Goal: Task Accomplishment & Management: Complete application form

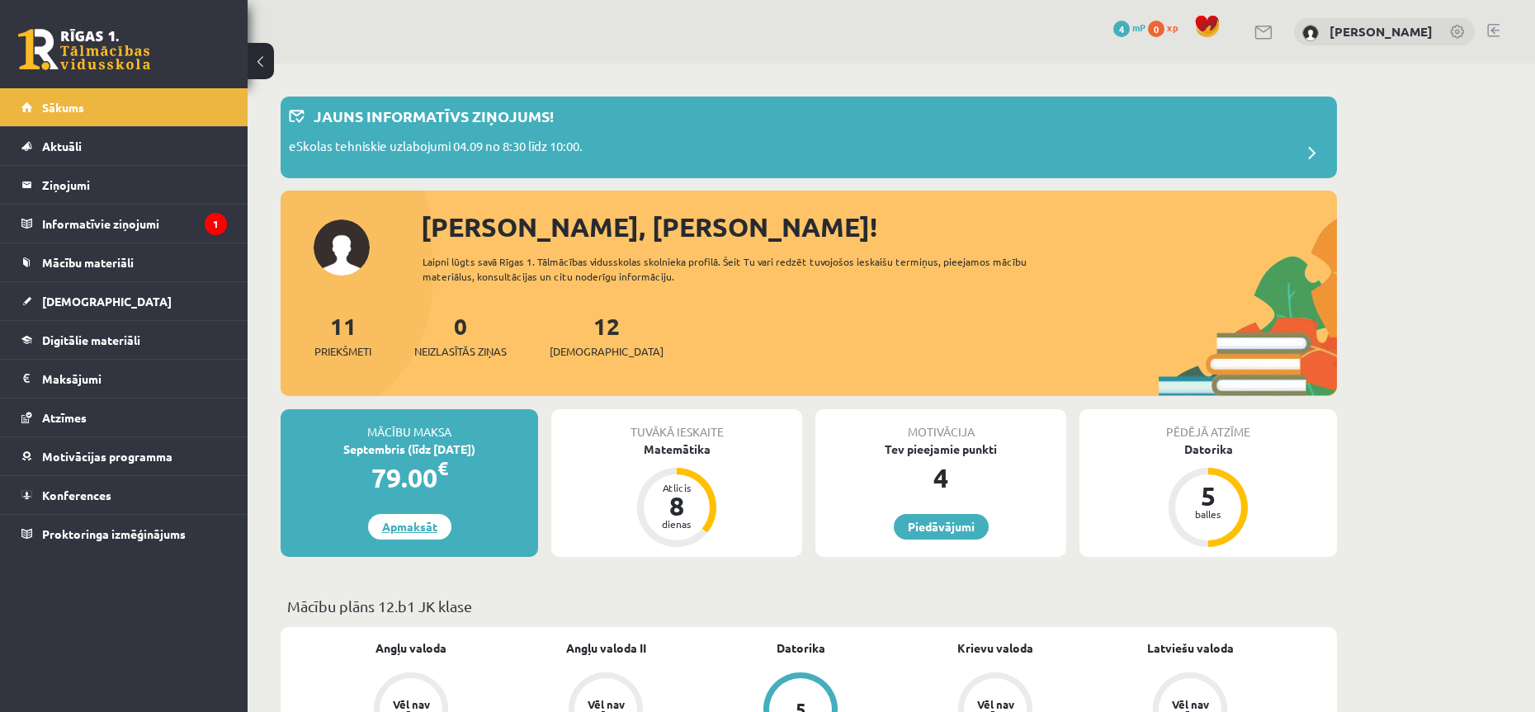
click at [422, 527] on link "Apmaksāt" at bounding box center [409, 527] width 83 height 26
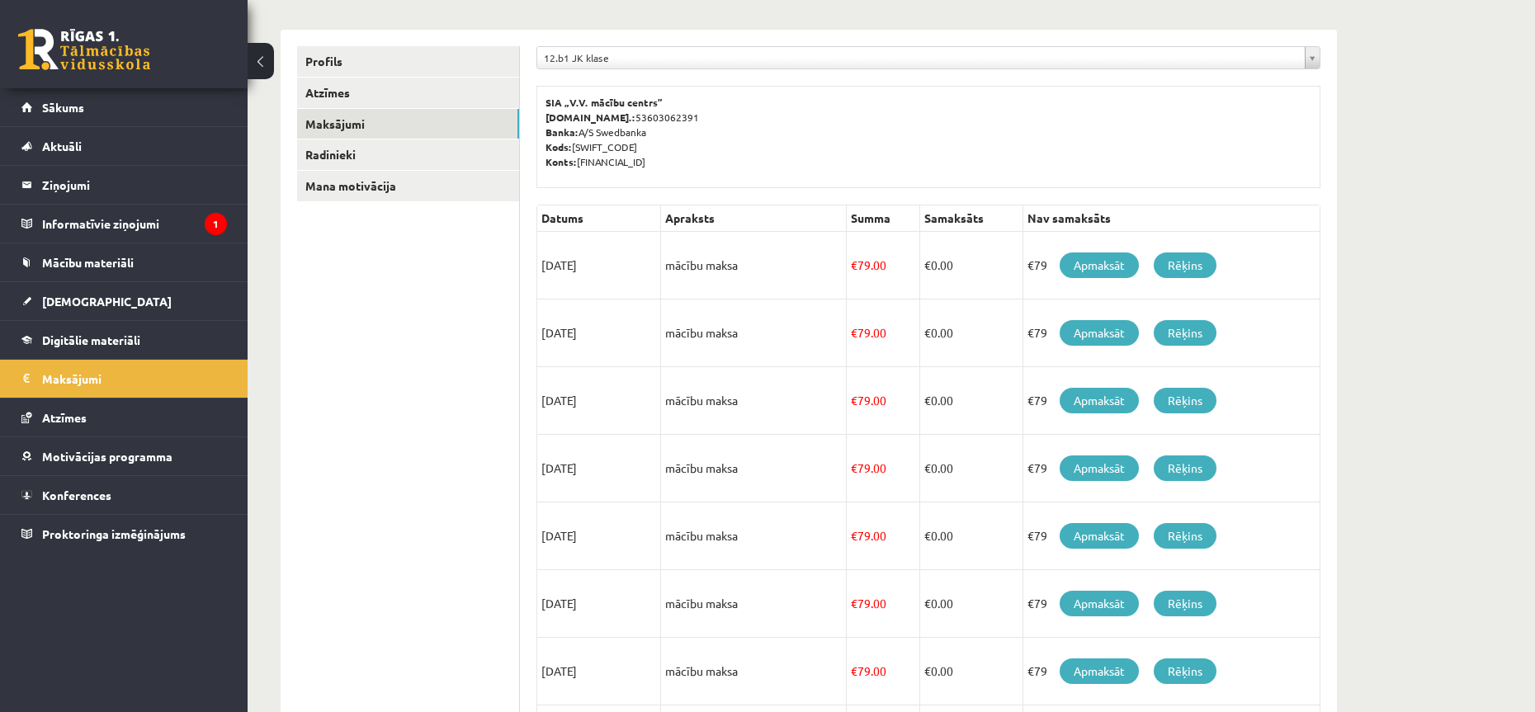
scroll to position [248, 0]
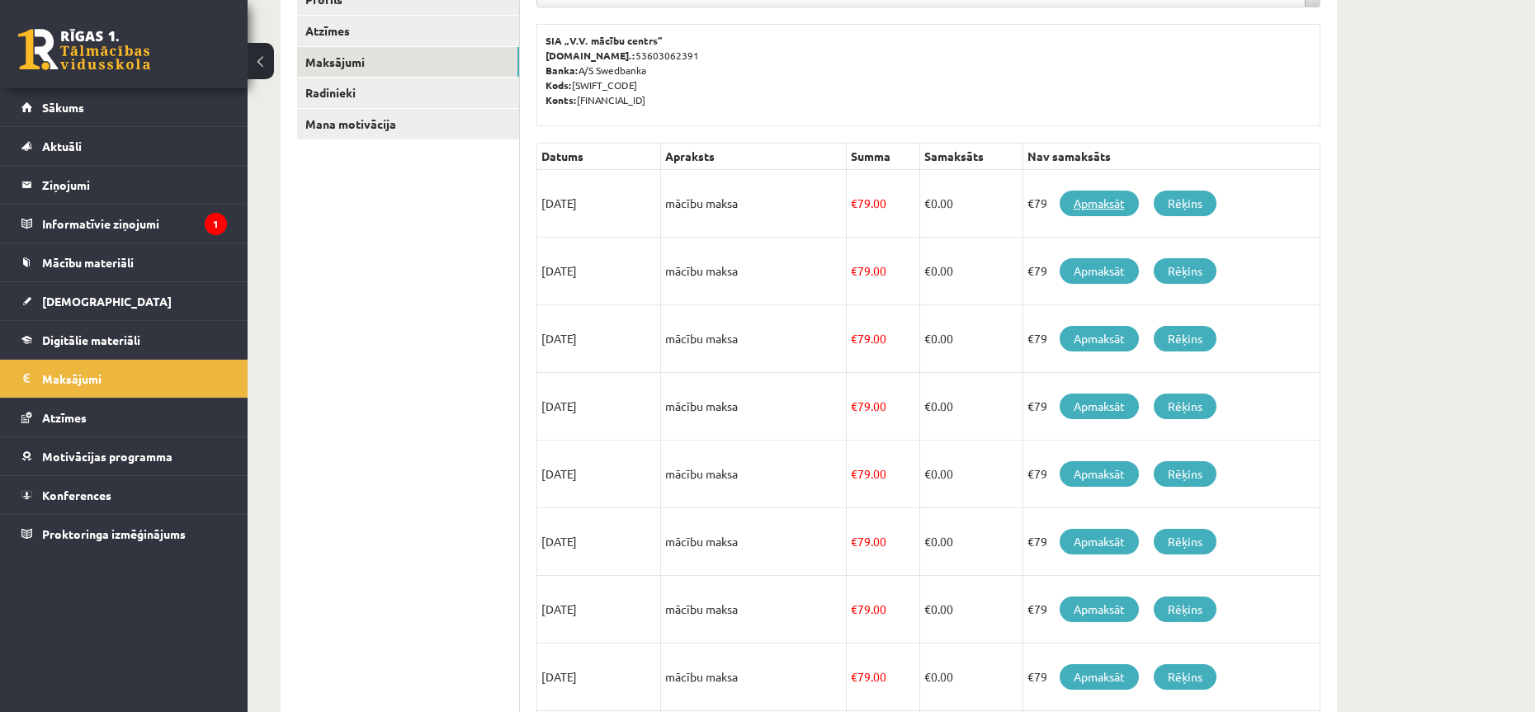
click at [1118, 197] on link "Apmaksāt" at bounding box center [1099, 204] width 79 height 26
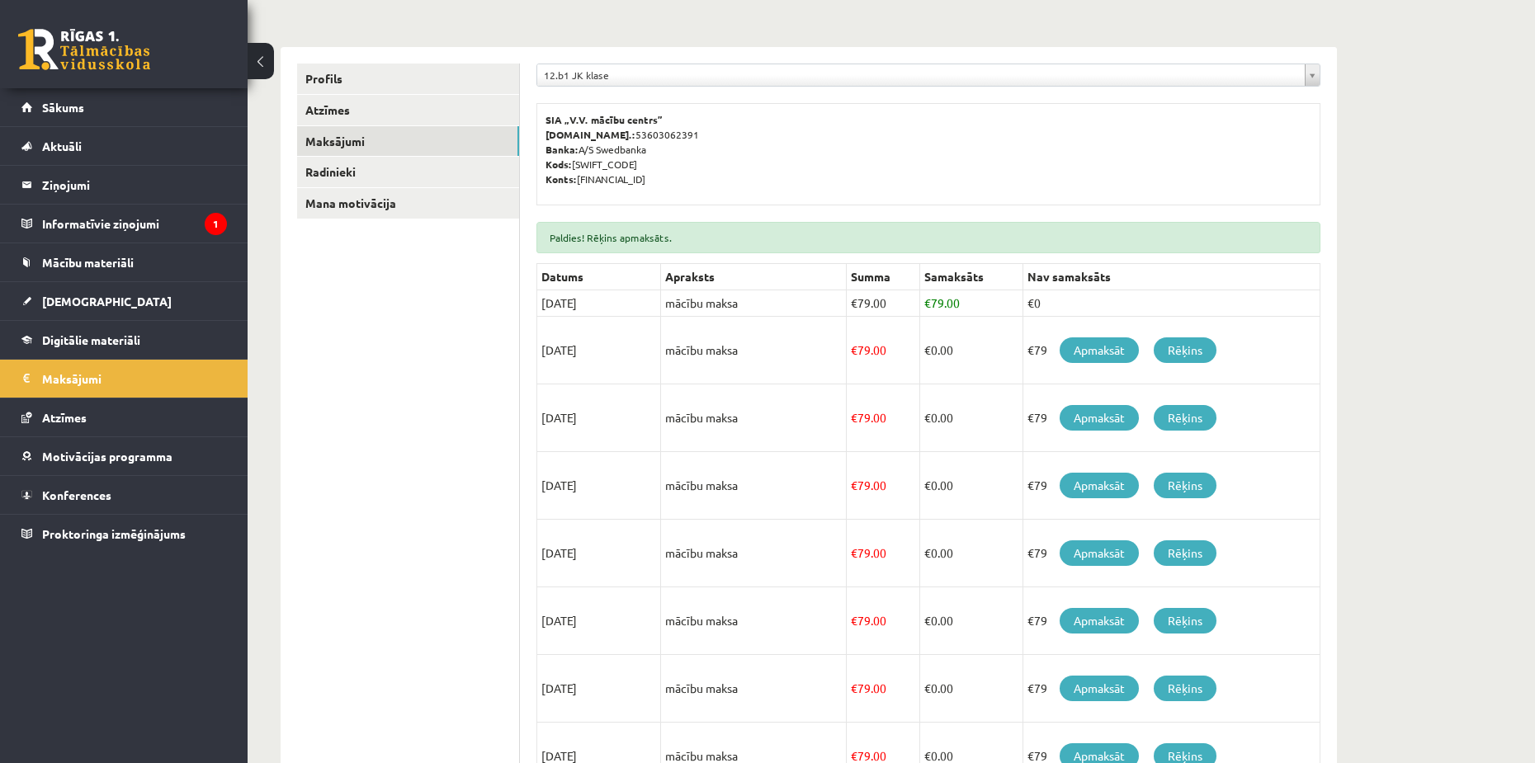
scroll to position [174, 0]
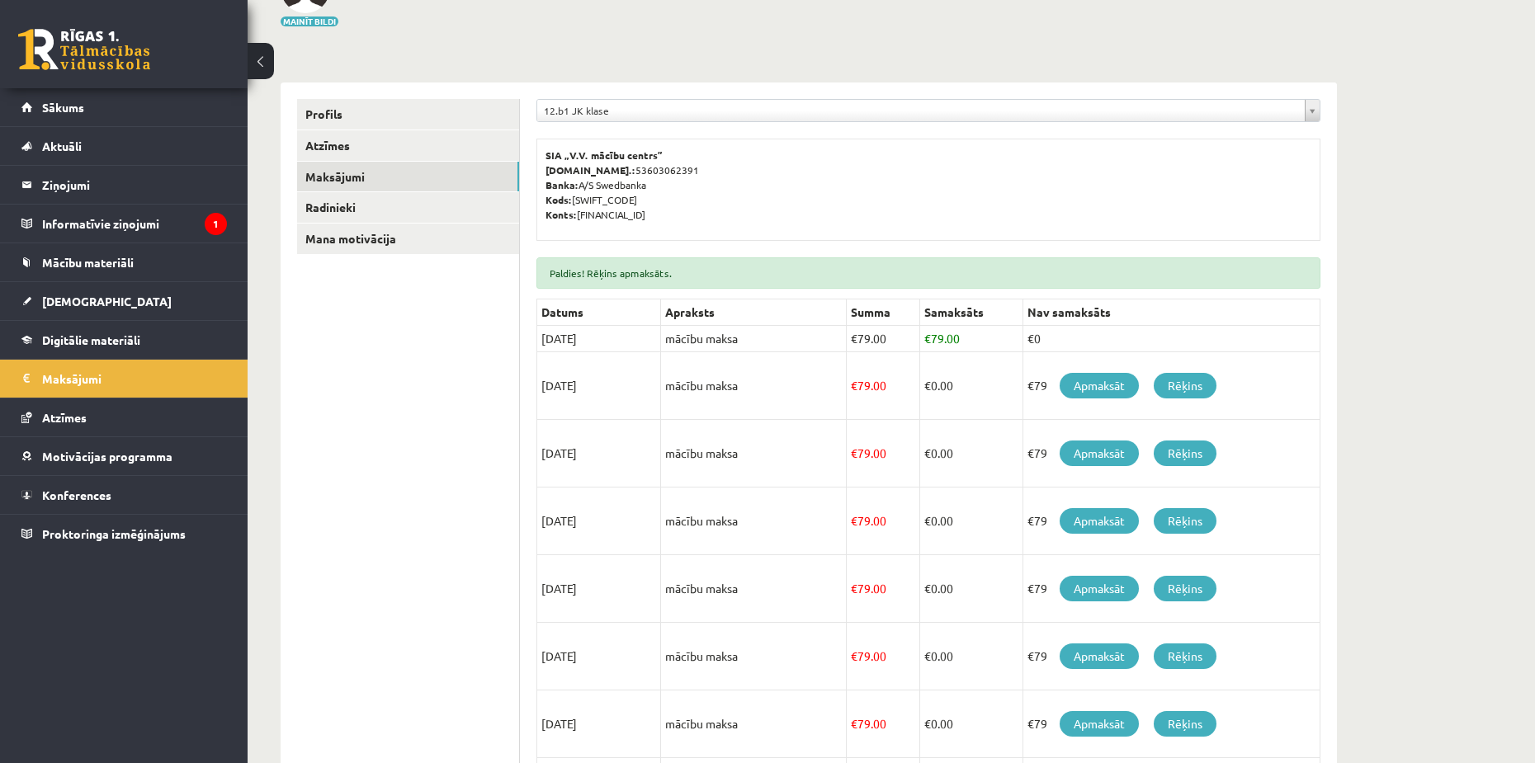
click at [876, 98] on div "**********" at bounding box center [928, 531] width 817 height 896
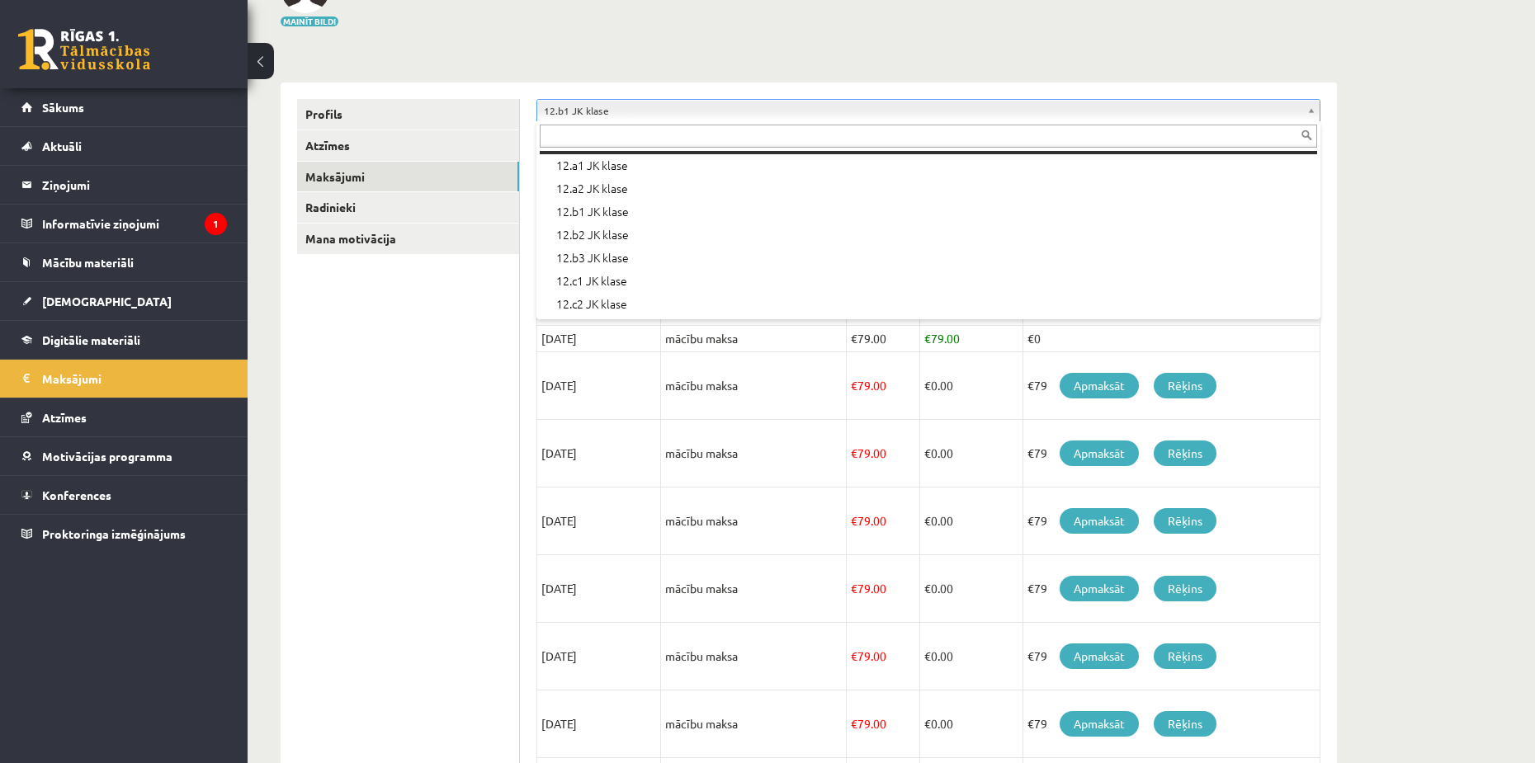
scroll to position [532, 0]
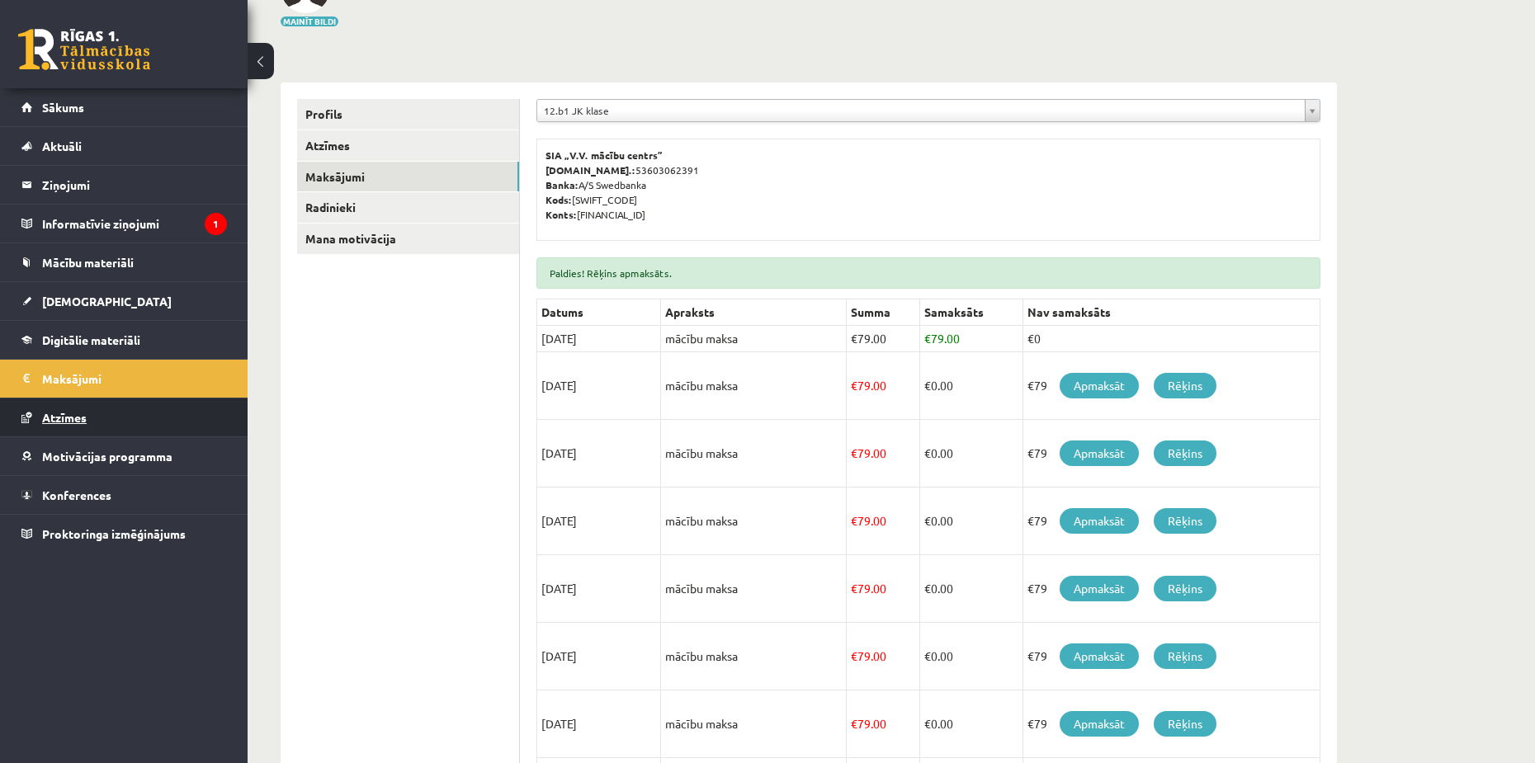
click at [57, 418] on span "Atzīmes" at bounding box center [64, 417] width 45 height 15
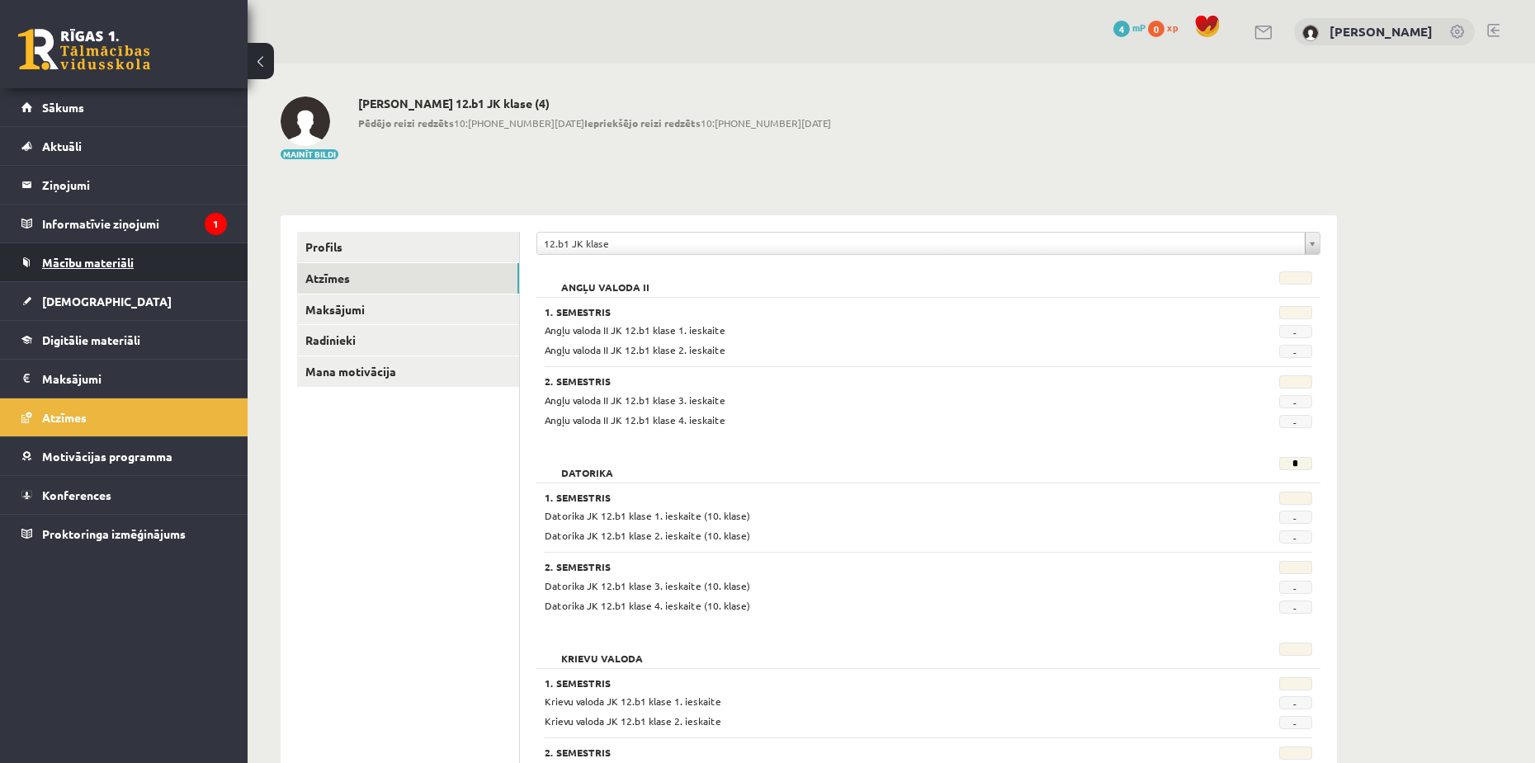
click at [86, 266] on span "Mācību materiāli" at bounding box center [88, 262] width 92 height 15
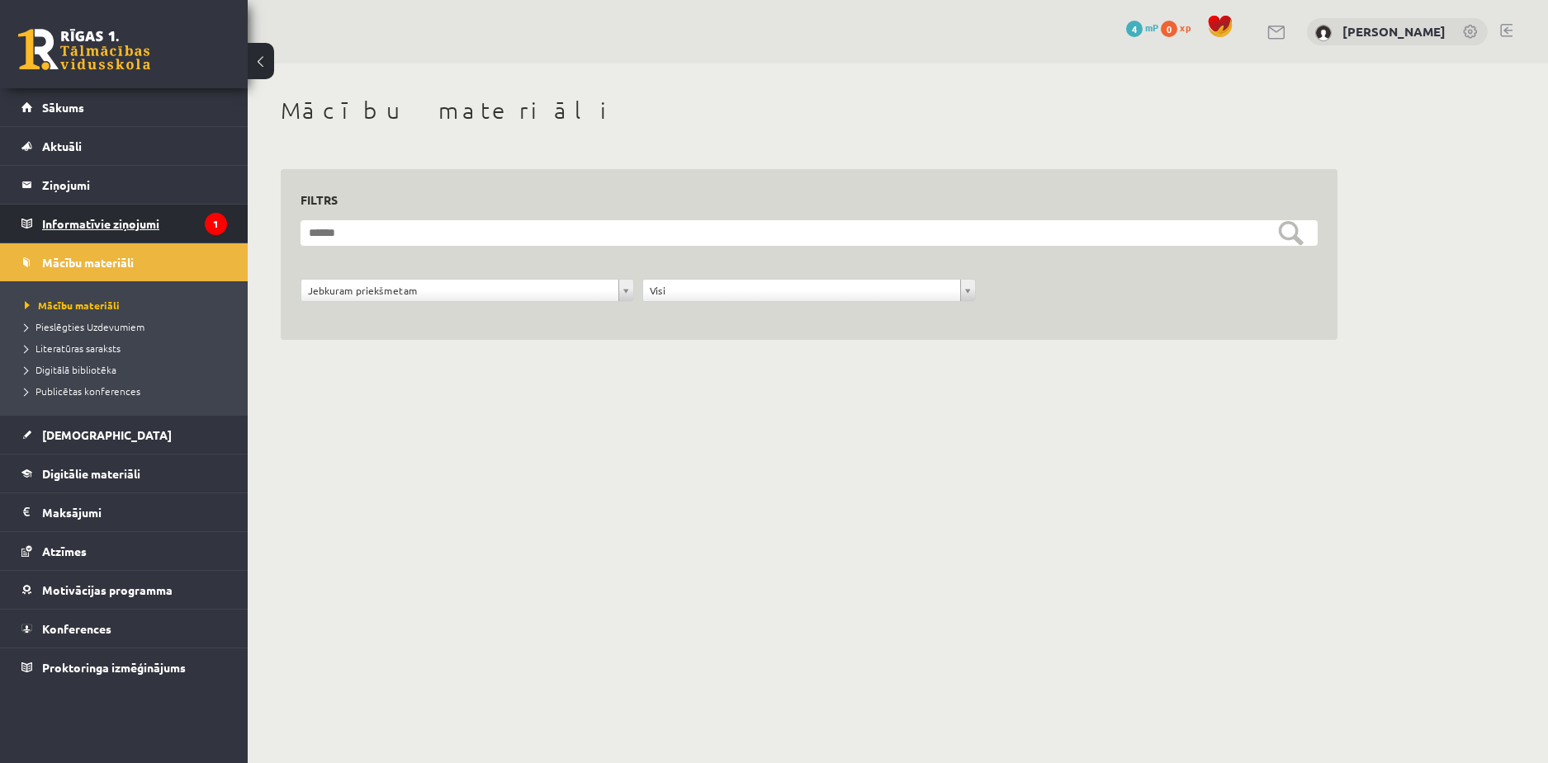
click at [145, 224] on legend "Informatīvie ziņojumi 1" at bounding box center [134, 224] width 185 height 38
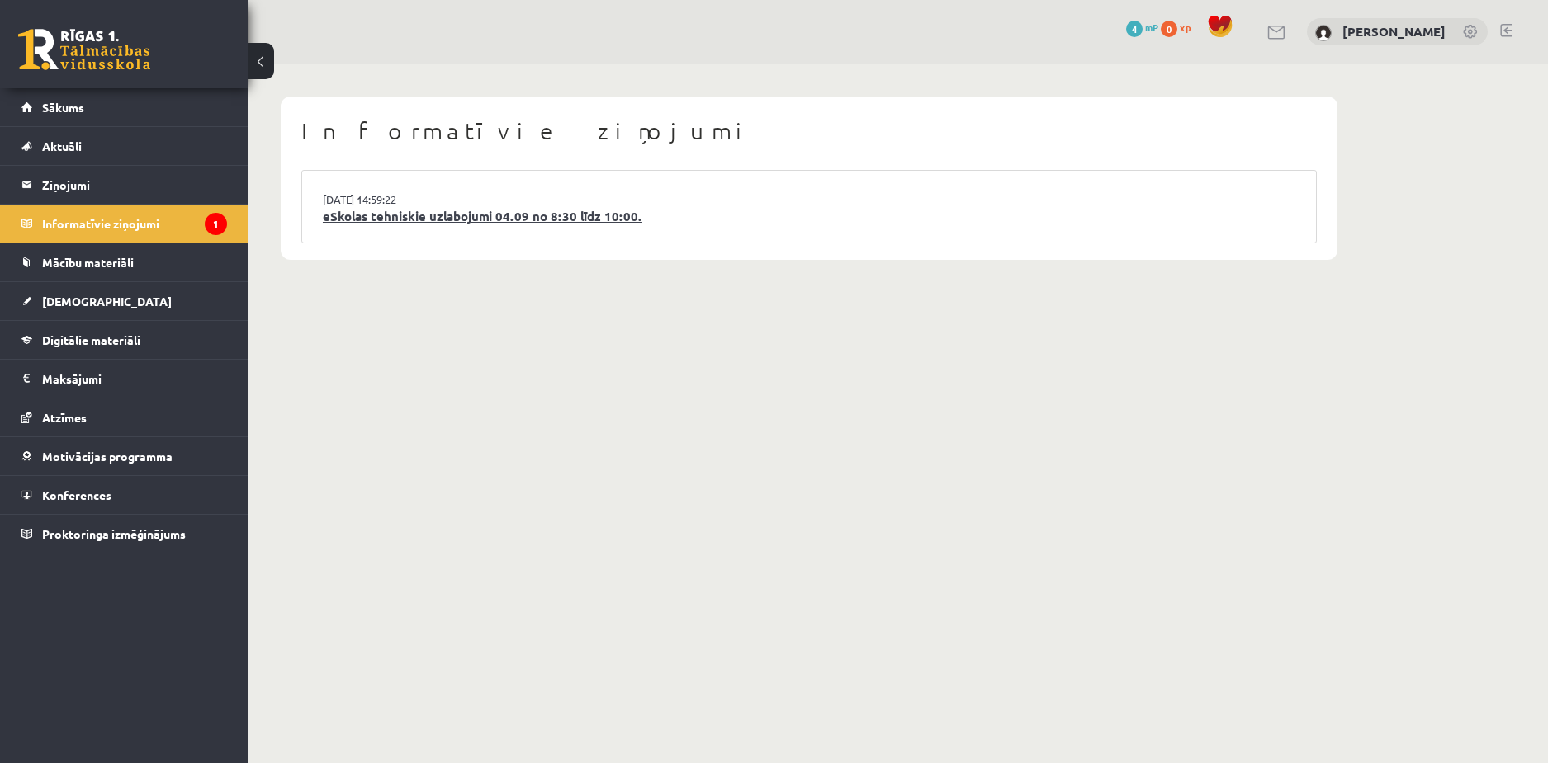
click at [434, 212] on link "eSkolas tehniskie uzlabojumi 04.09 no 8:30 līdz 10:00." at bounding box center [809, 216] width 972 height 19
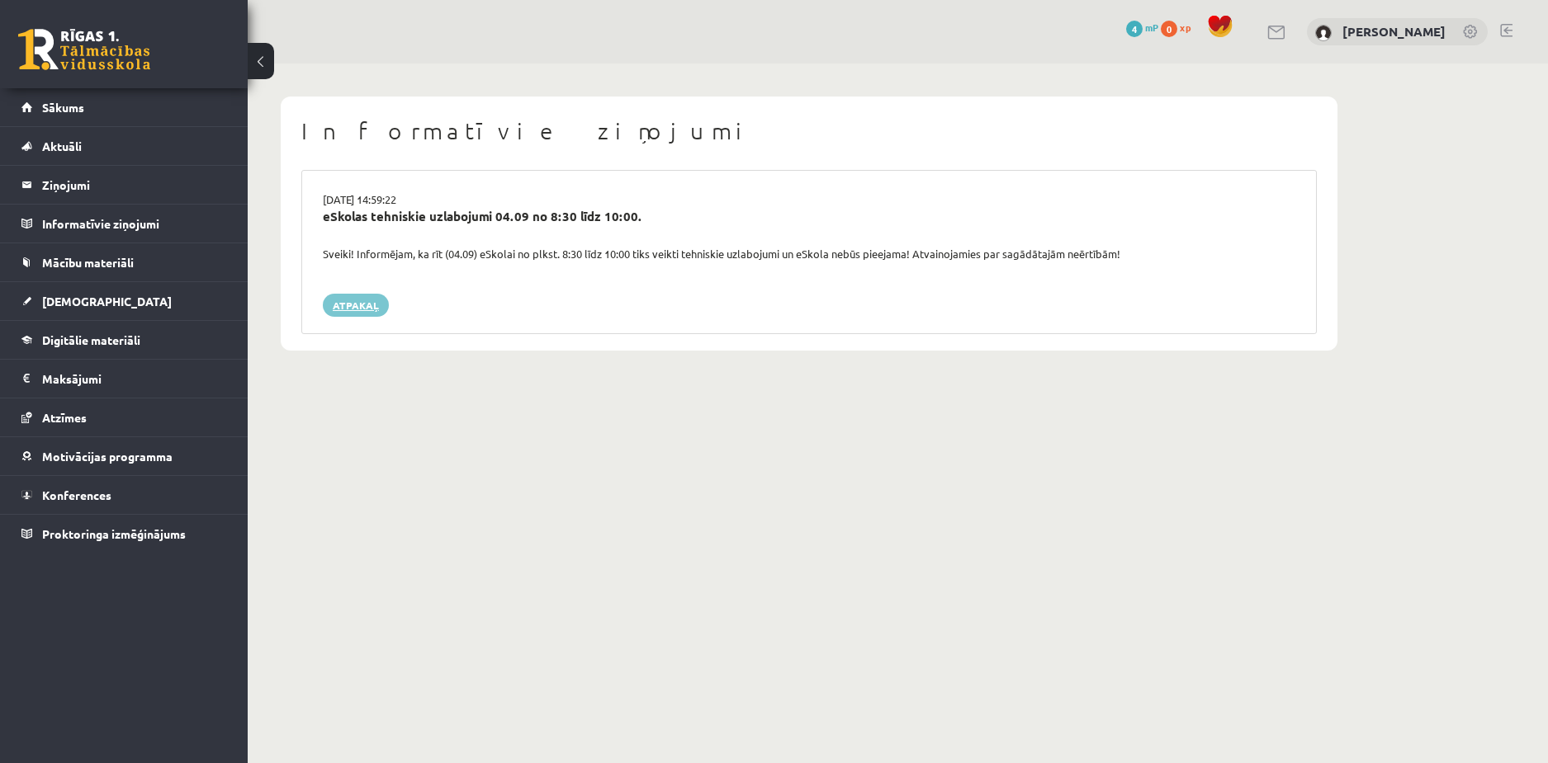
click at [363, 301] on link "Atpakaļ" at bounding box center [356, 305] width 66 height 23
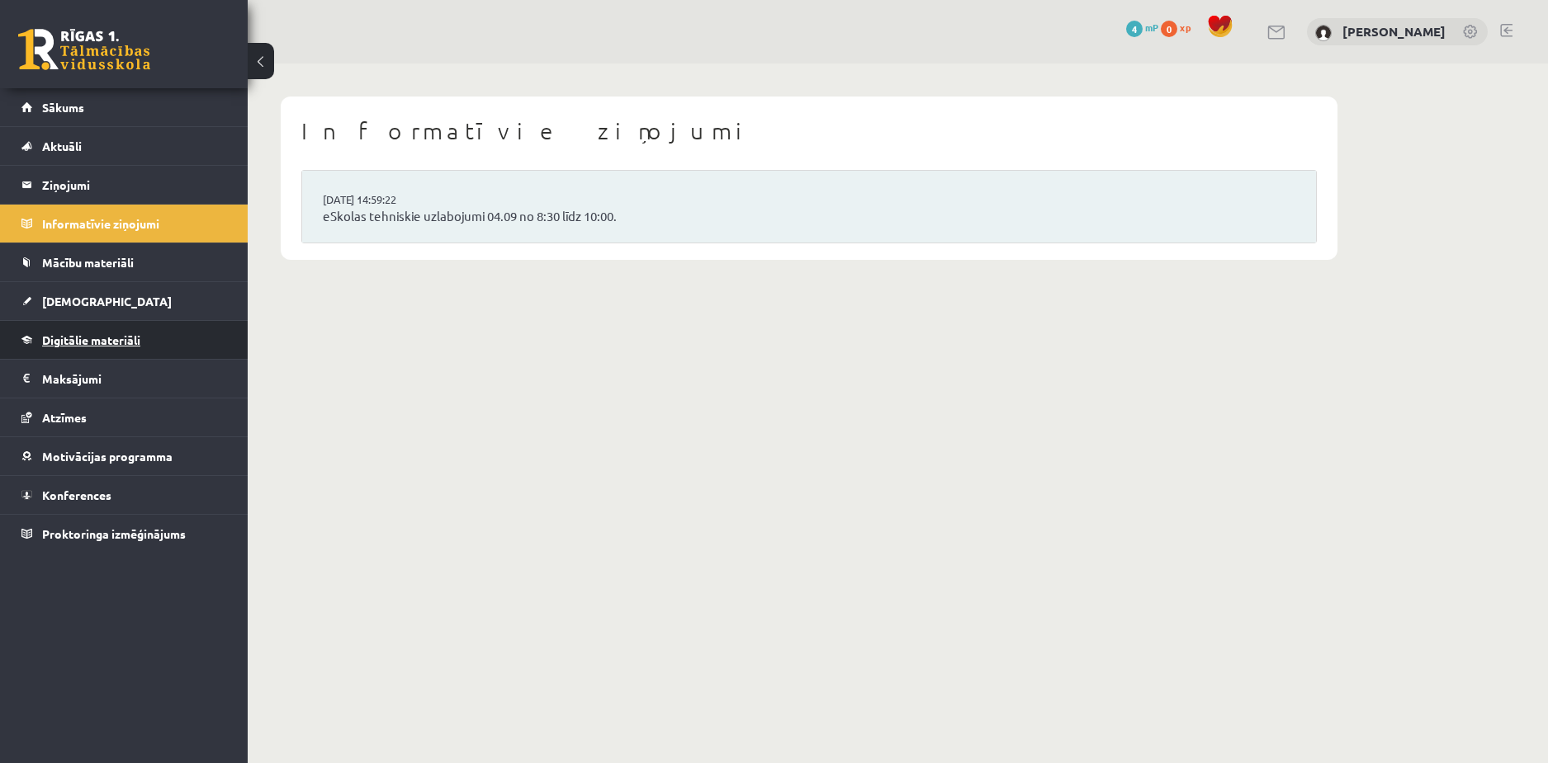
click at [69, 330] on link "Digitālie materiāli" at bounding box center [124, 340] width 206 height 38
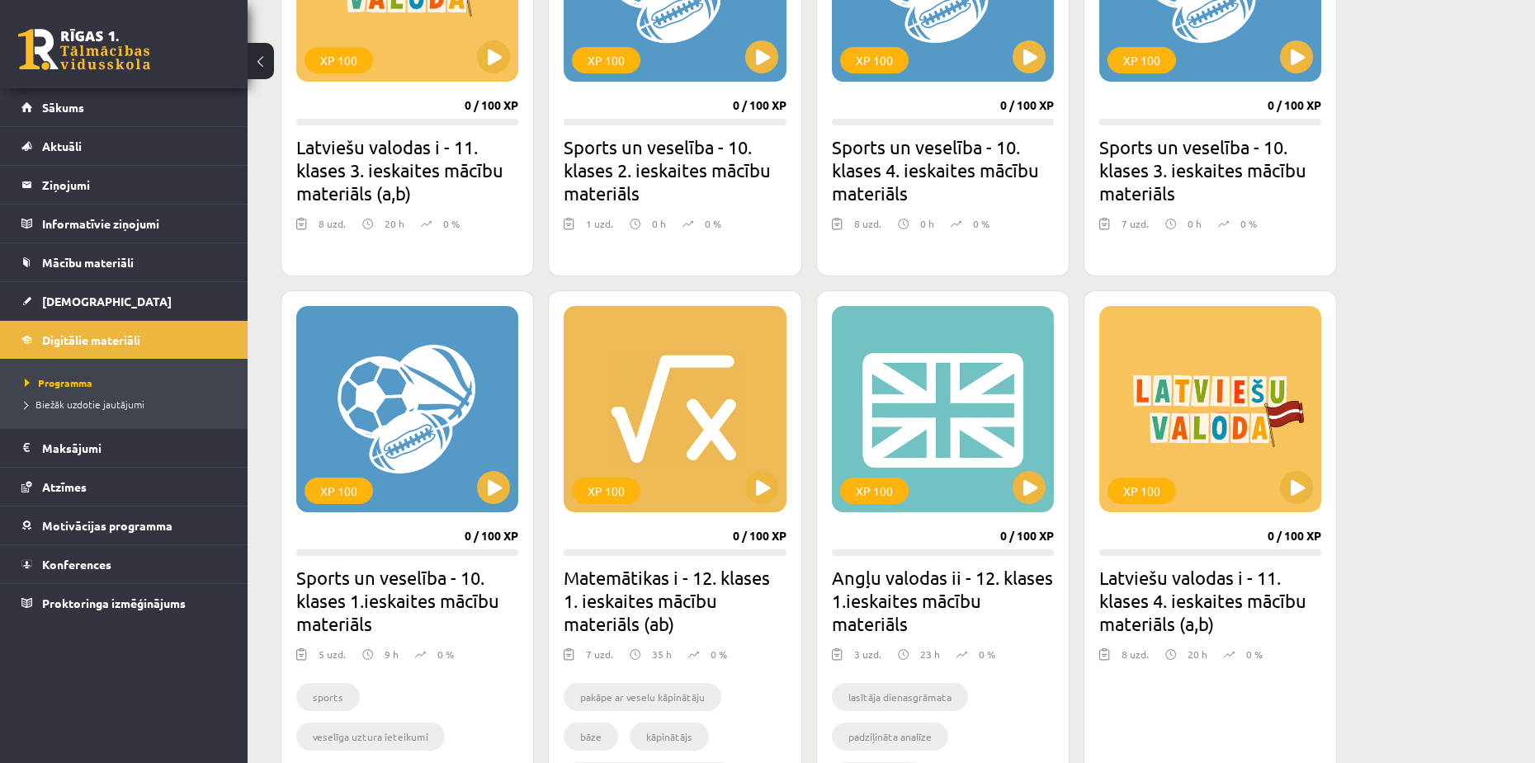
scroll to position [413, 0]
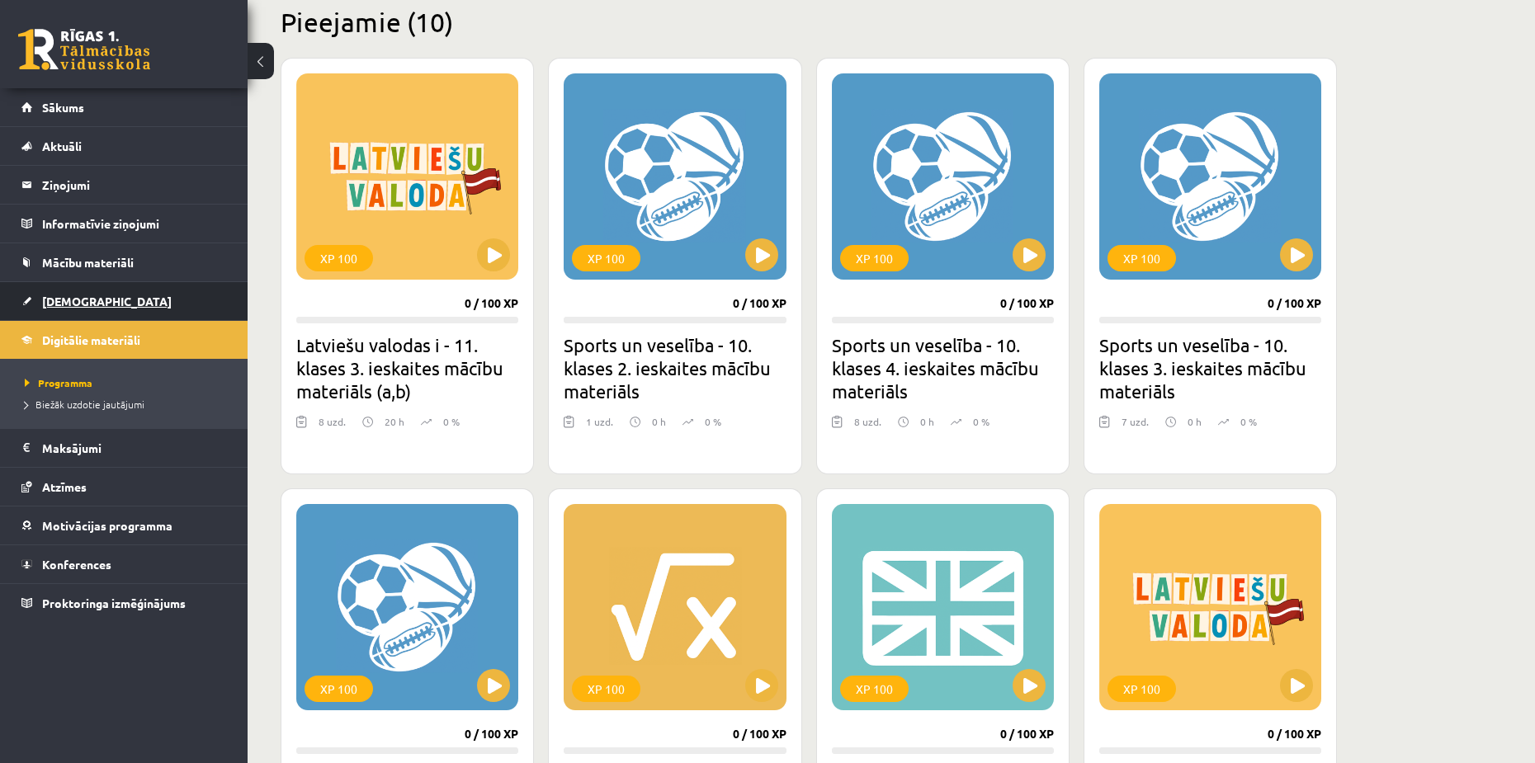
click at [67, 301] on span "[DEMOGRAPHIC_DATA]" at bounding box center [107, 301] width 130 height 15
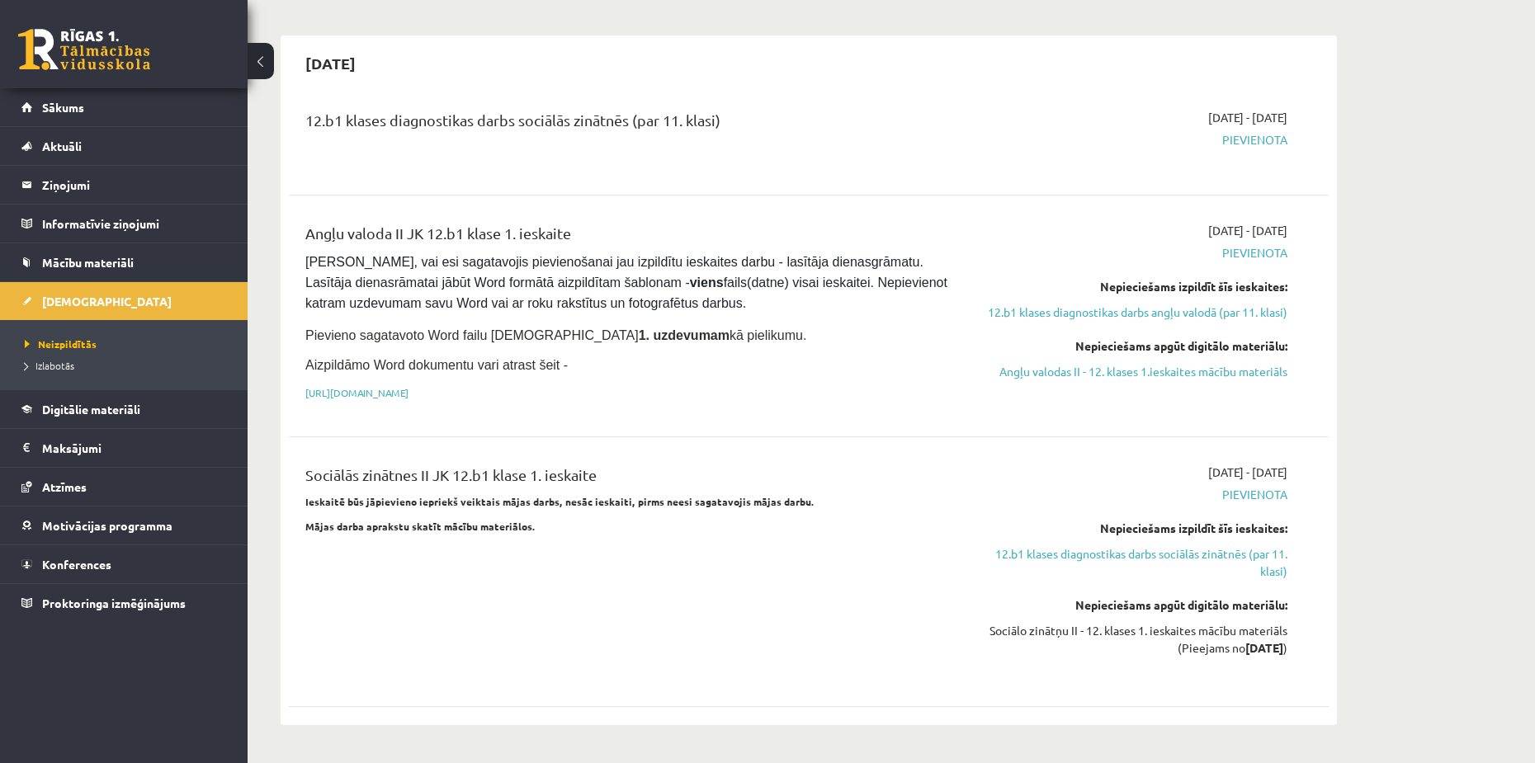
scroll to position [990, 0]
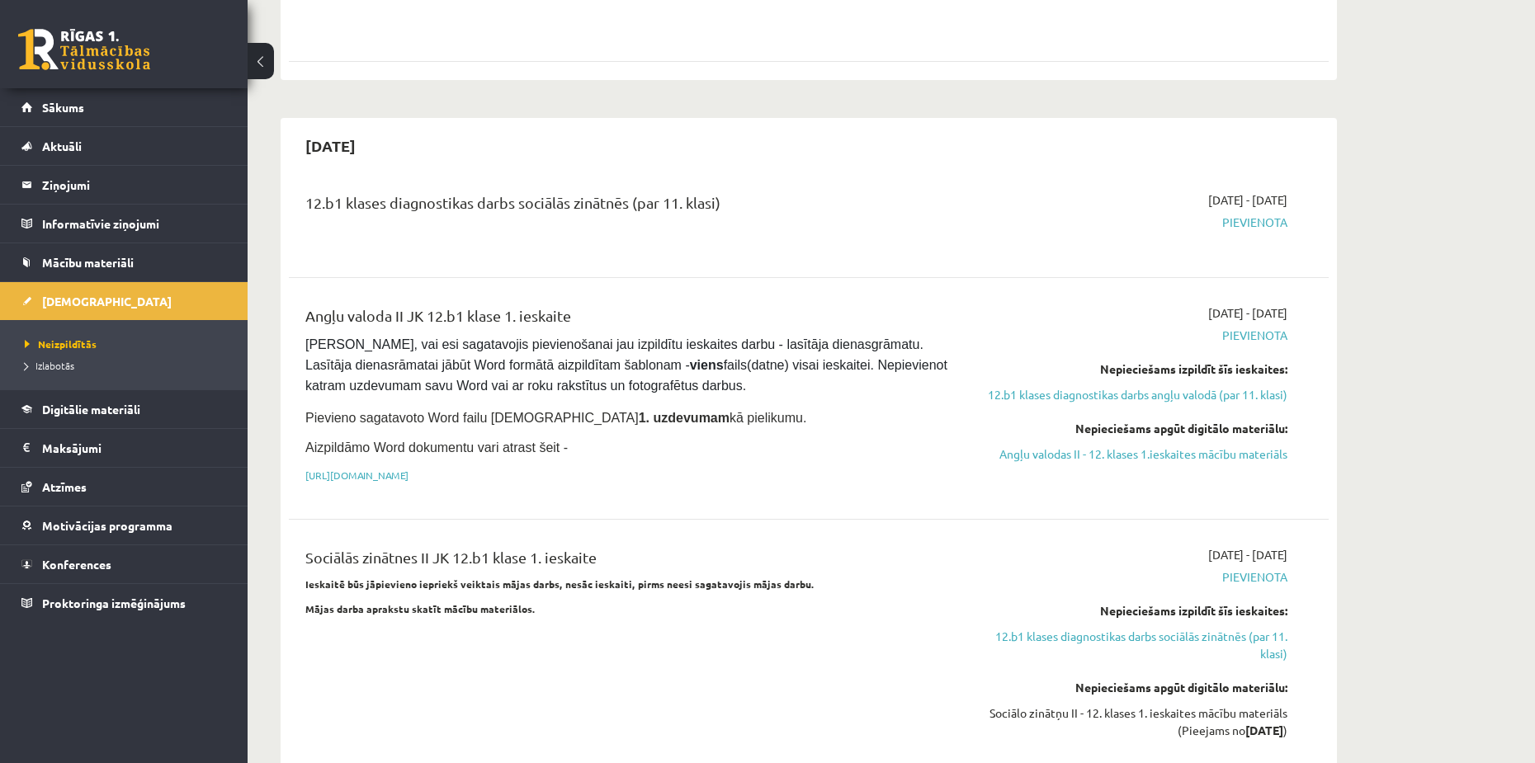
drag, startPoint x: 402, startPoint y: 105, endPoint x: 347, endPoint y: 111, distance: 55.6
click at [335, 126] on div "2025-09-30" at bounding box center [809, 145] width 1040 height 39
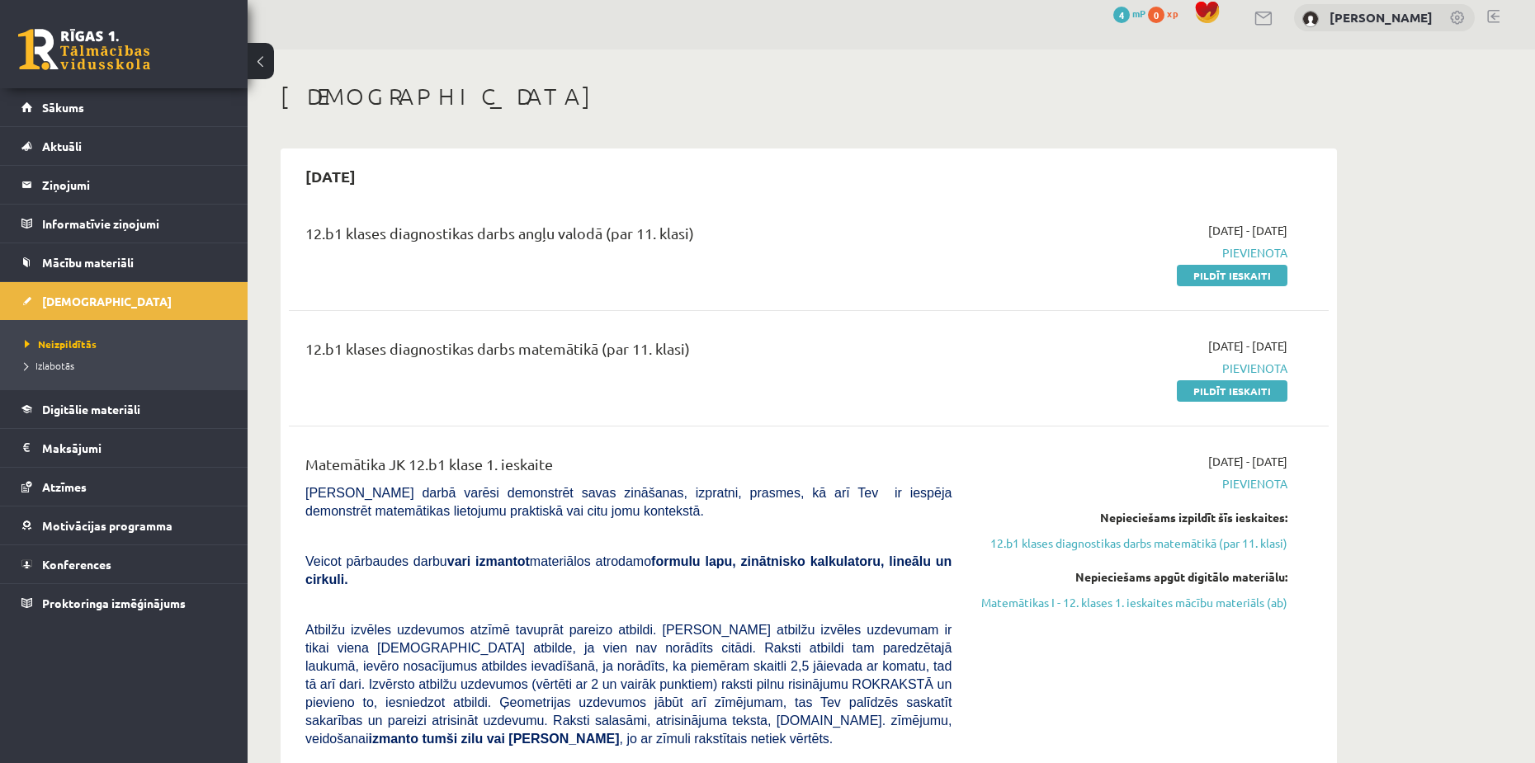
scroll to position [0, 0]
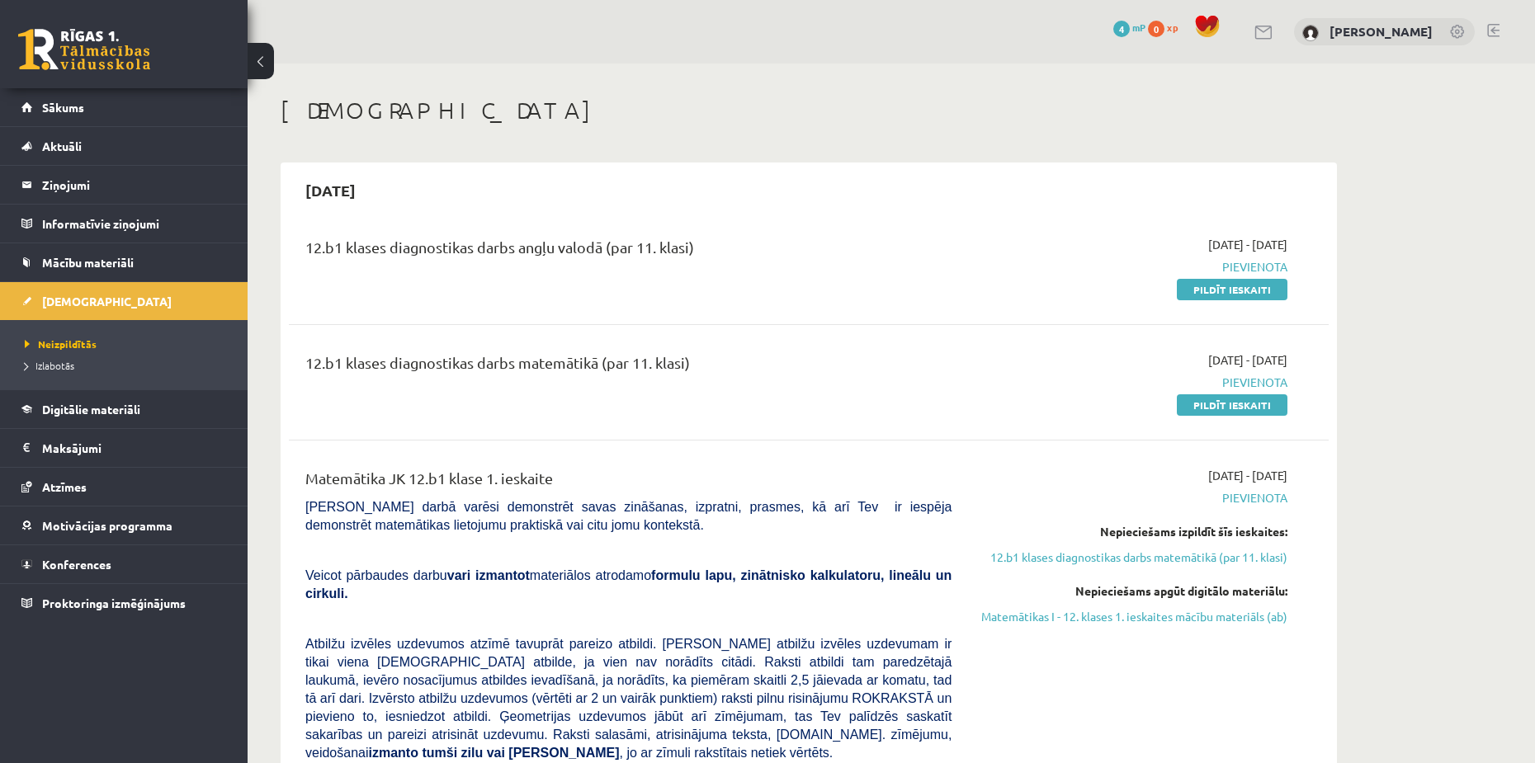
drag, startPoint x: 411, startPoint y: 195, endPoint x: 340, endPoint y: 185, distance: 71.7
click at [340, 185] on div "2025-09-15" at bounding box center [809, 190] width 1040 height 39
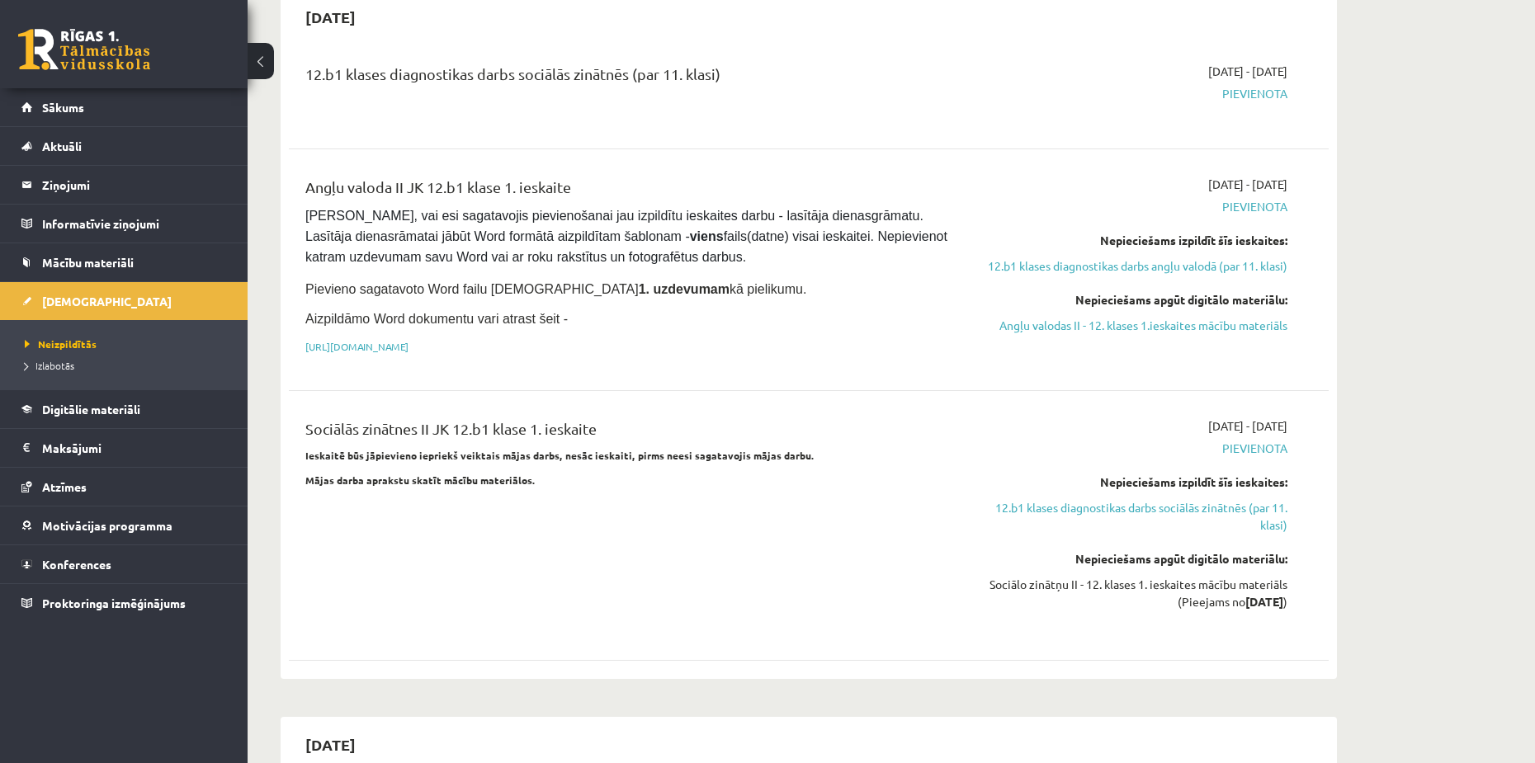
scroll to position [1073, 0]
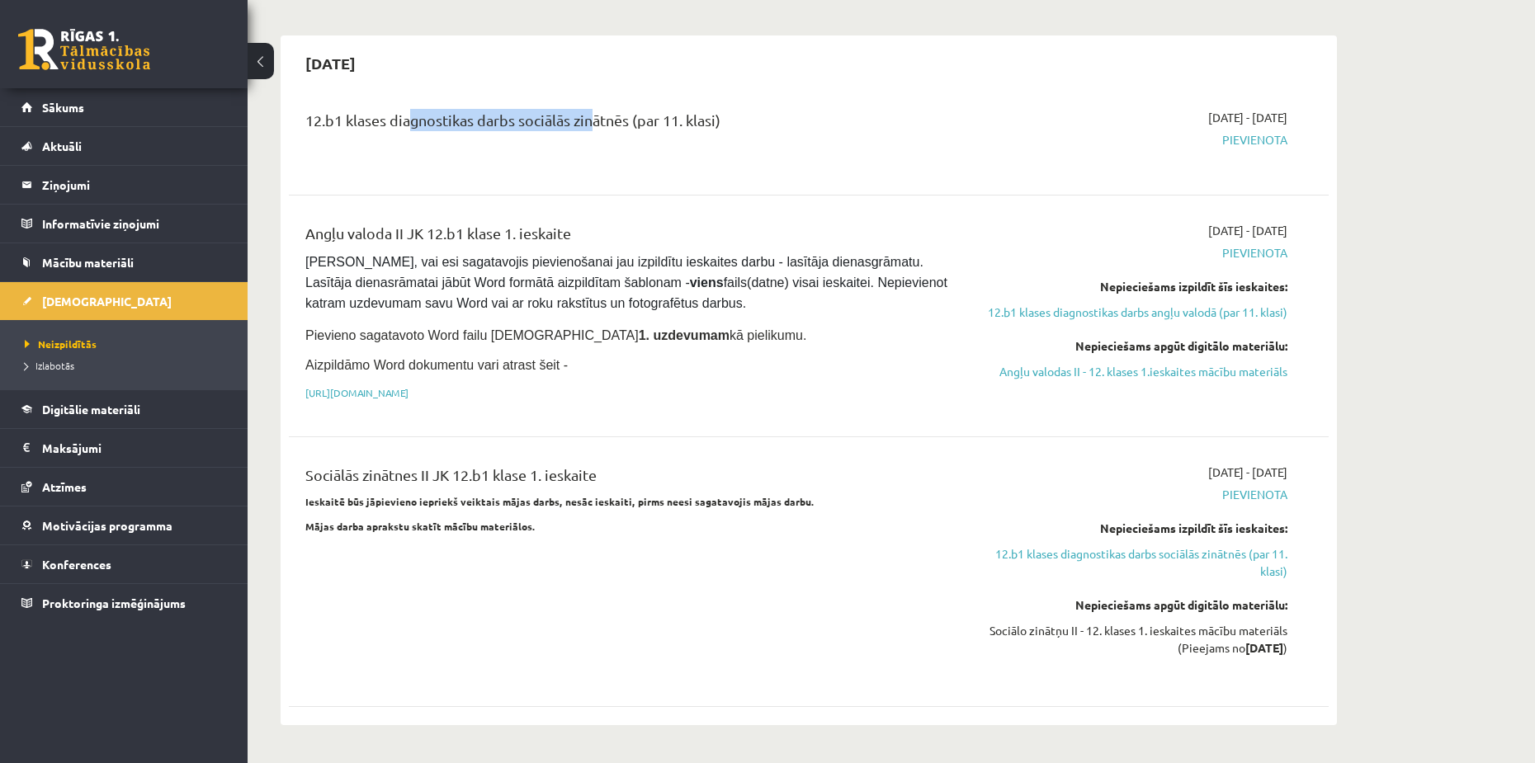
drag, startPoint x: 405, startPoint y: 84, endPoint x: 590, endPoint y: 73, distance: 185.2
click at [590, 109] on div "12.b1 klases diagnostikas darbs sociālās zinātnēs (par 11. klasi)" at bounding box center [628, 124] width 646 height 31
click at [613, 109] on div "12.b1 klases diagnostikas darbs sociālās zinātnēs (par 11. klasi)" at bounding box center [628, 124] width 646 height 31
drag, startPoint x: 328, startPoint y: 200, endPoint x: 615, endPoint y: 208, distance: 287.3
click at [615, 222] on div "Angļu valoda II JK 12.b1 klase 1. ieskaite" at bounding box center [628, 237] width 646 height 31
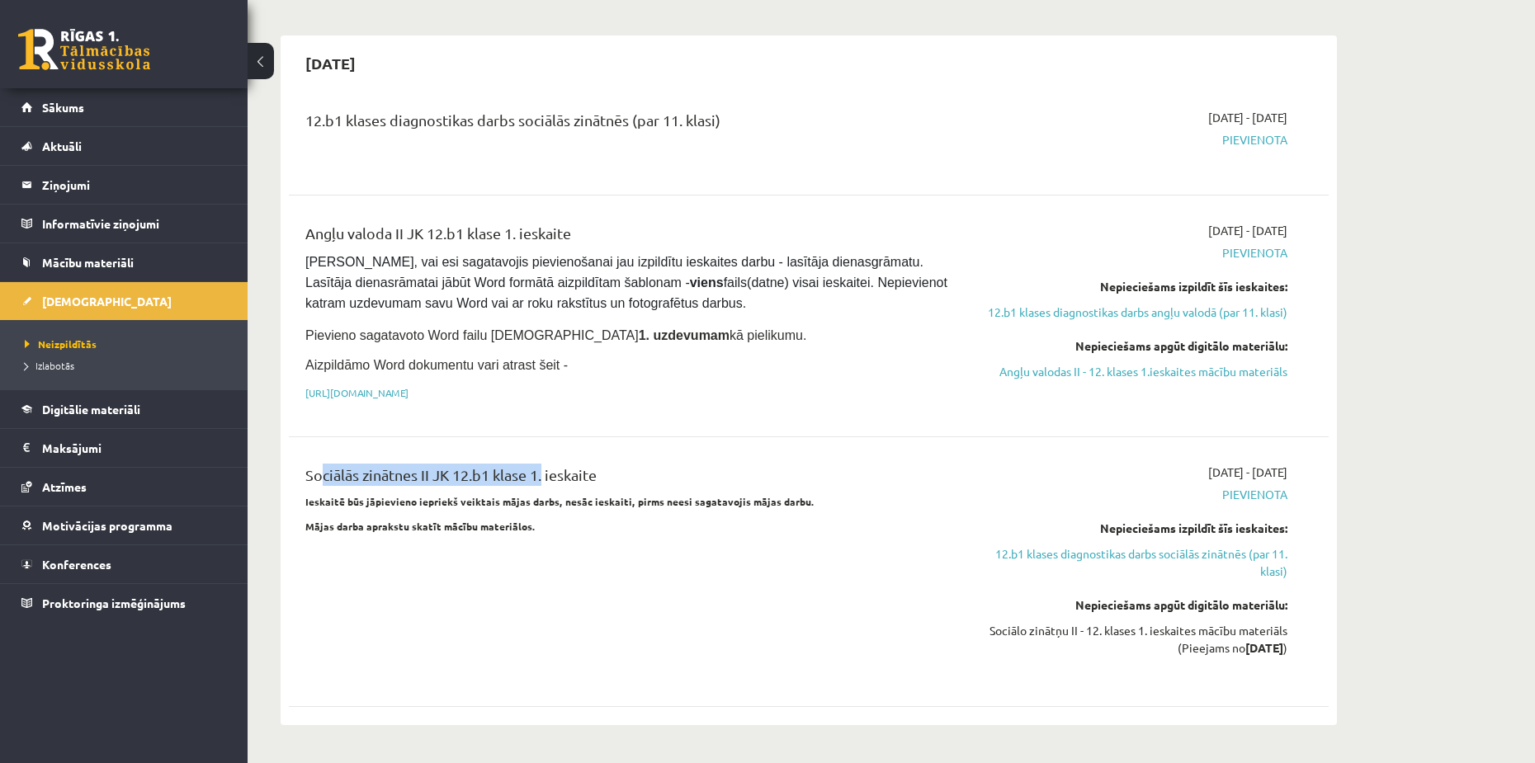
drag, startPoint x: 313, startPoint y: 428, endPoint x: 598, endPoint y: 383, distance: 288.3
click at [559, 399] on div "12.b1 klases diagnostikas darbs sociālās zinātnēs (par 11. klasi) 2025-09-16 - …" at bounding box center [809, 404] width 1040 height 625
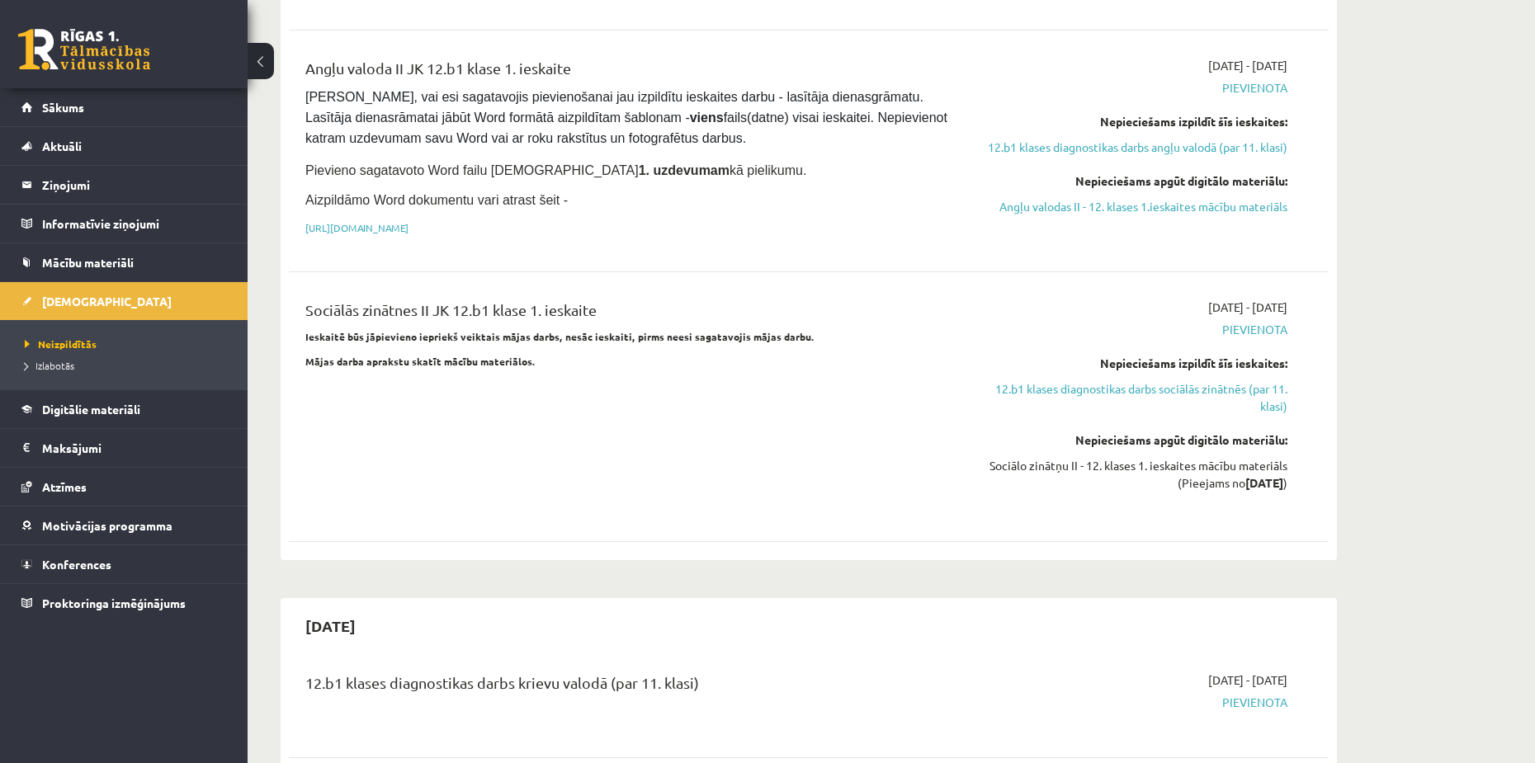
click at [626, 362] on div "Sociālās zinātnes II JK 12.b1 klase 1. ieskaite Ieskaitē būs jāpievieno iepriek…" at bounding box center [628, 407] width 671 height 216
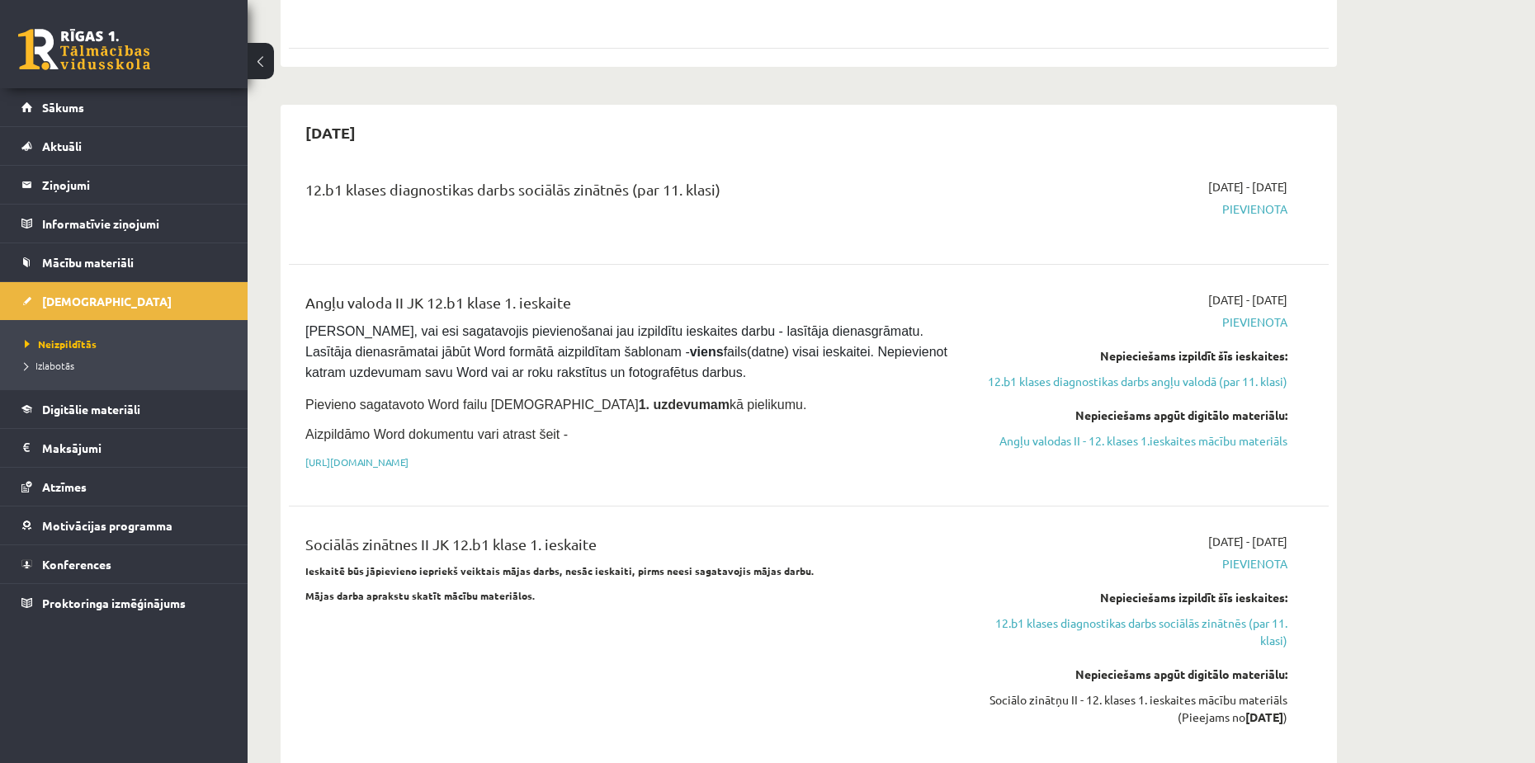
scroll to position [990, 0]
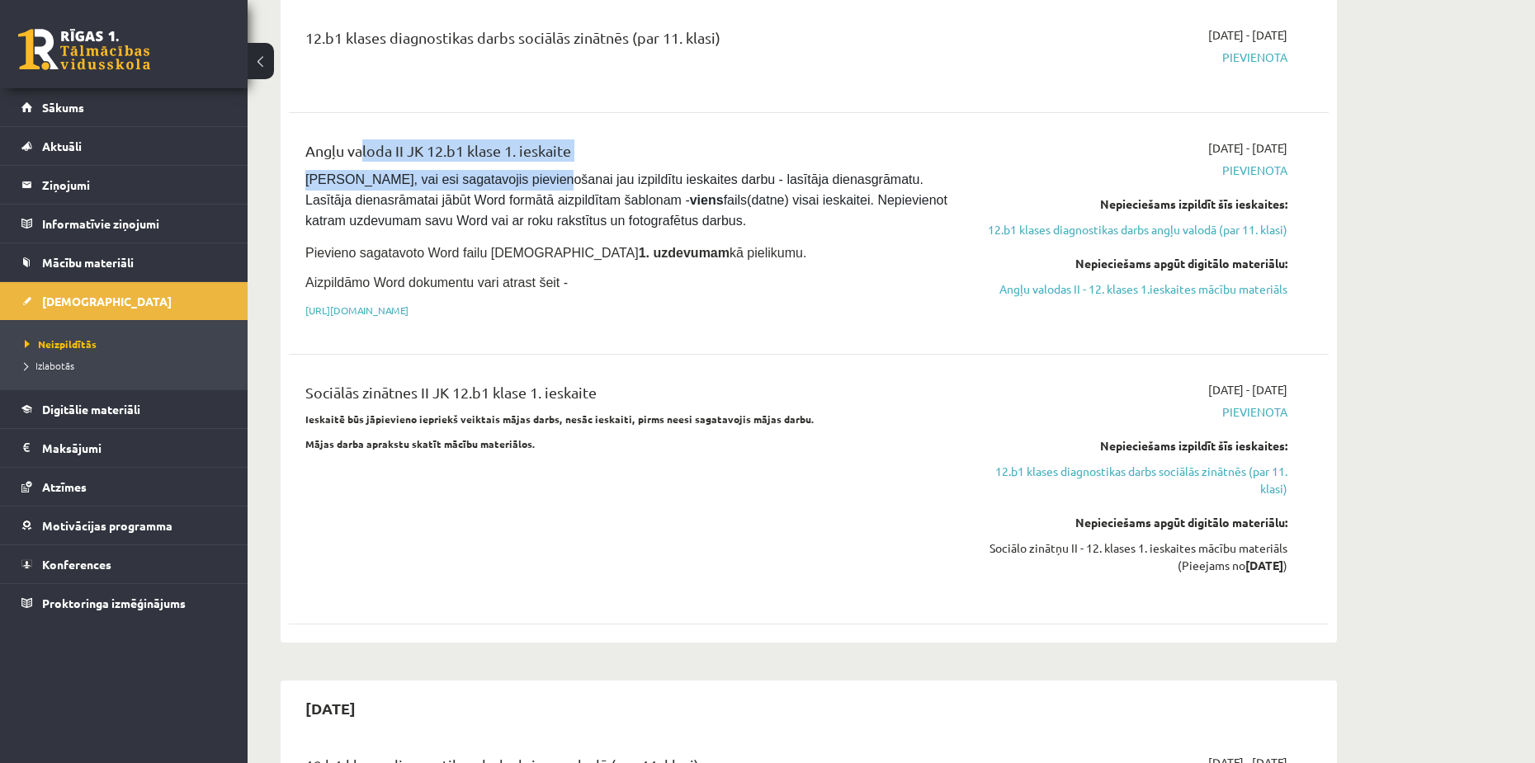
drag, startPoint x: 353, startPoint y: 121, endPoint x: 528, endPoint y: 139, distance: 176.0
click div "Angļu valoda II JK 12.b1 klase 1. ieskaite Pārliecinies, vai esi sagatavojis pi…"
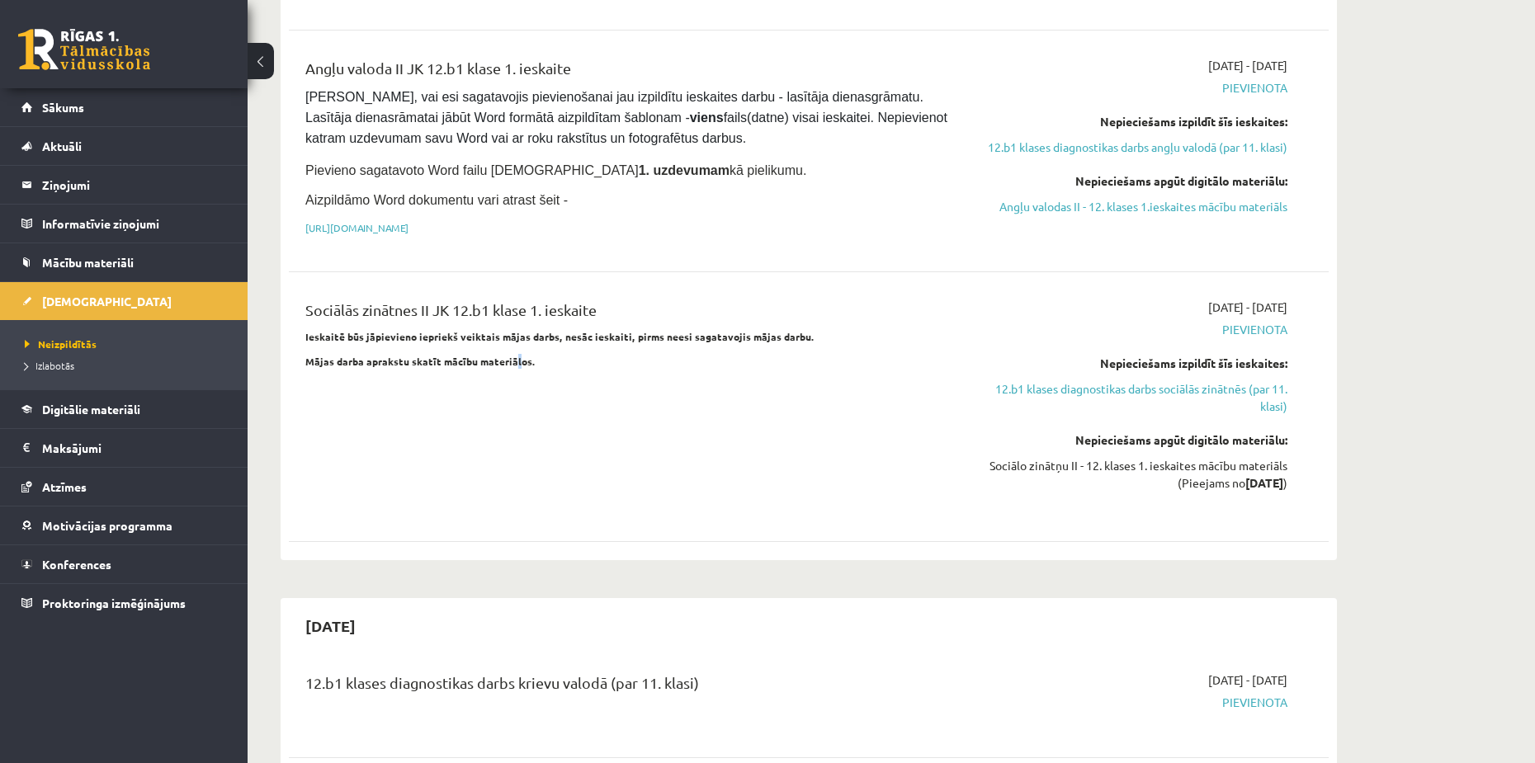
click div "Sociālās zinātnes II JK 12.b1 klase 1. ieskaite Ieskaitē būs jāpievieno iepriek…"
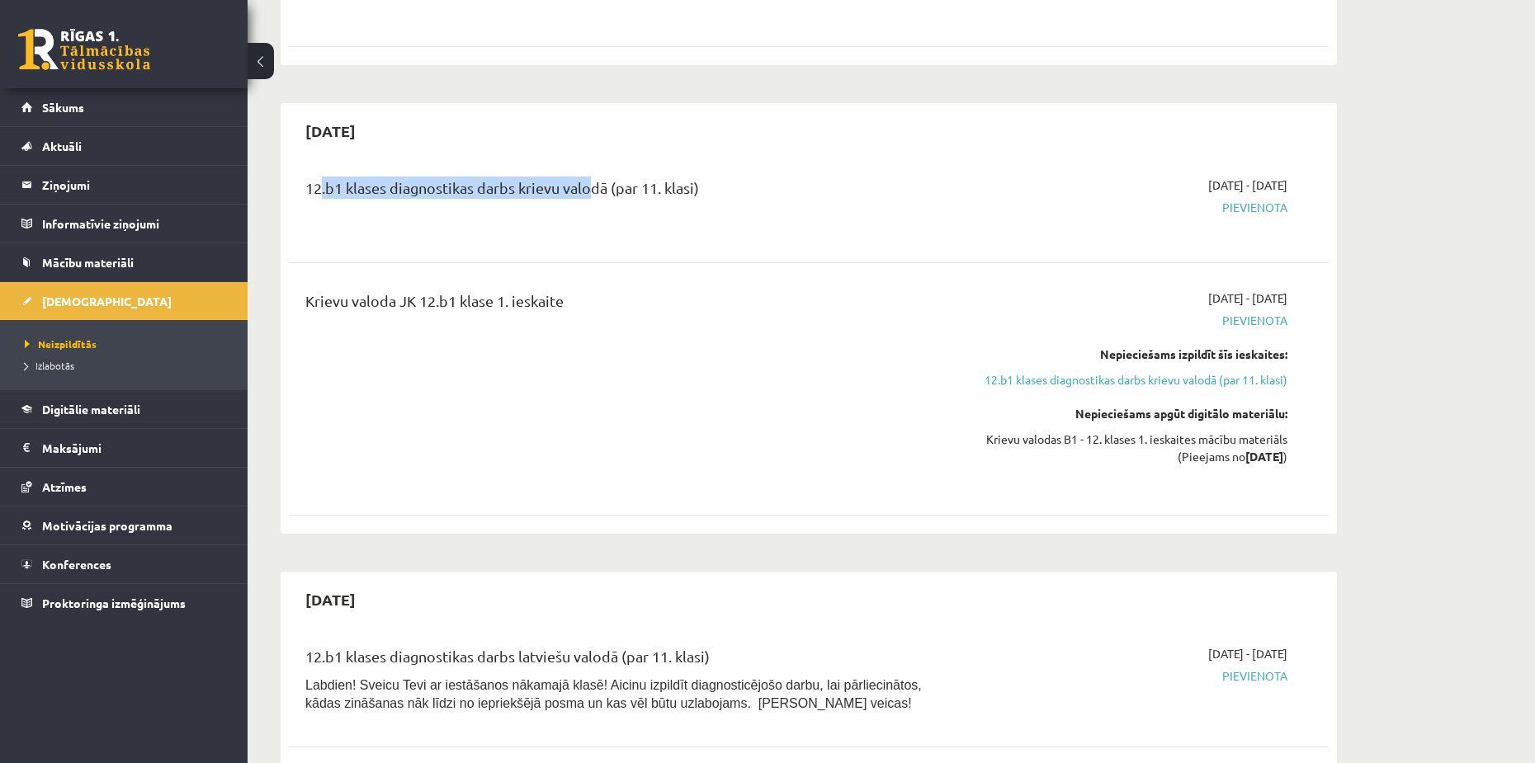
drag, startPoint x: 338, startPoint y: 168, endPoint x: 593, endPoint y: 193, distance: 255.4
click div "12.b1 klases diagnostikas darbs krievu valodā (par 11. klasi)"
drag, startPoint x: 433, startPoint y: 328, endPoint x: 453, endPoint y: 332, distance: 20.1
click div "Krievu valoda JK 12.b1 klase 1. ieskaite"
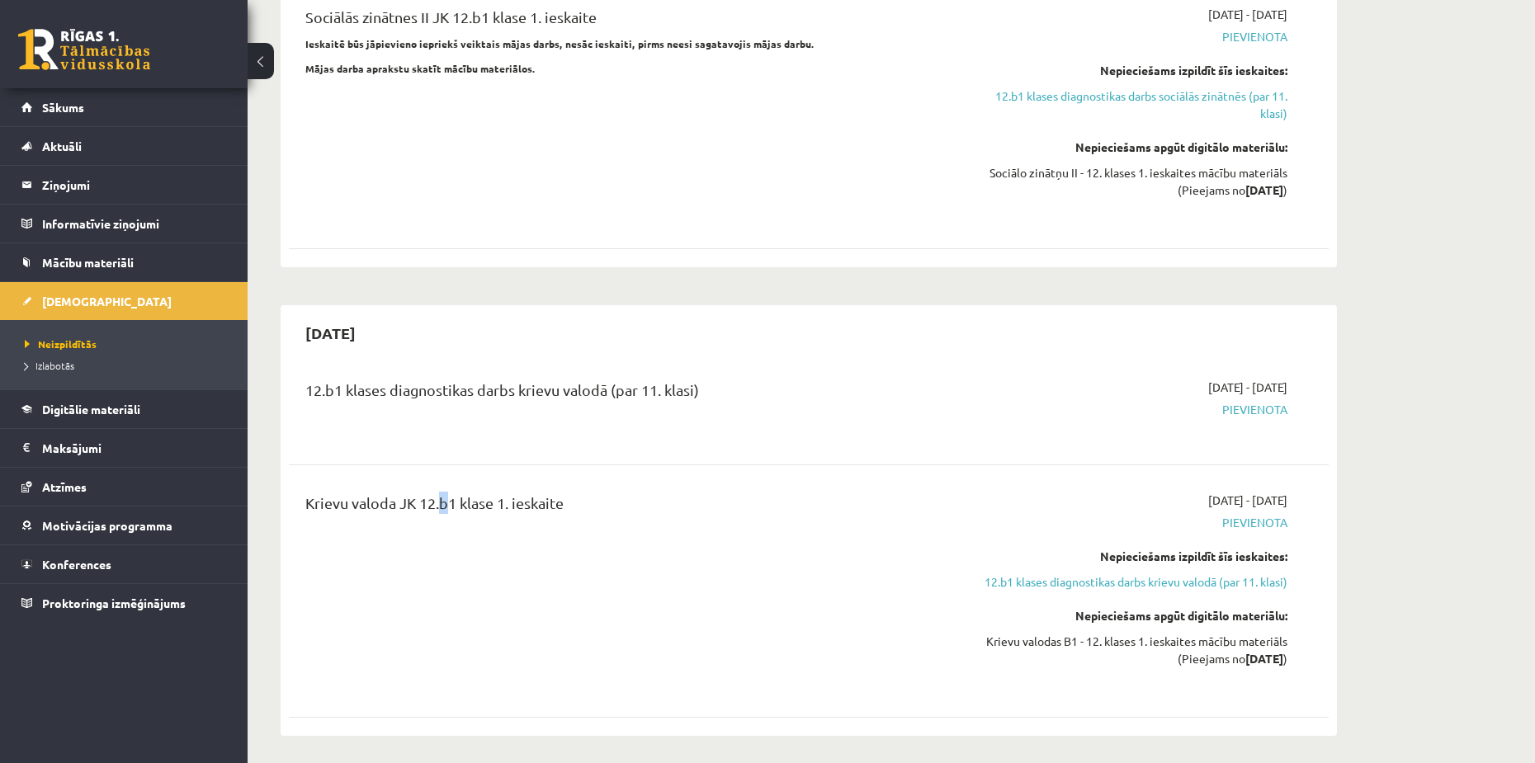
scroll to position [1568, 0]
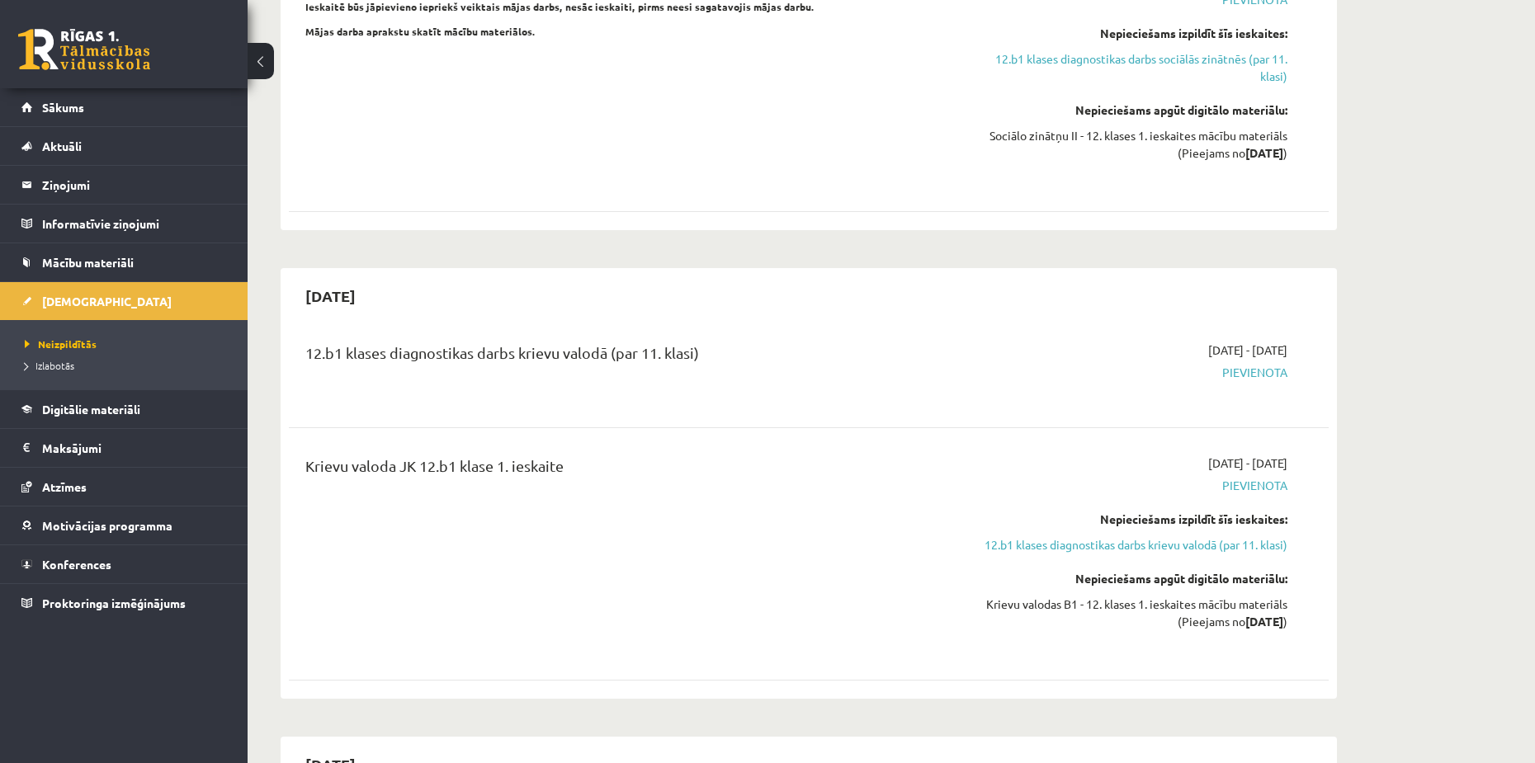
click div "12.b1 klases diagnostikas darbs krievu valodā (par 11. klasi) 2025-10-01 - 2025…"
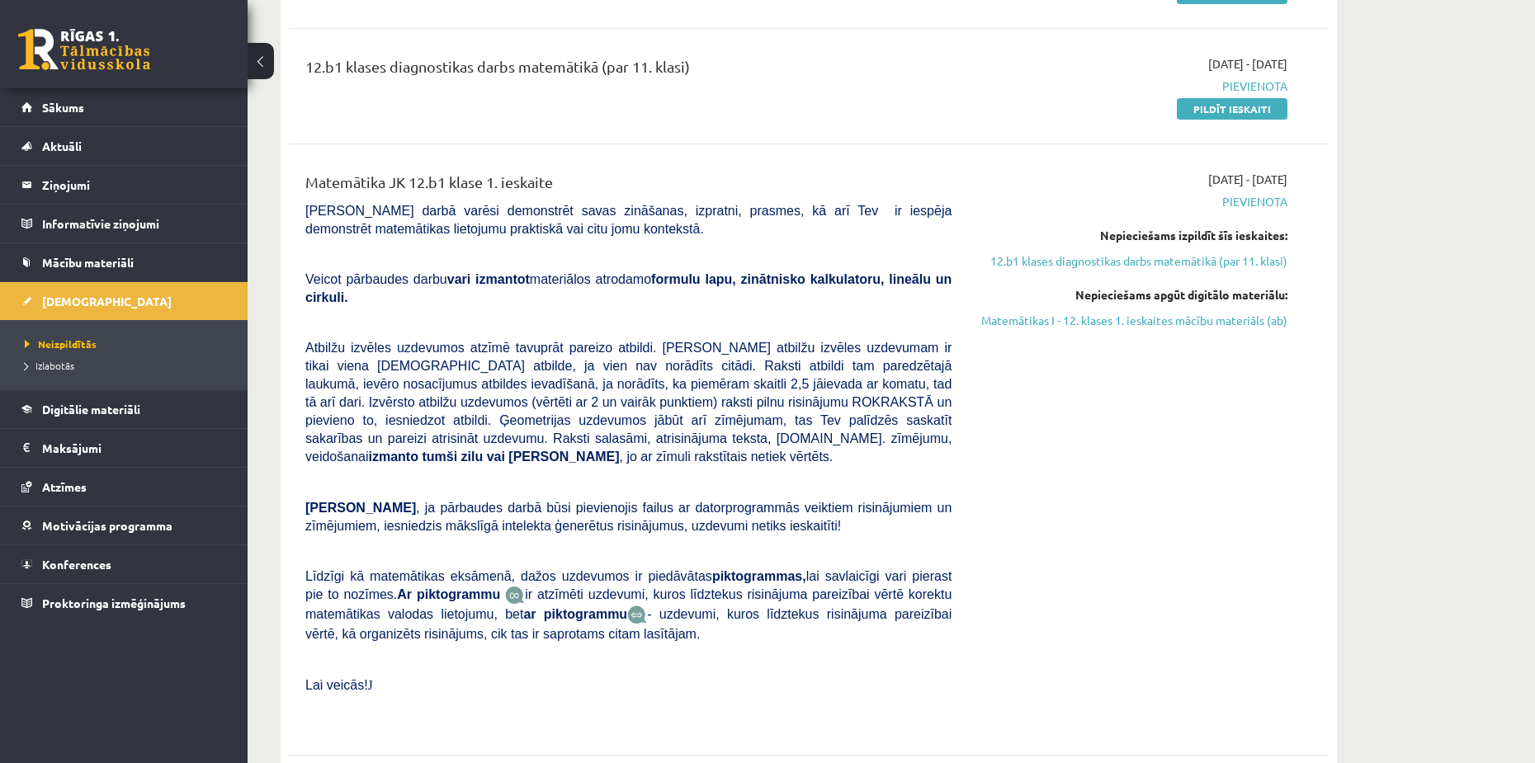
scroll to position [0, 0]
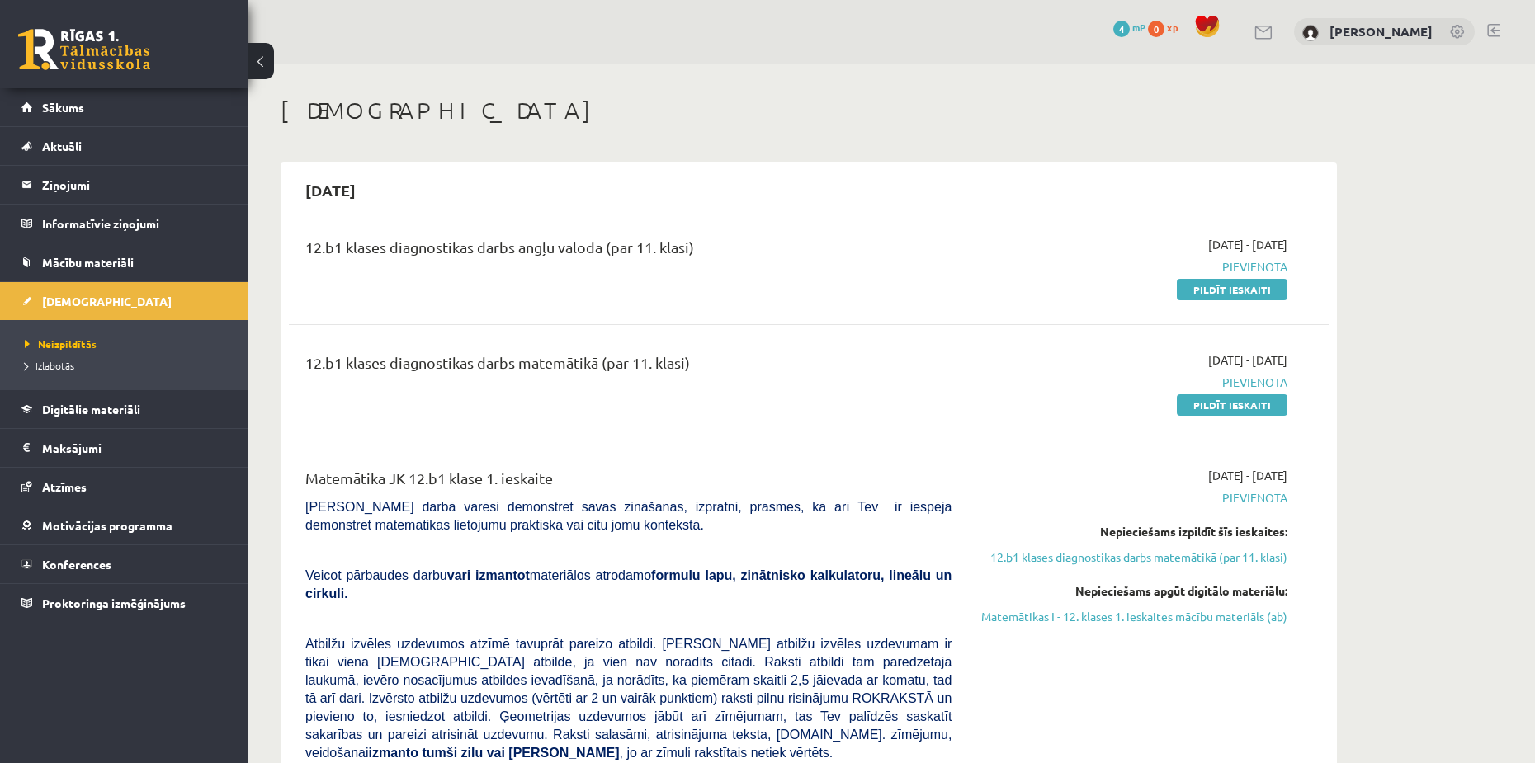
click div "12.b1 klases diagnostikas darbs angļu valodā (par 11. klasi)"
drag, startPoint x: 1148, startPoint y: 471, endPoint x: 1209, endPoint y: 470, distance: 61.1
click div "2025-09-01 - 2025-09-15 Pievienota Nepieciešams izpildīt šīs ieskaites: 12.b1 k…"
click div "12.b1 klases diagnostikas darbs angļu valodā (par 11. klasi)"
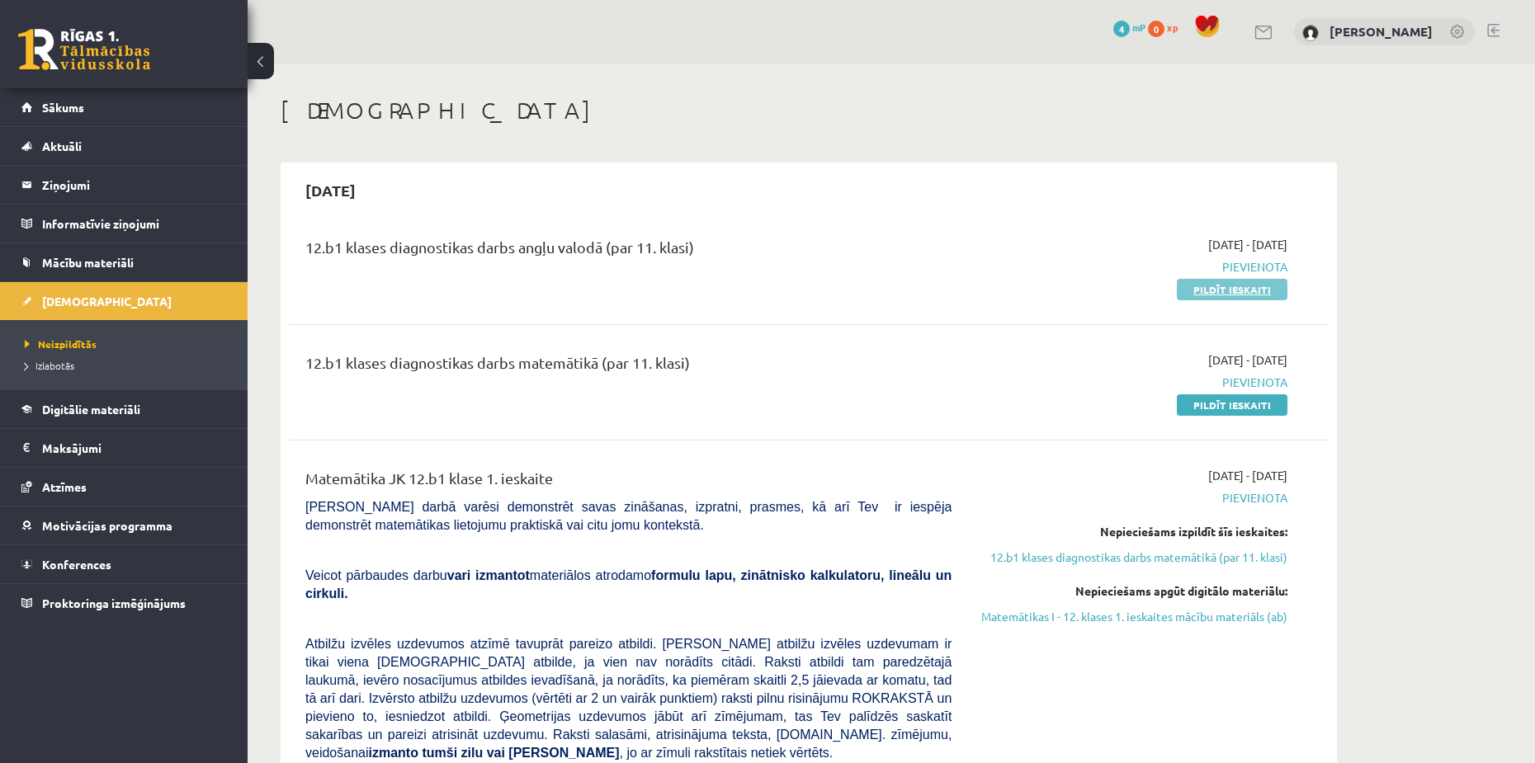
click link "Pildīt ieskaiti"
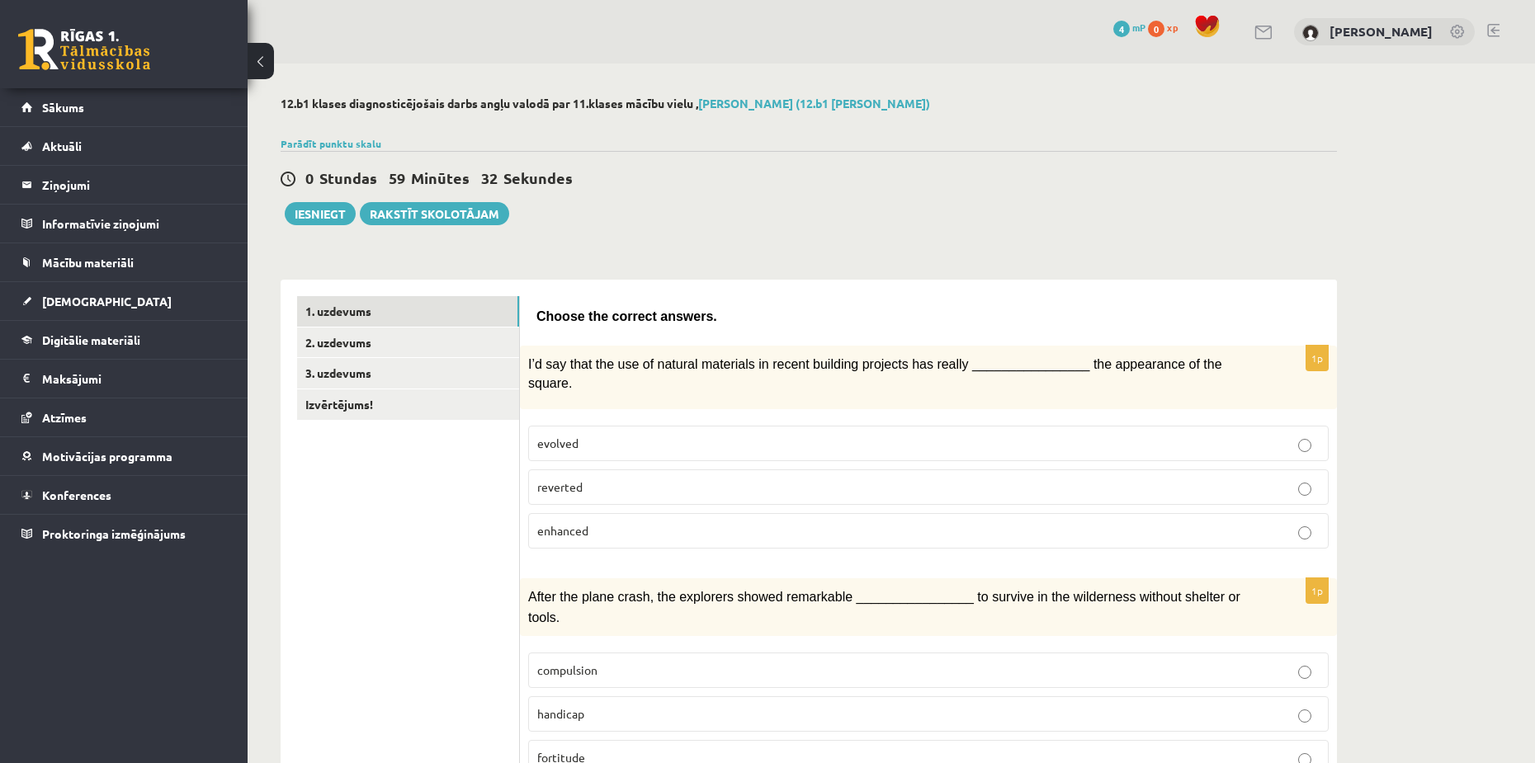
click at [647, 522] on p "enhanced" at bounding box center [928, 530] width 782 height 17
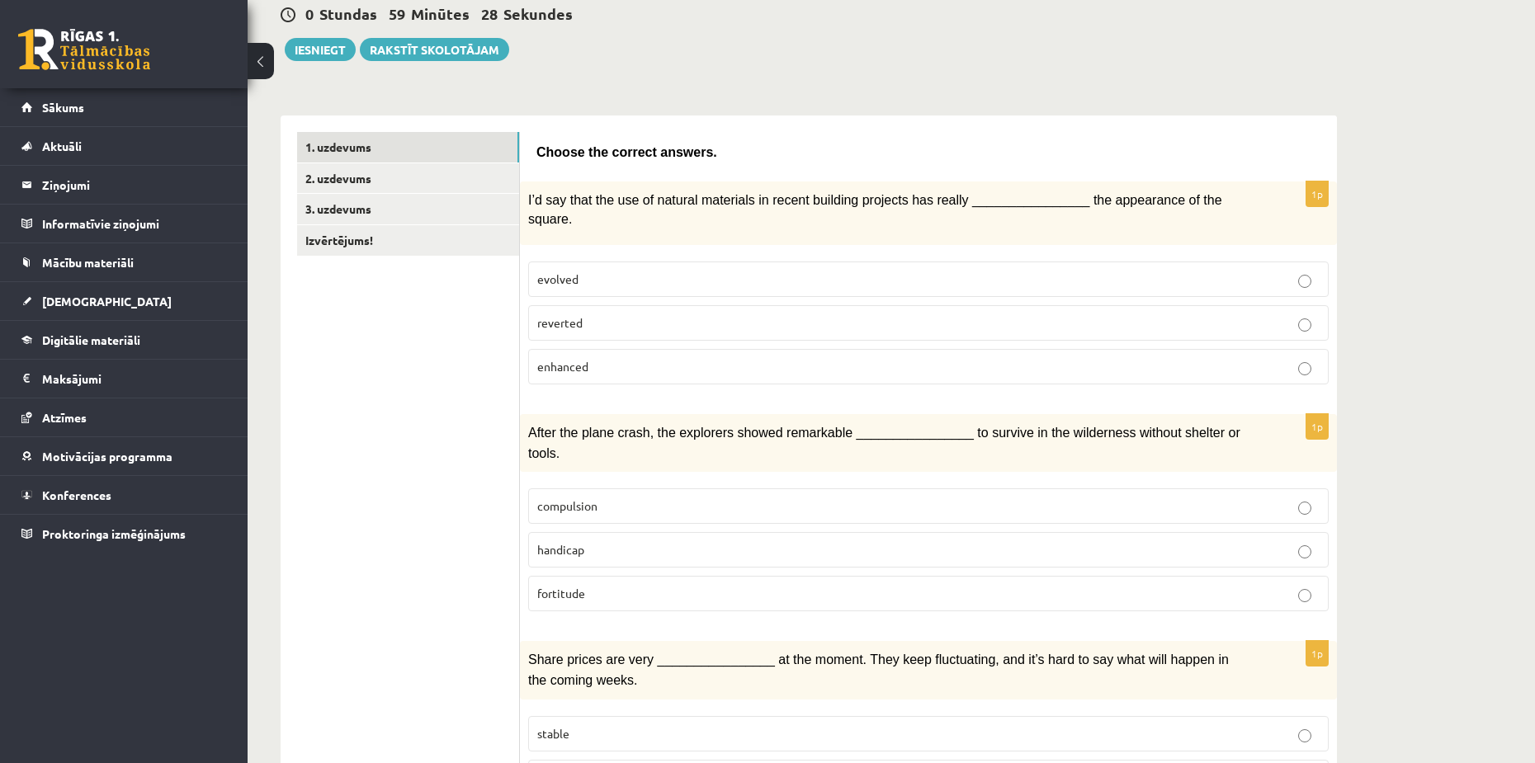
scroll to position [165, 0]
click at [593, 584] on p "fortitude" at bounding box center [928, 592] width 782 height 17
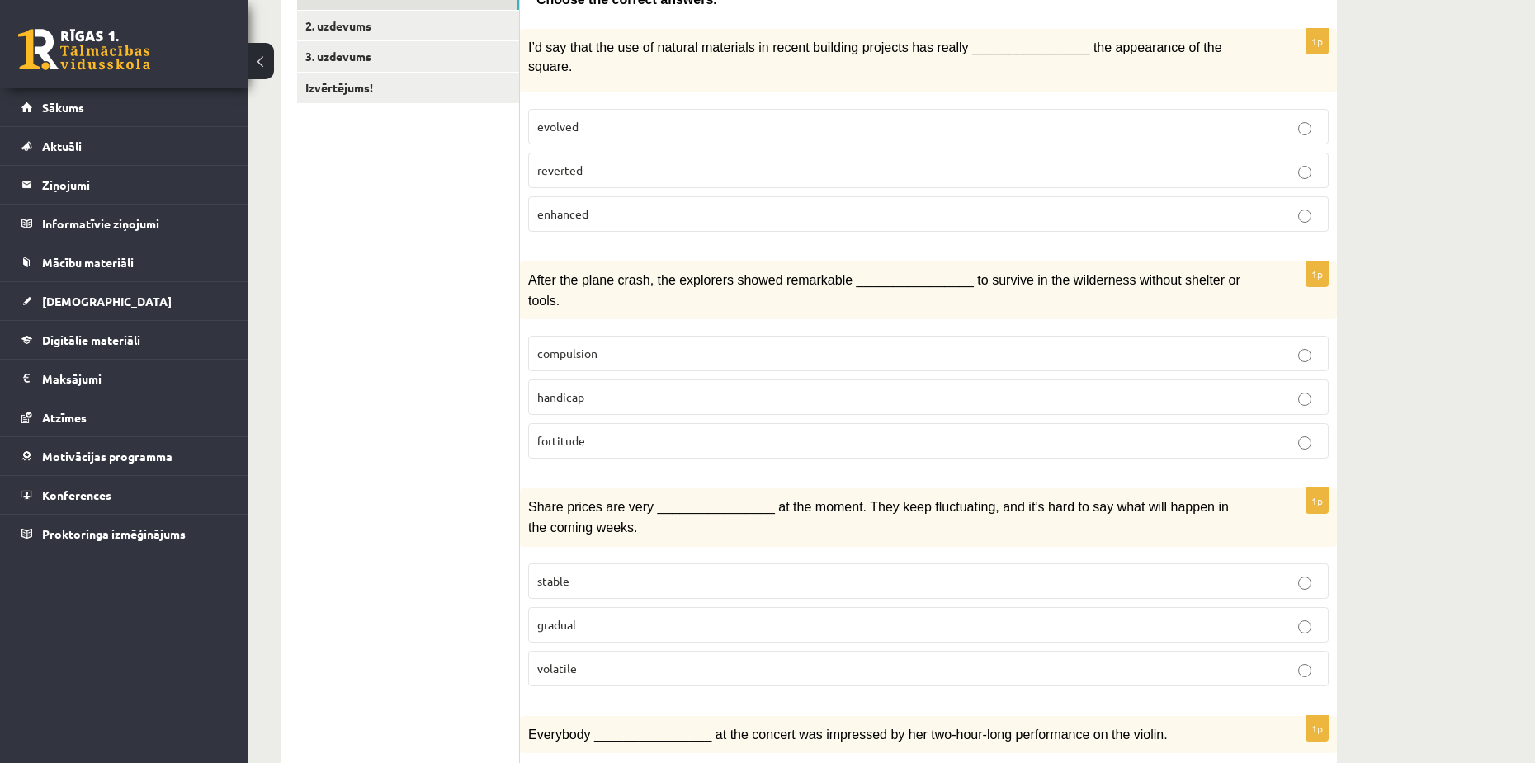
scroll to position [330, 0]
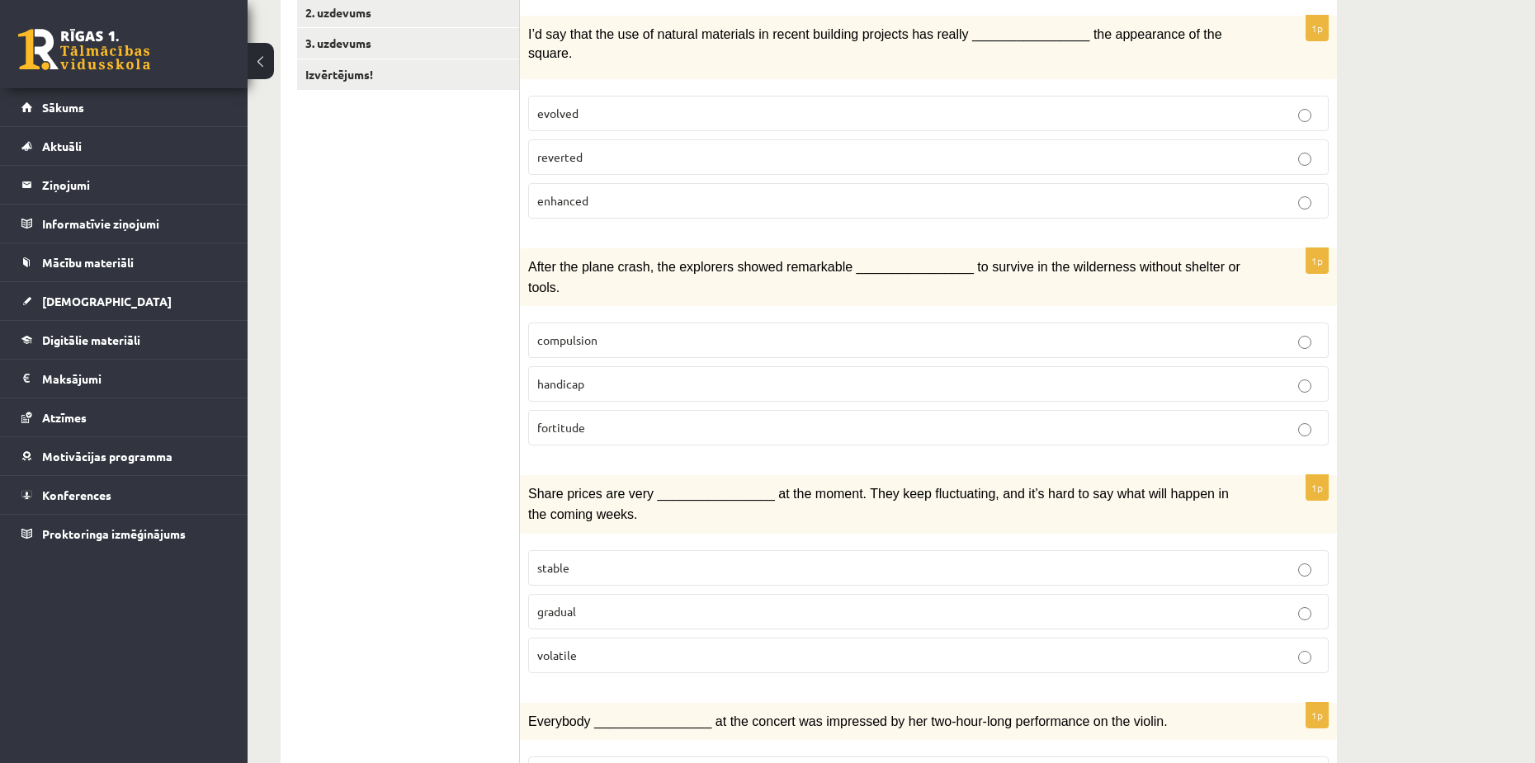
click at [581, 603] on p "gradual" at bounding box center [928, 611] width 782 height 17
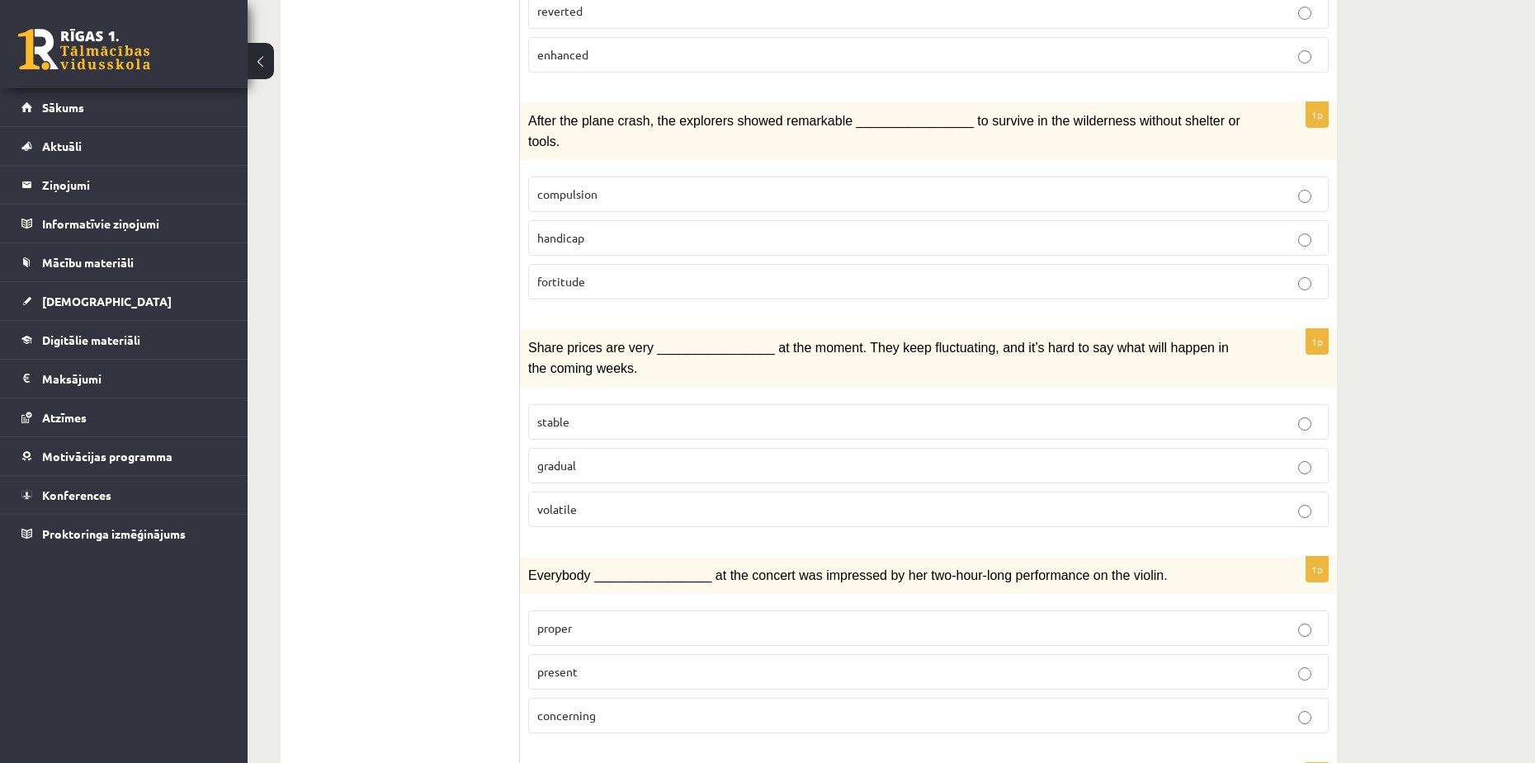
scroll to position [495, 0]
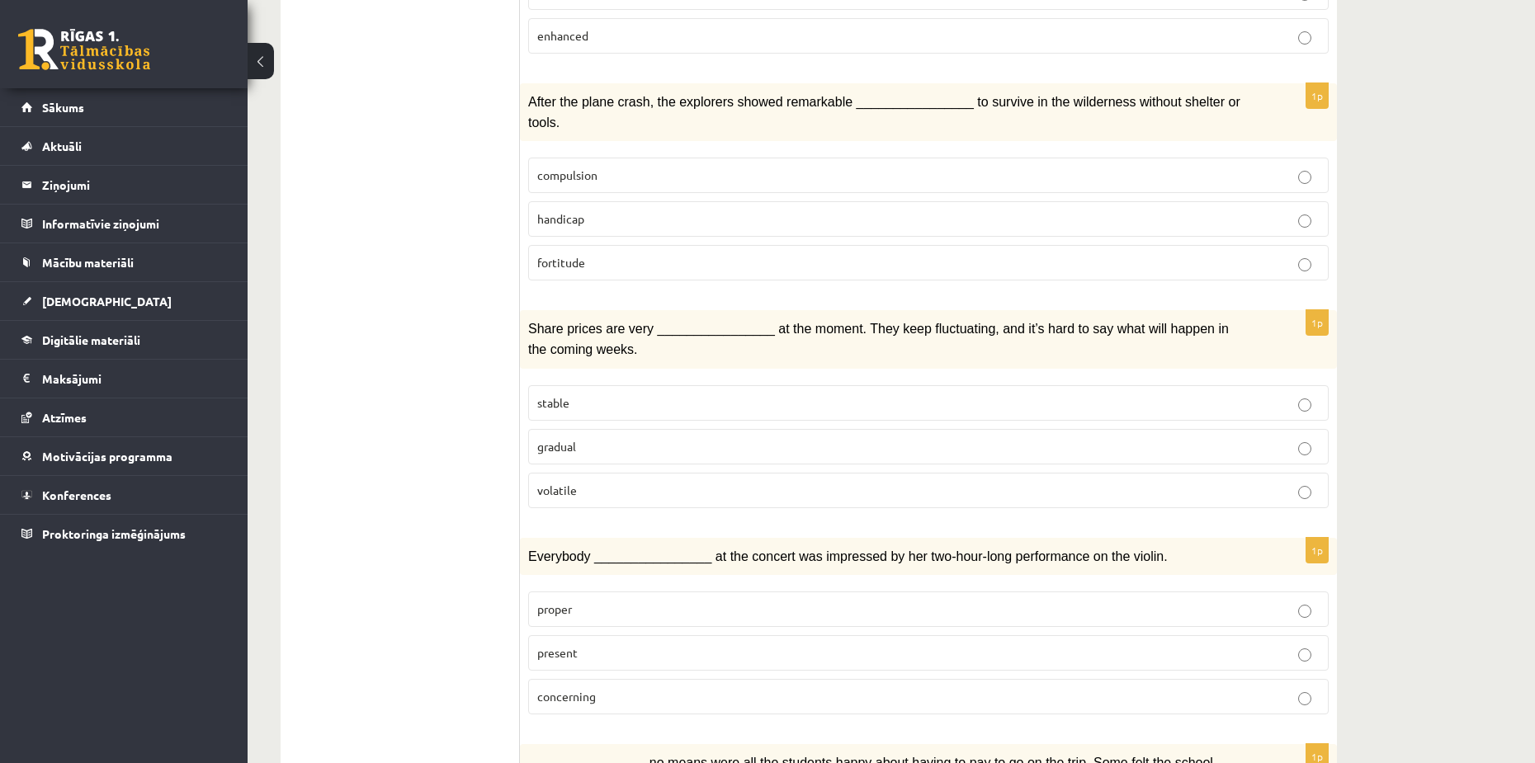
click at [592, 645] on p "present" at bounding box center [928, 653] width 782 height 17
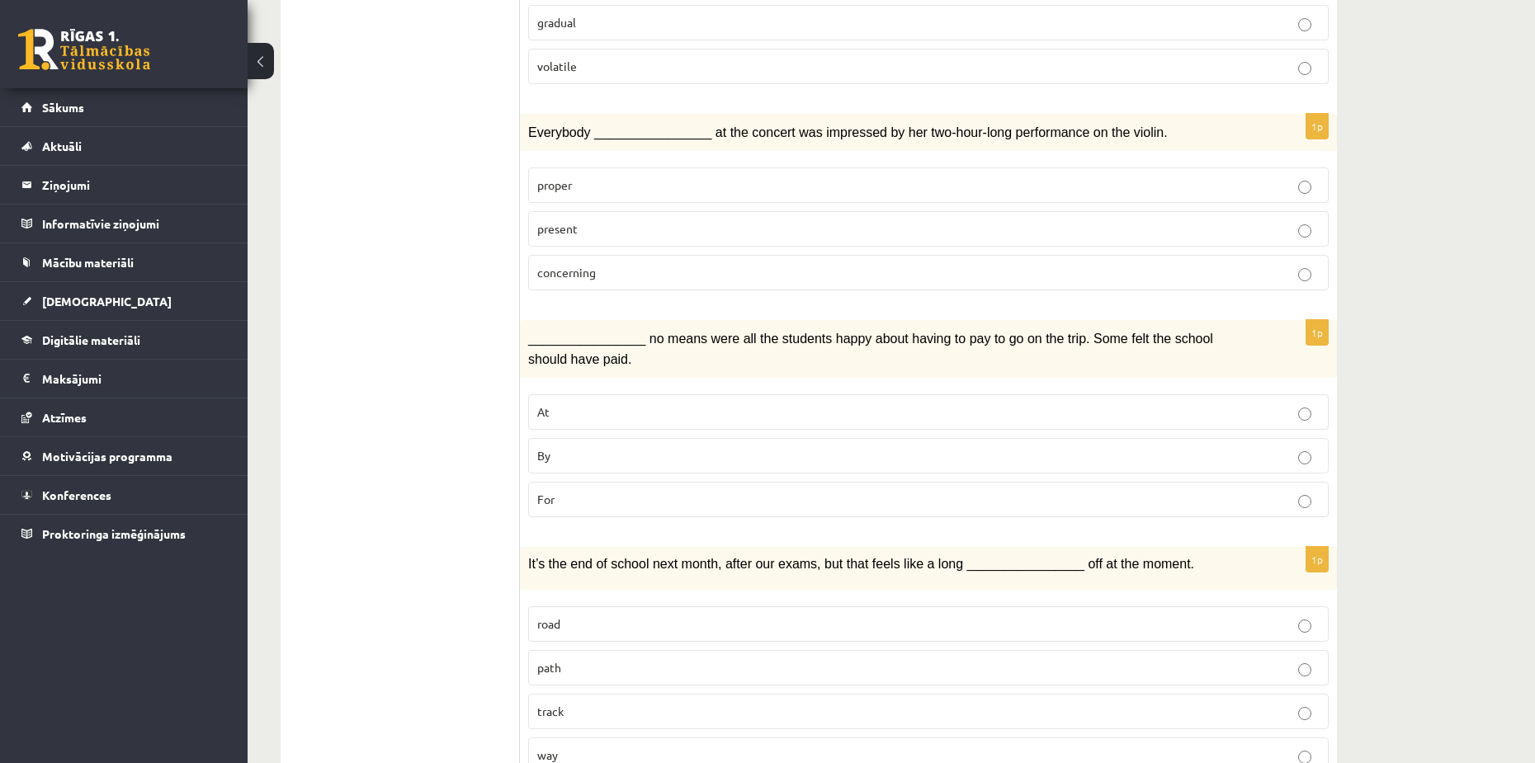
scroll to position [933, 0]
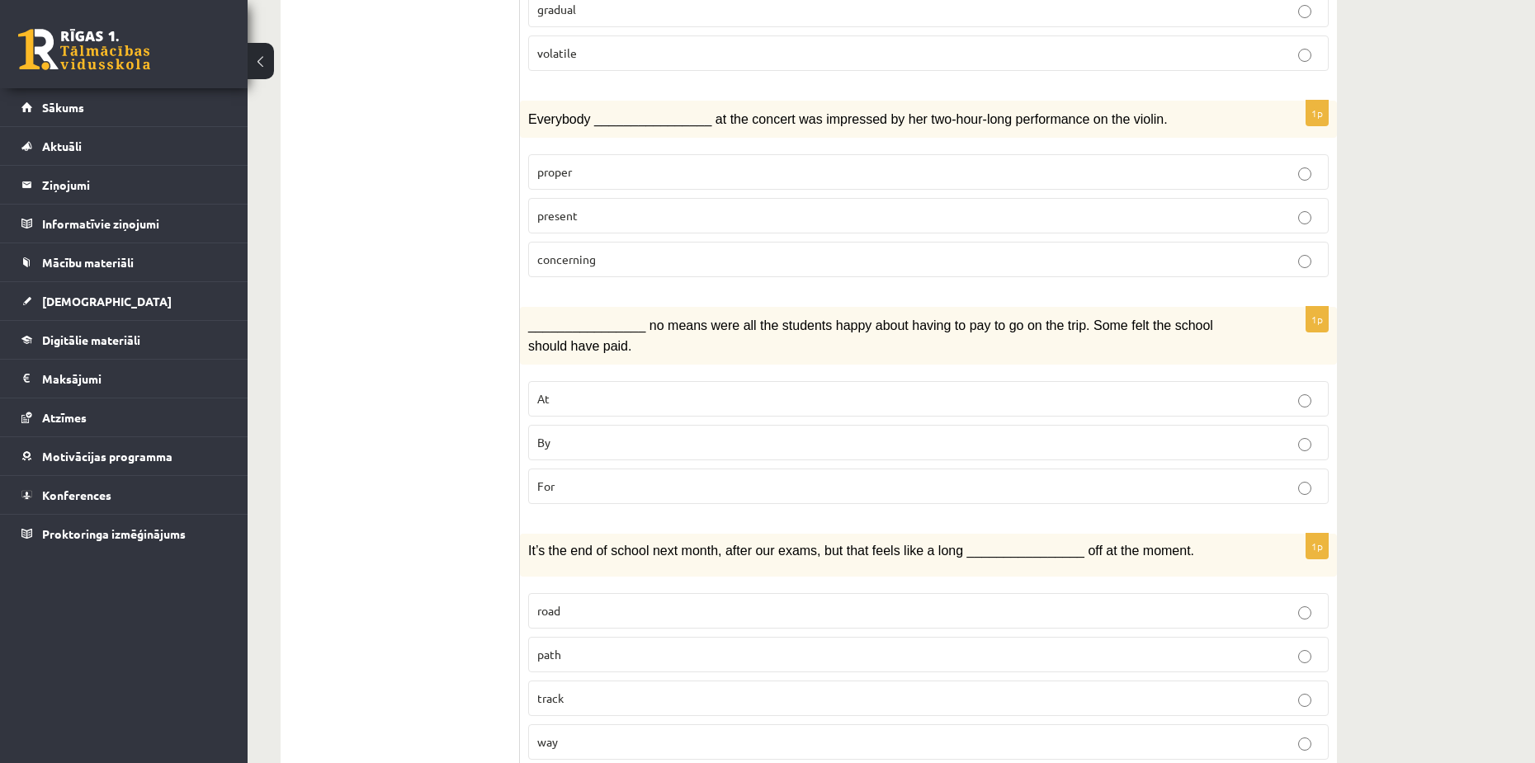
click at [594, 425] on label "By" at bounding box center [928, 442] width 801 height 35
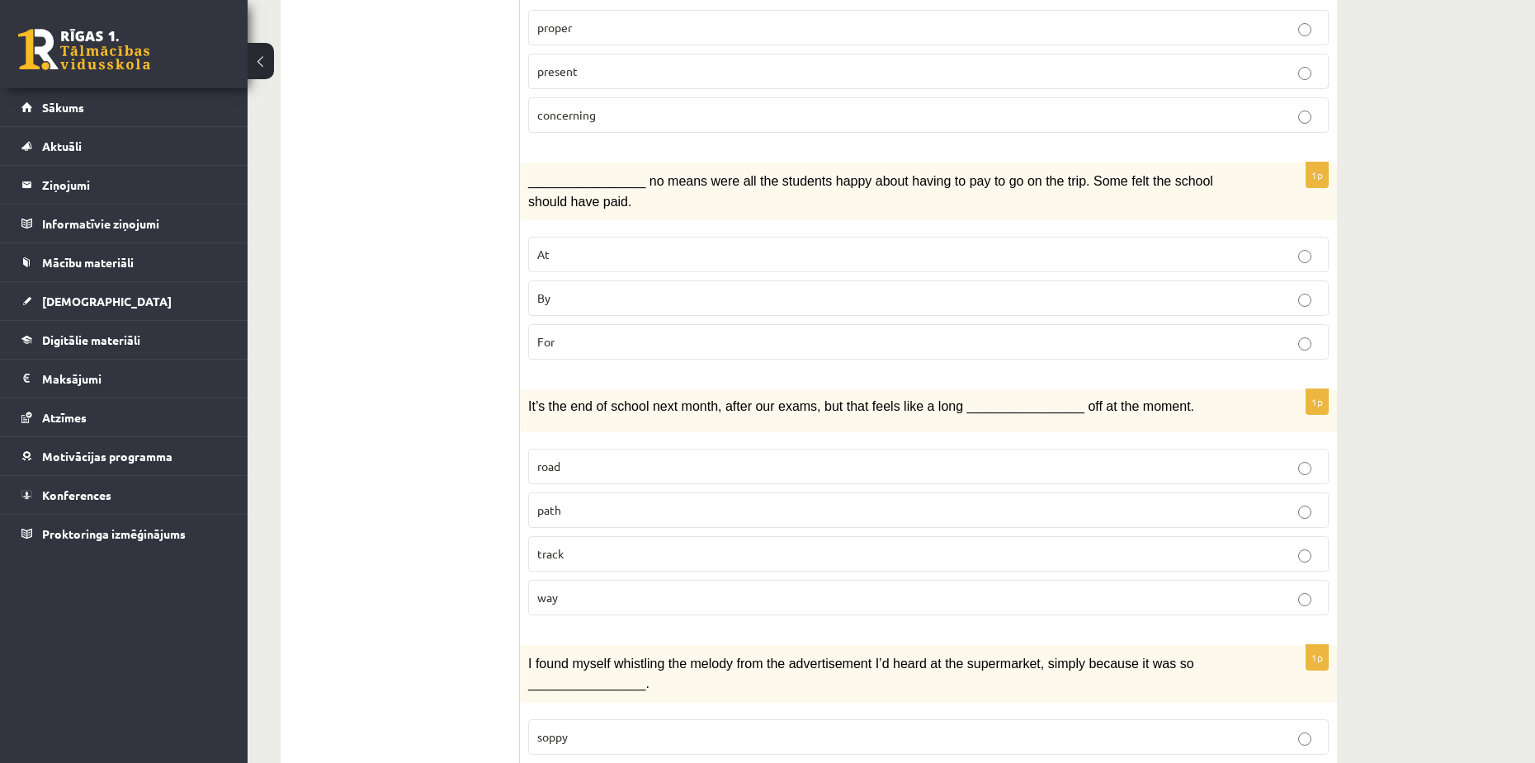
scroll to position [1098, 0]
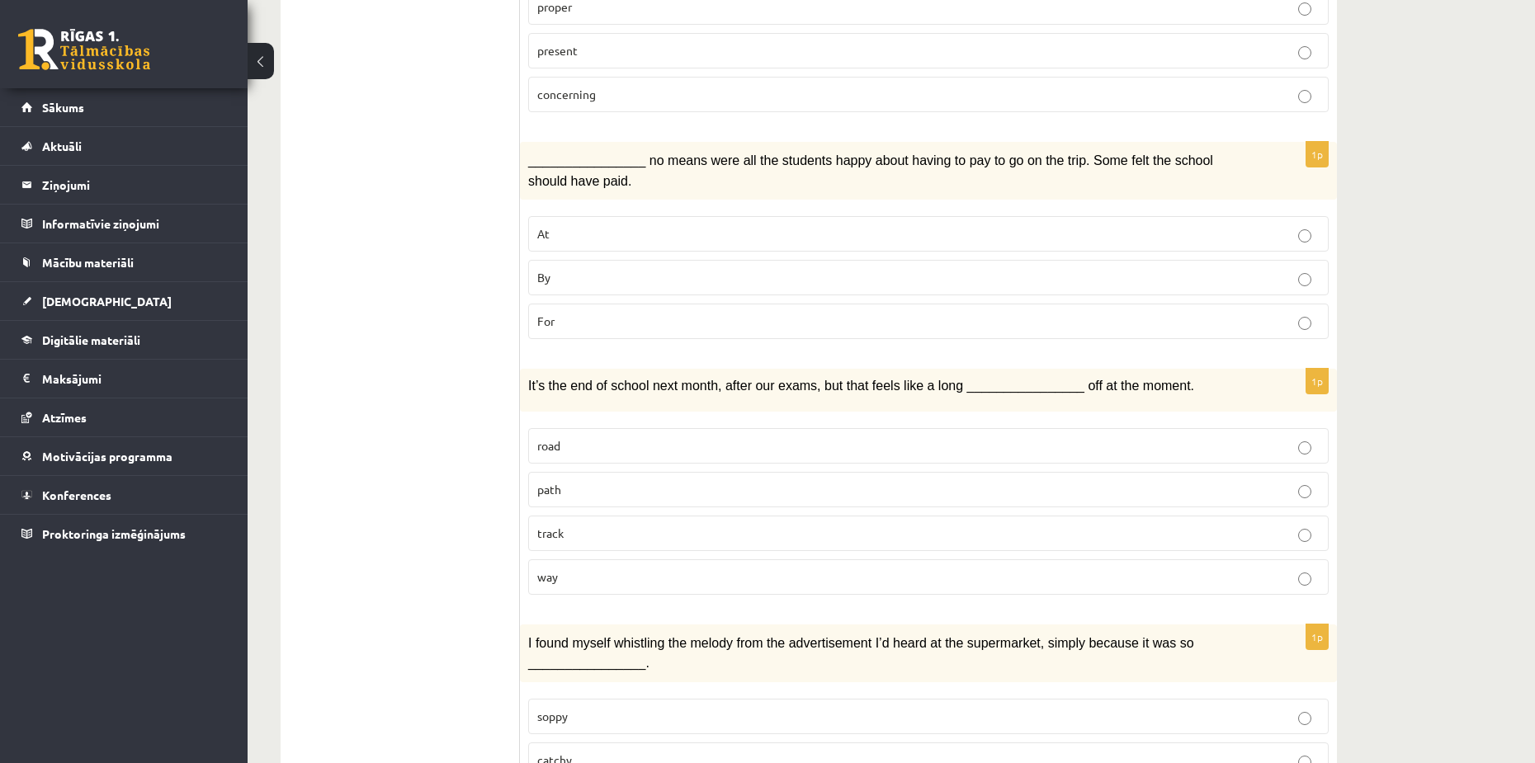
click at [589, 569] on p "way" at bounding box center [928, 577] width 782 height 17
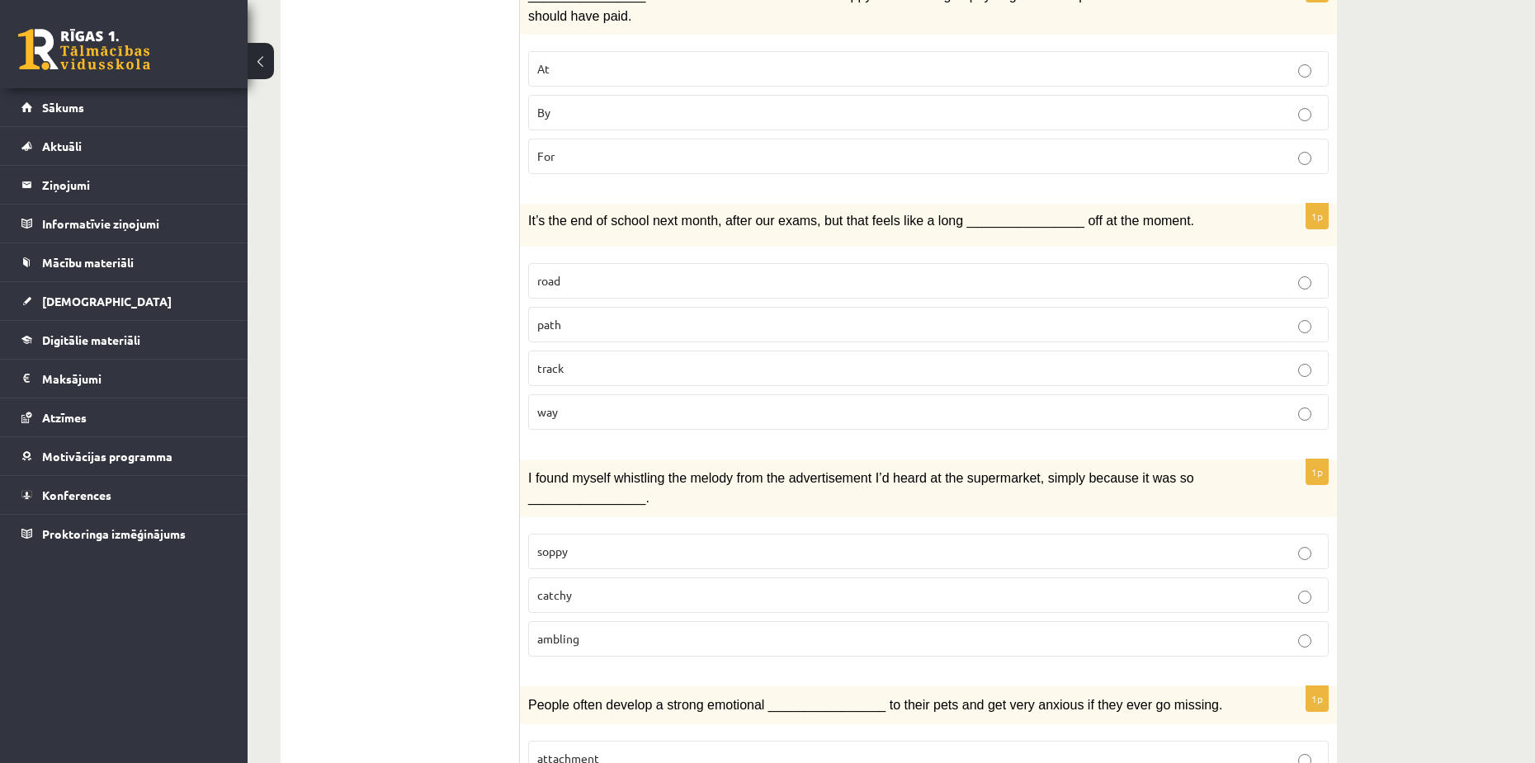
scroll to position [1345, 0]
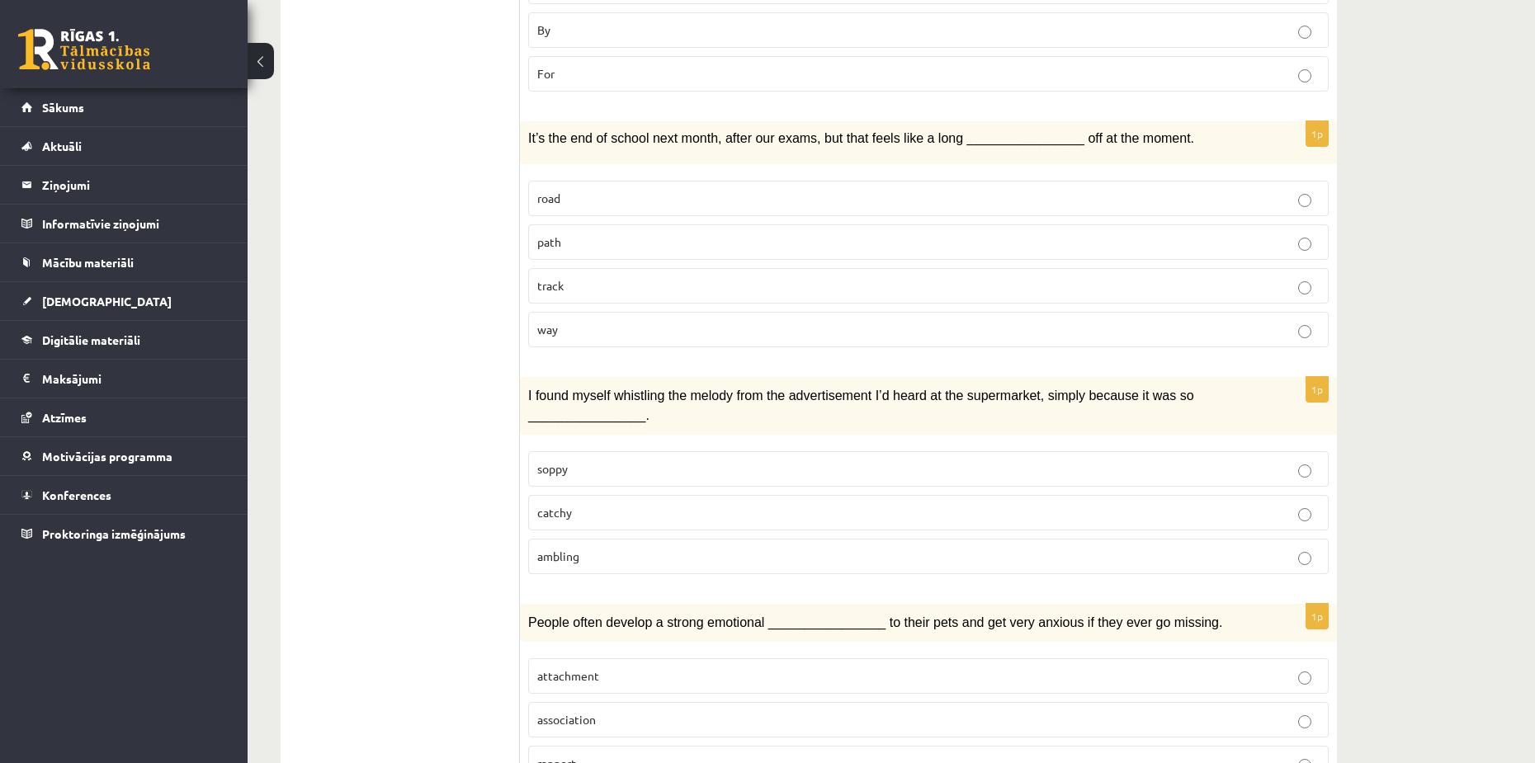
click at [600, 504] on p "catchy" at bounding box center [928, 512] width 782 height 17
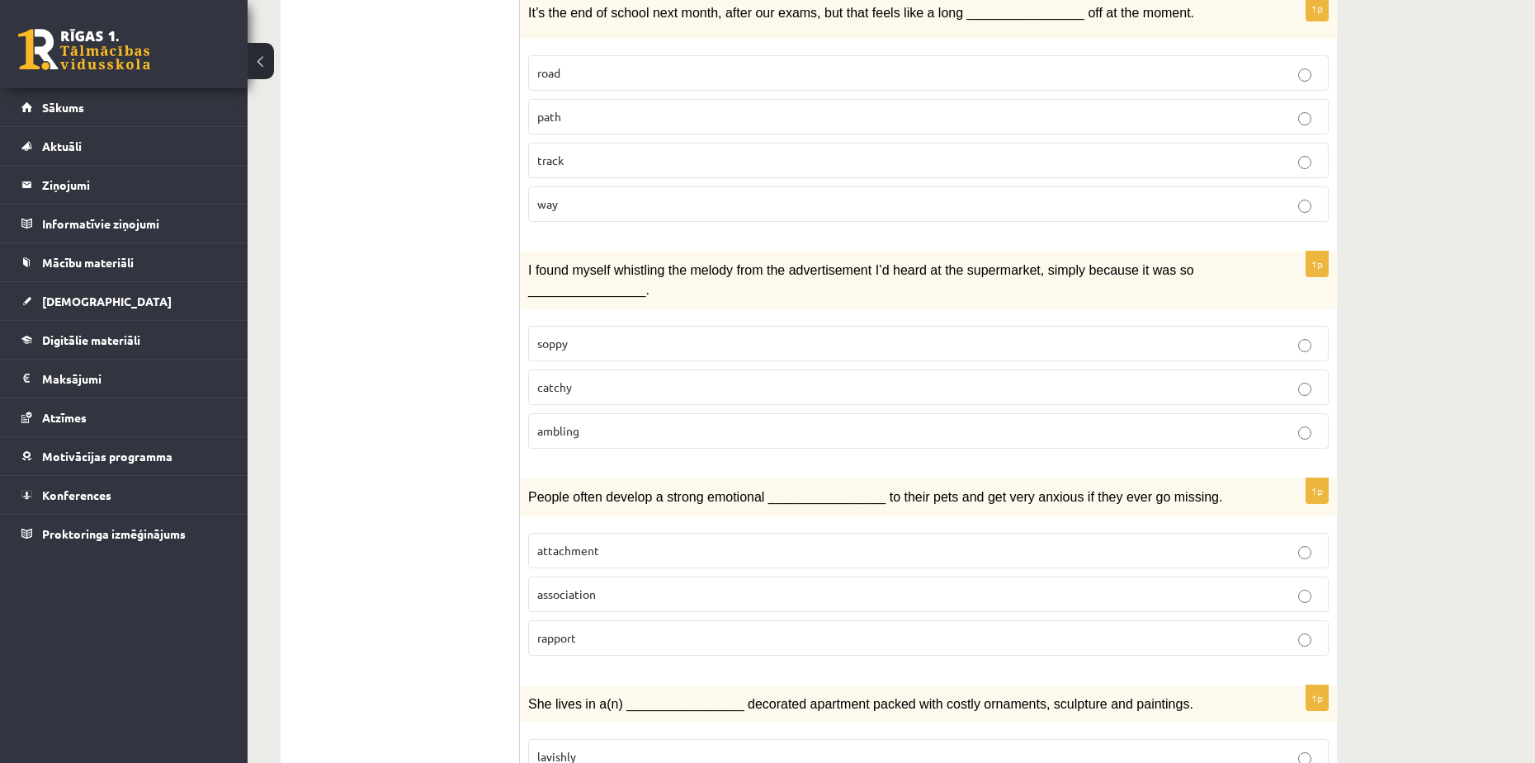
scroll to position [1510, 0]
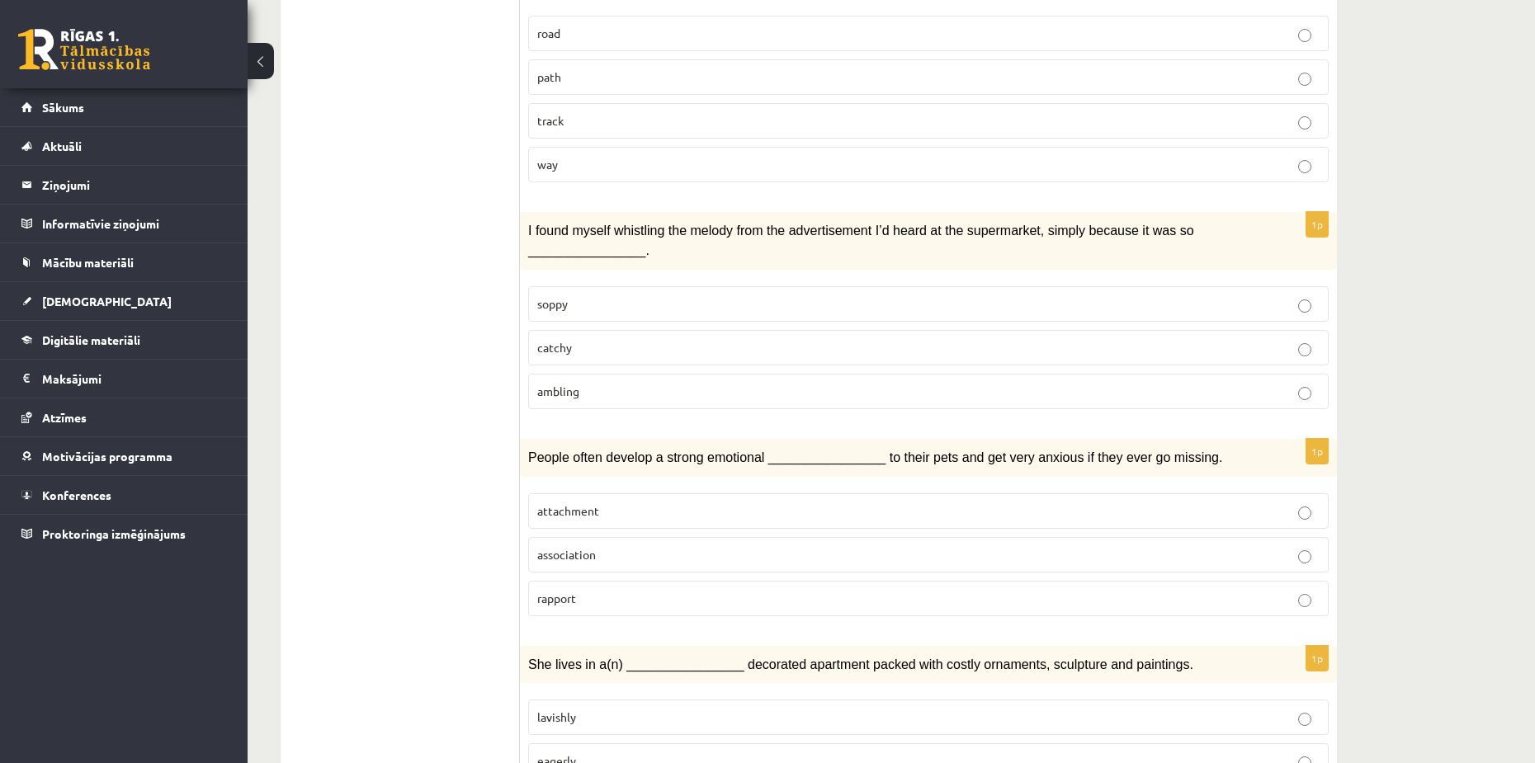
click at [608, 503] on p "attachment" at bounding box center [928, 511] width 782 height 17
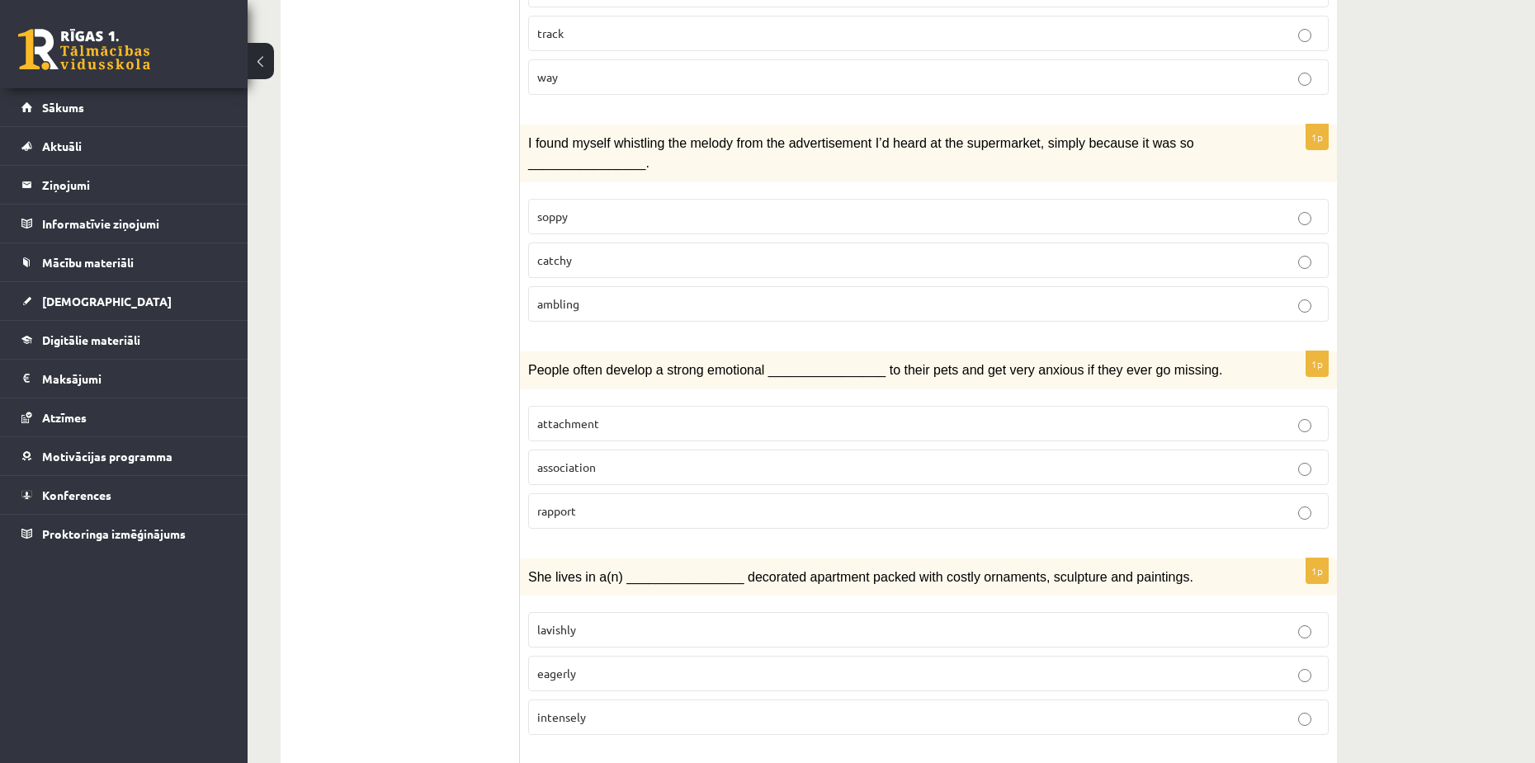
scroll to position [1675, 0]
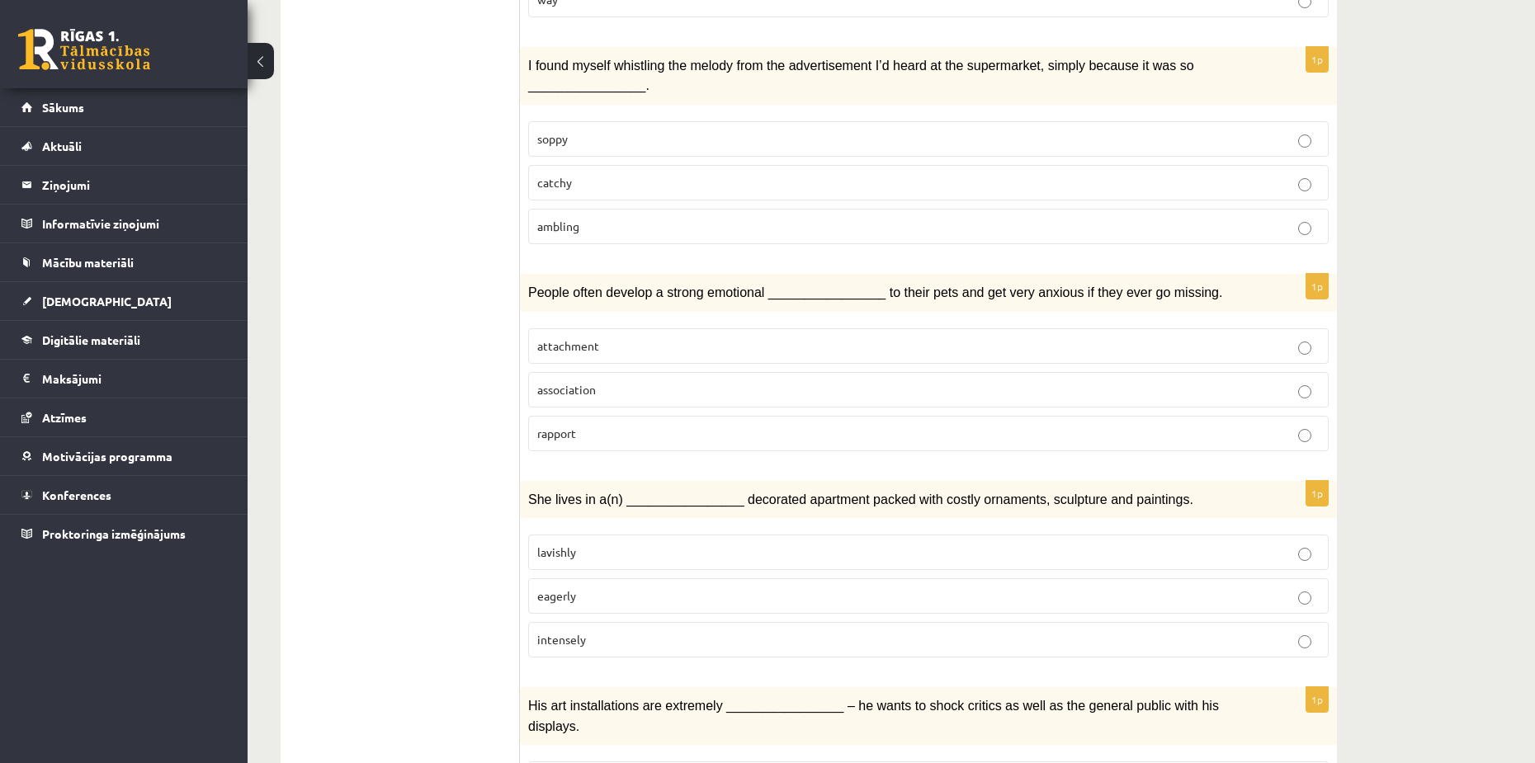
click at [600, 631] on p "intensely" at bounding box center [928, 639] width 782 height 17
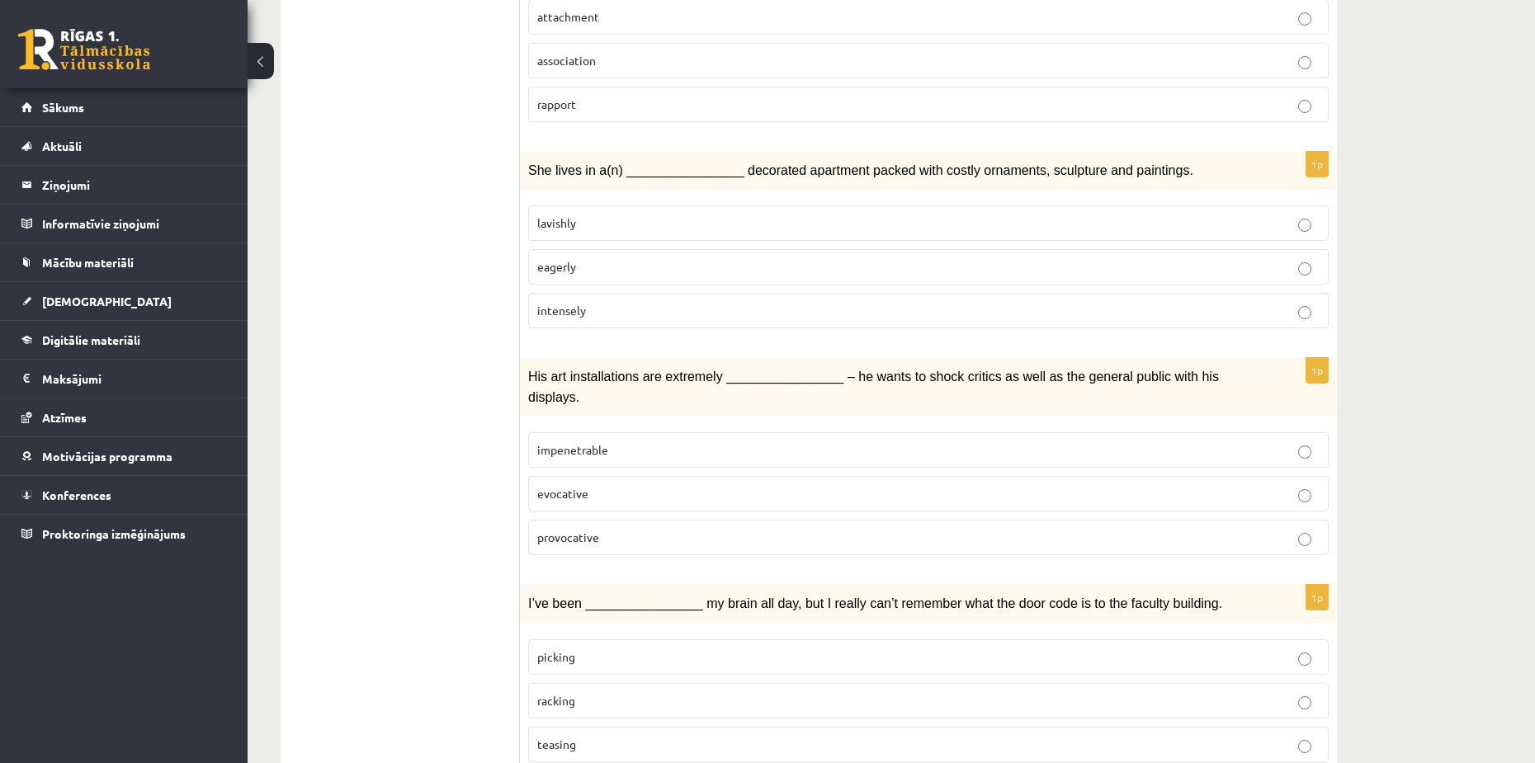
scroll to position [2006, 0]
click at [638, 528] on p "provocative" at bounding box center [928, 536] width 782 height 17
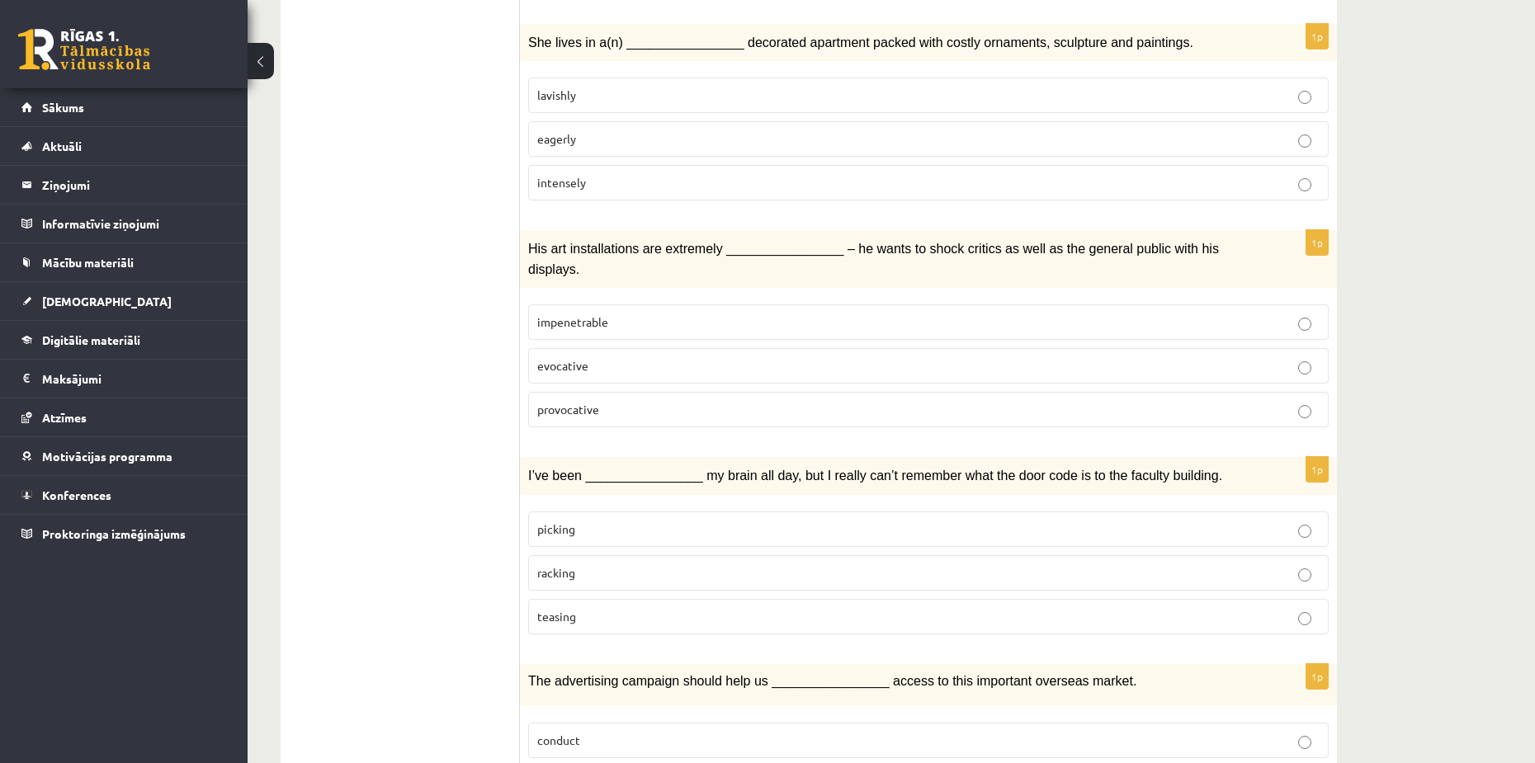
scroll to position [2171, 0]
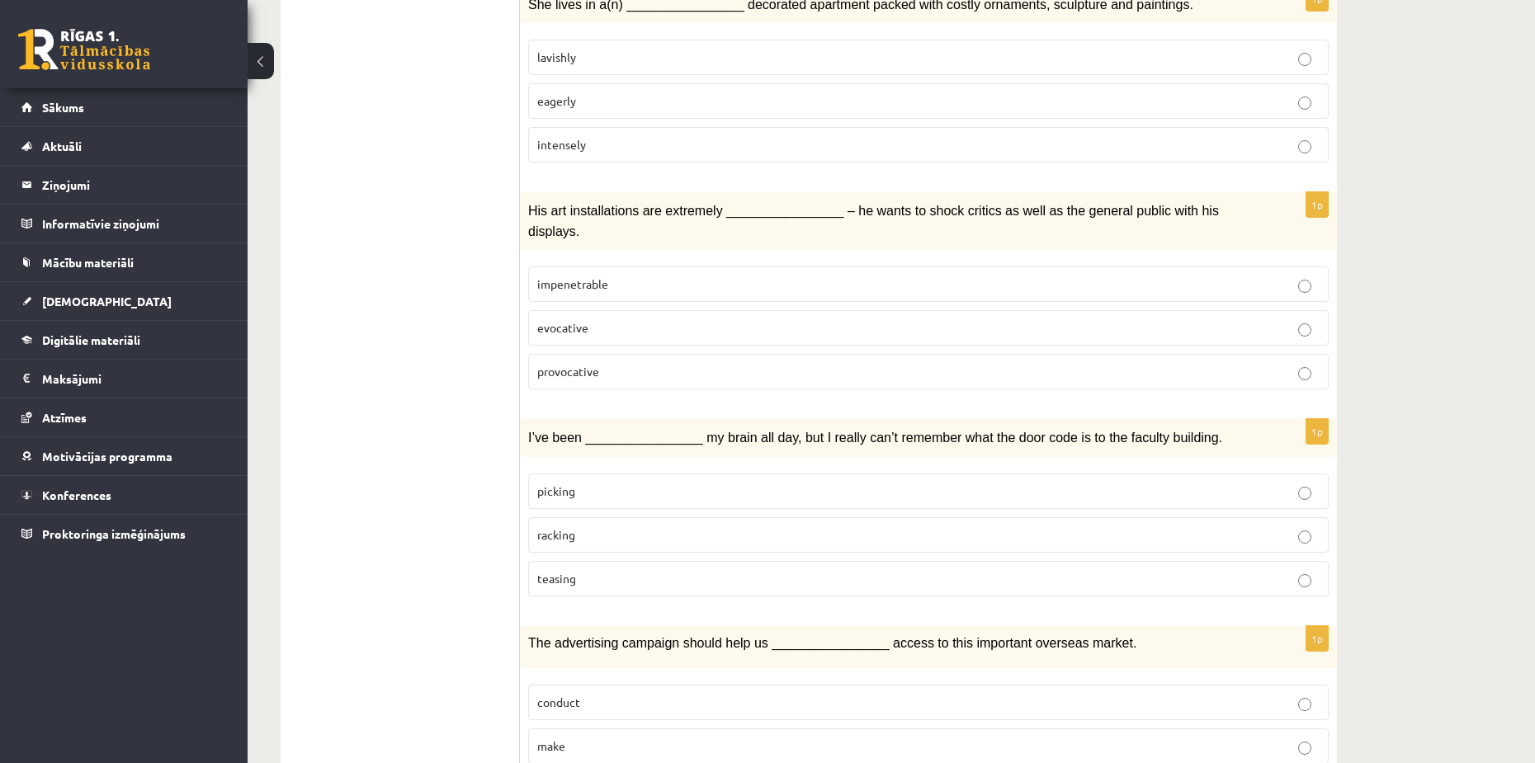
click at [601, 570] on p "teasing" at bounding box center [928, 578] width 782 height 17
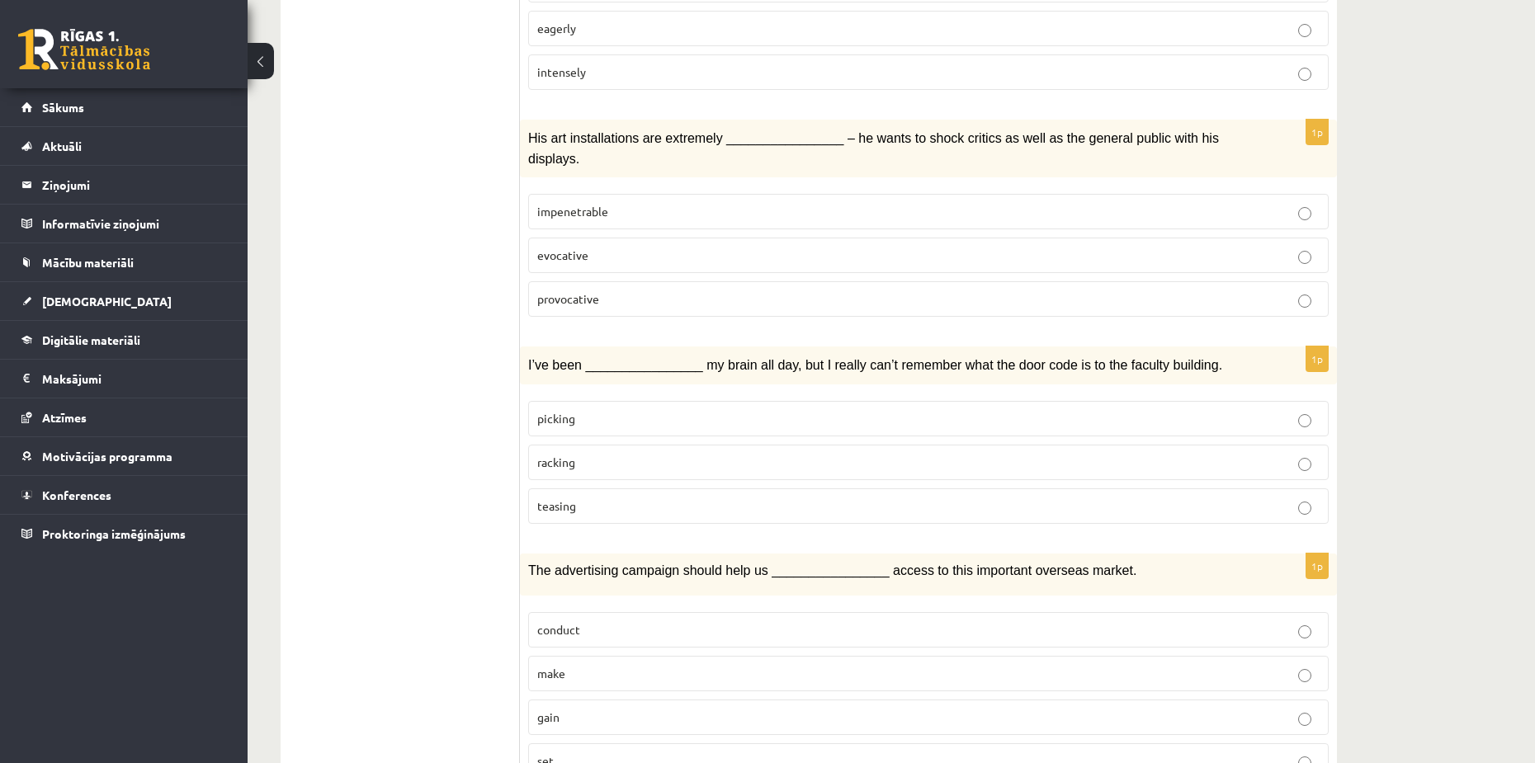
scroll to position [2253, 0]
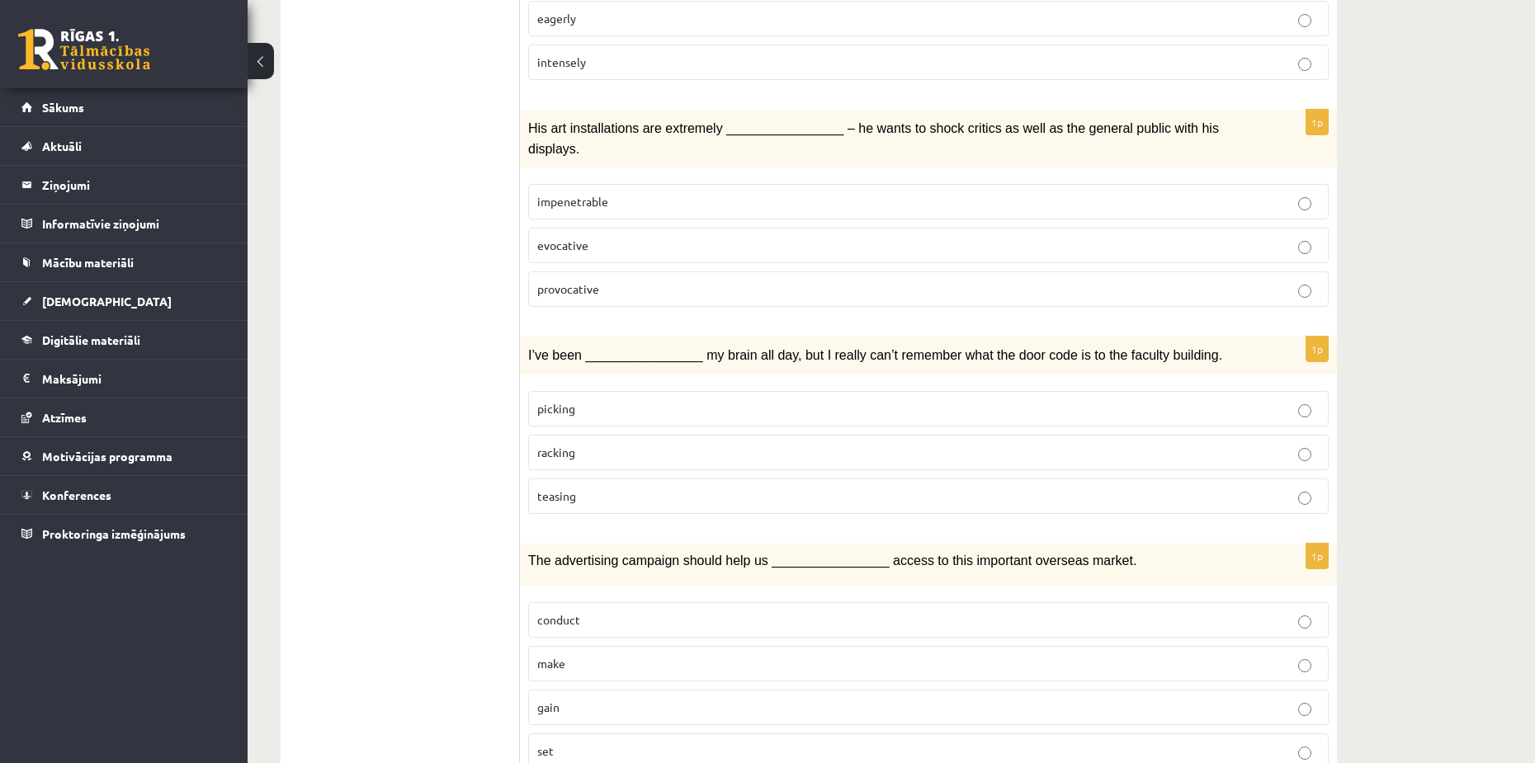
click at [549, 699] on p "gain" at bounding box center [928, 707] width 782 height 17
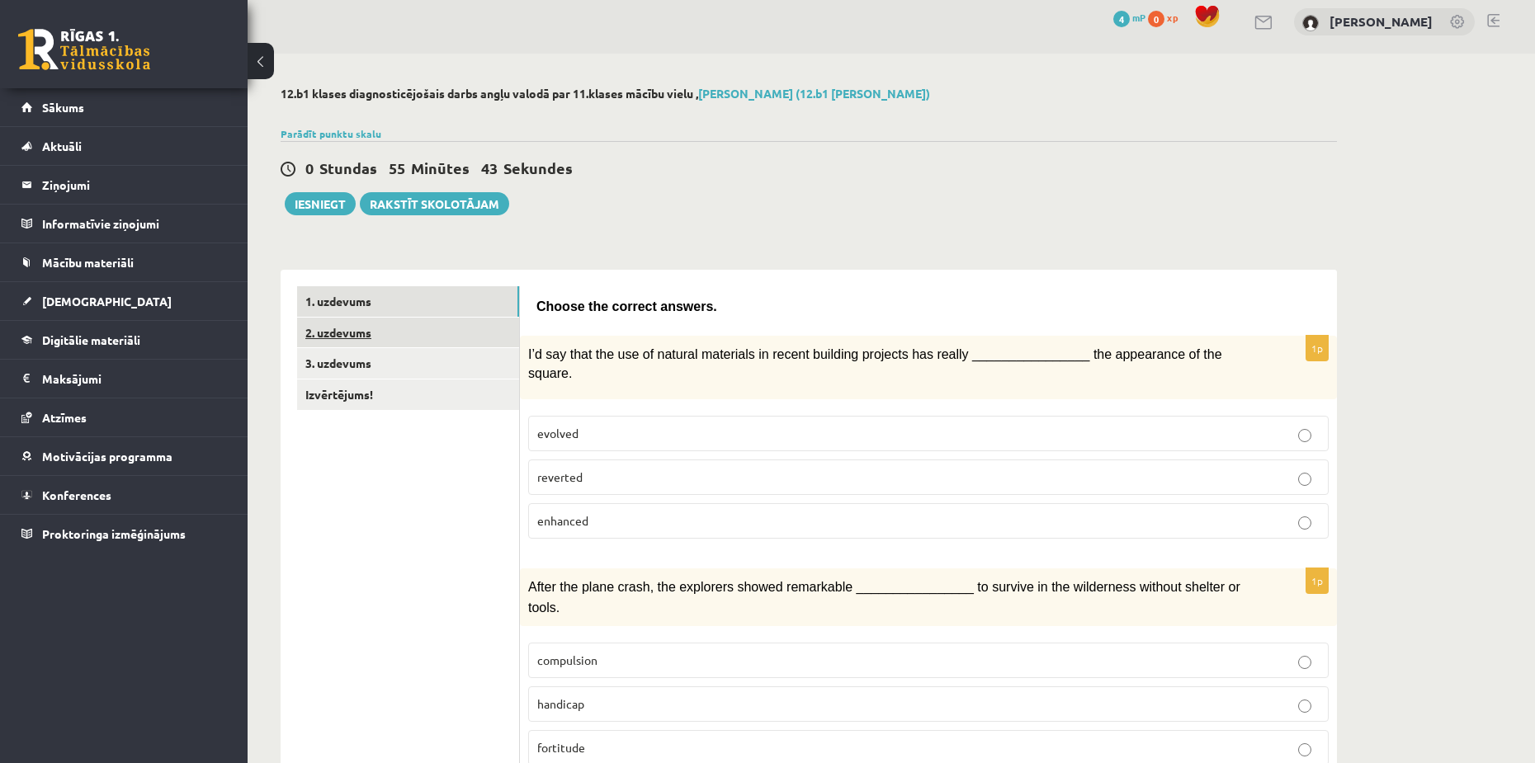
scroll to position [0, 0]
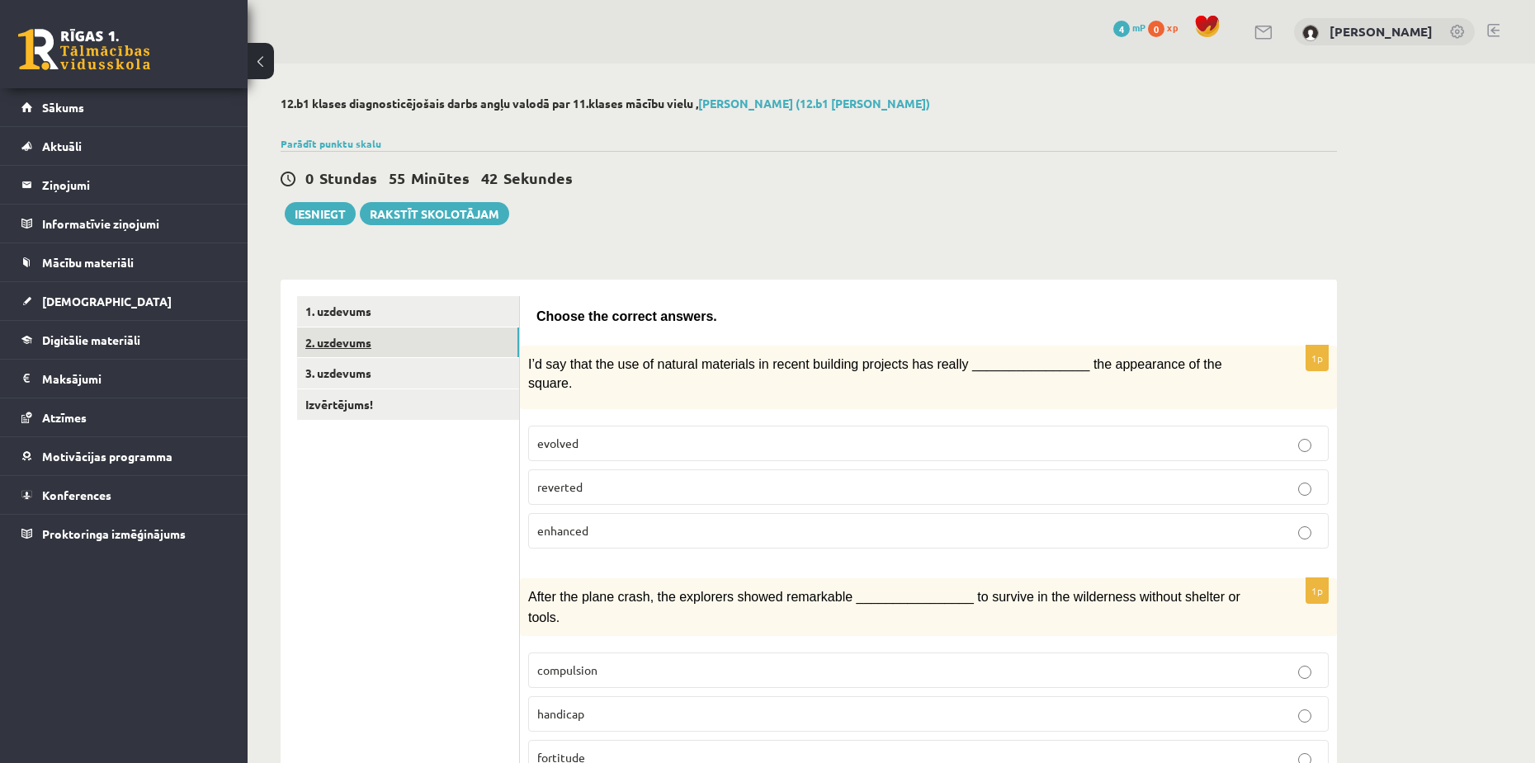
click at [359, 339] on link "2. uzdevums" at bounding box center [408, 343] width 222 height 31
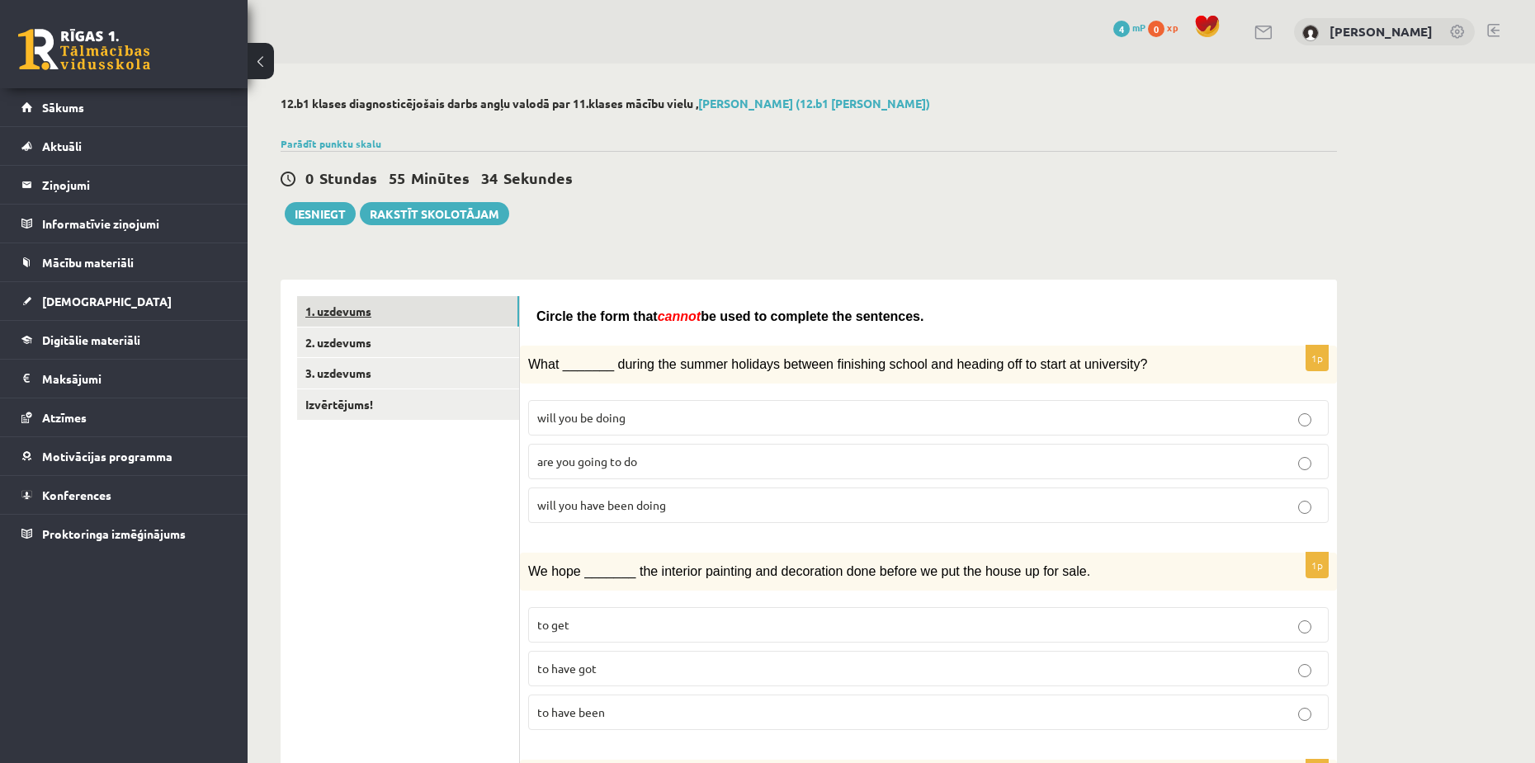
click at [389, 314] on link "1. uzdevums" at bounding box center [408, 311] width 222 height 31
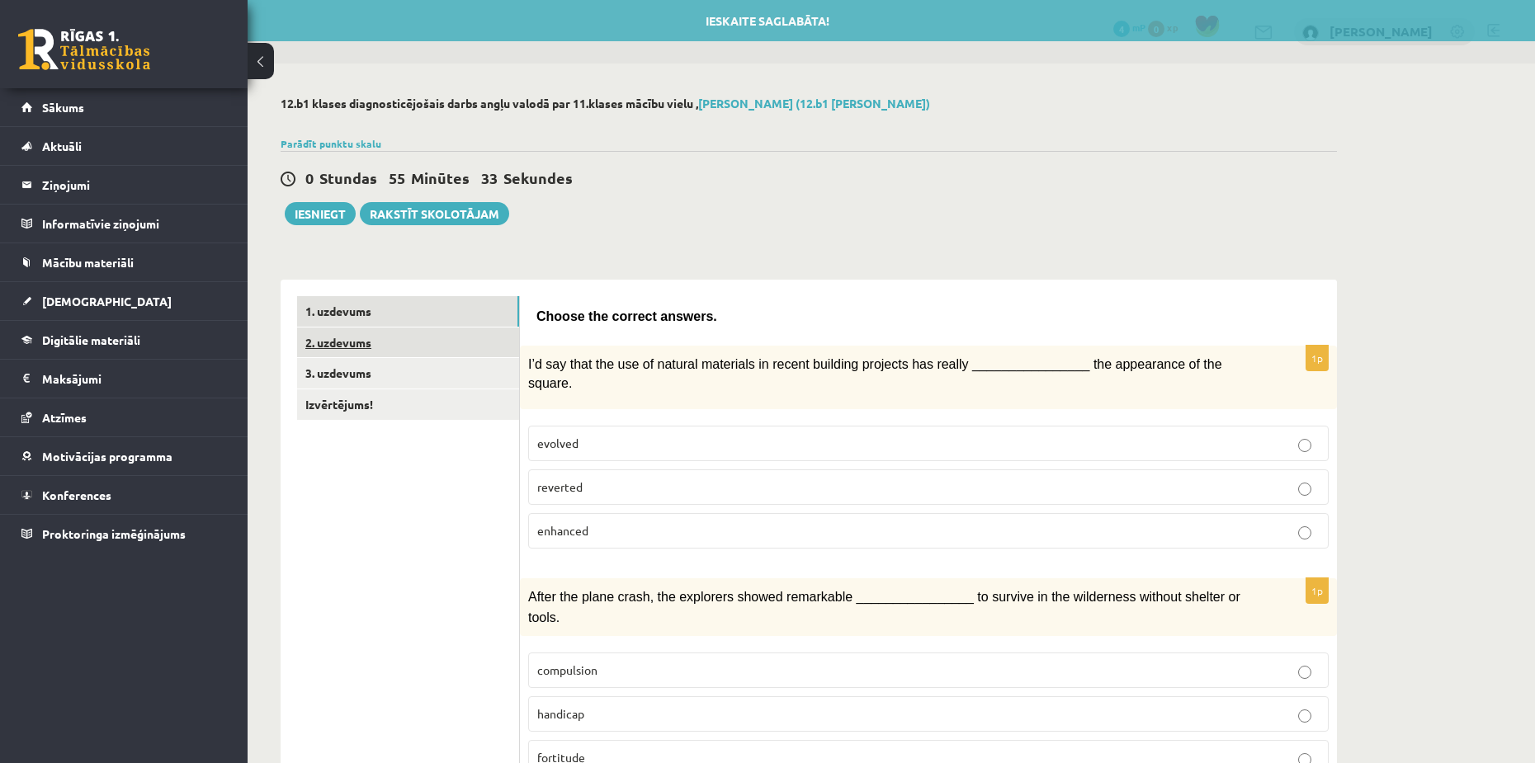
click at [397, 341] on link "2. uzdevums" at bounding box center [408, 343] width 222 height 31
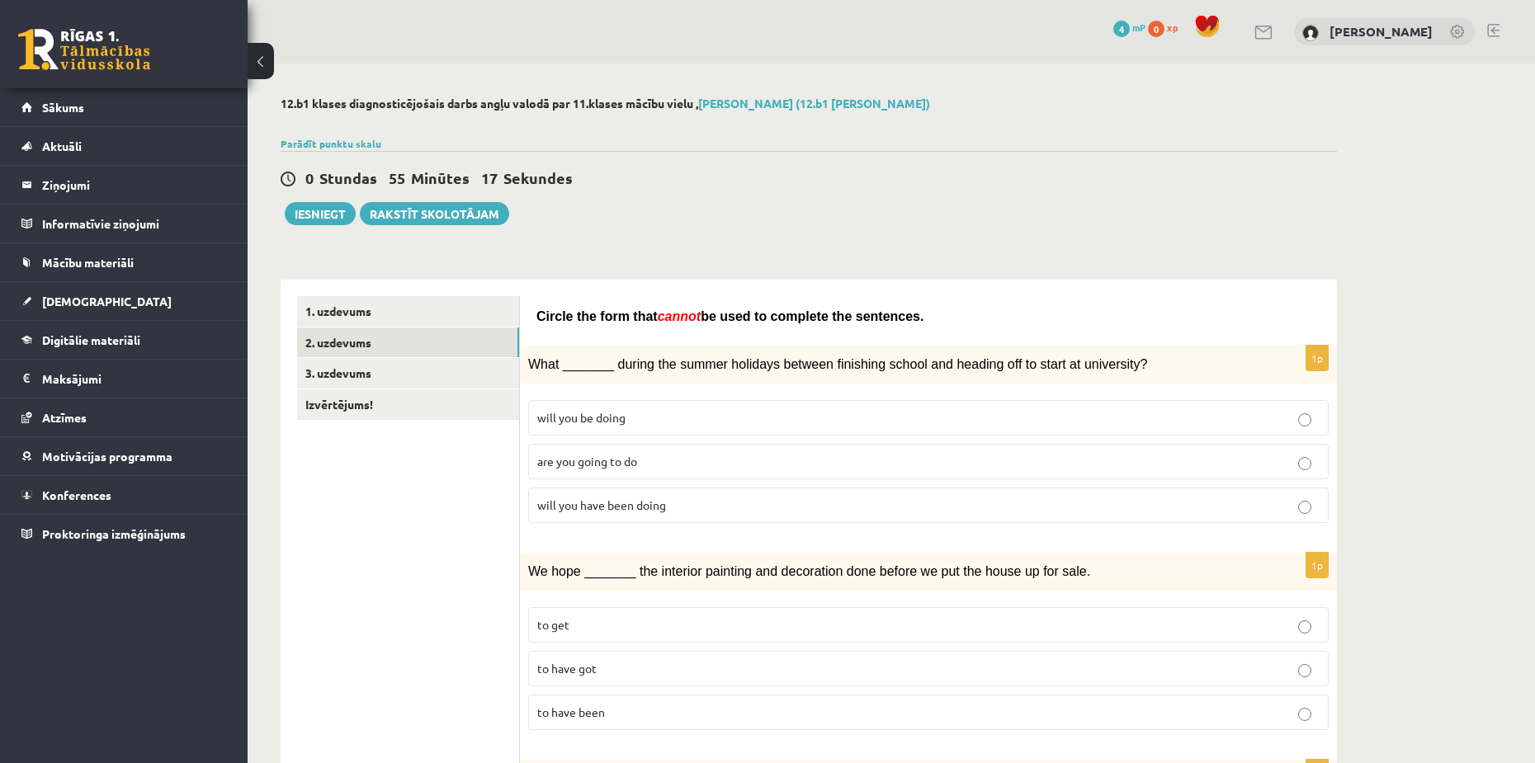
click at [619, 508] on span "will you have been doing" at bounding box center [601, 505] width 129 height 15
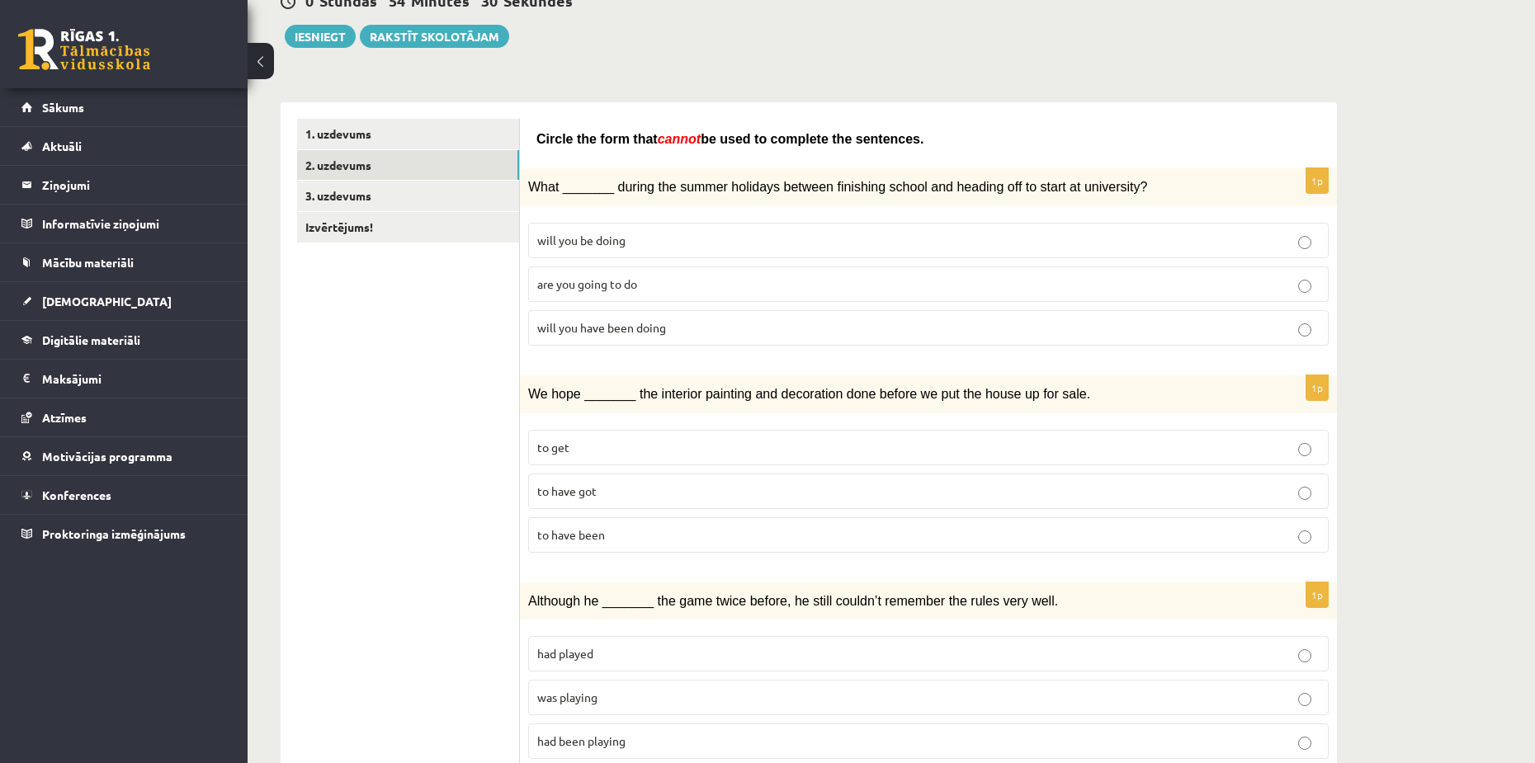
scroll to position [191, 0]
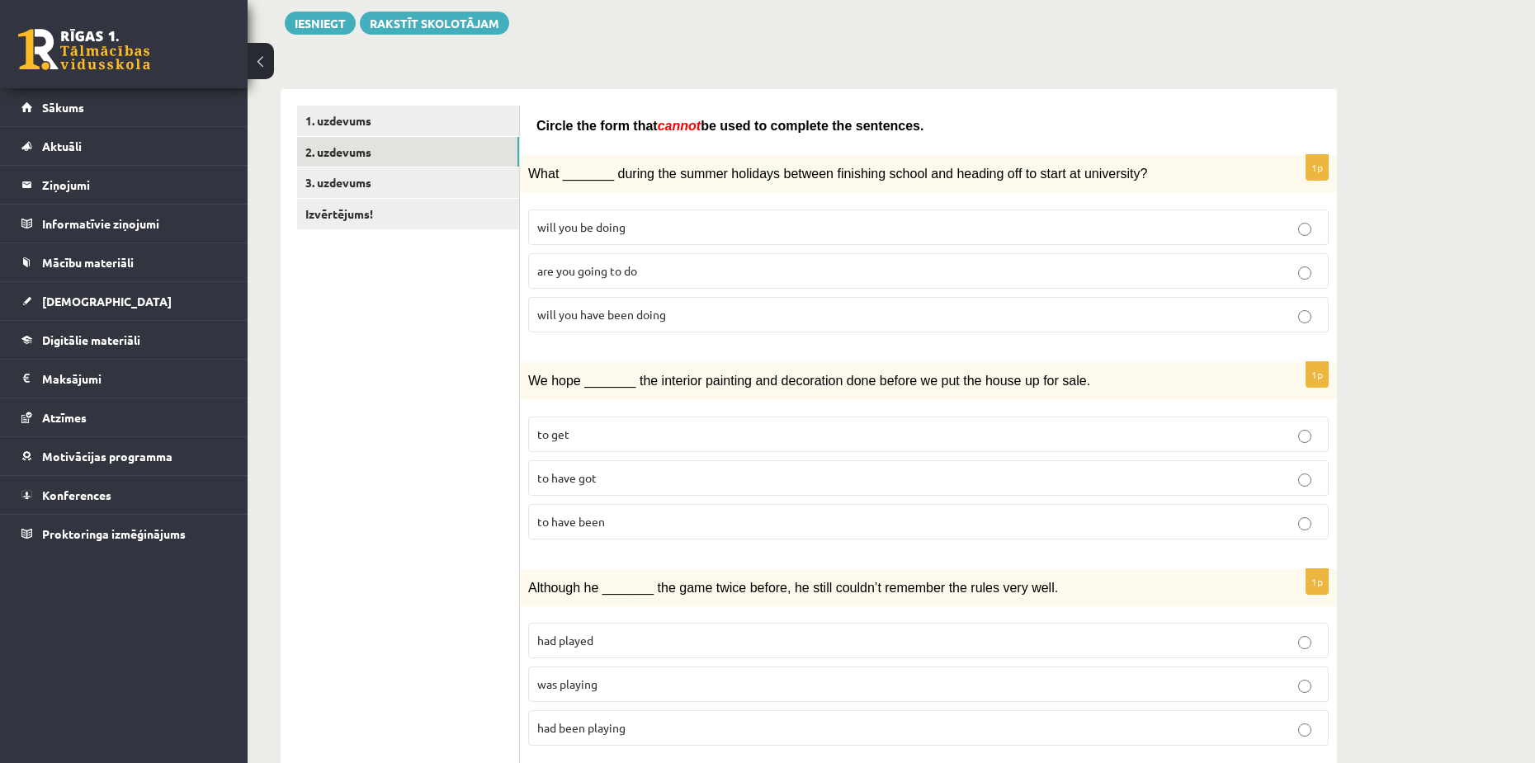
click at [611, 521] on p "to have been" at bounding box center [928, 521] width 782 height 17
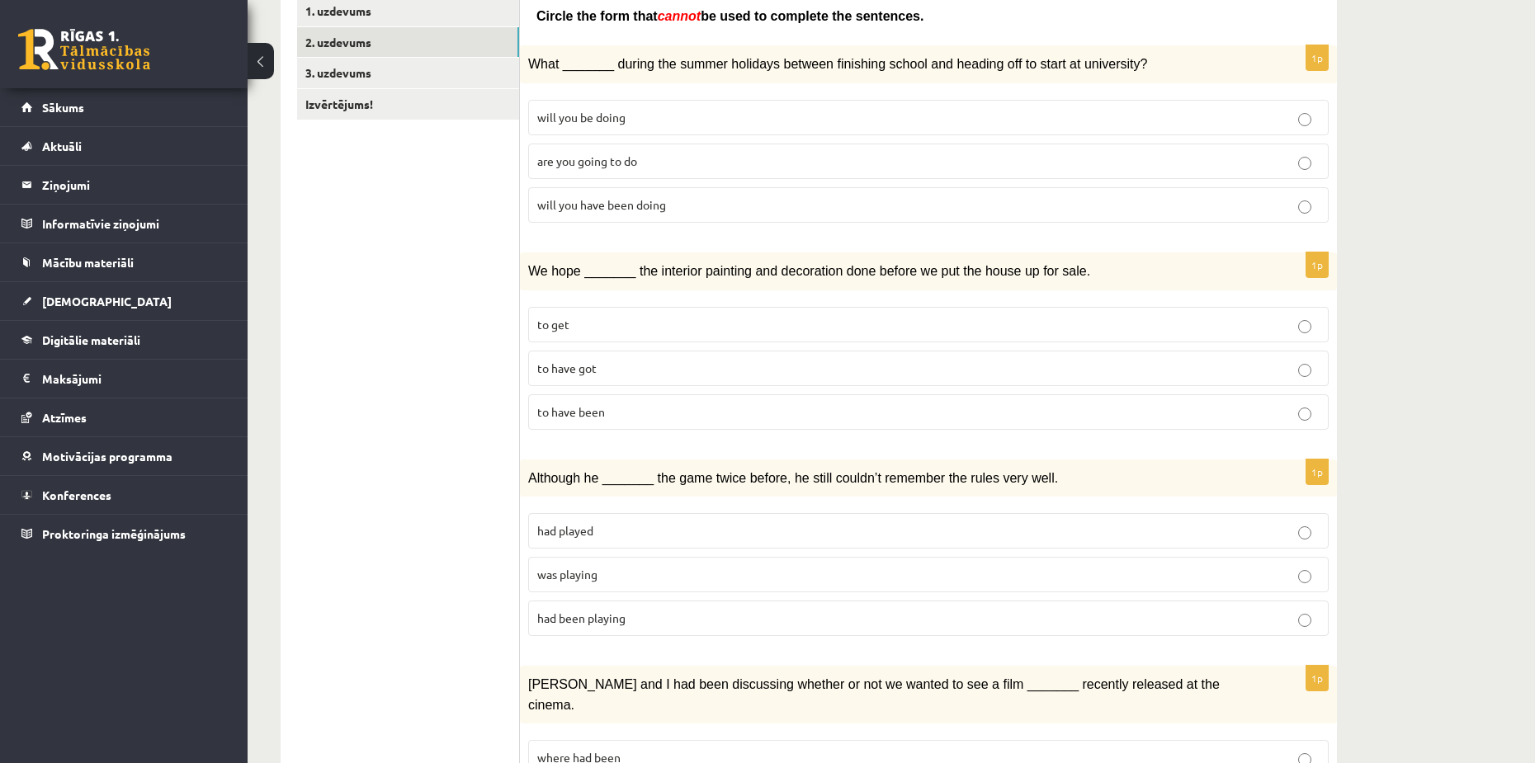
scroll to position [356, 0]
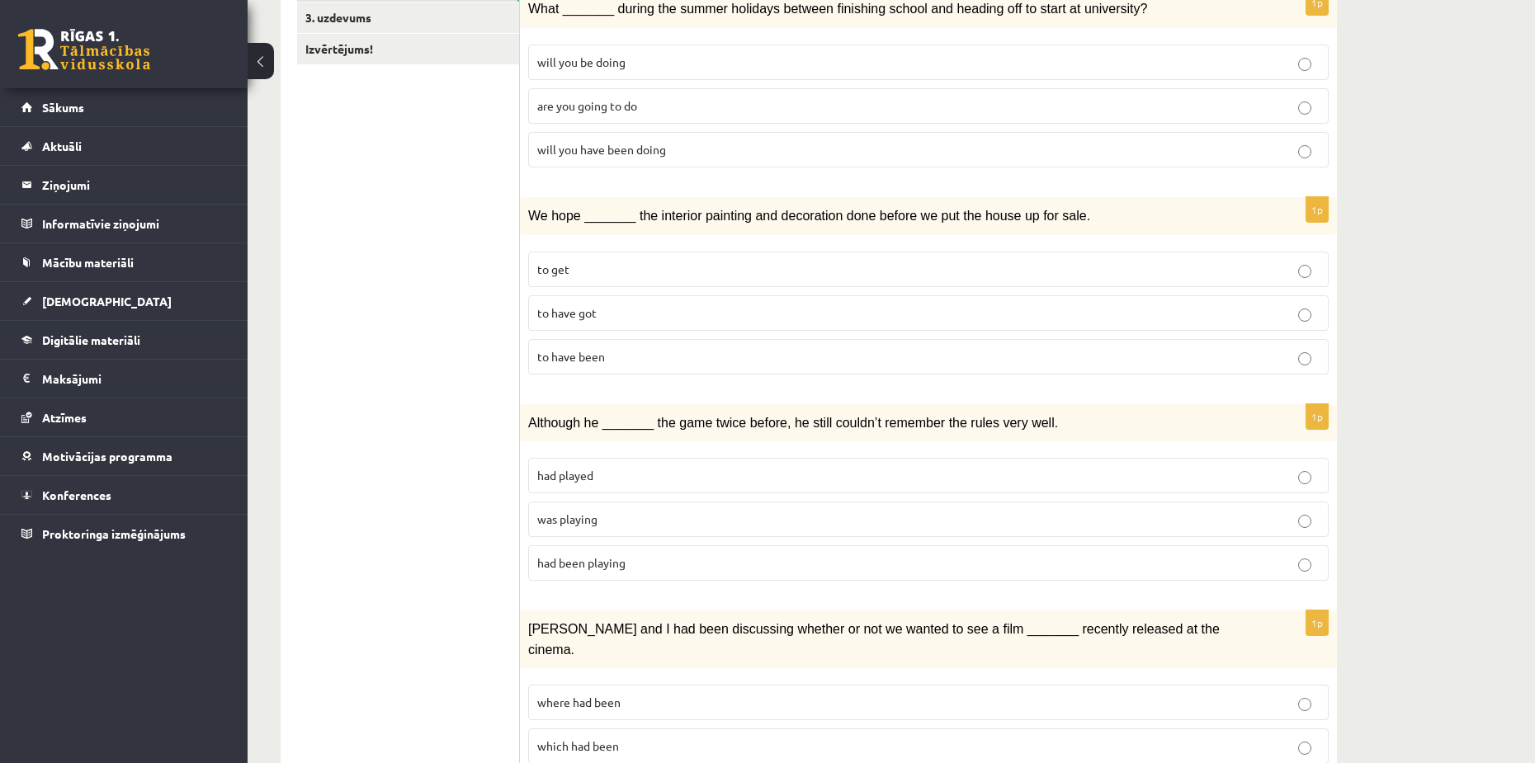
click at [1212, 321] on label "to have got" at bounding box center [928, 312] width 801 height 35
click at [1254, 358] on p "to have been" at bounding box center [928, 356] width 782 height 17
click at [617, 564] on span "had been playing" at bounding box center [581, 562] width 88 height 15
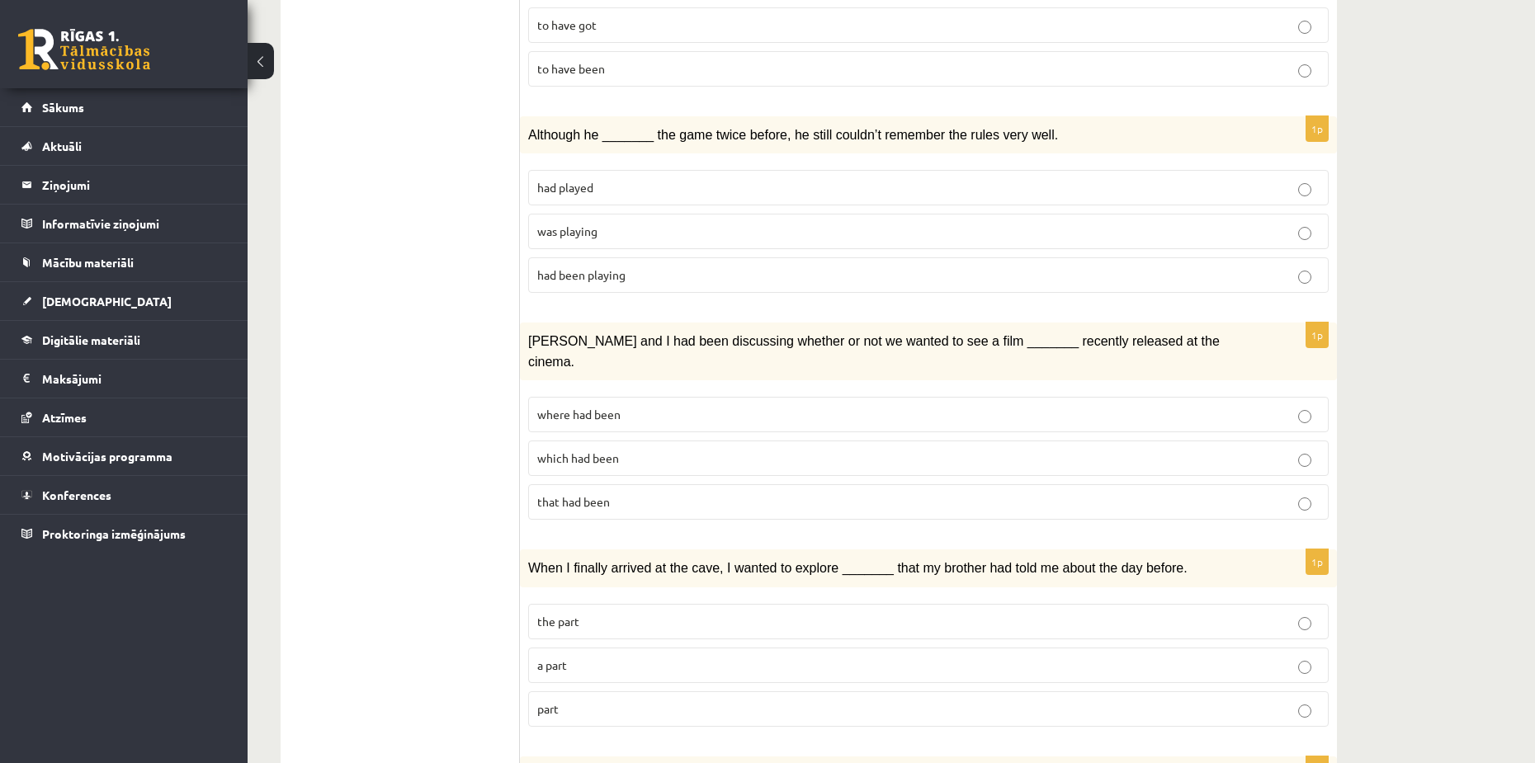
scroll to position [686, 0]
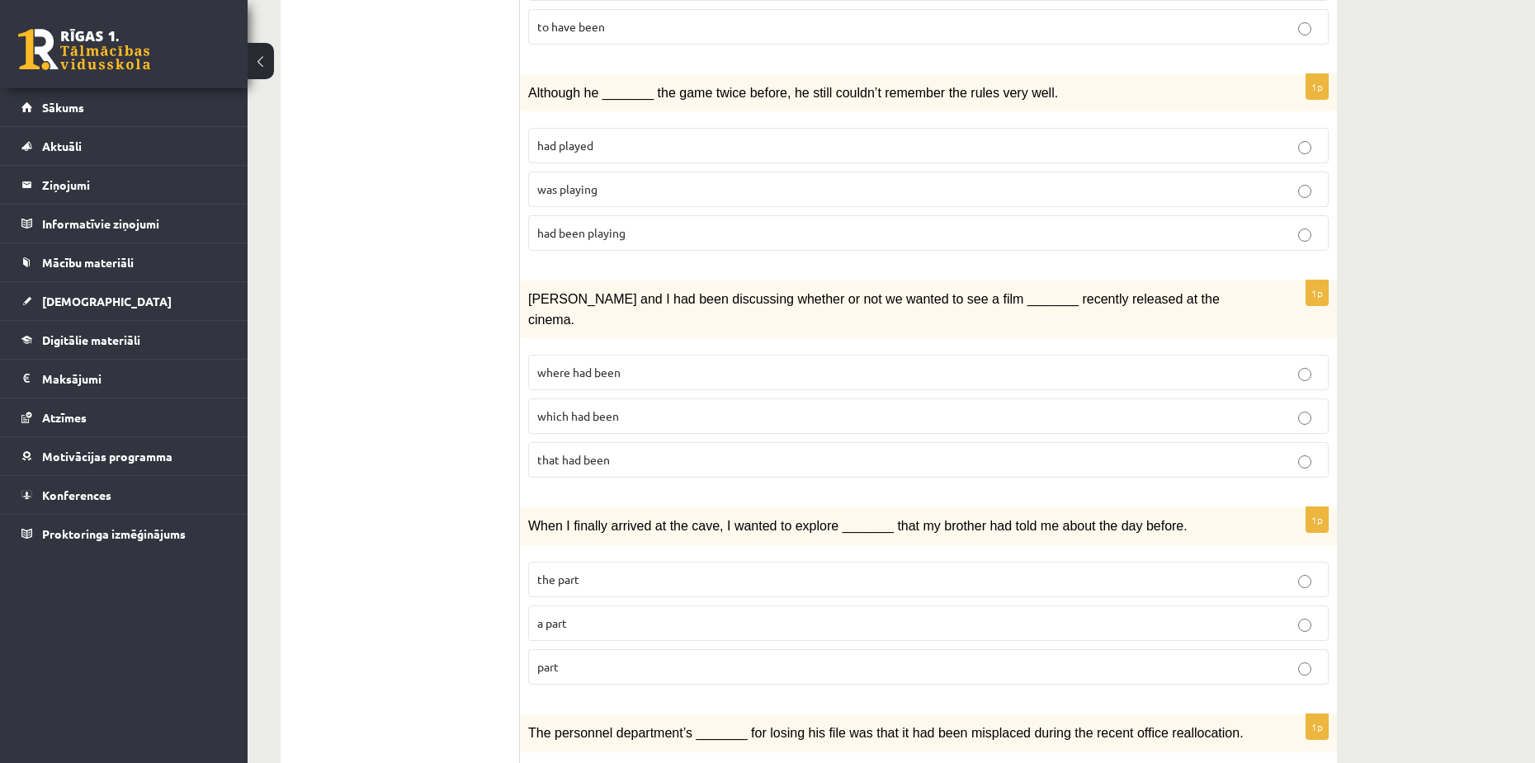
click at [636, 364] on p "where had been" at bounding box center [928, 372] width 782 height 17
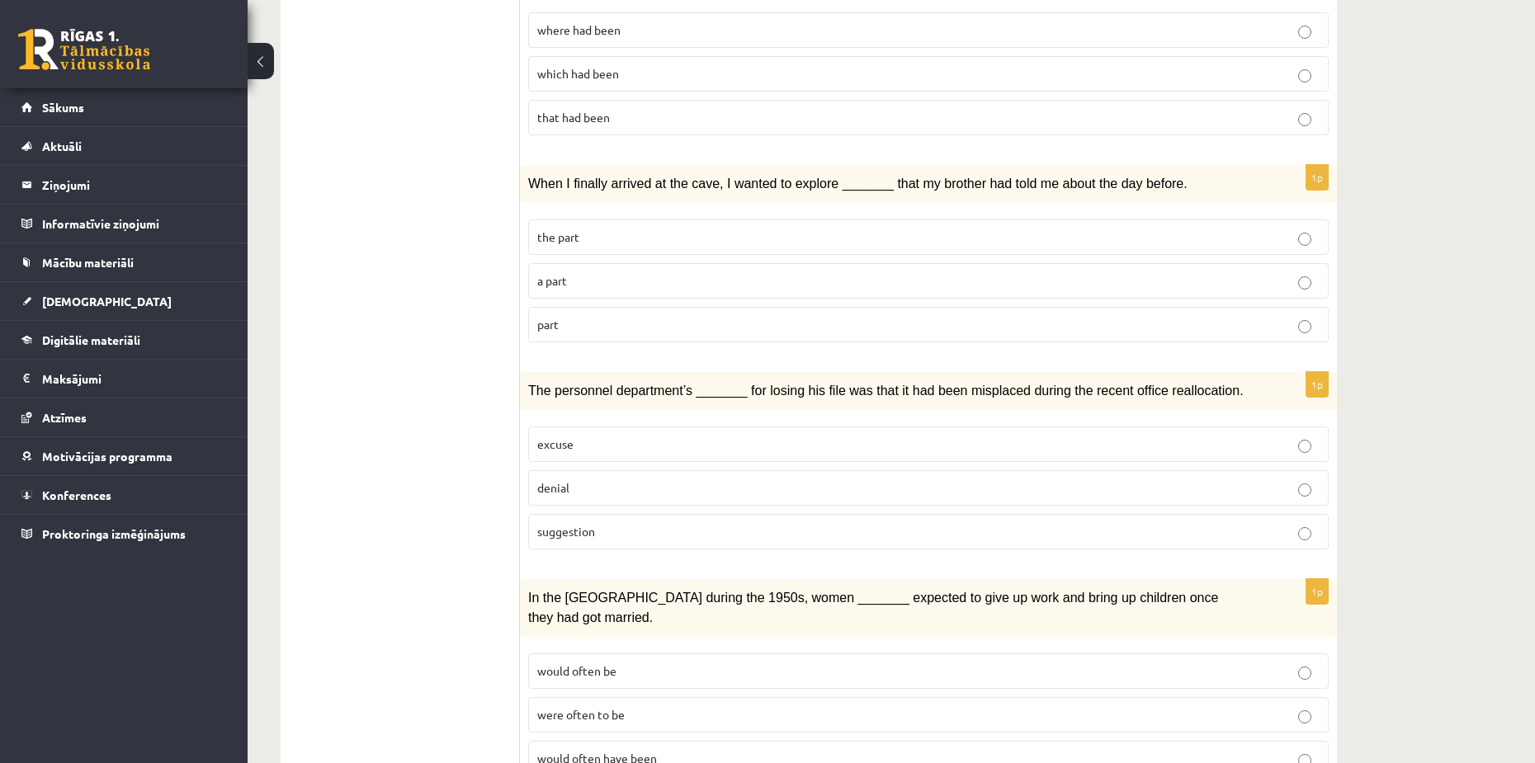
scroll to position [1016, 0]
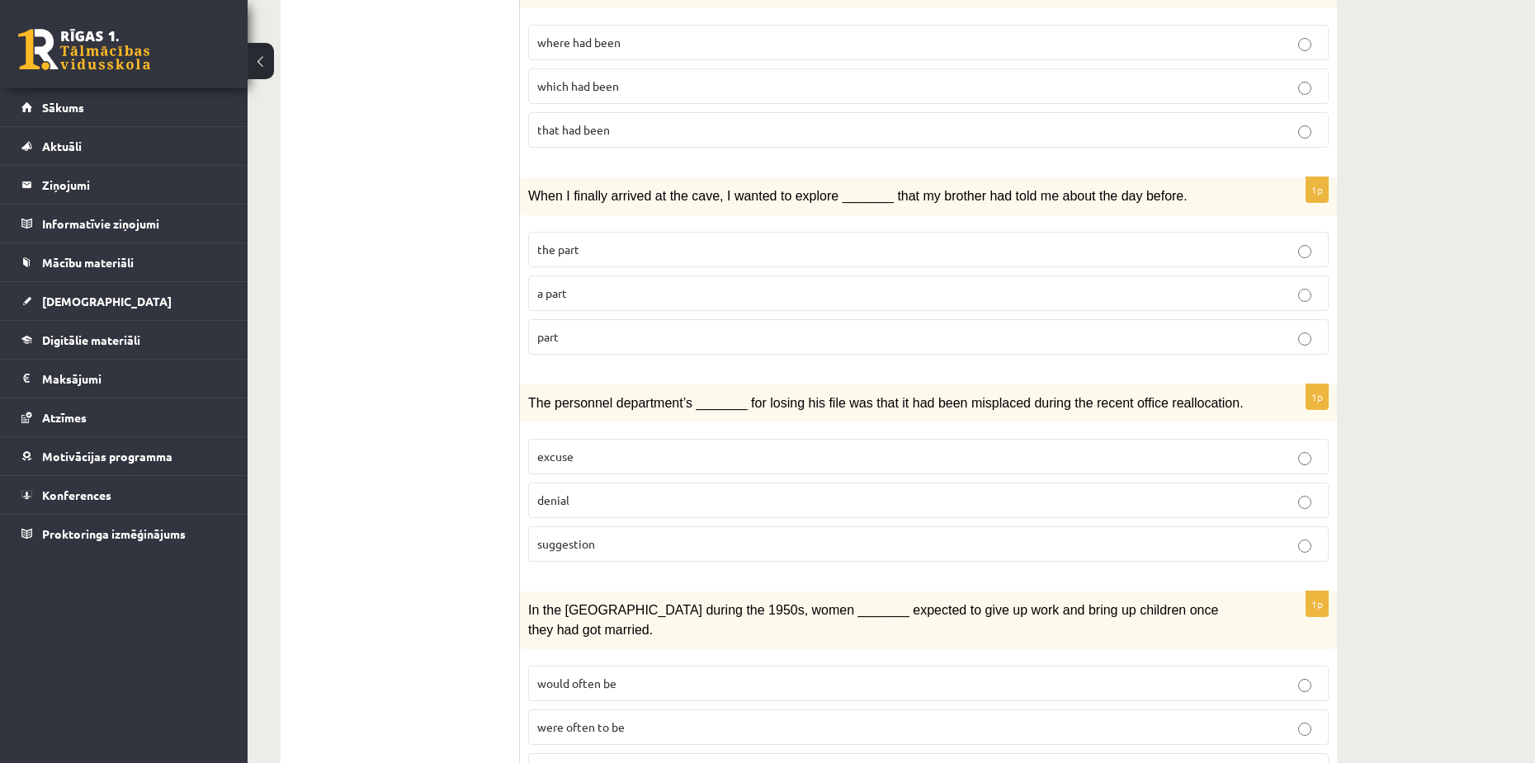
click at [730, 241] on p "the part" at bounding box center [928, 249] width 782 height 17
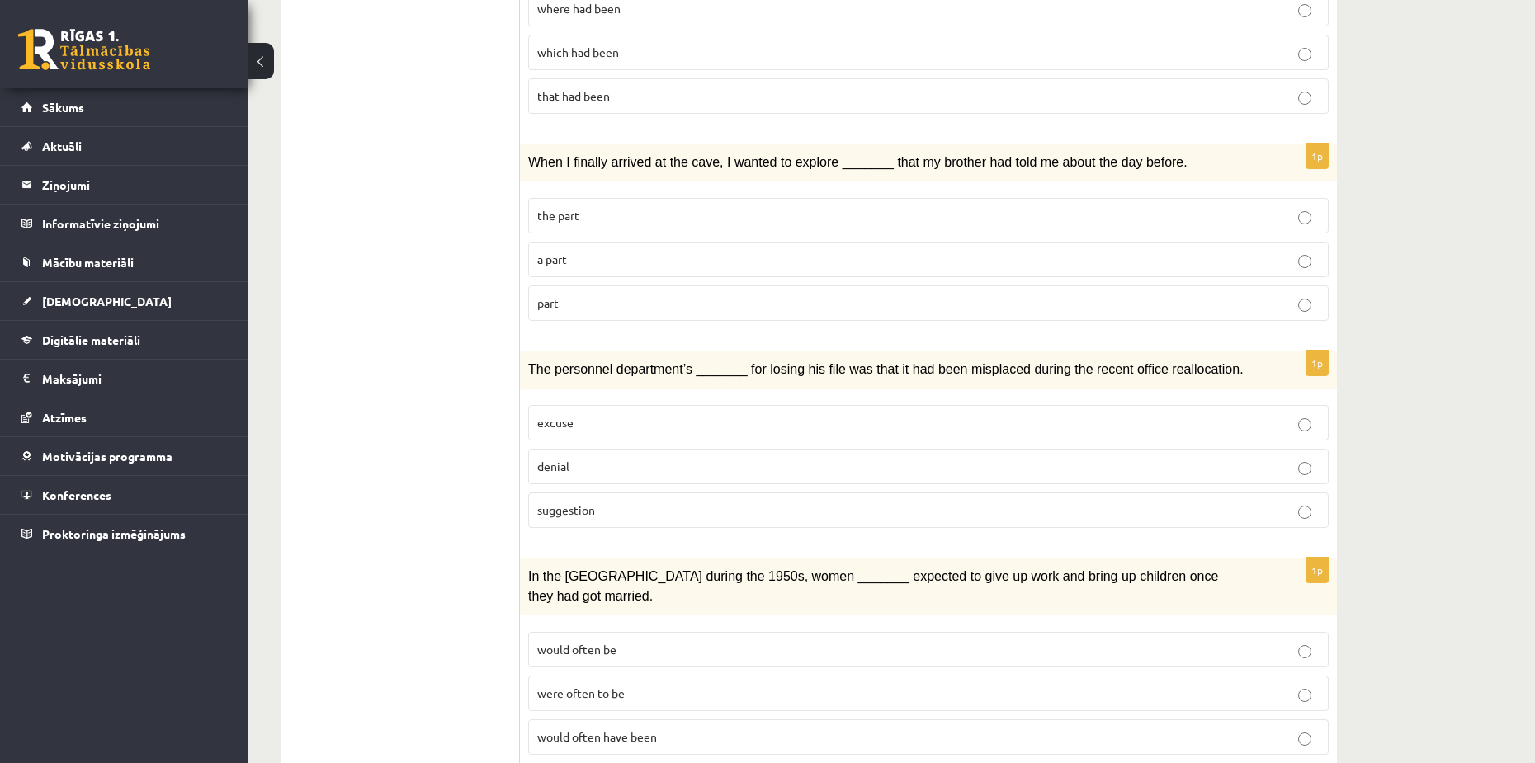
scroll to position [1181, 0]
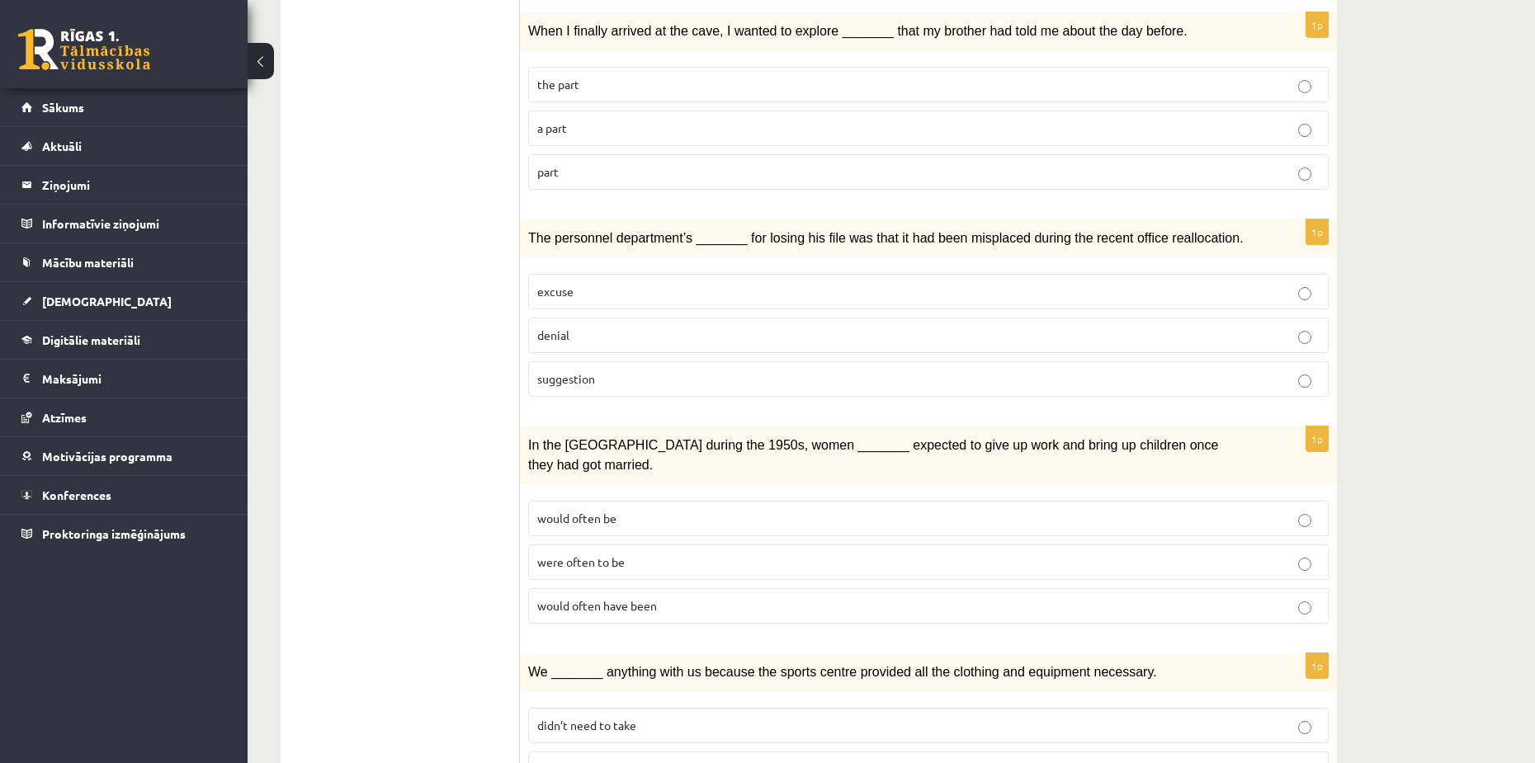
click at [593, 364] on label "suggestion" at bounding box center [928, 379] width 801 height 35
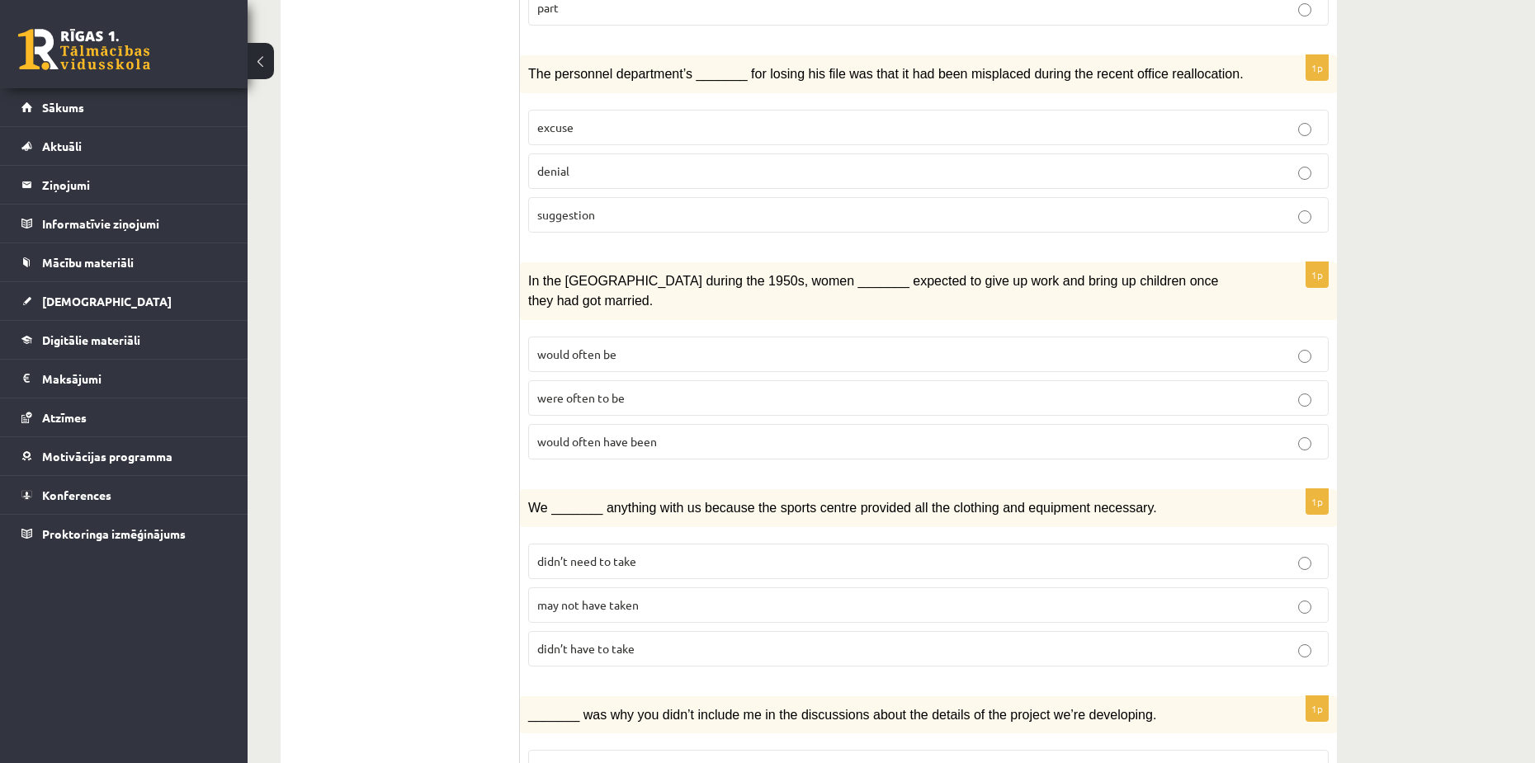
scroll to position [1346, 0]
click at [636, 380] on label "were often to be" at bounding box center [928, 397] width 801 height 35
click at [620, 596] on p "may not have taken" at bounding box center [928, 604] width 782 height 17
click at [626, 597] on span "may not have taken" at bounding box center [588, 604] width 102 height 15
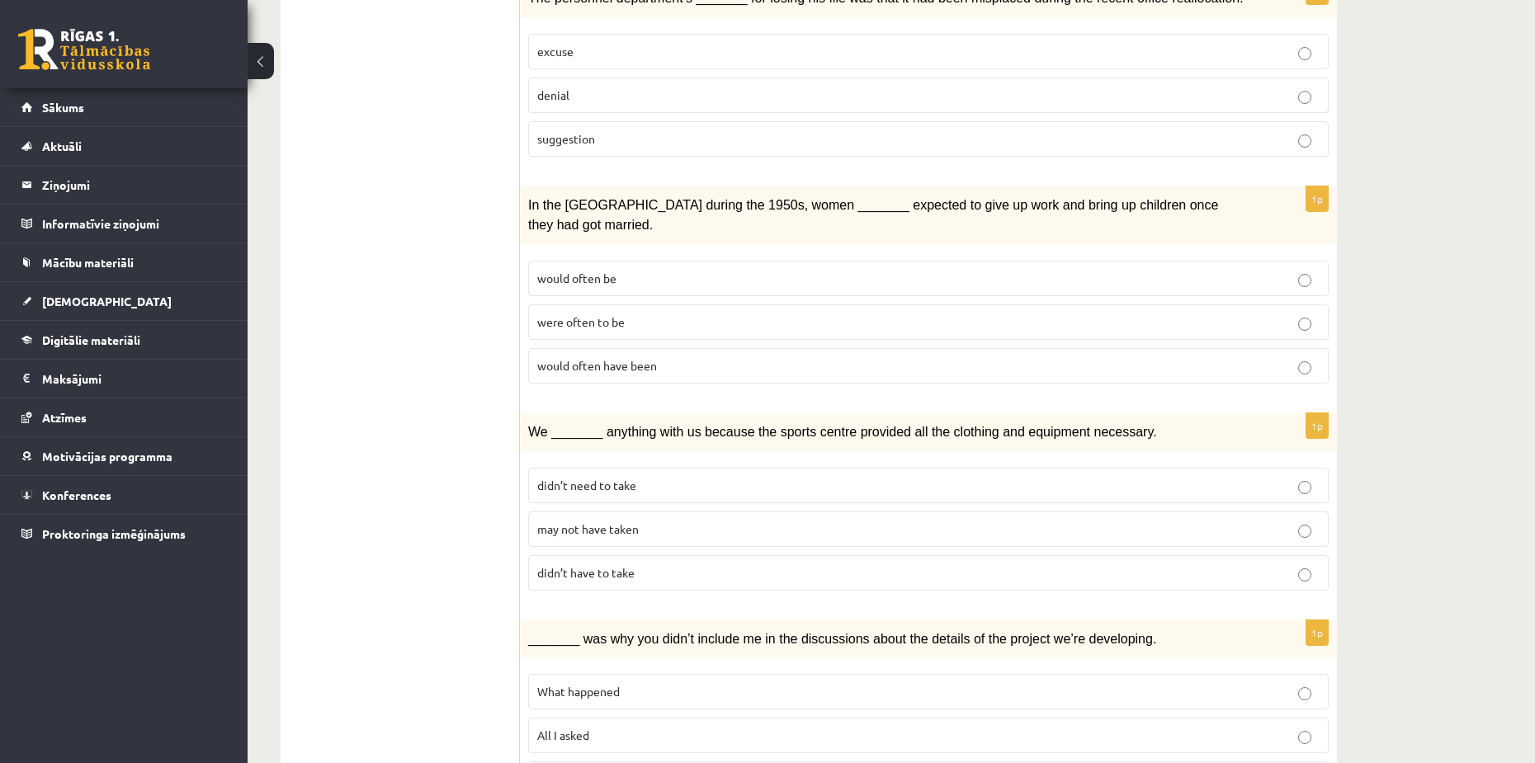
scroll to position [1429, 0]
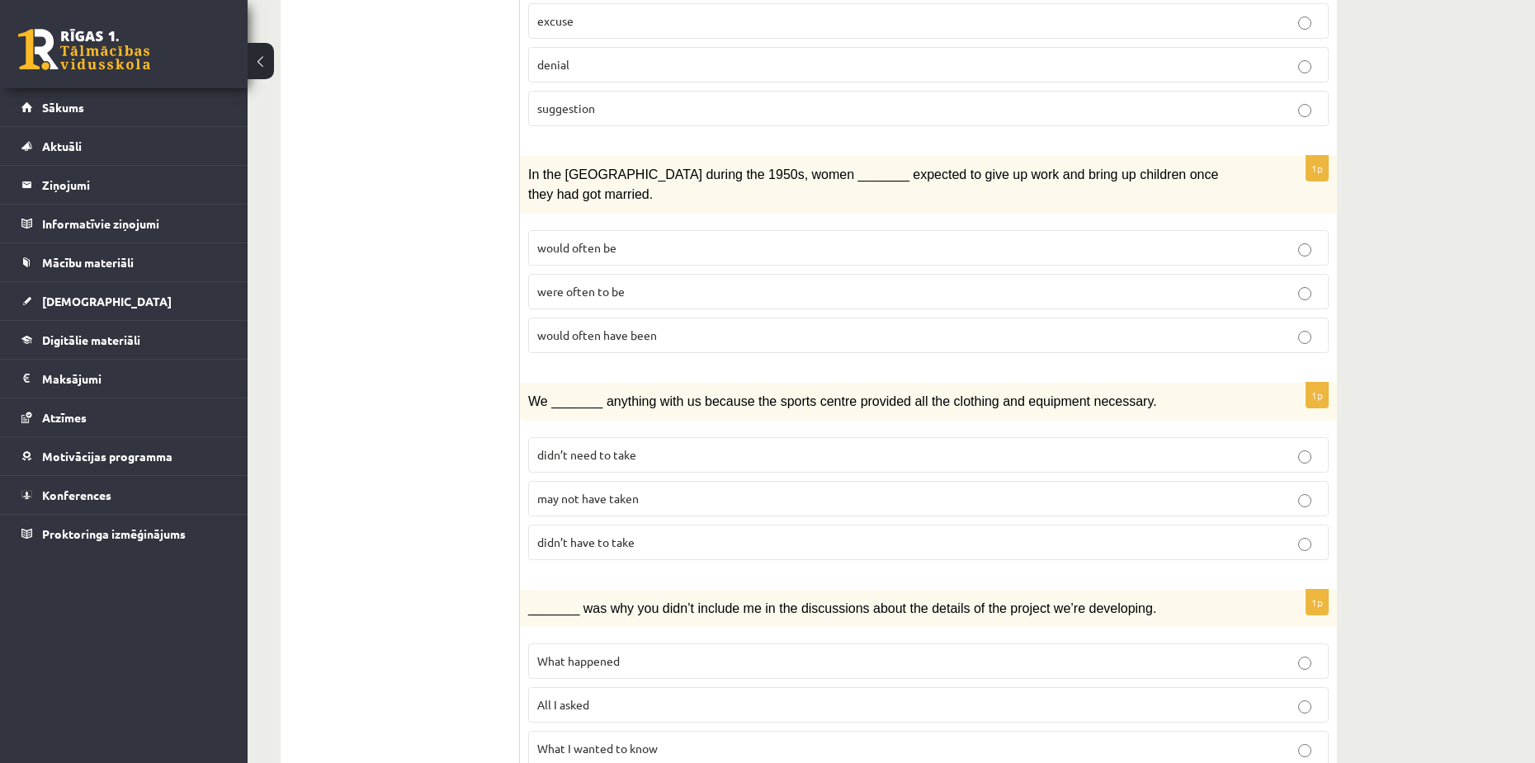
scroll to position [1511, 0]
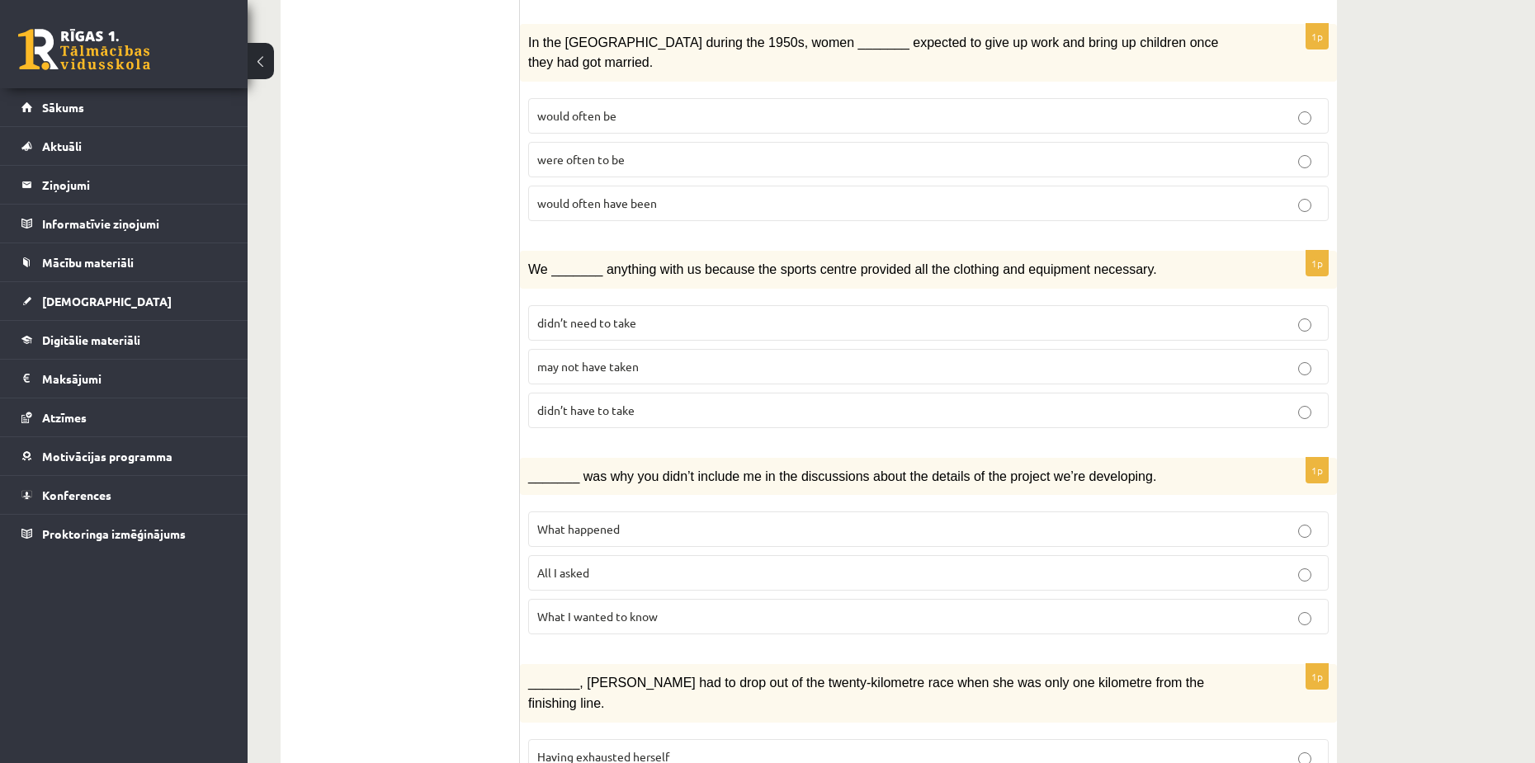
scroll to position [1594, 0]
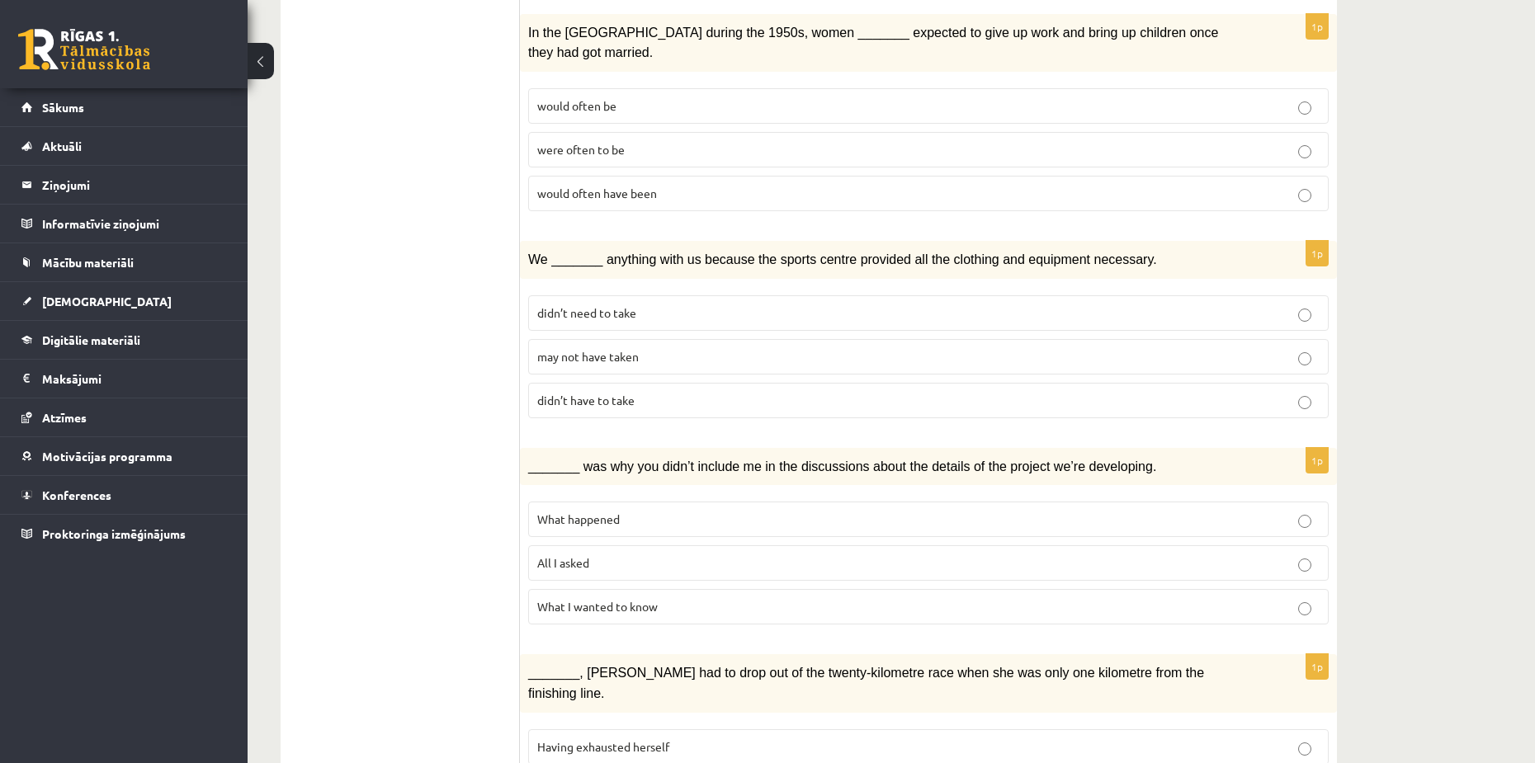
click at [626, 511] on p "What happened" at bounding box center [928, 519] width 782 height 17
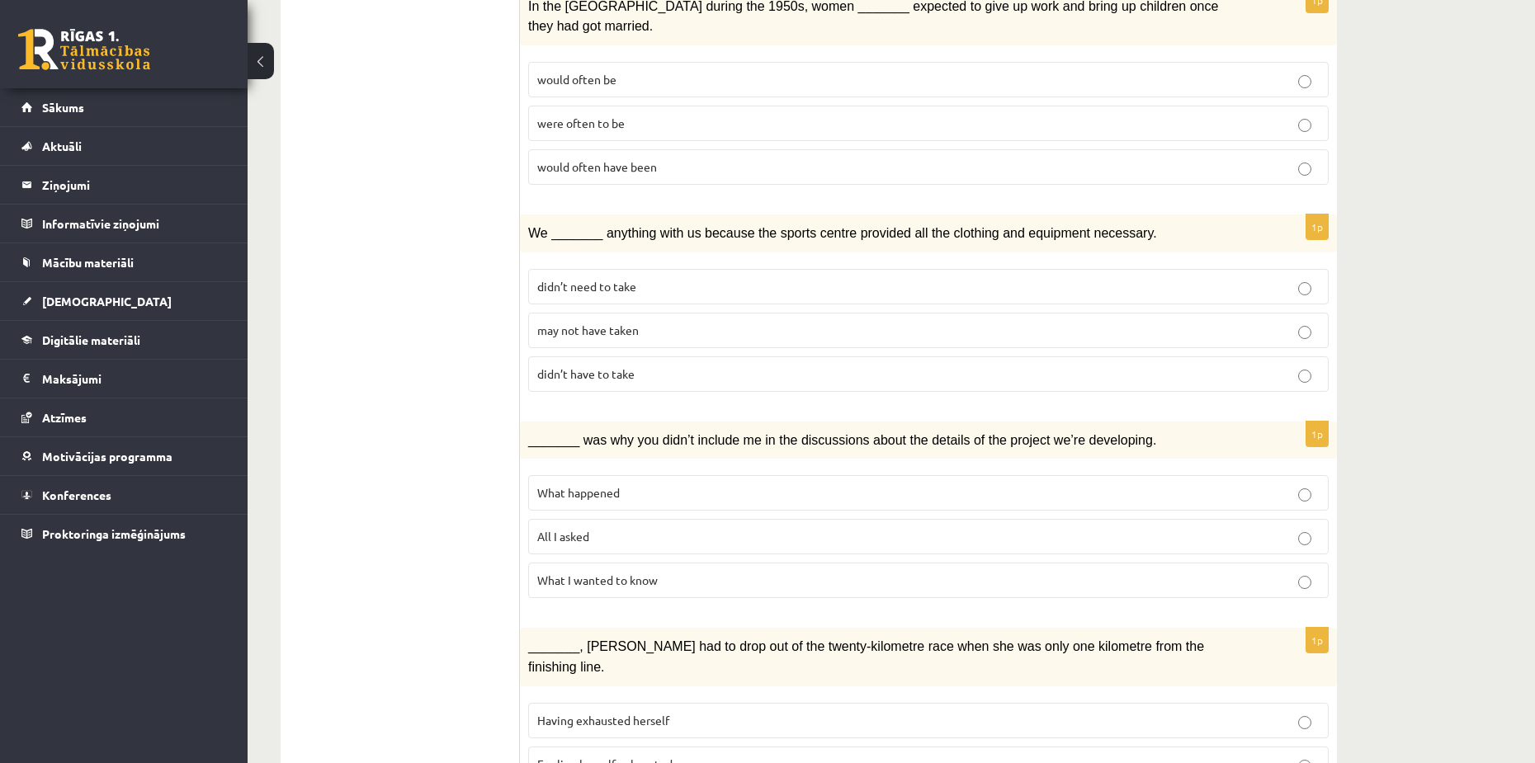
scroll to position [1676, 0]
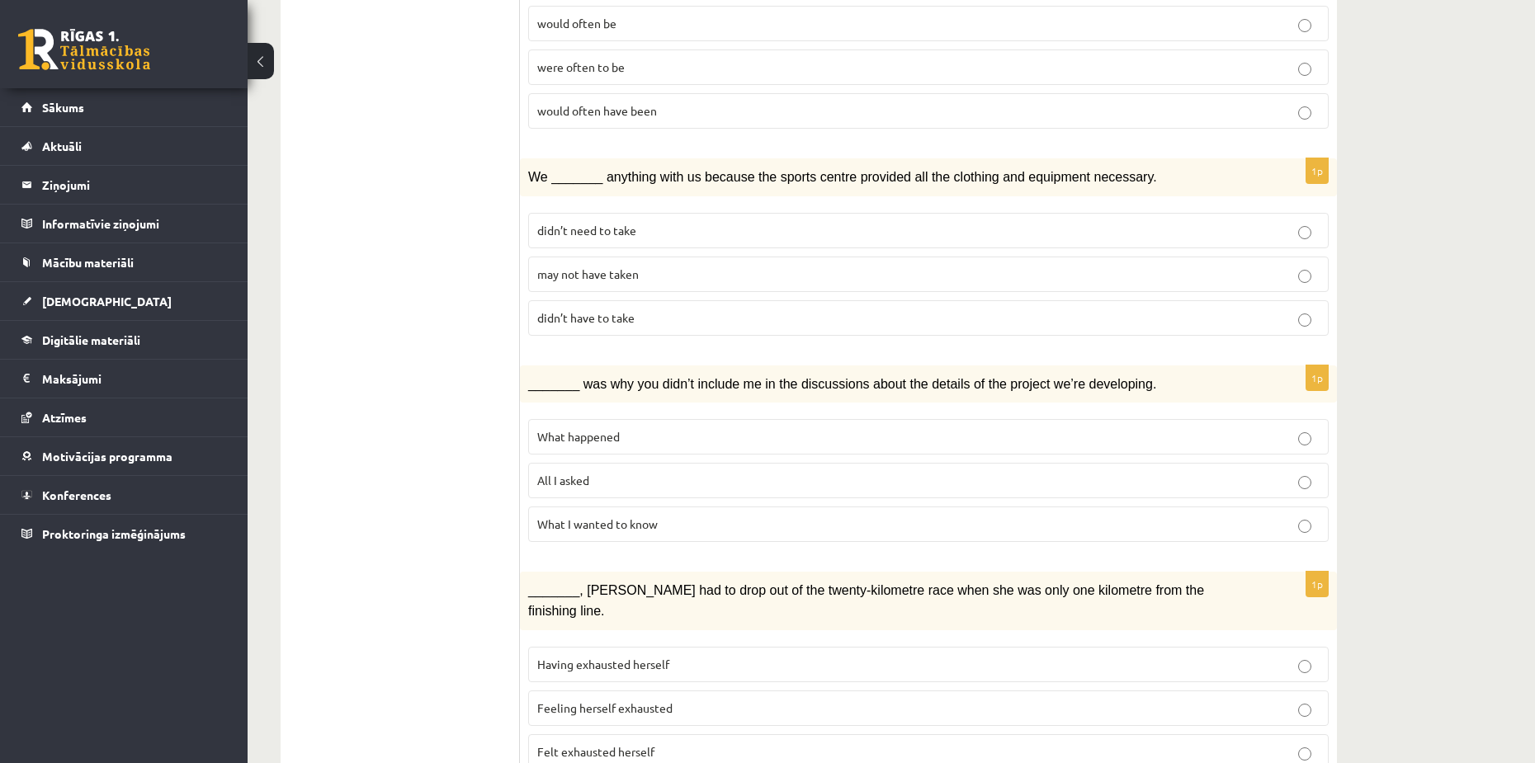
click at [621, 657] on span "Having exhausted herself" at bounding box center [603, 664] width 132 height 15
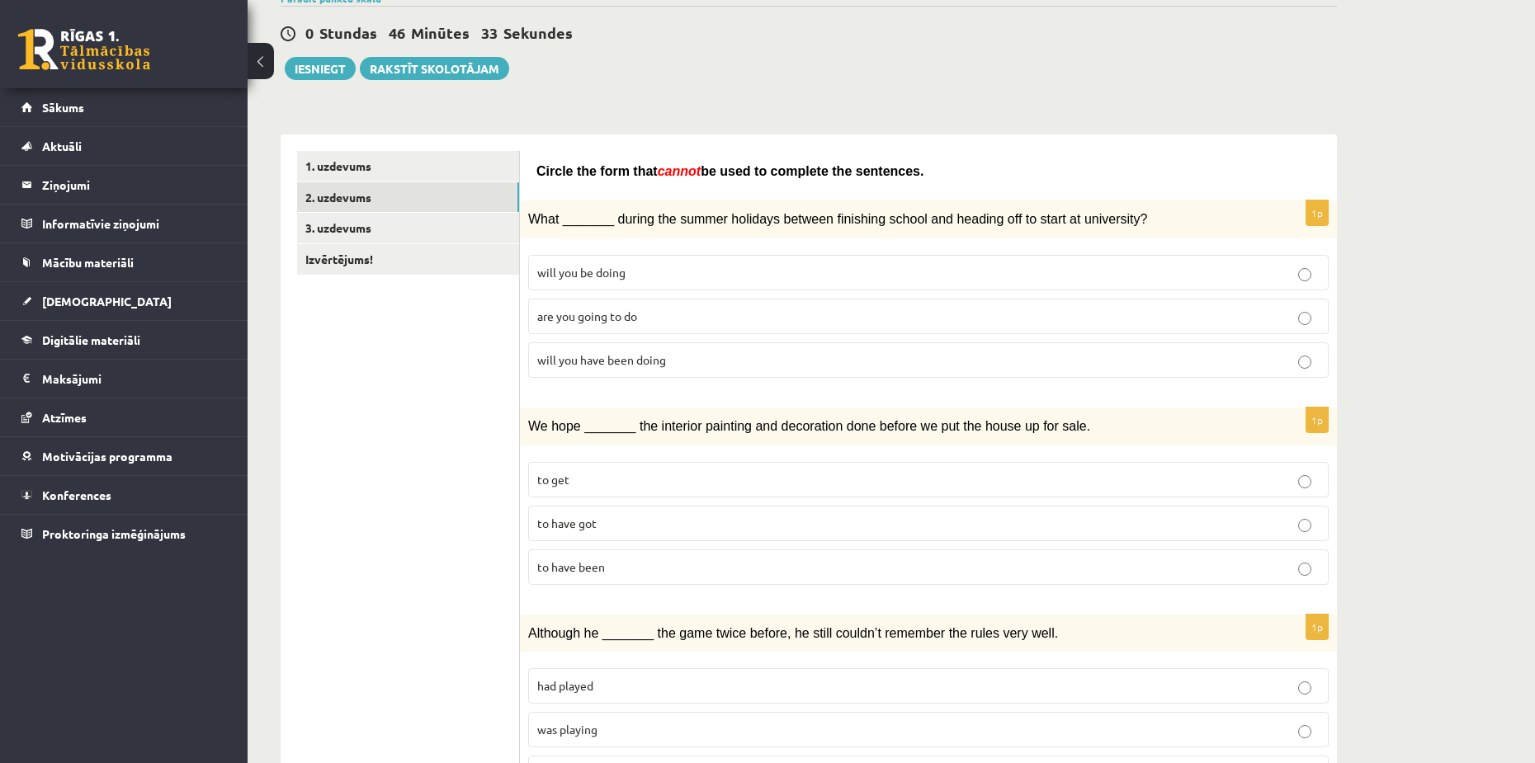
scroll to position [0, 0]
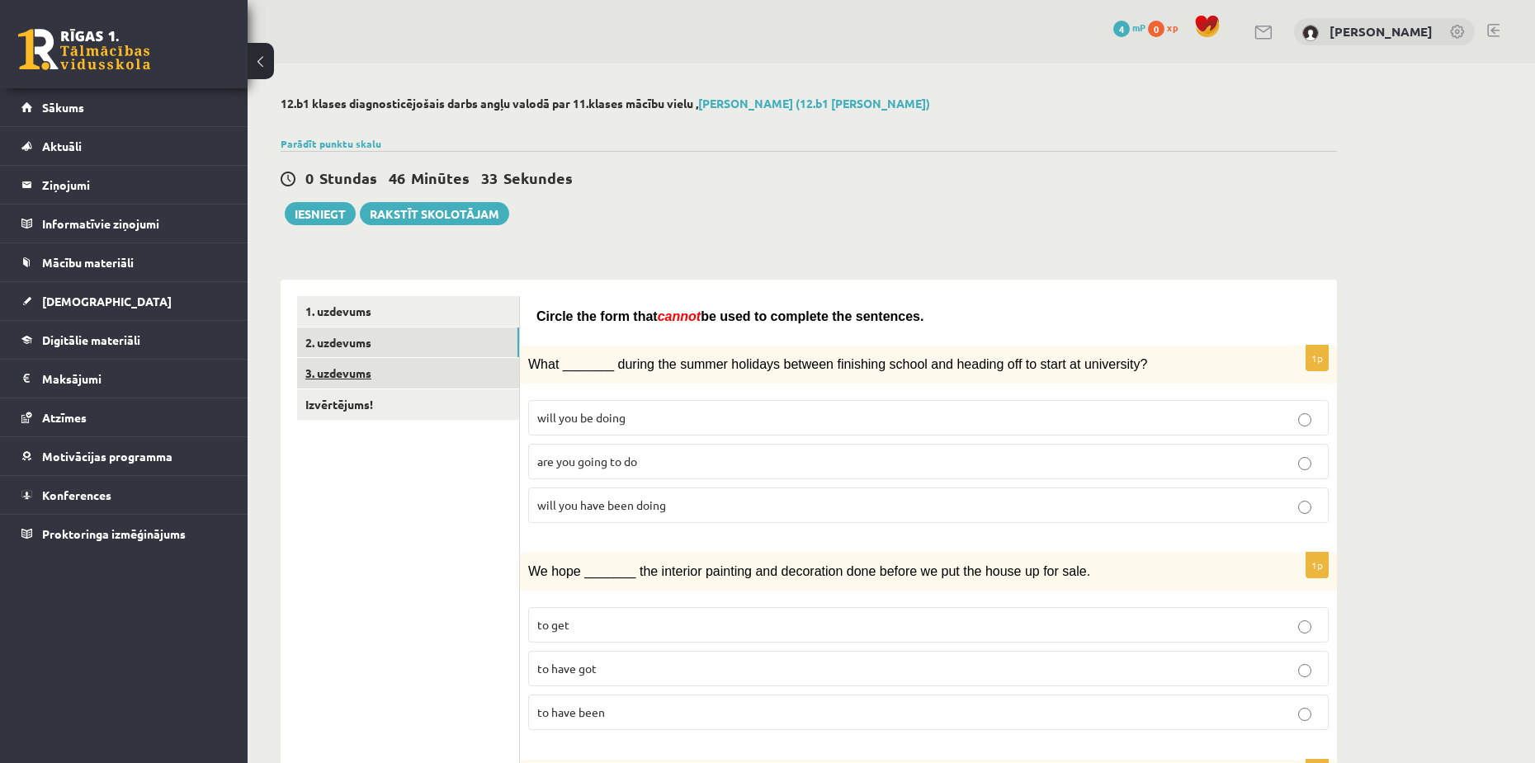
click at [362, 378] on link "3. uzdevums" at bounding box center [408, 373] width 222 height 31
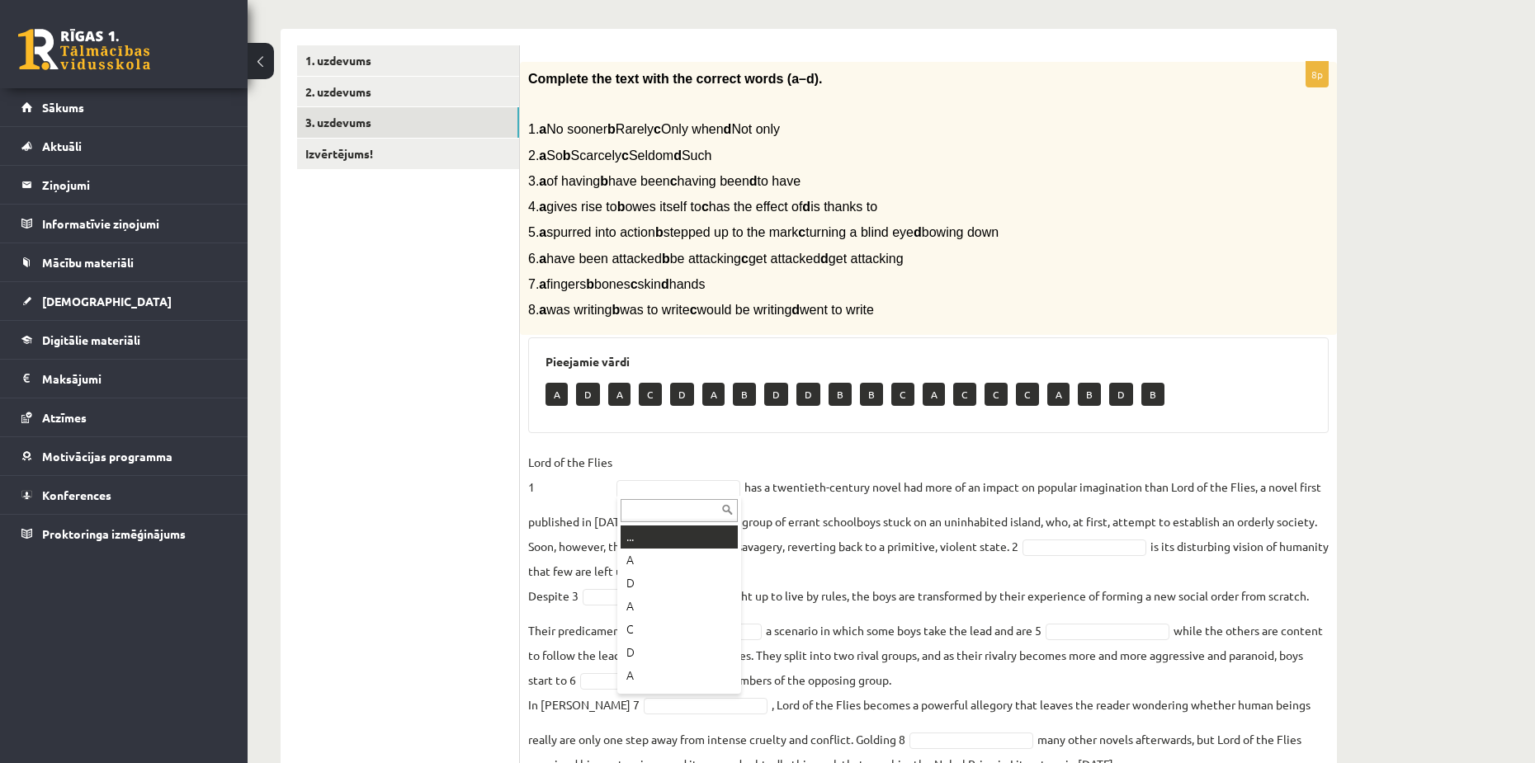
scroll to position [240, 0]
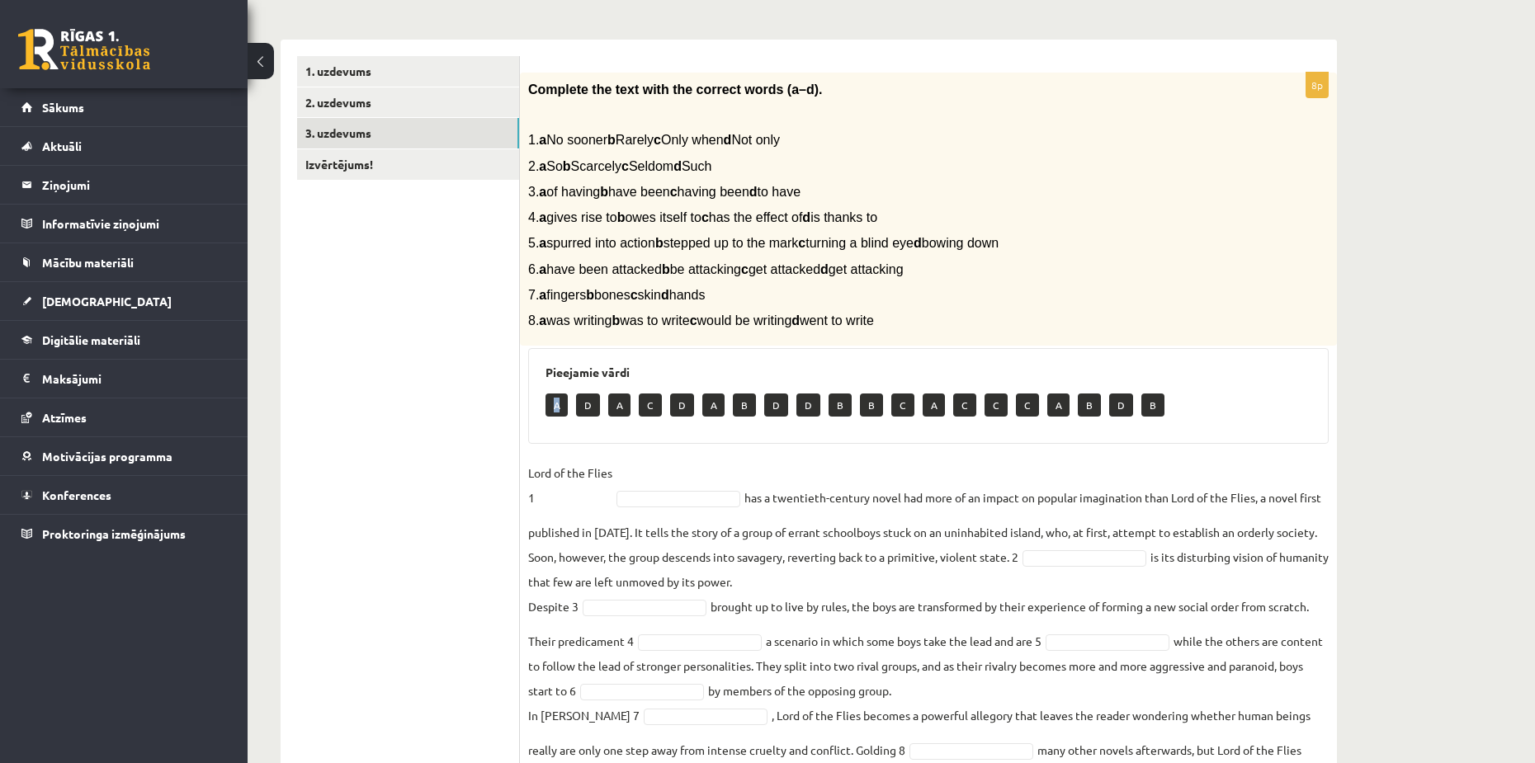
drag, startPoint x: 555, startPoint y: 404, endPoint x: 563, endPoint y: 411, distance: 9.9
click at [563, 411] on p "A" at bounding box center [557, 405] width 22 height 23
click at [489, 437] on ul "1. uzdevums 2. uzdevums 3. uzdevums Izvērtējums!" at bounding box center [408, 426] width 223 height 740
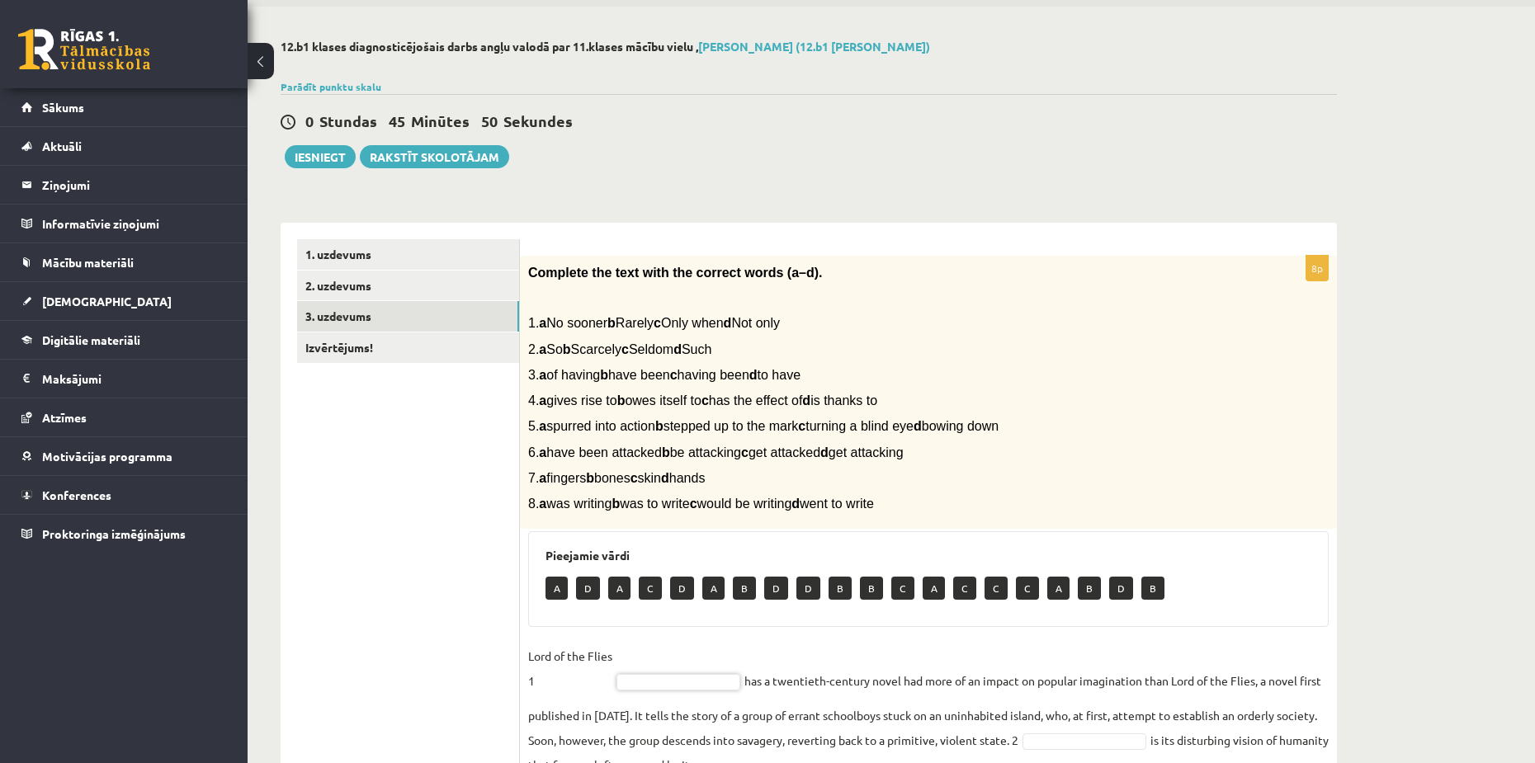
scroll to position [323, 0]
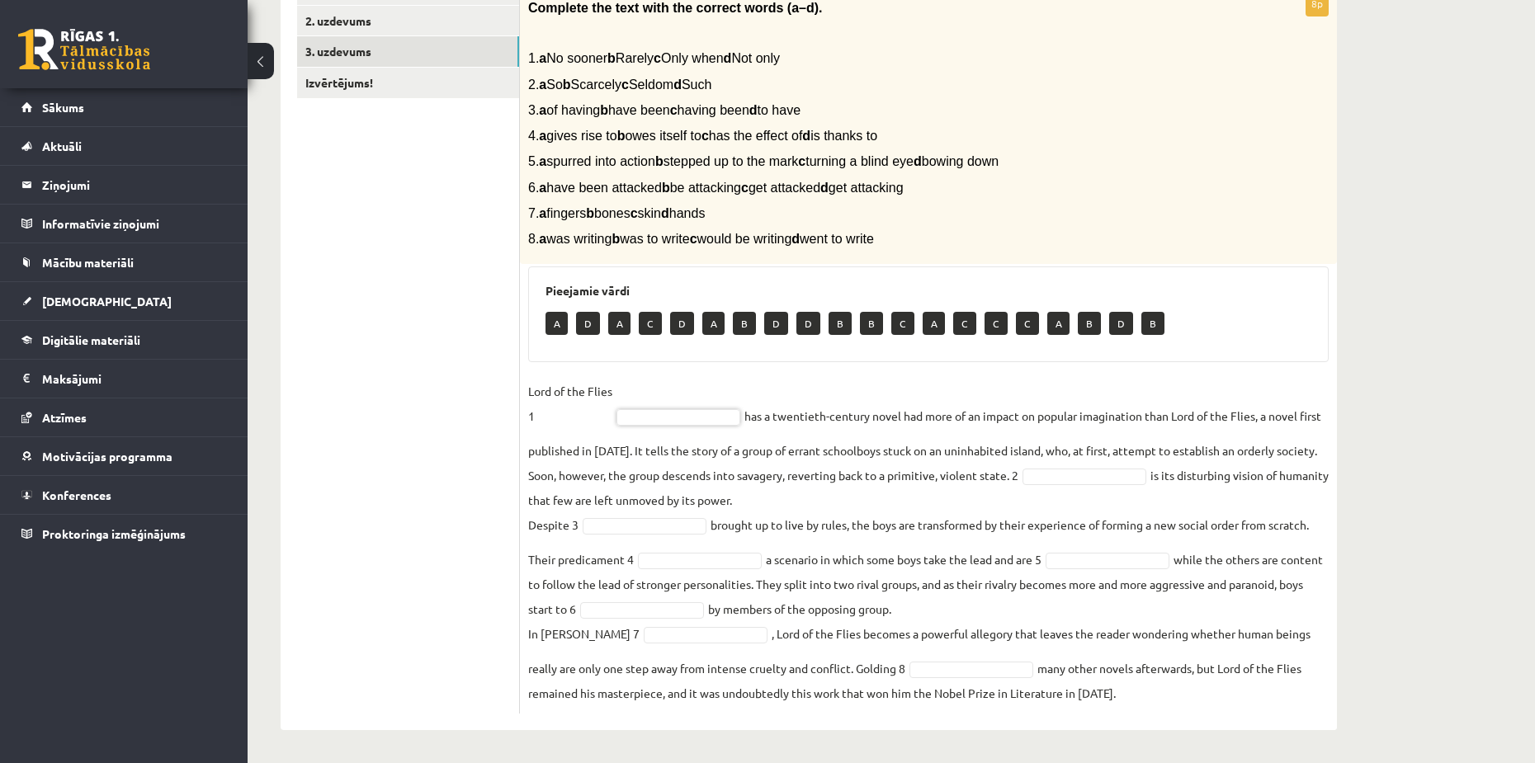
click at [664, 408] on fieldset "Lord of the Flies 1 has a twentieth-century novel had more of an impact on popu…" at bounding box center [928, 542] width 801 height 327
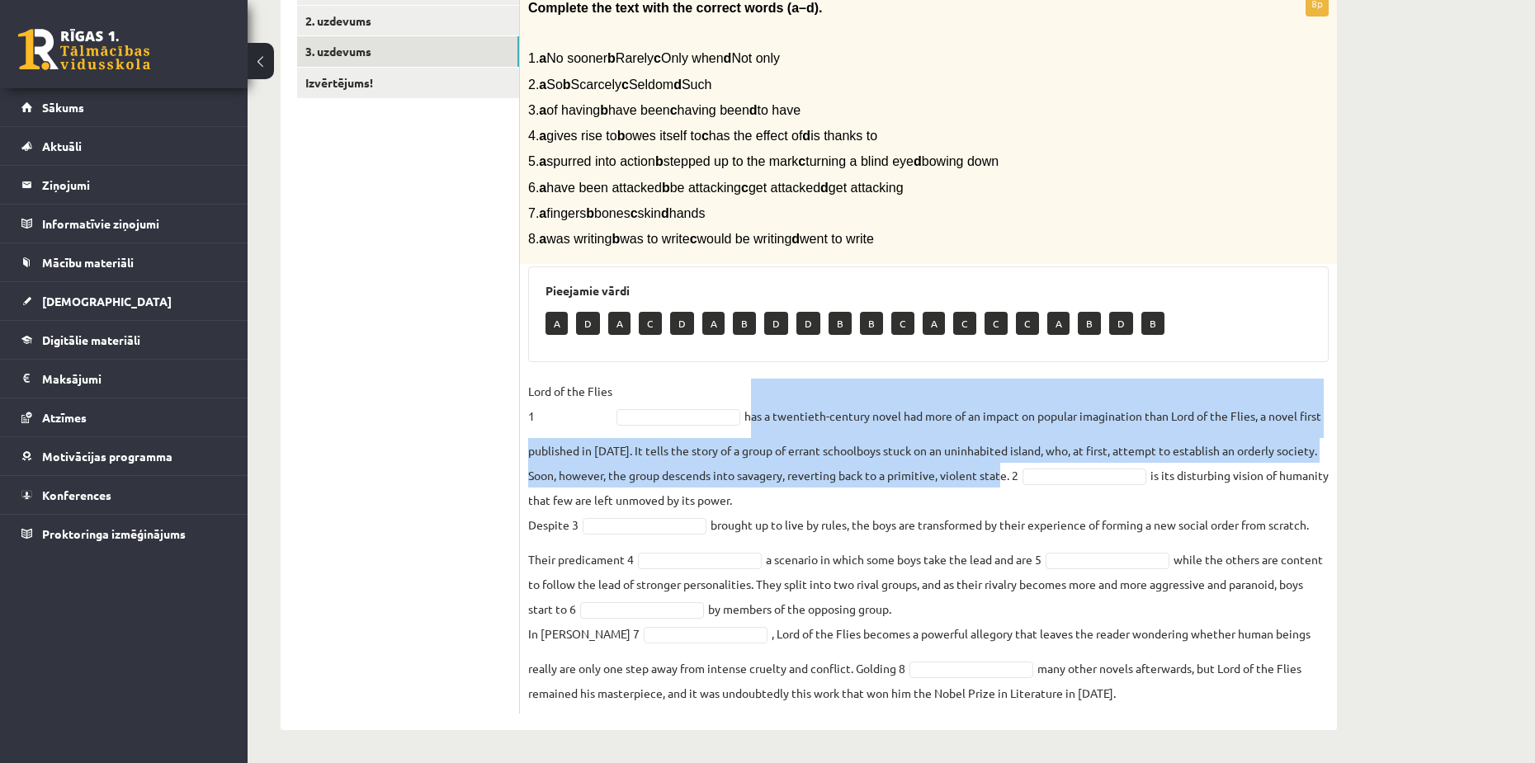
drag, startPoint x: 748, startPoint y: 415, endPoint x: 1052, endPoint y: 480, distance: 311.3
click at [1052, 480] on fieldset "Lord of the Flies 1 has a twentieth-century novel had more of an impact on popu…" at bounding box center [928, 542] width 801 height 327
copy fieldset "has a twentieth-century novel had more of an impact on popular imagination than…"
click at [1366, 396] on div "12.b1 klases diagnosticējošais darbs angļu valodā par 11.klases mācību vielu , …" at bounding box center [809, 253] width 1122 height 1022
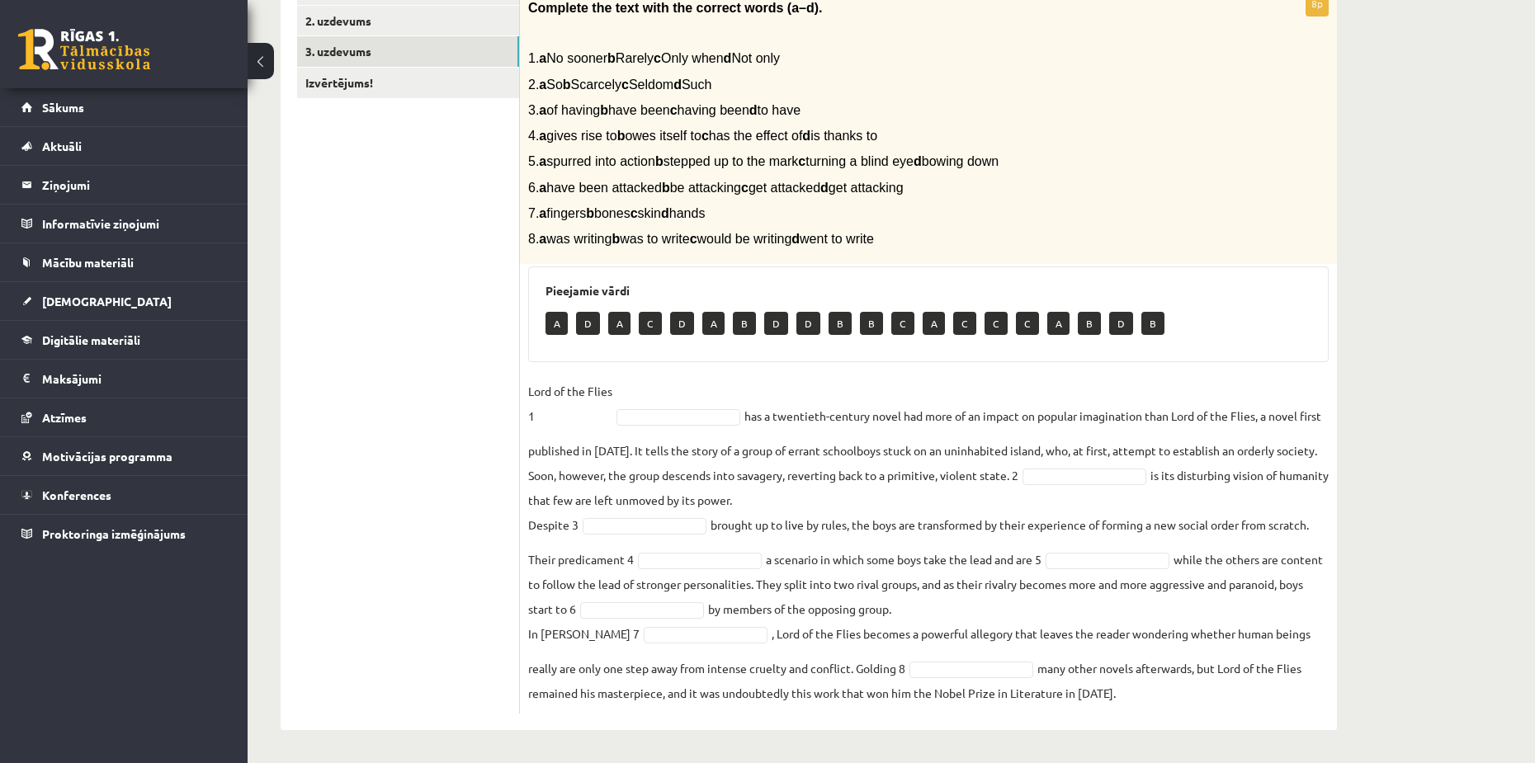
click at [1355, 340] on div "12.b1 klases diagnosticējošais darbs angļu valodā par 11.klases mācību vielu , …" at bounding box center [809, 253] width 1122 height 1022
click at [667, 359] on div "Pieejamie vārdi A D A C D A B D D B B C A C C C A B D B" at bounding box center [928, 315] width 801 height 96
click at [647, 369] on div "8p Complete the text with the correct words (a–d). 1. a No sooner b Rarely c On…" at bounding box center [928, 352] width 817 height 723
click at [461, 428] on ul "1. uzdevums 2. uzdevums 3. uzdevums Izvērtējums!" at bounding box center [408, 344] width 223 height 740
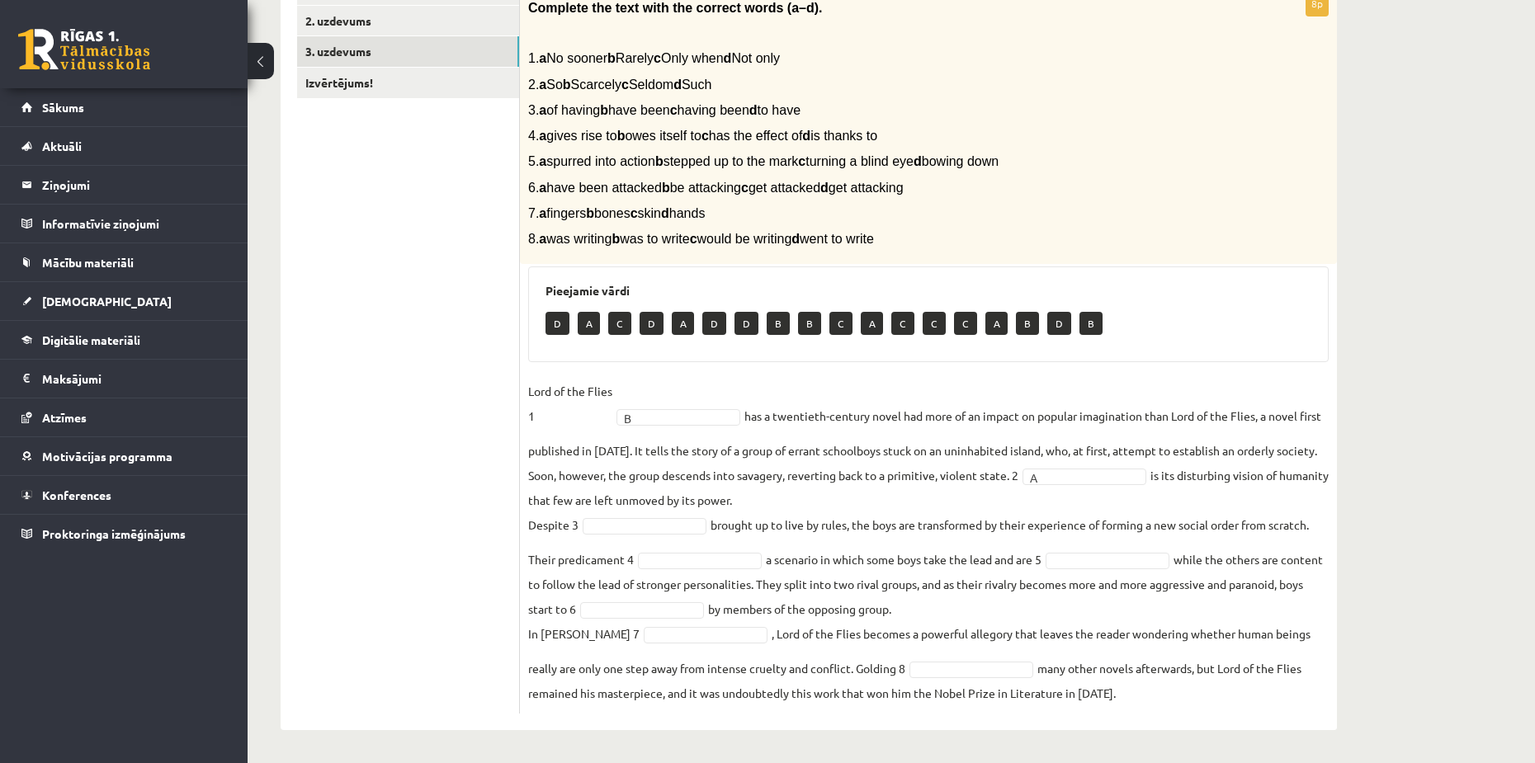
click at [1341, 228] on div "12.b1 klases diagnosticējošais darbs angļu valodā par 11.klases mācību vielu , …" at bounding box center [809, 253] width 1122 height 1022
click at [722, 355] on div "Pieejamie vārdi C D A D D B B C A C C C A B D B A" at bounding box center [928, 315] width 801 height 96
drag, startPoint x: 624, startPoint y: 559, endPoint x: 561, endPoint y: 563, distance: 62.9
click at [561, 563] on fieldset "Lord of the Flies 1 B * has a twentieth-century novel had more of an impact on …" at bounding box center [928, 542] width 801 height 327
copy fieldset "predicament"
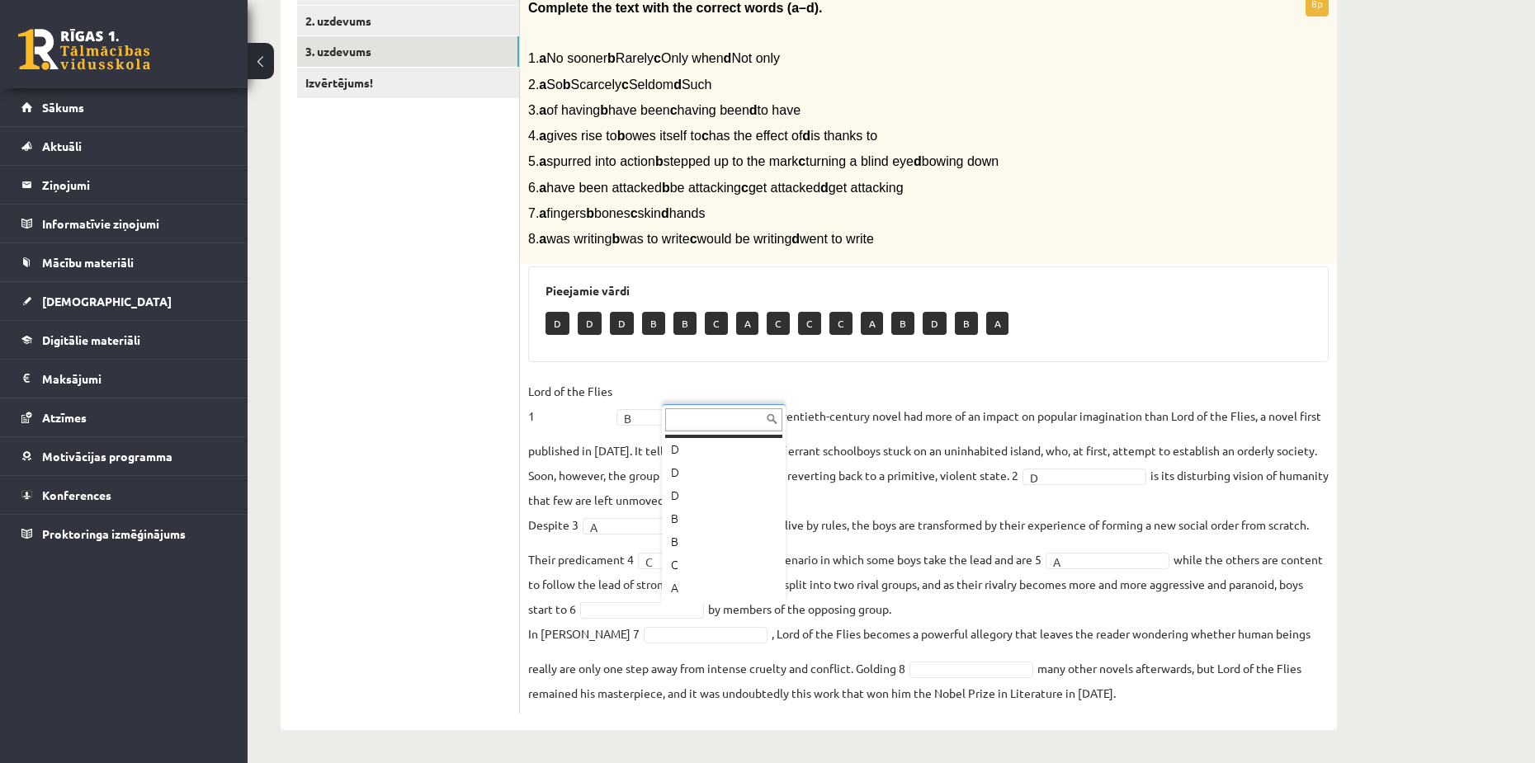
scroll to position [20, 0]
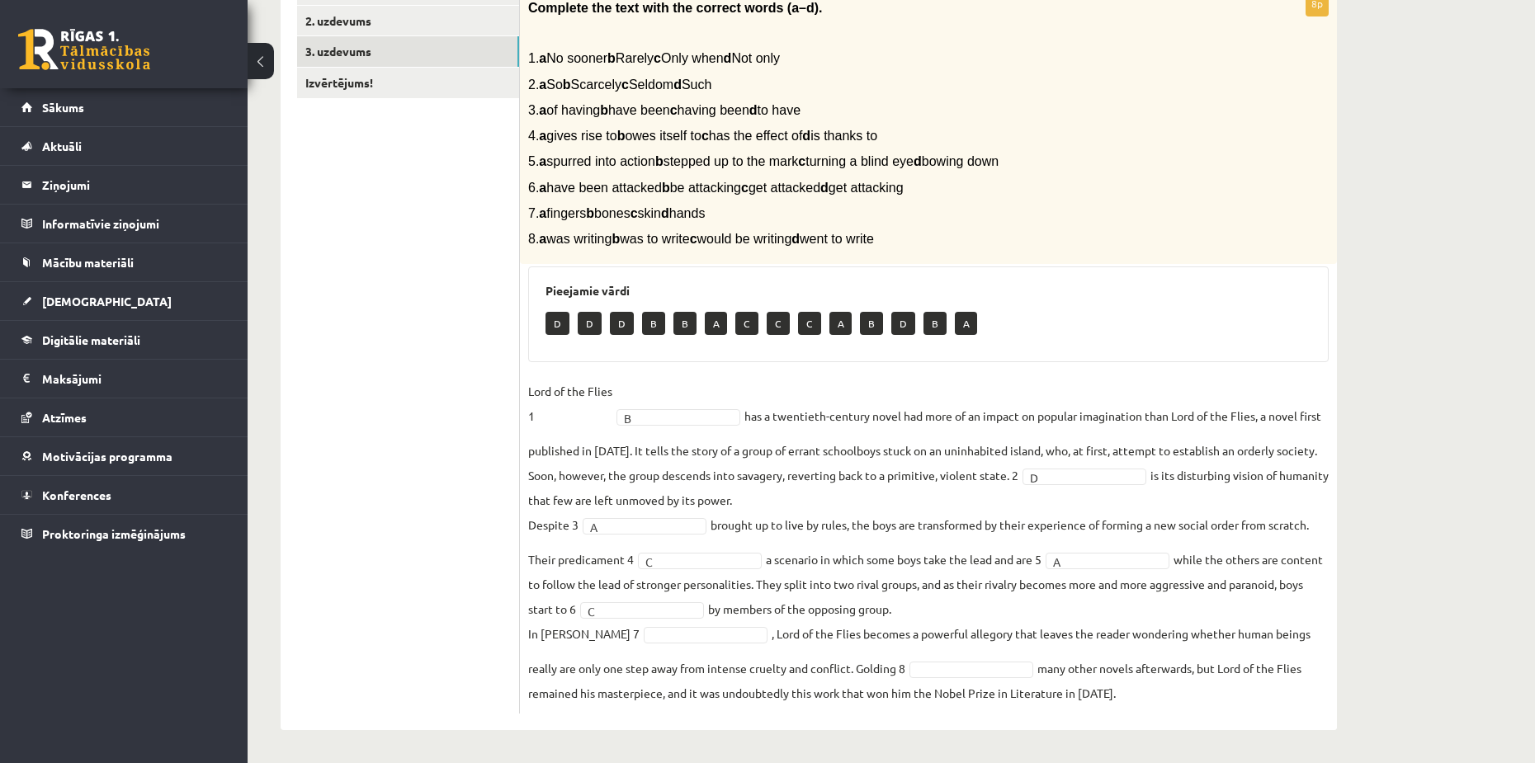
drag, startPoint x: 874, startPoint y: 612, endPoint x: 858, endPoint y: 618, distance: 17.8
click at [875, 612] on fieldset "Lord of the Flies 1 B * has a twentieth-century novel had more of an impact on …" at bounding box center [928, 542] width 801 height 327
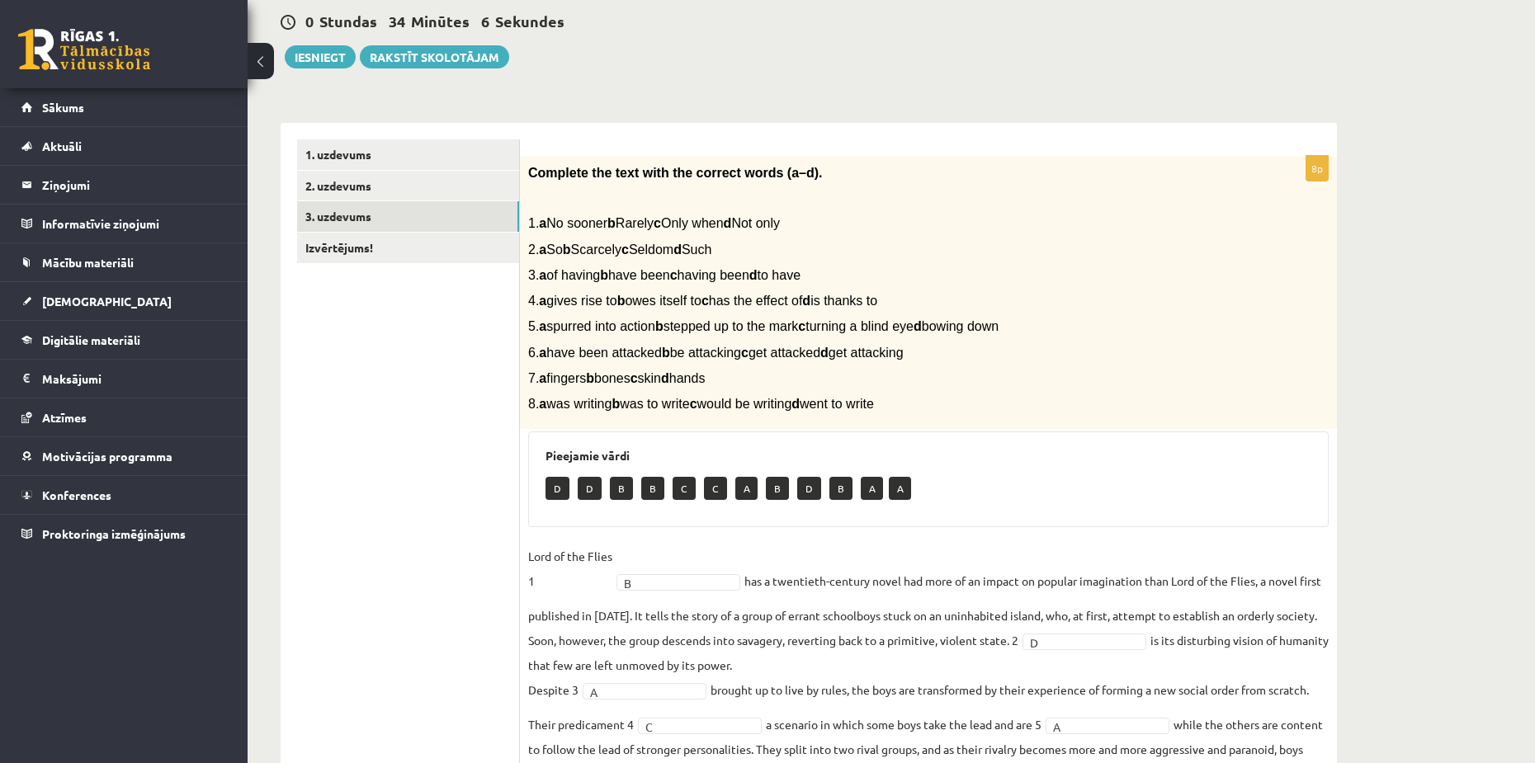
scroll to position [75, 0]
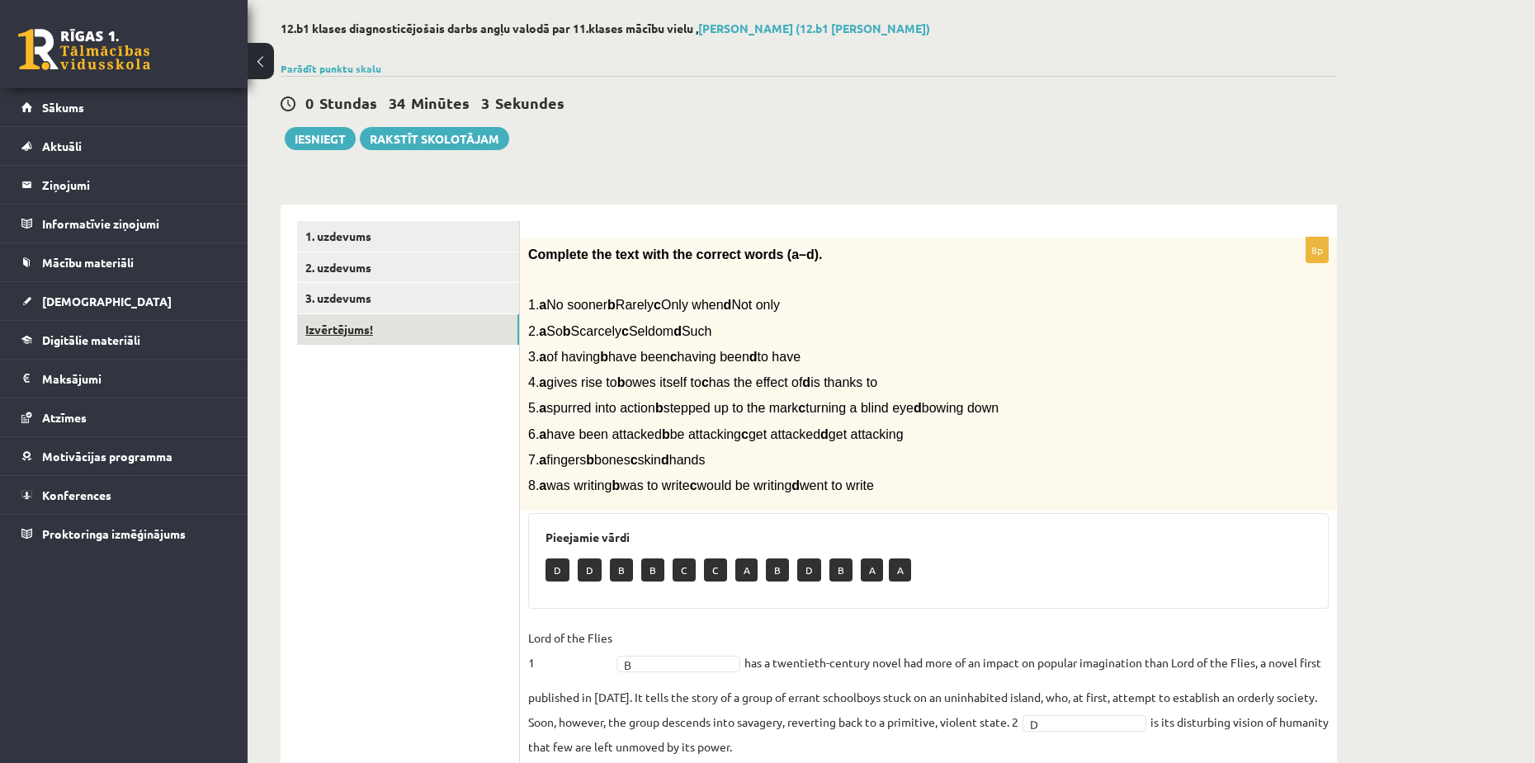
click at [395, 332] on link "Izvērtējums!" at bounding box center [408, 329] width 222 height 31
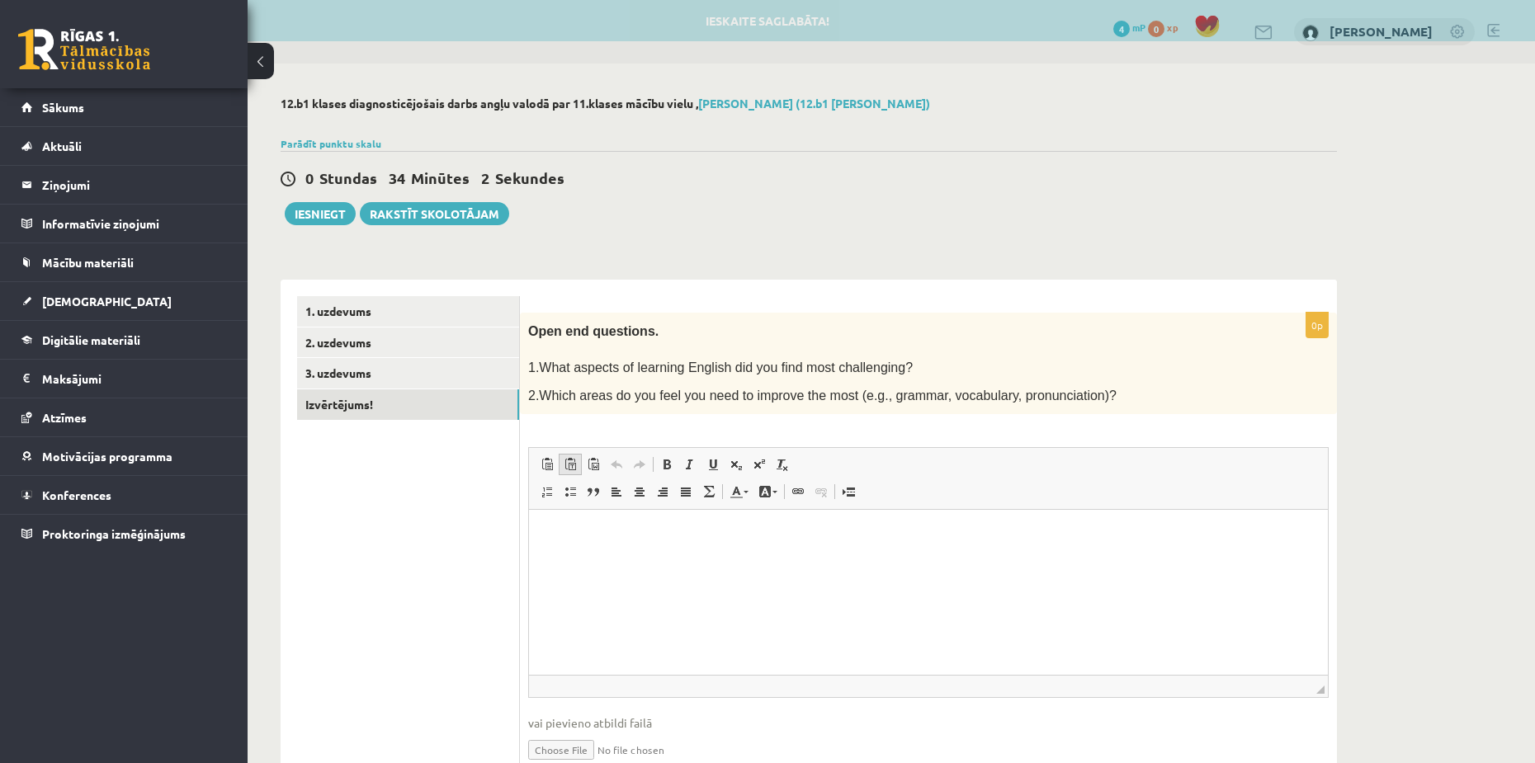
scroll to position [0, 0]
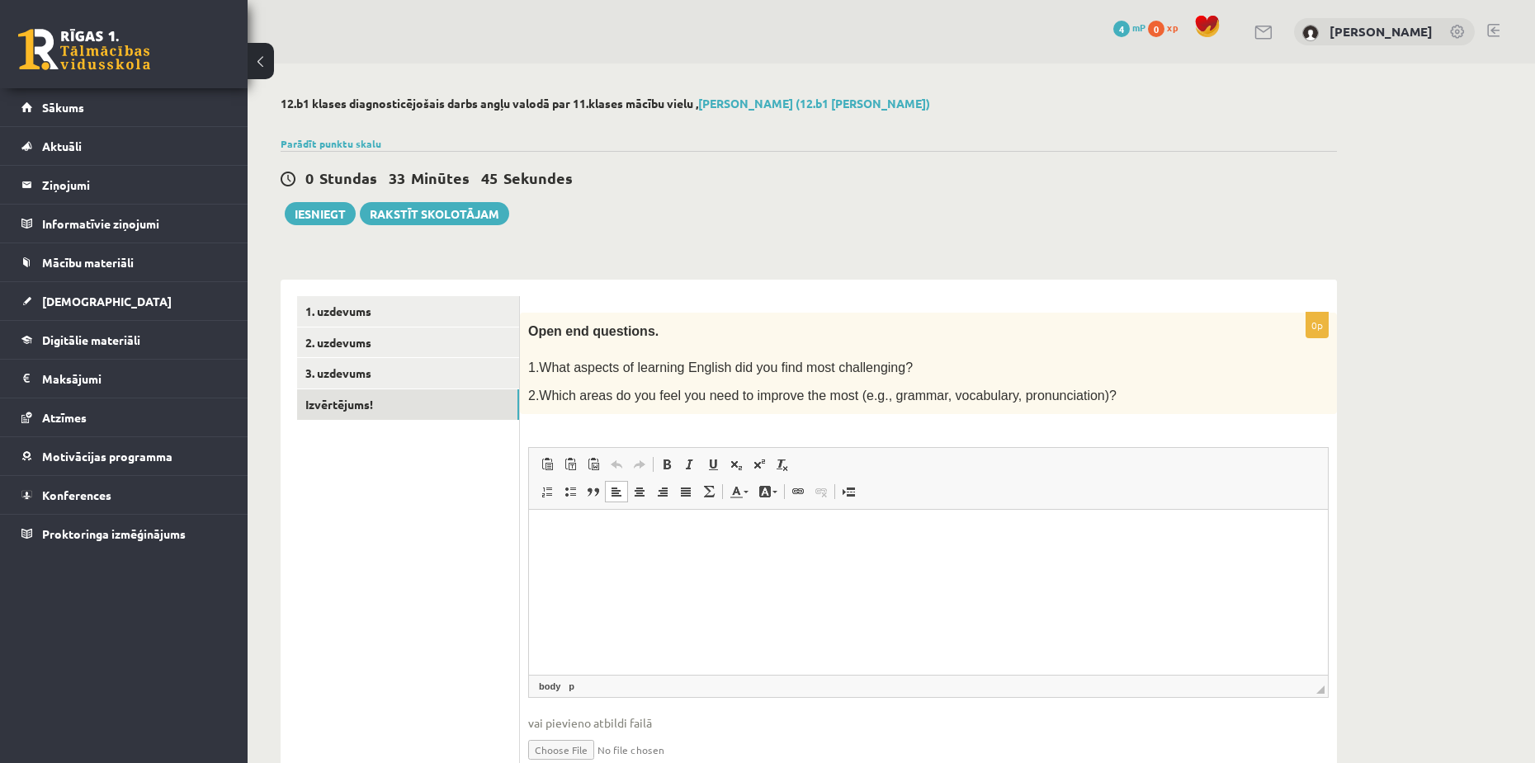
drag, startPoint x: 663, startPoint y: 551, endPoint x: 650, endPoint y: 551, distance: 12.4
click at [658, 551] on html at bounding box center [928, 535] width 799 height 50
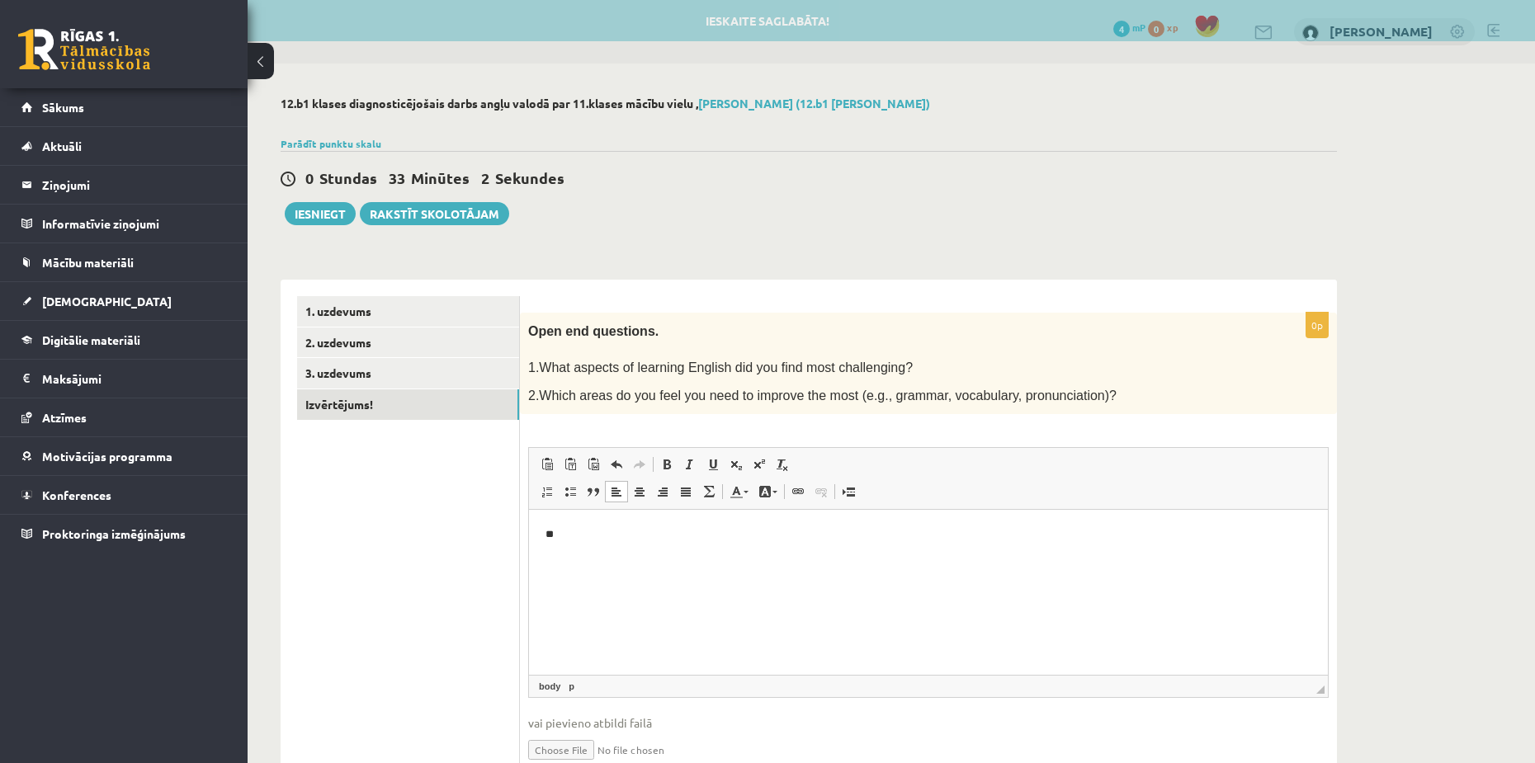
click at [621, 560] on html "**" at bounding box center [928, 535] width 799 height 50
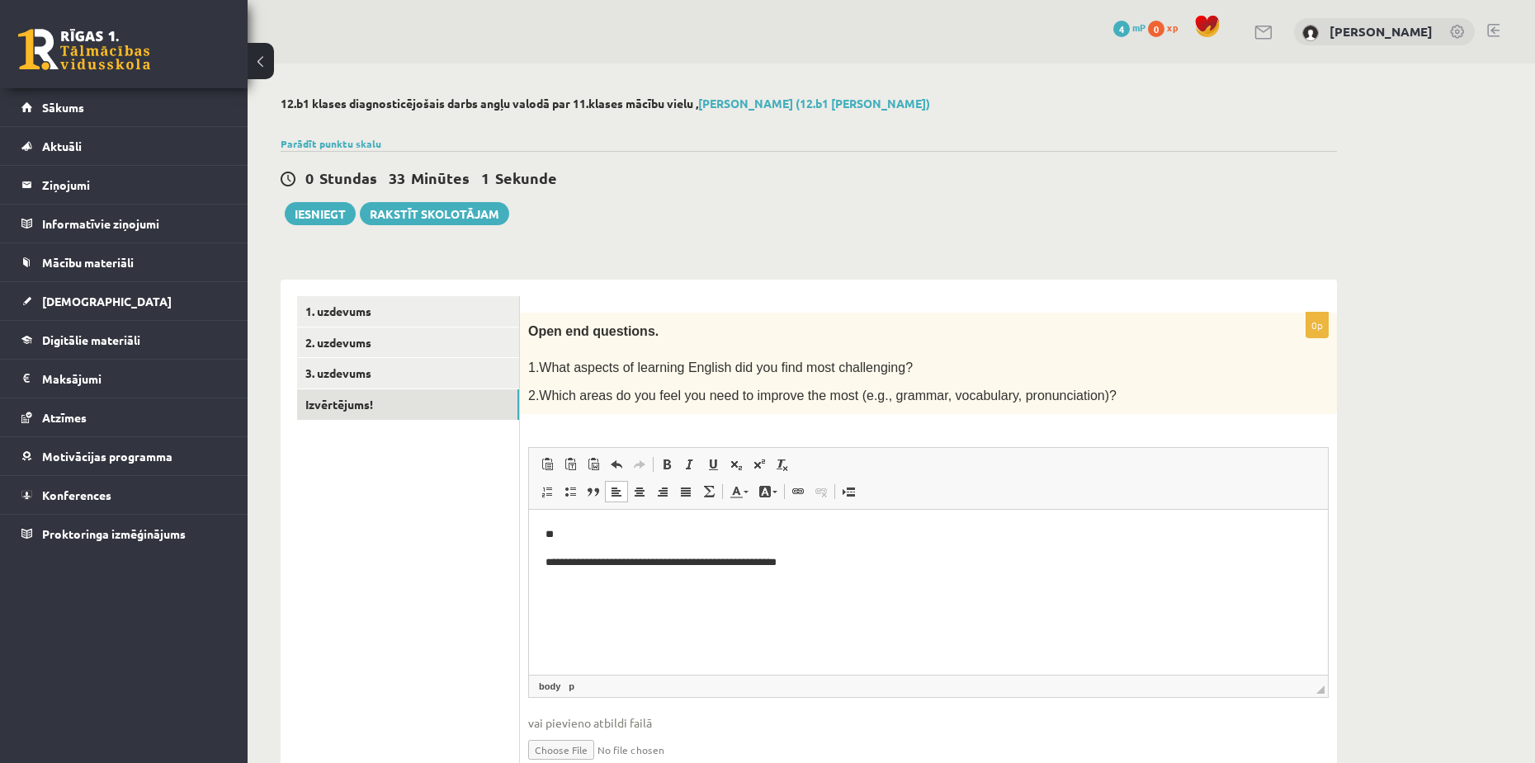
click at [548, 560] on p "**********" at bounding box center [929, 563] width 766 height 17
drag, startPoint x: 1099, startPoint y: 528, endPoint x: 1080, endPoint y: 531, distance: 18.3
click at [1092, 531] on p "**********" at bounding box center [929, 535] width 766 height 17
drag, startPoint x: 1075, startPoint y: 533, endPoint x: 1040, endPoint y: 531, distance: 35.6
click at [1035, 531] on p "**********" at bounding box center [929, 535] width 766 height 17
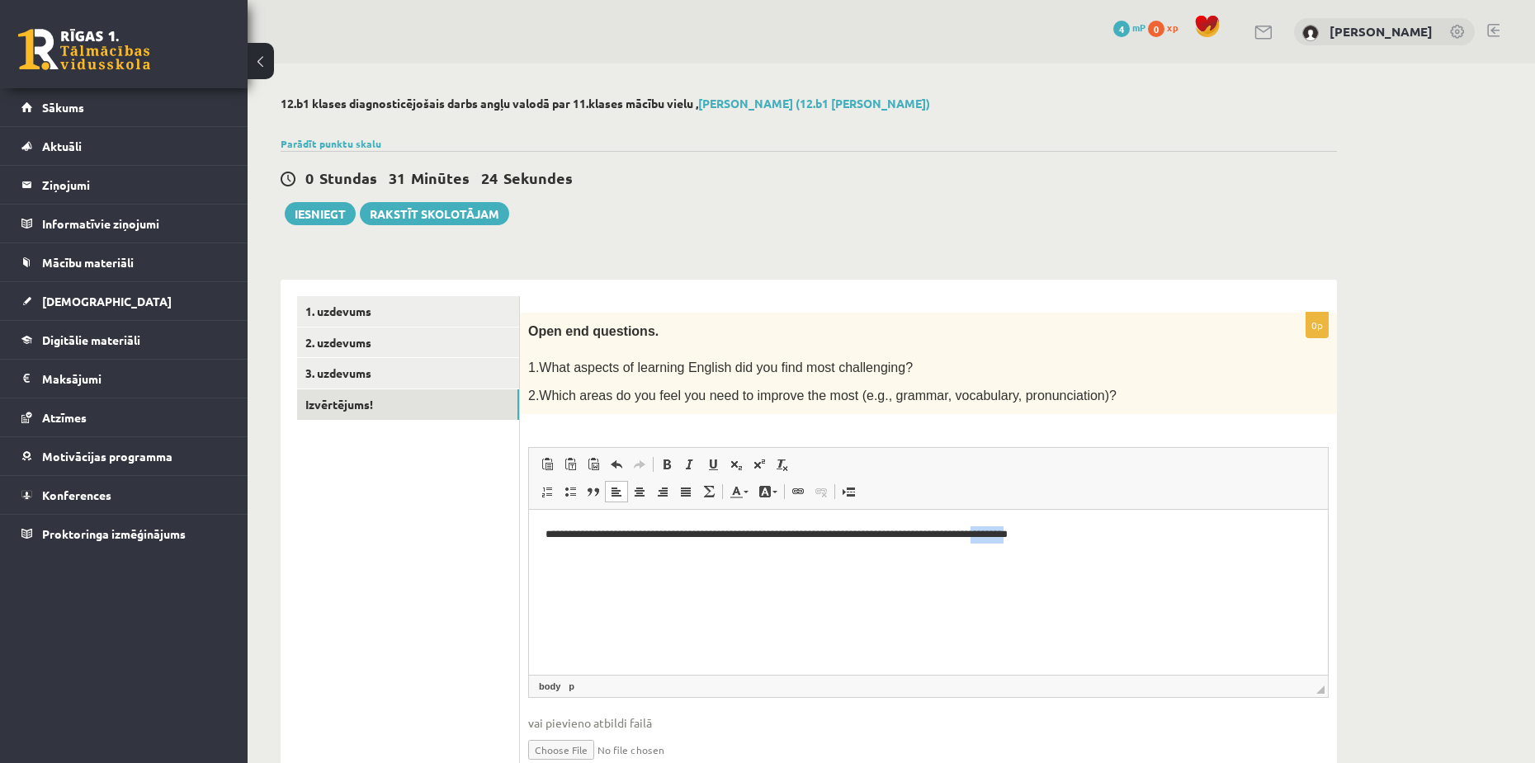
copy p "********"
click at [1009, 555] on html "**********" at bounding box center [928, 535] width 799 height 50
click at [1150, 560] on html "**********" at bounding box center [928, 535] width 799 height 50
click at [1051, 399] on span "2.Which areas do you feel you need to improve the most (e.g., grammar, vocabula…" at bounding box center [822, 396] width 588 height 14
drag, startPoint x: 1057, startPoint y: 399, endPoint x: 983, endPoint y: 402, distance: 74.3
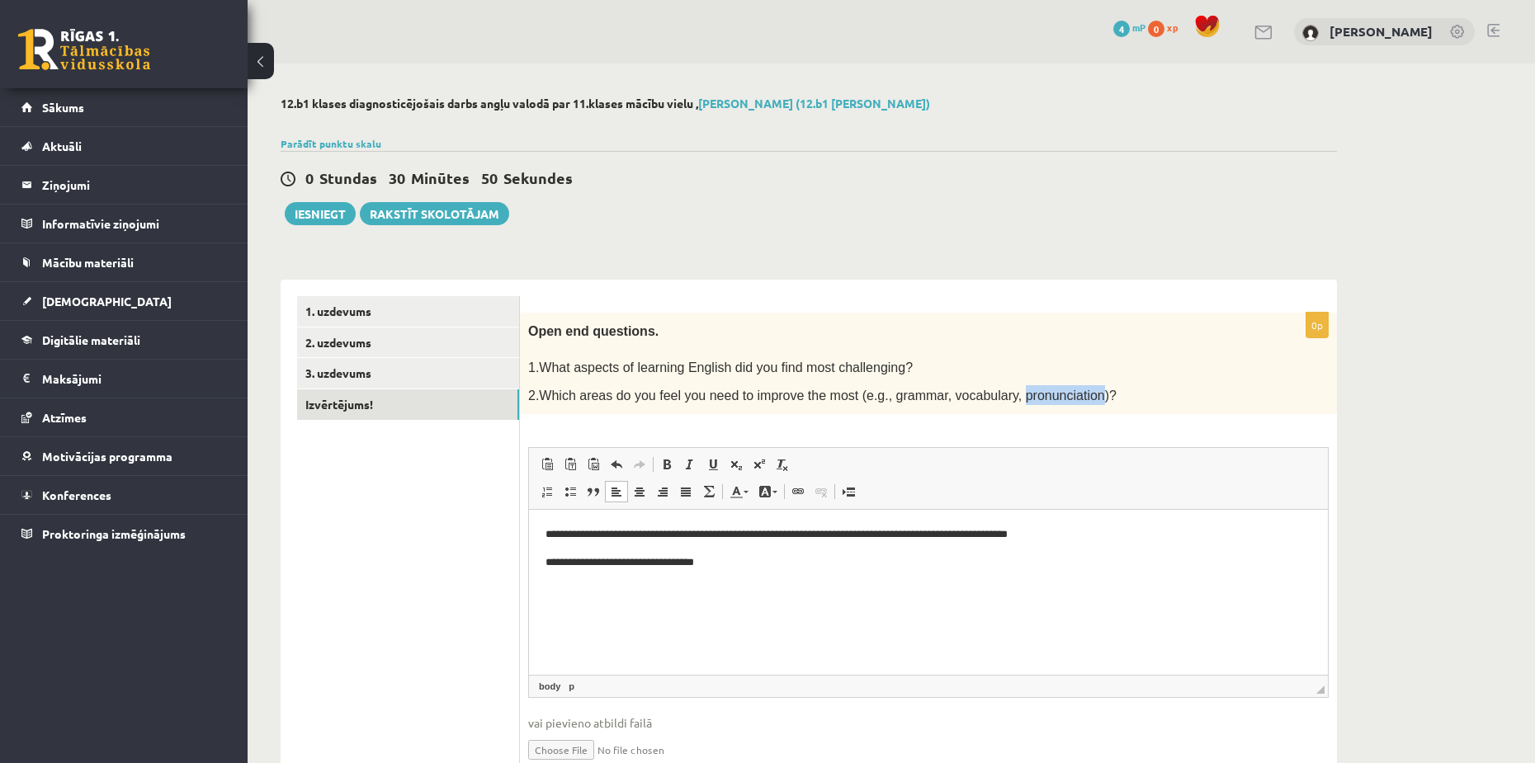
click at [983, 402] on span "2.Which areas do you feel you need to improve the most (e.g., grammar, vocabula…" at bounding box center [822, 396] width 588 height 14
copy span "pronunciation"
drag, startPoint x: 726, startPoint y: 581, endPoint x: 555, endPoint y: 584, distance: 170.9
click at [555, 584] on html "**********" at bounding box center [928, 549] width 799 height 78
drag, startPoint x: 744, startPoint y: 570, endPoint x: 555, endPoint y: 570, distance: 188.2
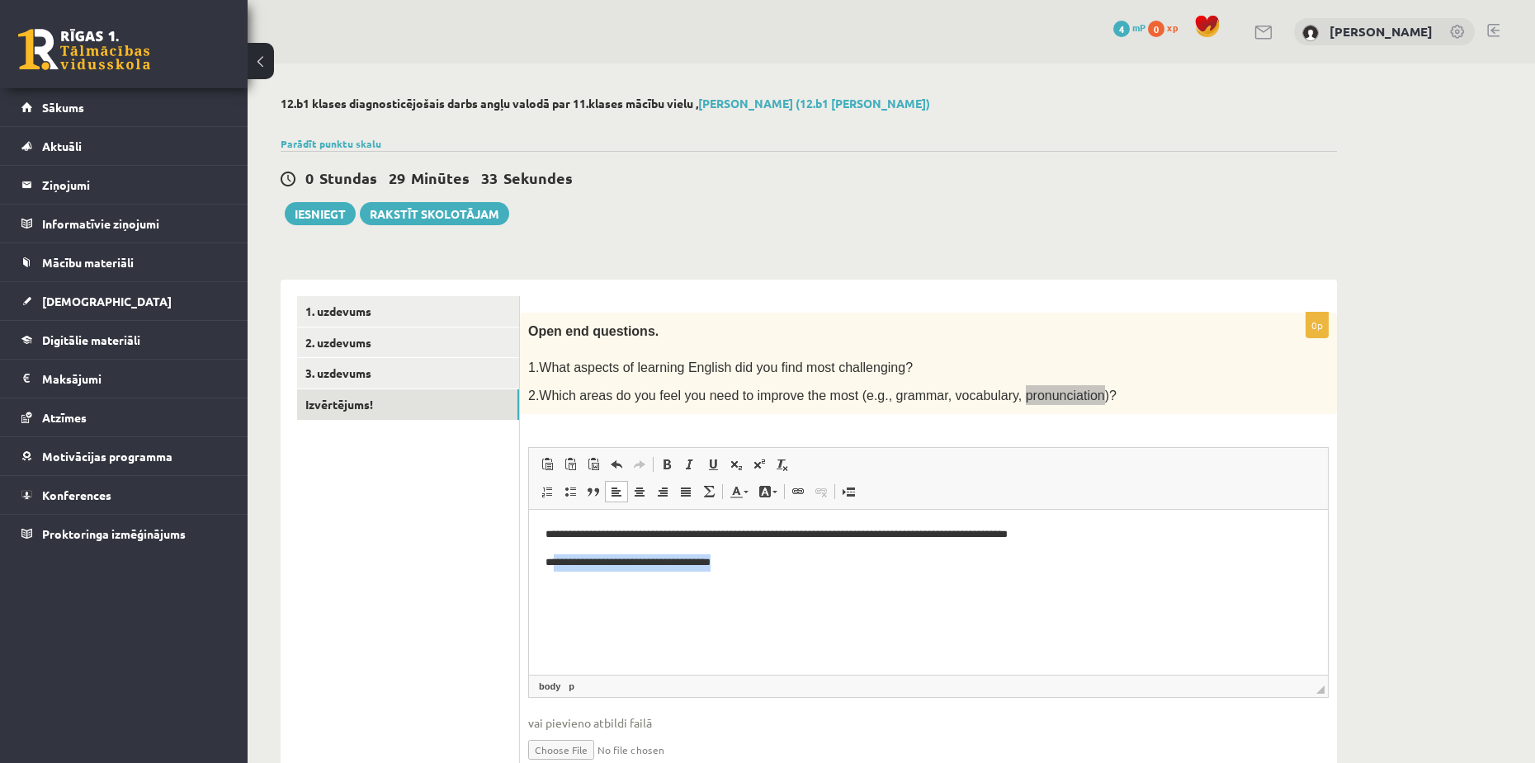
click at [555, 570] on p "**********" at bounding box center [929, 563] width 766 height 17
click at [650, 588] on html "**********" at bounding box center [928, 549] width 799 height 78
drag, startPoint x: 1138, startPoint y: 557, endPoint x: 556, endPoint y: 566, distance: 581.9
click at [556, 566] on p "**********" at bounding box center [929, 563] width 766 height 17
drag, startPoint x: 1089, startPoint y: 558, endPoint x: 1085, endPoint y: 567, distance: 10.0
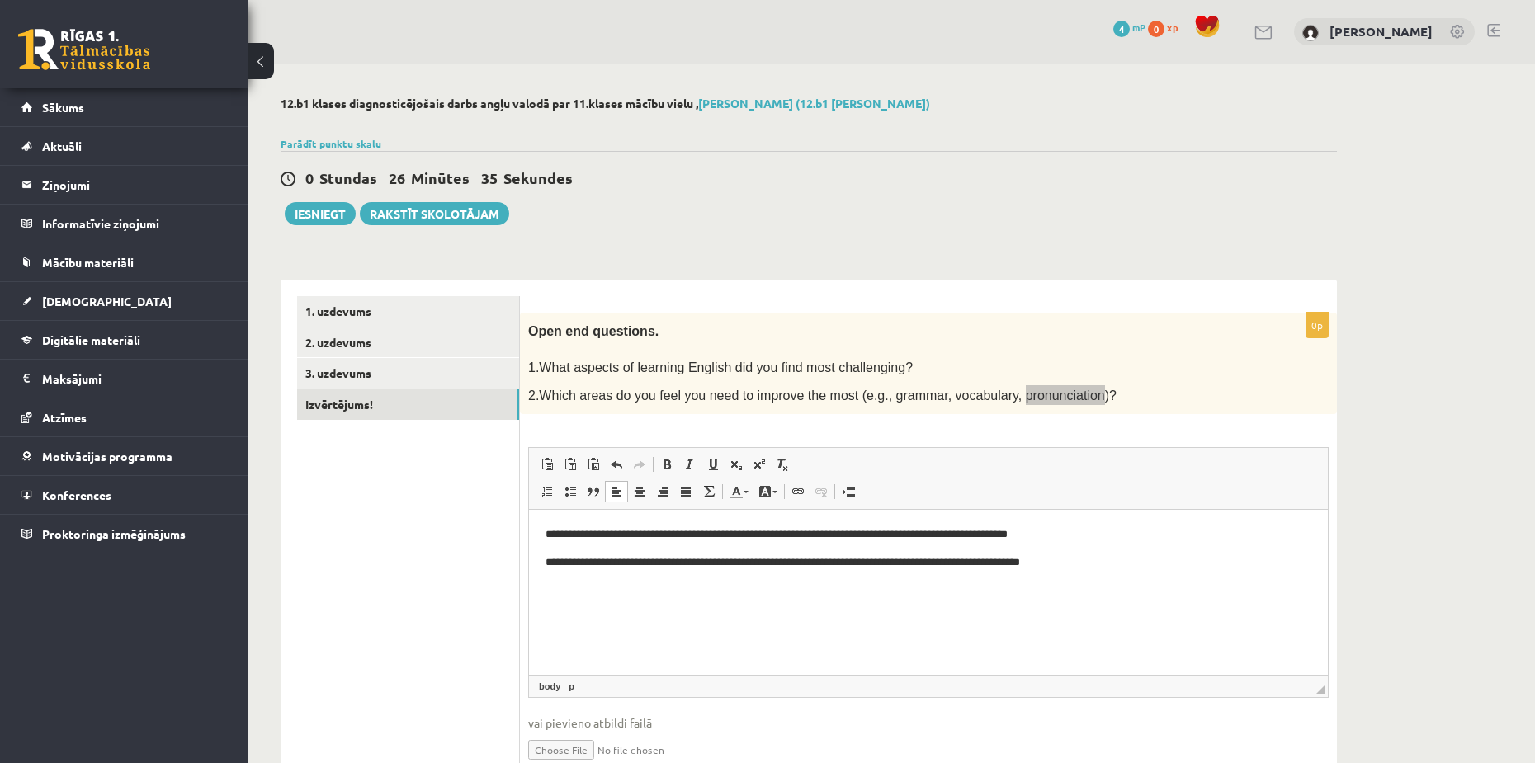
click at [1088, 558] on p "**********" at bounding box center [929, 563] width 766 height 17
click at [1084, 569] on p "**********" at bounding box center [929, 563] width 766 height 17
click at [1083, 564] on p "**********" at bounding box center [929, 563] width 766 height 17
click at [1083, 556] on p "**********" at bounding box center [929, 563] width 766 height 17
drag, startPoint x: 1088, startPoint y: 404, endPoint x: 1077, endPoint y: 404, distance: 10.8
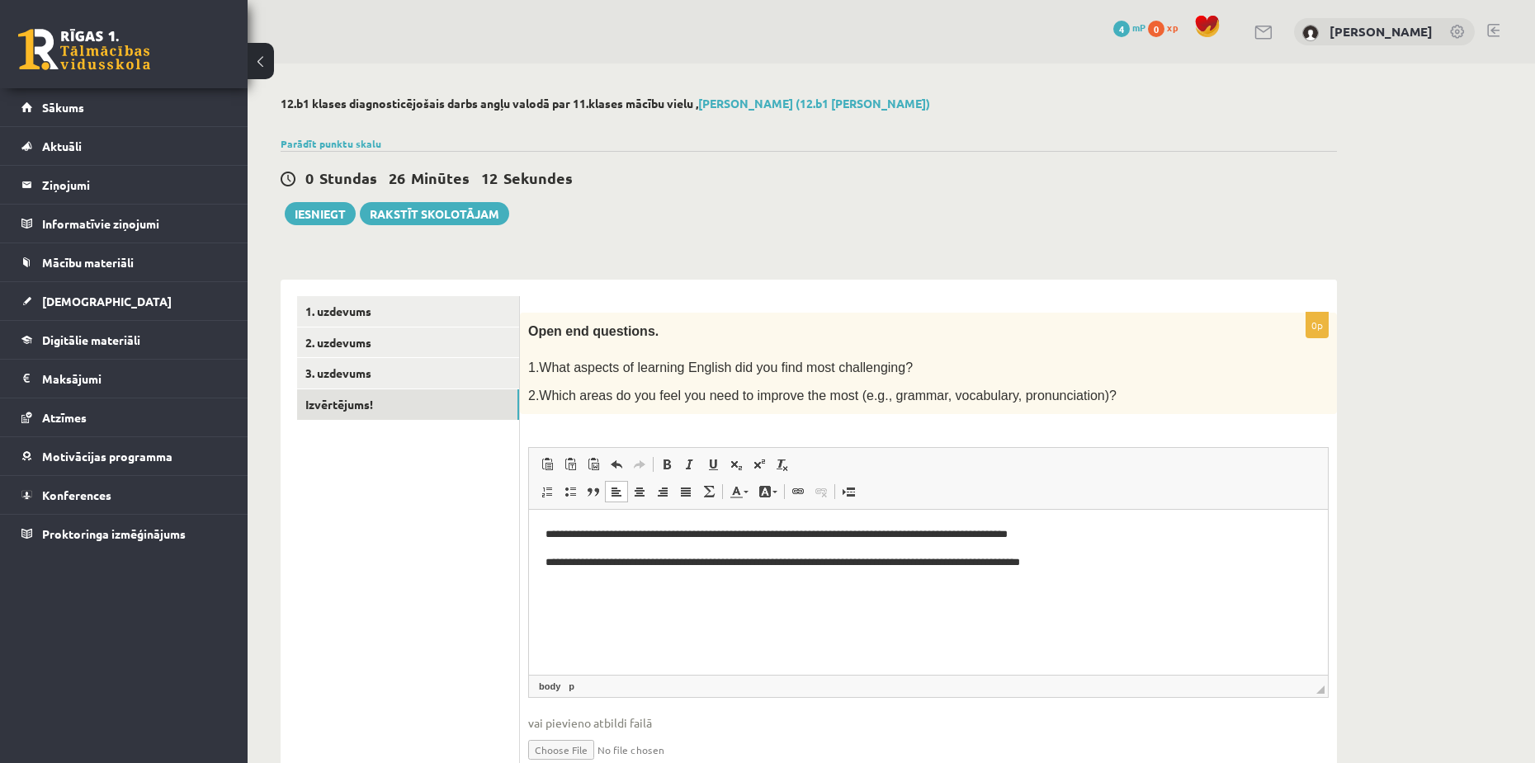
click at [1082, 404] on p "2.Which areas do you feel you need to improve the most (e.g., grammar, vocabula…" at bounding box center [887, 395] width 718 height 20
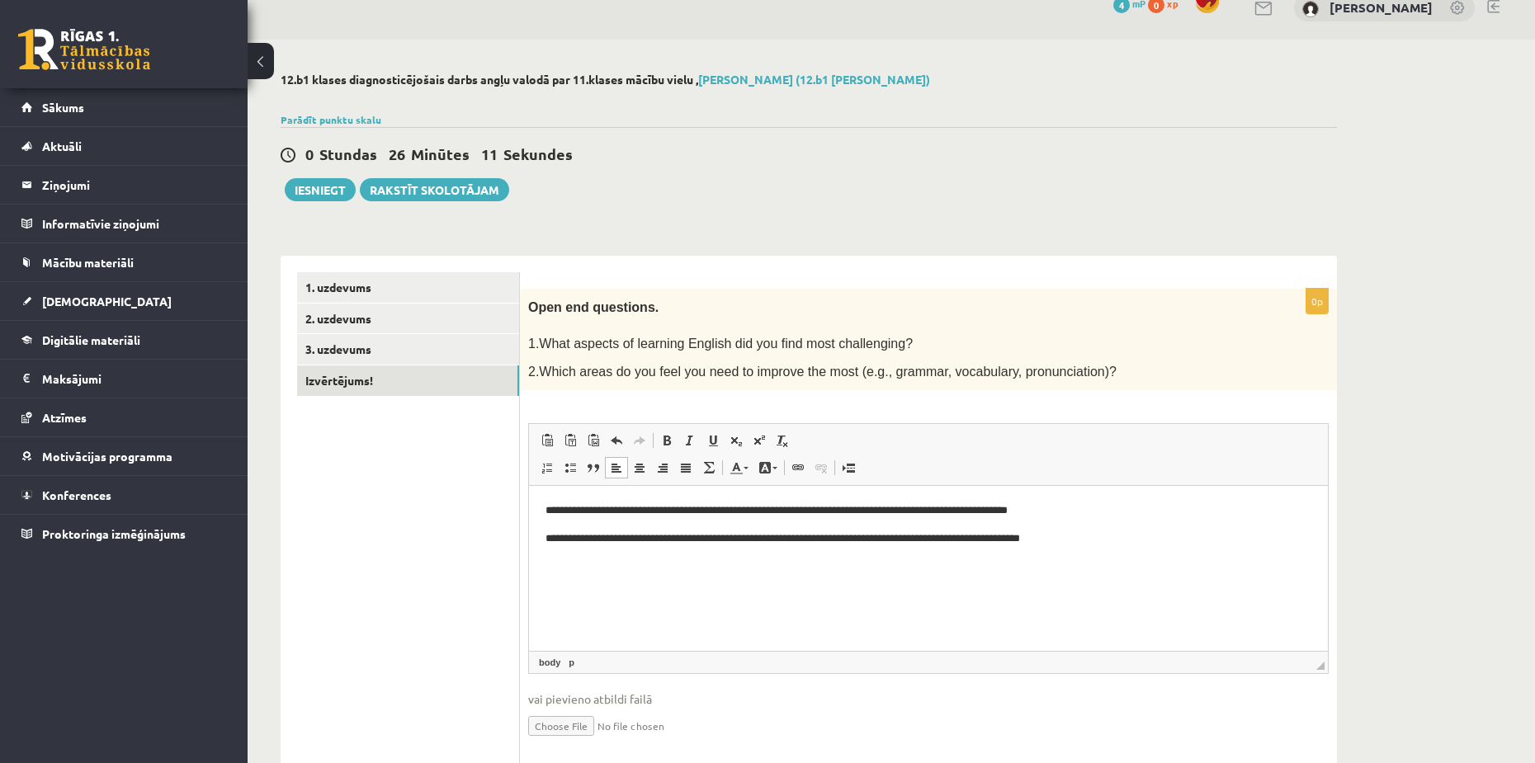
scroll to position [77, 0]
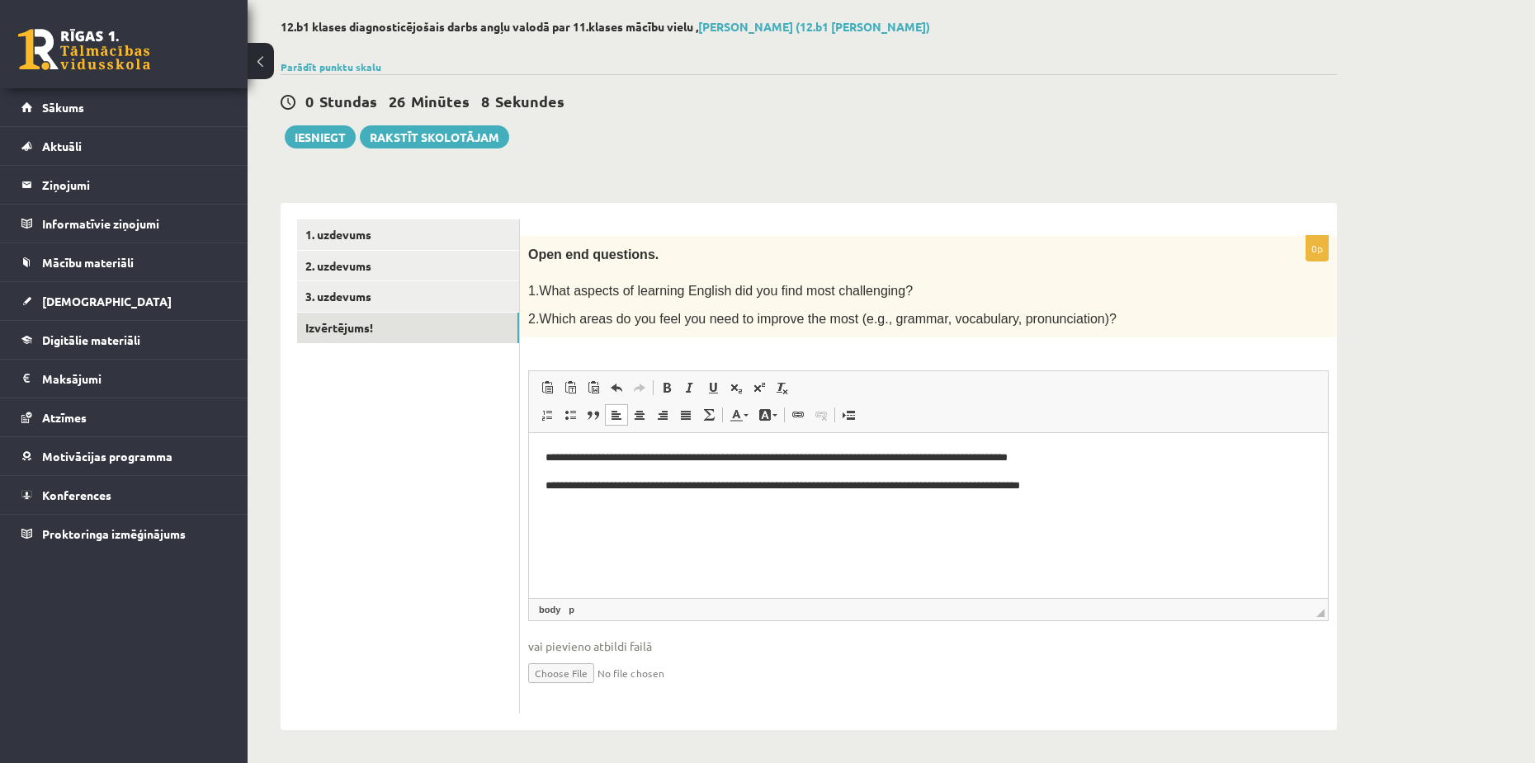
click at [423, 520] on ul "1. uzdevums 2. uzdevums 3. uzdevums Izvērtējums!" at bounding box center [408, 467] width 223 height 495
click at [317, 139] on button "Iesniegt" at bounding box center [320, 136] width 71 height 23
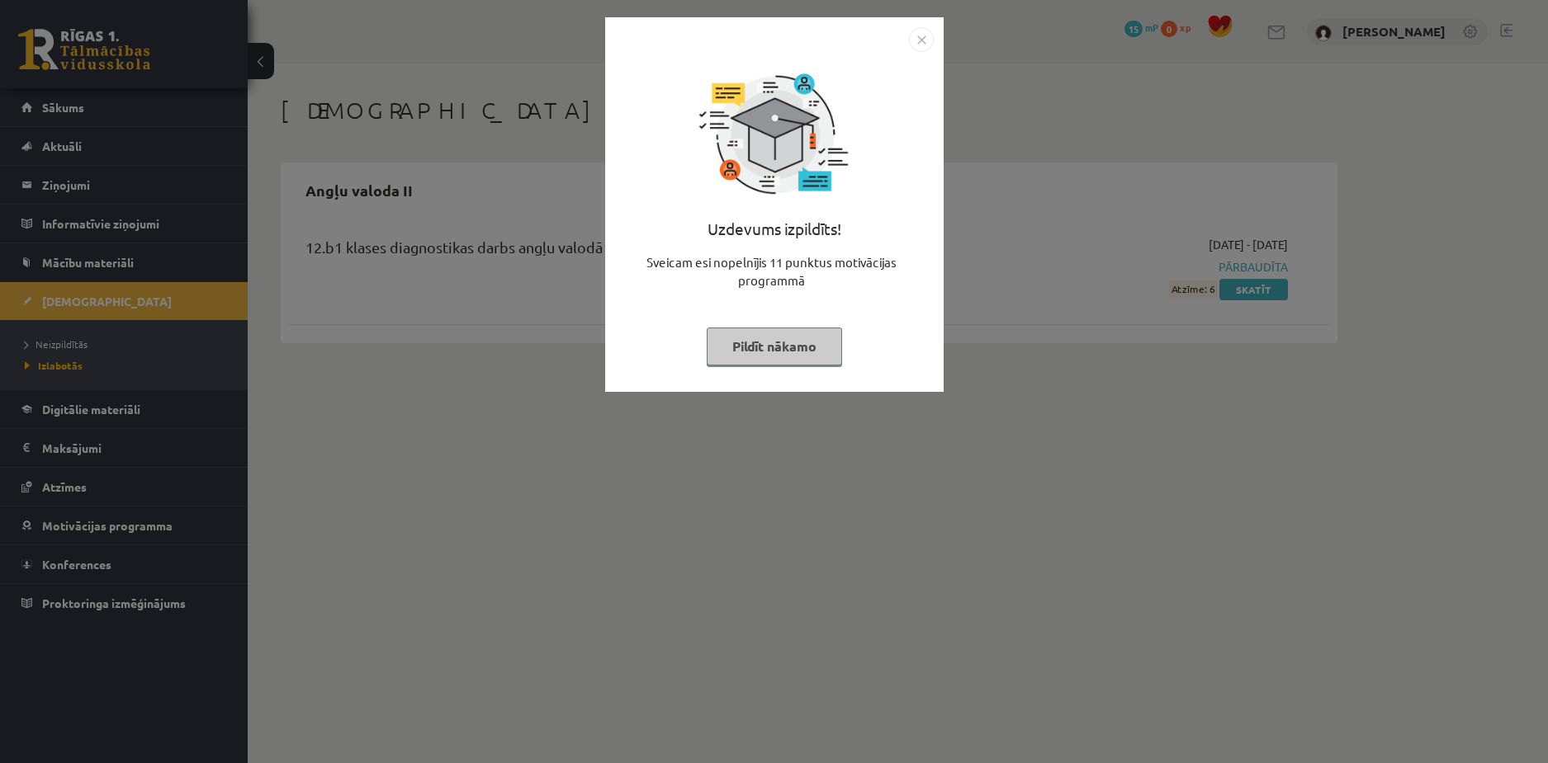
click at [917, 38] on img "Close" at bounding box center [921, 39] width 25 height 25
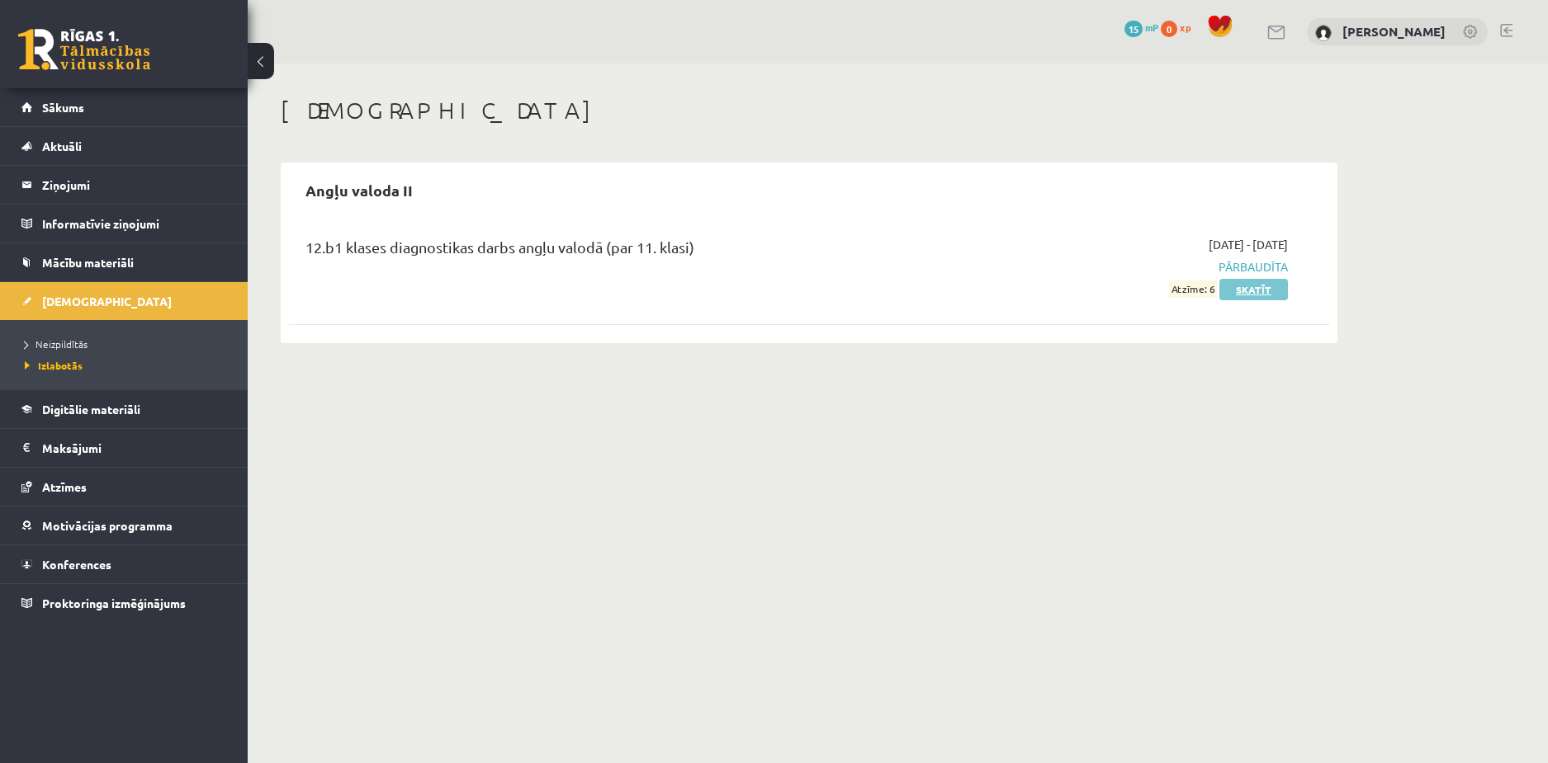
click at [1253, 293] on link "Skatīt" at bounding box center [1253, 289] width 69 height 21
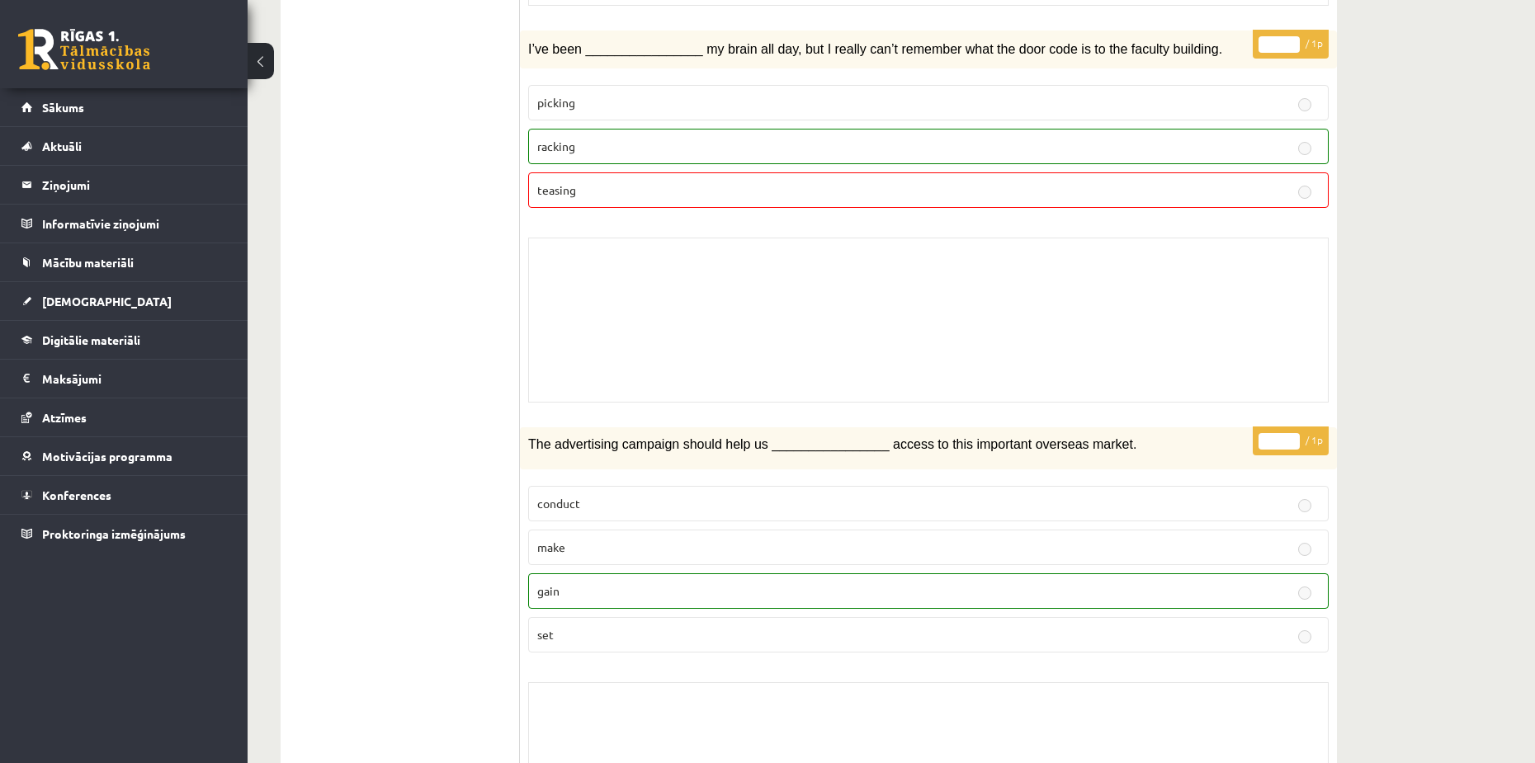
scroll to position [4292, 0]
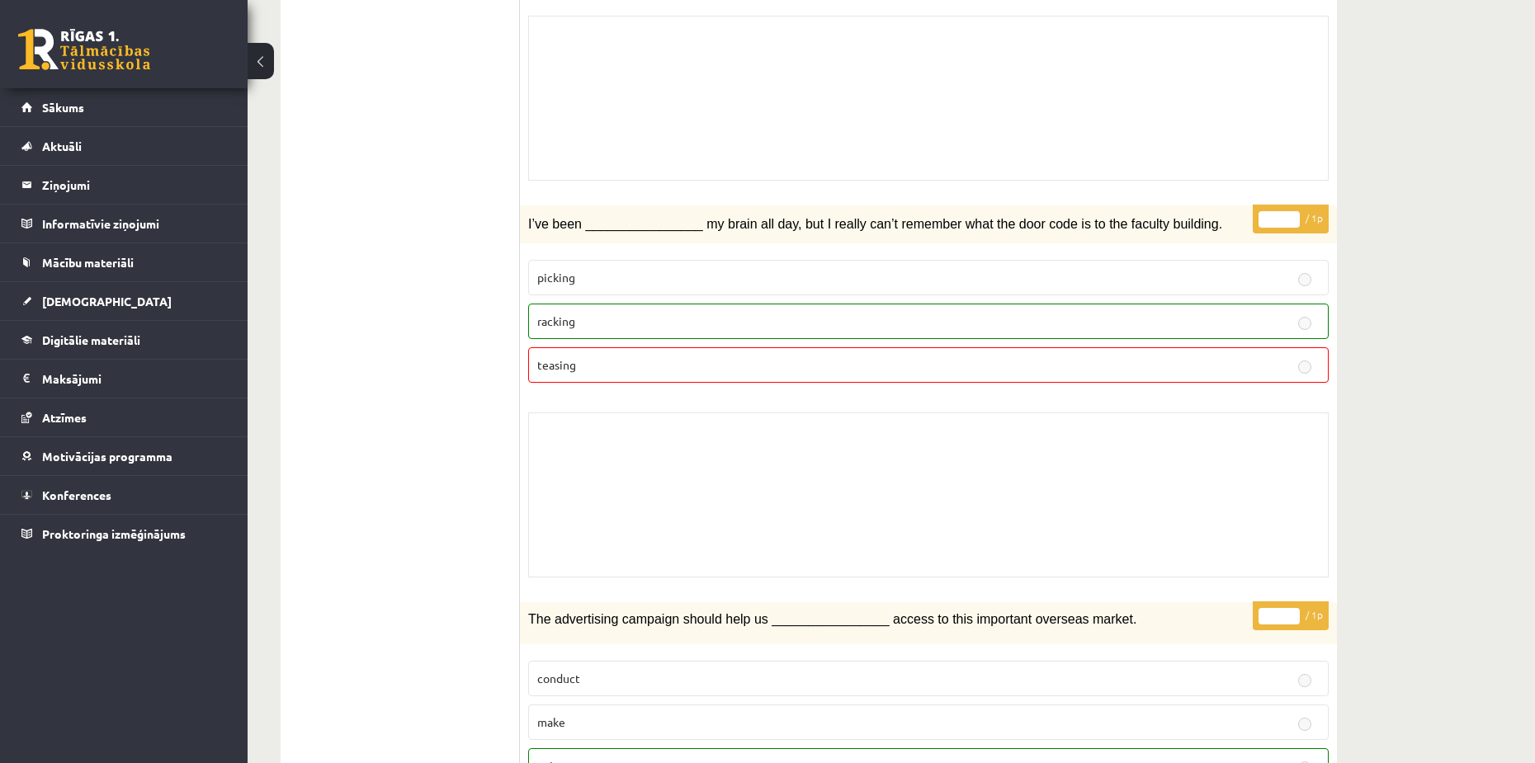
drag, startPoint x: 447, startPoint y: 357, endPoint x: 452, endPoint y: 178, distance: 179.2
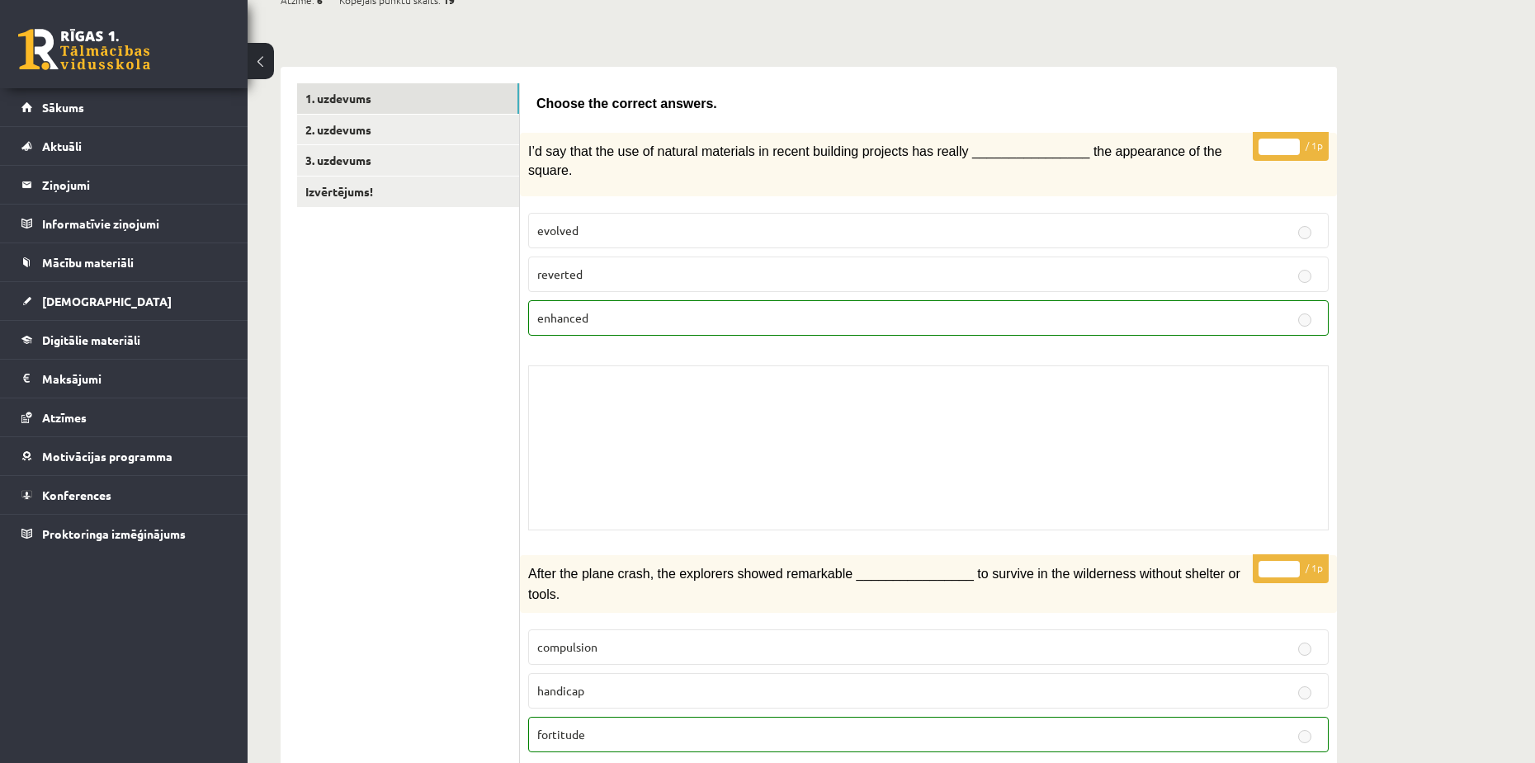
scroll to position [0, 0]
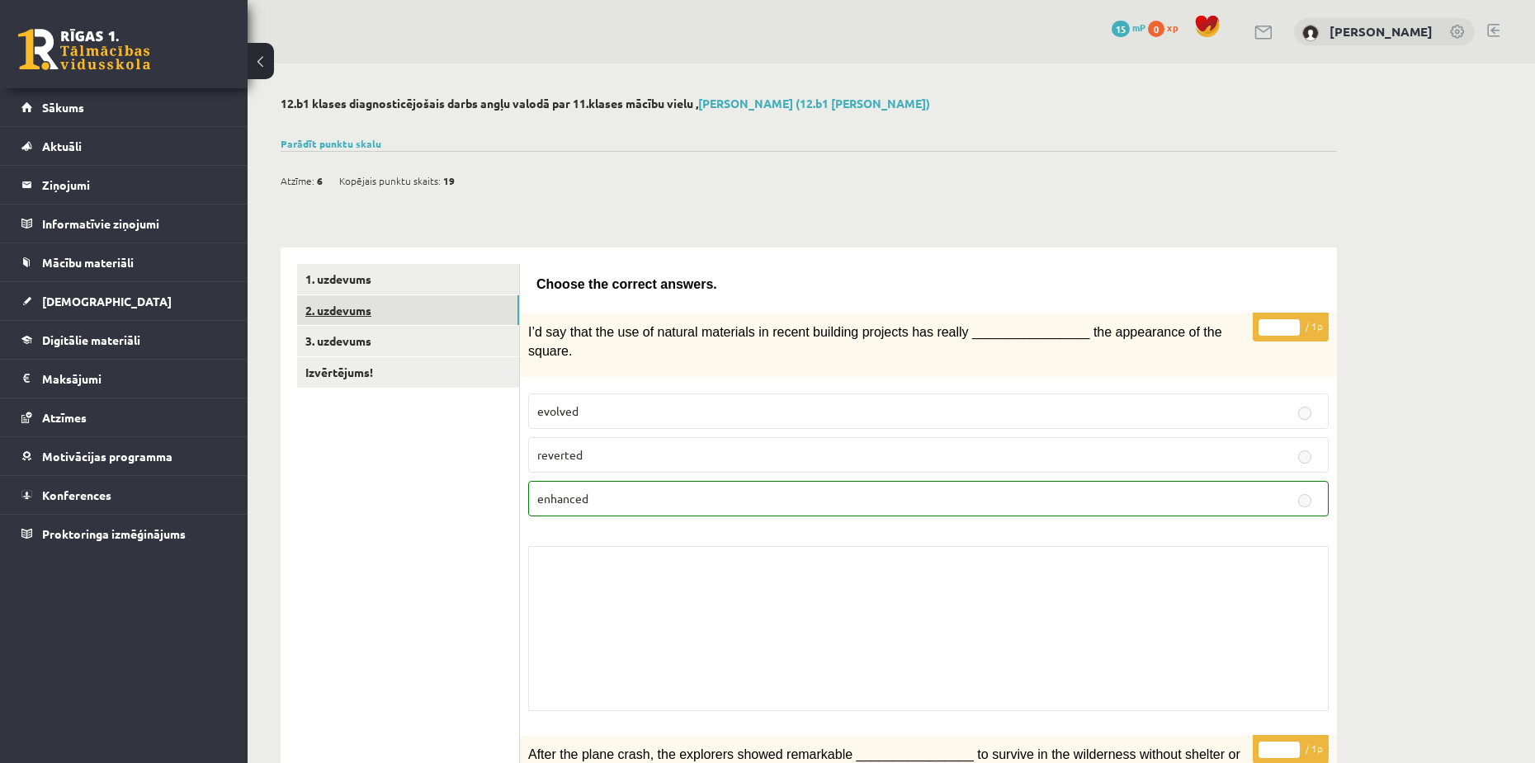
click at [356, 317] on link "2. uzdevums" at bounding box center [408, 310] width 222 height 31
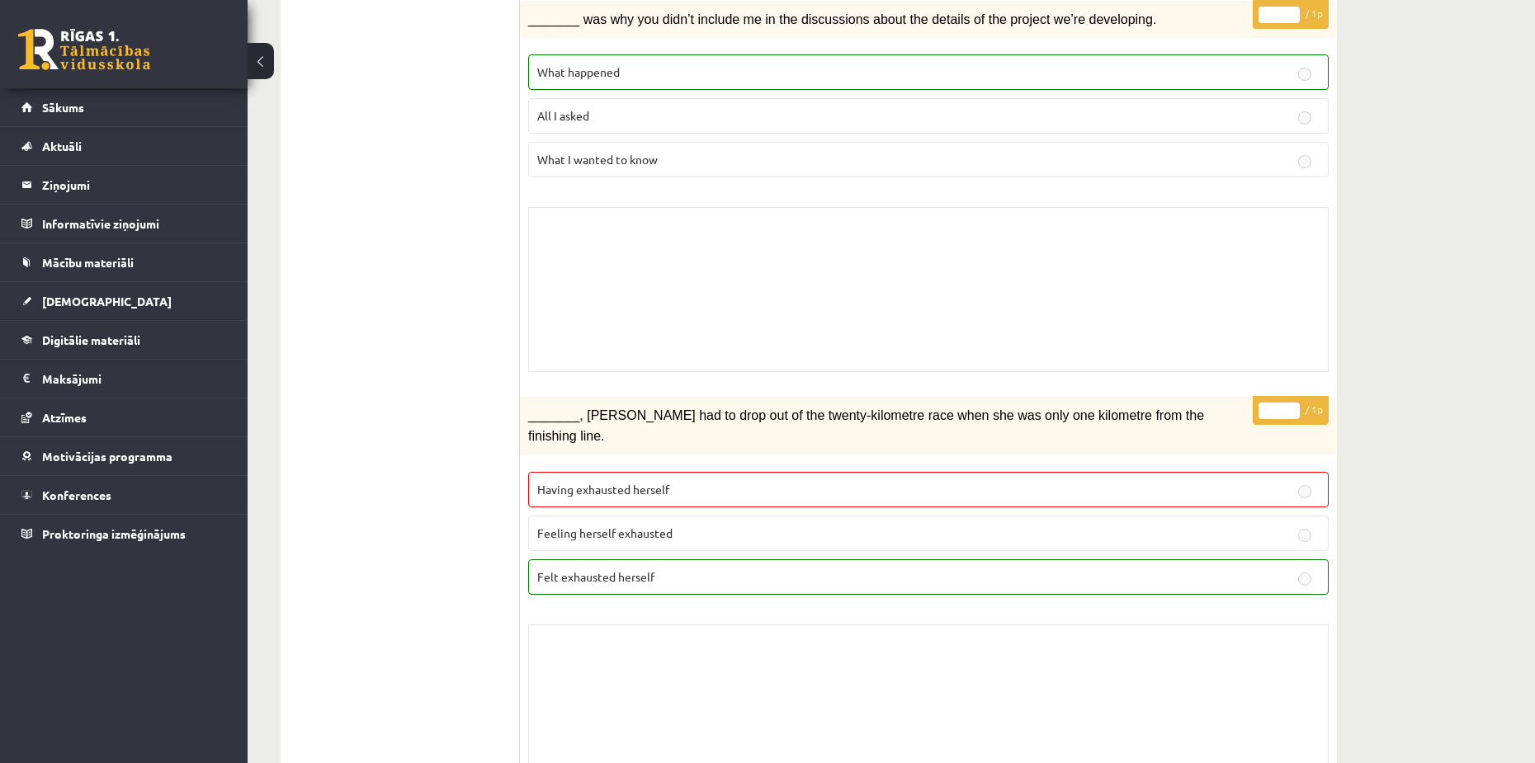
scroll to position [3542, 0]
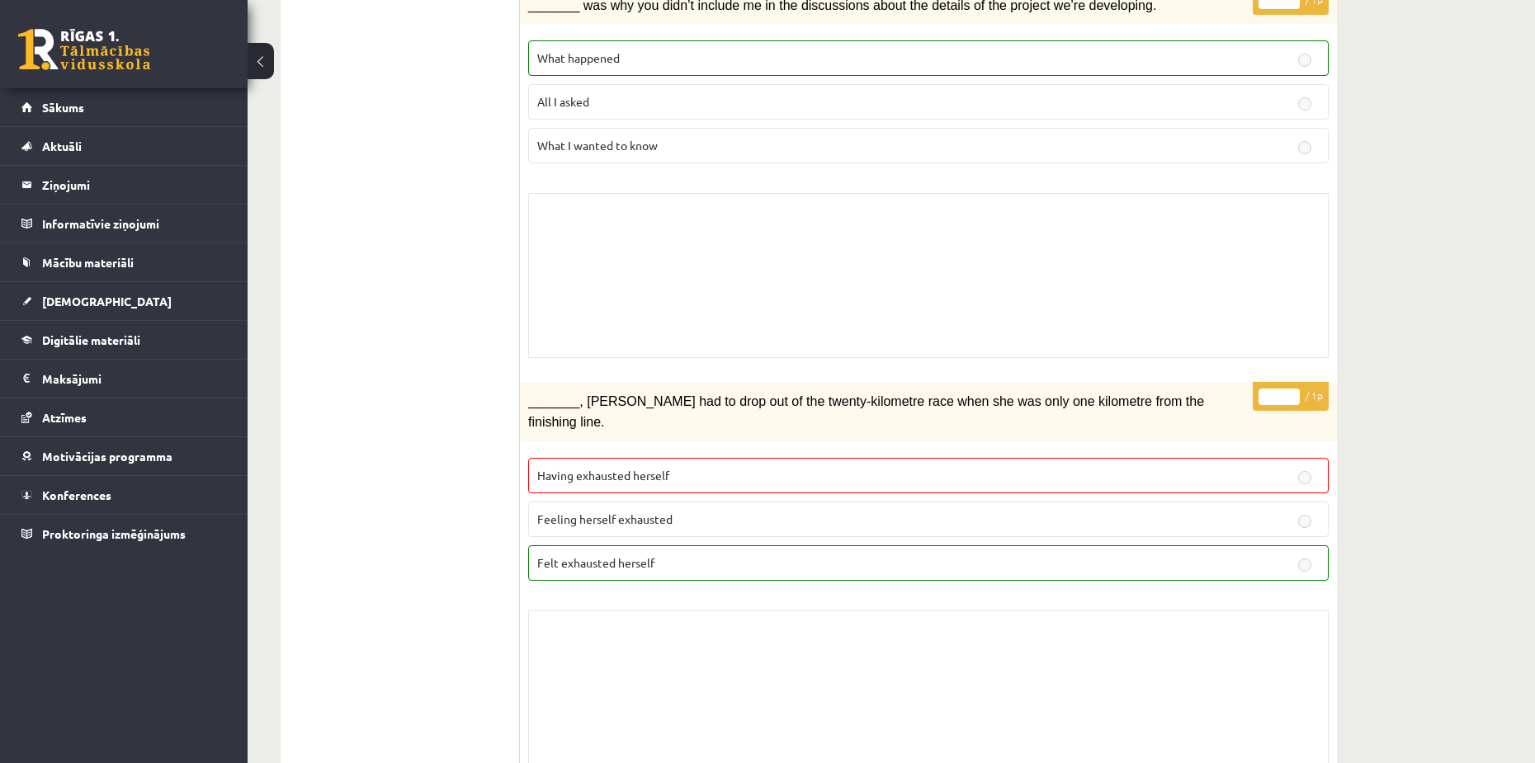
drag, startPoint x: 417, startPoint y: 362, endPoint x: 436, endPoint y: 234, distance: 129.3
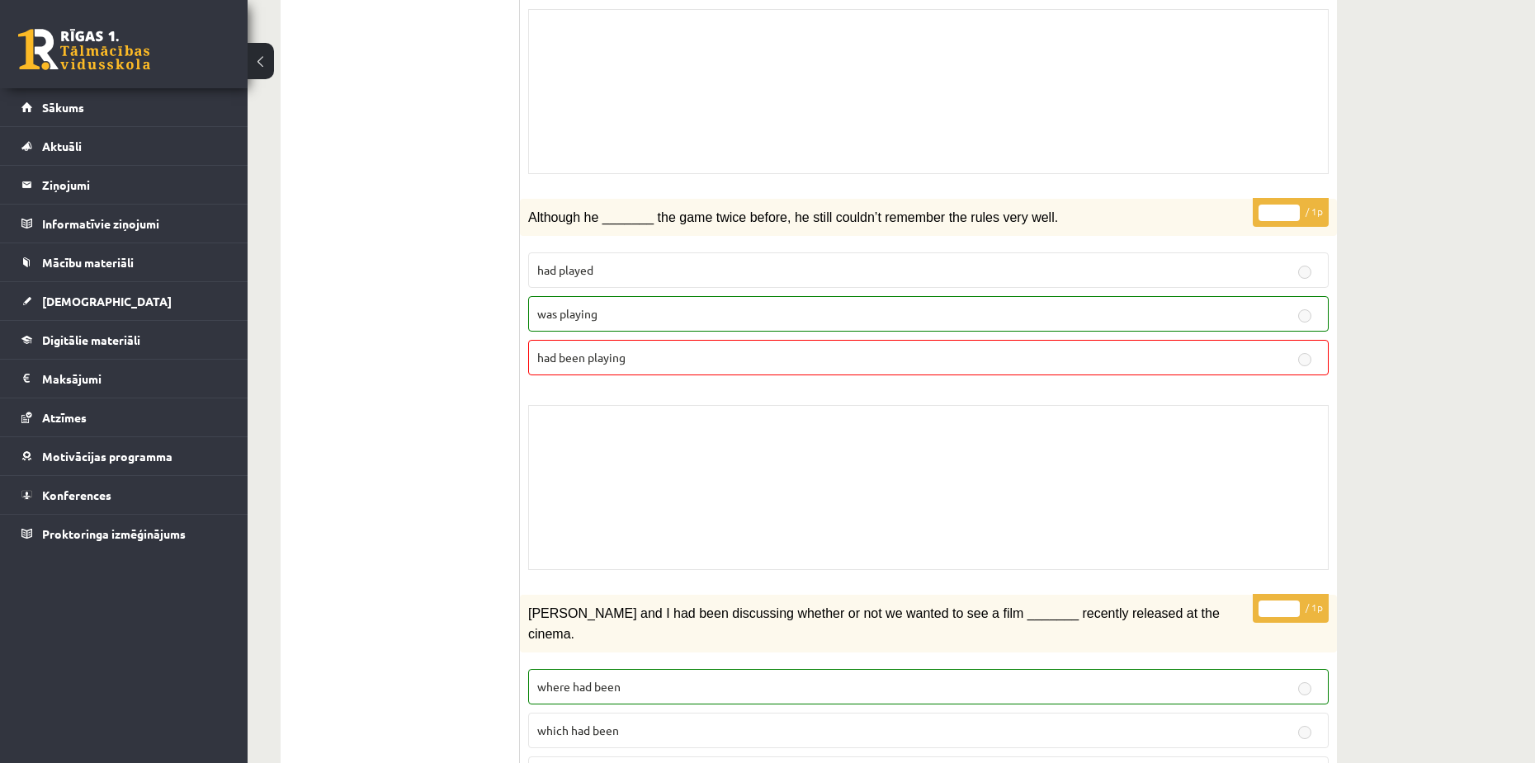
scroll to position [0, 0]
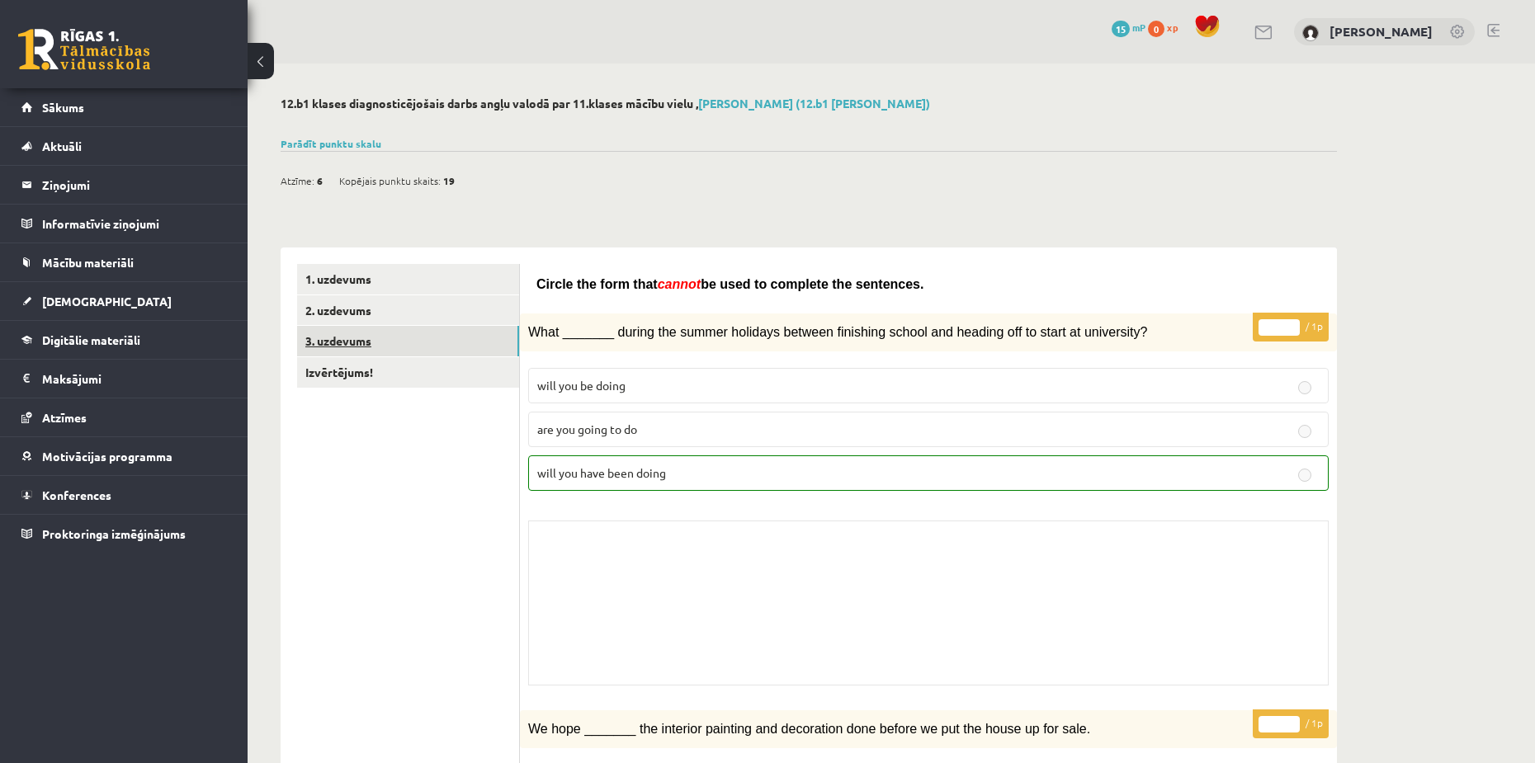
click at [380, 357] on link "3. uzdevums" at bounding box center [408, 341] width 222 height 31
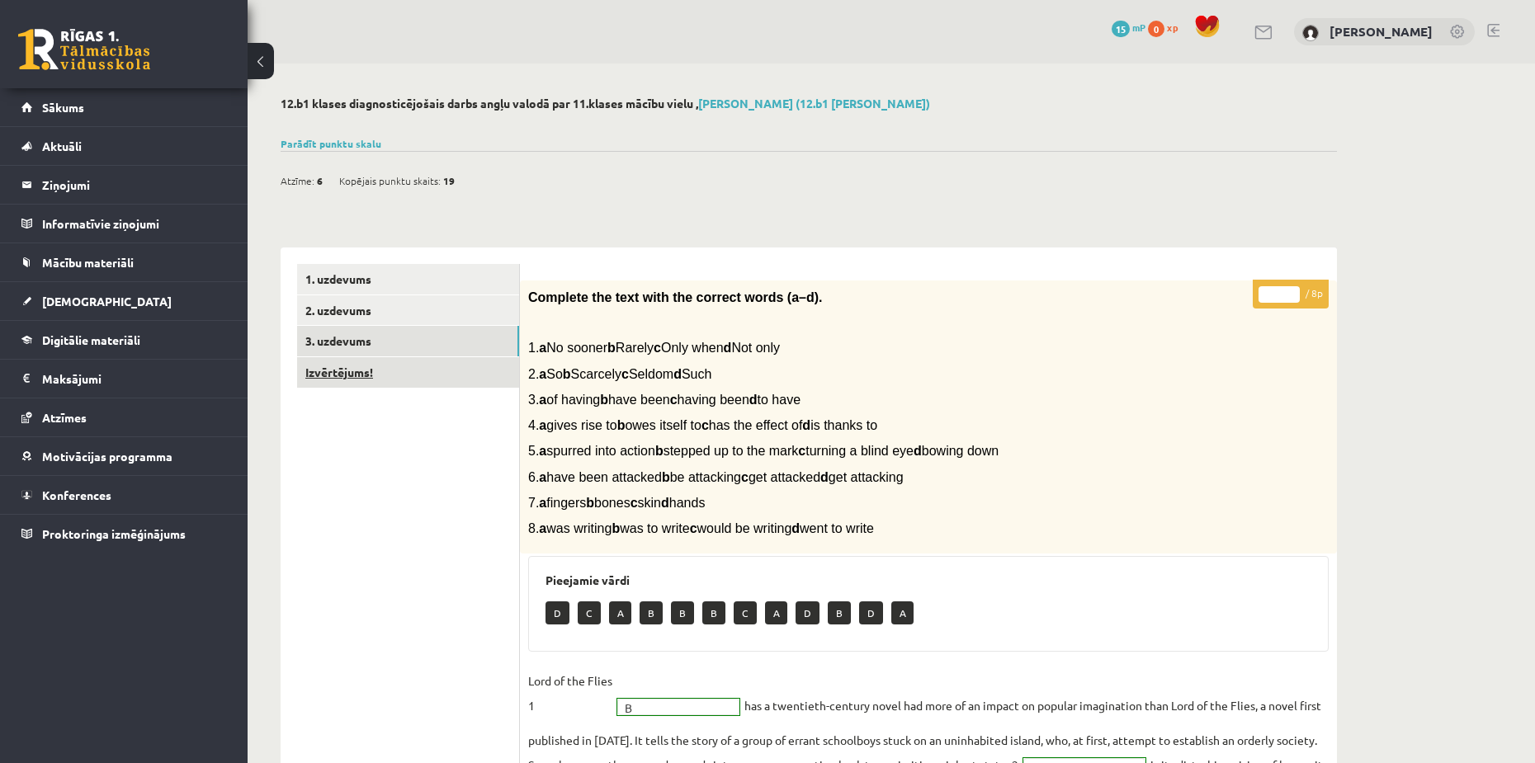
click at [394, 371] on link "Izvērtējums!" at bounding box center [408, 372] width 222 height 31
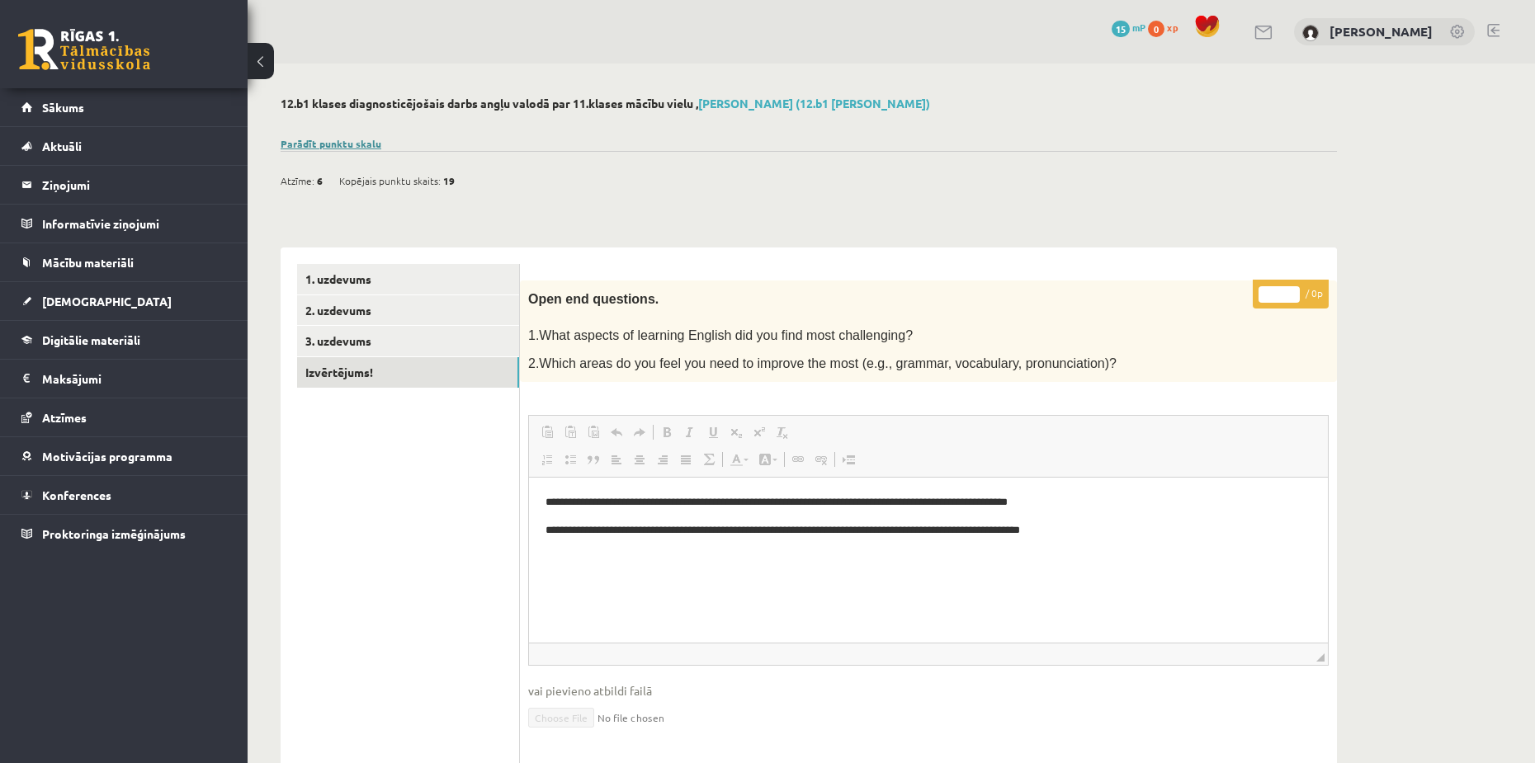
click at [324, 146] on link "Parādīt punktu skalu" at bounding box center [331, 143] width 101 height 13
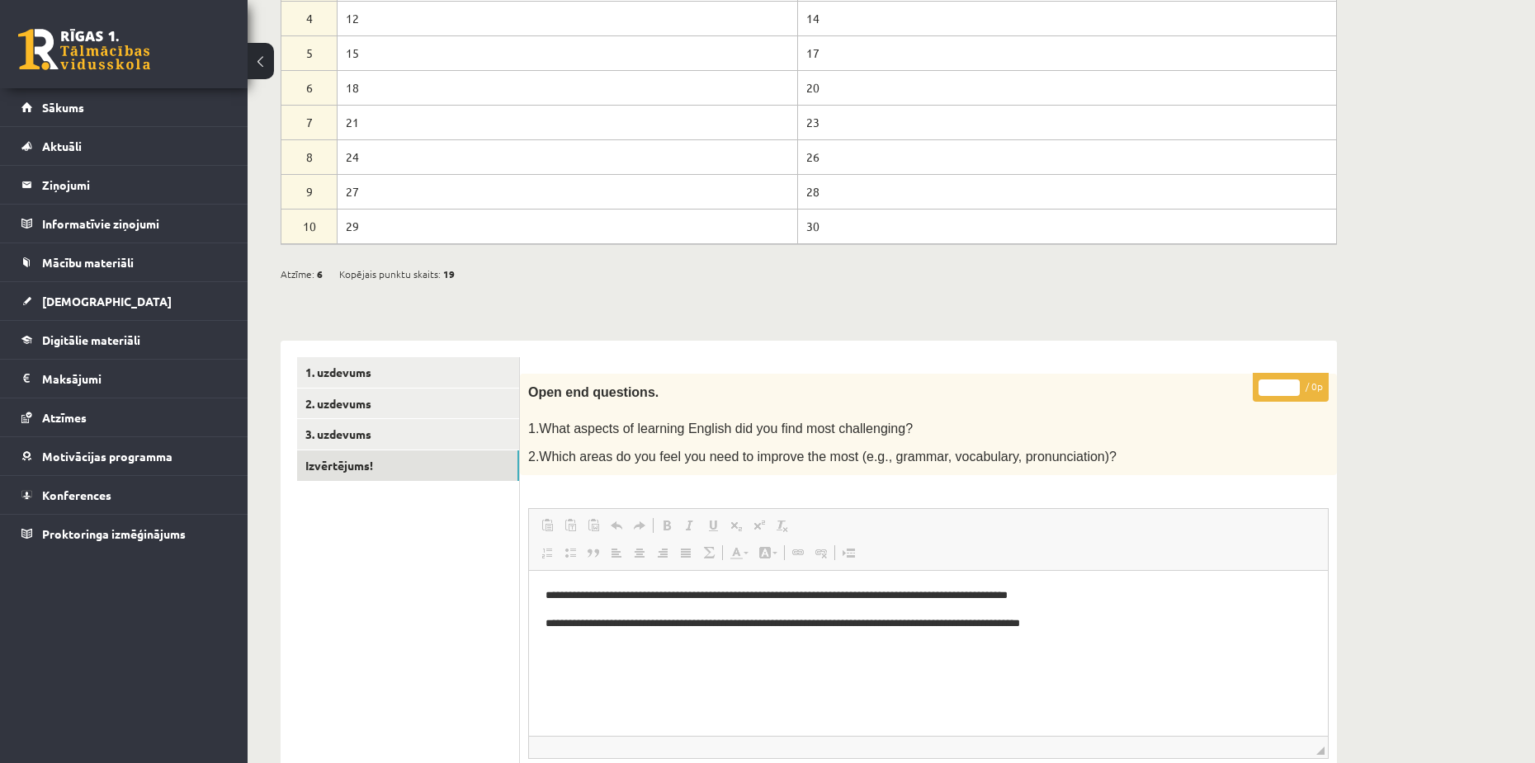
scroll to position [330, 0]
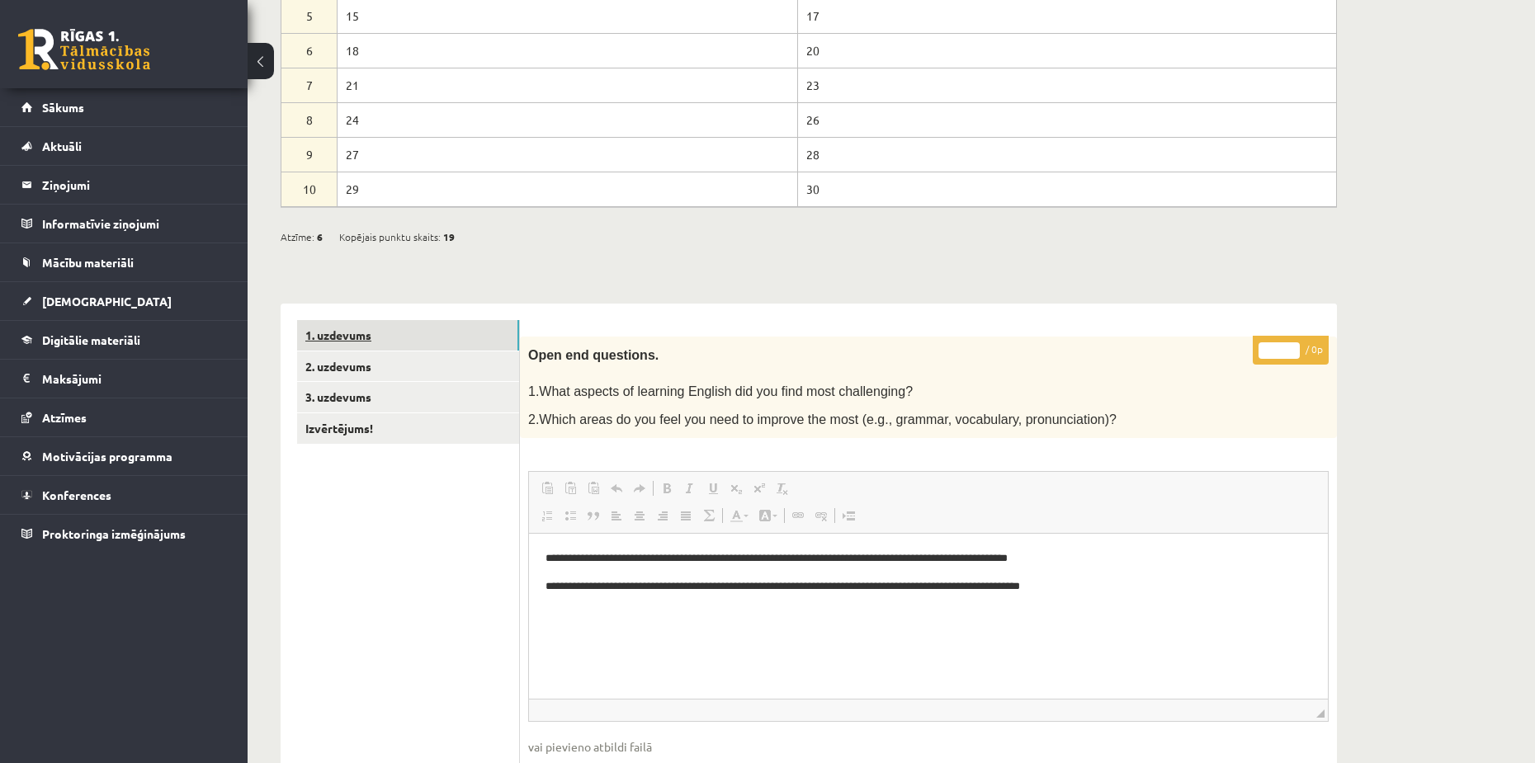
click at [397, 340] on link "1. uzdevums" at bounding box center [408, 335] width 222 height 31
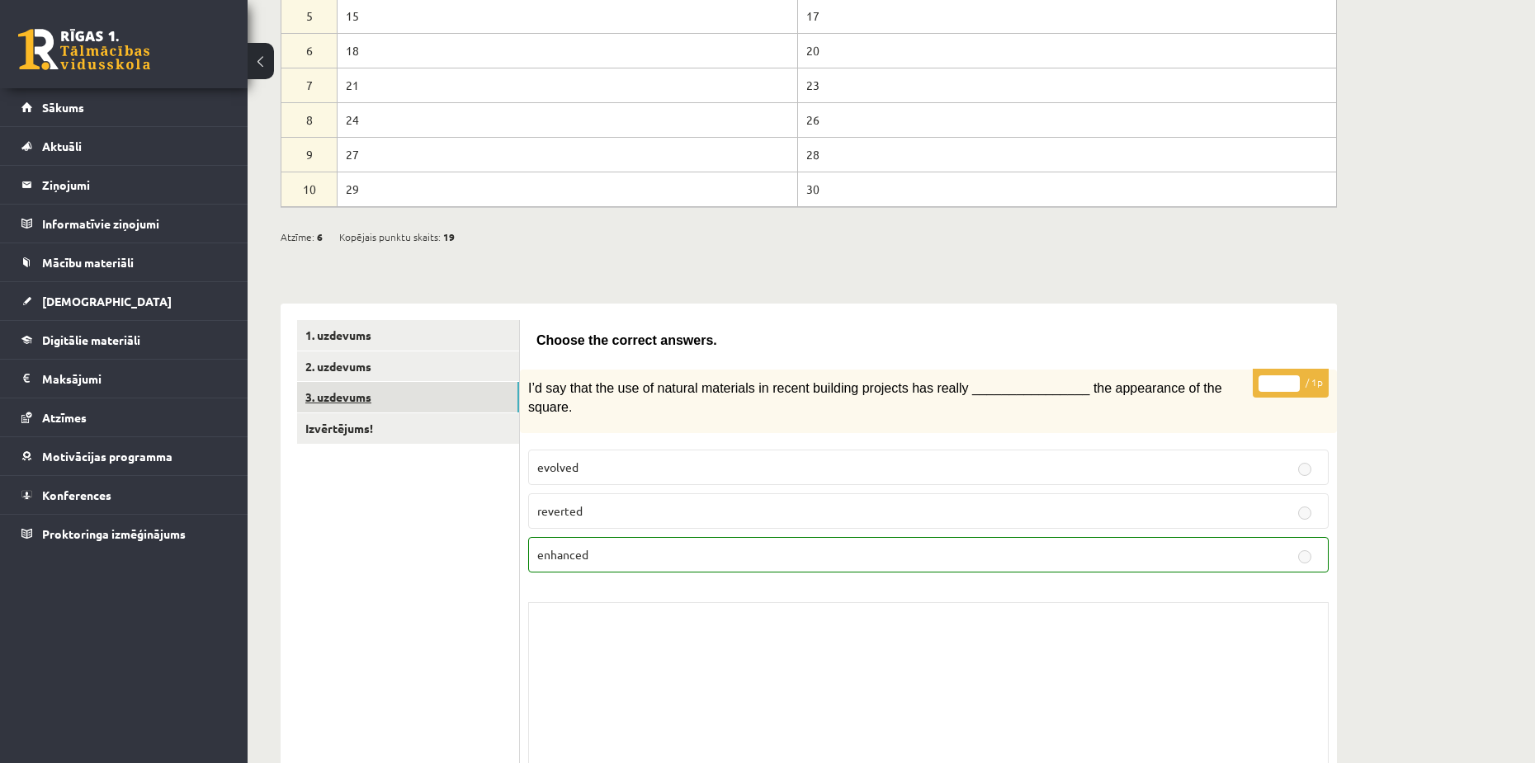
click at [451, 401] on link "3. uzdevums" at bounding box center [408, 397] width 222 height 31
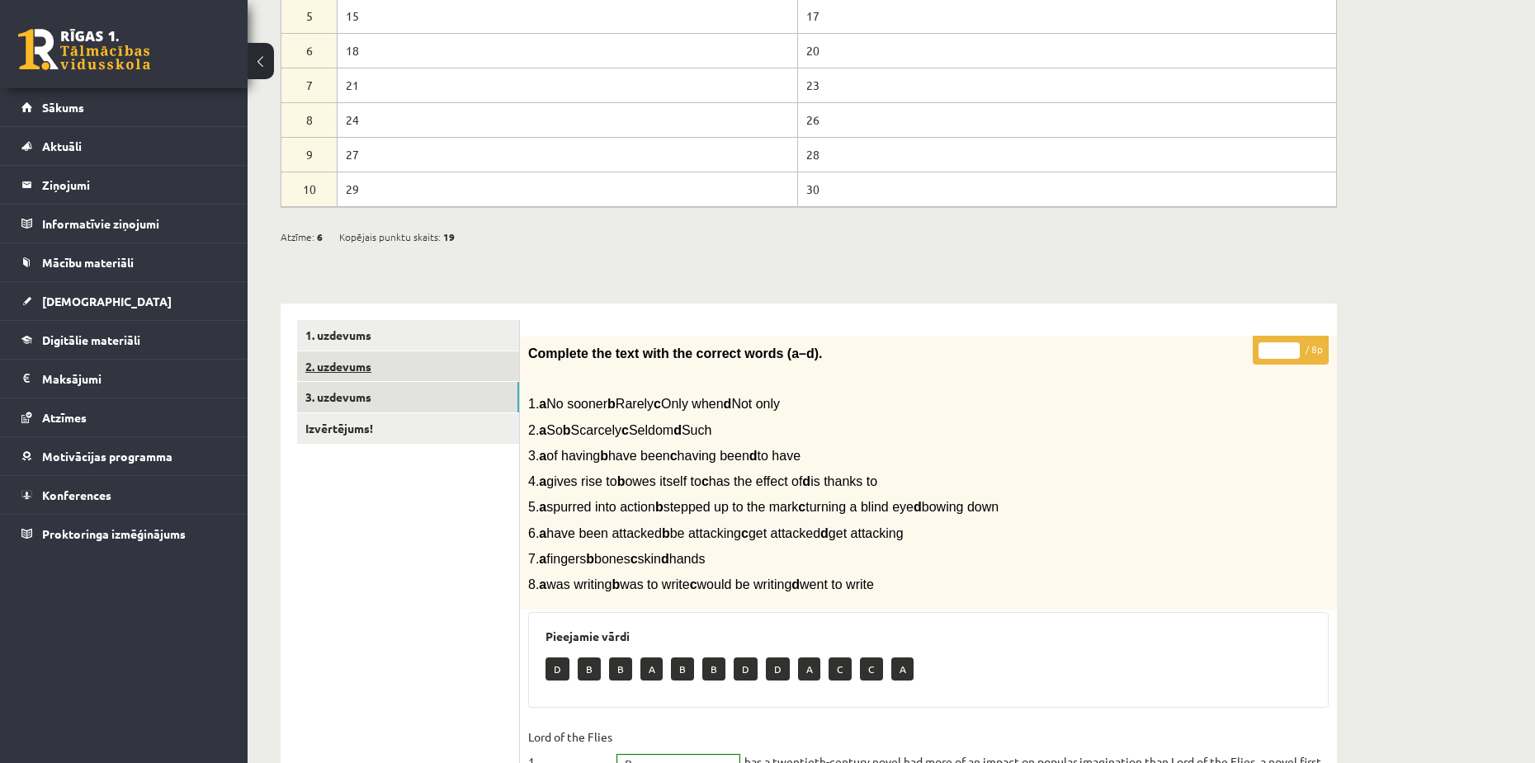
click link "2. uzdevums"
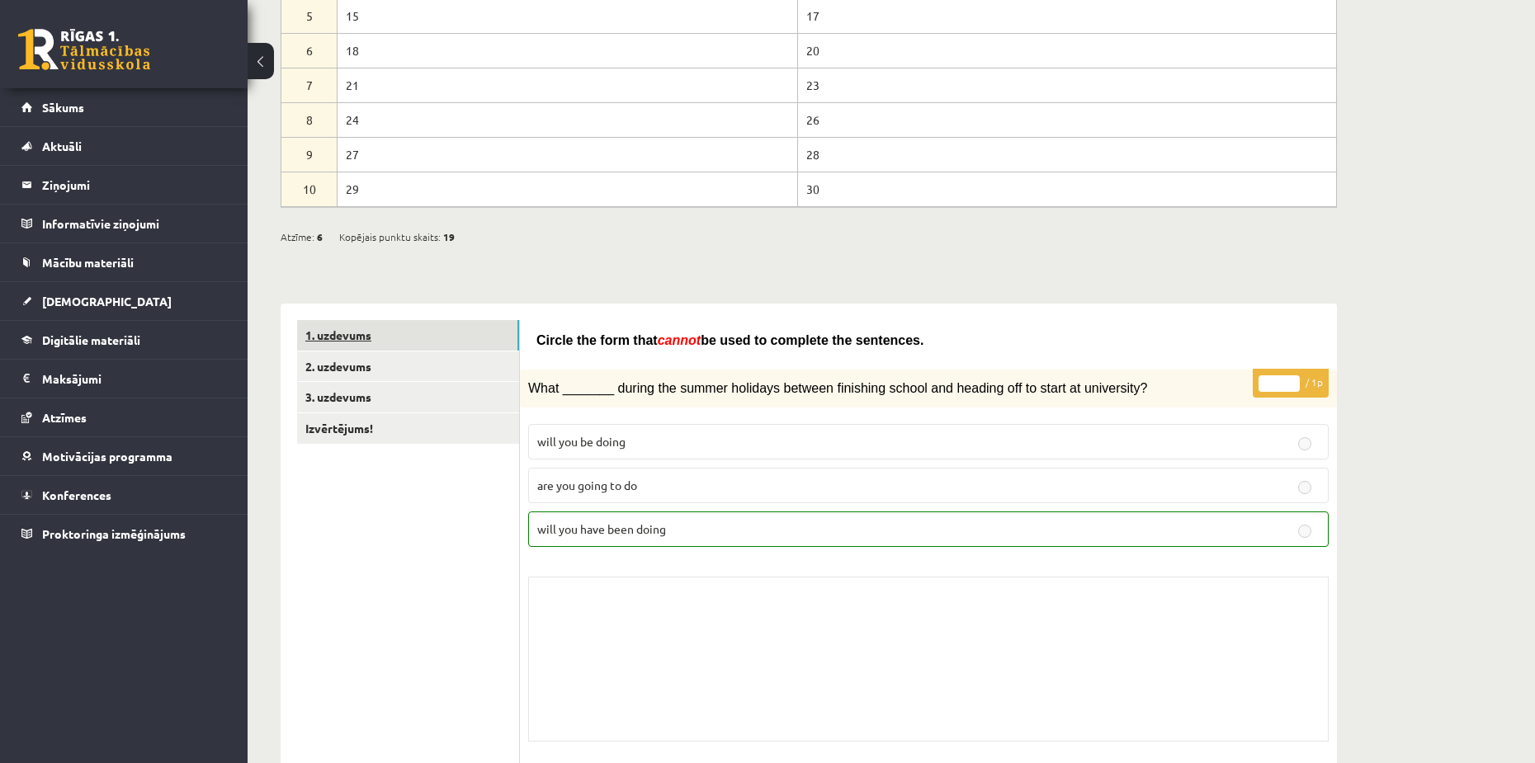
click link "1. uzdevums"
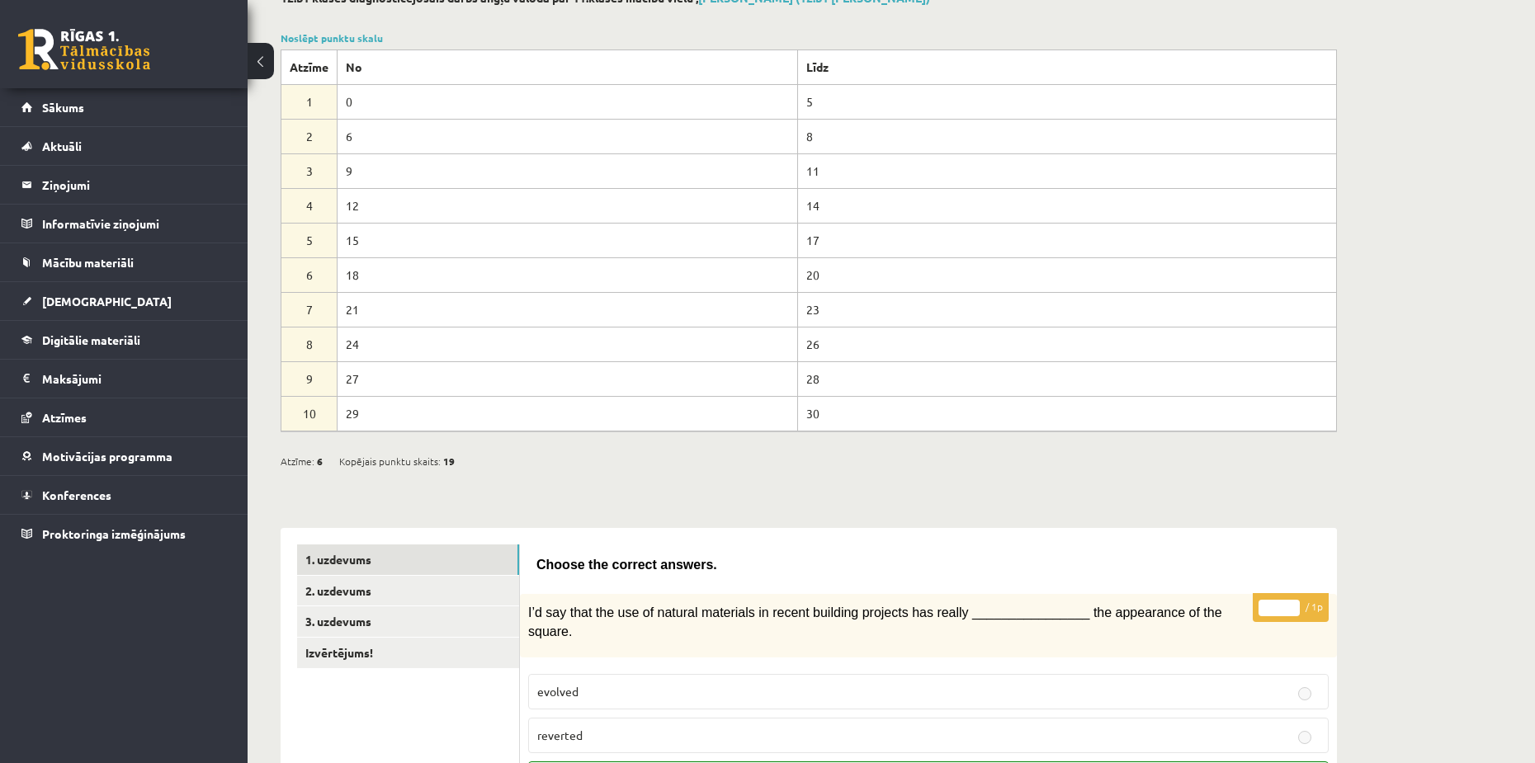
scroll to position [83, 0]
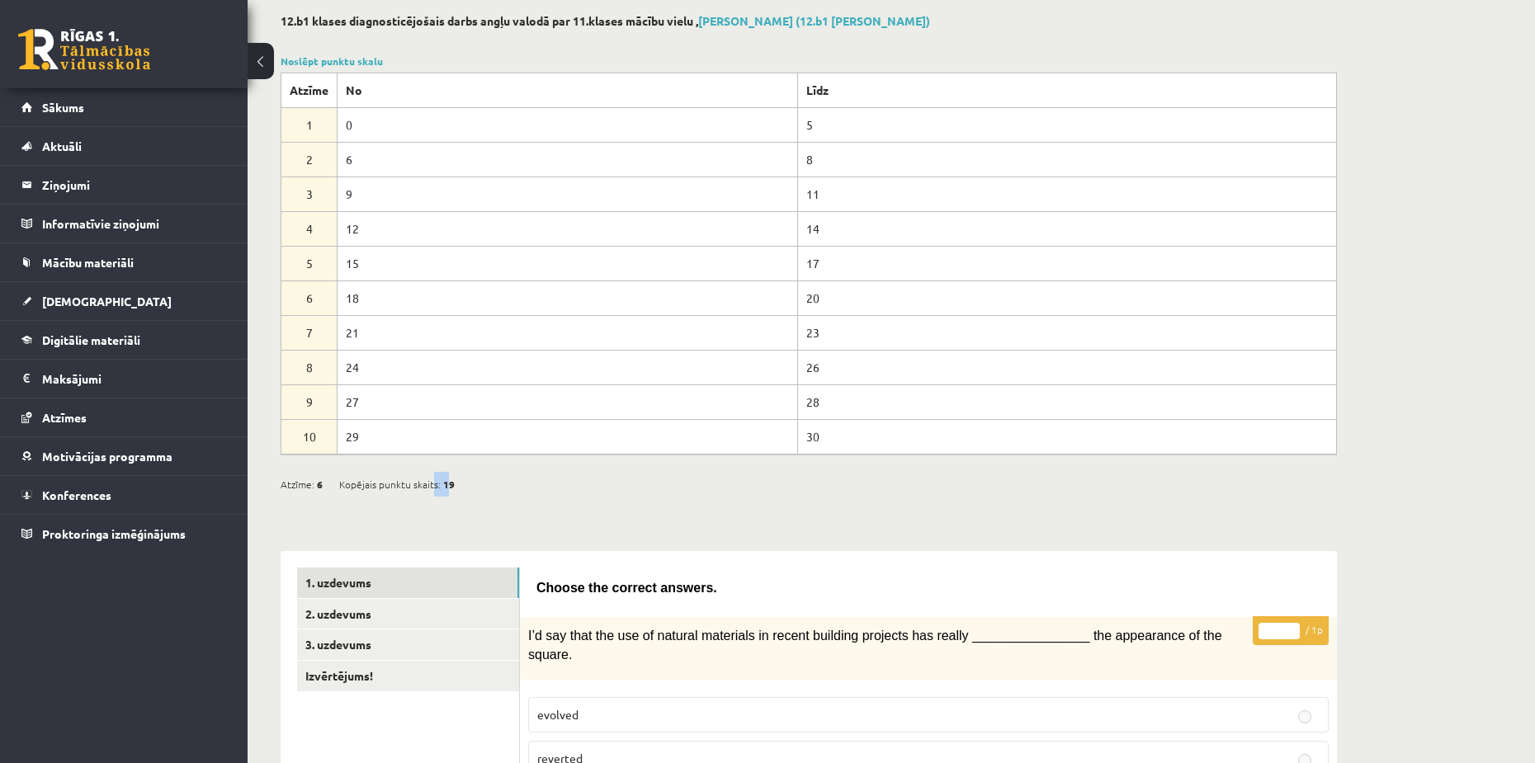
drag, startPoint x: 431, startPoint y: 481, endPoint x: 448, endPoint y: 484, distance: 17.6
click div "Kopējais punktu skaits: 19"
click span "19"
drag, startPoint x: 819, startPoint y: 427, endPoint x: 792, endPoint y: 431, distance: 26.7
click td "30"
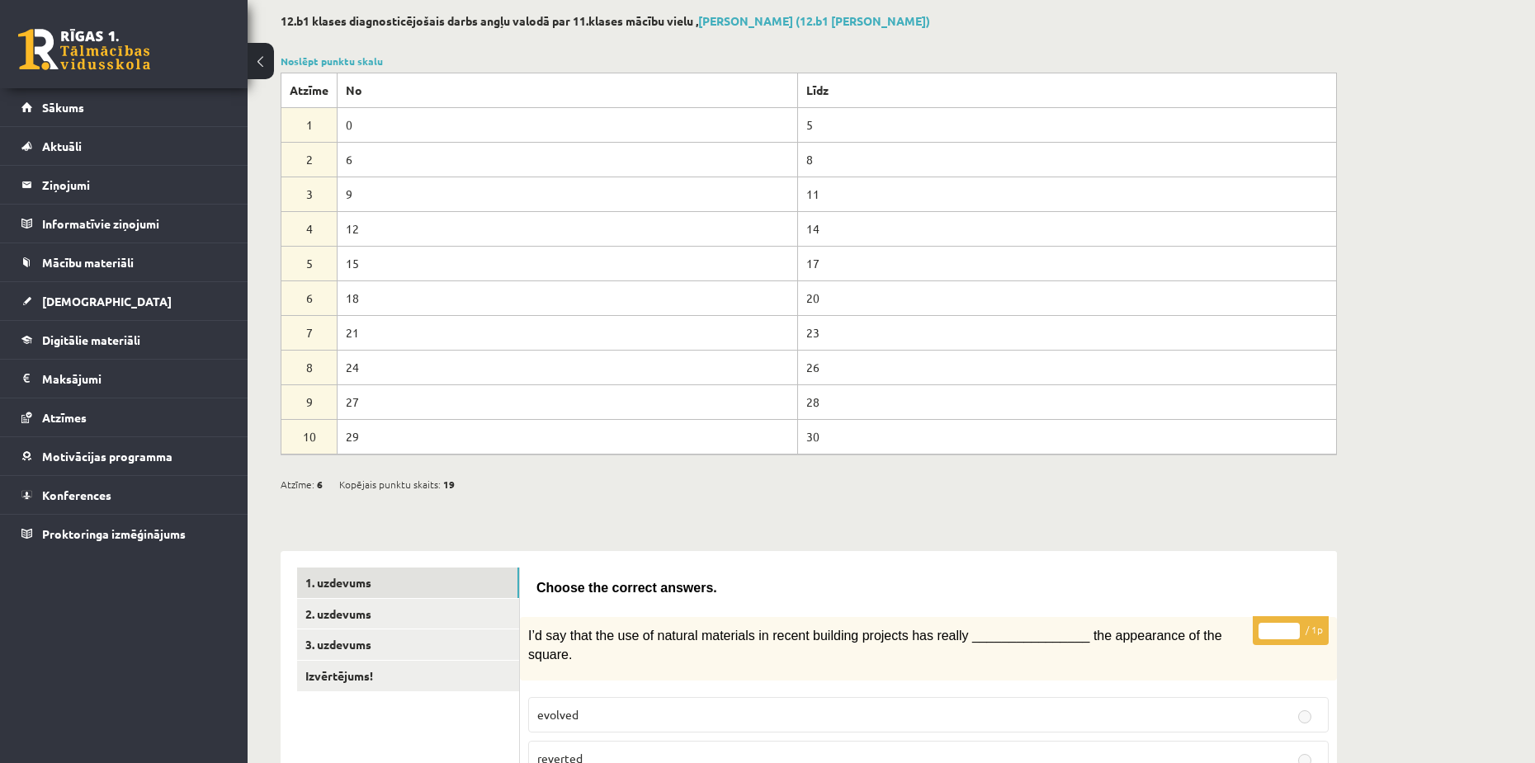
drag, startPoint x: 683, startPoint y: 487, endPoint x: 665, endPoint y: 491, distance: 17.8
click div "Atzīme: 6 Kopējais punktu skaits: 19"
drag, startPoint x: 456, startPoint y: 484, endPoint x: 449, endPoint y: 491, distance: 9.3
click div "Atzīme: 6 Kopējais punktu skaits: 19"
click span "19"
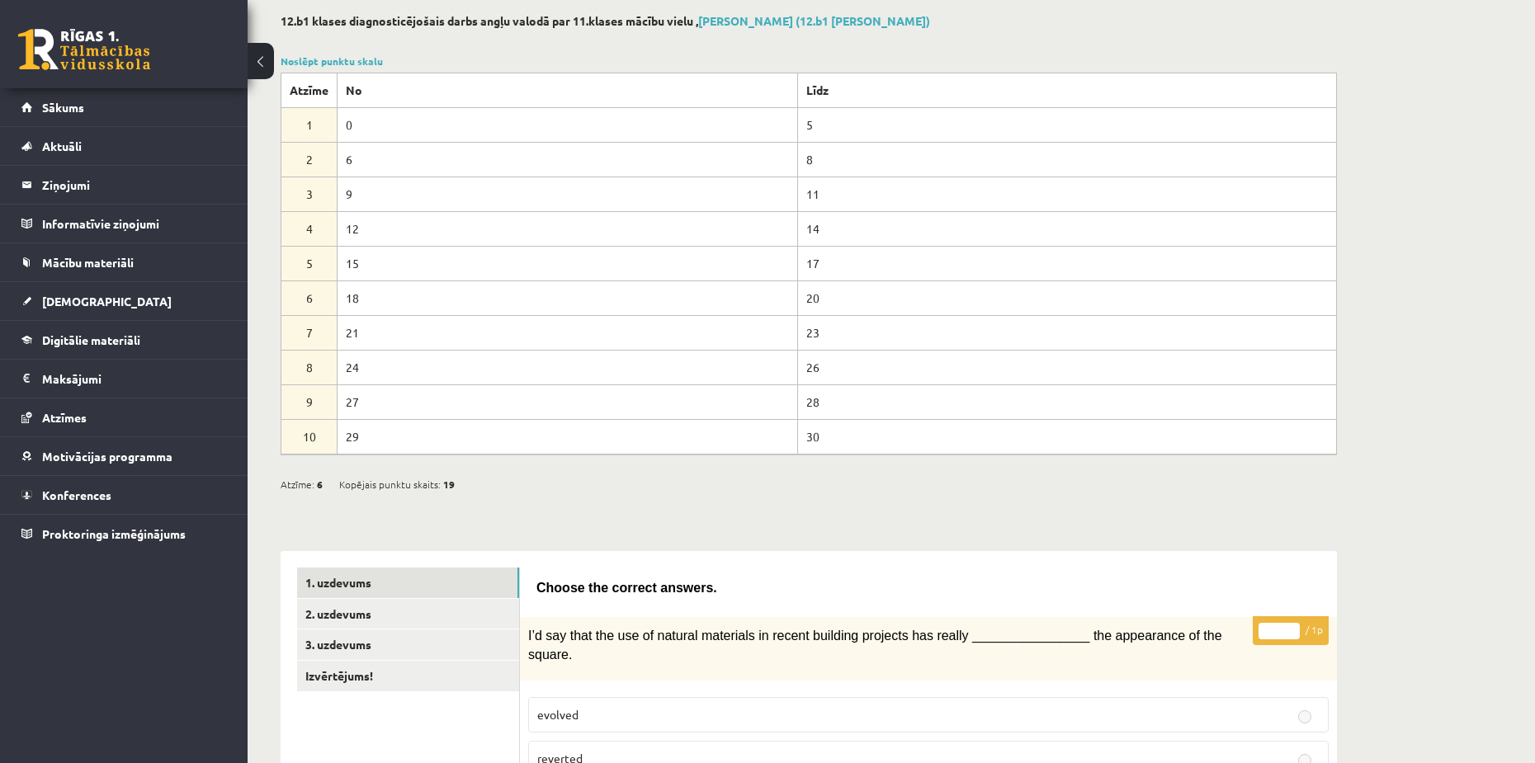
click td "30"
click div "Atzīme: 6 Kopējais punktu skaits: 19"
drag, startPoint x: 456, startPoint y: 491, endPoint x: 444, endPoint y: 487, distance: 13.0
click div "Atzīme: 6 Kopējais punktu skaits: 19"
click span "19"
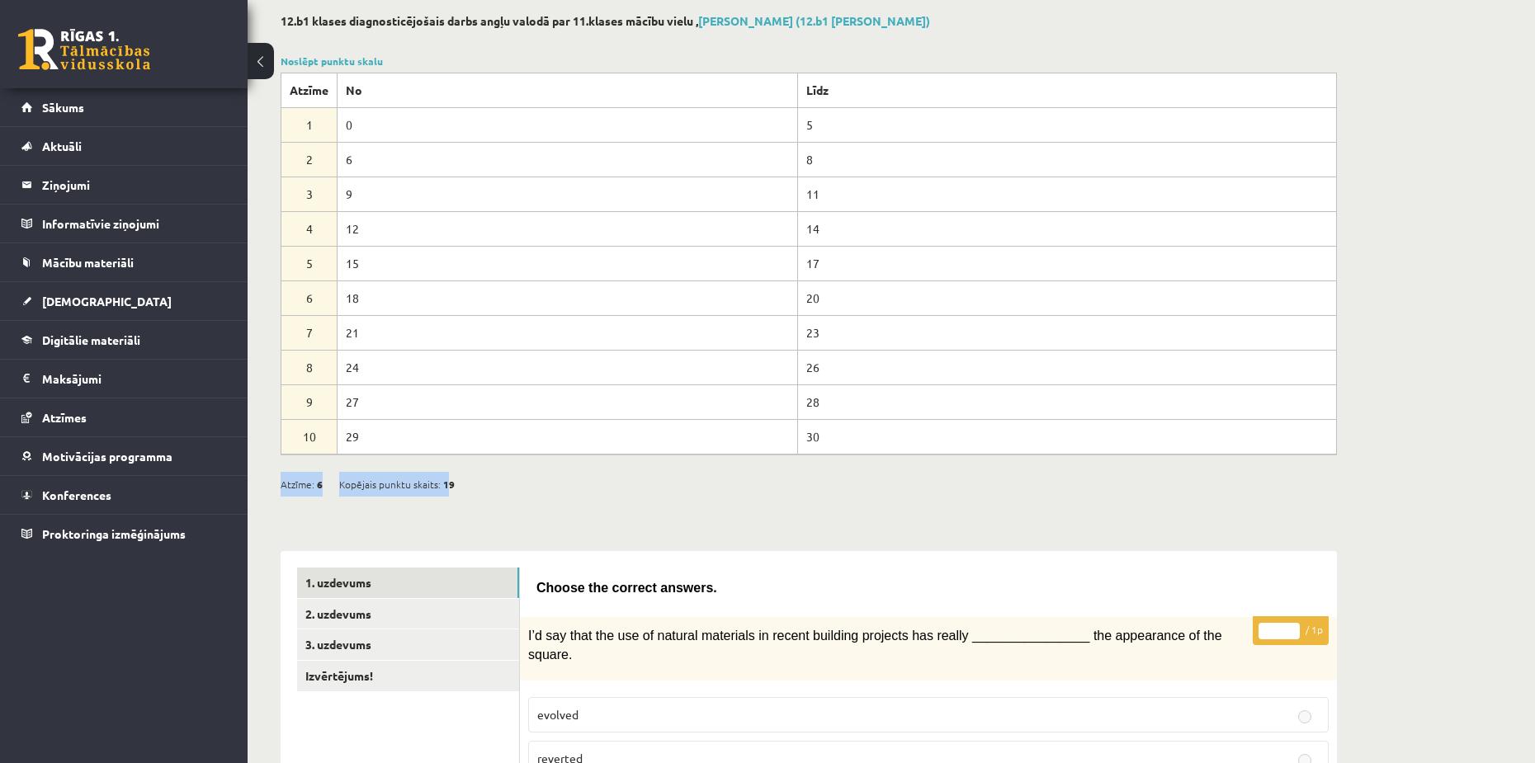
click div "Atzīme: 6 Kopējais punktu skaits: 19"
drag, startPoint x: 461, startPoint y: 484, endPoint x: 452, endPoint y: 480, distance: 9.2
click div "Atzīme: 6 Kopējais punktu skaits: 19"
drag, startPoint x: 452, startPoint y: 481, endPoint x: 444, endPoint y: 484, distance: 8.9
click div "Atzīme: 6 Kopējais punktu skaits: 19"
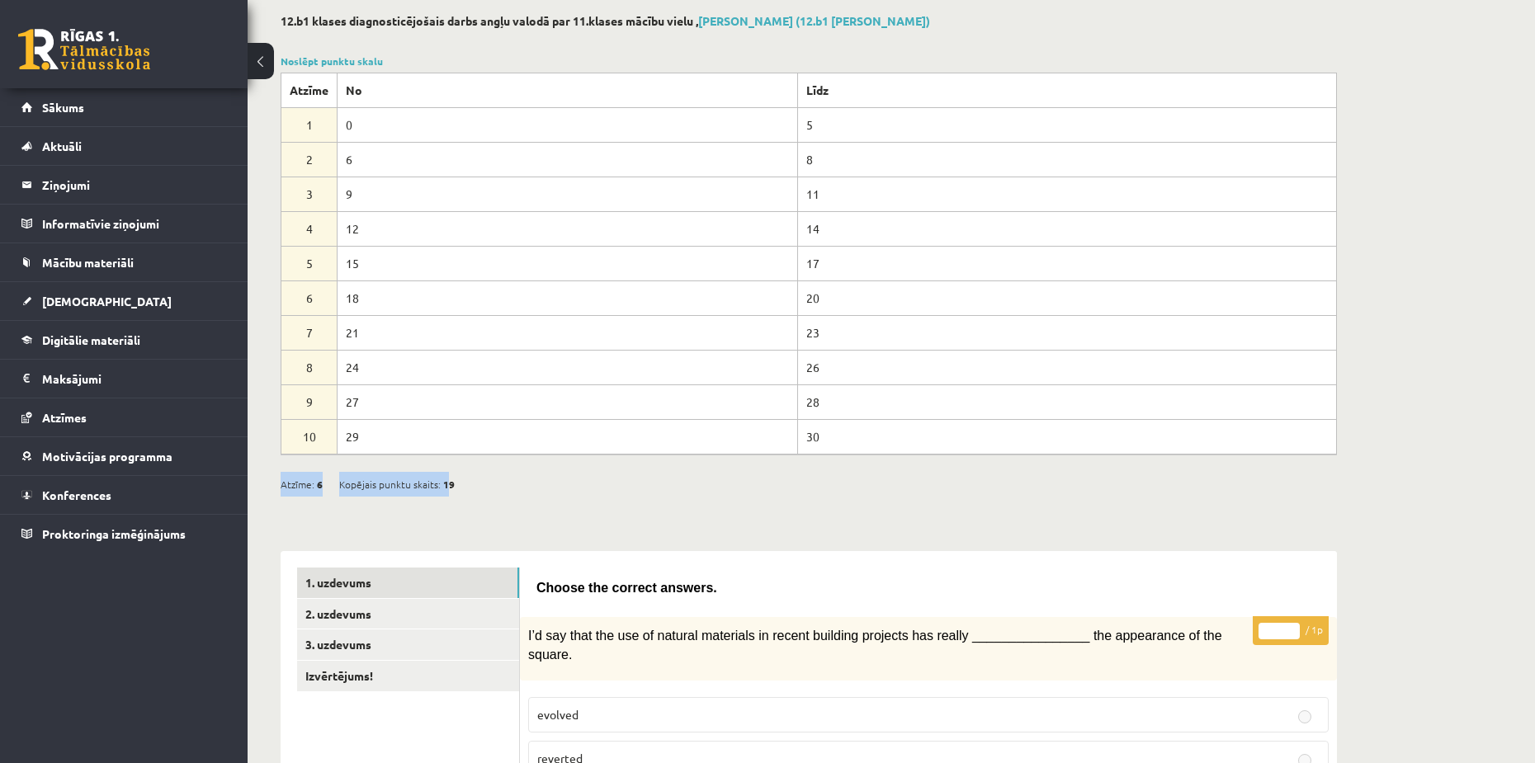
click span "19"
click div "Atzīme: 6 Kopējais punktu skaits: 19"
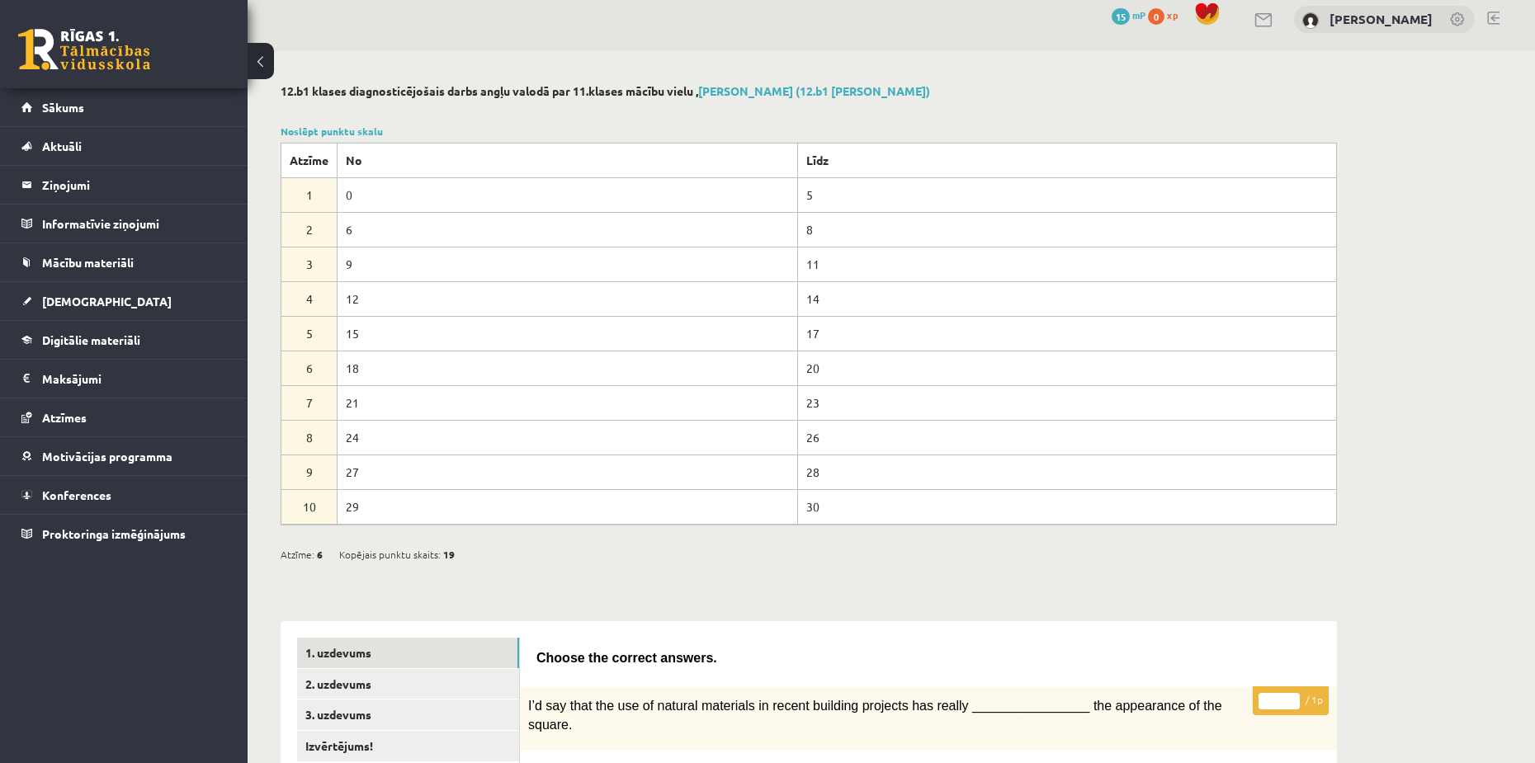
scroll to position [0, 0]
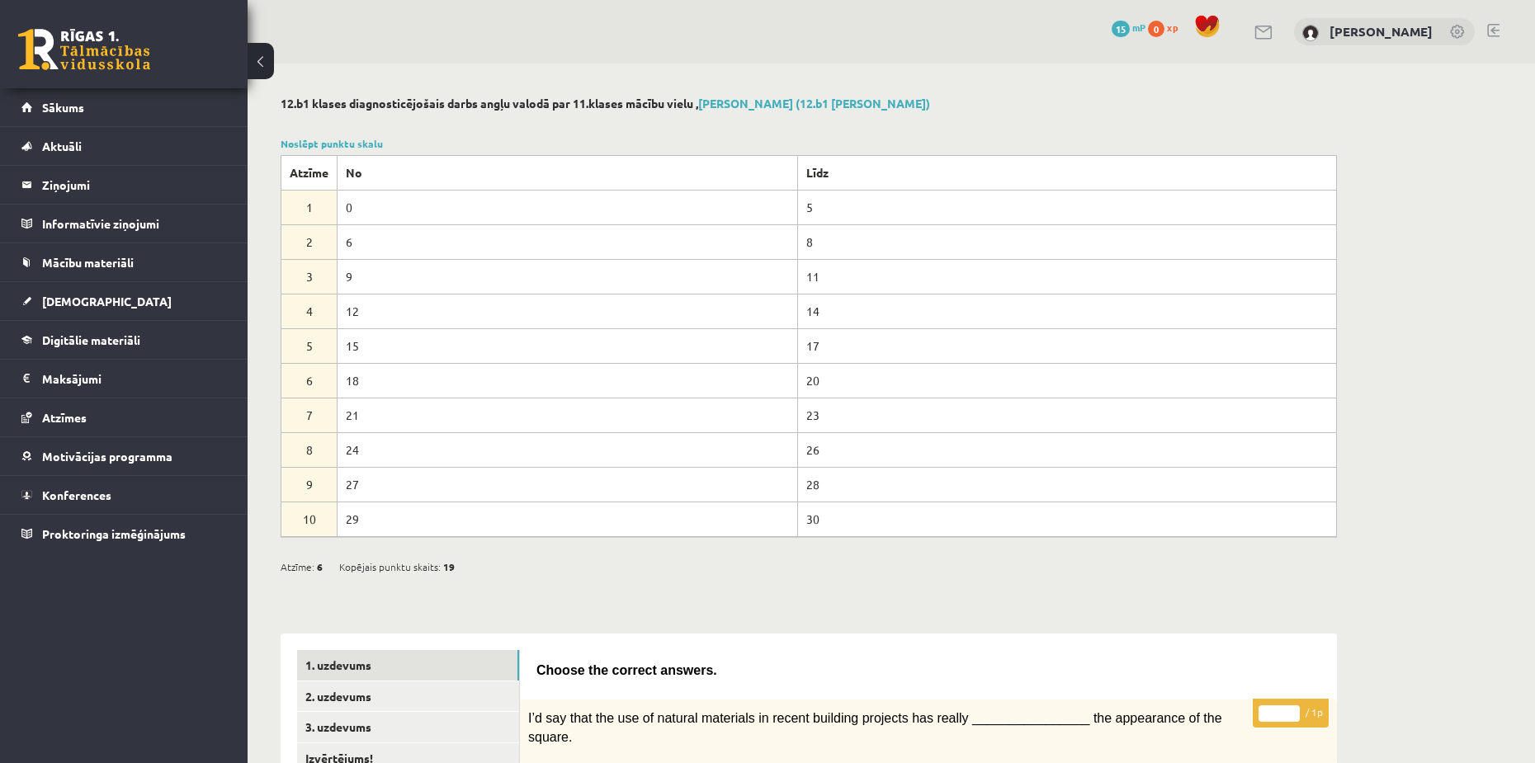
drag, startPoint x: 347, startPoint y: 381, endPoint x: 357, endPoint y: 381, distance: 10.7
click td "18"
click td "24"
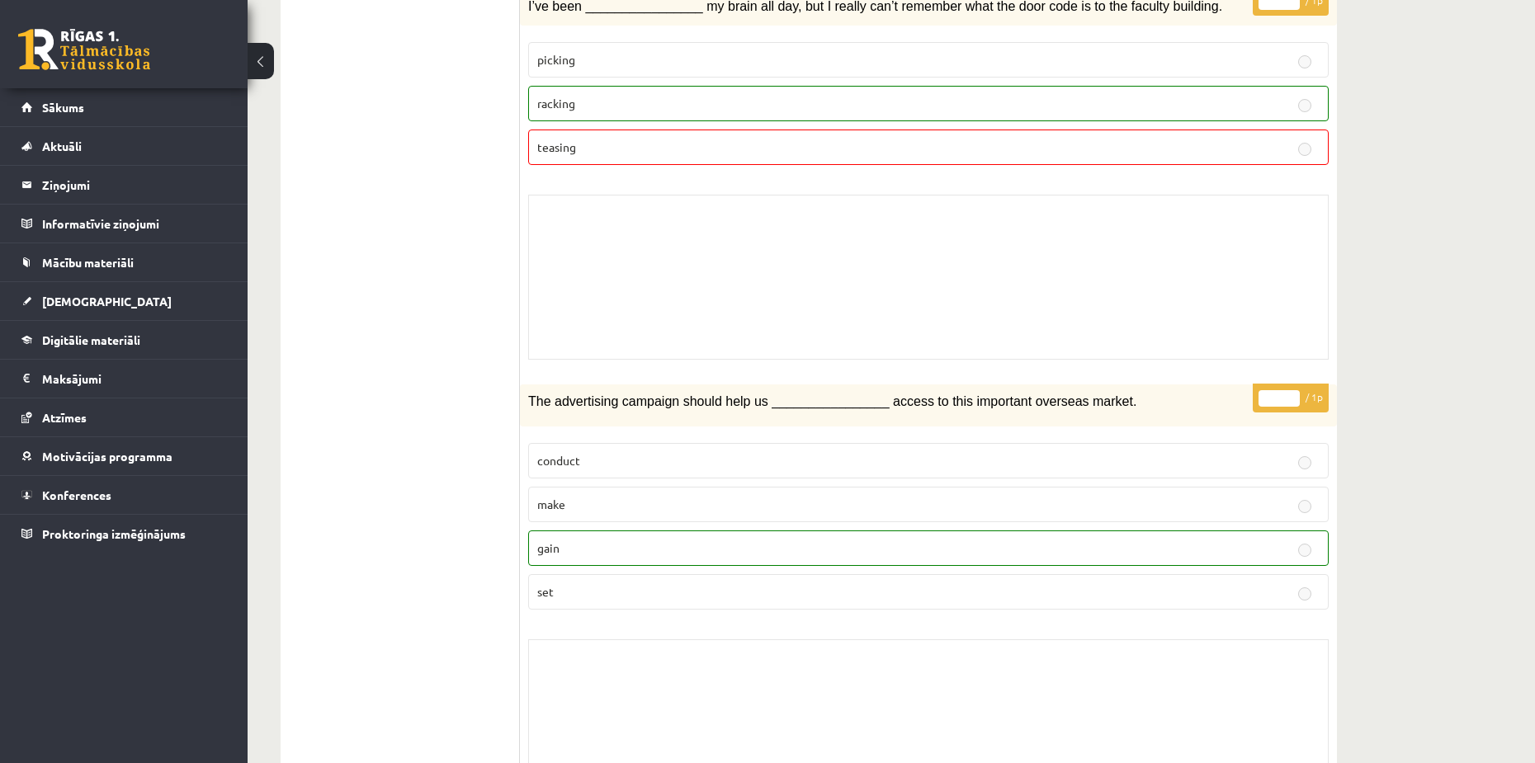
scroll to position [4885, 0]
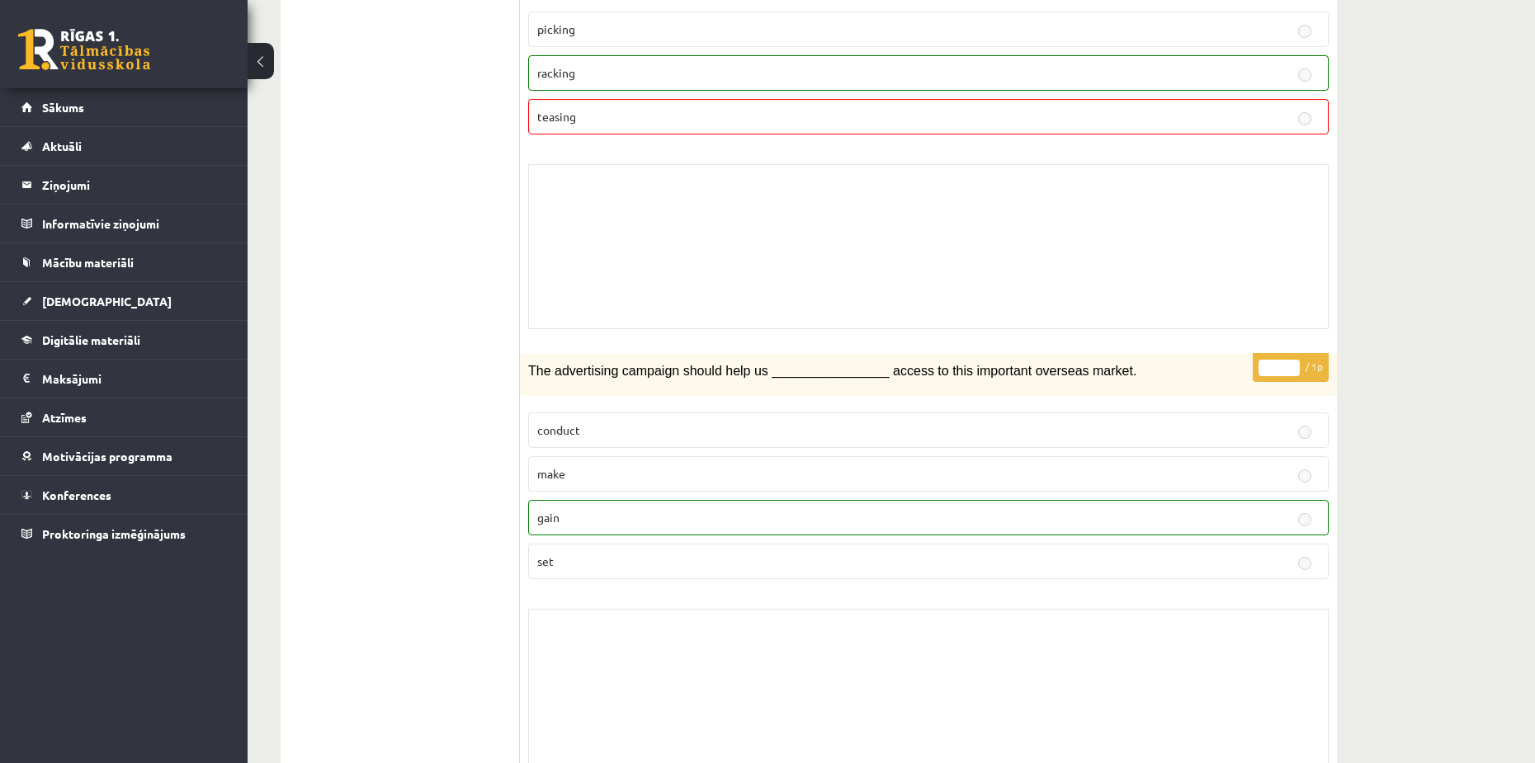
drag, startPoint x: 675, startPoint y: 241, endPoint x: 731, endPoint y: 113, distance: 139.7
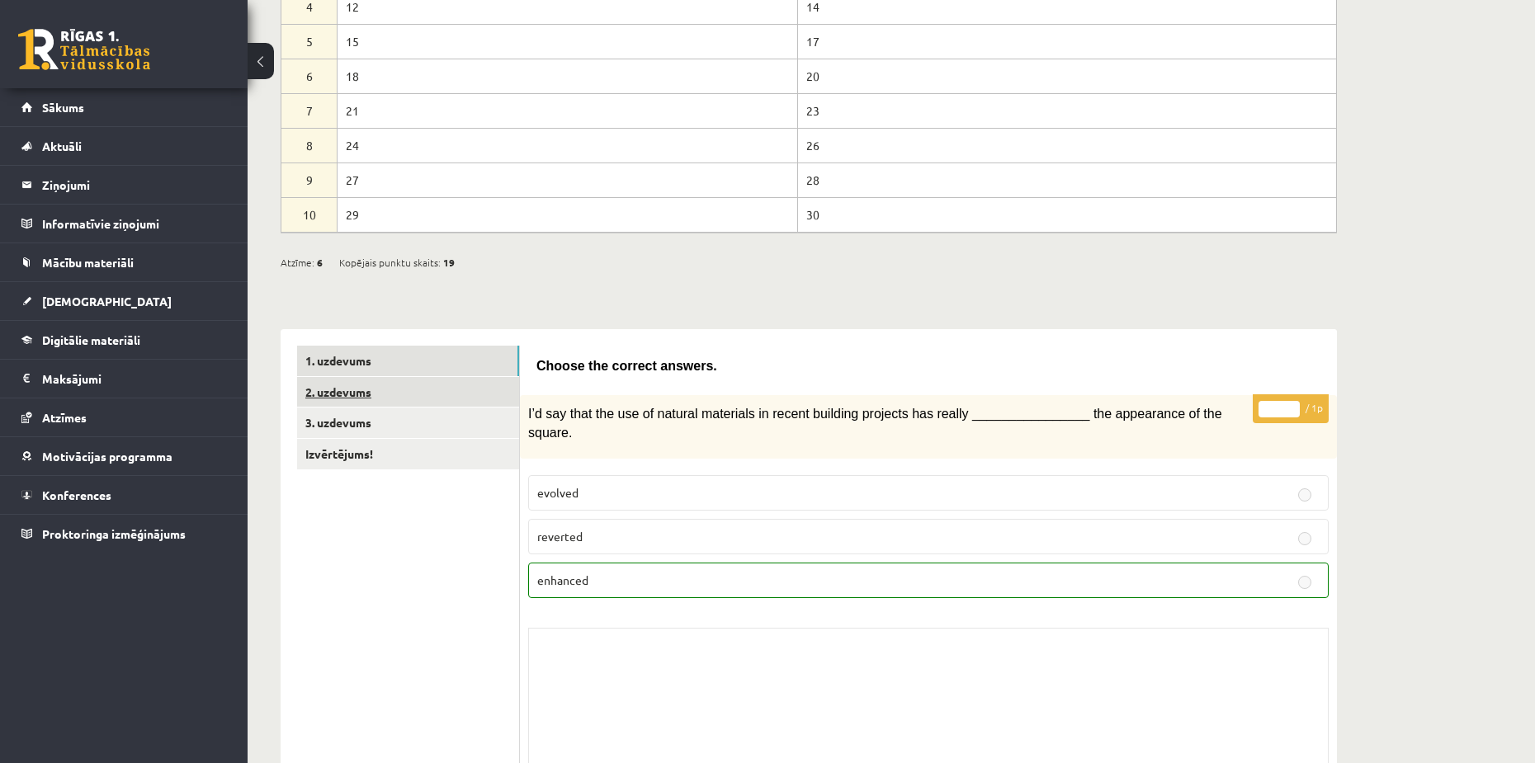
scroll to position [330, 0]
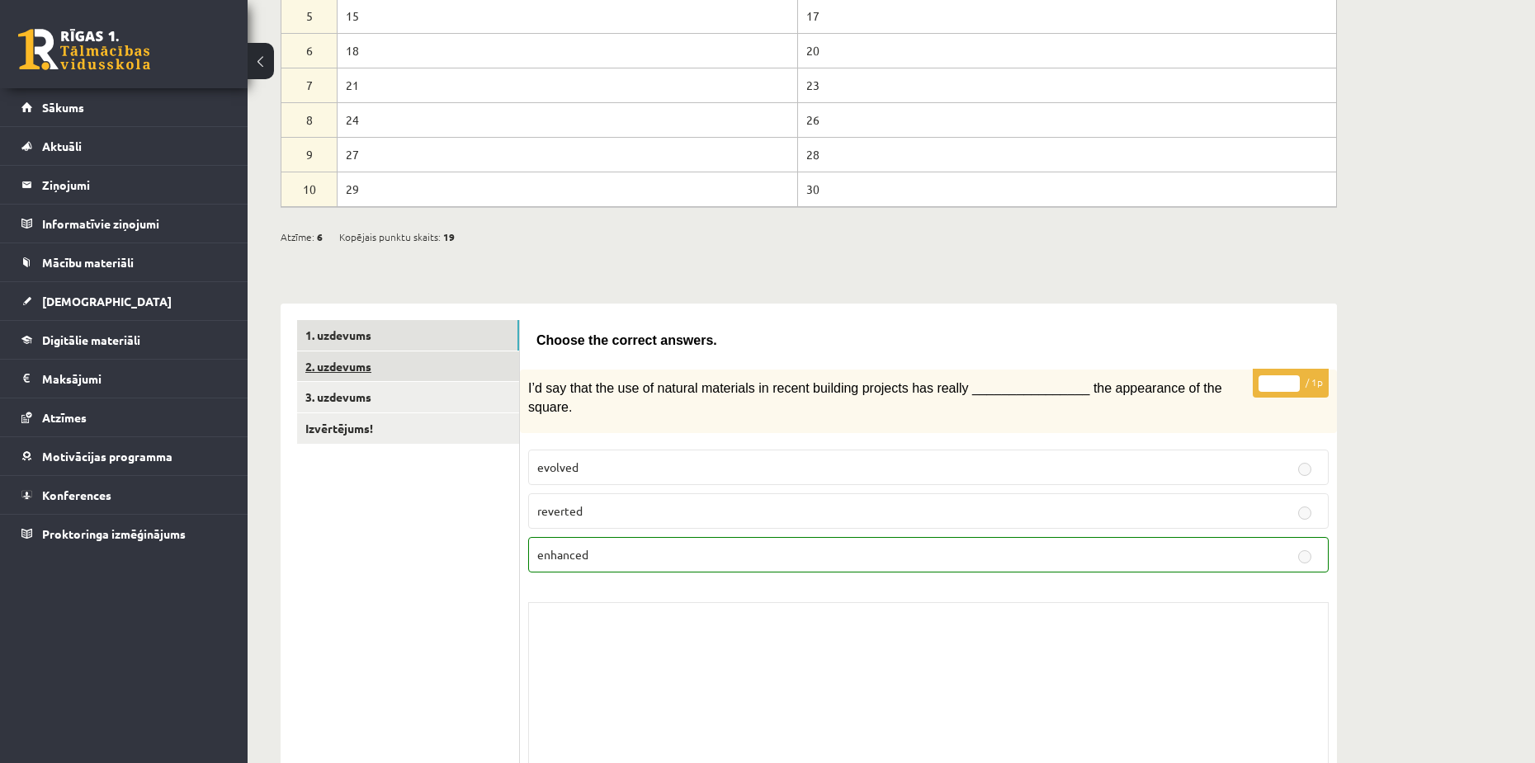
click link "2. uzdevums"
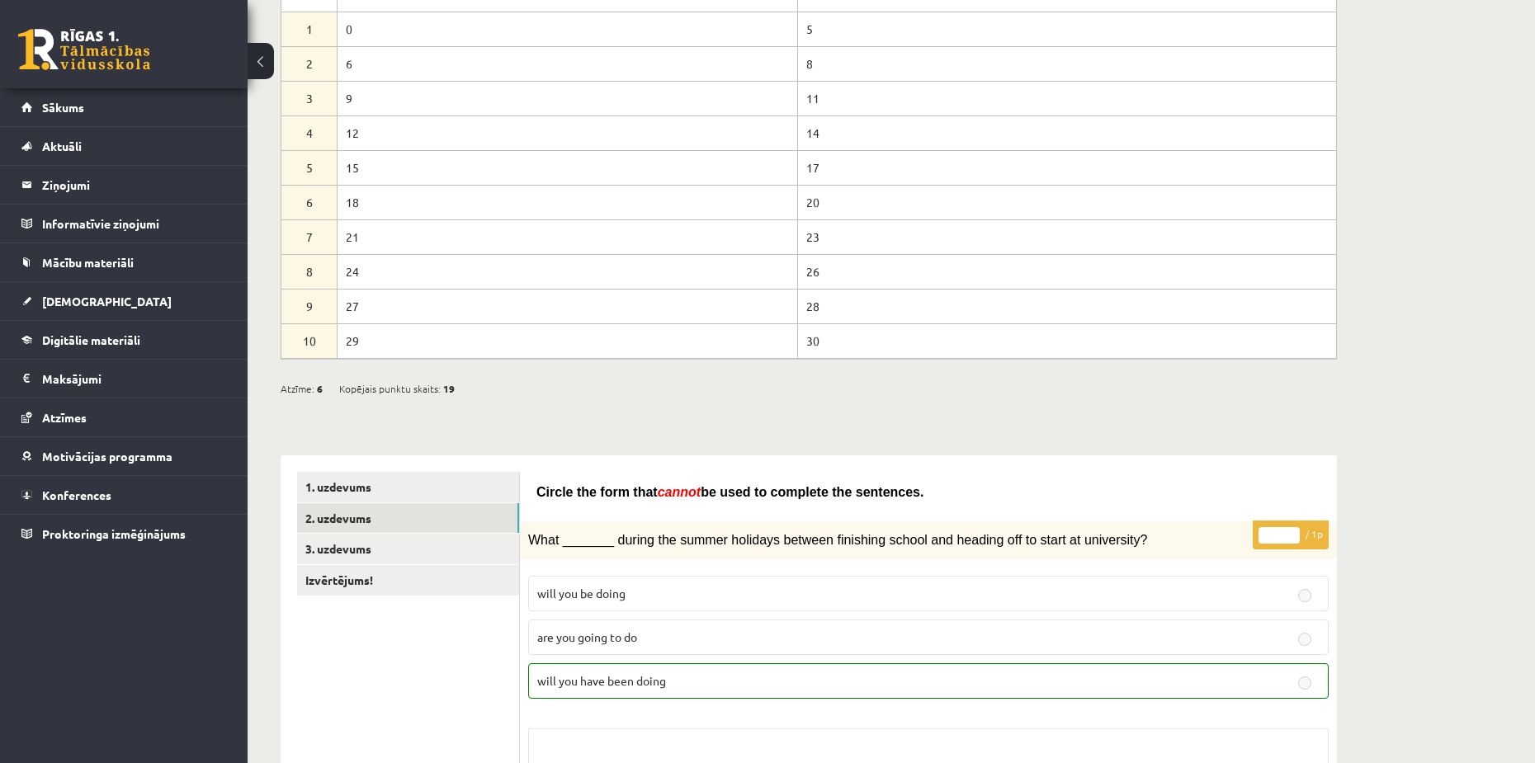
scroll to position [0, 0]
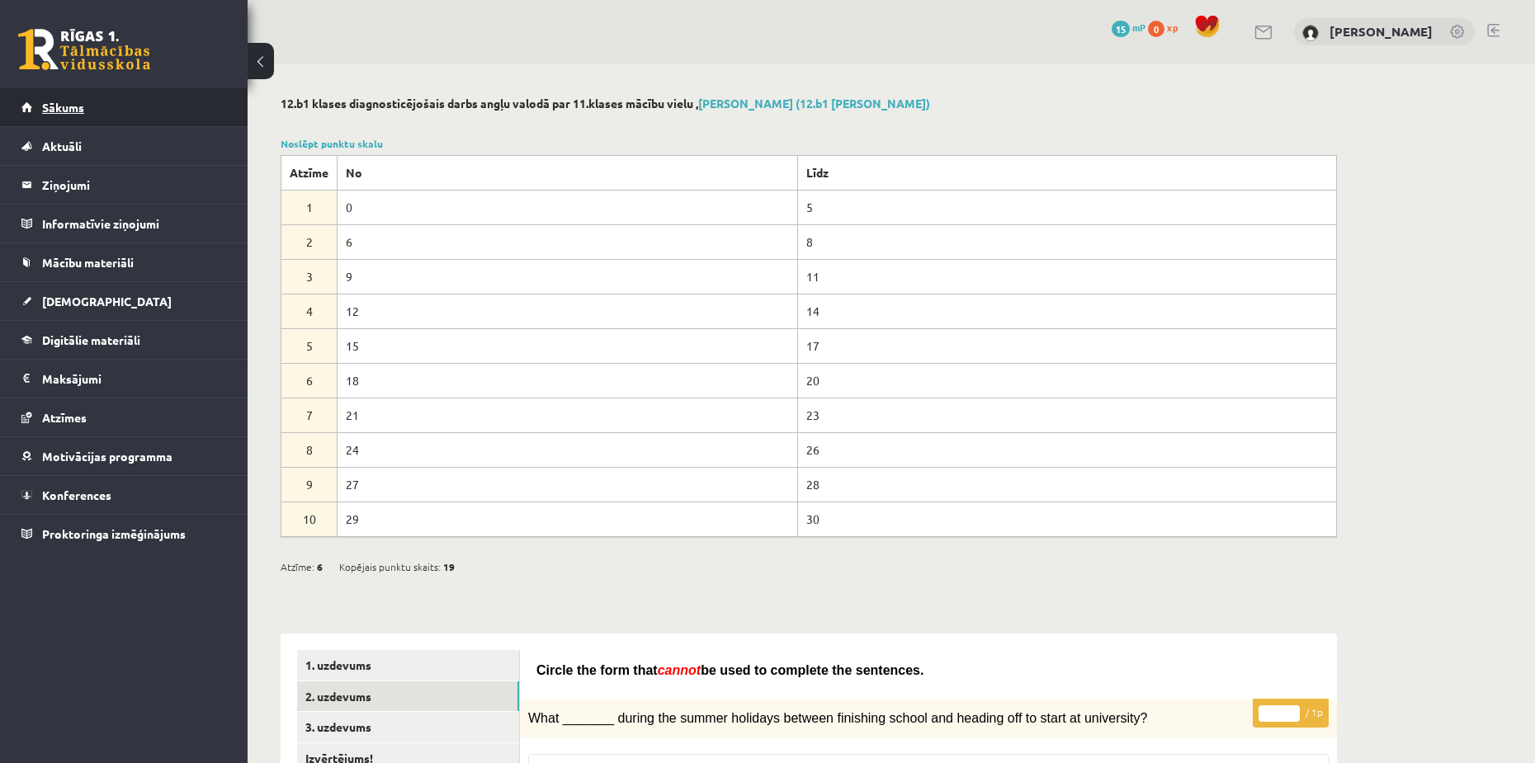
click link "Sākums"
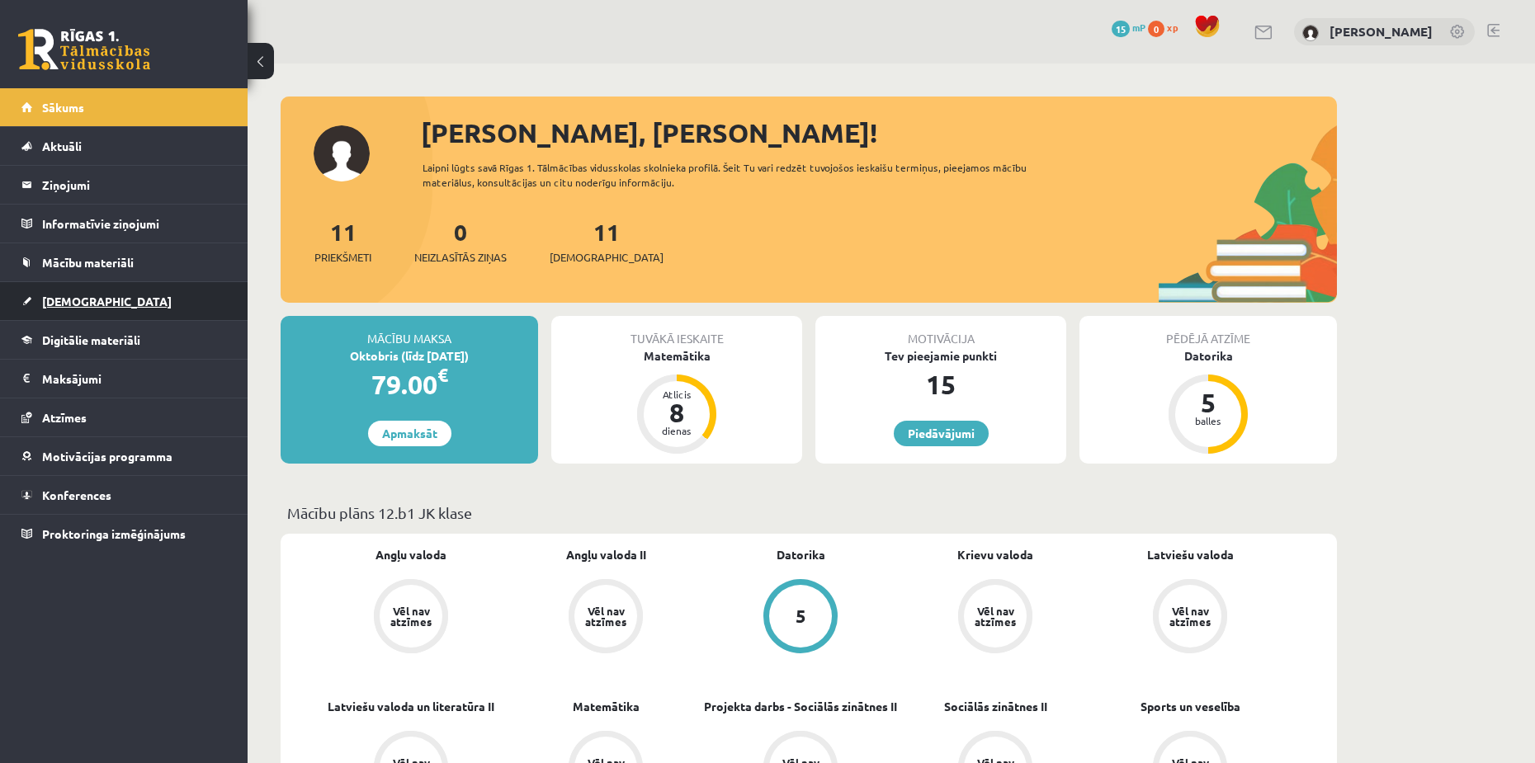
click at [92, 287] on link "[DEMOGRAPHIC_DATA]" at bounding box center [124, 301] width 206 height 38
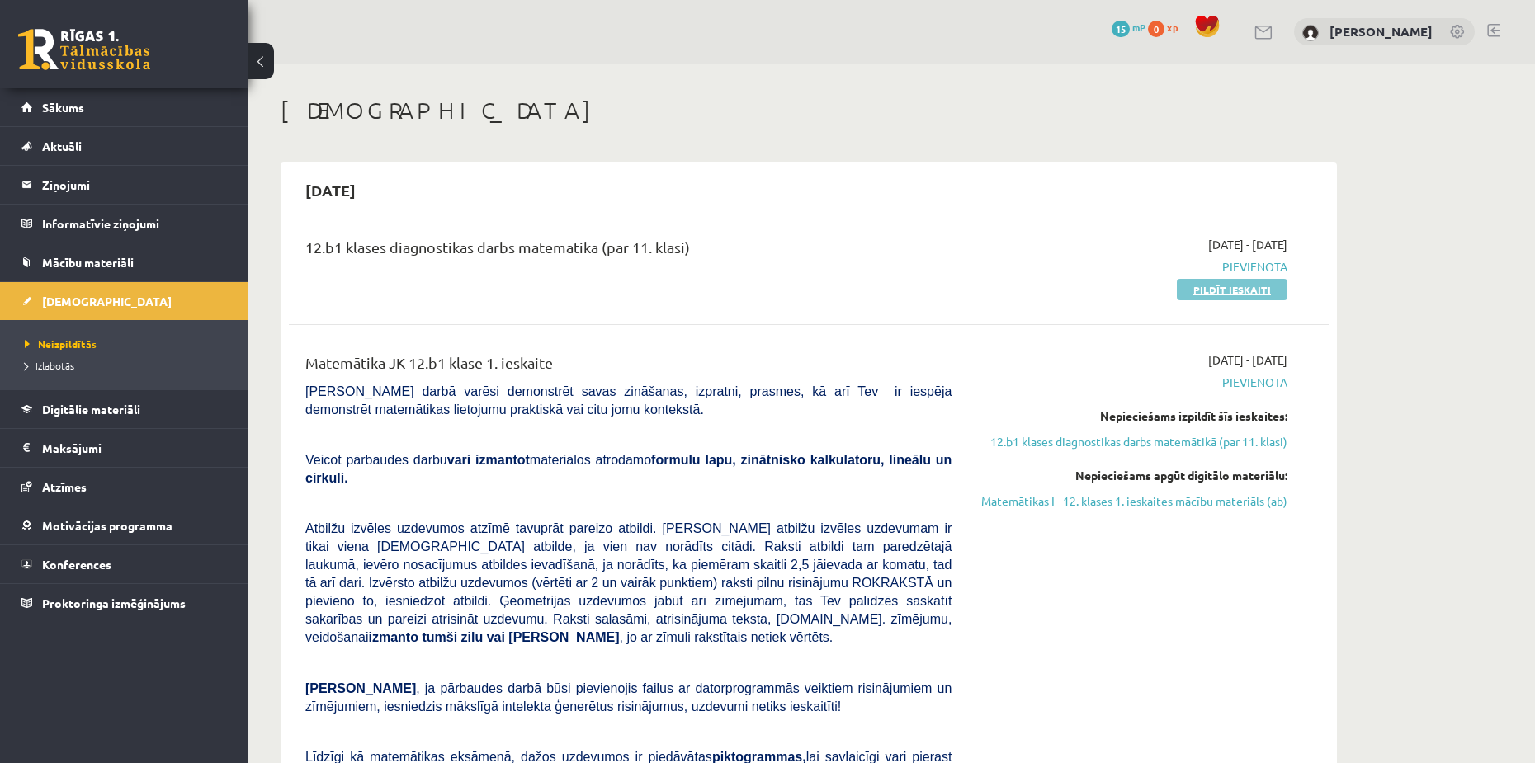
click at [1214, 295] on link "Pildīt ieskaiti" at bounding box center [1232, 289] width 111 height 21
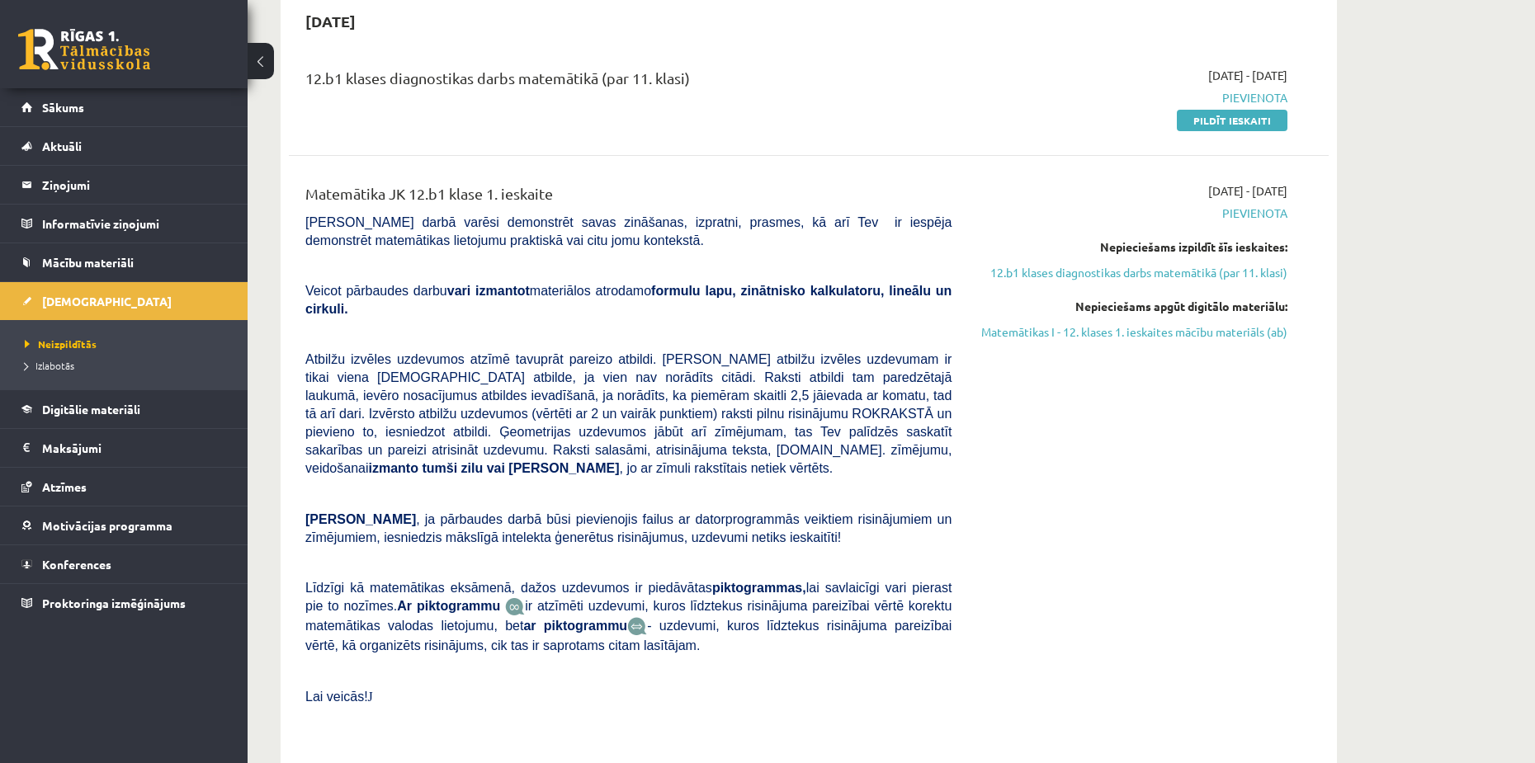
scroll to position [83, 0]
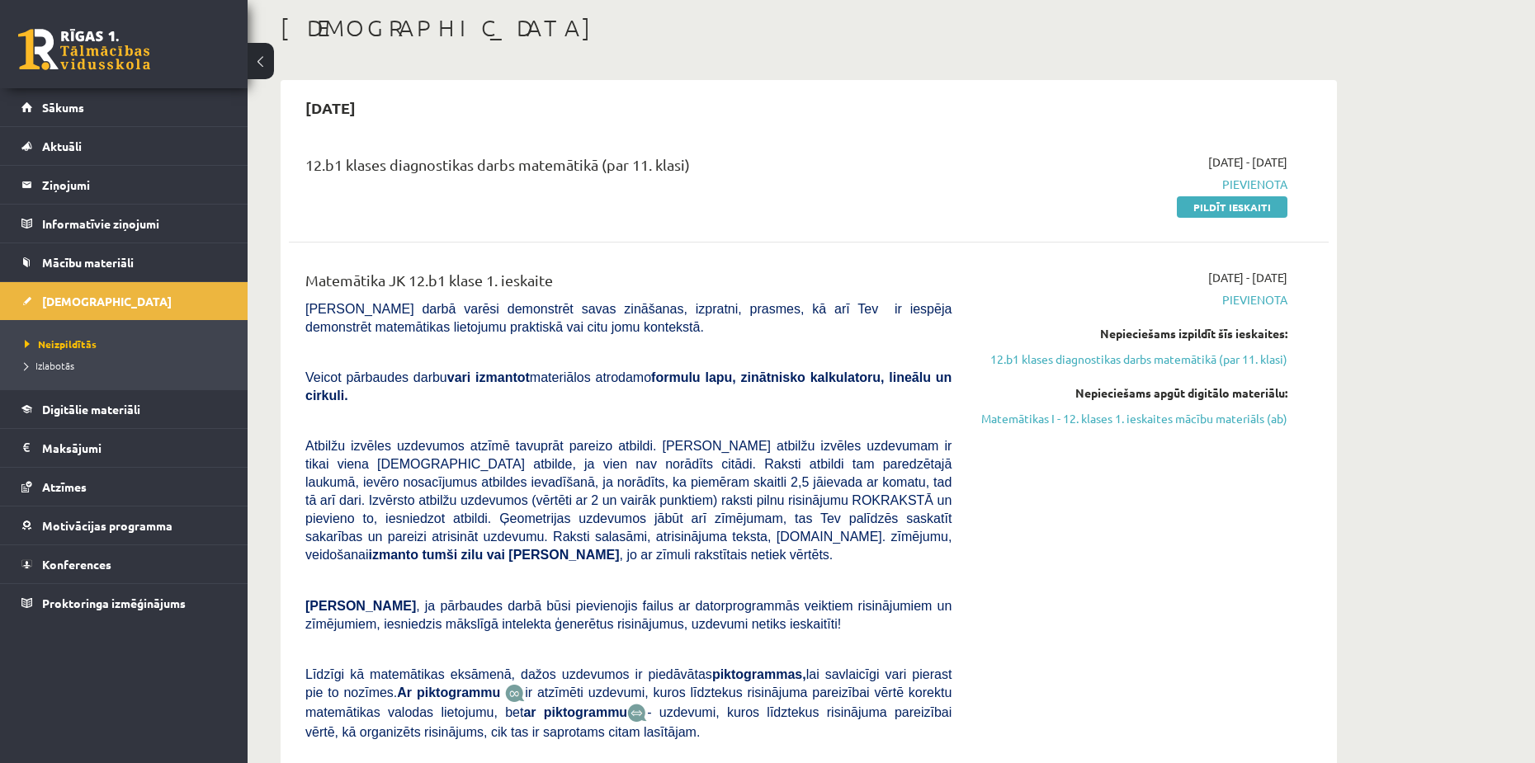
click at [1105, 562] on div "[DATE] - [DATE] [GEOGRAPHIC_DATA] Nepieciešams izpildīt šīs ieskaites: 12.b1 kl…" at bounding box center [1132, 548] width 336 height 558
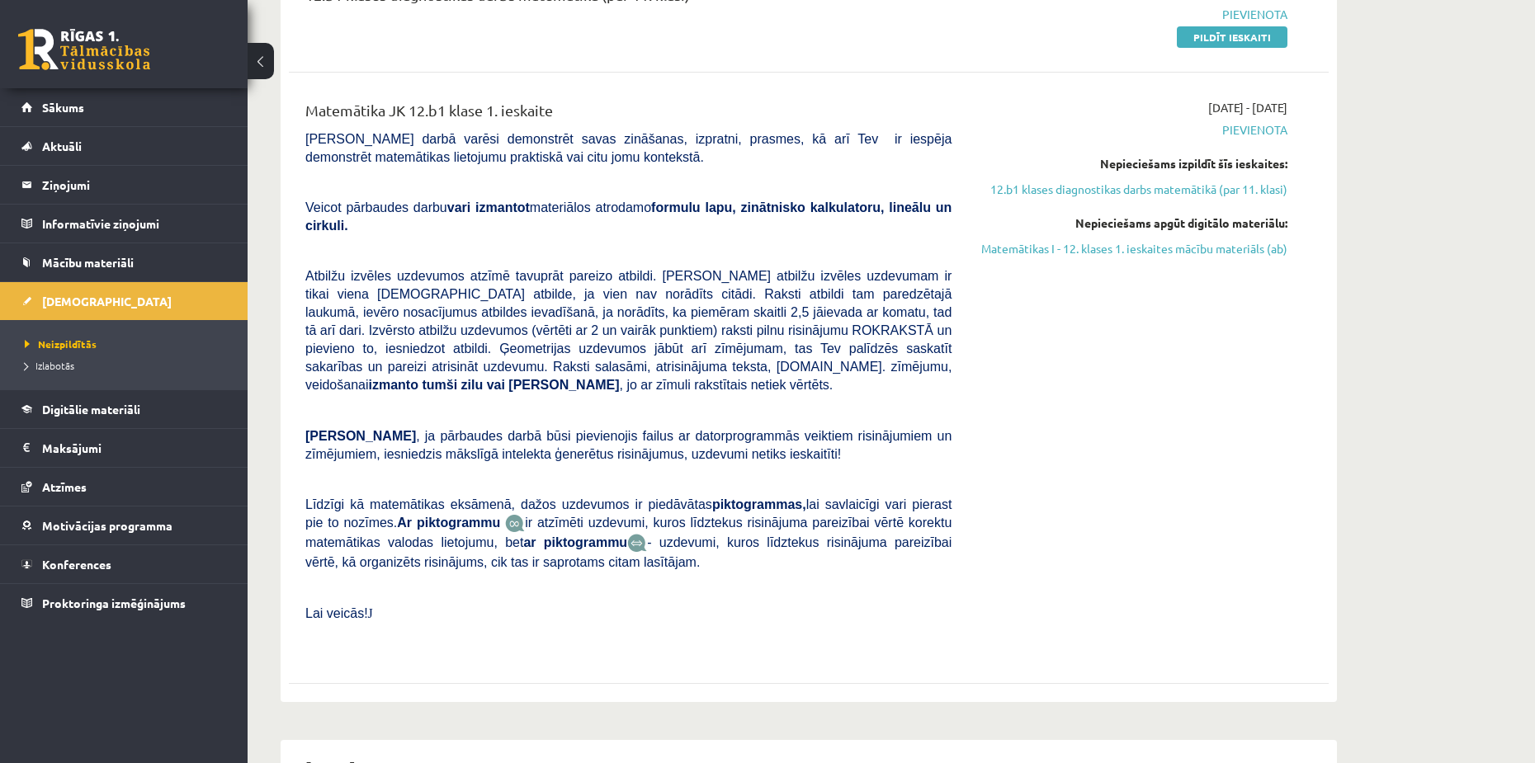
scroll to position [165, 0]
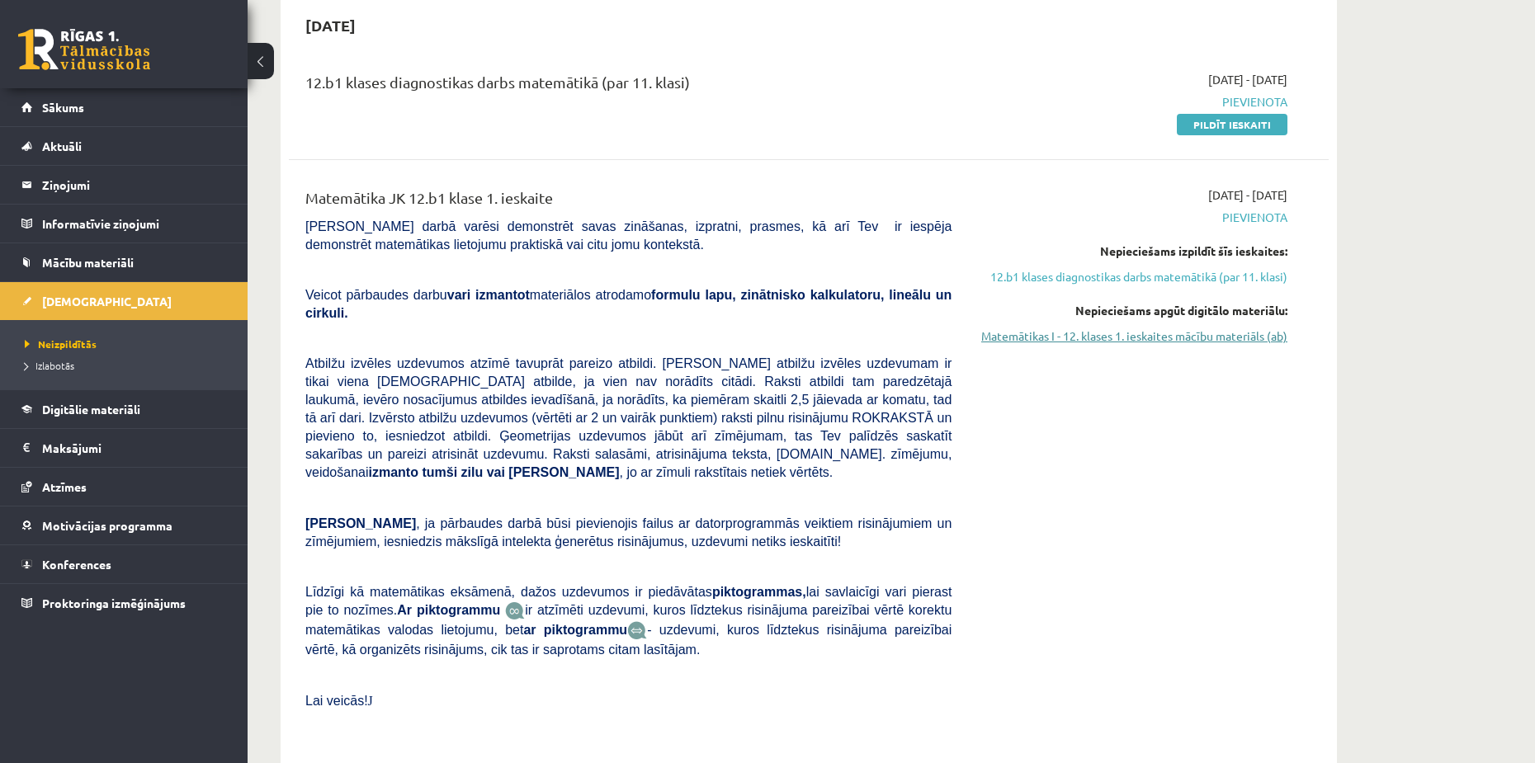
click at [1165, 334] on link "Matemātikas I - 12. klases 1. ieskaites mācību materiāls (ab)" at bounding box center [1131, 336] width 311 height 17
click at [122, 273] on link "Mācību materiāli" at bounding box center [124, 262] width 206 height 38
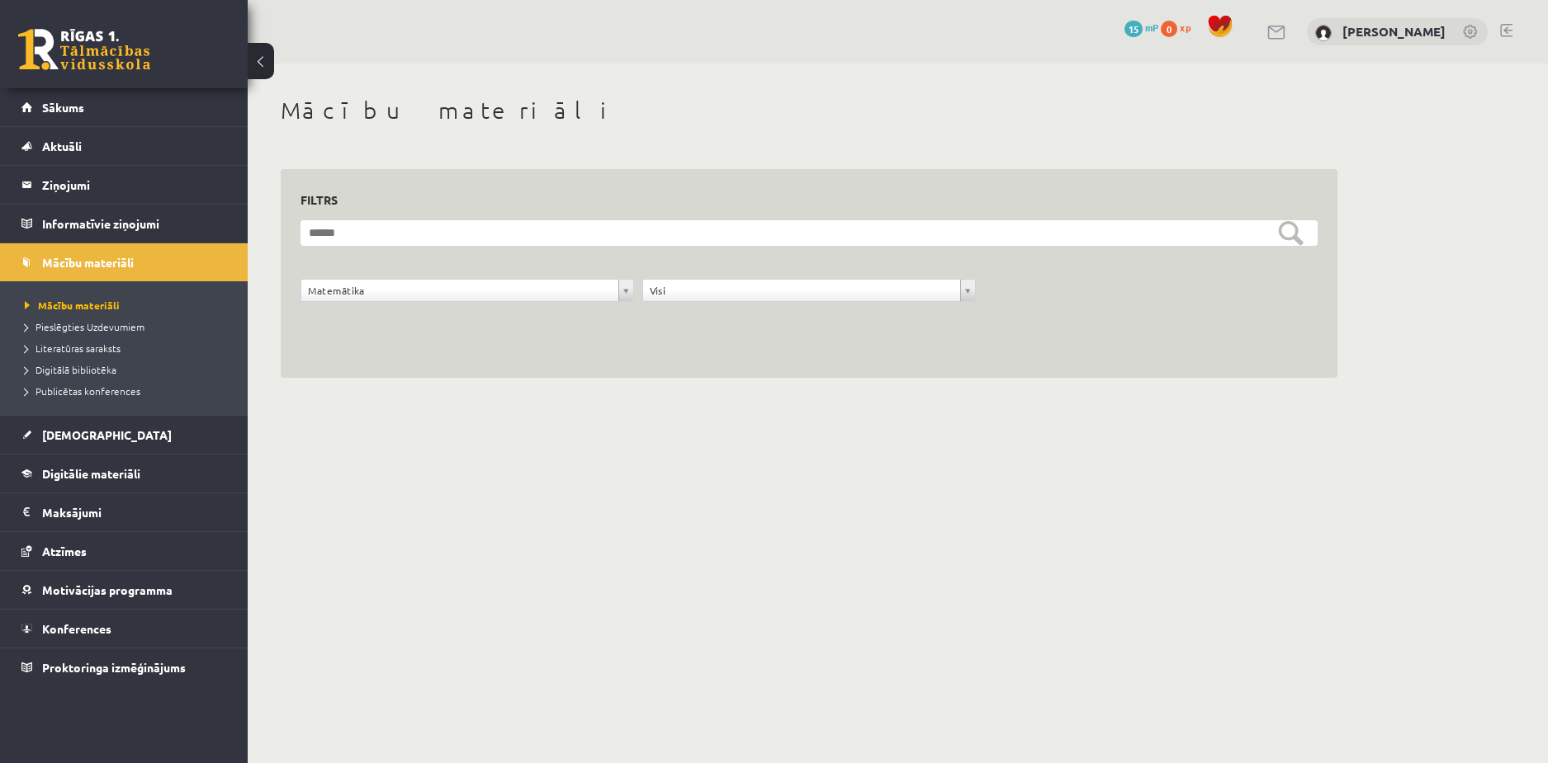
click at [1108, 362] on div "**********" at bounding box center [809, 274] width 1056 height 210
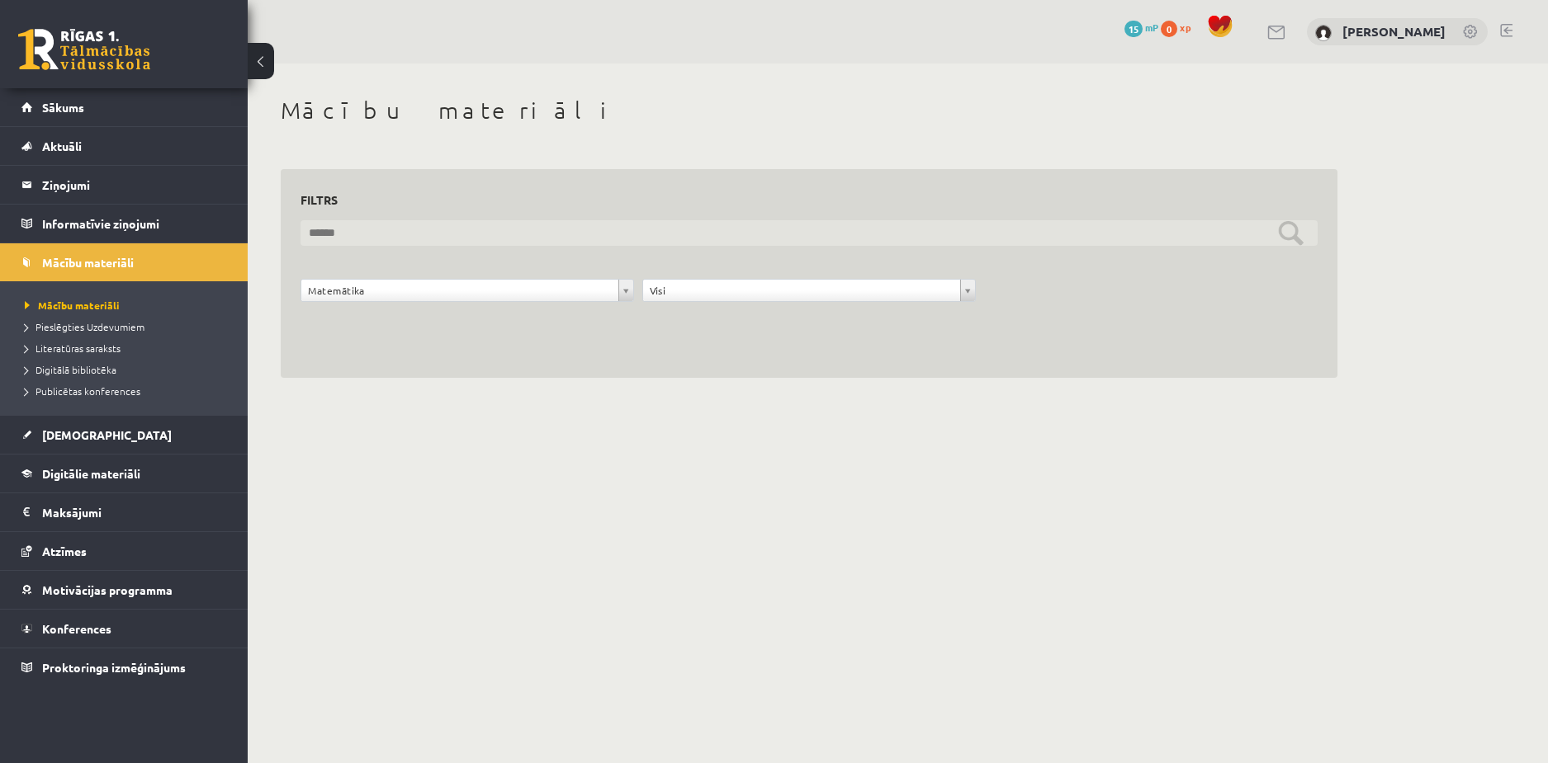
click at [1286, 232] on input "text" at bounding box center [808, 233] width 1017 height 26
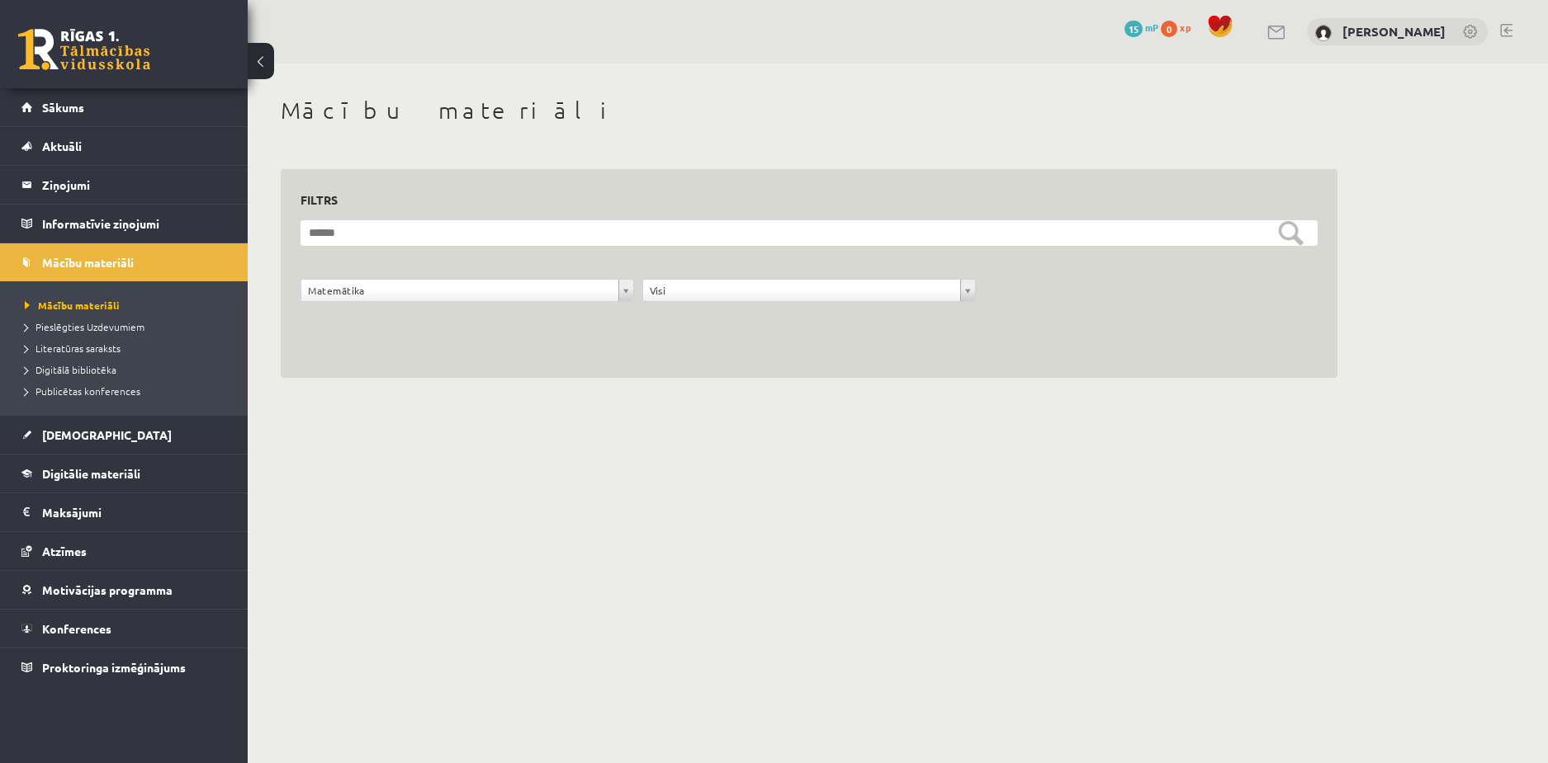
click at [1184, 319] on div "**********" at bounding box center [808, 299] width 1025 height 41
click at [344, 335] on div "**********" at bounding box center [809, 274] width 1056 height 210
drag, startPoint x: 598, startPoint y: 376, endPoint x: 626, endPoint y: 413, distance: 47.2
click at [614, 400] on div "**********" at bounding box center [809, 237] width 1122 height 347
drag, startPoint x: 634, startPoint y: 285, endPoint x: 655, endPoint y: 293, distance: 23.0
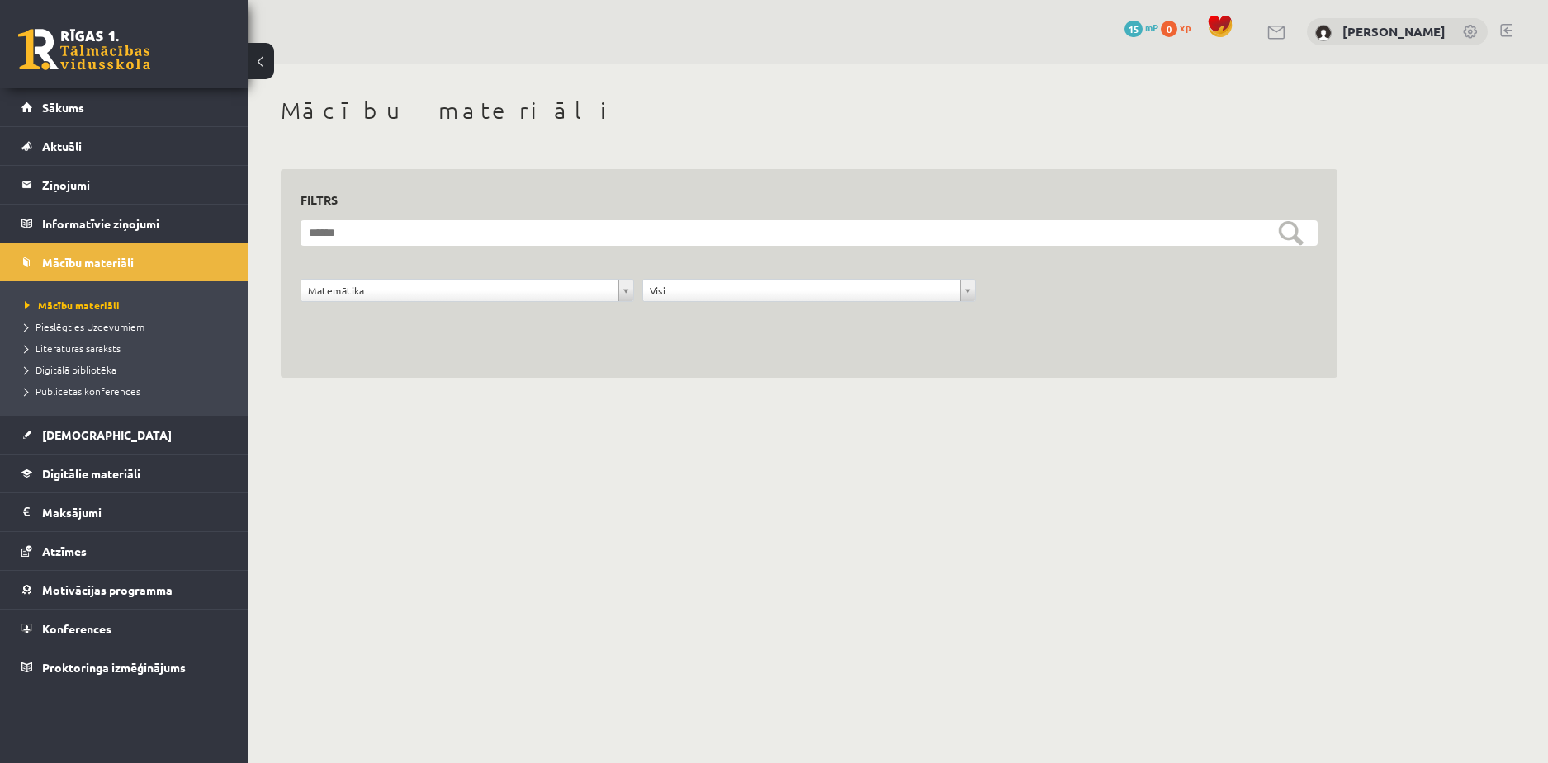
click at [649, 291] on div "**********" at bounding box center [808, 299] width 1025 height 41
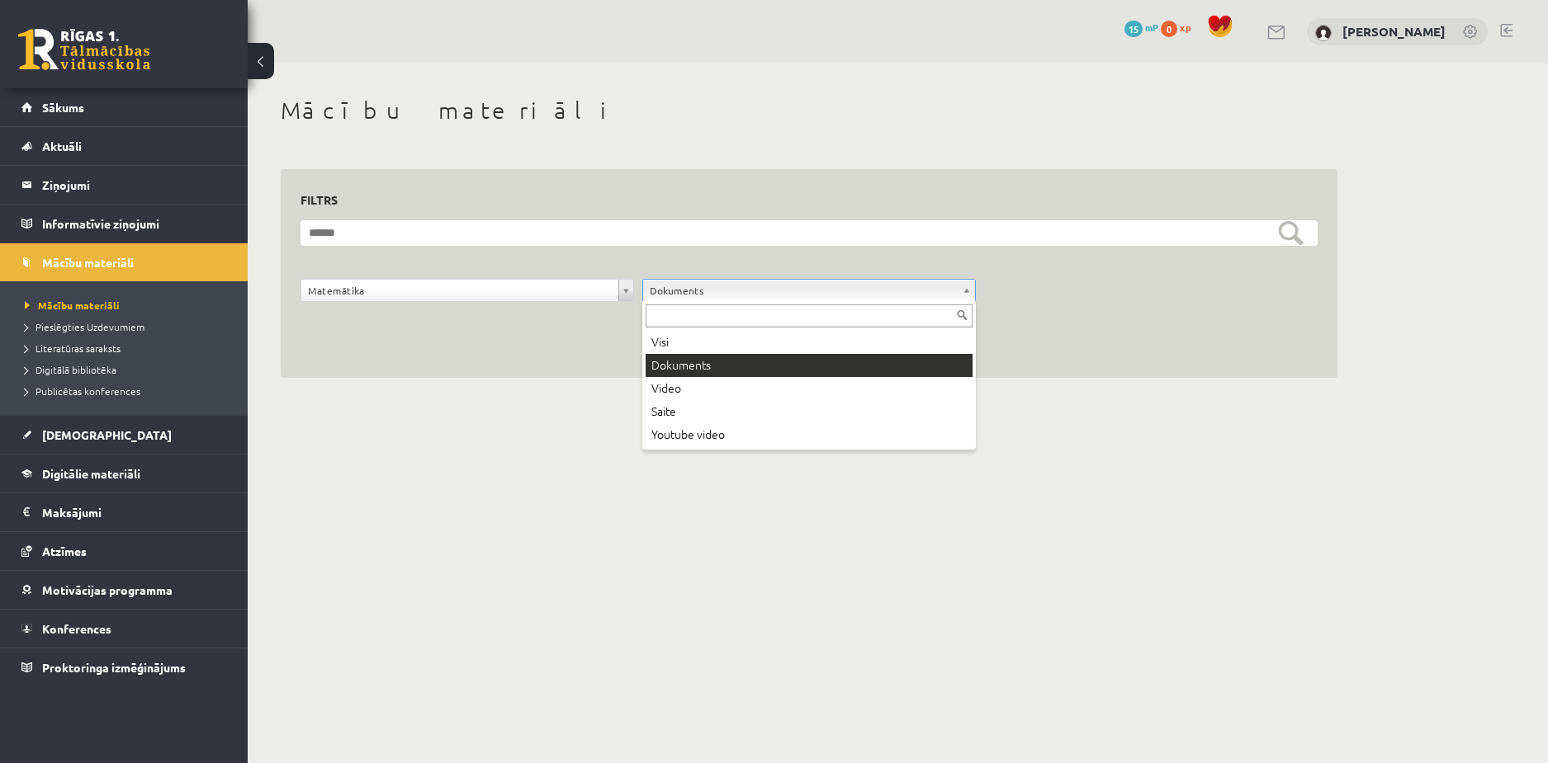
drag, startPoint x: 691, startPoint y: 283, endPoint x: 688, endPoint y: 336, distance: 52.9
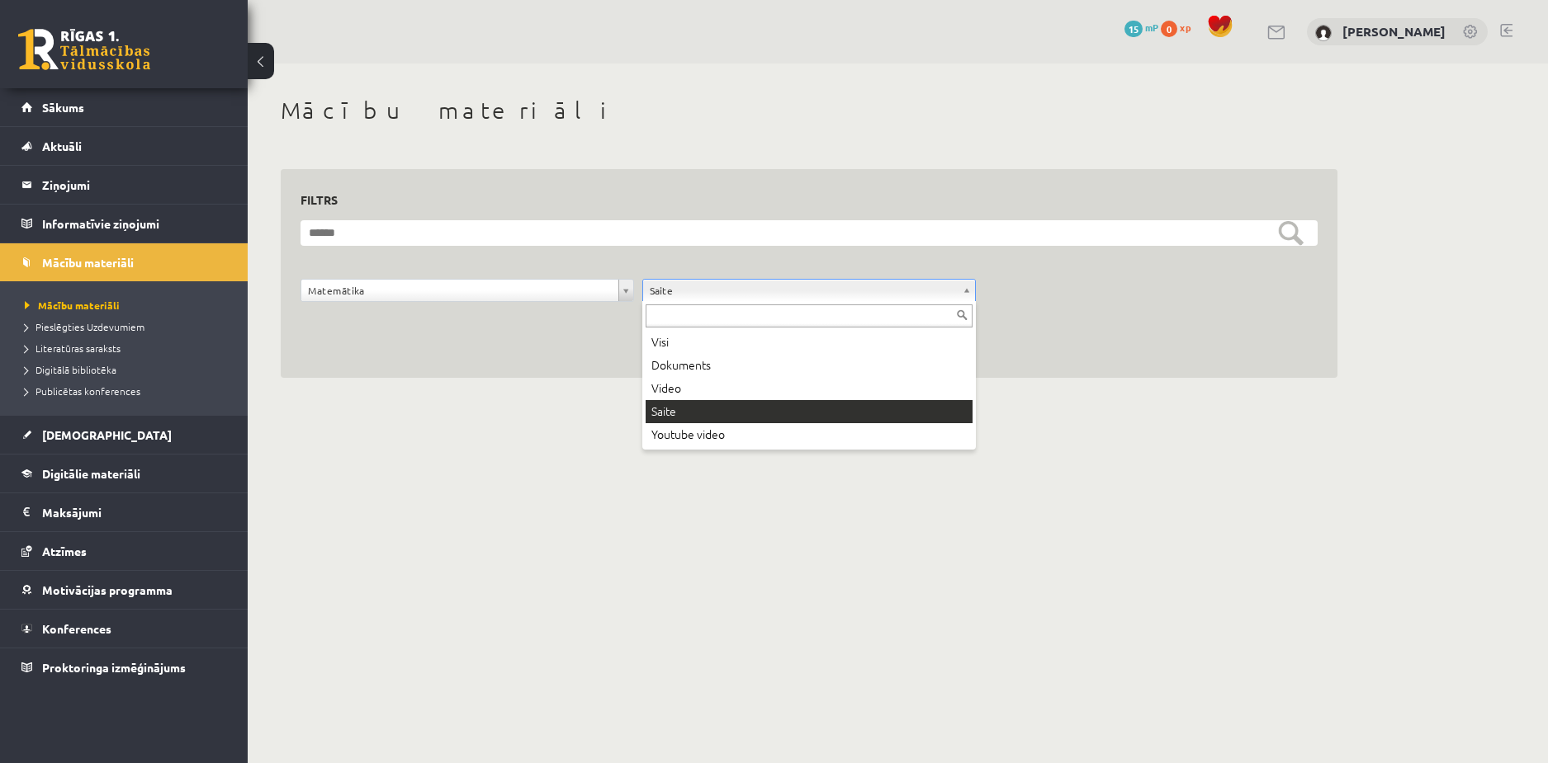
drag, startPoint x: 709, startPoint y: 284, endPoint x: 724, endPoint y: 398, distance: 114.9
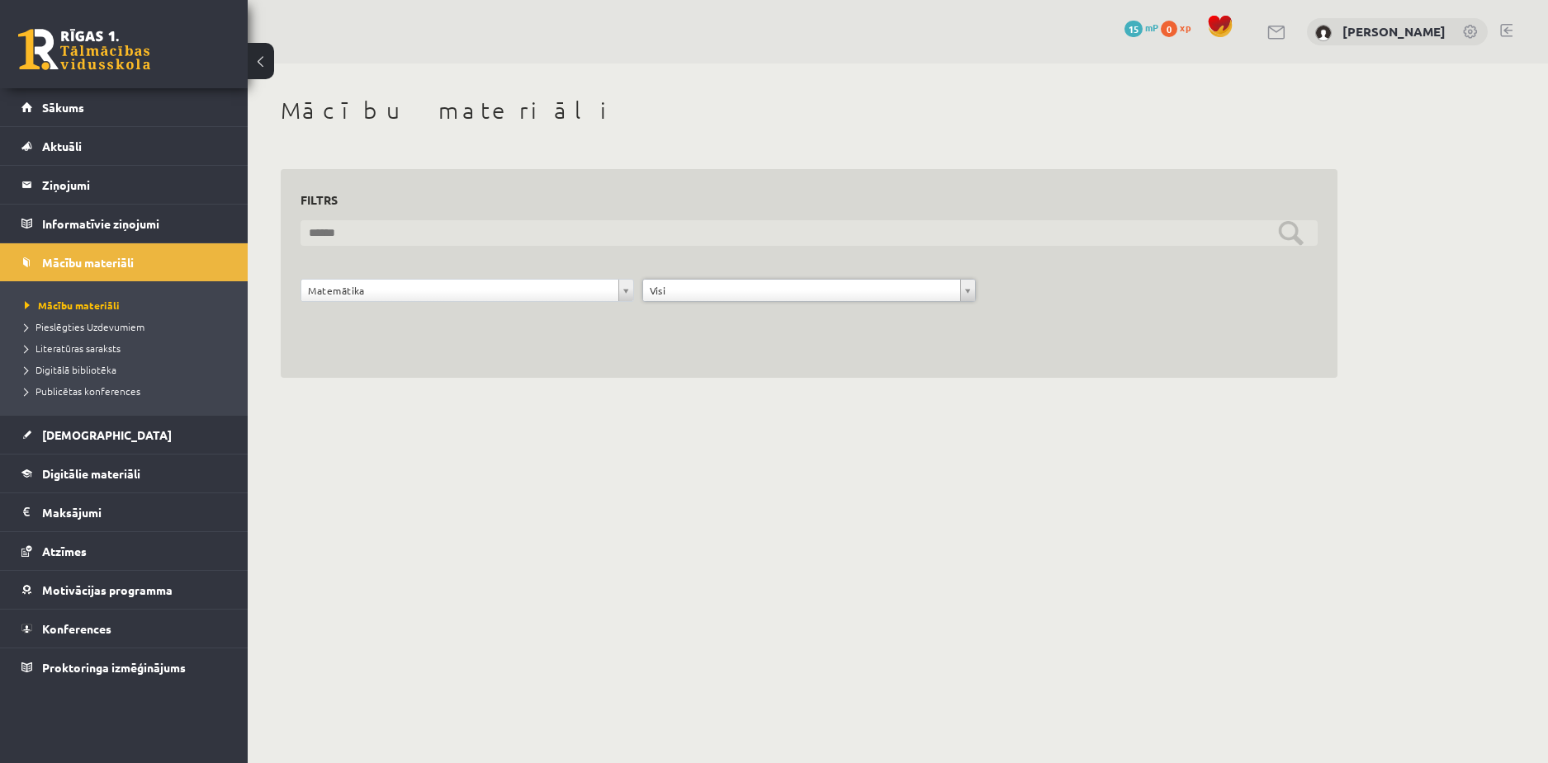
click at [933, 242] on input "text" at bounding box center [808, 233] width 1017 height 26
click at [933, 245] on input "text" at bounding box center [808, 233] width 1017 height 26
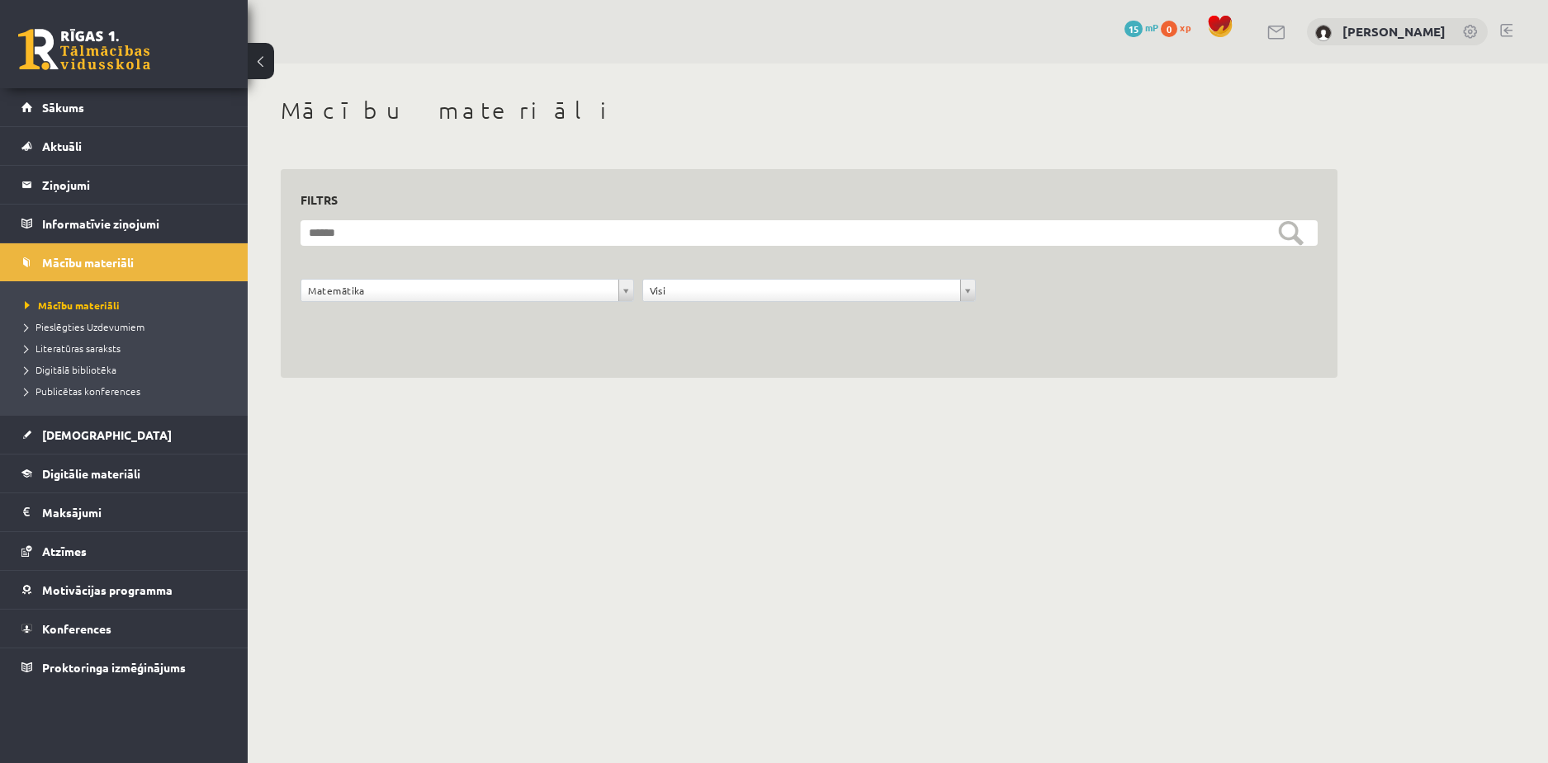
click at [1018, 201] on h3 "Filtrs" at bounding box center [798, 200] width 997 height 22
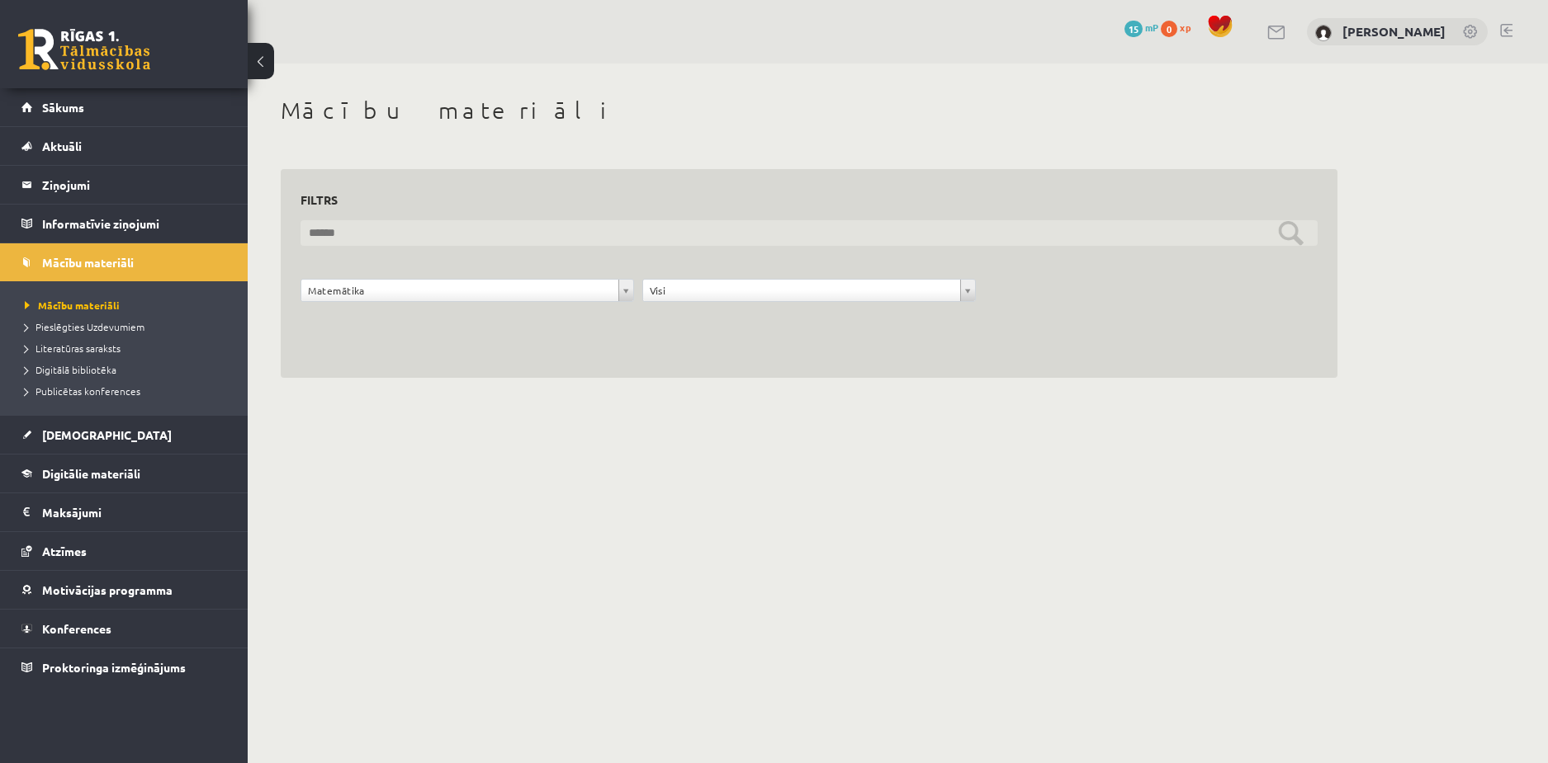
click at [1290, 238] on input "text" at bounding box center [808, 233] width 1017 height 26
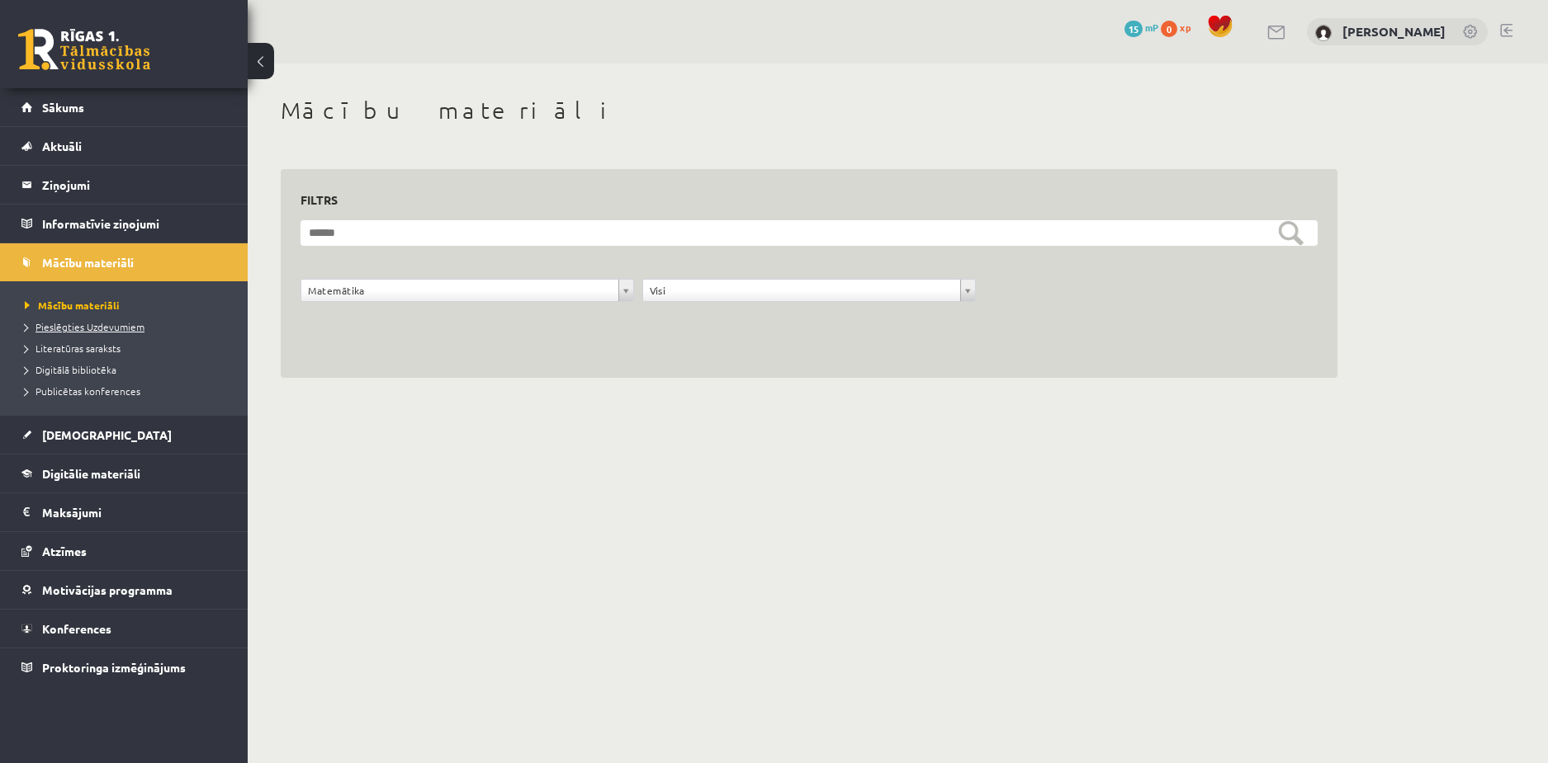
click at [124, 324] on span "Pieslēgties Uzdevumiem" at bounding box center [85, 326] width 120 height 13
click at [75, 352] on span "Literatūras saraksts" at bounding box center [73, 348] width 96 height 13
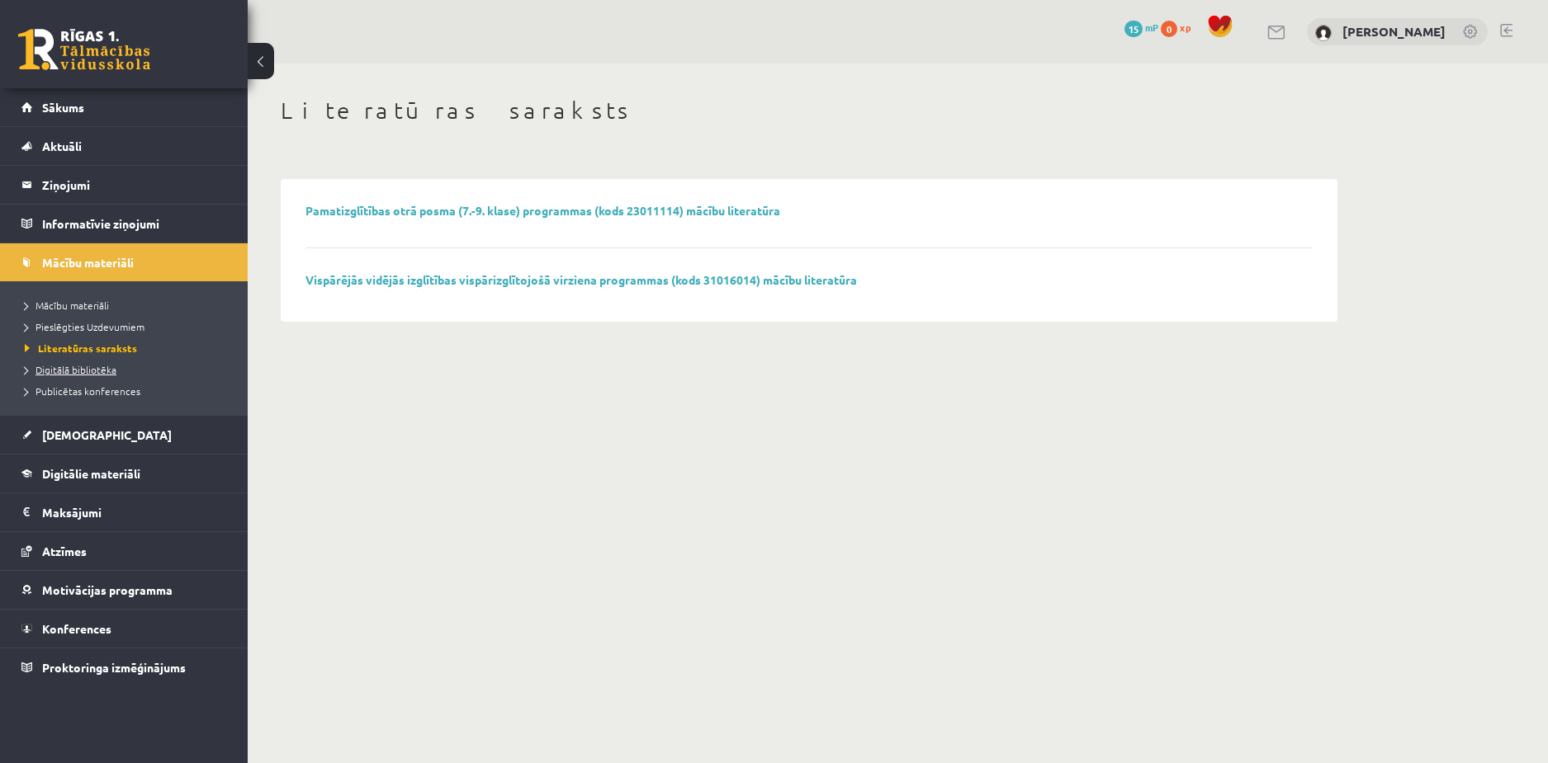
click at [92, 376] on link "Digitālā bibliotēka" at bounding box center [128, 369] width 206 height 15
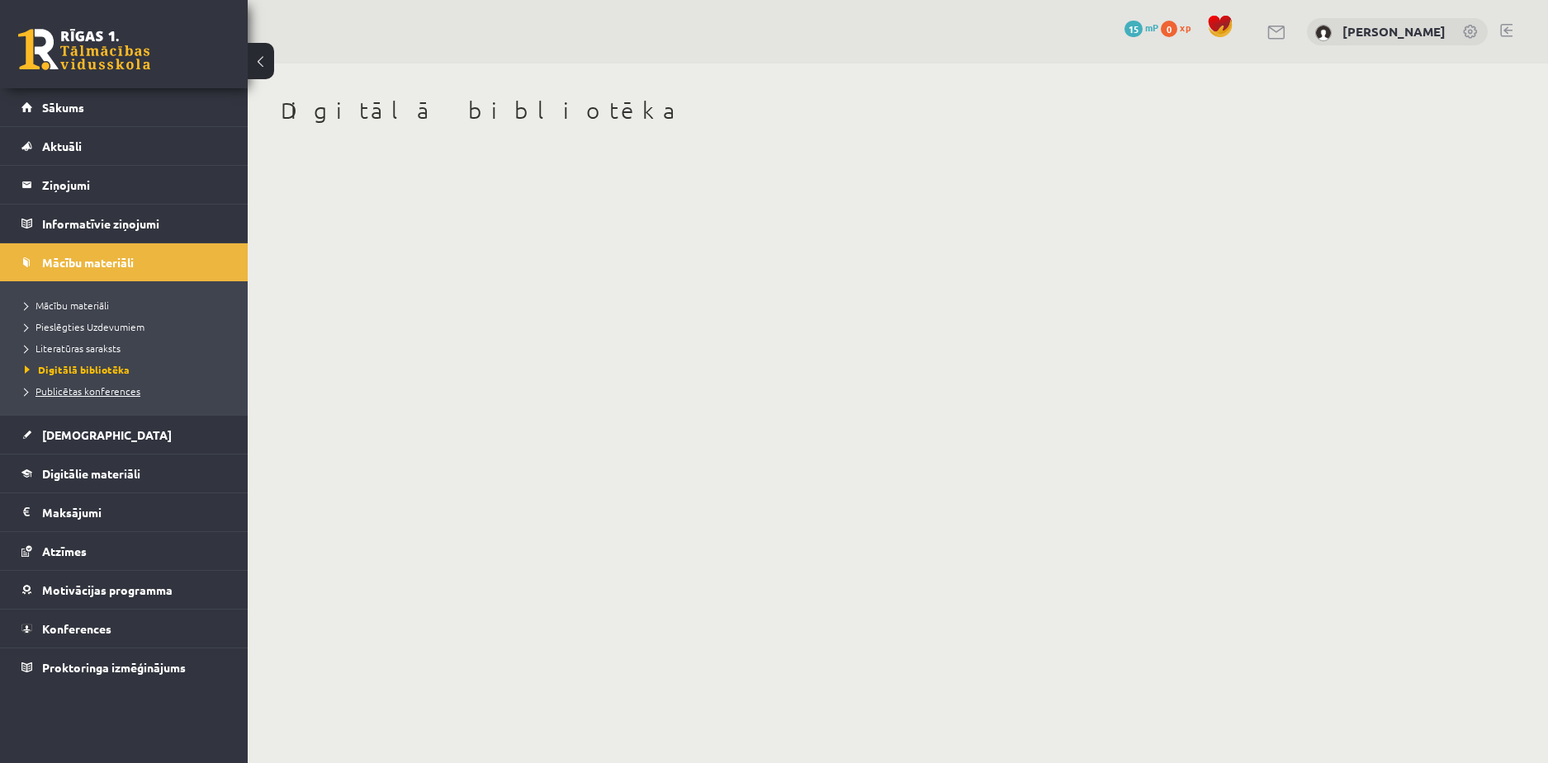
click at [123, 394] on span "Publicētas konferences" at bounding box center [83, 391] width 116 height 13
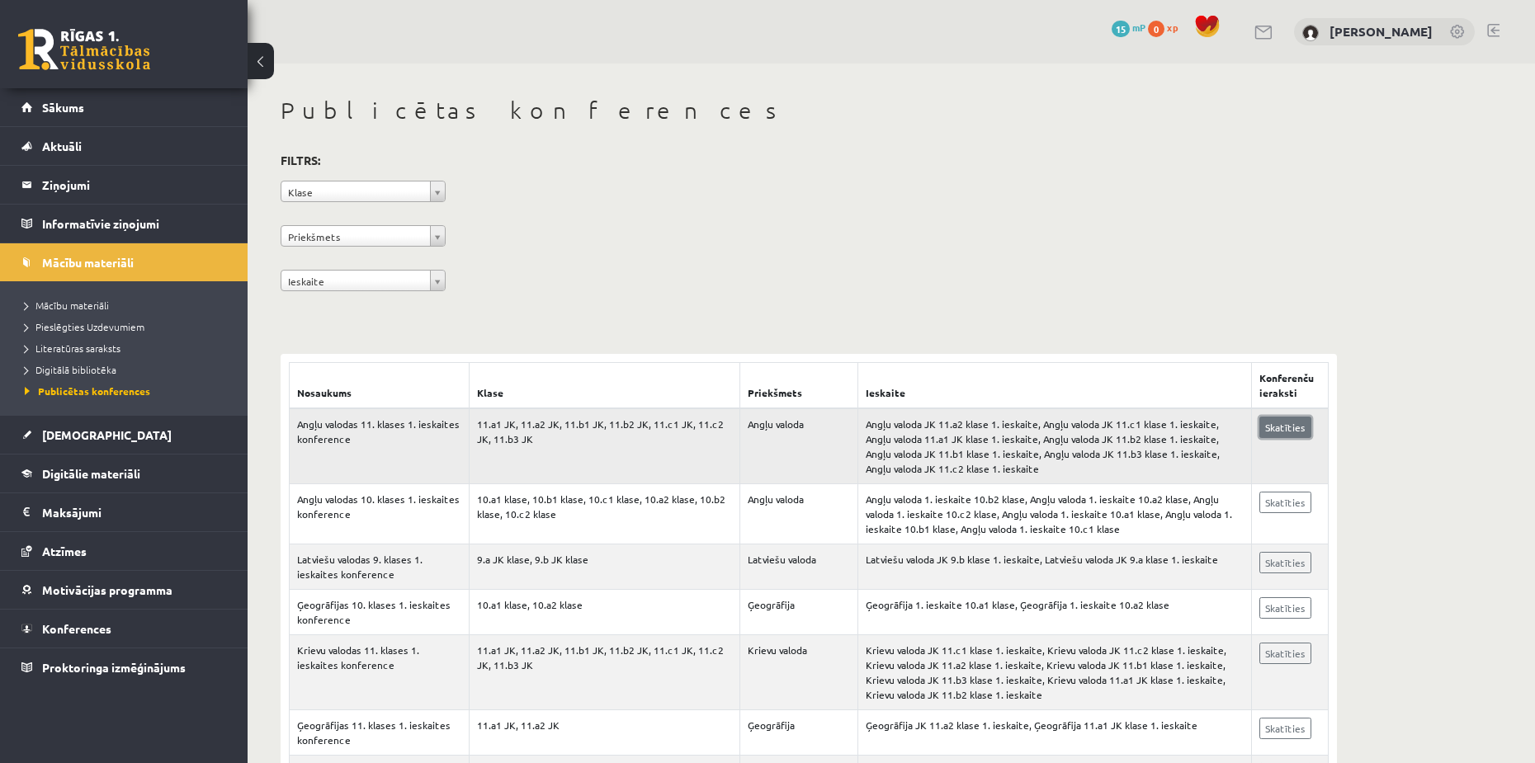
click at [1293, 433] on link "Skatīties" at bounding box center [1285, 427] width 52 height 21
click at [81, 308] on span "Mācību materiāli" at bounding box center [67, 305] width 84 height 13
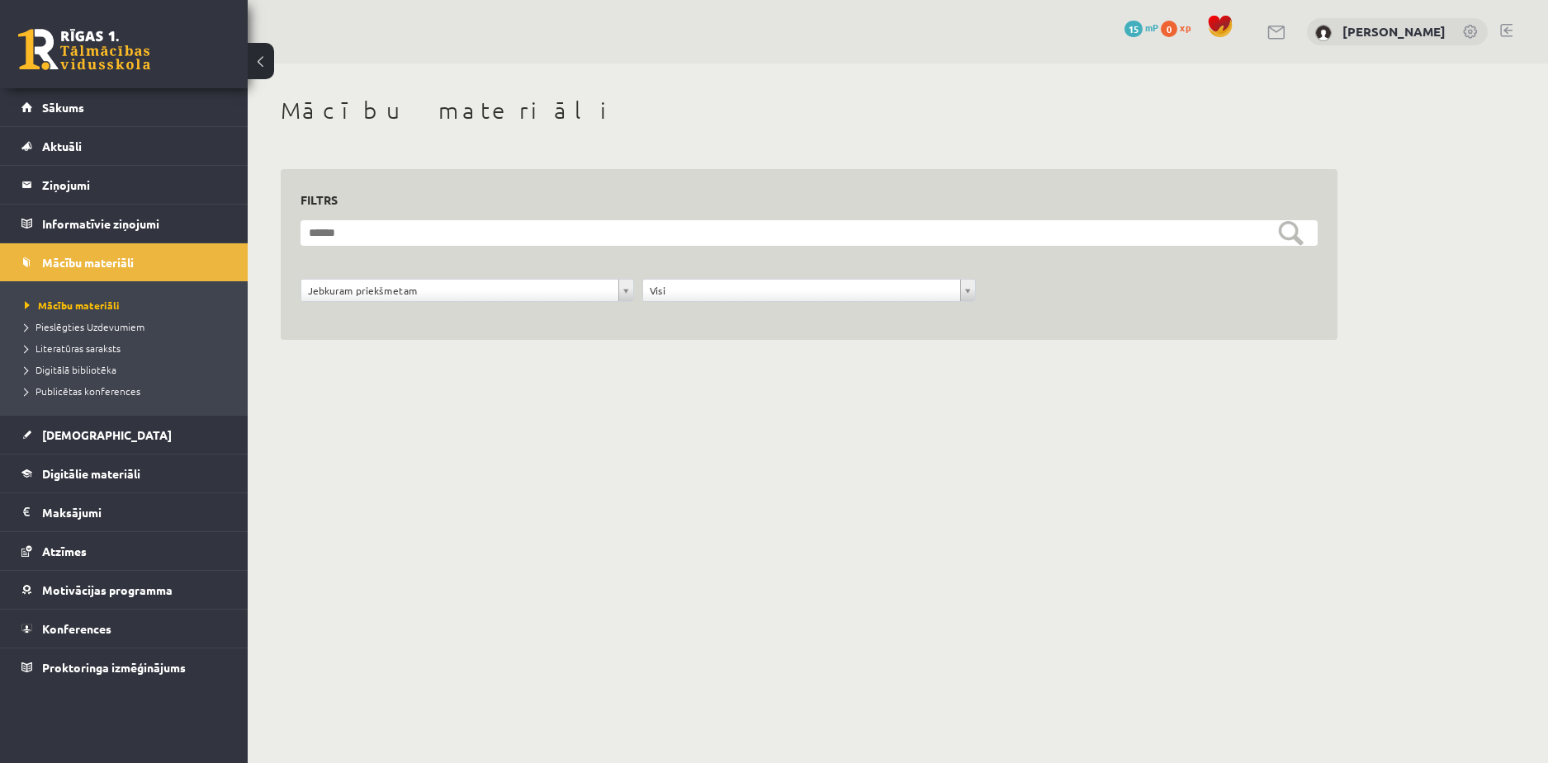
click at [392, 97] on h1 "Mācību materiāli" at bounding box center [809, 111] width 1056 height 28
click at [425, 401] on div "**********" at bounding box center [809, 237] width 1122 height 347
drag, startPoint x: 385, startPoint y: 276, endPoint x: 381, endPoint y: 290, distance: 14.4
click at [385, 277] on form "**********" at bounding box center [808, 270] width 1017 height 100
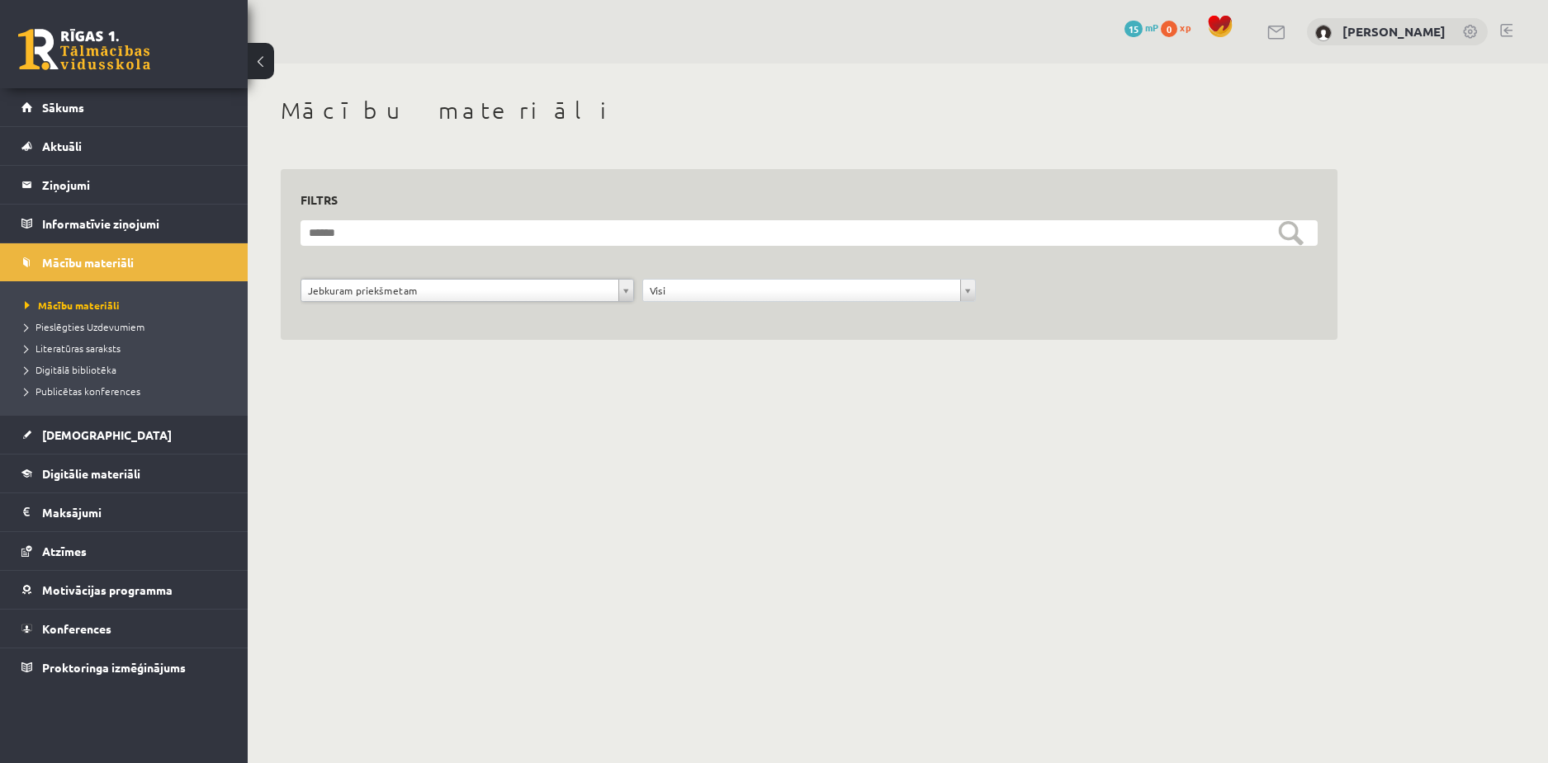
click at [930, 395] on div "**********" at bounding box center [809, 237] width 1122 height 347
click at [266, 76] on button at bounding box center [261, 61] width 26 height 36
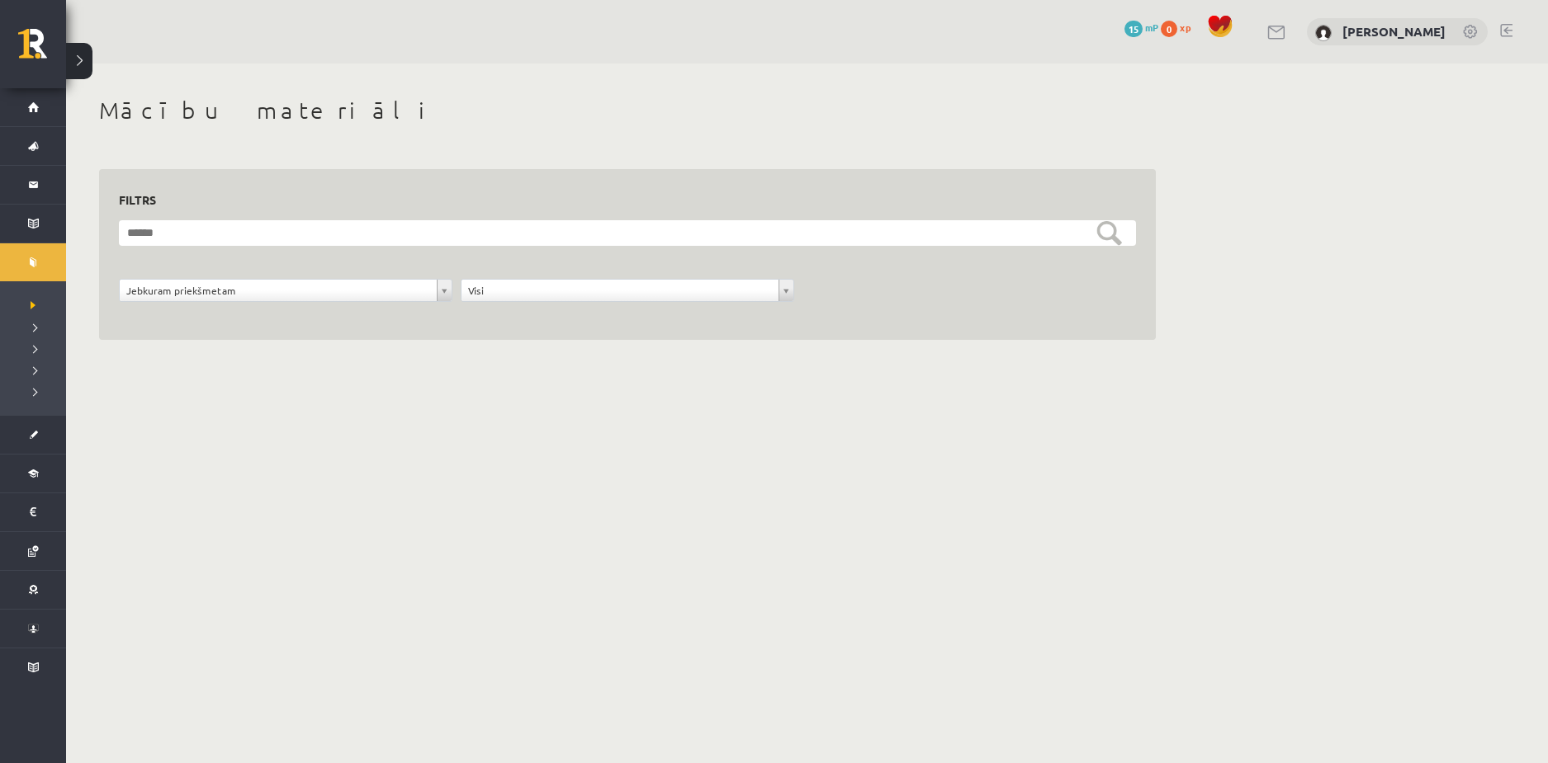
click at [97, 59] on div "0 Dāvanas 15 mP 0 xp Edgars Freimanis" at bounding box center [806, 32] width 1481 height 64
click at [78, 61] on button at bounding box center [79, 61] width 26 height 36
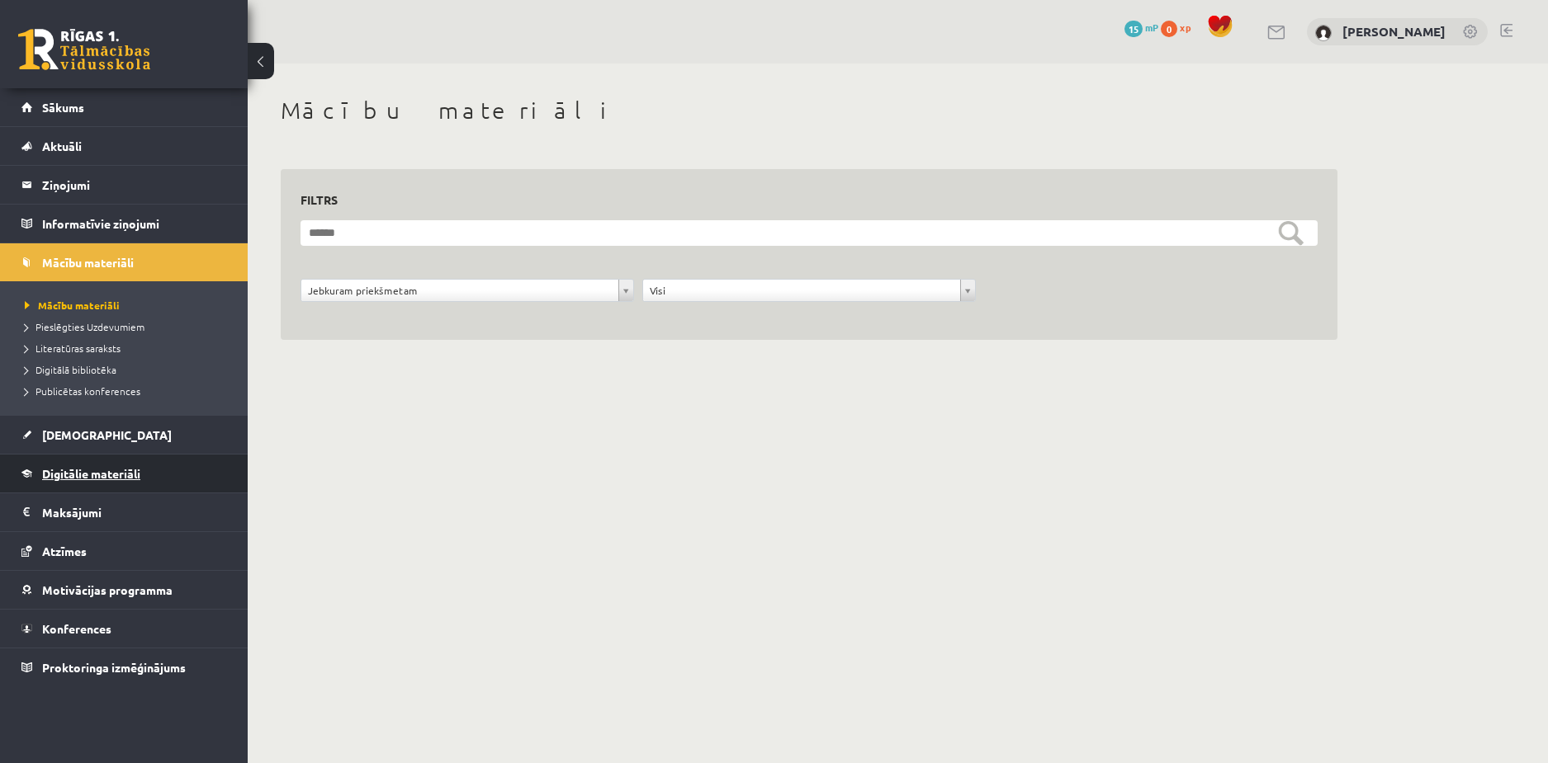
click at [111, 473] on span "Digitālie materiāli" at bounding box center [91, 473] width 98 height 15
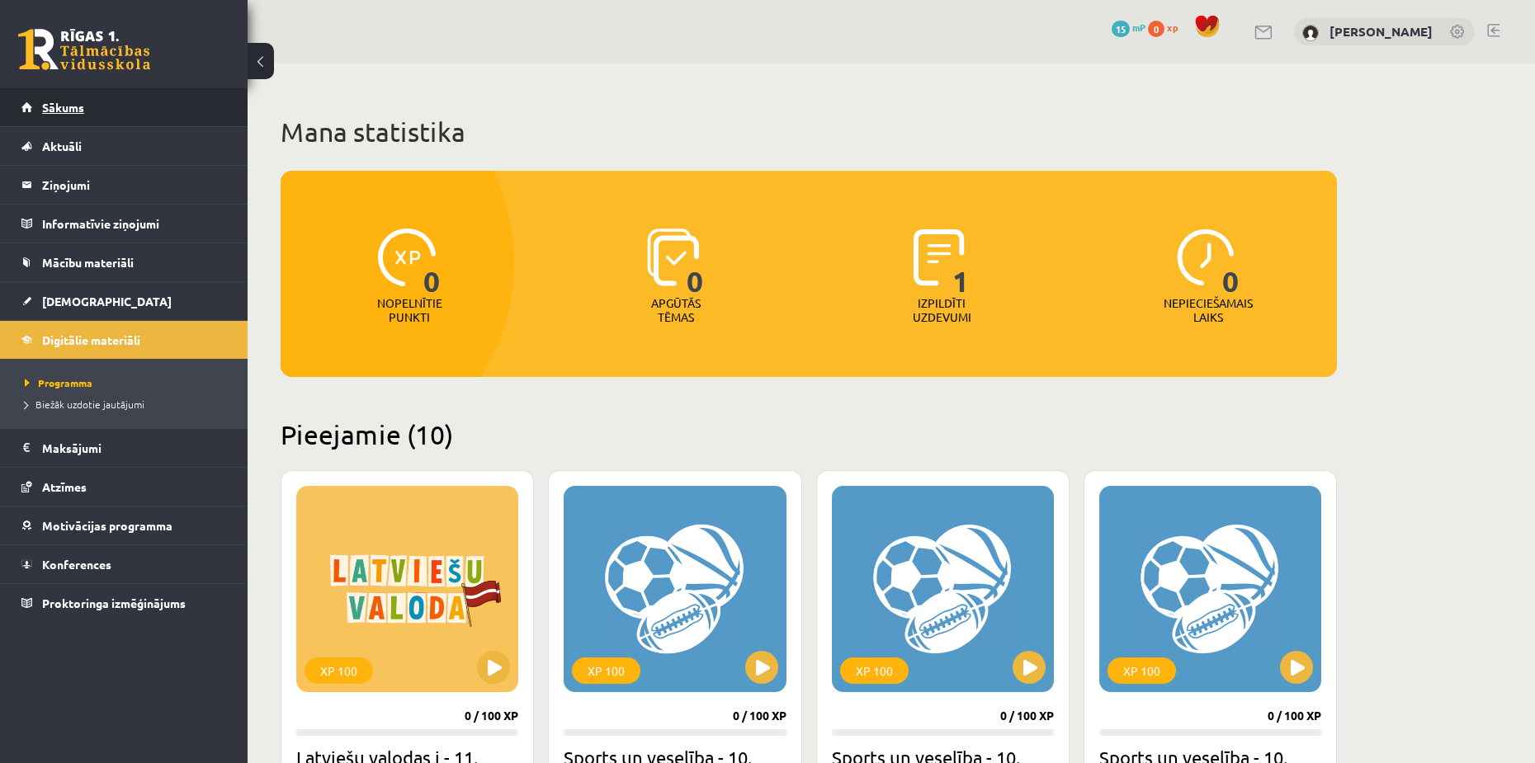
click at [62, 102] on span "Sākums" at bounding box center [63, 107] width 42 height 15
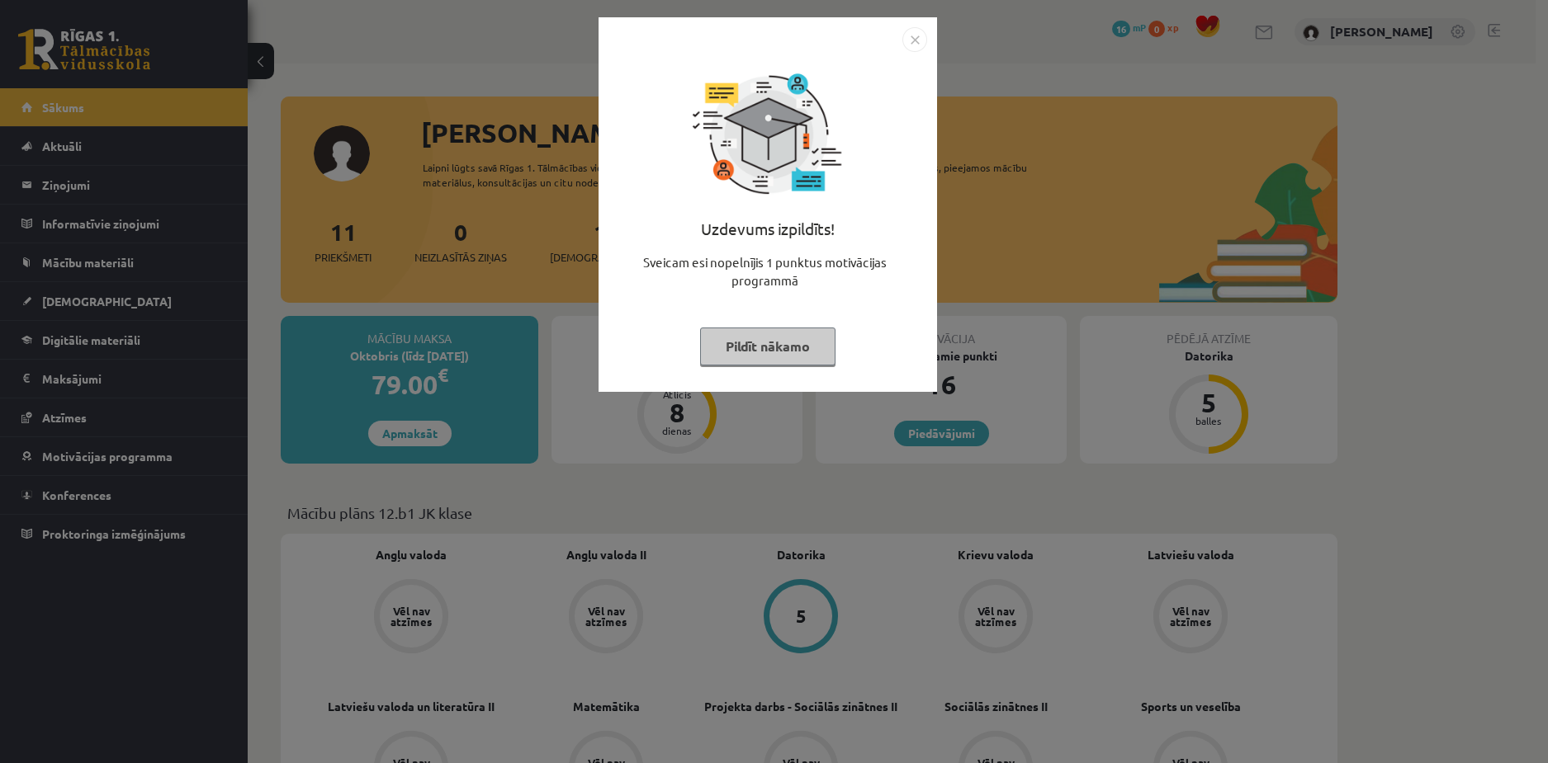
drag, startPoint x: 758, startPoint y: 344, endPoint x: 805, endPoint y: 297, distance: 66.5
click at [764, 337] on button "Pildīt nākamo" at bounding box center [767, 347] width 135 height 38
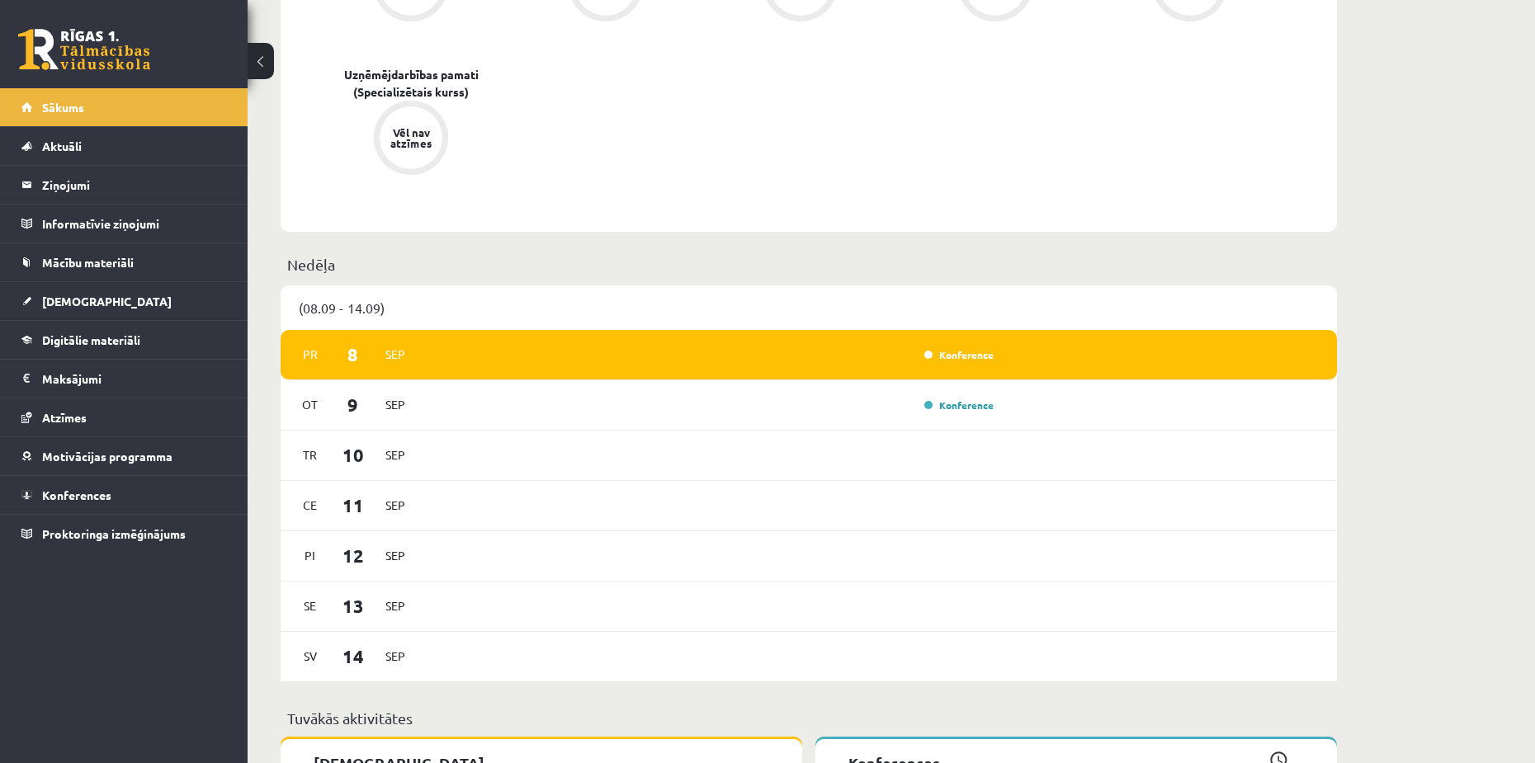
scroll to position [825, 0]
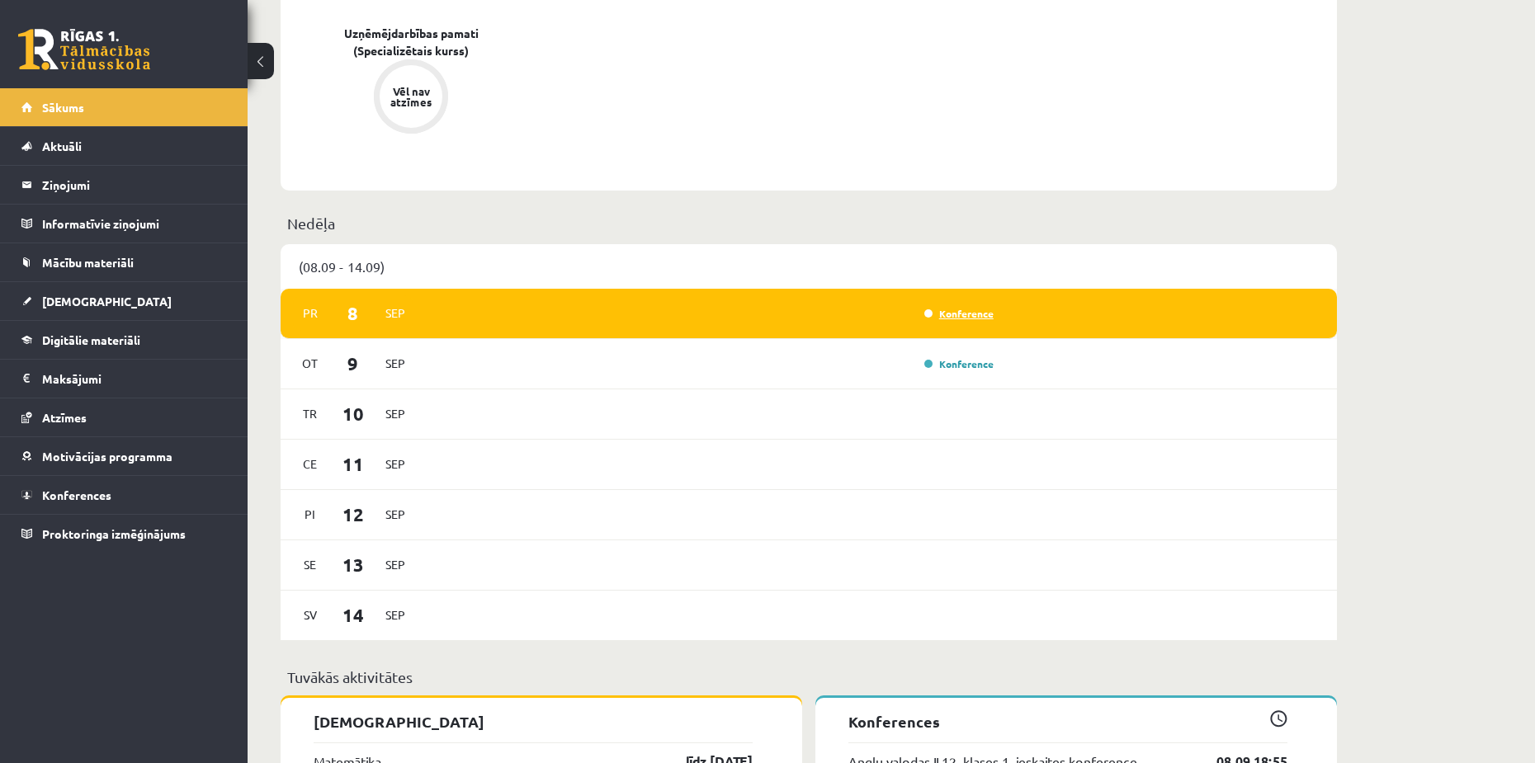
click at [961, 315] on link "Konference" at bounding box center [958, 313] width 69 height 13
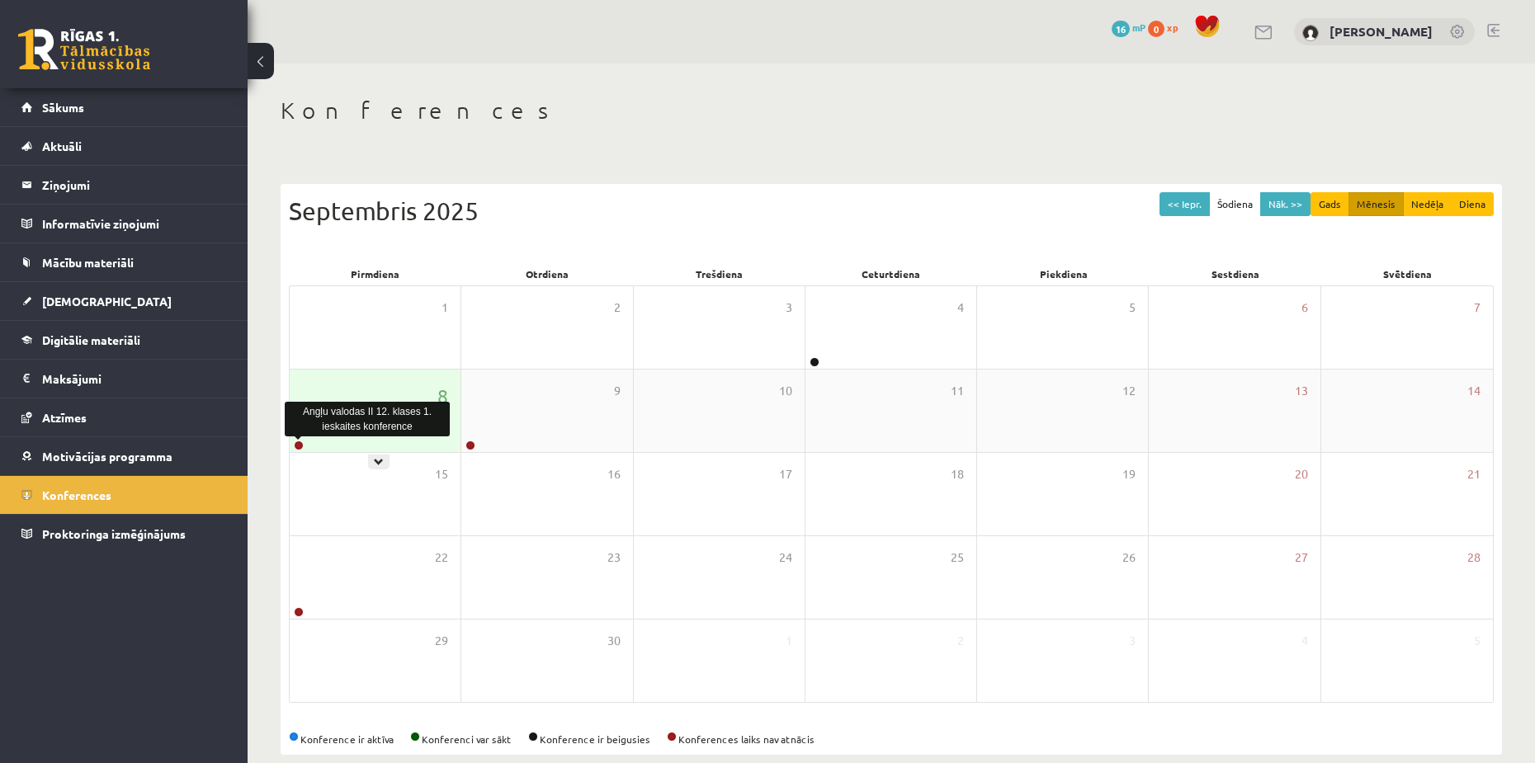
click at [300, 442] on link at bounding box center [299, 446] width 10 height 10
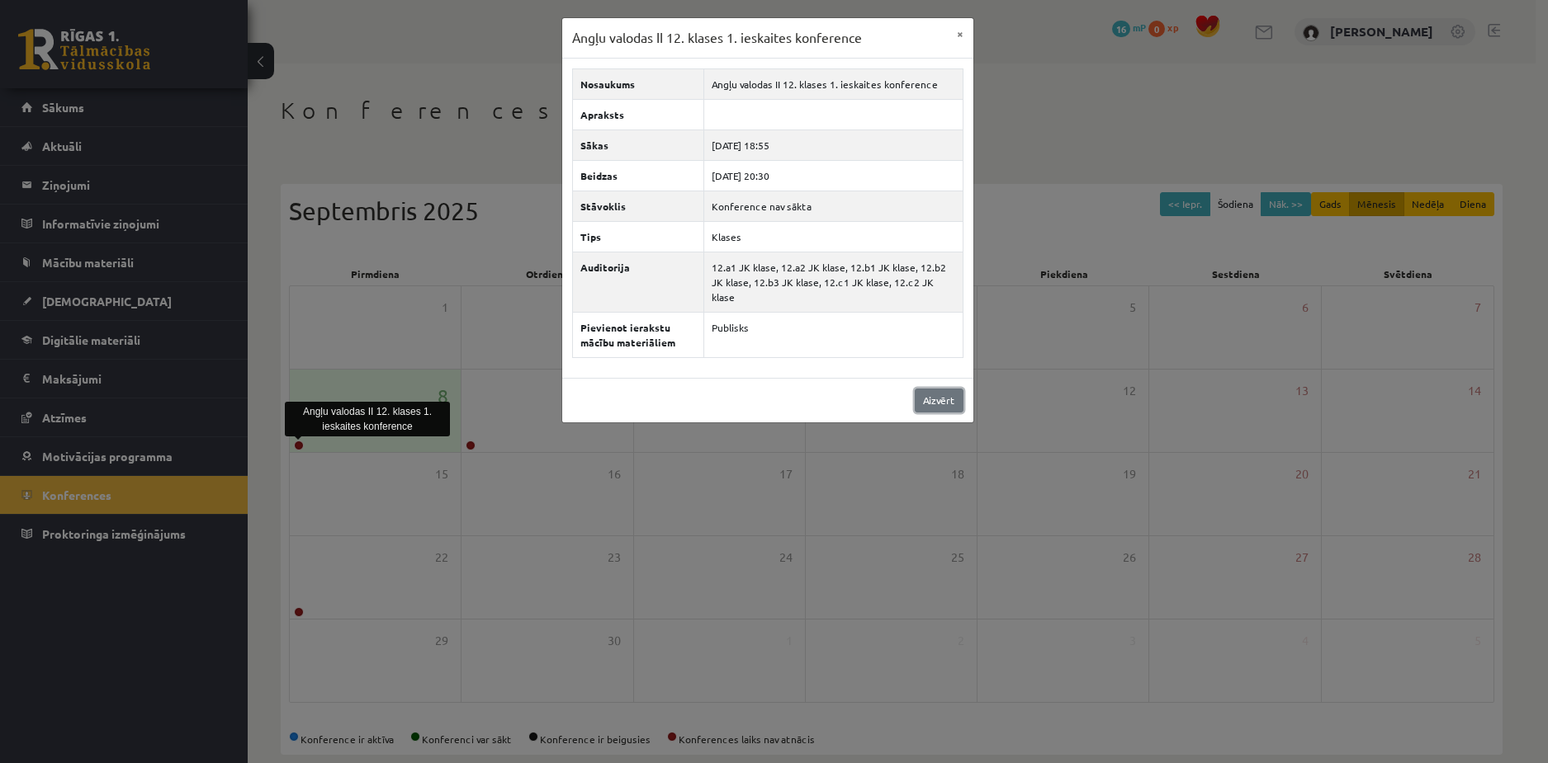
click at [942, 393] on link "Aizvērt" at bounding box center [938, 401] width 49 height 24
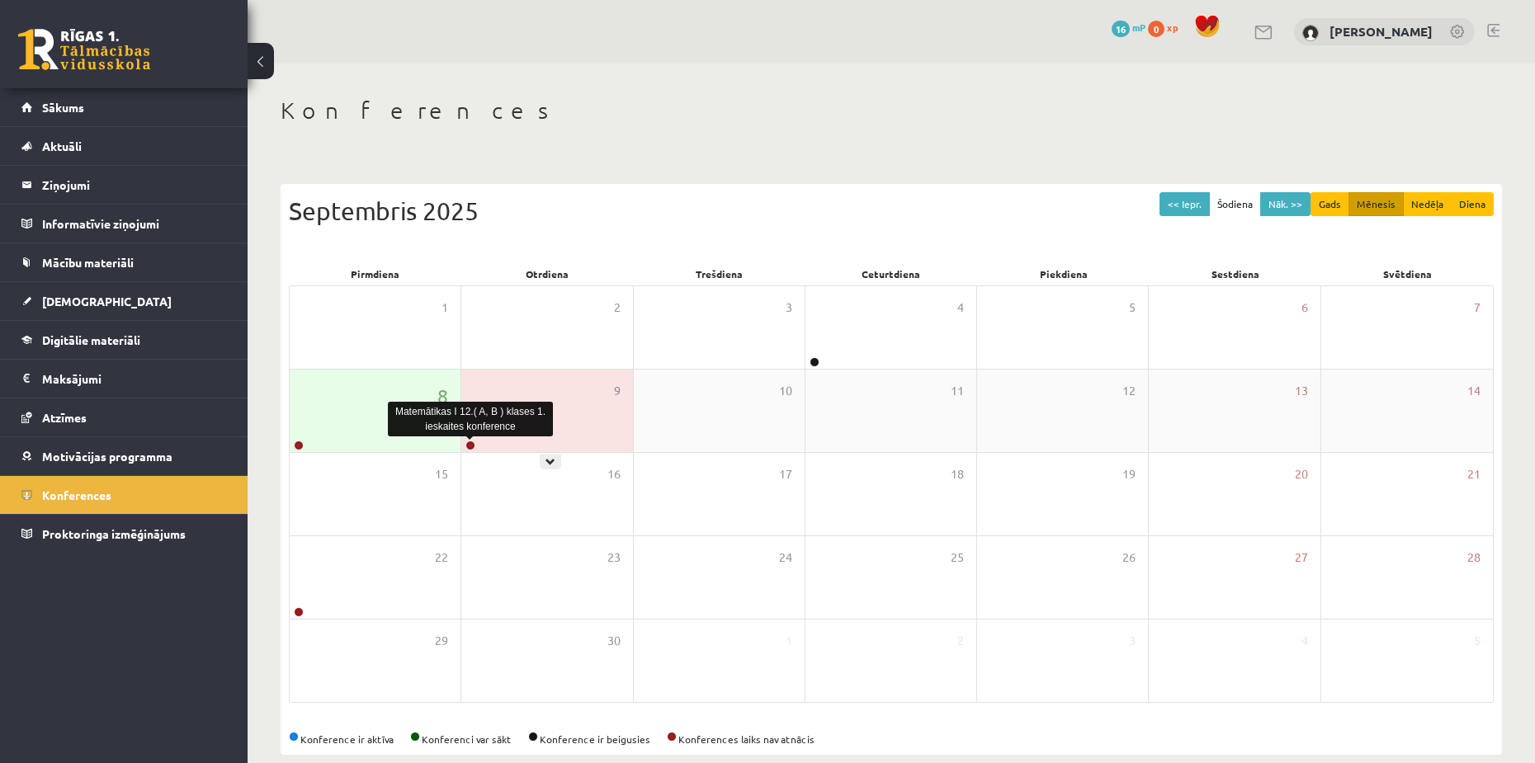
click at [468, 444] on link at bounding box center [470, 446] width 10 height 10
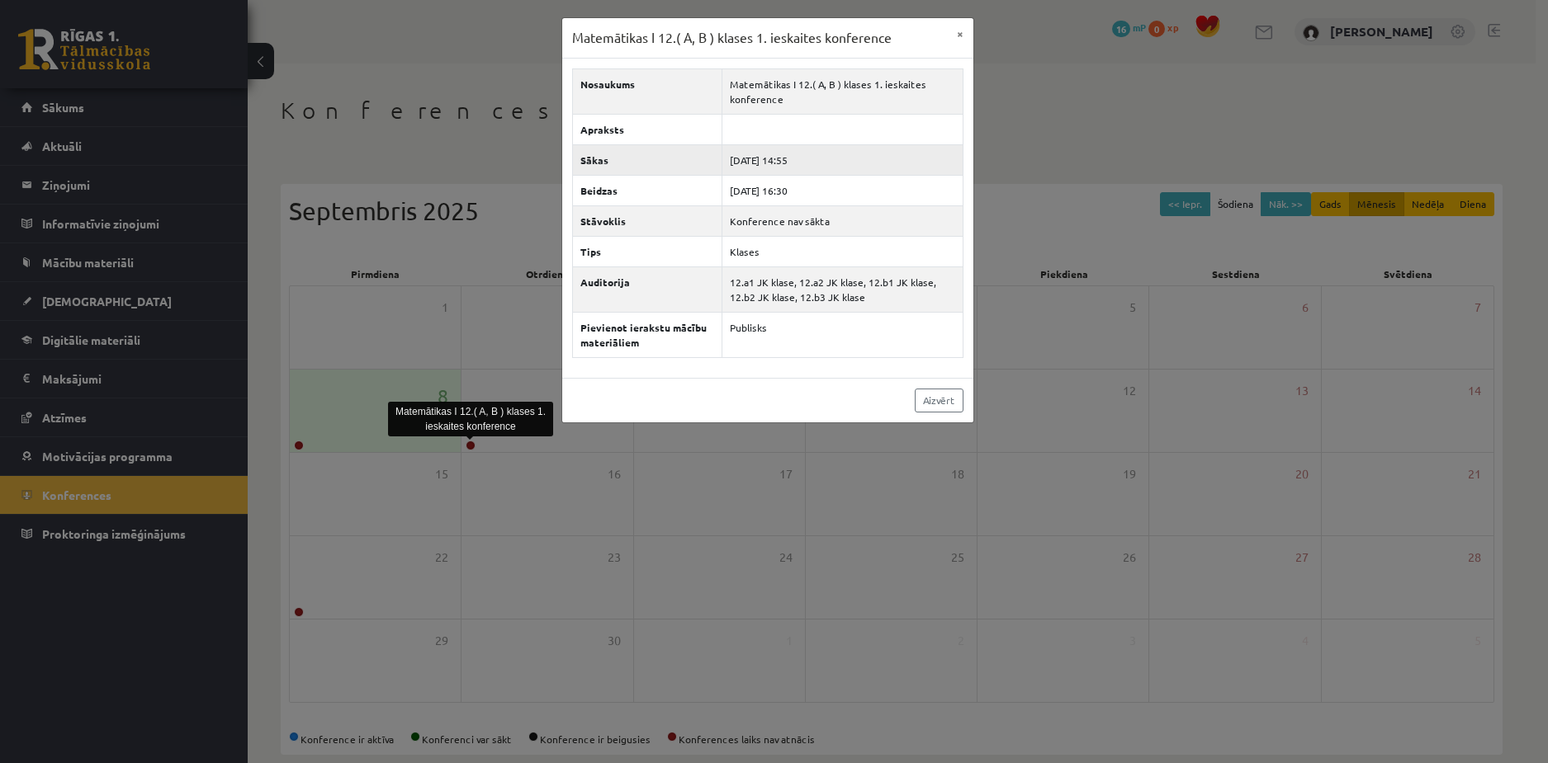
click at [815, 164] on td "[DATE] 14:55" at bounding box center [841, 159] width 241 height 31
click at [947, 400] on link "Aizvērt" at bounding box center [938, 401] width 49 height 24
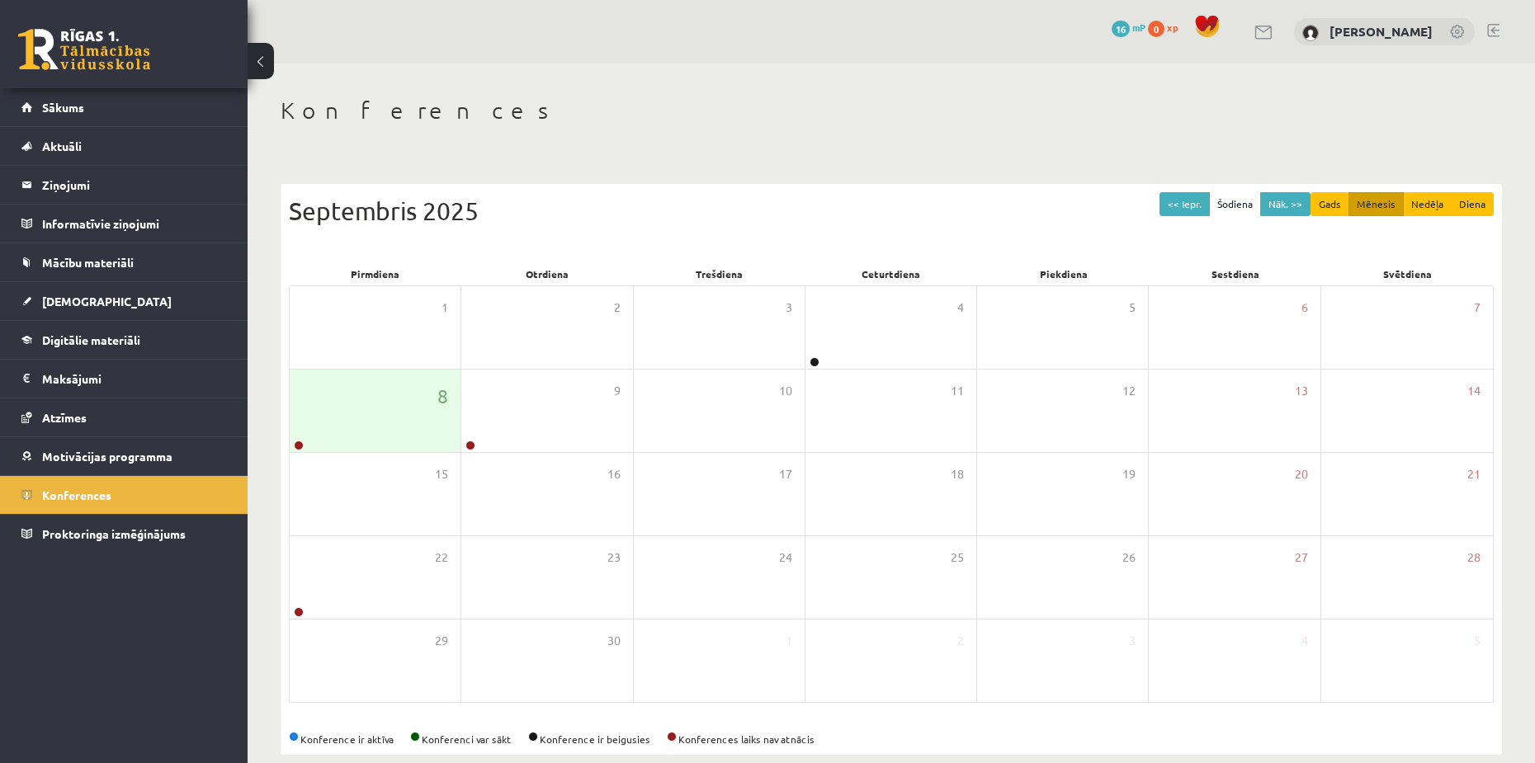
click at [267, 57] on button at bounding box center [261, 61] width 26 height 36
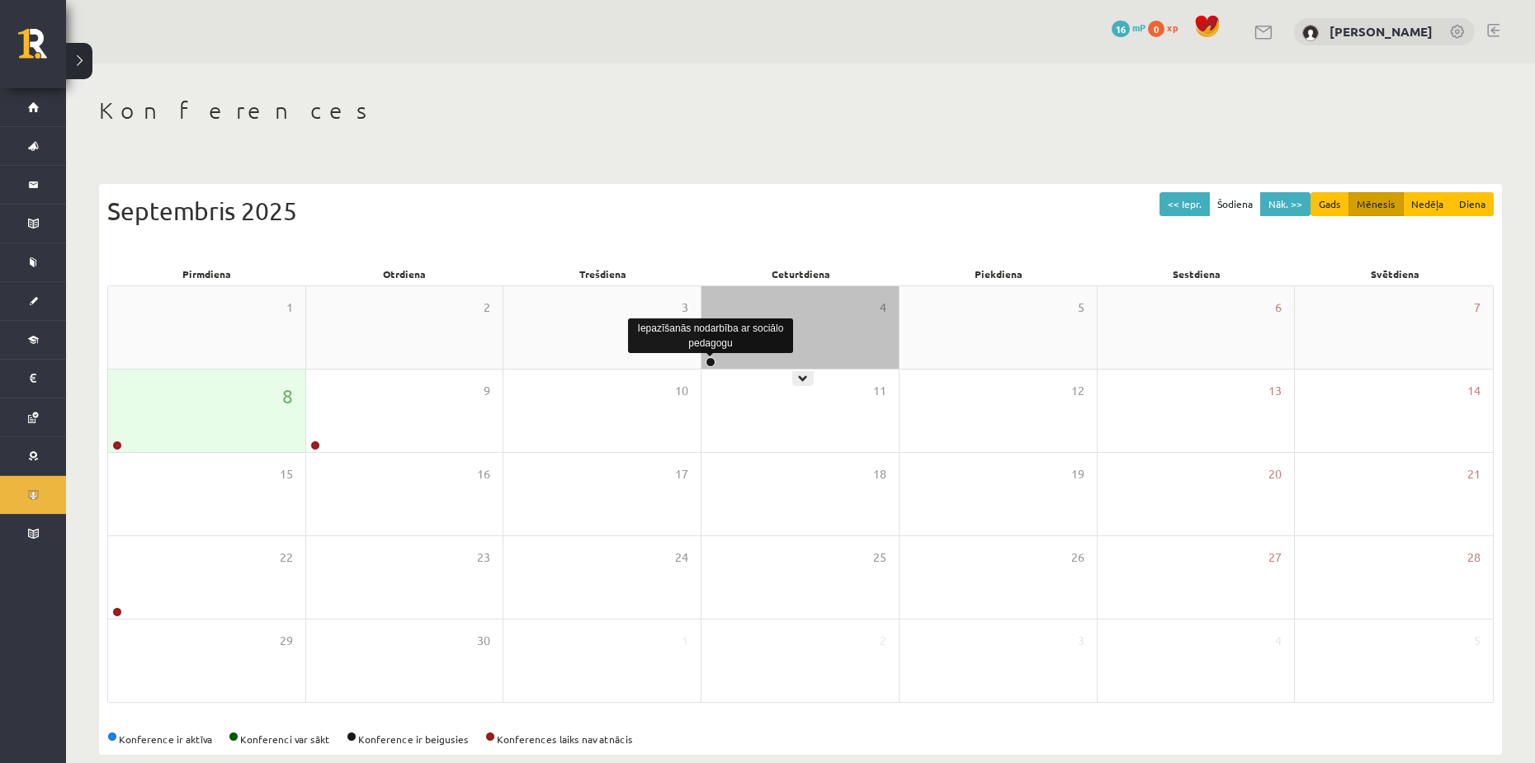
click at [712, 361] on link at bounding box center [711, 362] width 10 height 10
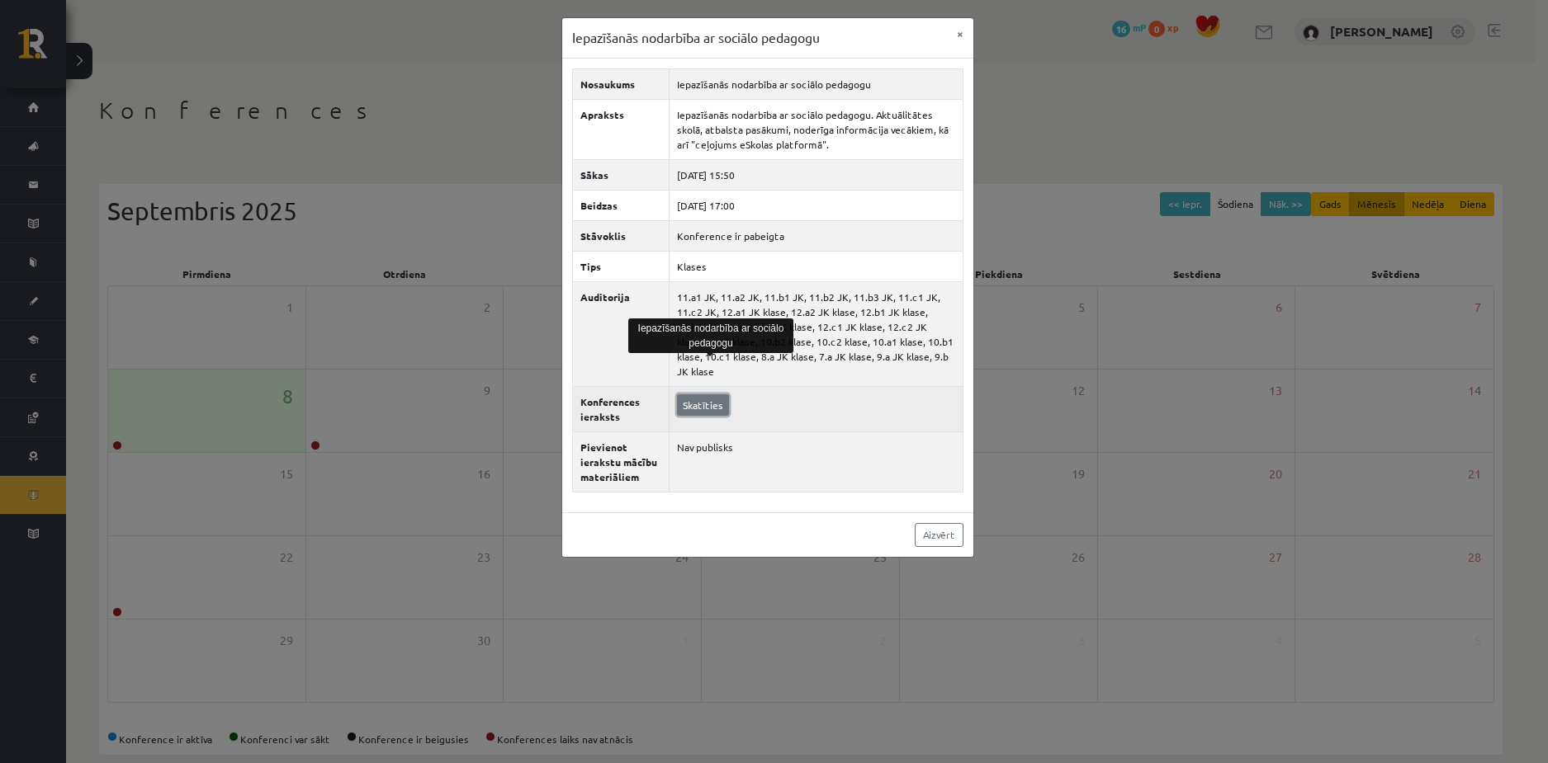
click at [711, 395] on link "Skatīties" at bounding box center [703, 405] width 52 height 21
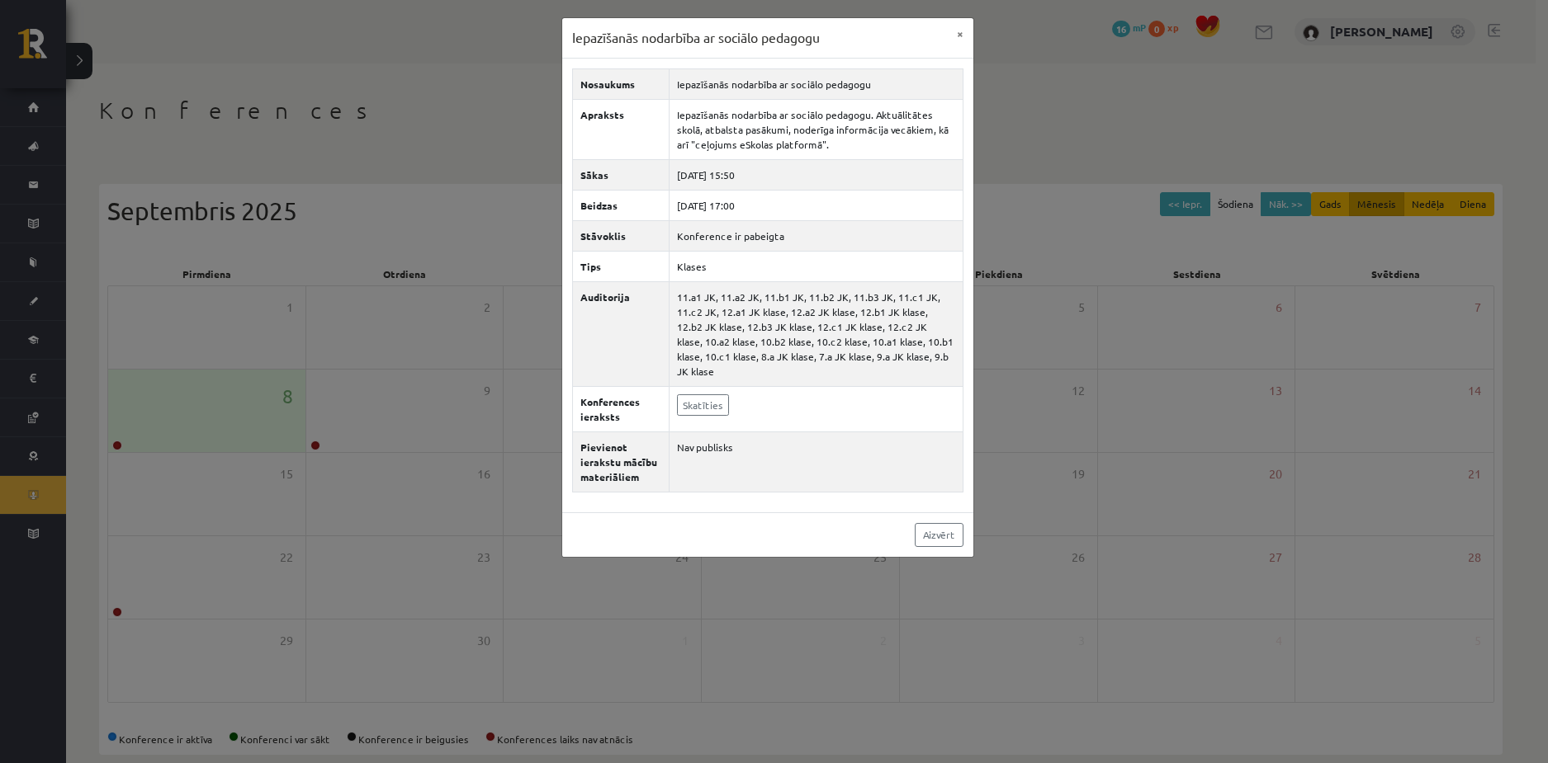
click at [998, 183] on div "Iepazīšanās nodarbība ar sociālo pedagogu × Nosaukums Iepazīšanās nodarbība ar …" at bounding box center [774, 381] width 1548 height 763
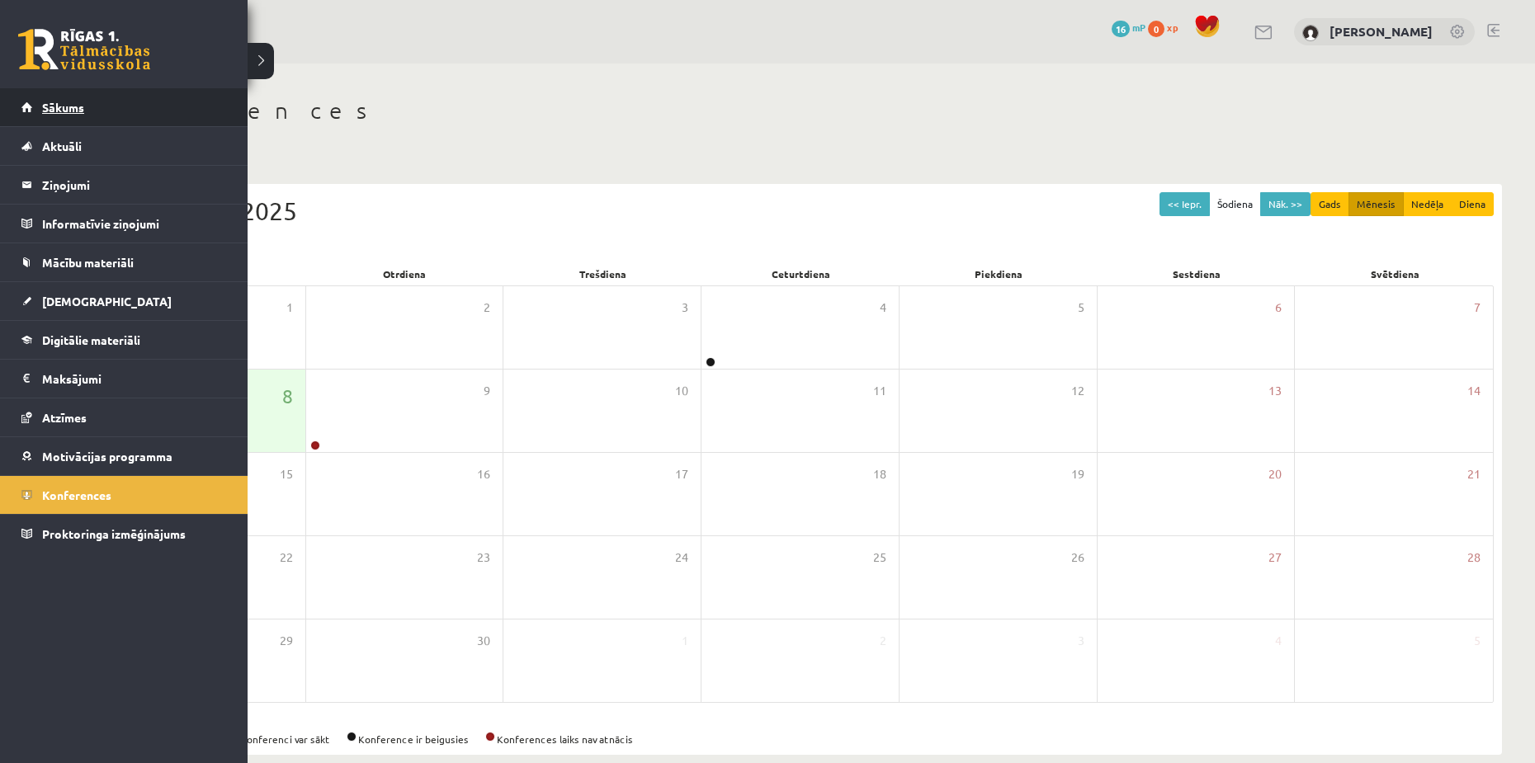
click at [45, 101] on span "Sākums" at bounding box center [63, 107] width 42 height 15
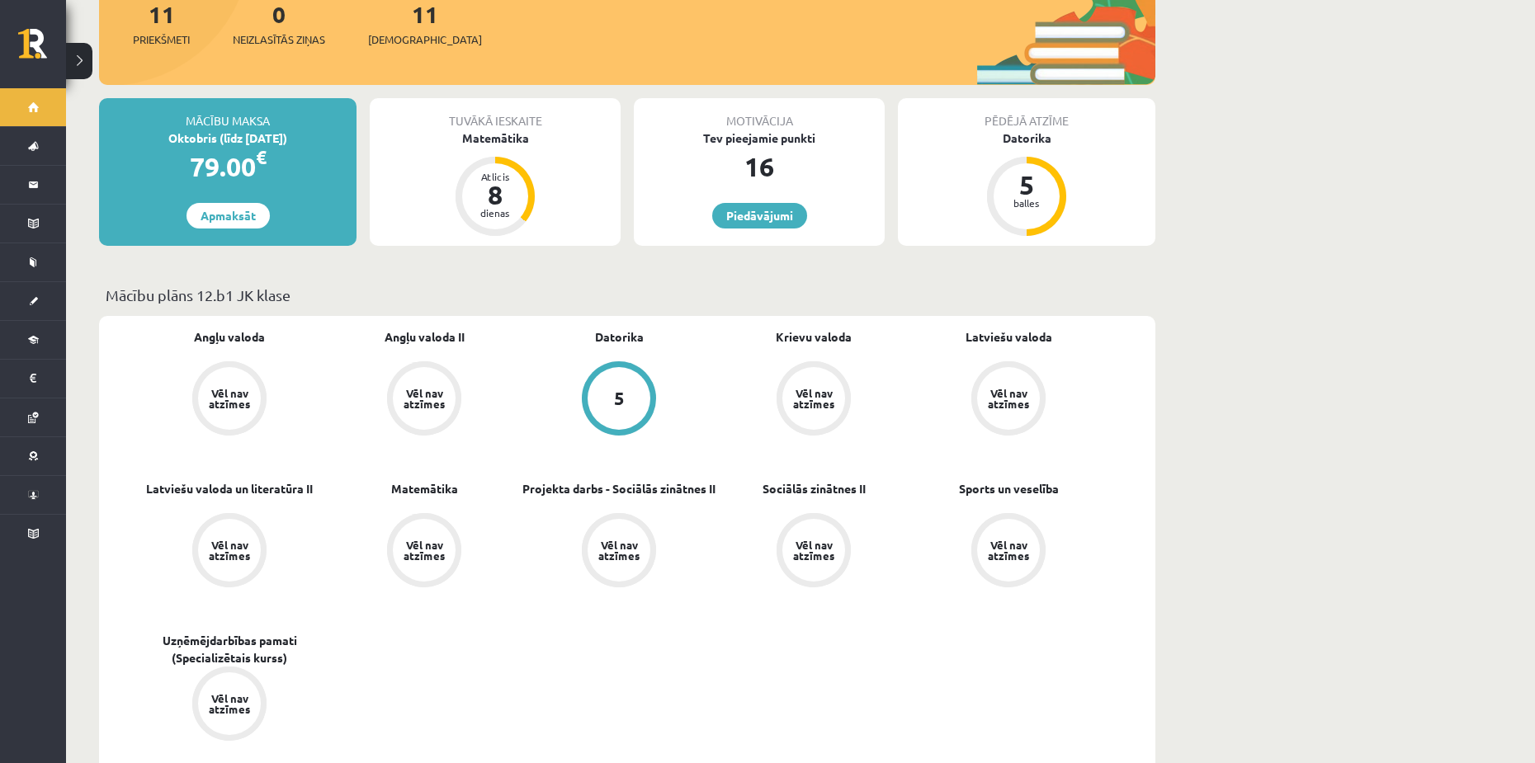
scroll to position [165, 0]
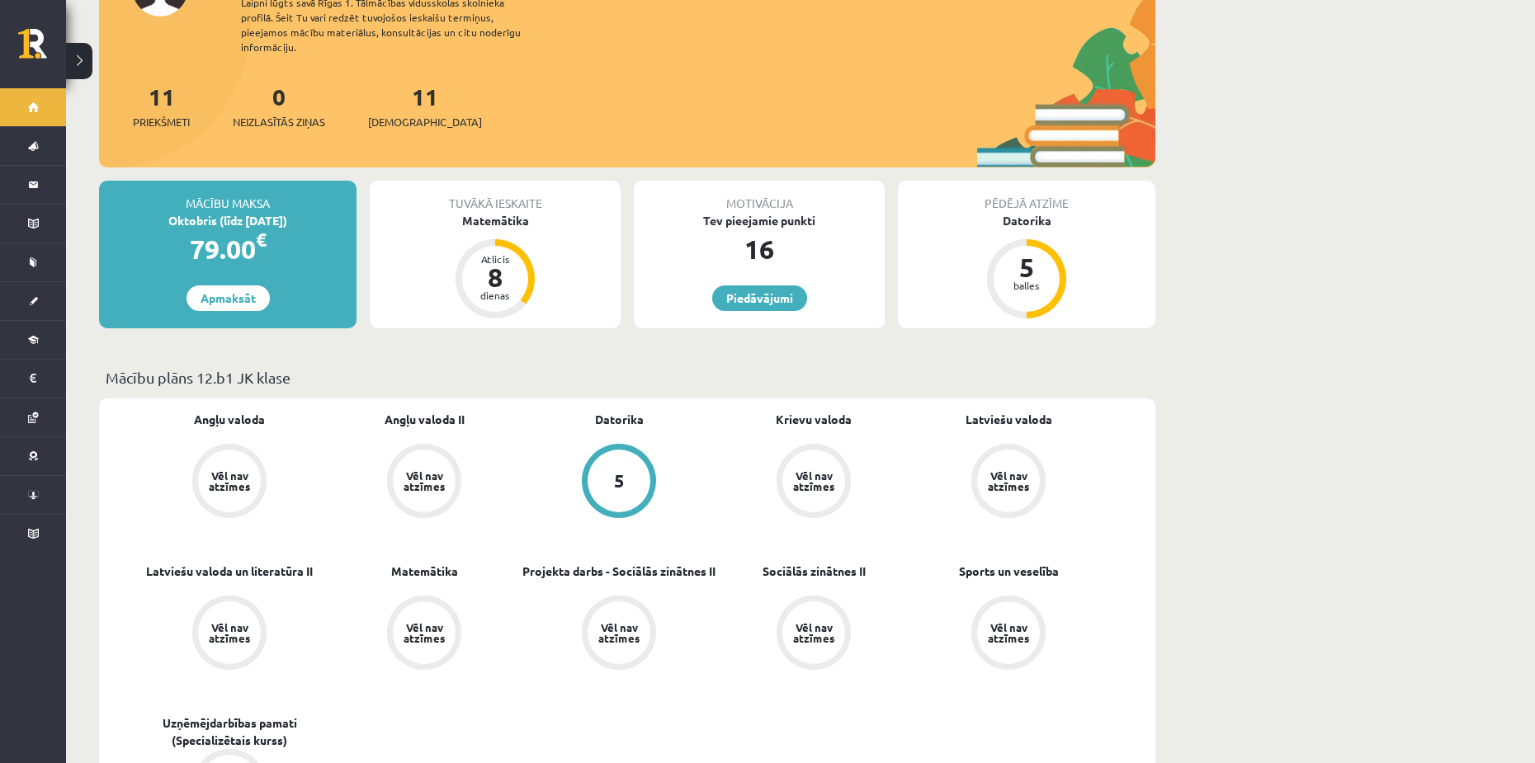
click at [522, 196] on div "Tuvākā ieskaite" at bounding box center [495, 196] width 251 height 31
click at [518, 212] on div "Matemātika" at bounding box center [495, 220] width 251 height 17
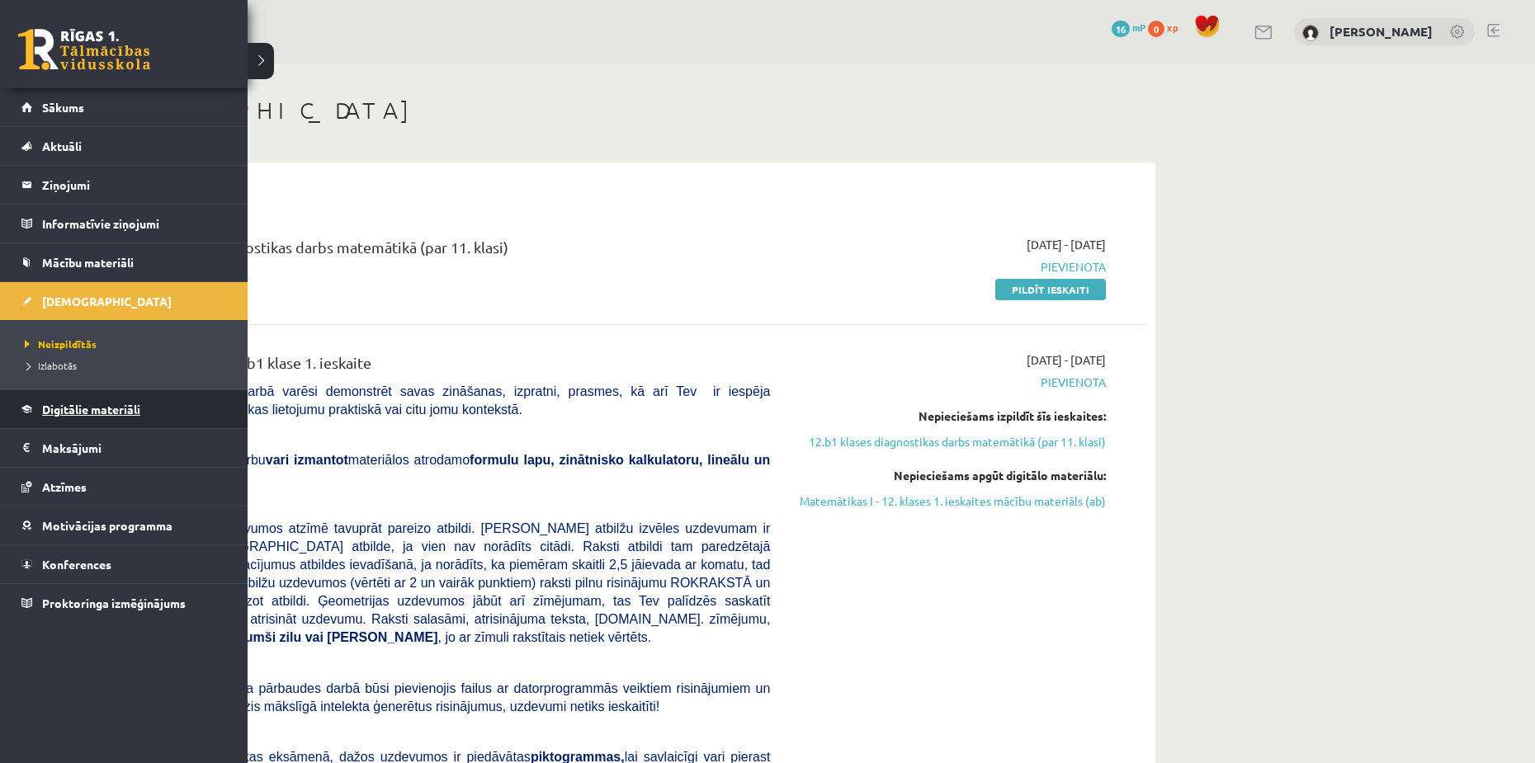
click at [90, 404] on span "Digitālie materiāli" at bounding box center [91, 409] width 98 height 15
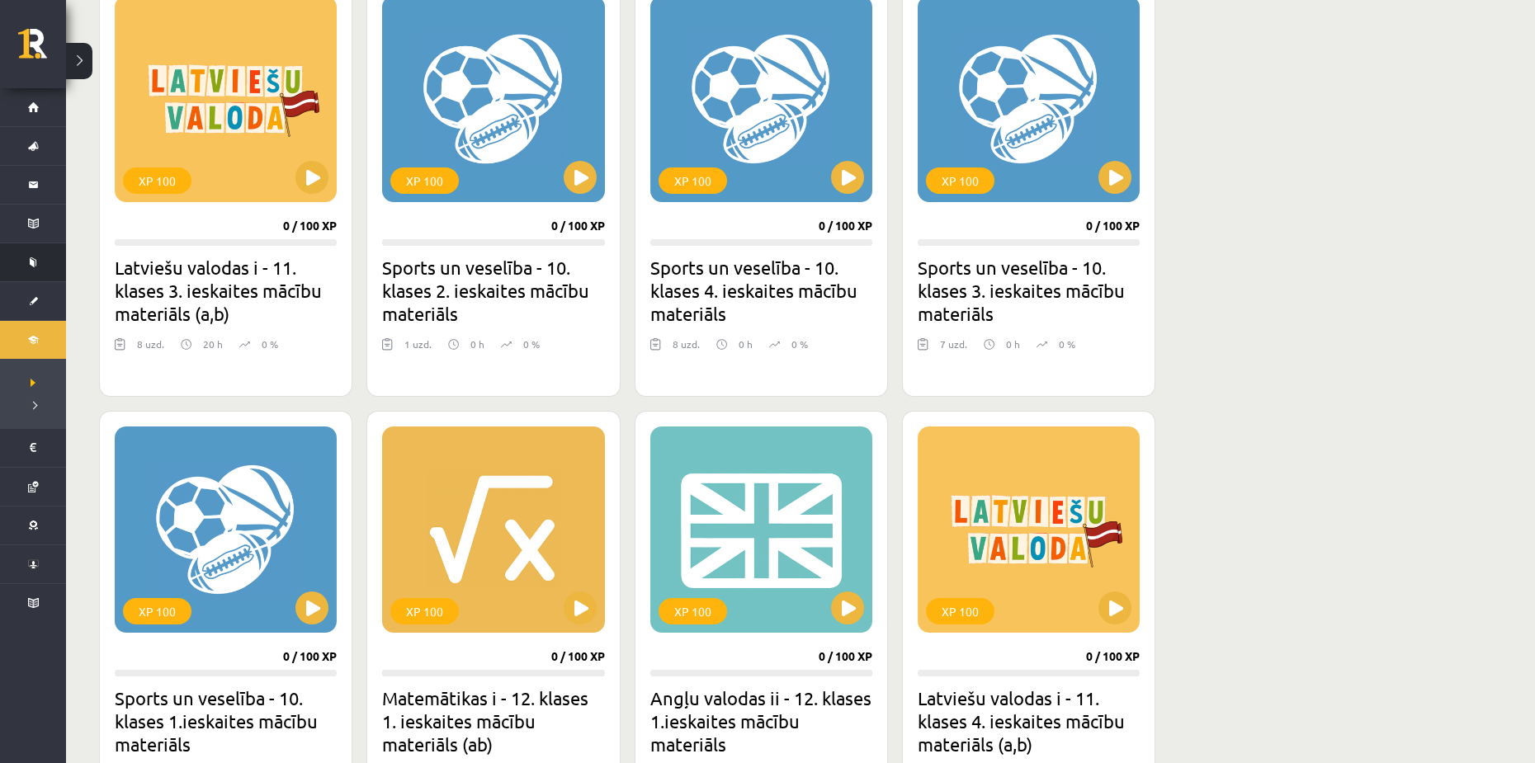
scroll to position [495, 0]
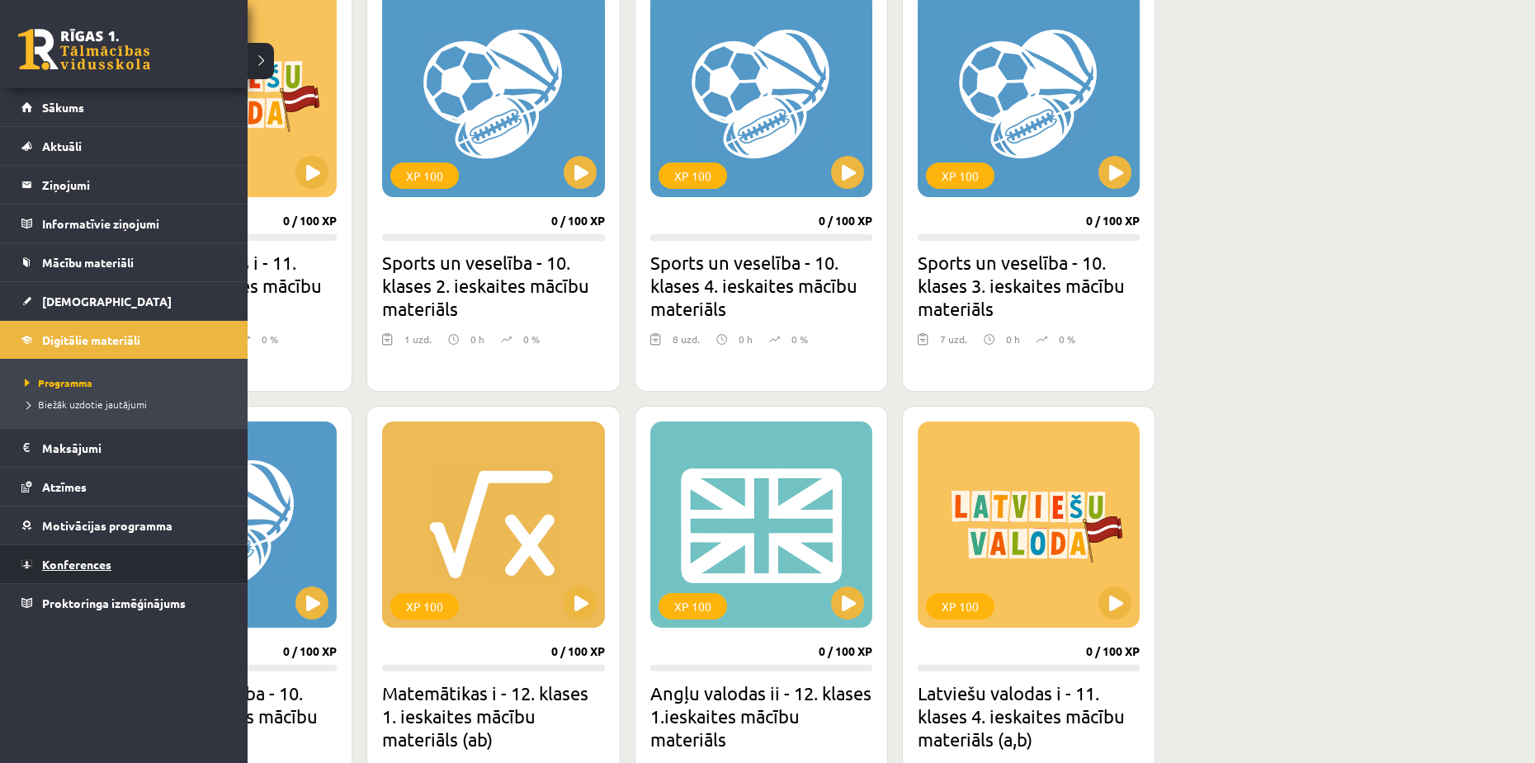
click at [84, 573] on link "Konferences" at bounding box center [124, 565] width 206 height 38
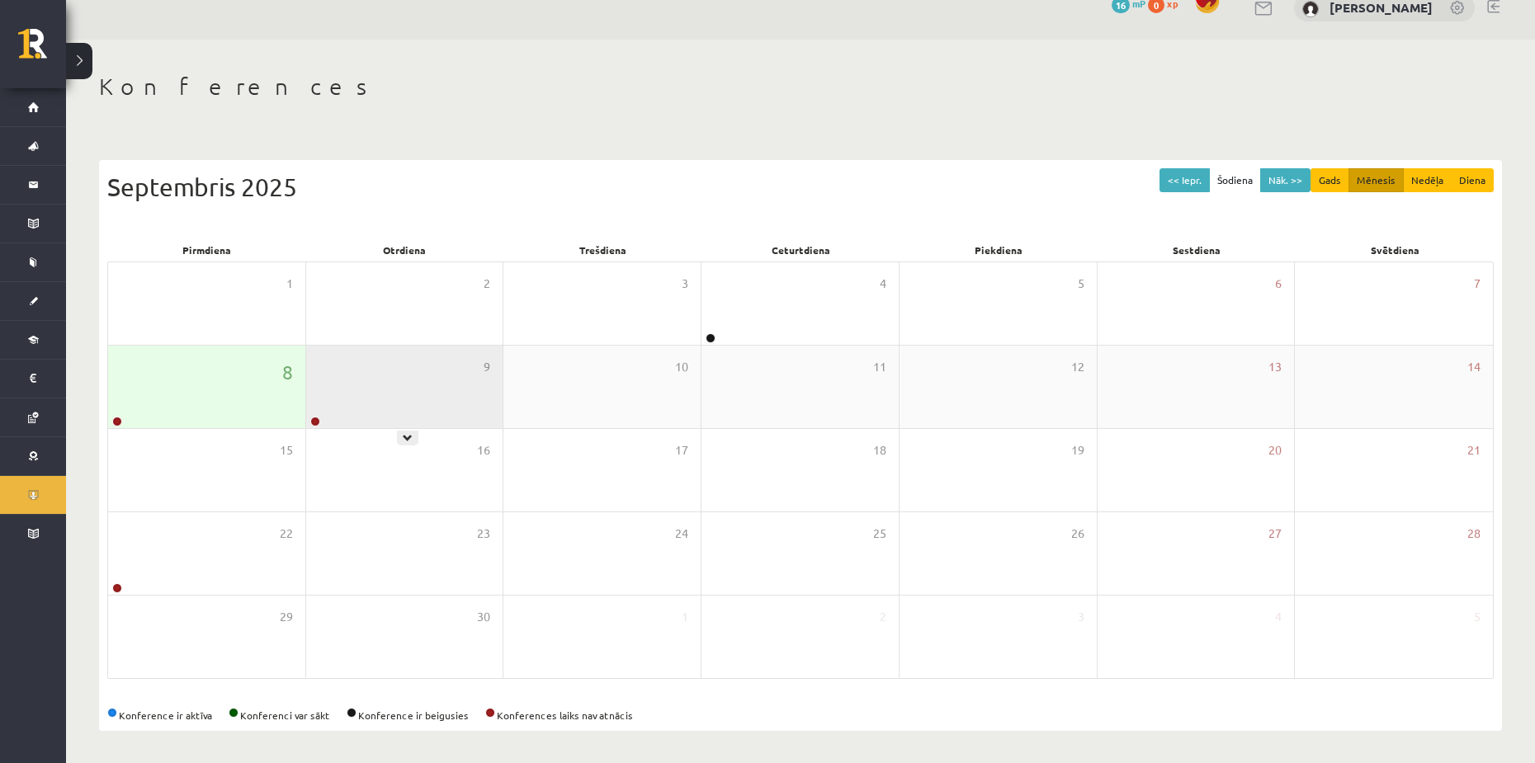
scroll to position [26, 0]
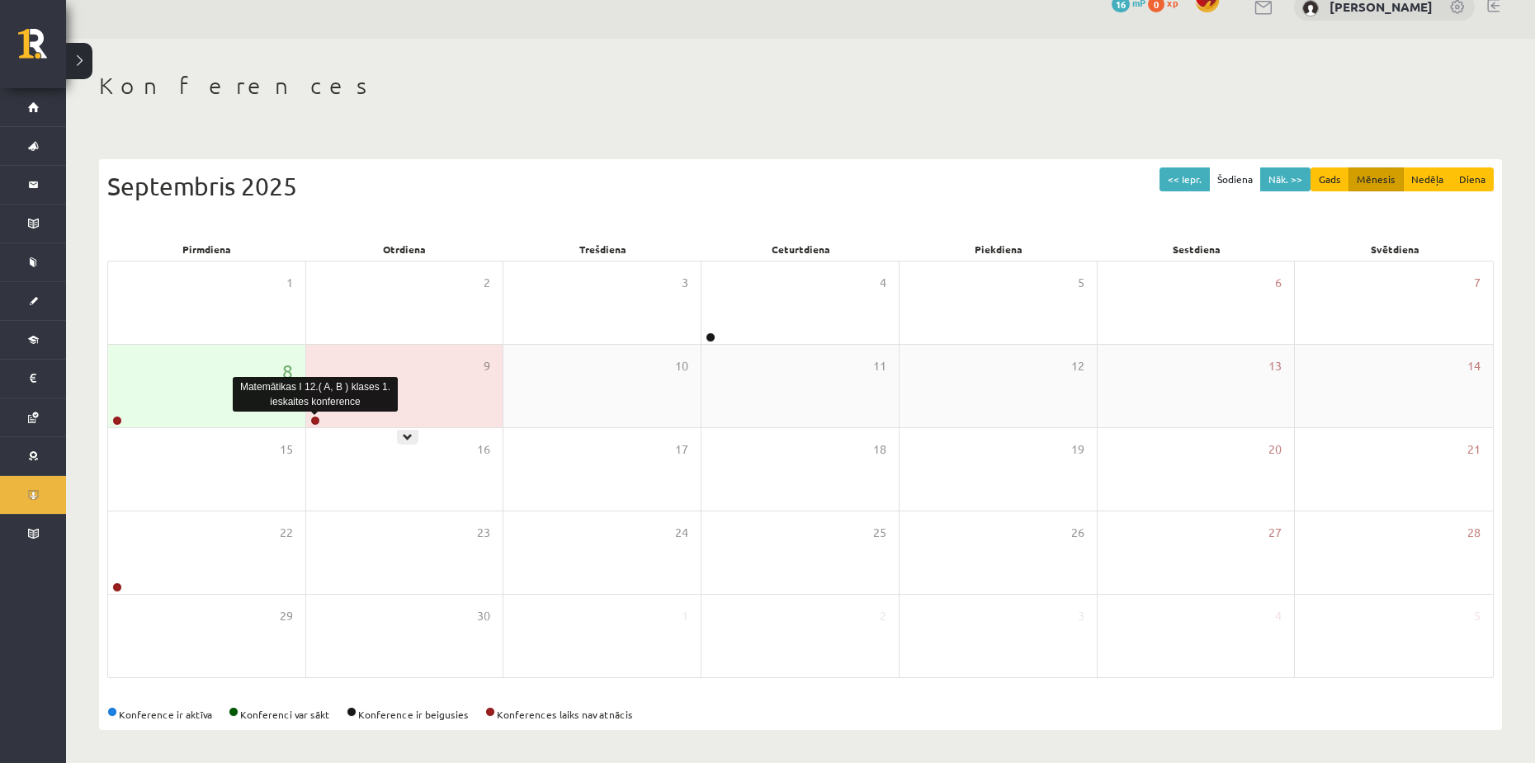
click at [318, 417] on link at bounding box center [315, 421] width 10 height 10
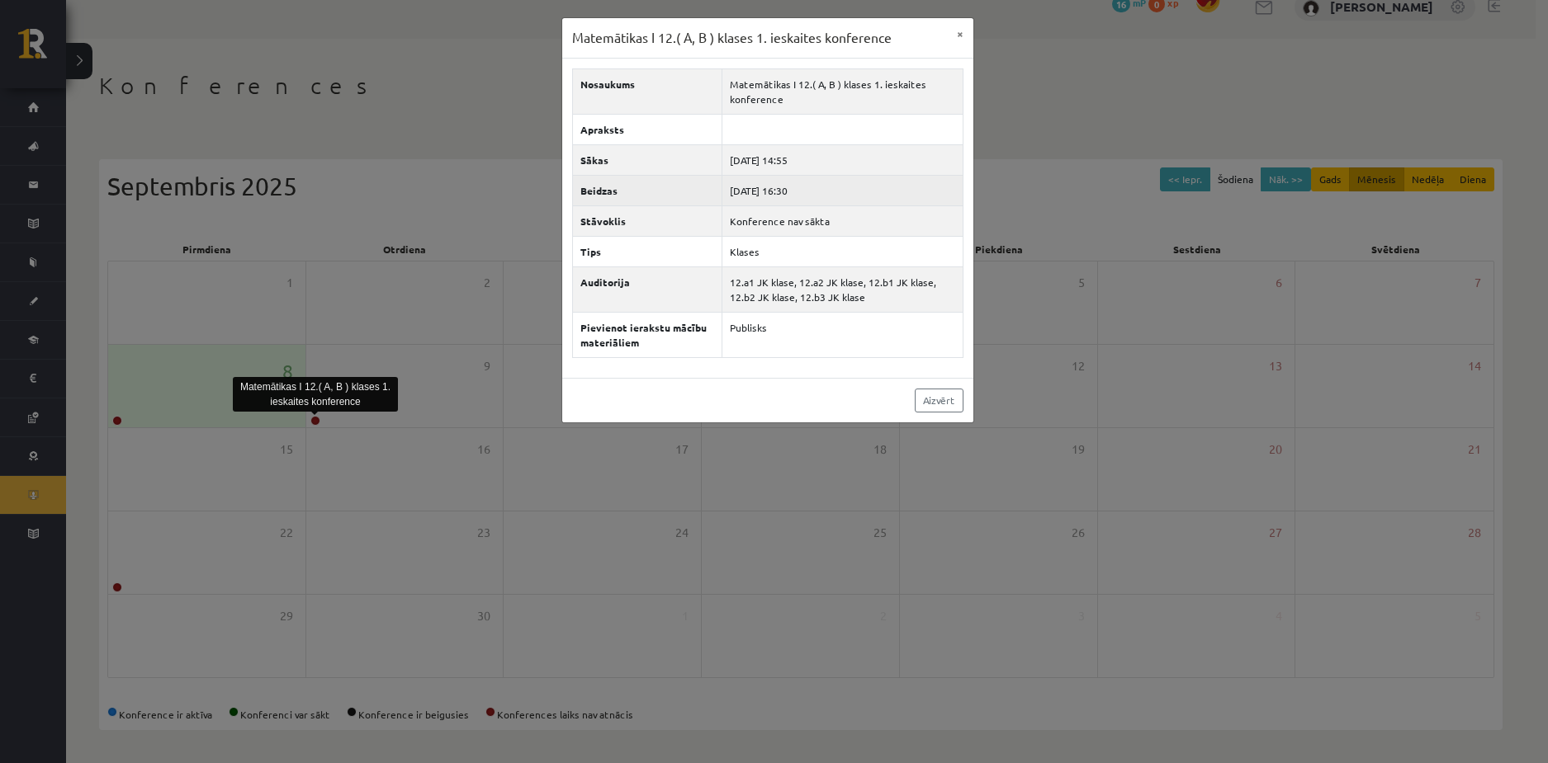
drag, startPoint x: 846, startPoint y: 164, endPoint x: 858, endPoint y: 192, distance: 30.7
click at [848, 176] on tbody "Nosaukums Matemātikas I 12.( A, B ) klases 1. ieskaites konference Apraksts Sāk…" at bounding box center [768, 213] width 390 height 289
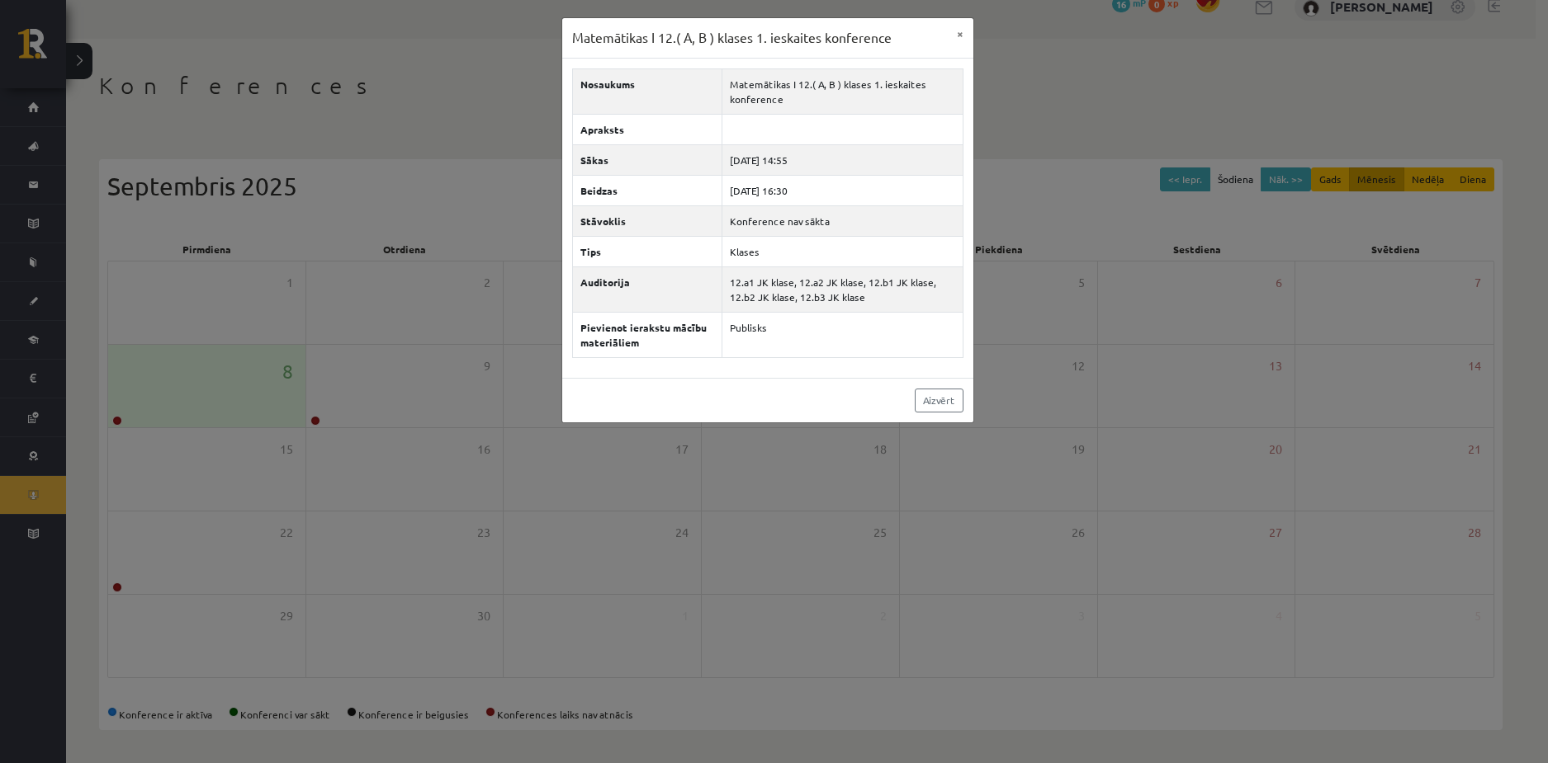
click at [858, 600] on div "Matemātikas I 12.( A, B ) klases 1. ieskaites konference × Nosaukums Matemātika…" at bounding box center [774, 381] width 1548 height 763
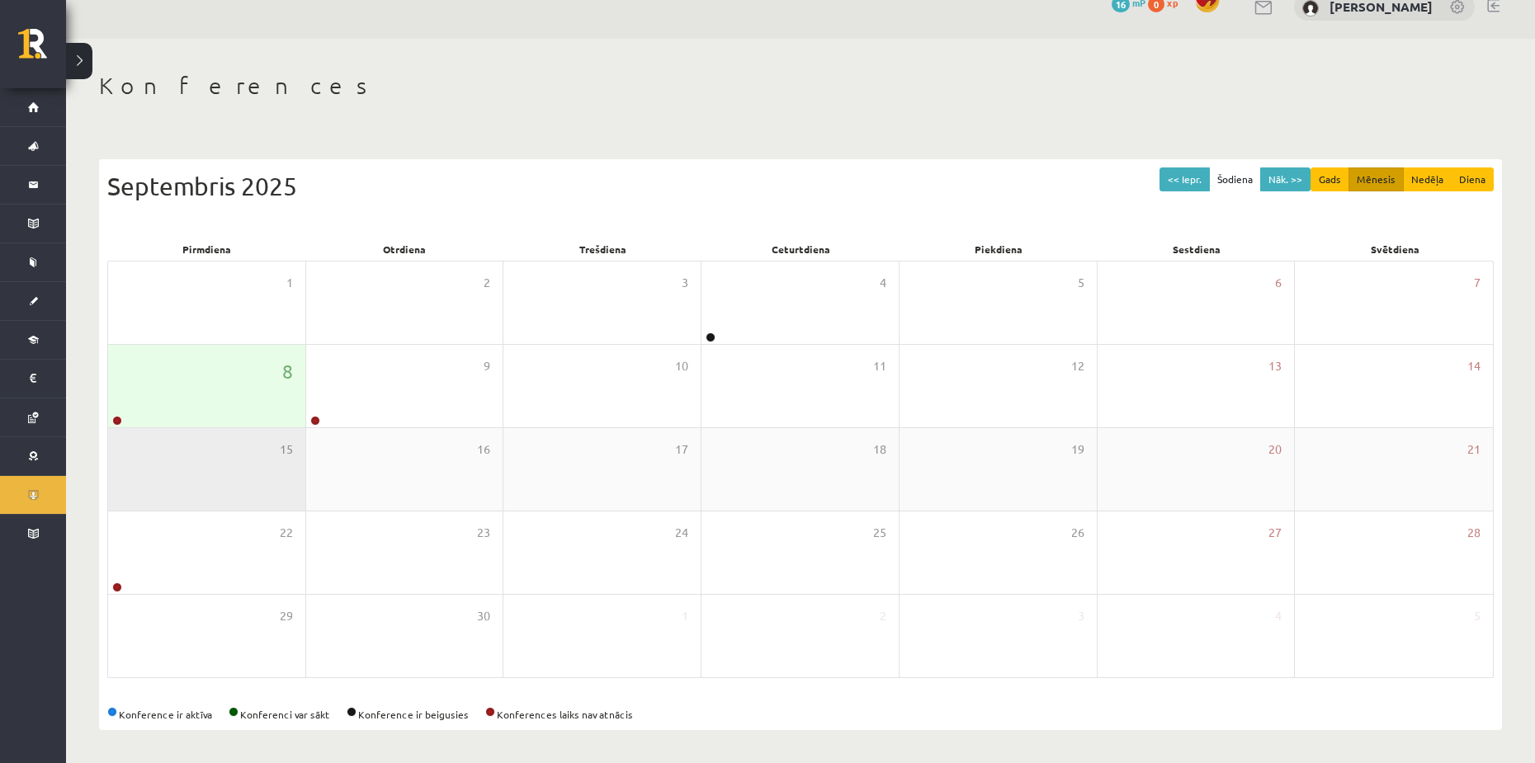
click at [267, 451] on div "15" at bounding box center [206, 469] width 197 height 83
click at [267, 450] on div "15" at bounding box center [206, 469] width 197 height 83
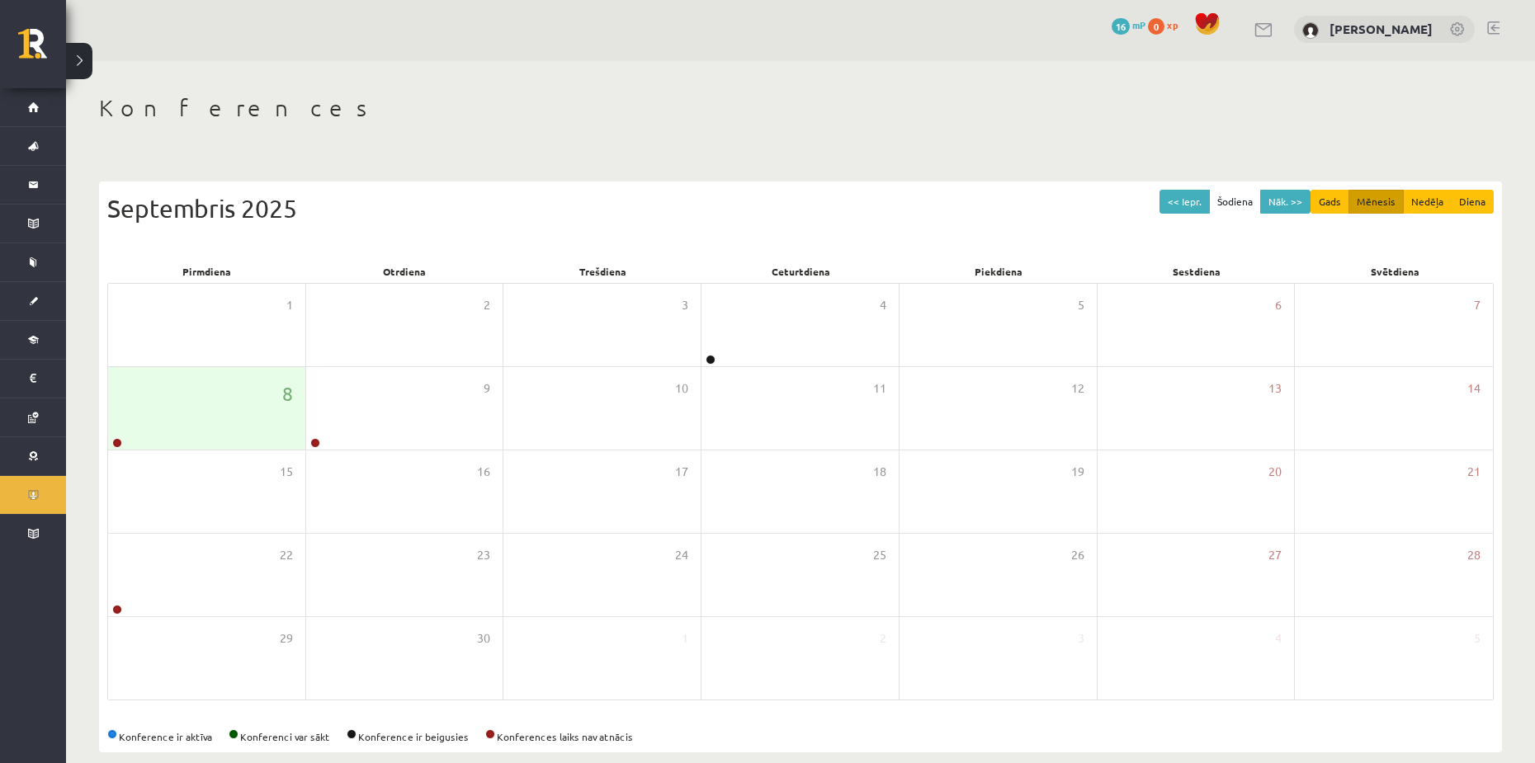
scroll to position [0, 0]
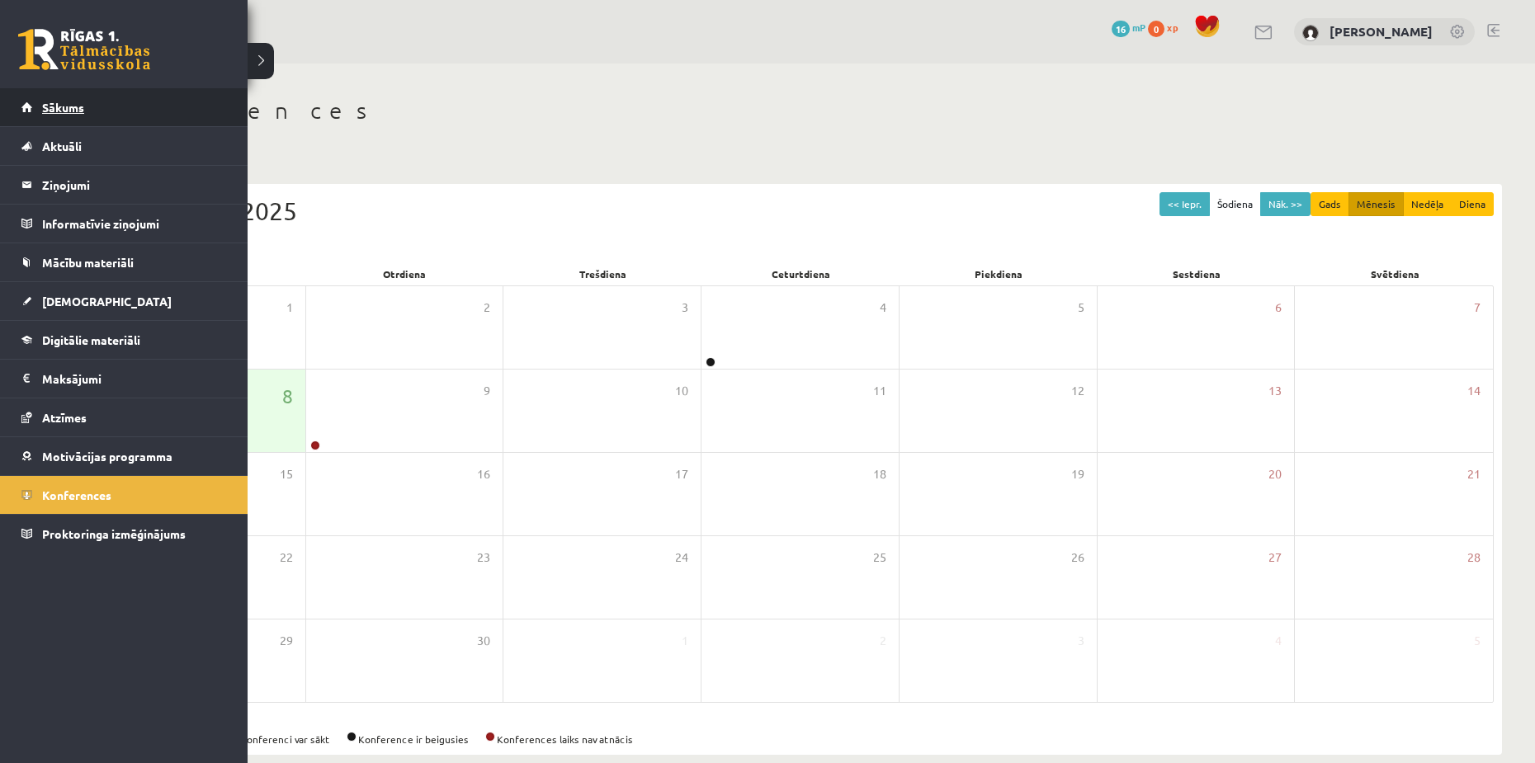
click at [58, 115] on link "Sākums" at bounding box center [124, 107] width 206 height 38
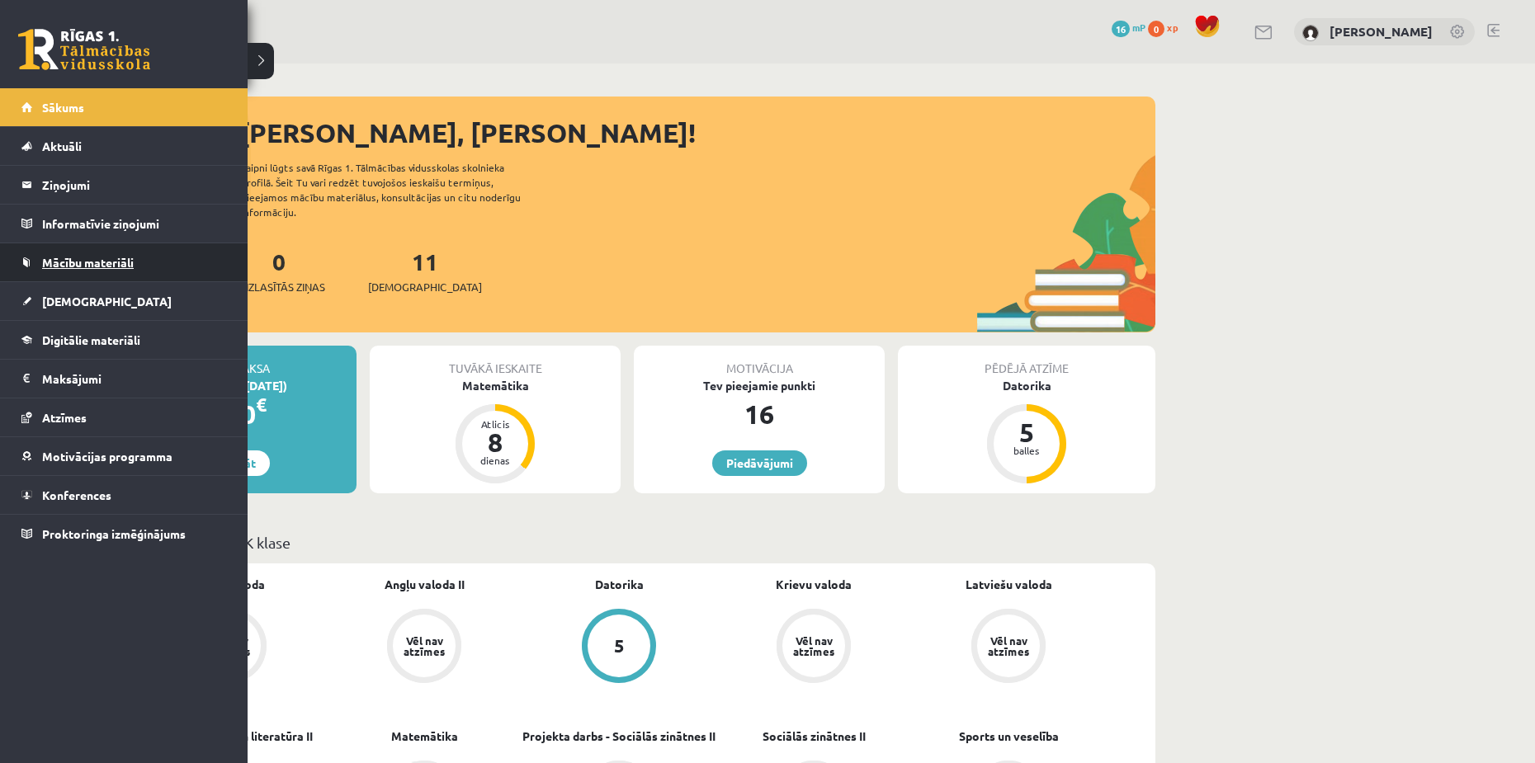
click at [66, 253] on link "Mācību materiāli" at bounding box center [124, 262] width 206 height 38
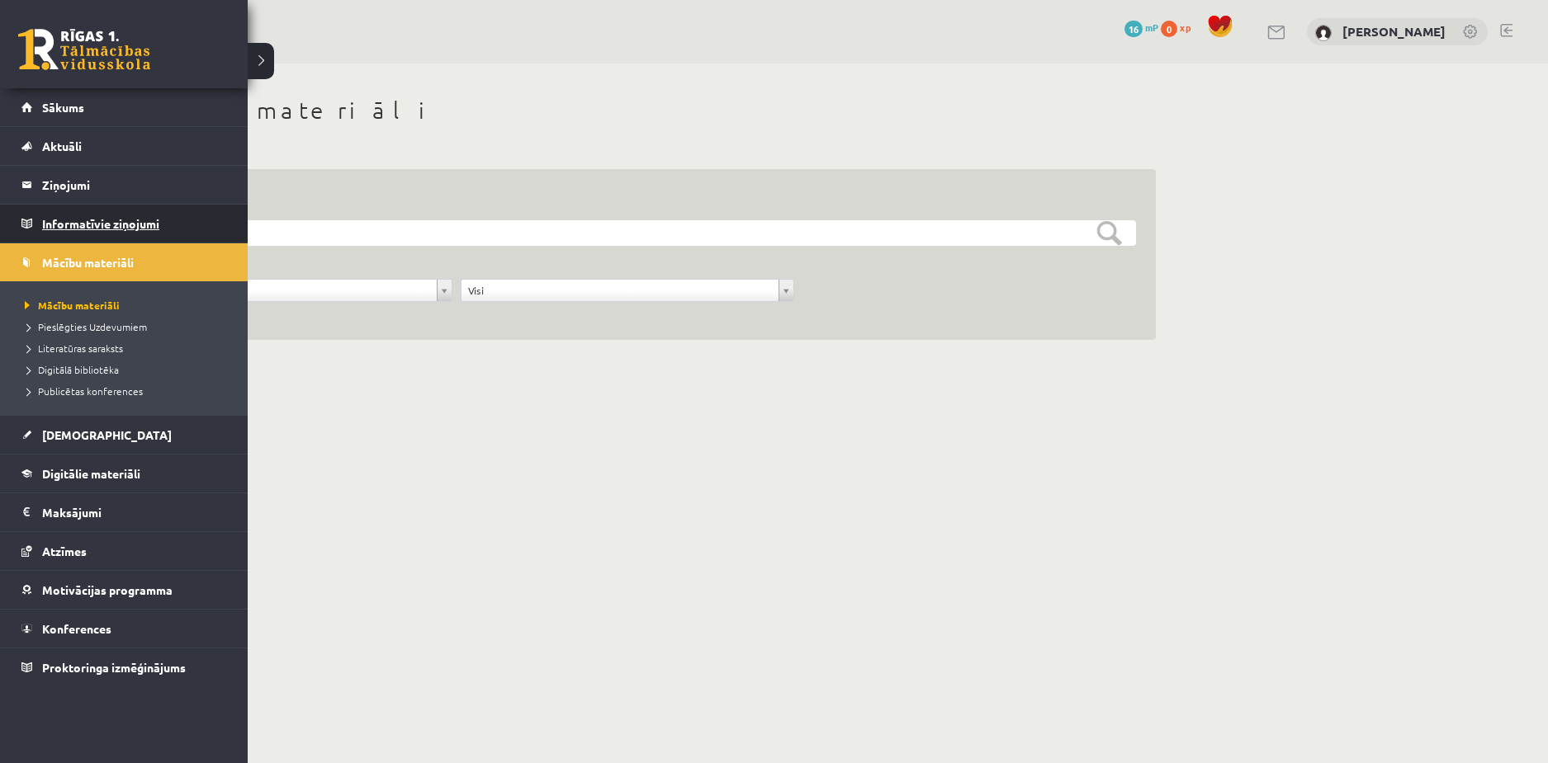
click at [23, 221] on link "Informatīvie ziņojumi 0" at bounding box center [124, 224] width 206 height 38
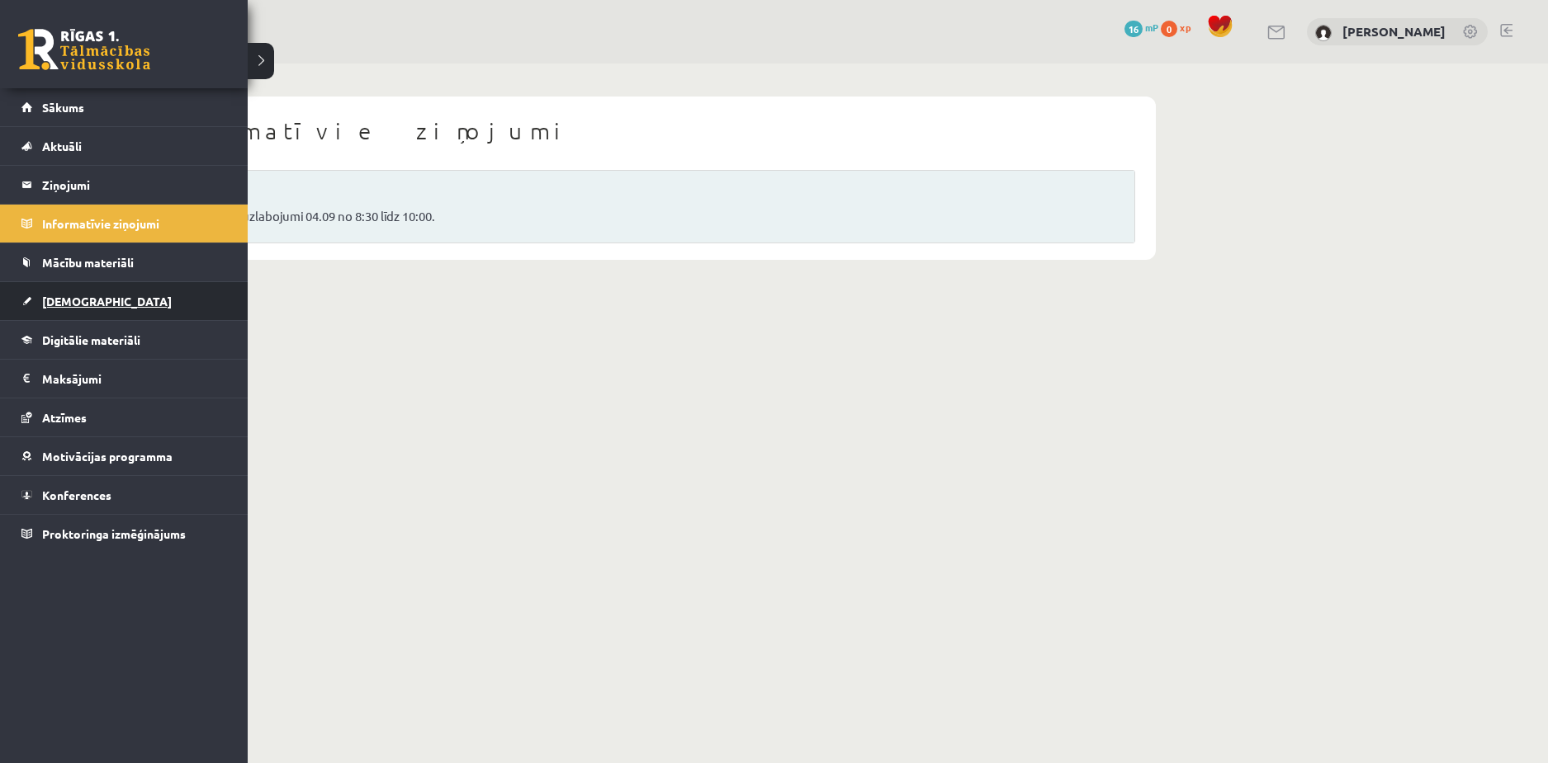
click at [80, 307] on span "[DEMOGRAPHIC_DATA]" at bounding box center [107, 301] width 130 height 15
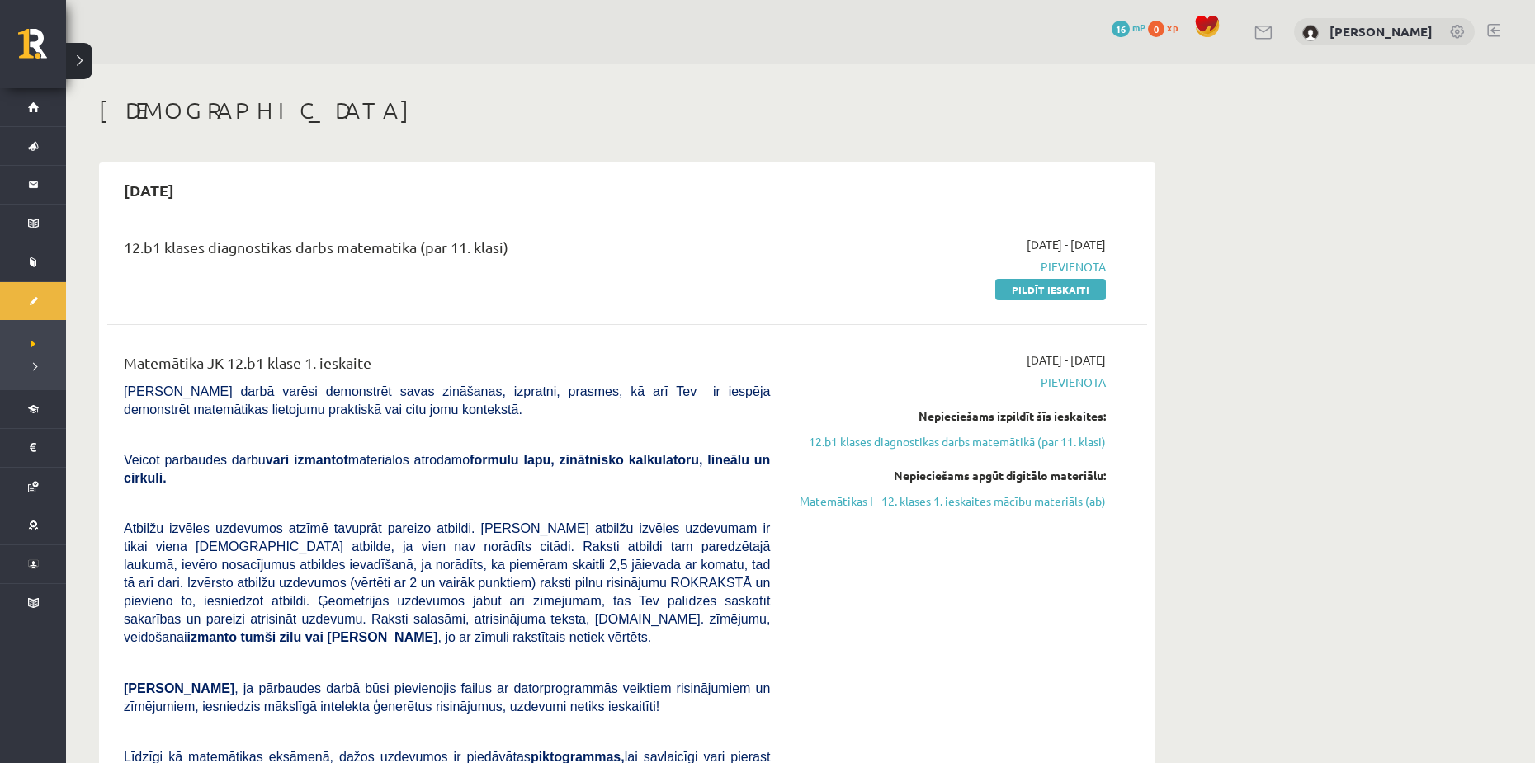
drag, startPoint x: 429, startPoint y: 293, endPoint x: 555, endPoint y: 269, distance: 128.5
click at [430, 292] on div "12.b1 klases diagnostikas darbs matemātikā (par 11. klasi)" at bounding box center [446, 267] width 671 height 62
click at [1011, 281] on link "Pildīt ieskaiti" at bounding box center [1050, 289] width 111 height 21
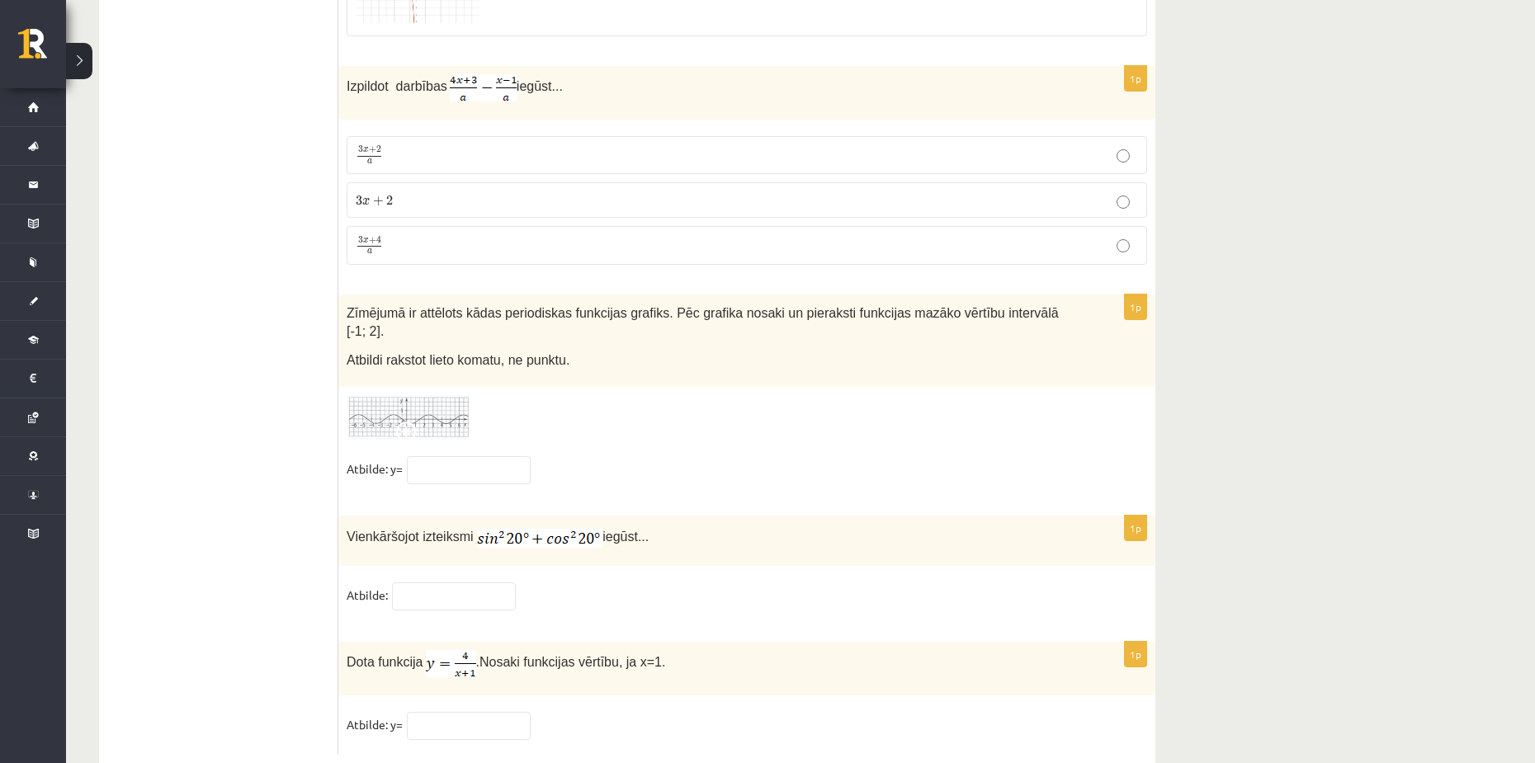
scroll to position [7918, 0]
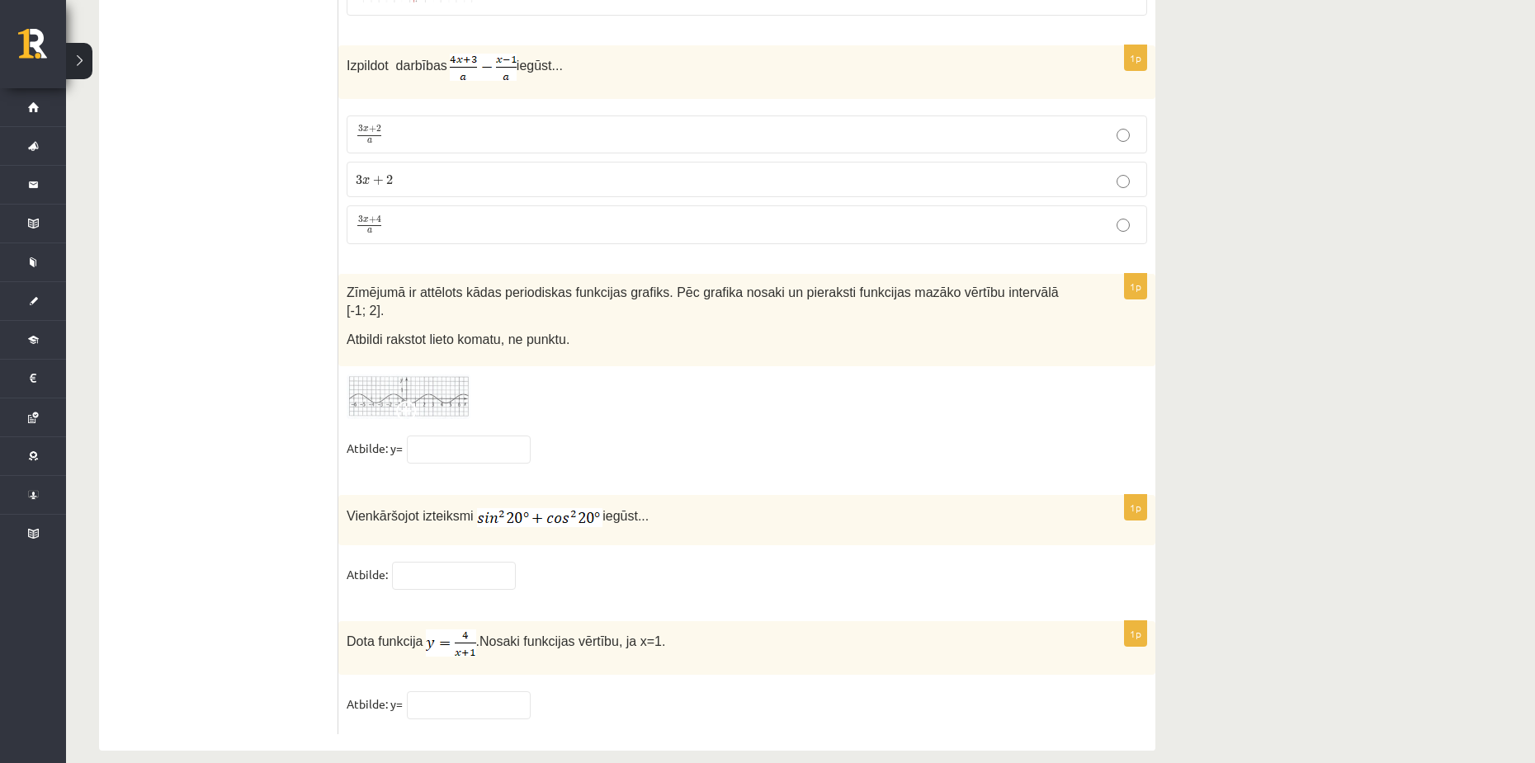
drag, startPoint x: 262, startPoint y: 434, endPoint x: 284, endPoint y: 95, distance: 339.9
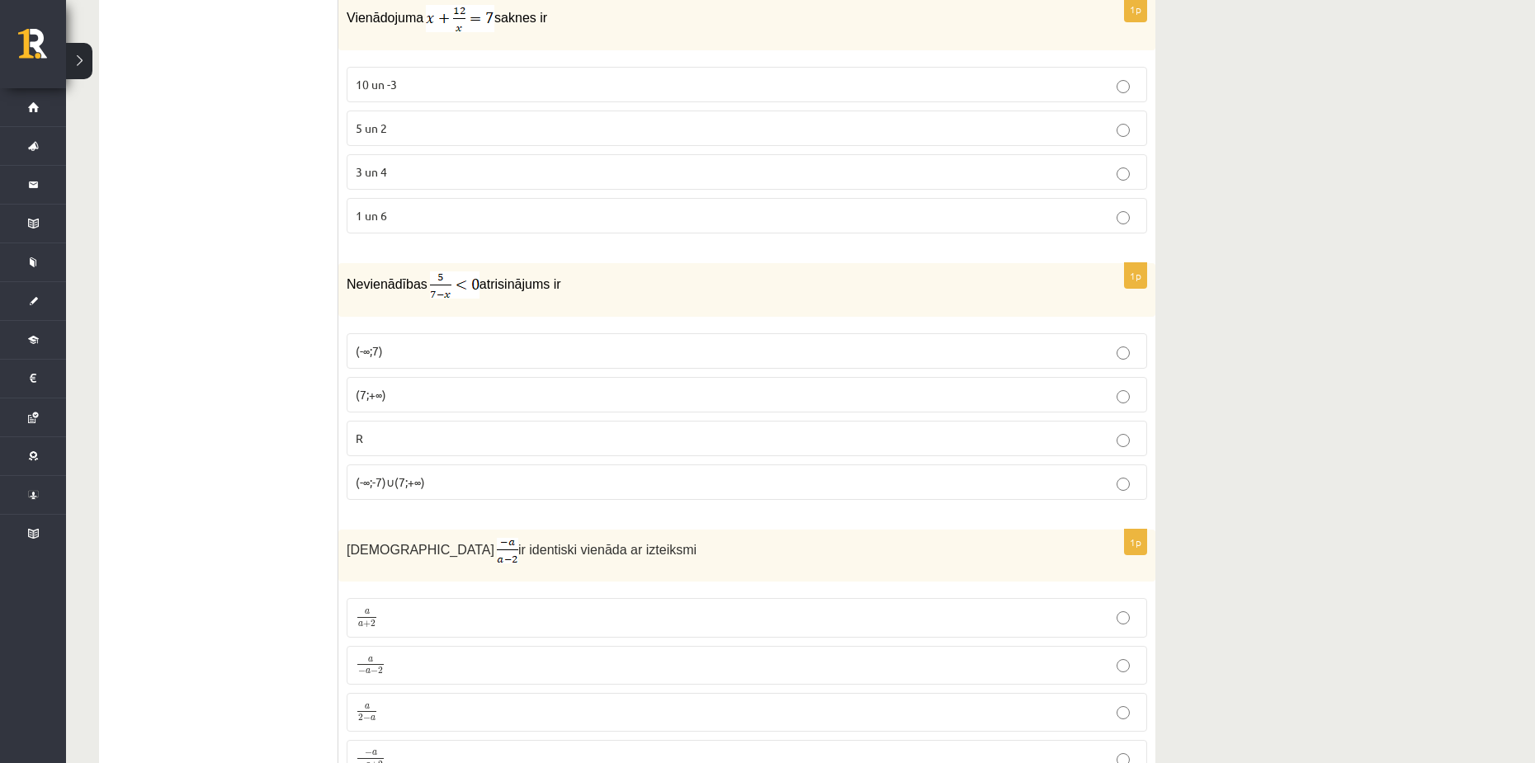
scroll to position [0, 0]
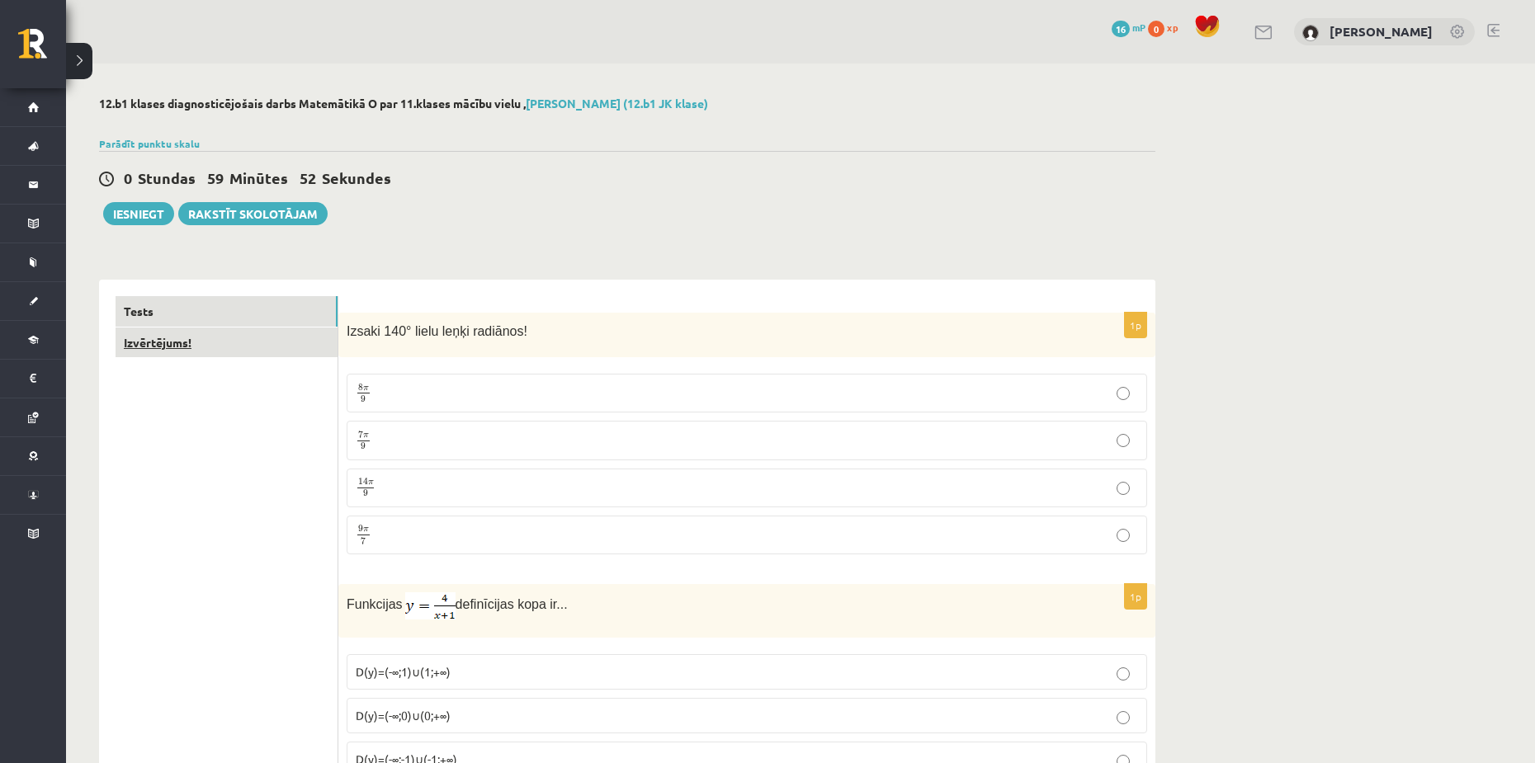
click at [172, 350] on link "Izvērtējums!" at bounding box center [227, 343] width 222 height 31
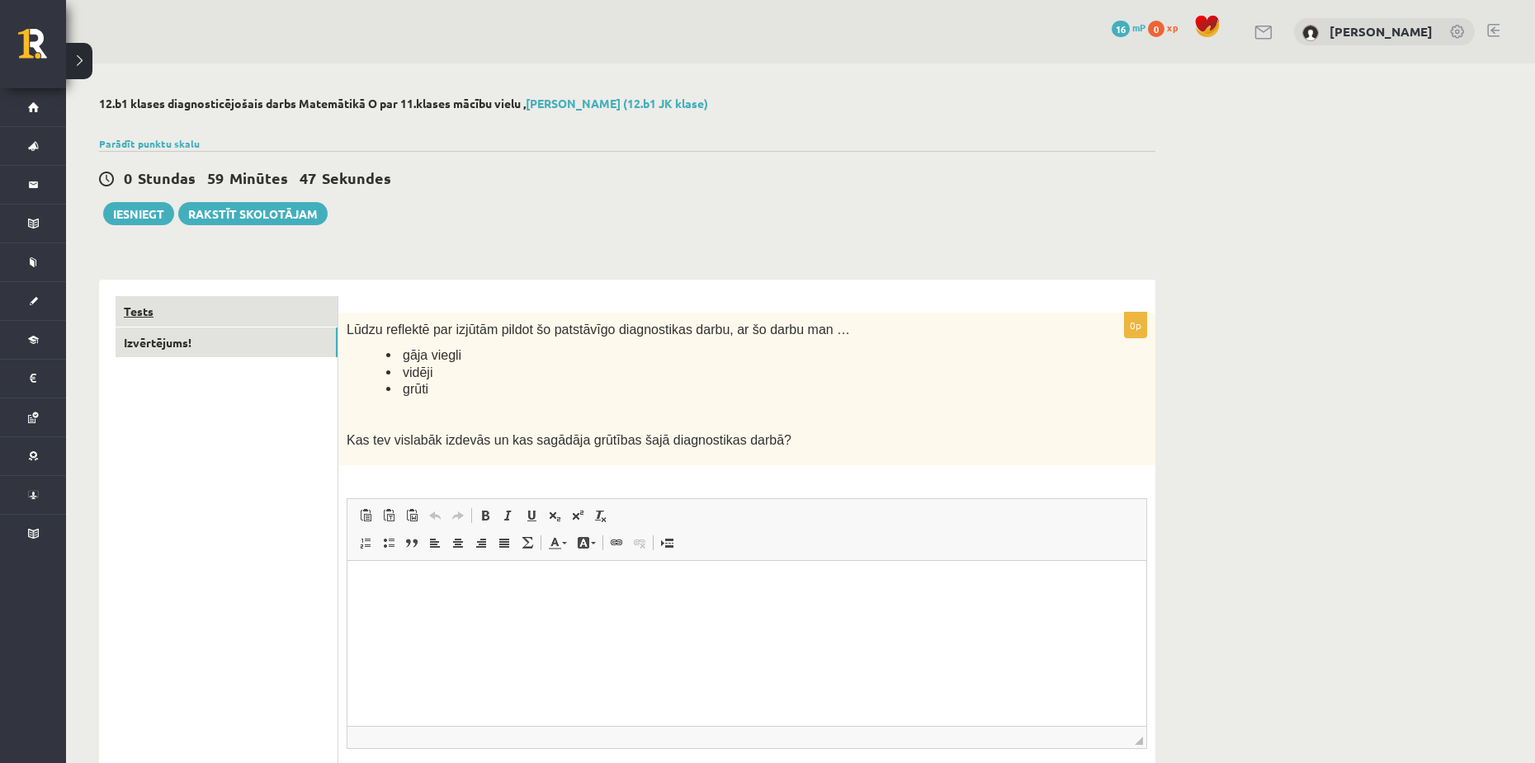
click at [234, 302] on link "Tests" at bounding box center [227, 311] width 222 height 31
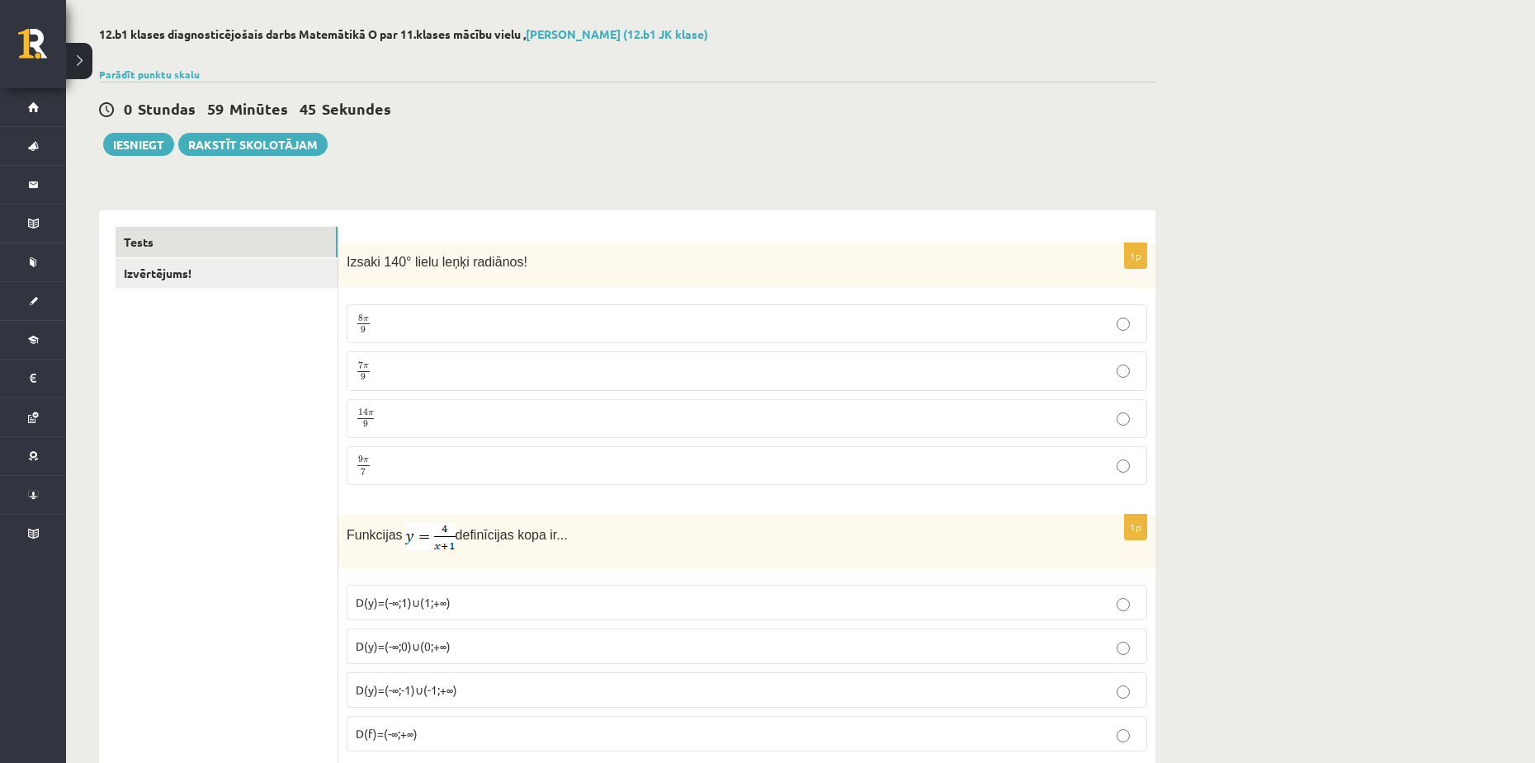
scroll to position [83, 0]
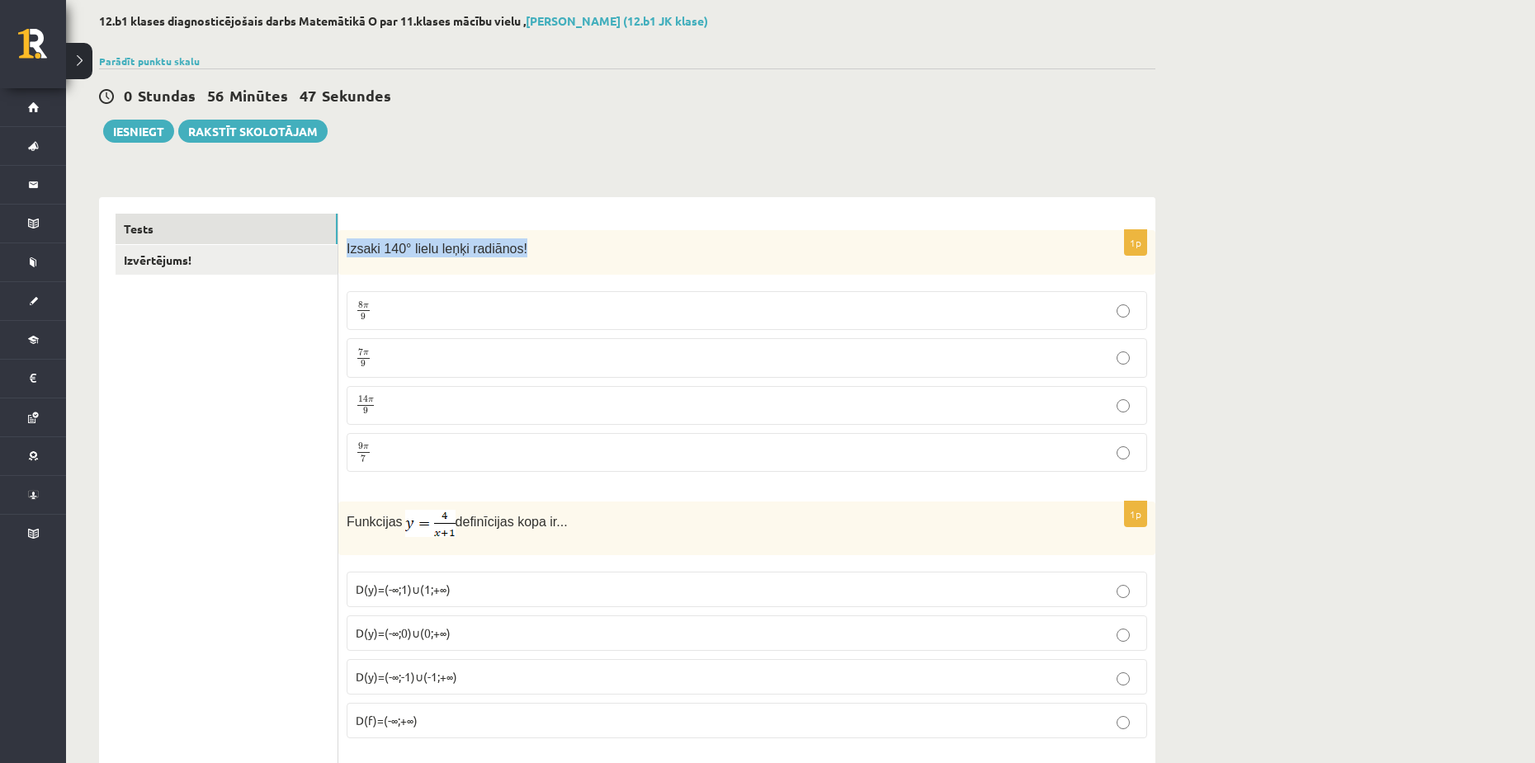
drag, startPoint x: 345, startPoint y: 245, endPoint x: 613, endPoint y: 269, distance: 269.3
click at [604, 262] on div "Izsaki 140° lielu leņķi radiānos!" at bounding box center [746, 252] width 817 height 45
click at [609, 265] on div "Izsaki 140° lielu leņķi radiānos!" at bounding box center [746, 252] width 817 height 45
drag, startPoint x: 1425, startPoint y: 395, endPoint x: 1415, endPoint y: 399, distance: 10.7
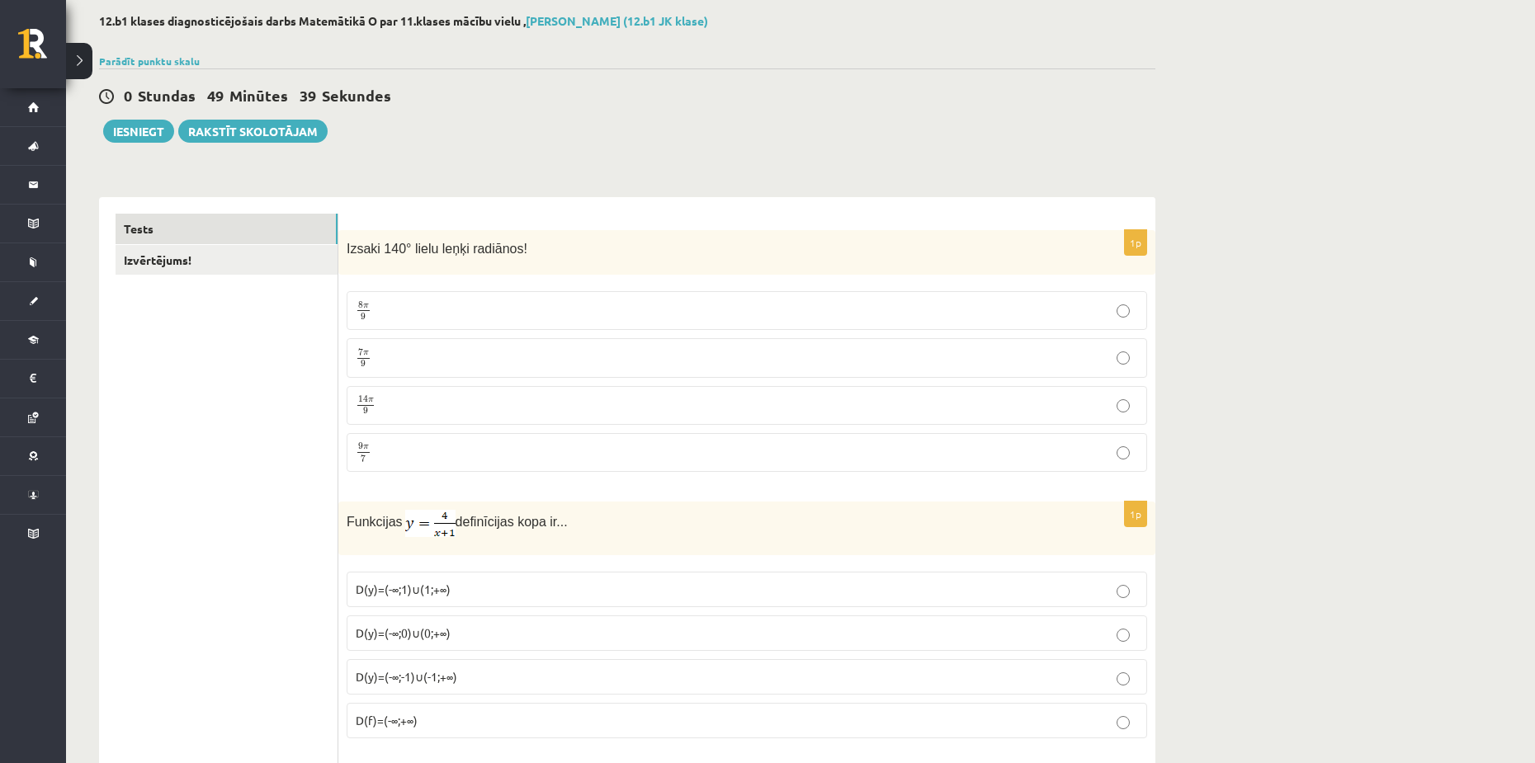
click at [422, 352] on p "7 π 9 7 π 9" at bounding box center [747, 357] width 782 height 21
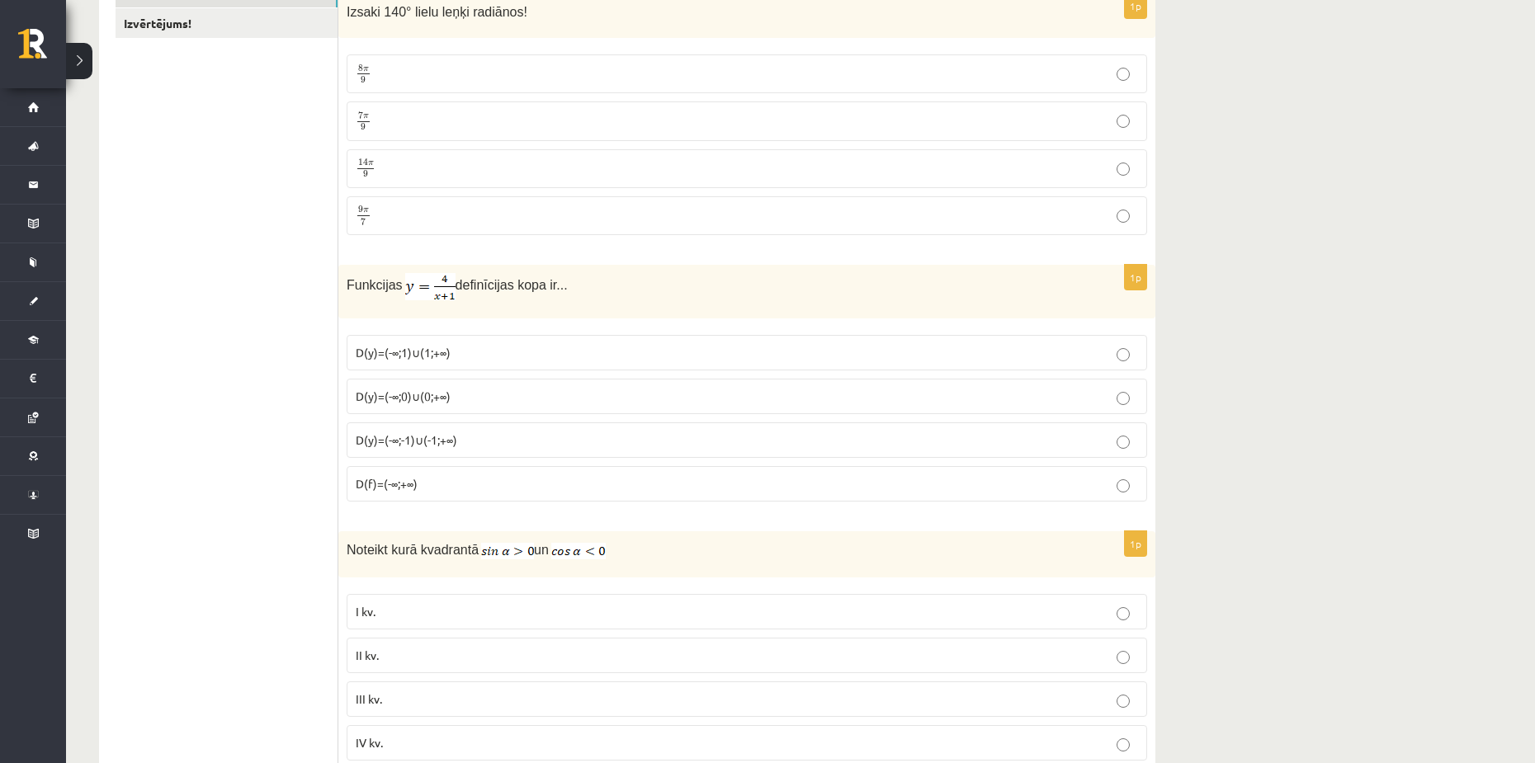
scroll to position [330, 0]
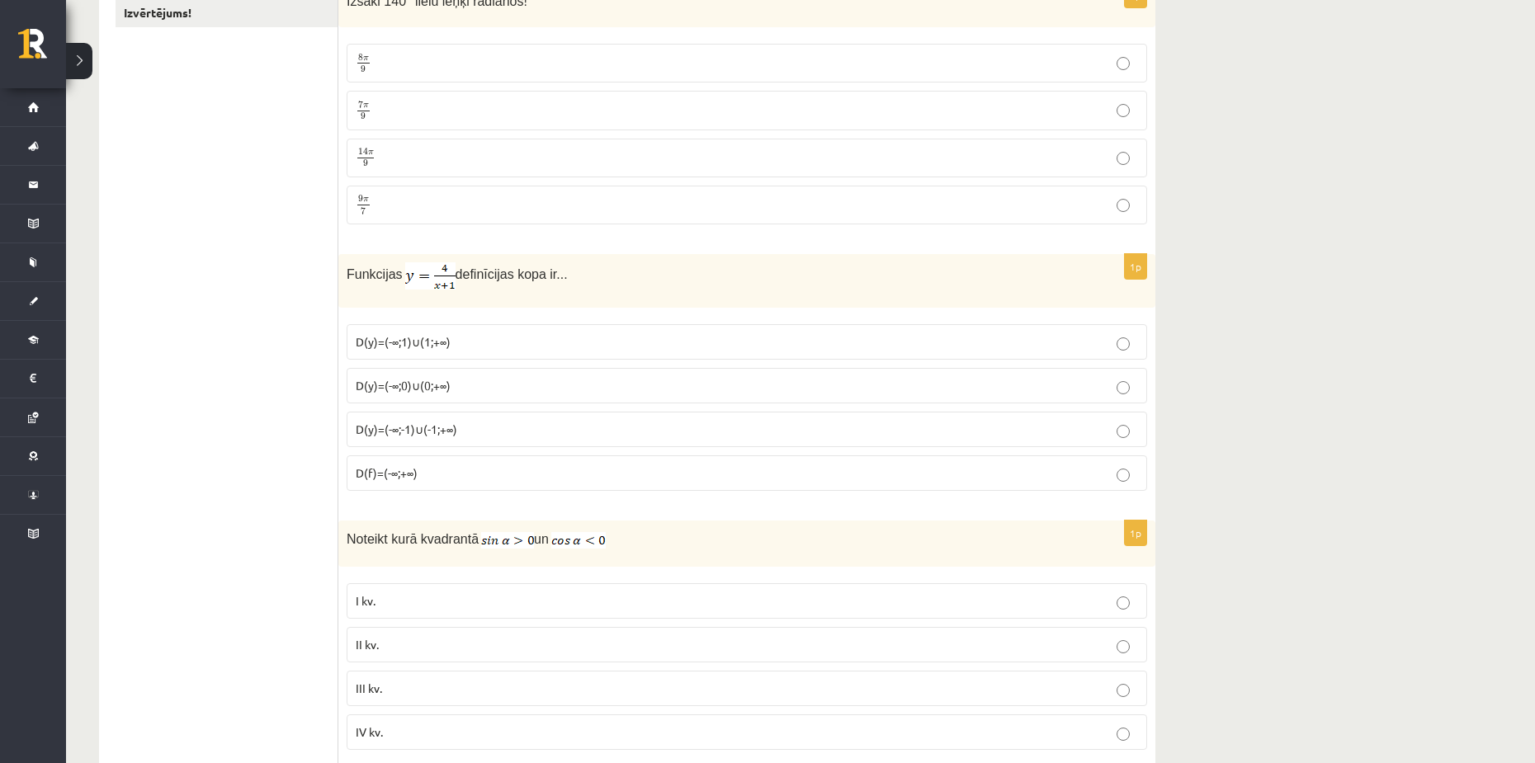
click at [536, 272] on span "definīcijas kopa ir..." at bounding box center [512, 274] width 112 height 14
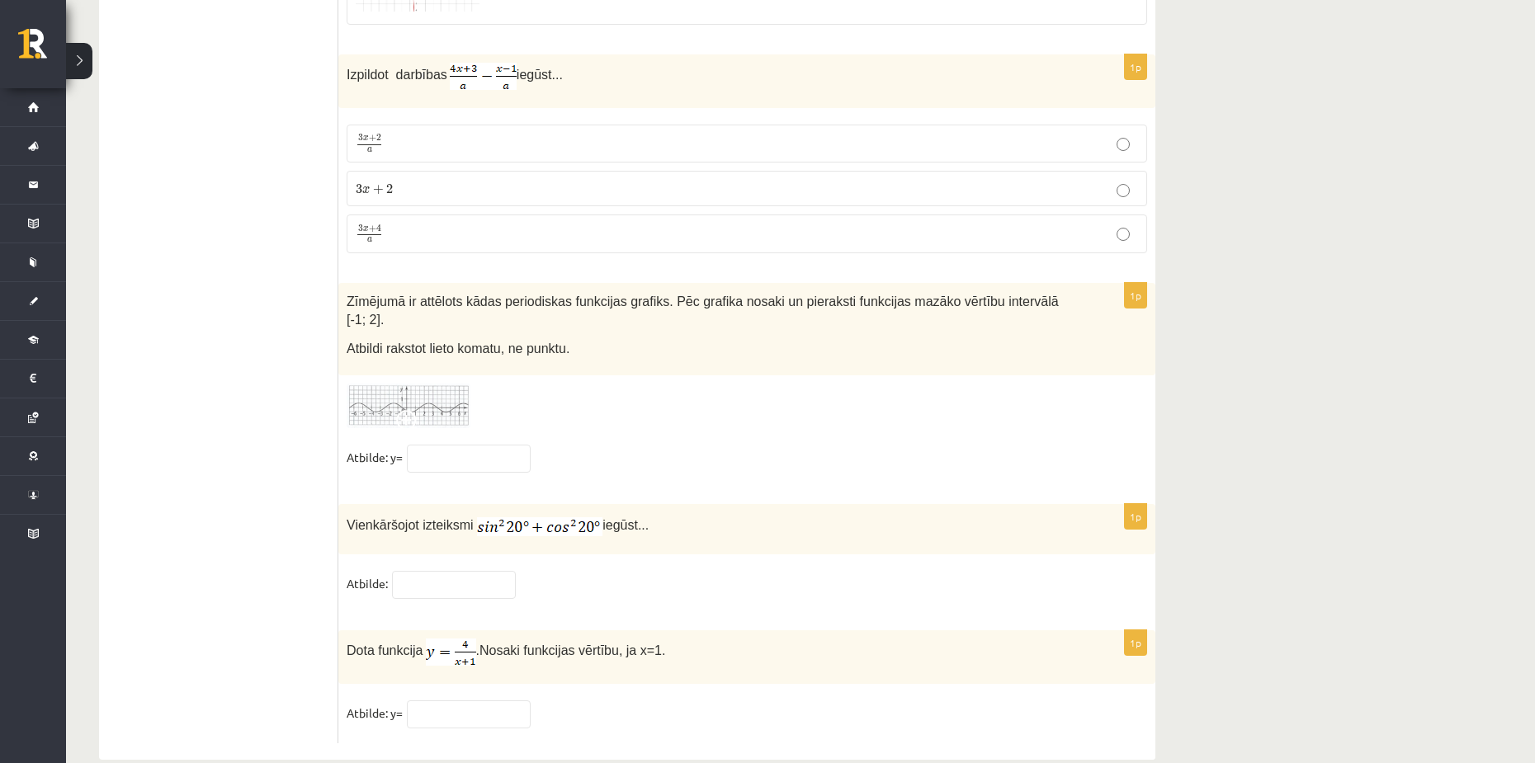
scroll to position [7918, 0]
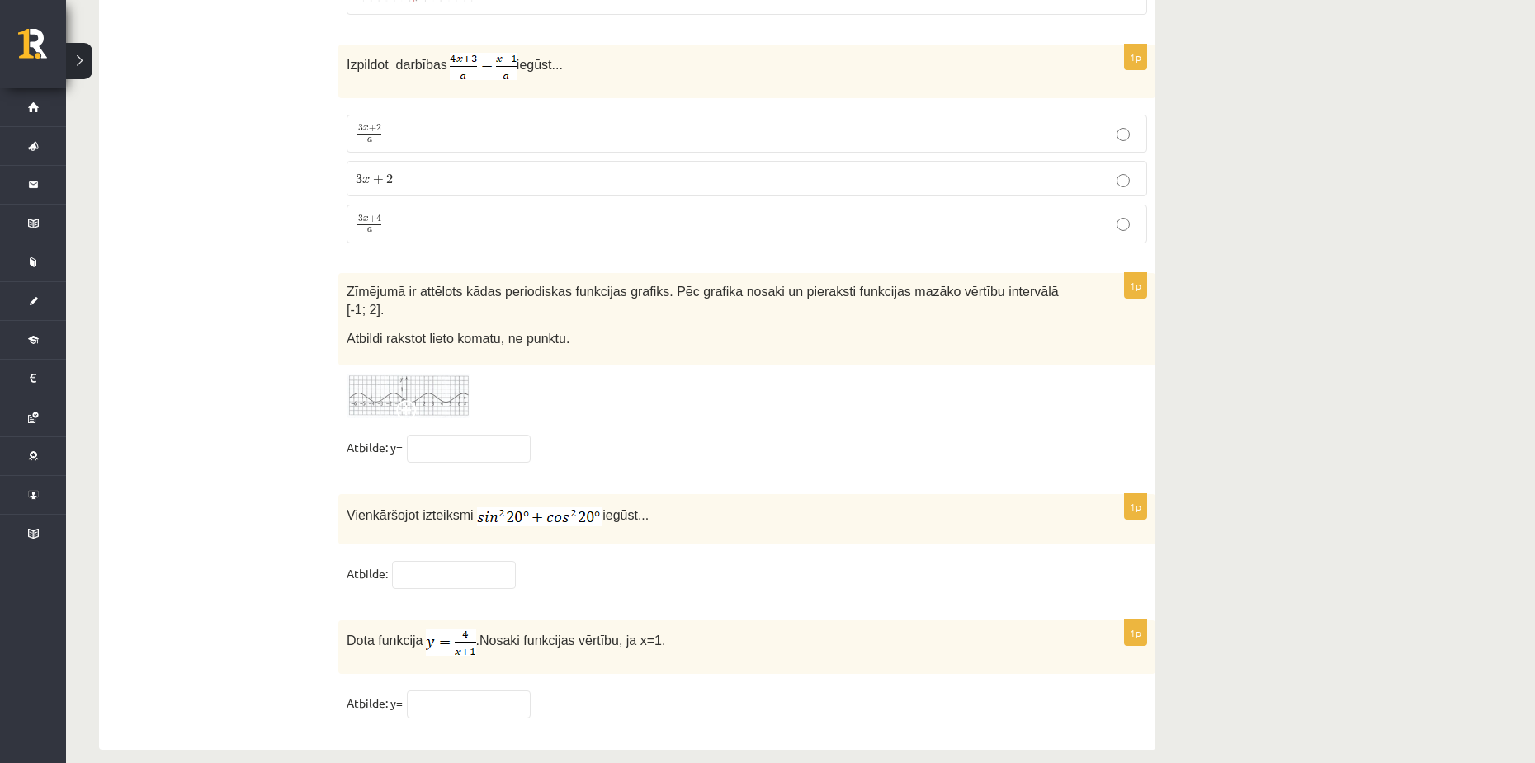
drag, startPoint x: 1240, startPoint y: 516, endPoint x: 1271, endPoint y: 240, distance: 277.4
drag, startPoint x: 1260, startPoint y: 262, endPoint x: 1253, endPoint y: 43, distance: 219.7
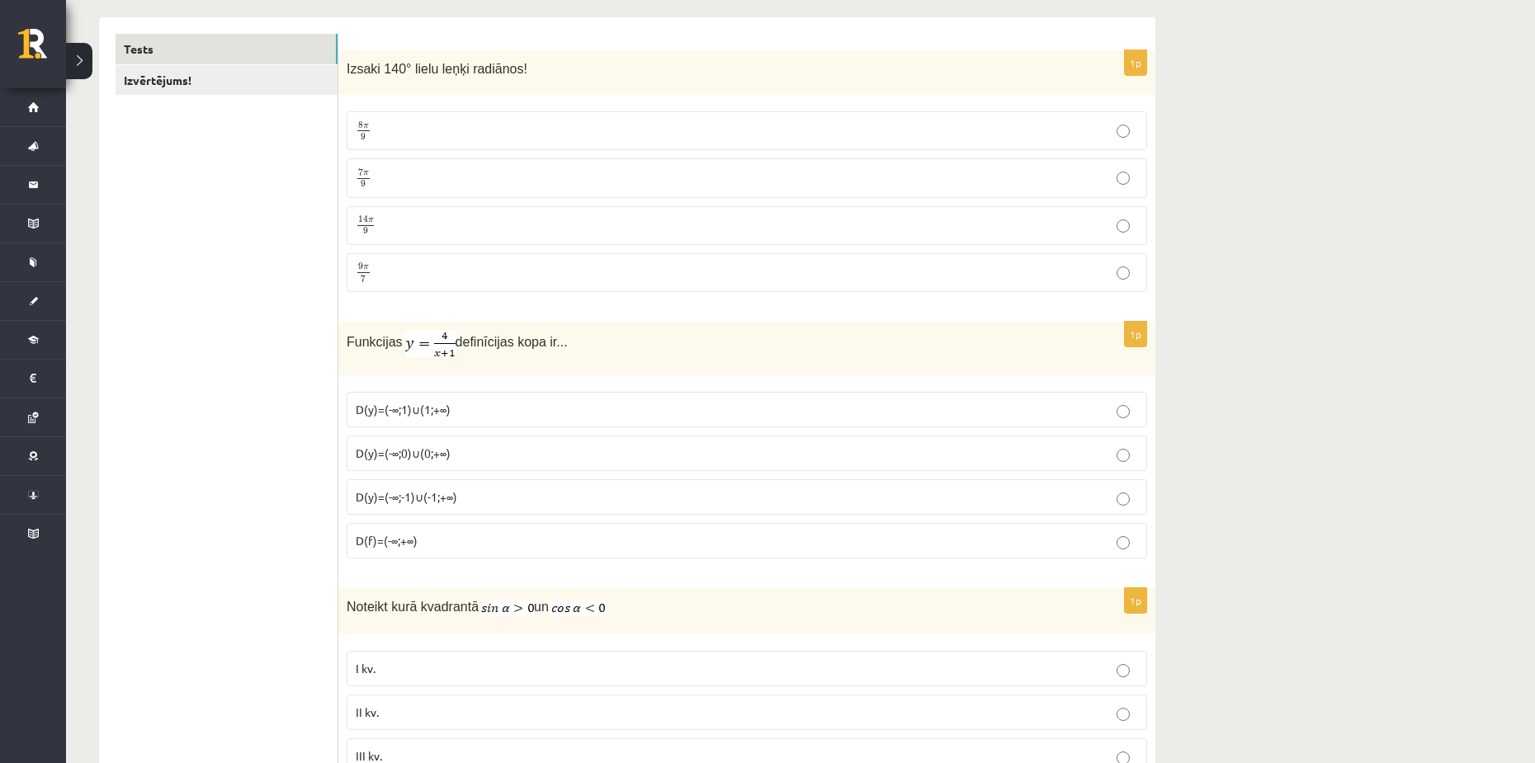
scroll to position [330, 0]
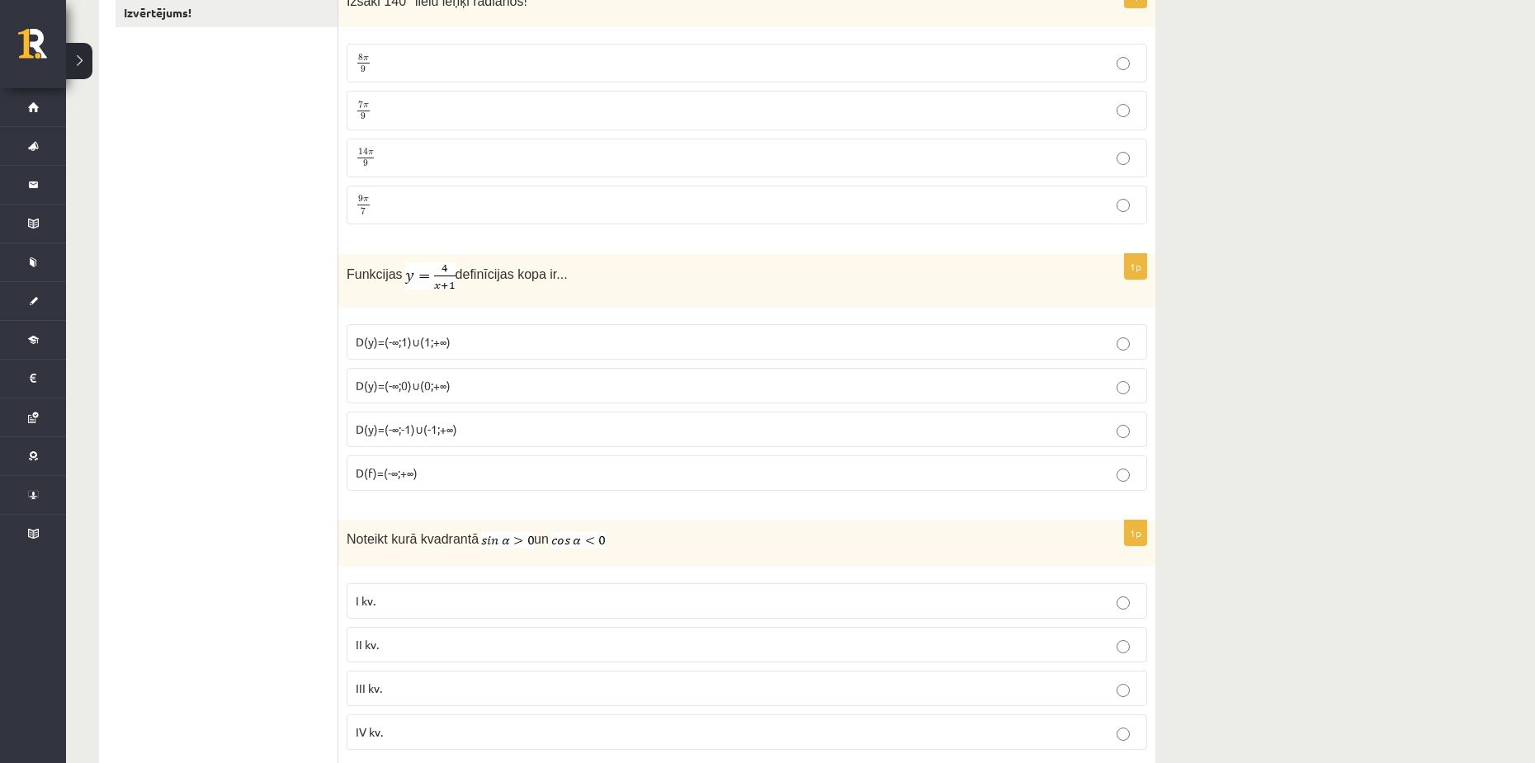
drag, startPoint x: 345, startPoint y: 263, endPoint x: 565, endPoint y: 290, distance: 221.1
click at [565, 290] on div "Funkcijas definīcijas kopa ir..." at bounding box center [746, 281] width 817 height 54
copy p "Funkcijas definīcijas kopa ir..."
click at [500, 273] on span "definīcijas kopa ir..." at bounding box center [512, 274] width 112 height 14
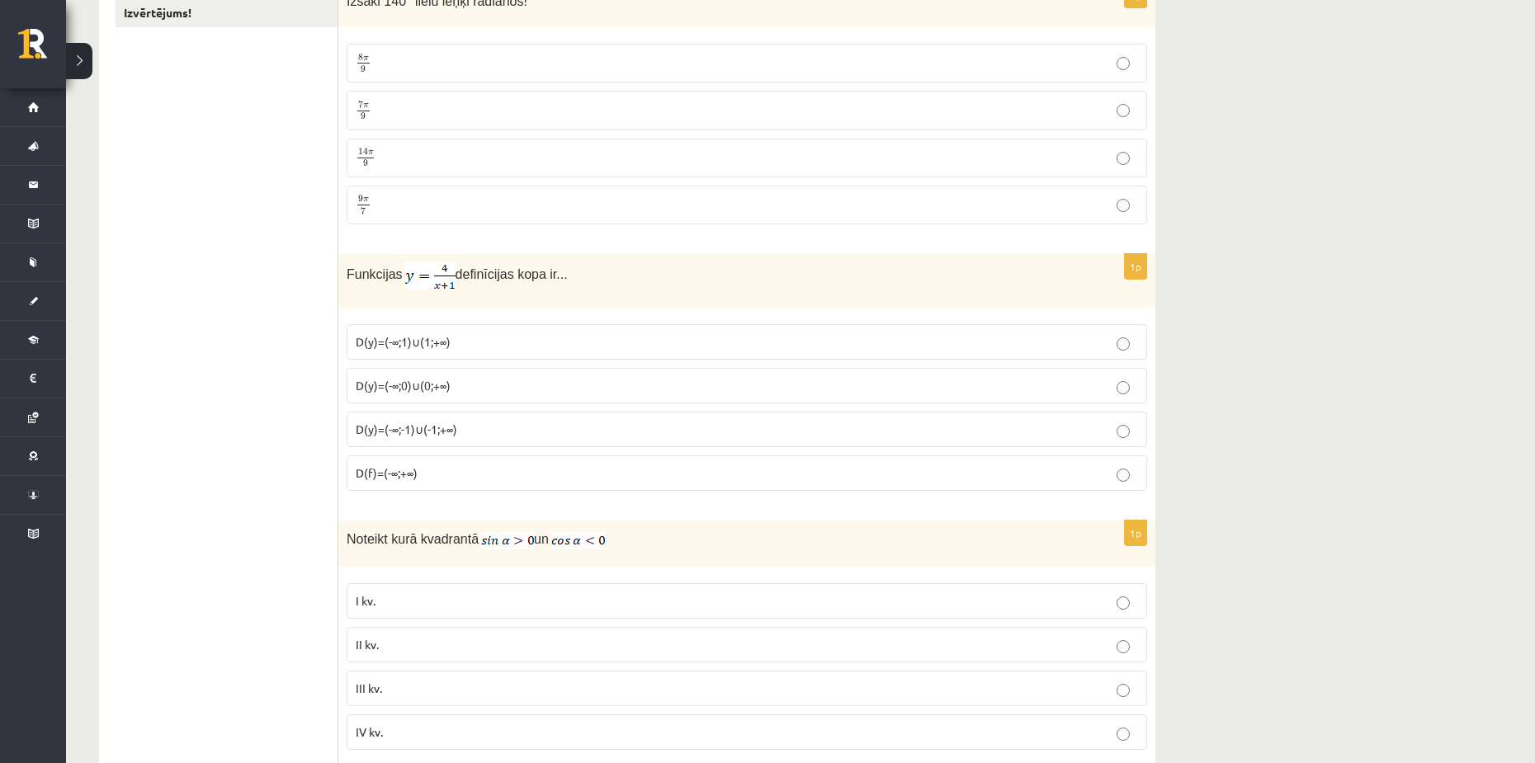
click at [567, 292] on div "Funkcijas definīcijas kopa ir..." at bounding box center [746, 281] width 817 height 54
click at [602, 285] on p "Funkcijas definīcijas kopa ir..." at bounding box center [706, 275] width 718 height 27
click at [570, 267] on p "Funkcijas definīcijas kopa ir..." at bounding box center [706, 275] width 718 height 27
click at [472, 414] on label "D(y)=(-∞;-1)∪(-1;+∞)" at bounding box center [747, 429] width 801 height 35
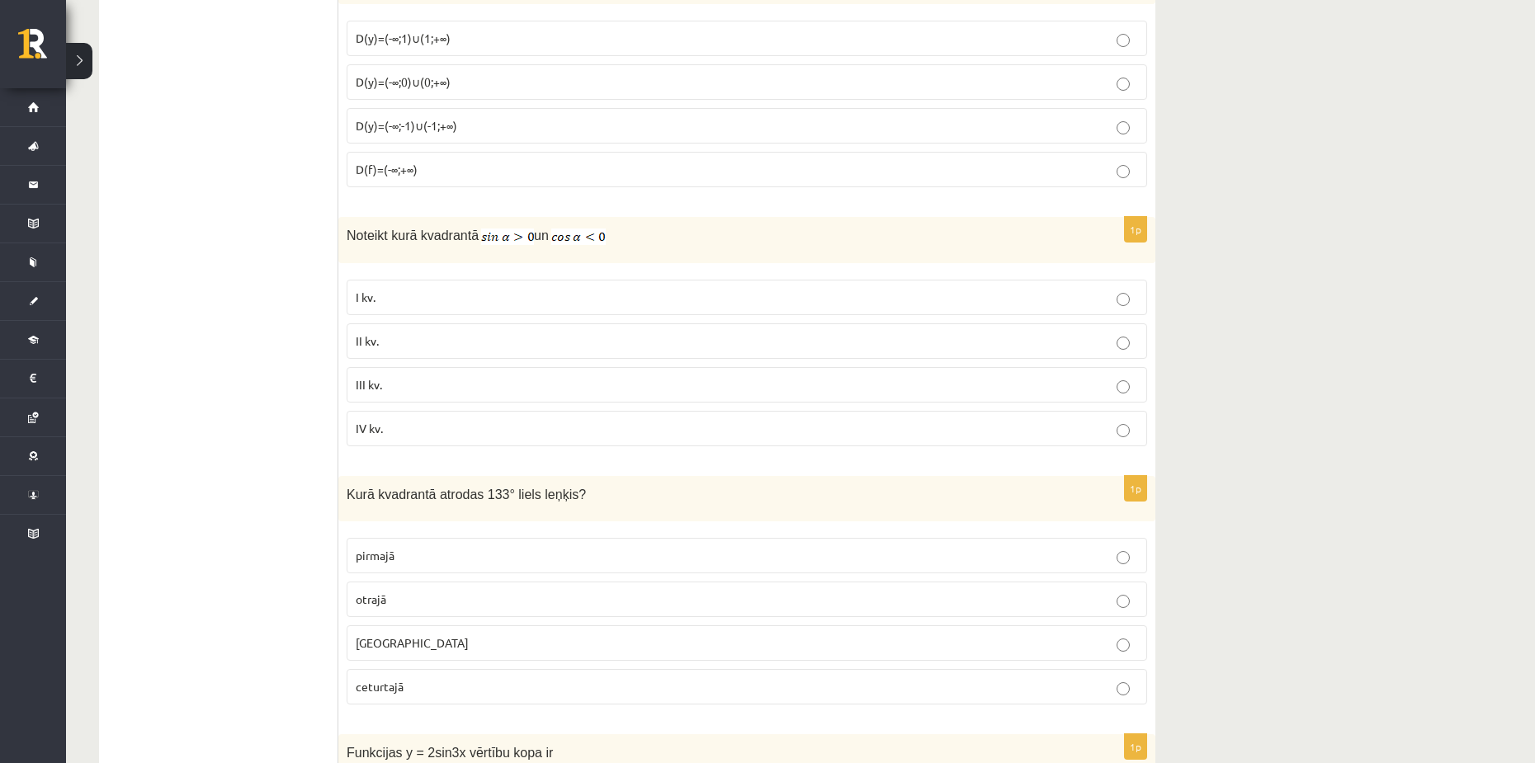
scroll to position [578, 0]
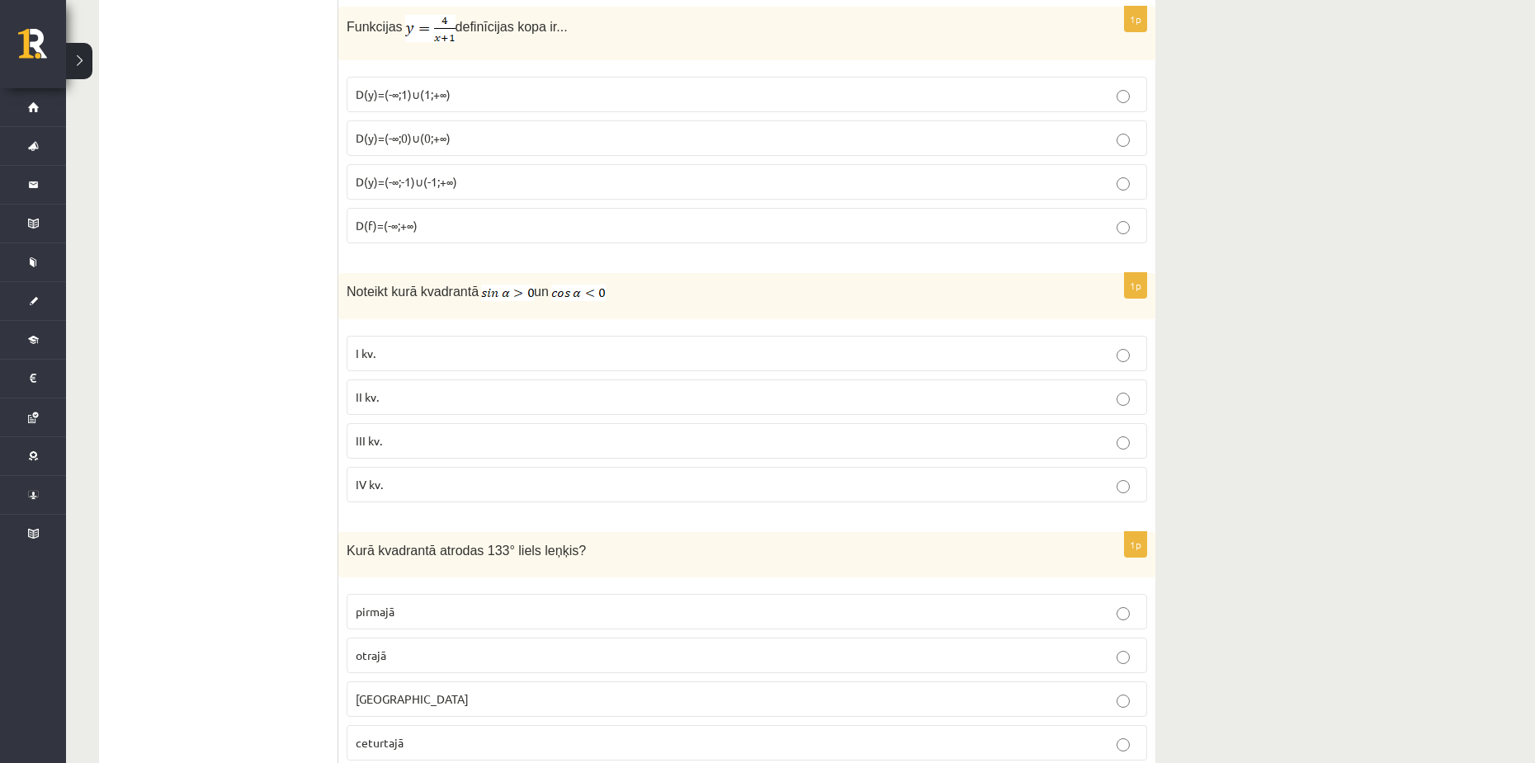
click at [631, 287] on p "Noteikt kurā kvadrantā un" at bounding box center [706, 291] width 718 height 20
click at [503, 391] on p "II kv." at bounding box center [747, 397] width 782 height 17
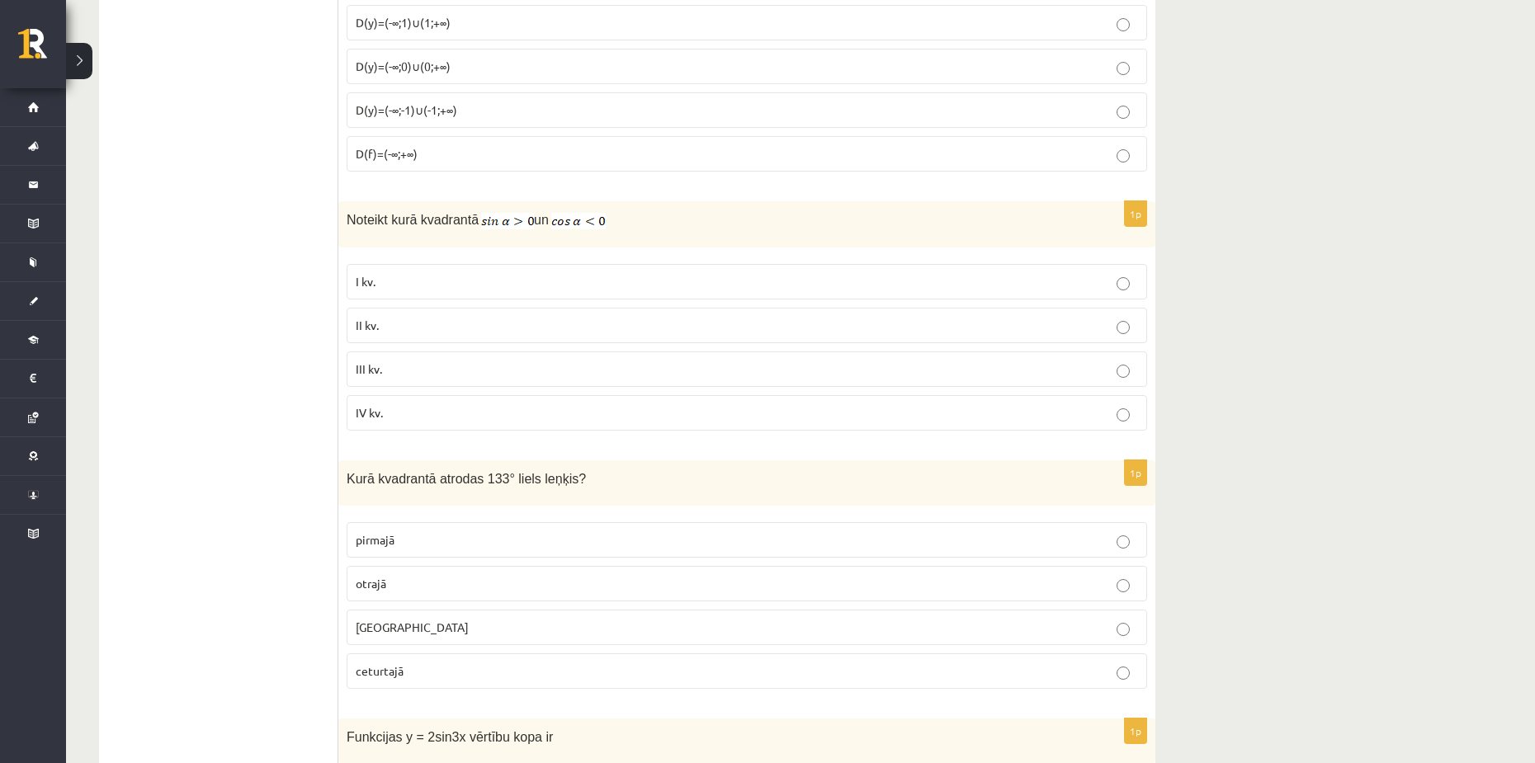
scroll to position [660, 0]
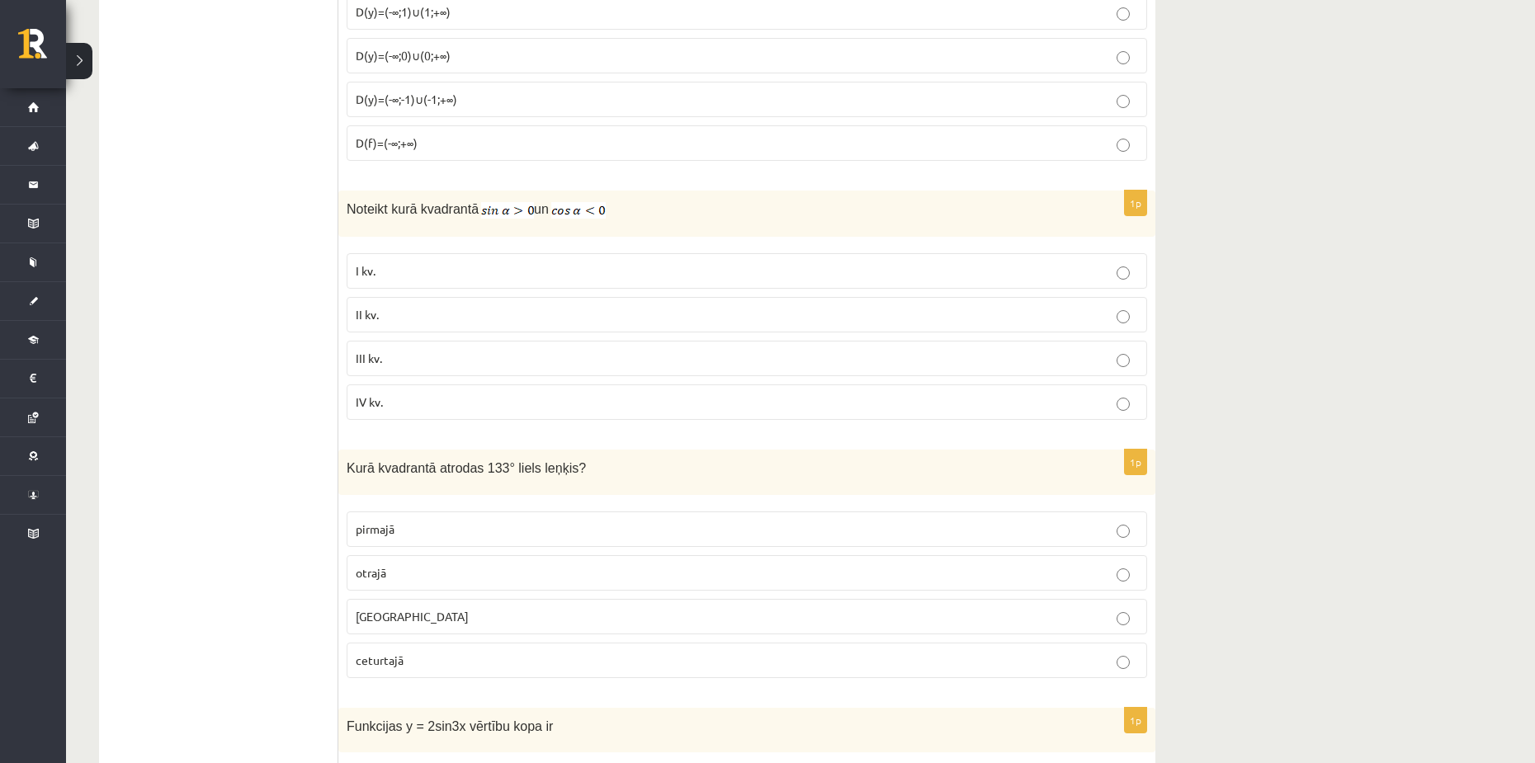
click at [654, 220] on div "Noteikt kurā kvadrantā un" at bounding box center [746, 214] width 817 height 46
drag, startPoint x: 616, startPoint y: 210, endPoint x: 489, endPoint y: 213, distance: 126.3
click at [489, 213] on p "Noteikt kurā kvadrantā un" at bounding box center [706, 209] width 718 height 20
click at [659, 234] on div "Noteikt kurā kvadrantā un" at bounding box center [746, 214] width 817 height 46
drag, startPoint x: 650, startPoint y: 208, endPoint x: 324, endPoint y: 234, distance: 327.8
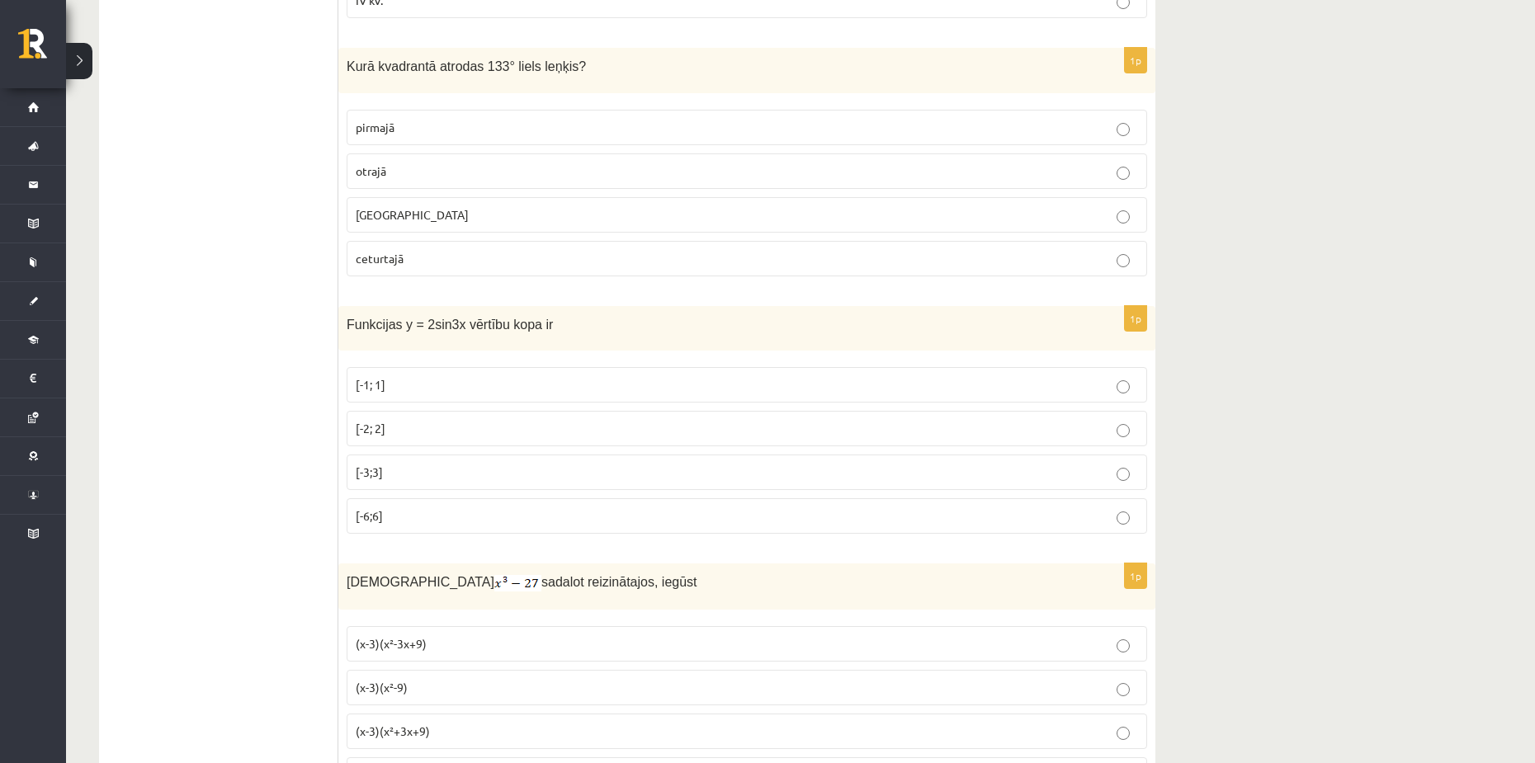
scroll to position [1073, 0]
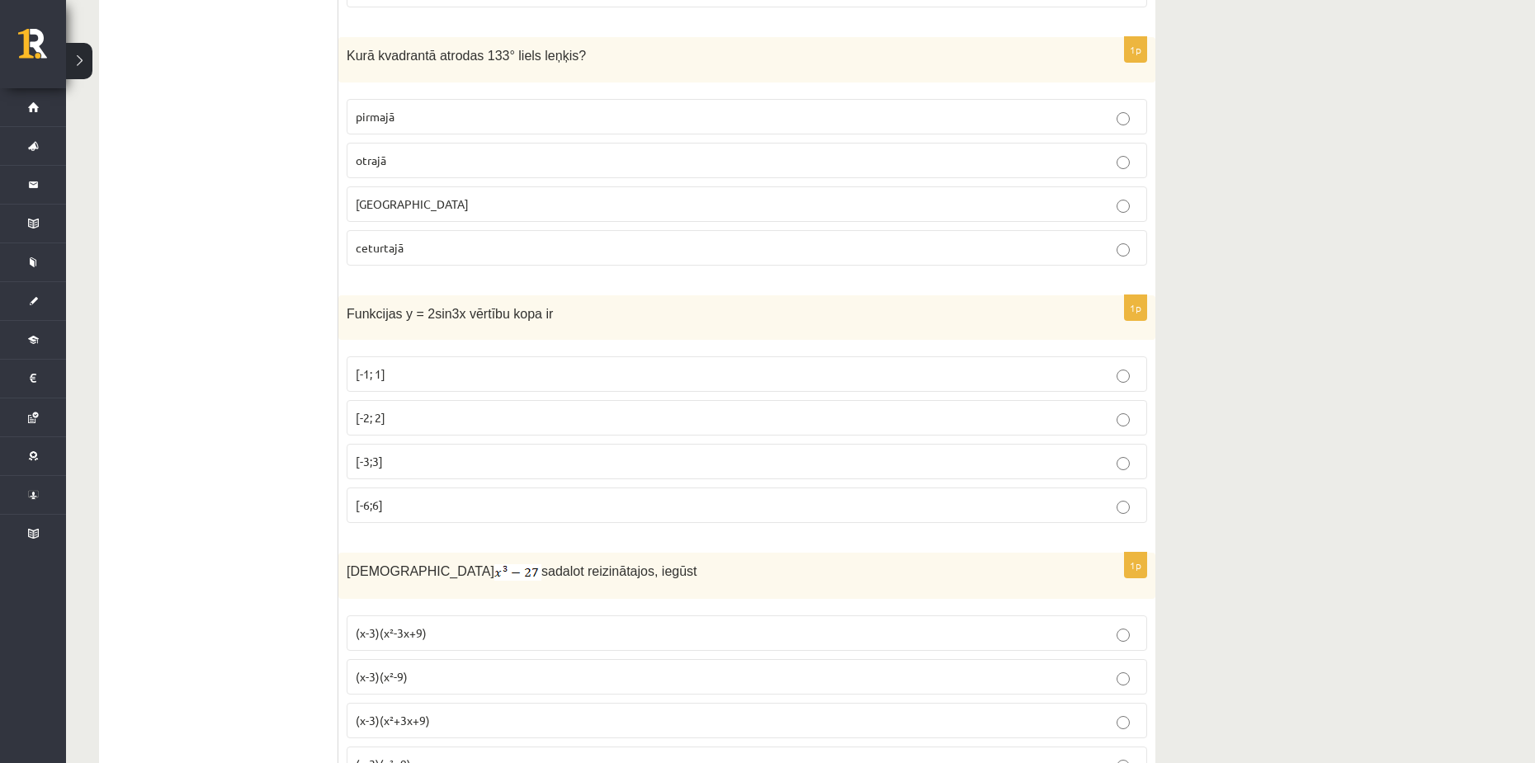
click at [617, 69] on div "Kurā kvadrantā atrodas 133° liels leņķis?" at bounding box center [746, 59] width 817 height 45
click at [600, 69] on div "Kurā kvadrantā atrodas 133° liels leņķis?" at bounding box center [746, 59] width 817 height 45
click at [428, 63] on span "Kurā kvadrantā atrodas 133° liels leņķis?" at bounding box center [466, 56] width 239 height 14
click at [523, 64] on p "Kurā kvadrantā atrodas 133° liels leņķis?" at bounding box center [706, 54] width 718 height 19
click at [519, 64] on p "Kurā kvadrantā atrodas 133° liels leņķis?" at bounding box center [706, 54] width 718 height 19
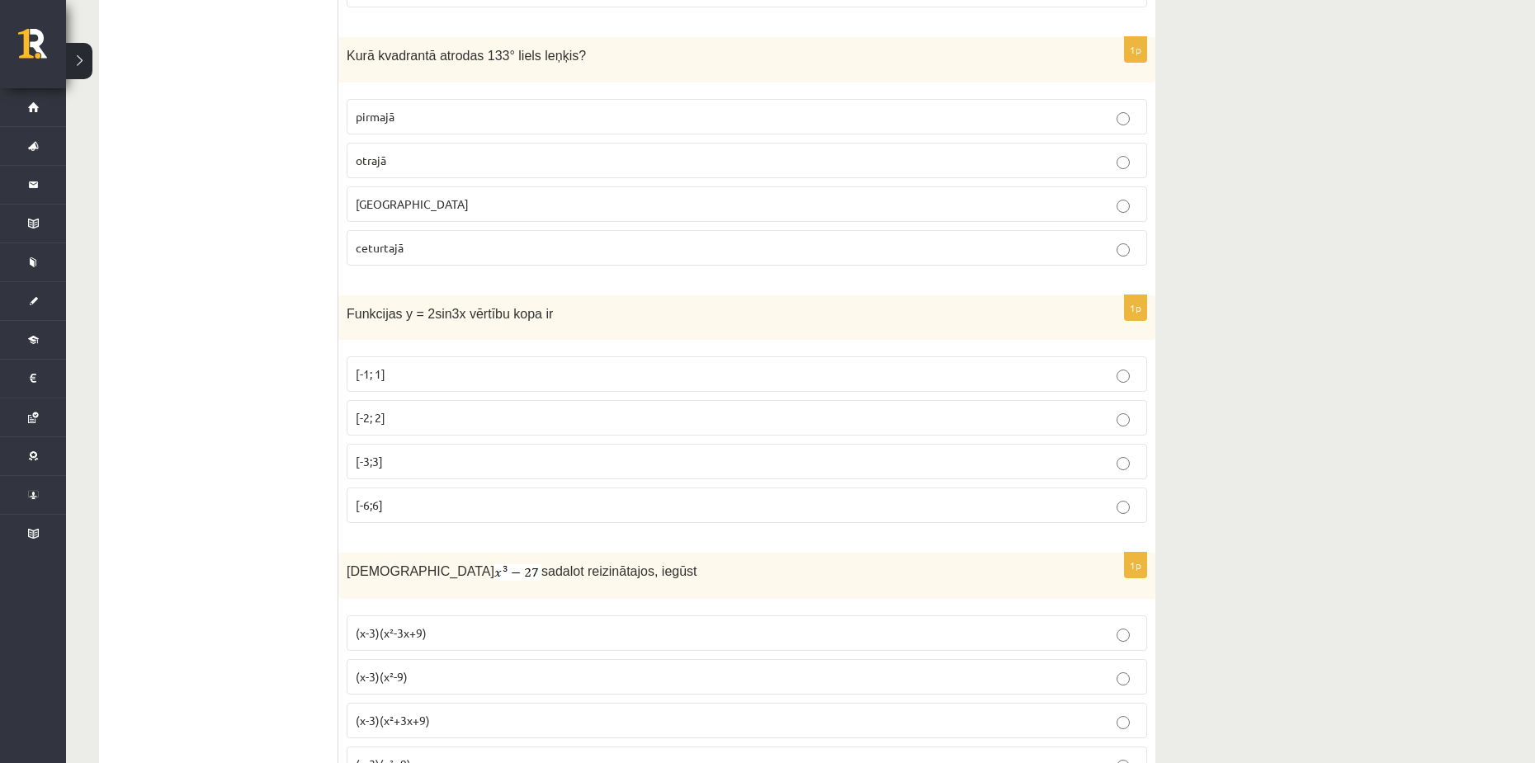
click at [519, 64] on p "Kurā kvadrantā atrodas 133° liels leņķis?" at bounding box center [706, 54] width 718 height 19
drag, startPoint x: 568, startPoint y: 54, endPoint x: 334, endPoint y: 54, distance: 233.6
copy div "Izvērtējums! 1p Izsaki 140° lielu leņķi radiānos! 8 π 9 8 π 9 7 π 9 7 π 9 14 π …"
click at [523, 59] on span "Kurā kvadrantā atrodas 133° liels leņķis?" at bounding box center [466, 56] width 239 height 14
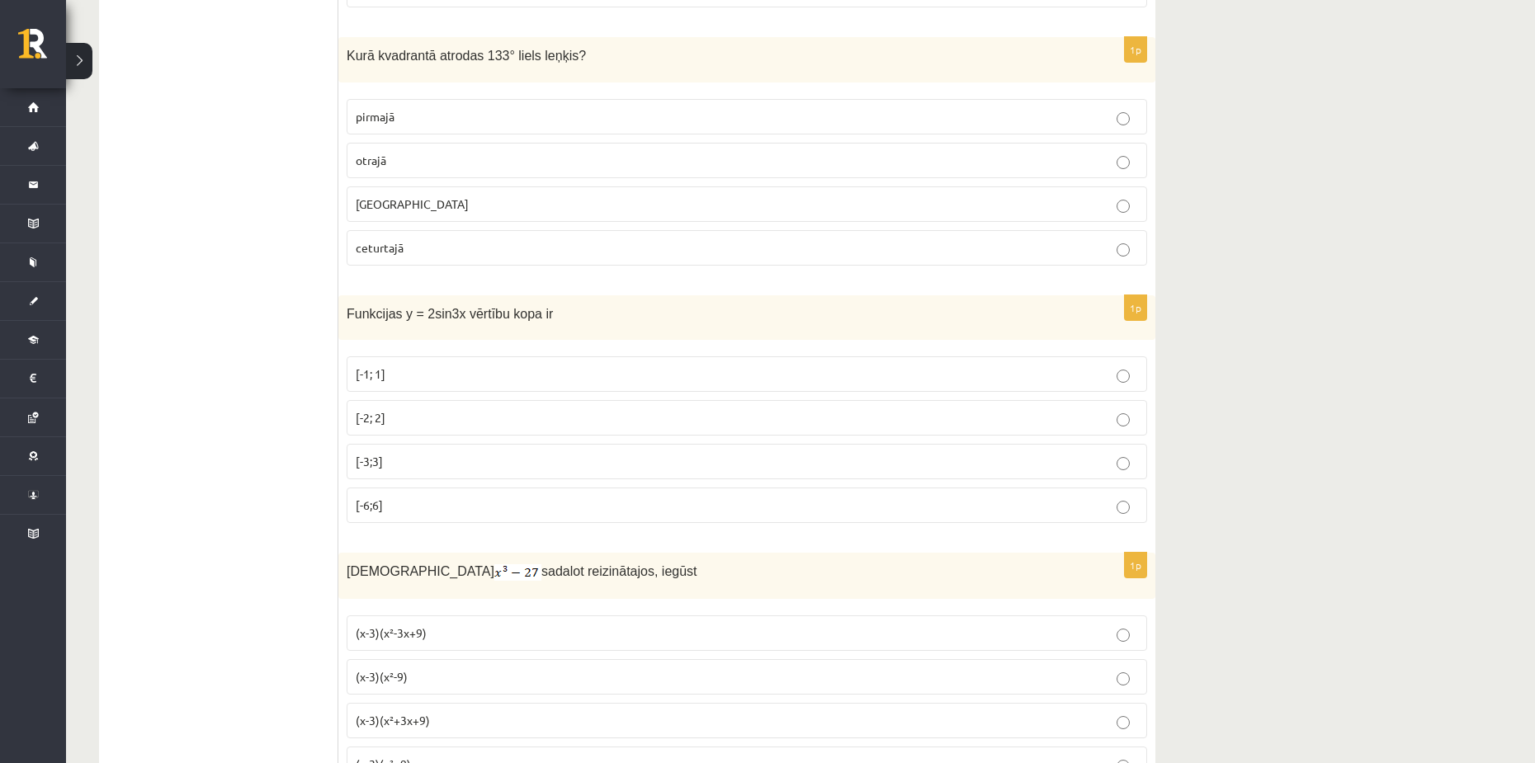
drag, startPoint x: 560, startPoint y: 56, endPoint x: 341, endPoint y: 58, distance: 219.5
copy div "Izvērtējums! 1p Izsaki 140° lielu leņķi radiānos! 8 π 9 8 π 9 7 π 9 7 π 9 14 π …"
click at [430, 163] on p "otrajā" at bounding box center [747, 160] width 782 height 17
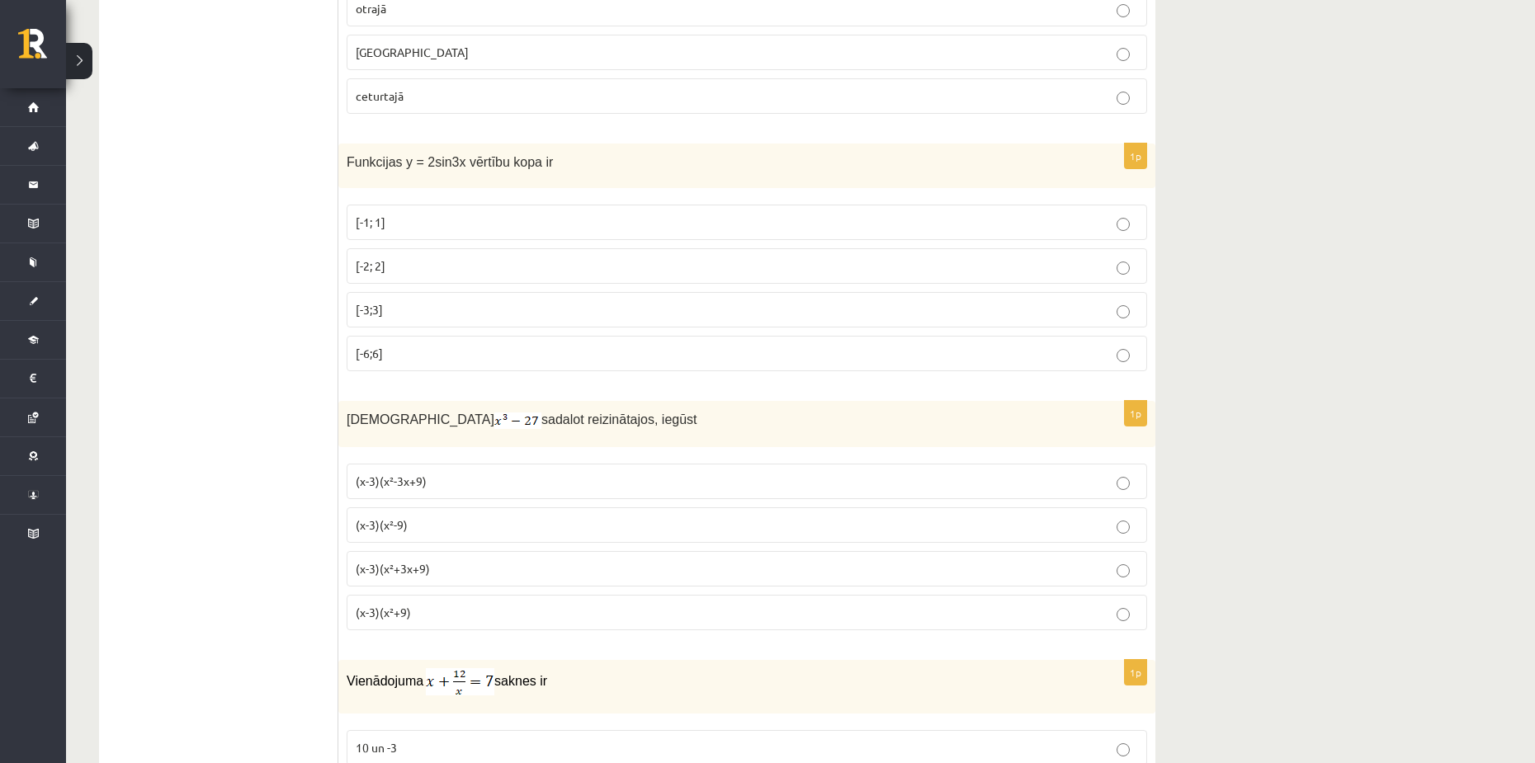
scroll to position [1238, 0]
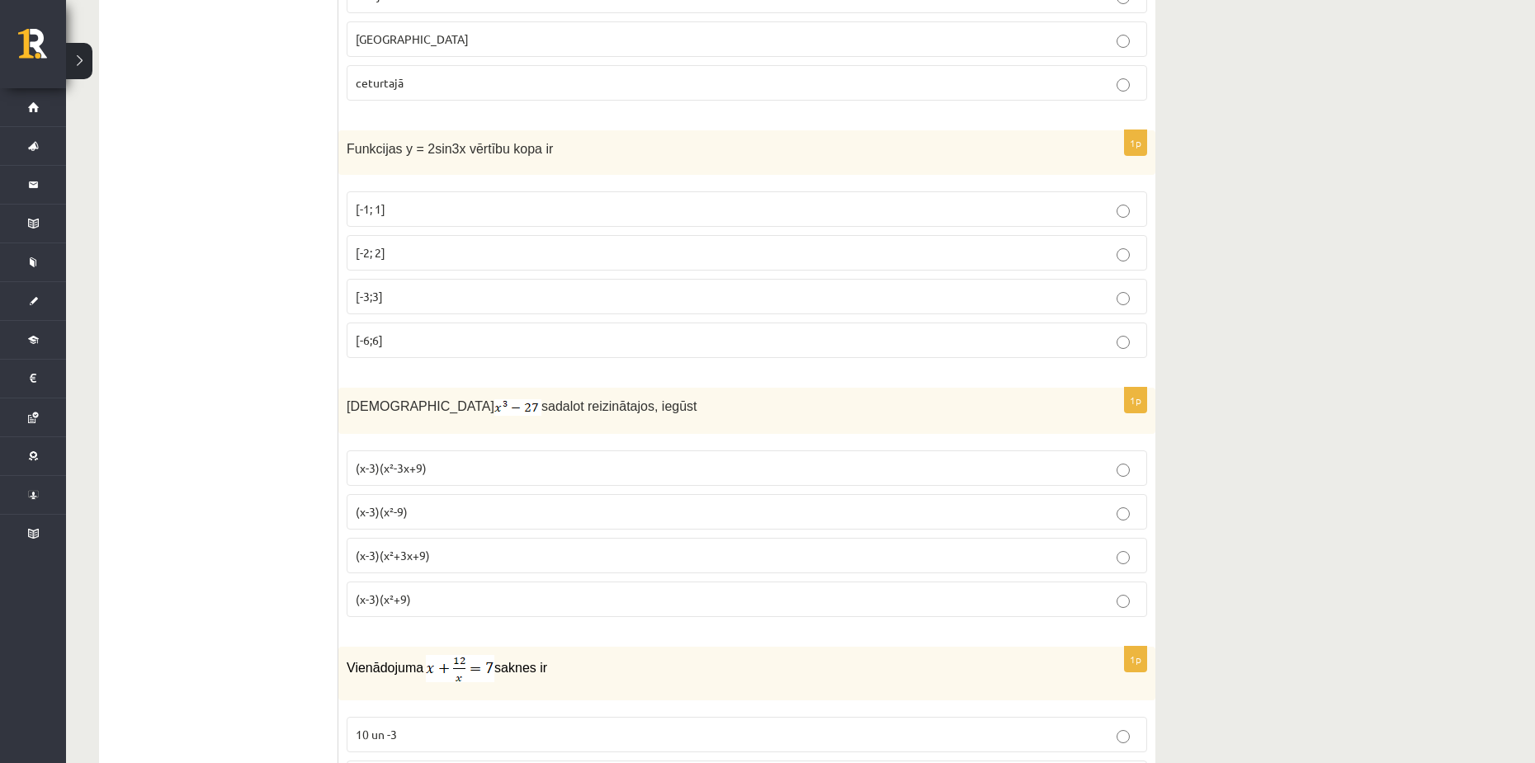
drag, startPoint x: 536, startPoint y: 149, endPoint x: 338, endPoint y: 154, distance: 199.0
click at [438, 182] on div "1p Funkcijas y = 2sin3x vērtību kopa ir [-1; 1] [-2; 2] [-3;3] [-6;6]" at bounding box center [746, 251] width 817 height 242
drag, startPoint x: 339, startPoint y: 147, endPoint x: 548, endPoint y: 158, distance: 209.1
click at [548, 158] on div "Funkcijas y = 2sin3x vērtību kopa ir" at bounding box center [746, 152] width 817 height 45
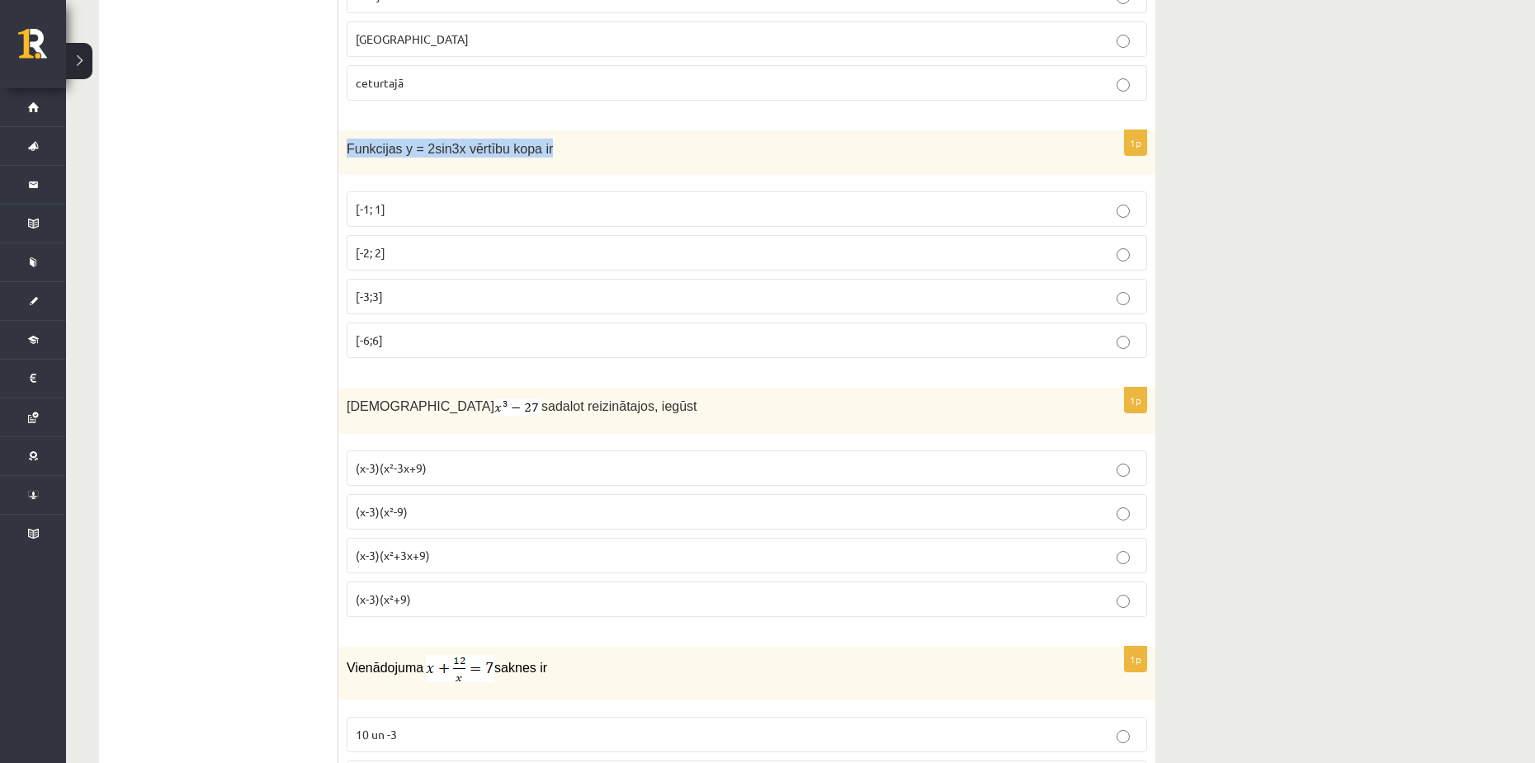
copy span "Funkcijas y = 2sin3x vērtību kopa ir"
click at [831, 248] on p "[-2; 2]" at bounding box center [747, 252] width 782 height 17
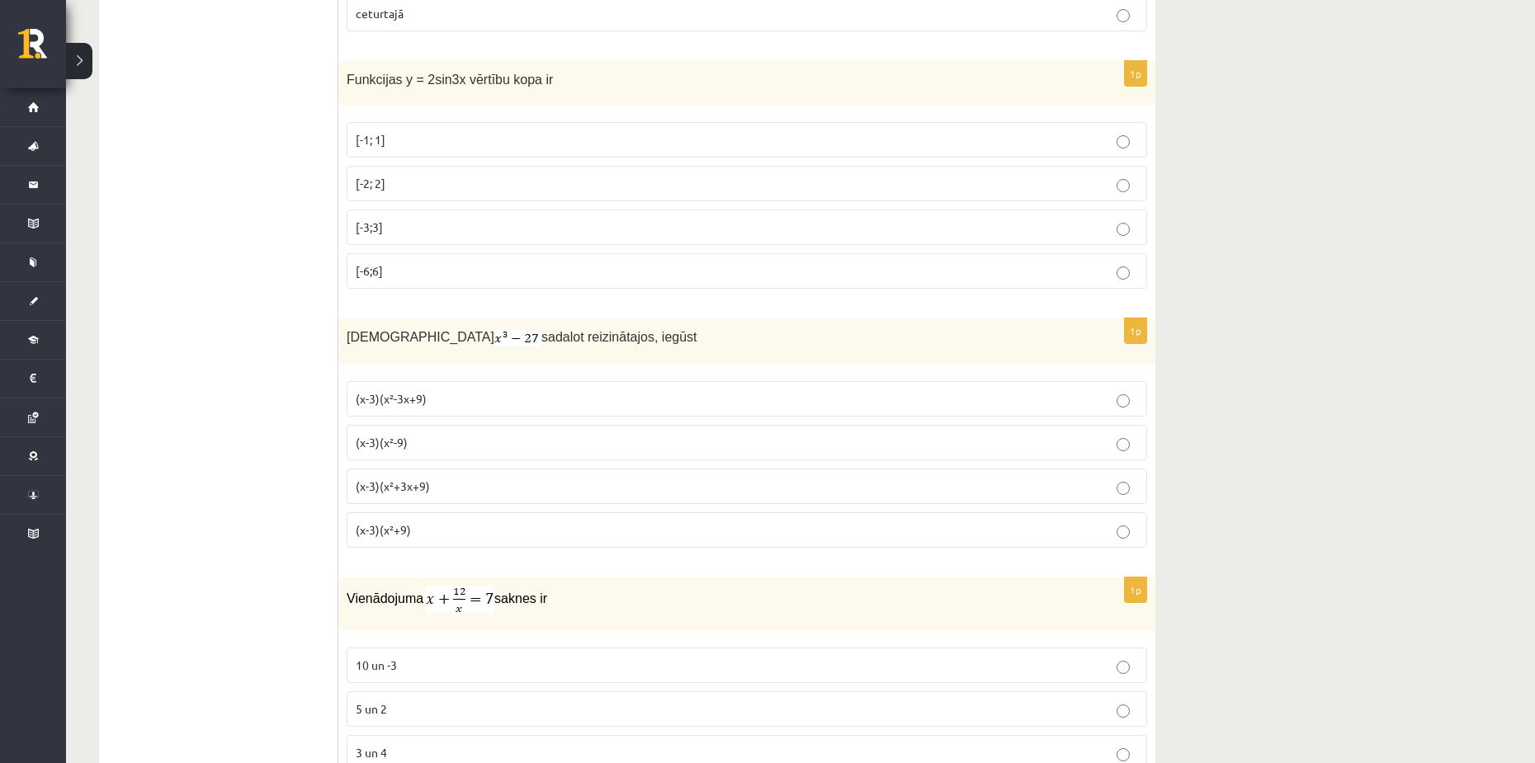
scroll to position [1321, 0]
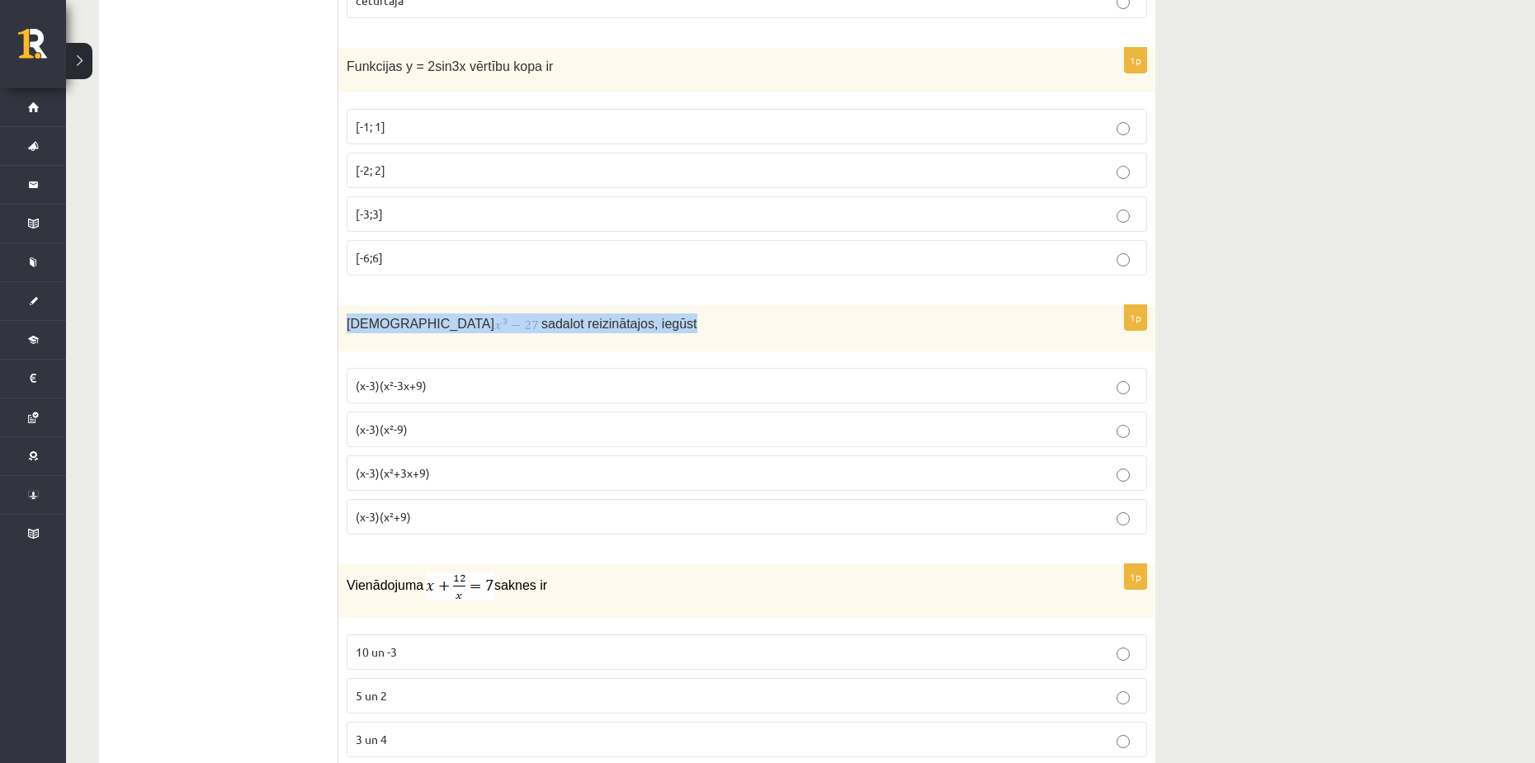
drag, startPoint x: 341, startPoint y: 322, endPoint x: 589, endPoint y: 317, distance: 248.5
click at [589, 317] on div "Izteiksmi sadalot reizinātajos, iegūst" at bounding box center [746, 328] width 817 height 46
copy p "Izteiksmi sadalot reizinātajos, iegūst"
drag, startPoint x: 705, startPoint y: 322, endPoint x: 669, endPoint y: 327, distance: 36.7
click at [704, 322] on p "Izteiksmi sadalot reizinātajos, iegūst" at bounding box center [706, 324] width 718 height 20
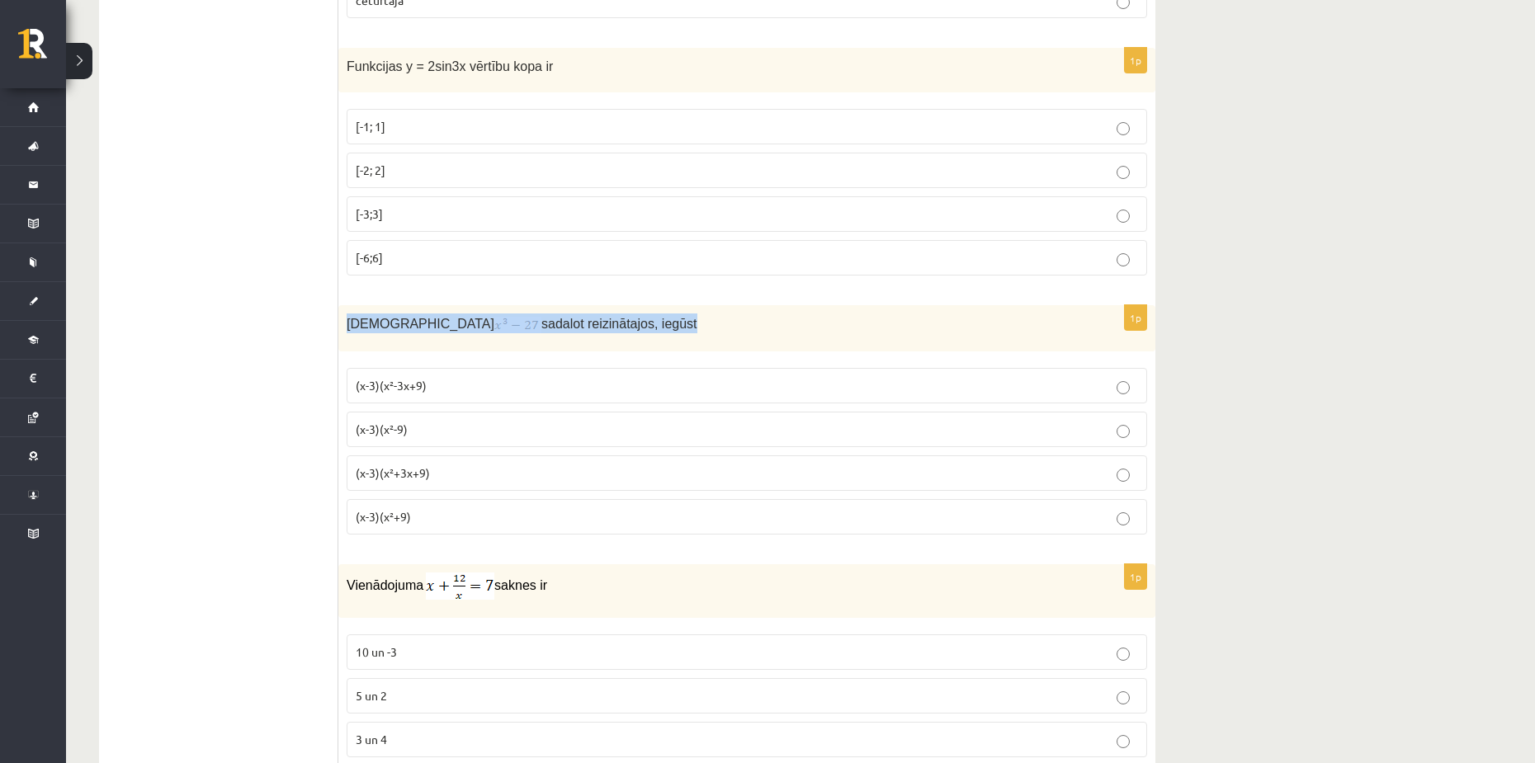
click at [494, 328] on img at bounding box center [517, 325] width 47 height 17
click at [400, 336] on div "Izteiksmi sadalot reizinātajos, iegūst" at bounding box center [746, 328] width 817 height 46
click at [494, 324] on img at bounding box center [517, 325] width 47 height 17
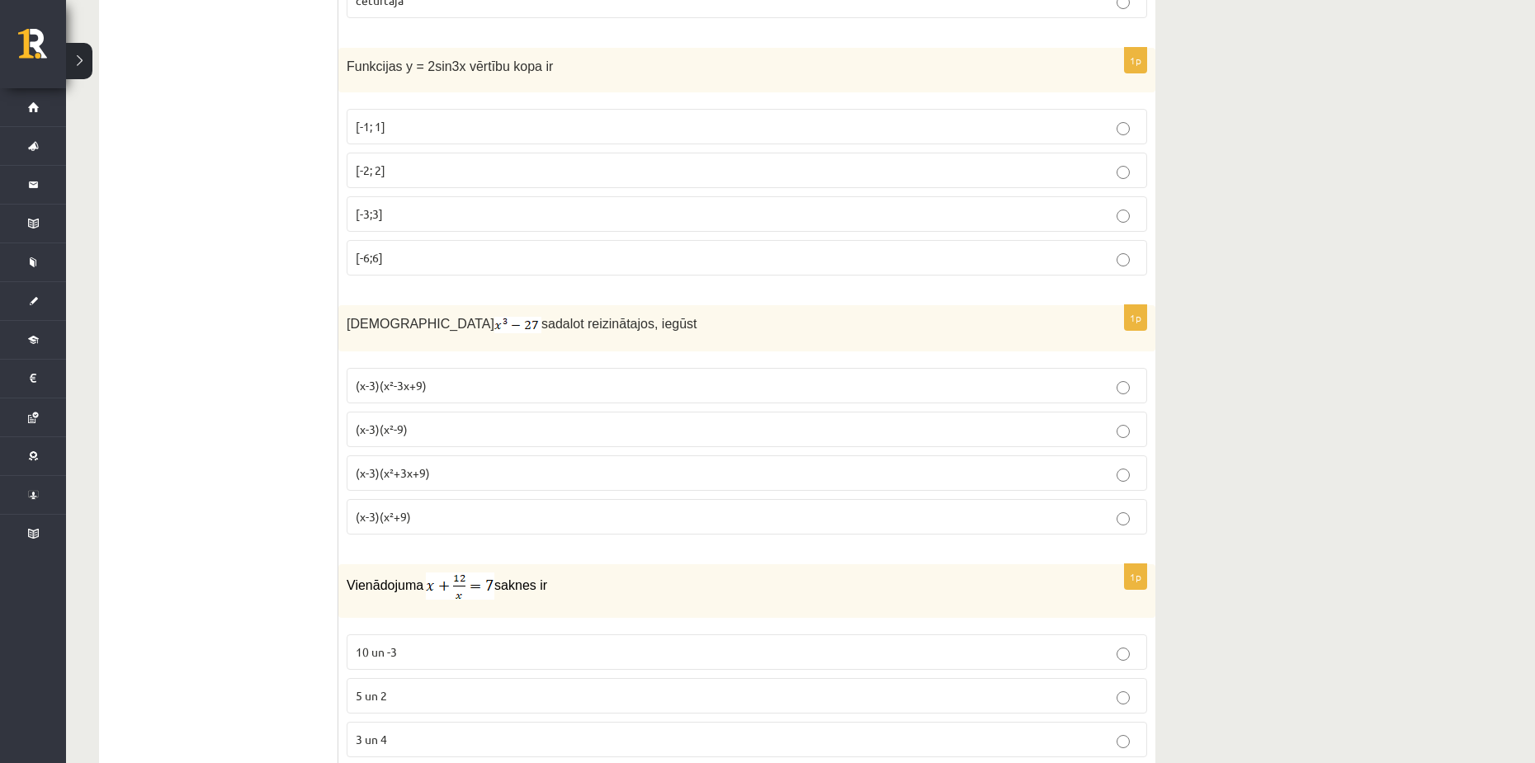
click at [494, 324] on img at bounding box center [517, 325] width 47 height 17
drag, startPoint x: 391, startPoint y: 319, endPoint x: 409, endPoint y: 321, distance: 18.2
click at [409, 321] on p "Izteiksmi sadalot reizinātajos, iegūst" at bounding box center [706, 324] width 718 height 20
click at [494, 321] on img at bounding box center [517, 325] width 47 height 17
click at [494, 326] on img at bounding box center [517, 325] width 47 height 17
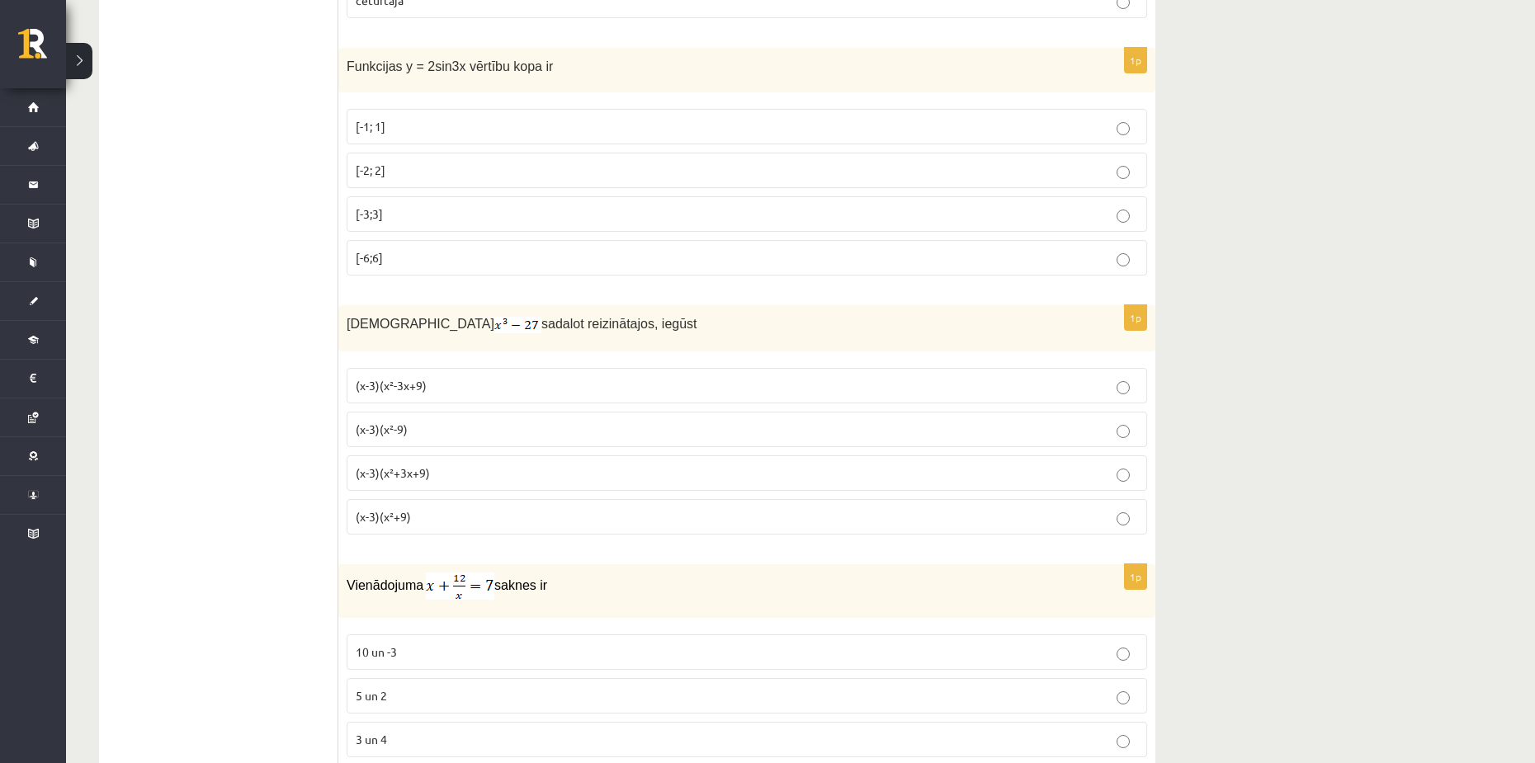
click at [541, 326] on span "sadalot reizinātajos, iegūst" at bounding box center [619, 324] width 156 height 14
click at [494, 320] on img at bounding box center [517, 325] width 47 height 17
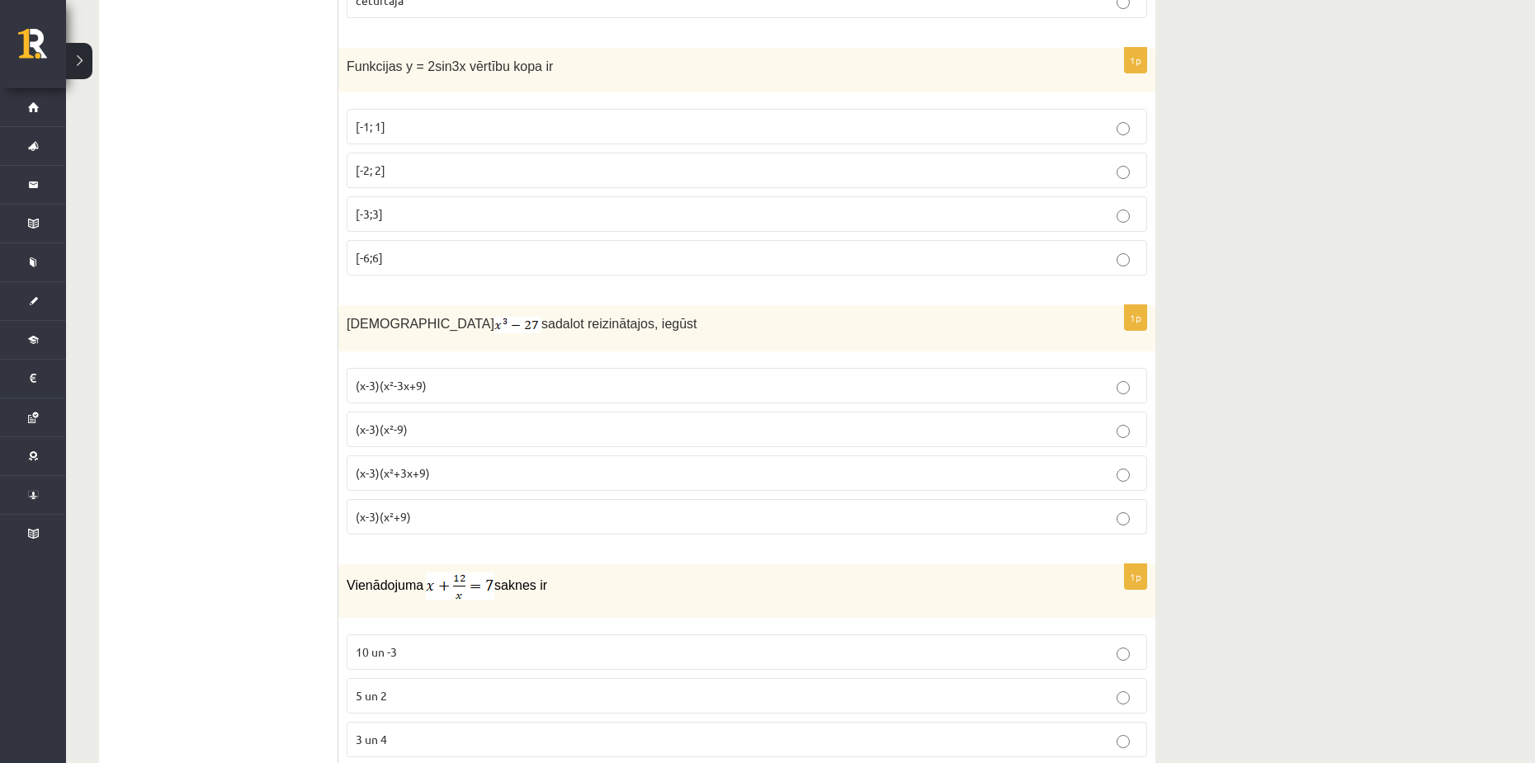
click at [494, 320] on img at bounding box center [517, 325] width 47 height 17
drag, startPoint x: 636, startPoint y: 305, endPoint x: 1254, endPoint y: 177, distance: 630.6
click at [636, 306] on div "Izteiksmi sadalot reizinātajos, iegūst" at bounding box center [746, 328] width 817 height 46
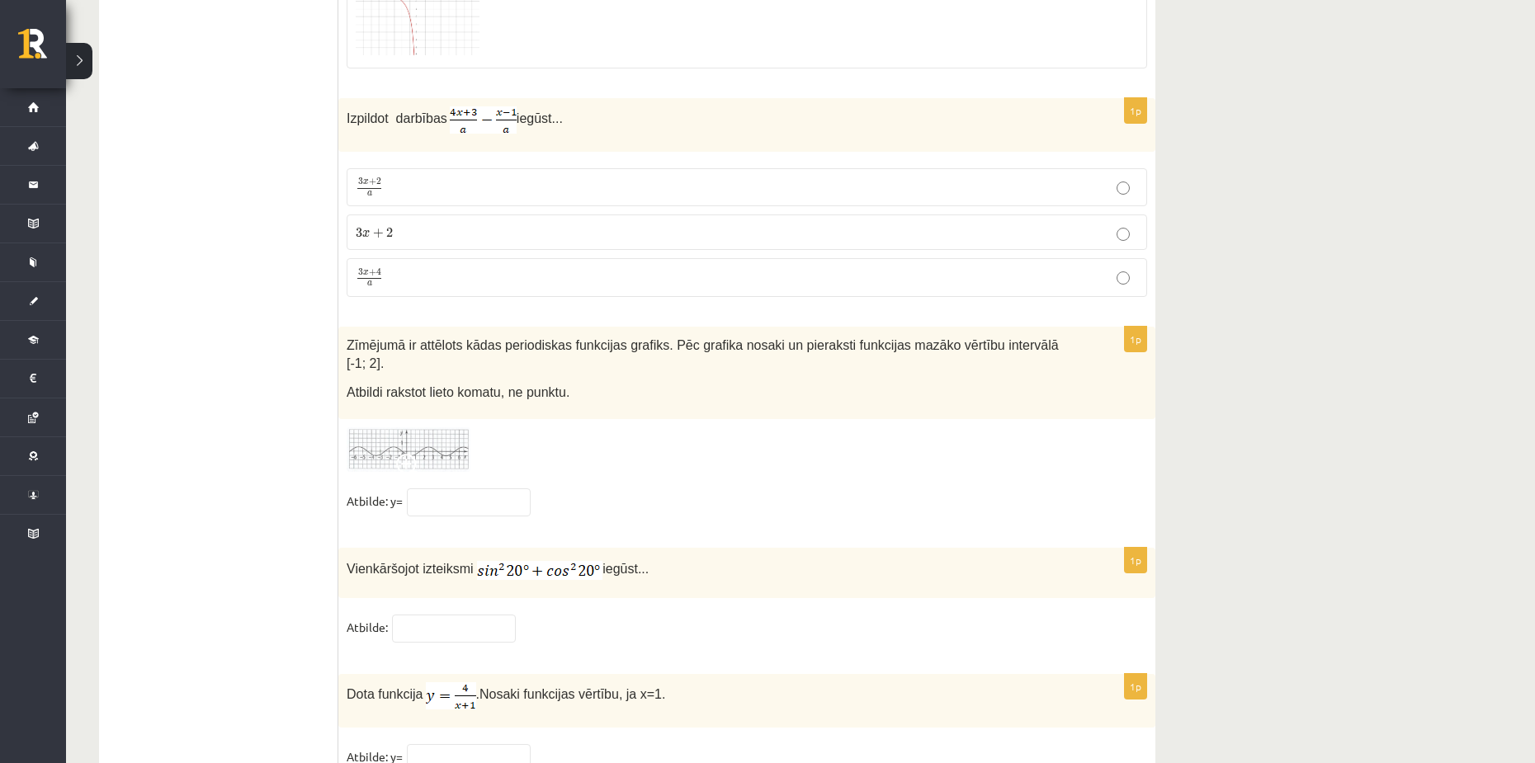
scroll to position [7918, 0]
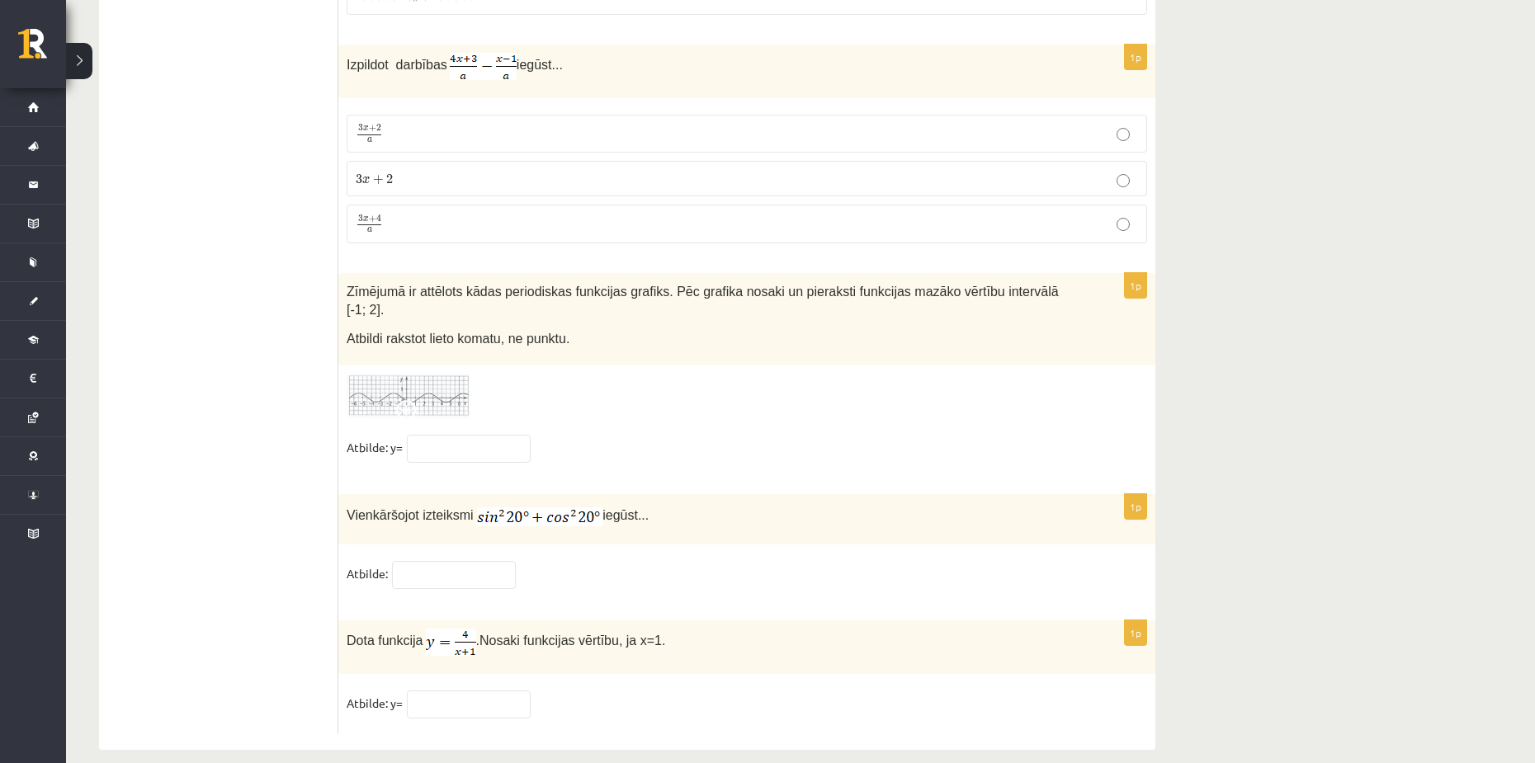
drag, startPoint x: 1245, startPoint y: 652, endPoint x: 1269, endPoint y: 544, distance: 110.7
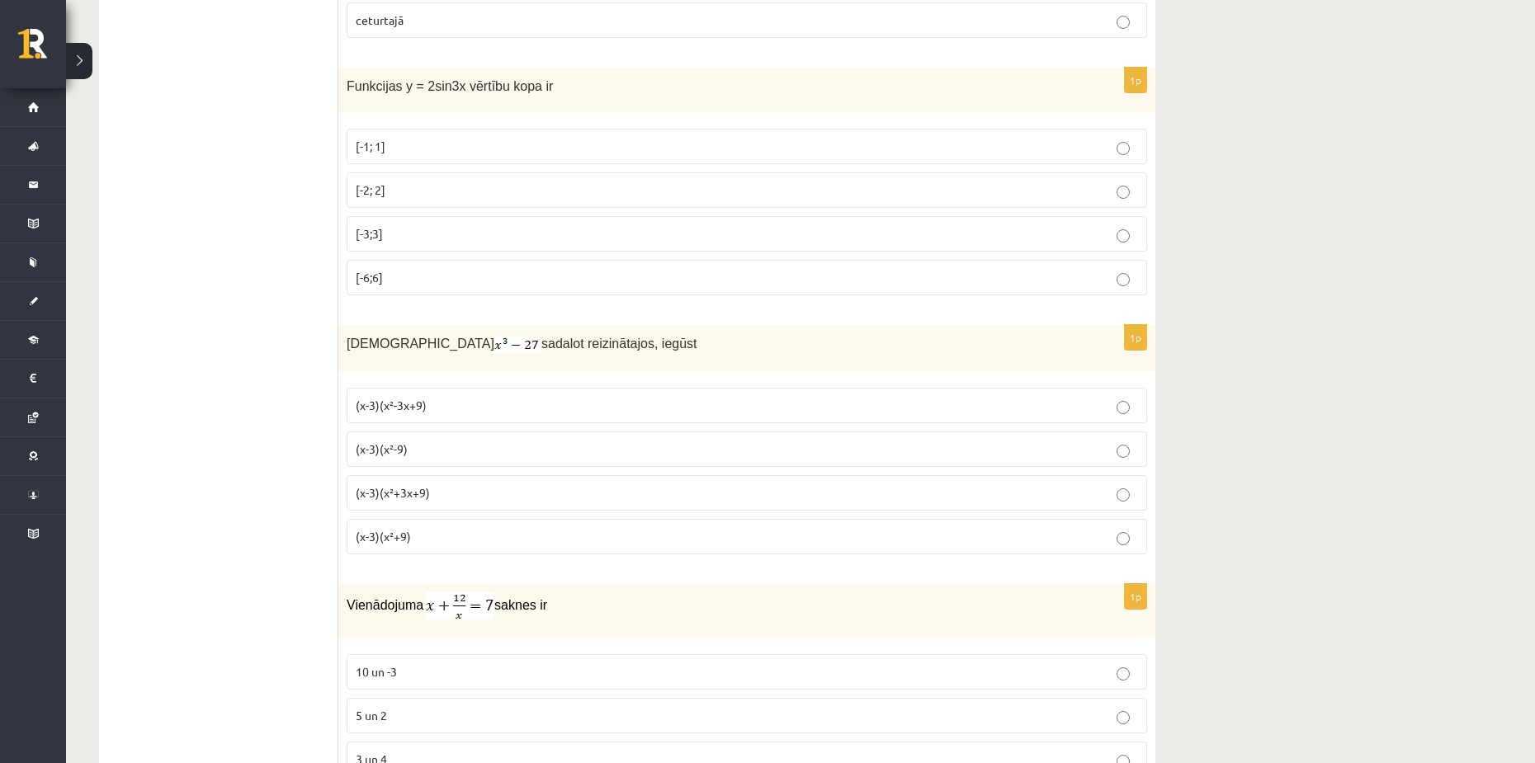
scroll to position [1321, 0]
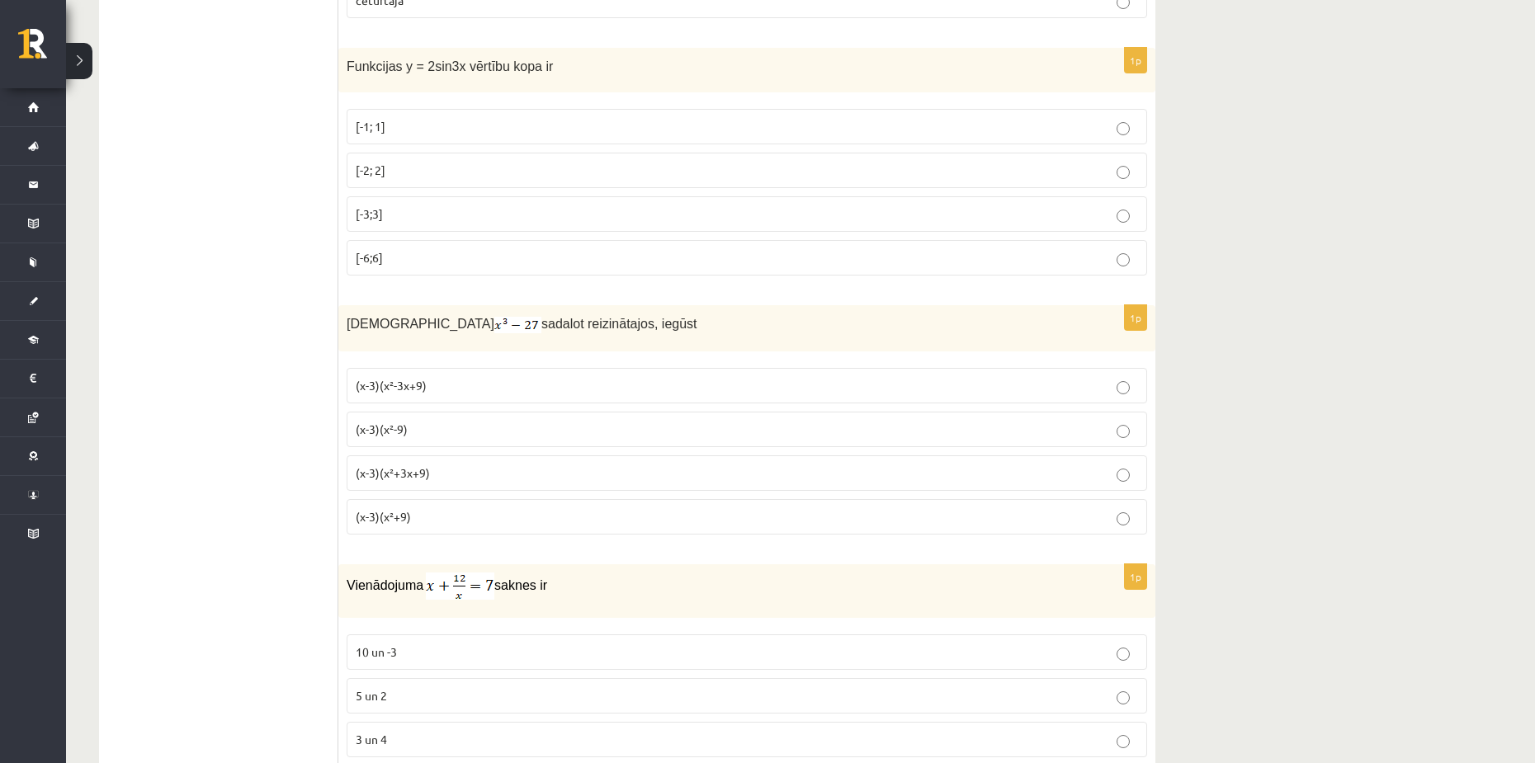
drag, startPoint x: 1235, startPoint y: 432, endPoint x: 944, endPoint y: 407, distance: 291.6
click at [442, 476] on p "(x-3)(x²+3x+9)" at bounding box center [747, 473] width 782 height 17
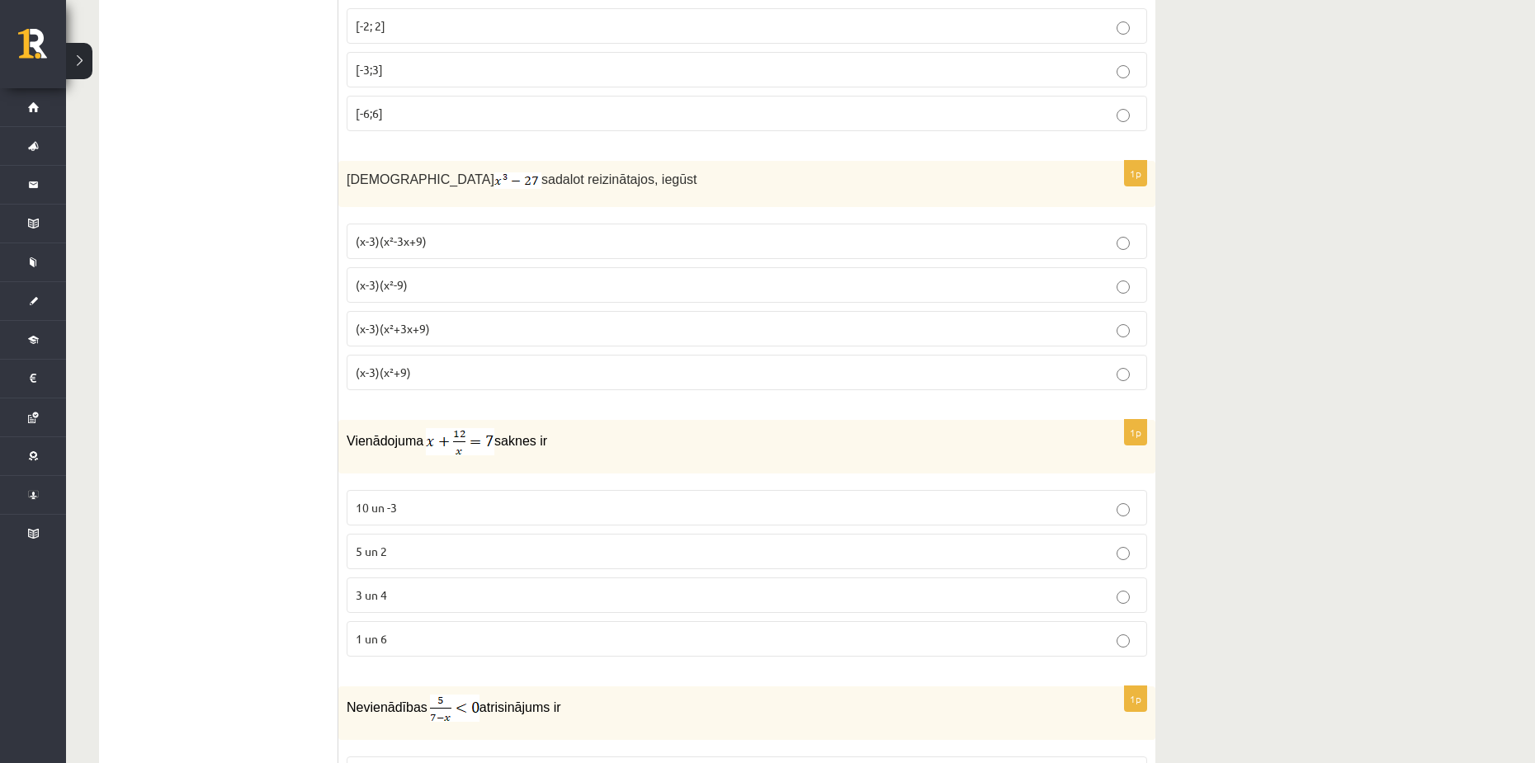
scroll to position [1486, 0]
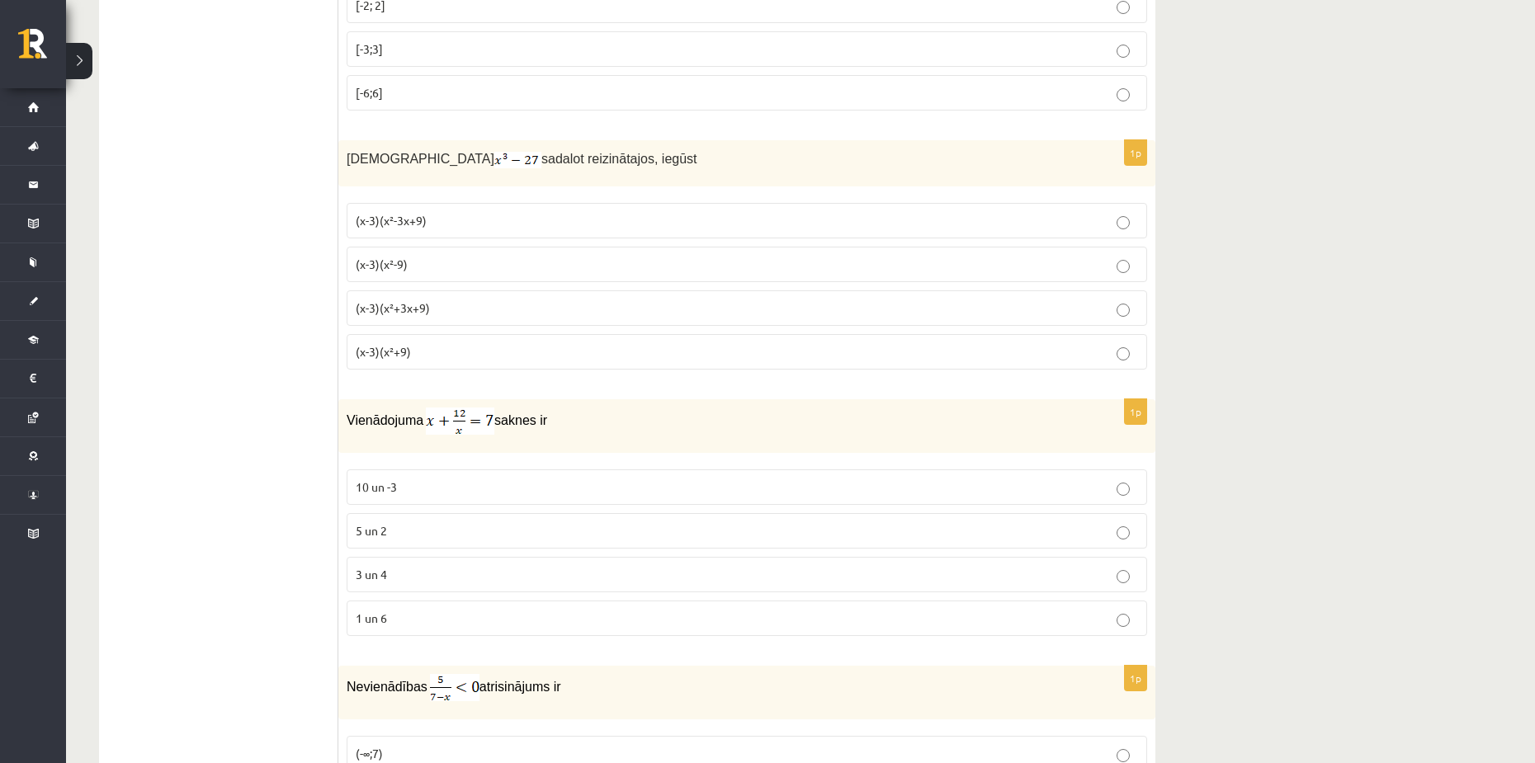
click at [451, 448] on div "Vienādojuma saknes ir" at bounding box center [746, 426] width 817 height 54
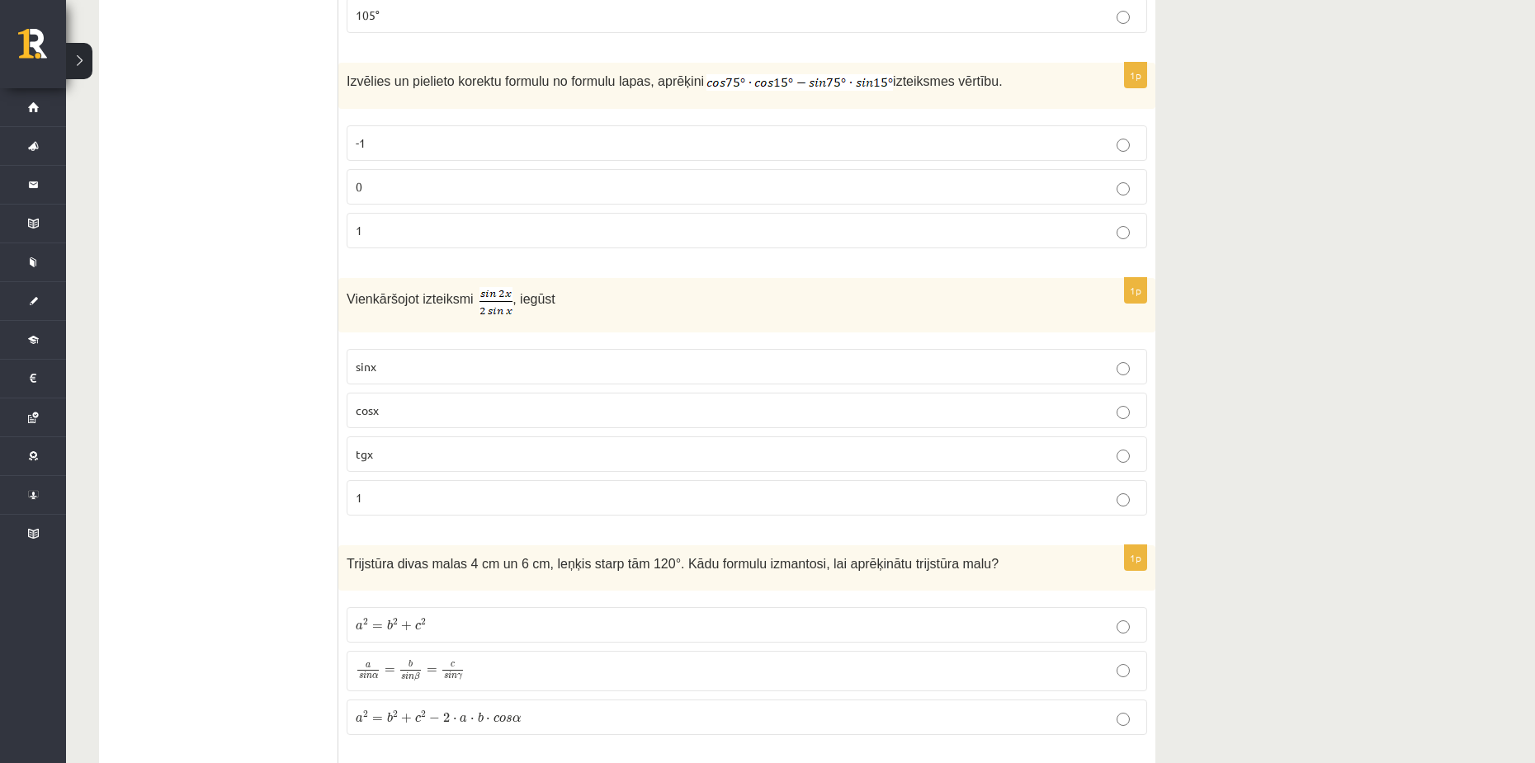
scroll to position [5695, 0]
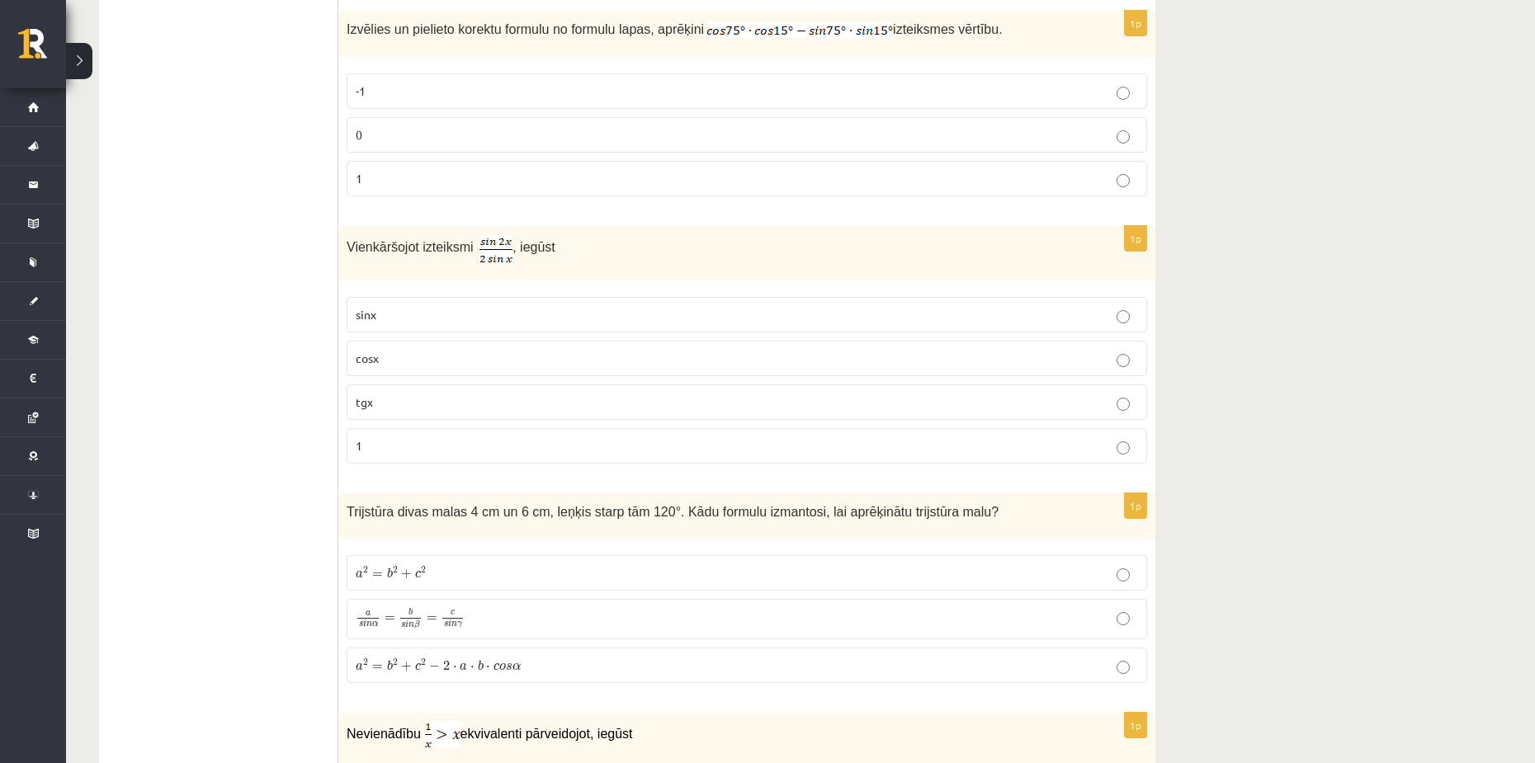
drag, startPoint x: 286, startPoint y: 497, endPoint x: 298, endPoint y: 464, distance: 35.3
drag, startPoint x: 338, startPoint y: 182, endPoint x: 327, endPoint y: 267, distance: 86.5
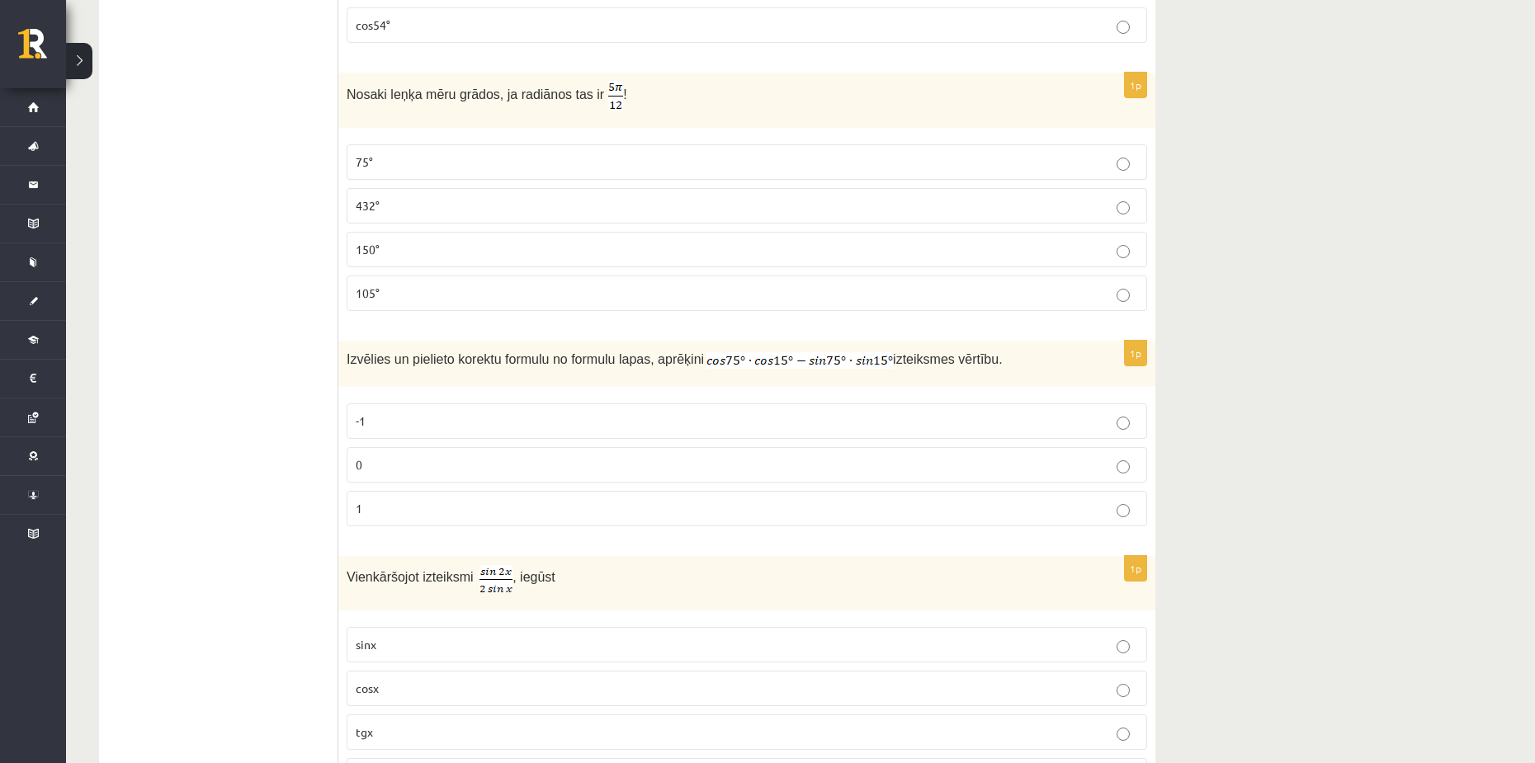
drag, startPoint x: 261, startPoint y: 423, endPoint x: 248, endPoint y: 222, distance: 201.8
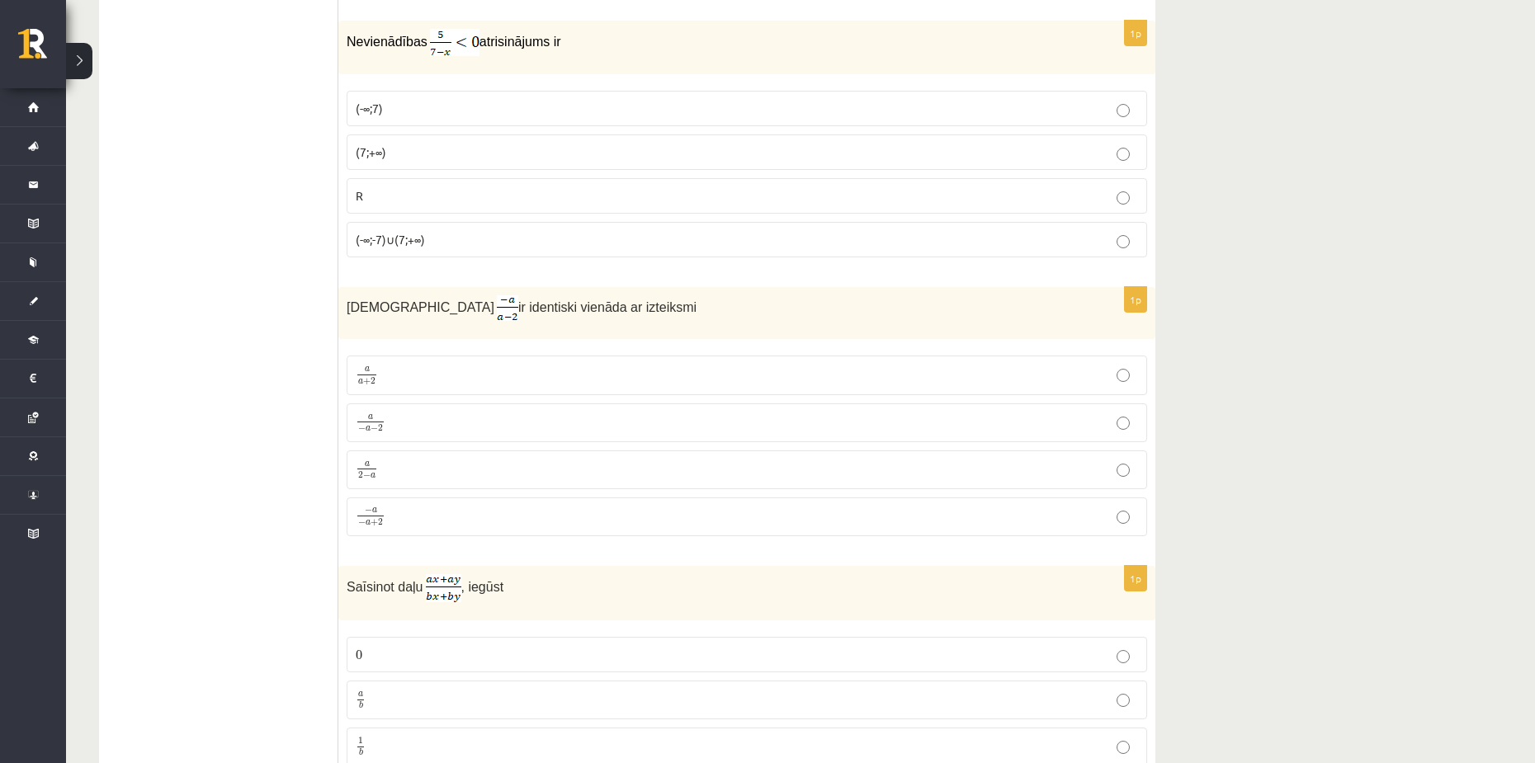
scroll to position [1735, 0]
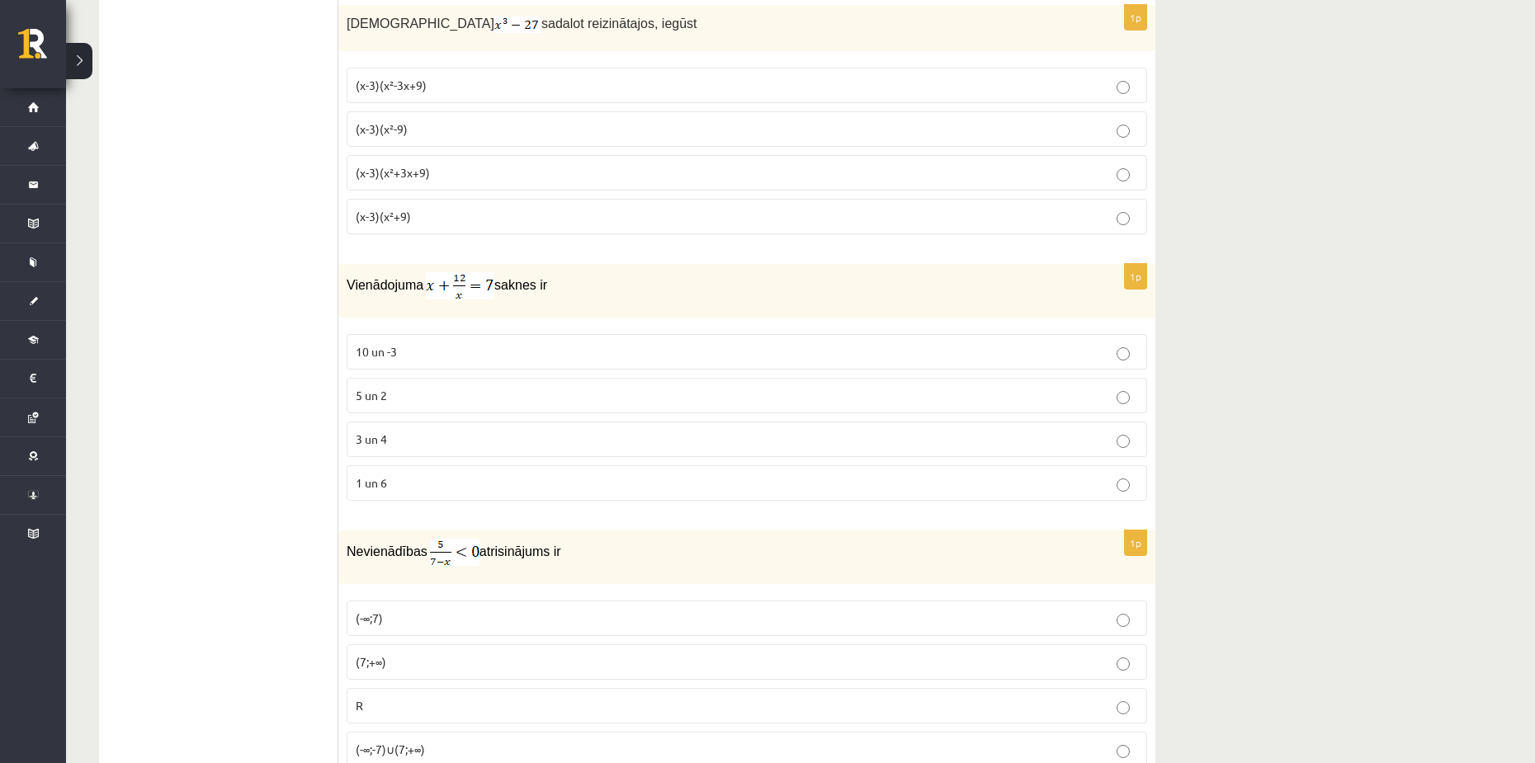
scroll to position [1651, 0]
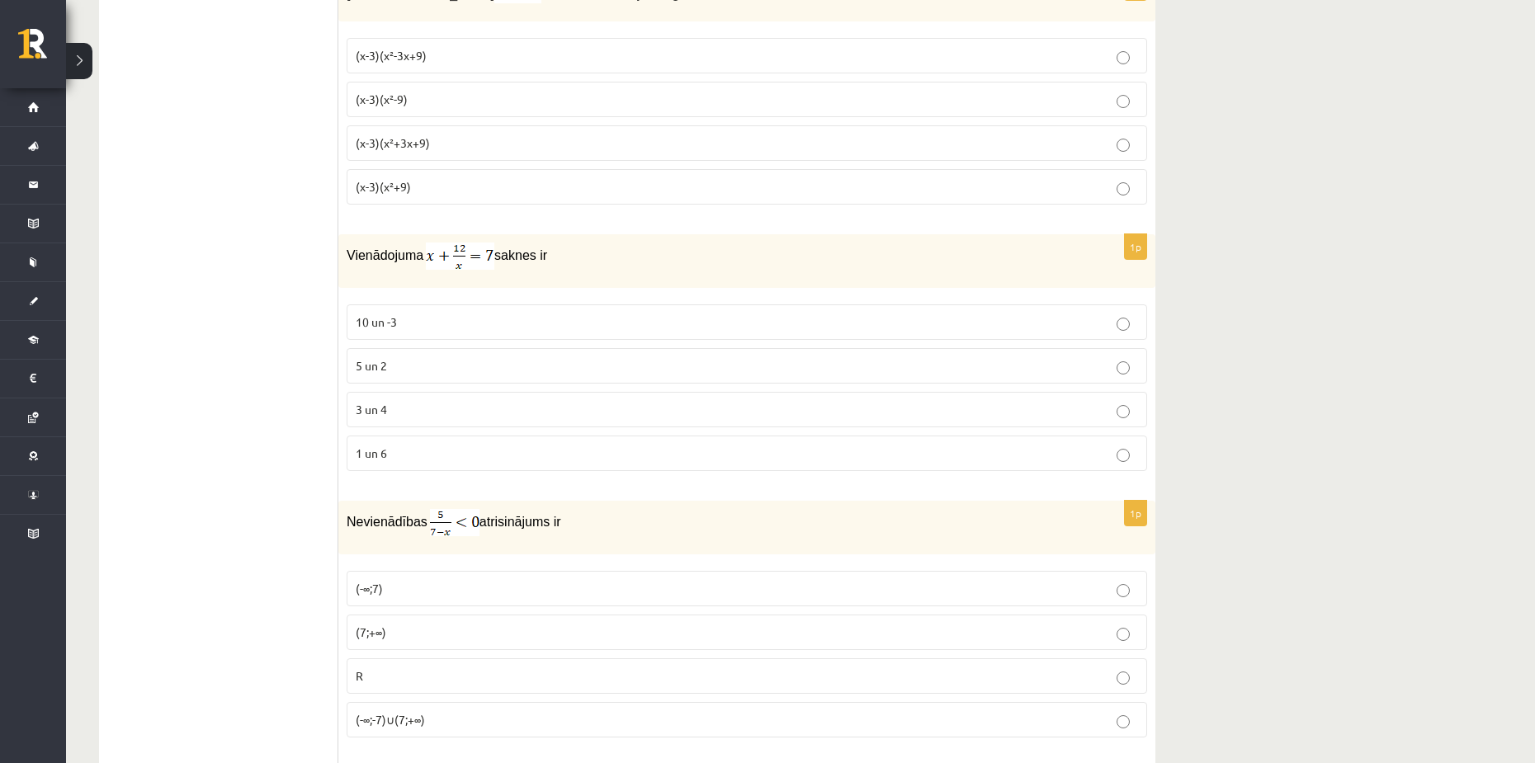
click at [496, 255] on span "saknes ir" at bounding box center [520, 255] width 53 height 14
drag, startPoint x: 591, startPoint y: 258, endPoint x: 339, endPoint y: 261, distance: 251.7
click at [544, 253] on p "Vienādojuma saknes ir" at bounding box center [706, 256] width 718 height 27
drag, startPoint x: 564, startPoint y: 257, endPoint x: 346, endPoint y: 264, distance: 218.0
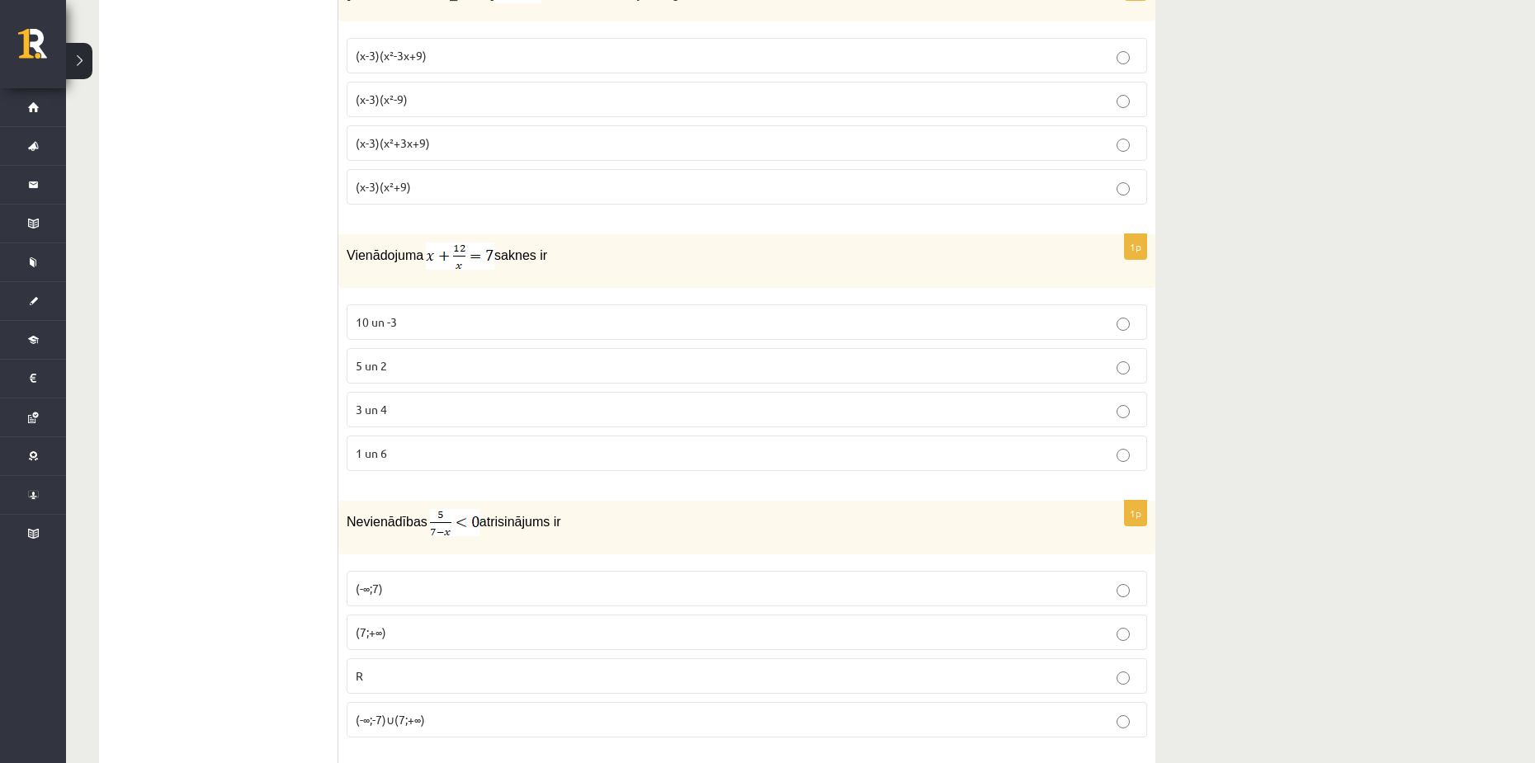
click at [346, 264] on div "Vienādojuma saknes ir" at bounding box center [746, 261] width 817 height 54
copy p "Vienādojuma saknes ir"
click at [423, 406] on p "3 un 4" at bounding box center [747, 409] width 782 height 17
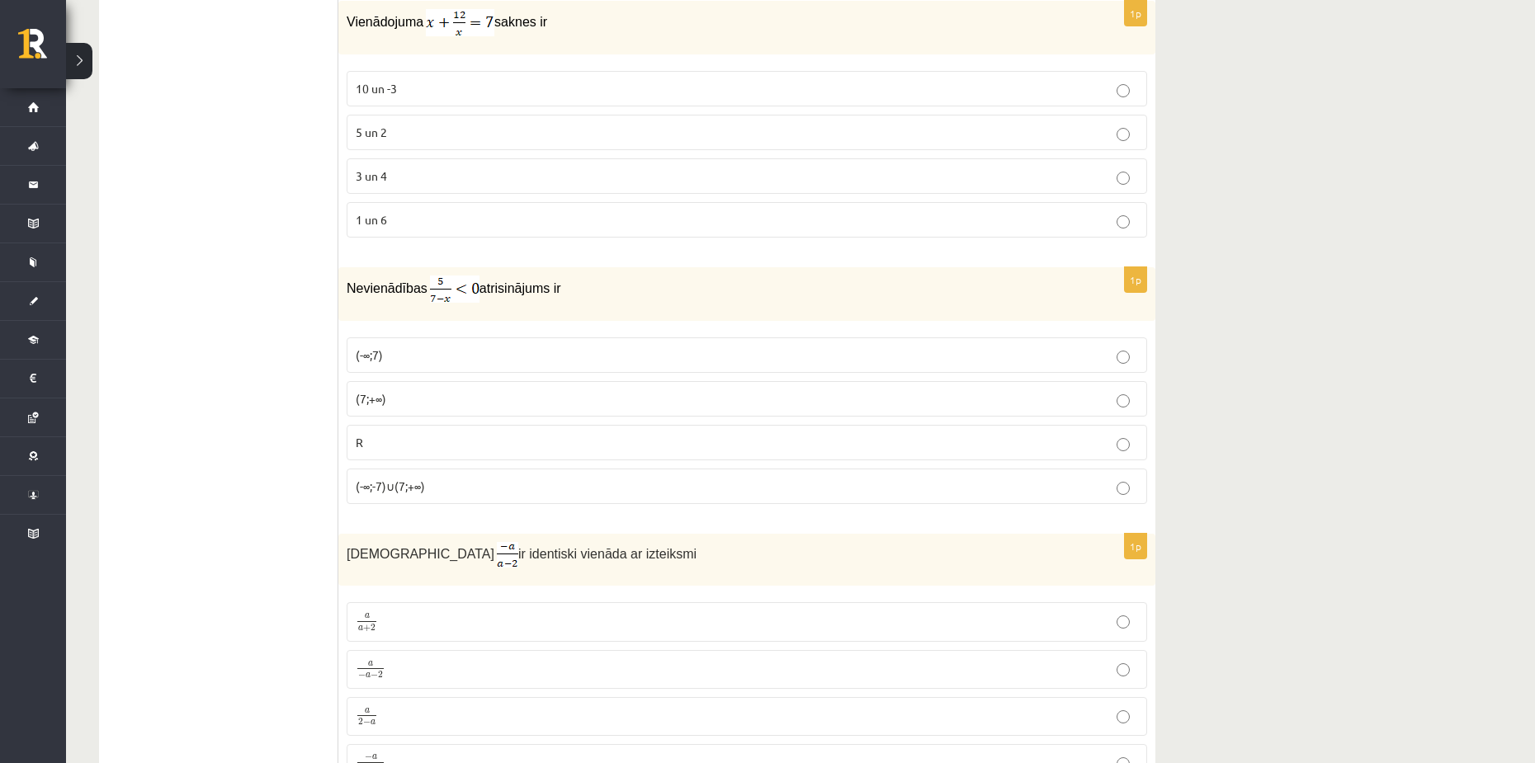
scroll to position [1898, 0]
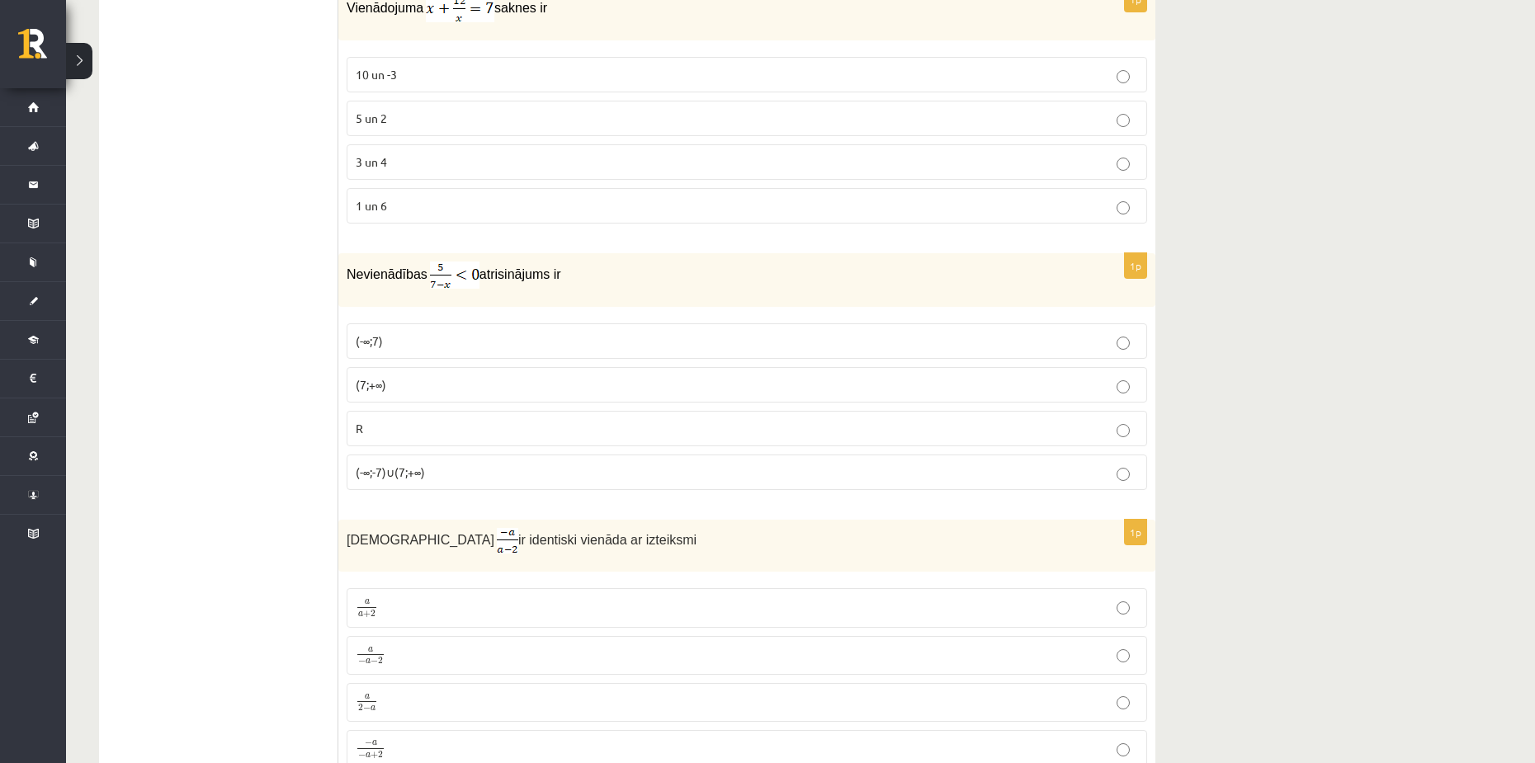
click at [456, 280] on img at bounding box center [455, 275] width 50 height 27
drag, startPoint x: 456, startPoint y: 280, endPoint x: 439, endPoint y: 278, distance: 17.4
click at [456, 281] on img at bounding box center [455, 275] width 50 height 27
click at [430, 272] on img at bounding box center [455, 275] width 50 height 27
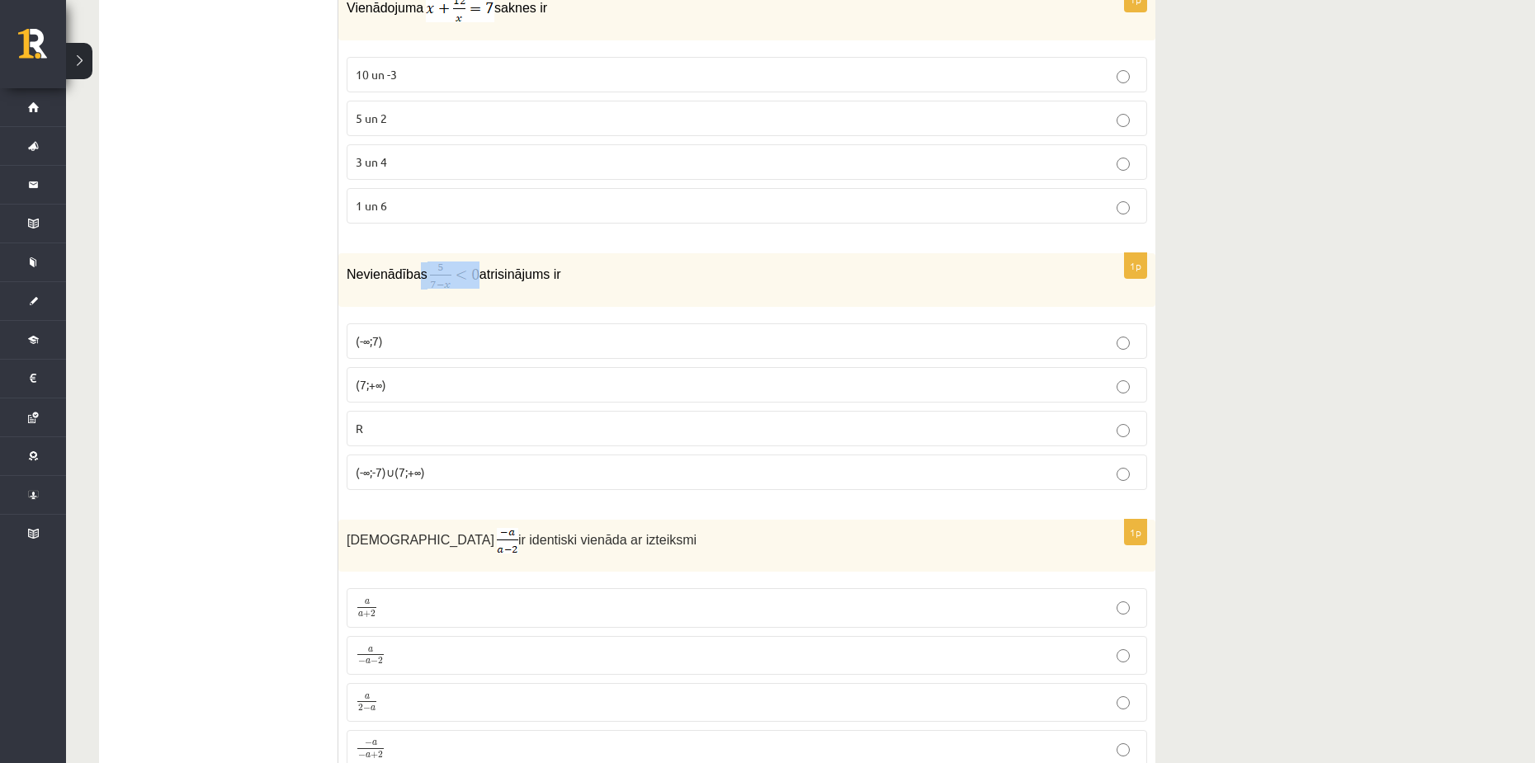
drag, startPoint x: 416, startPoint y: 272, endPoint x: 470, endPoint y: 276, distance: 53.8
click at [470, 276] on p "Nevienādības atrisinājums ir" at bounding box center [706, 275] width 718 height 27
copy p "s"
click at [688, 210] on p "1 un 6" at bounding box center [747, 205] width 782 height 17
click at [577, 161] on p "3 un 4" at bounding box center [747, 162] width 782 height 17
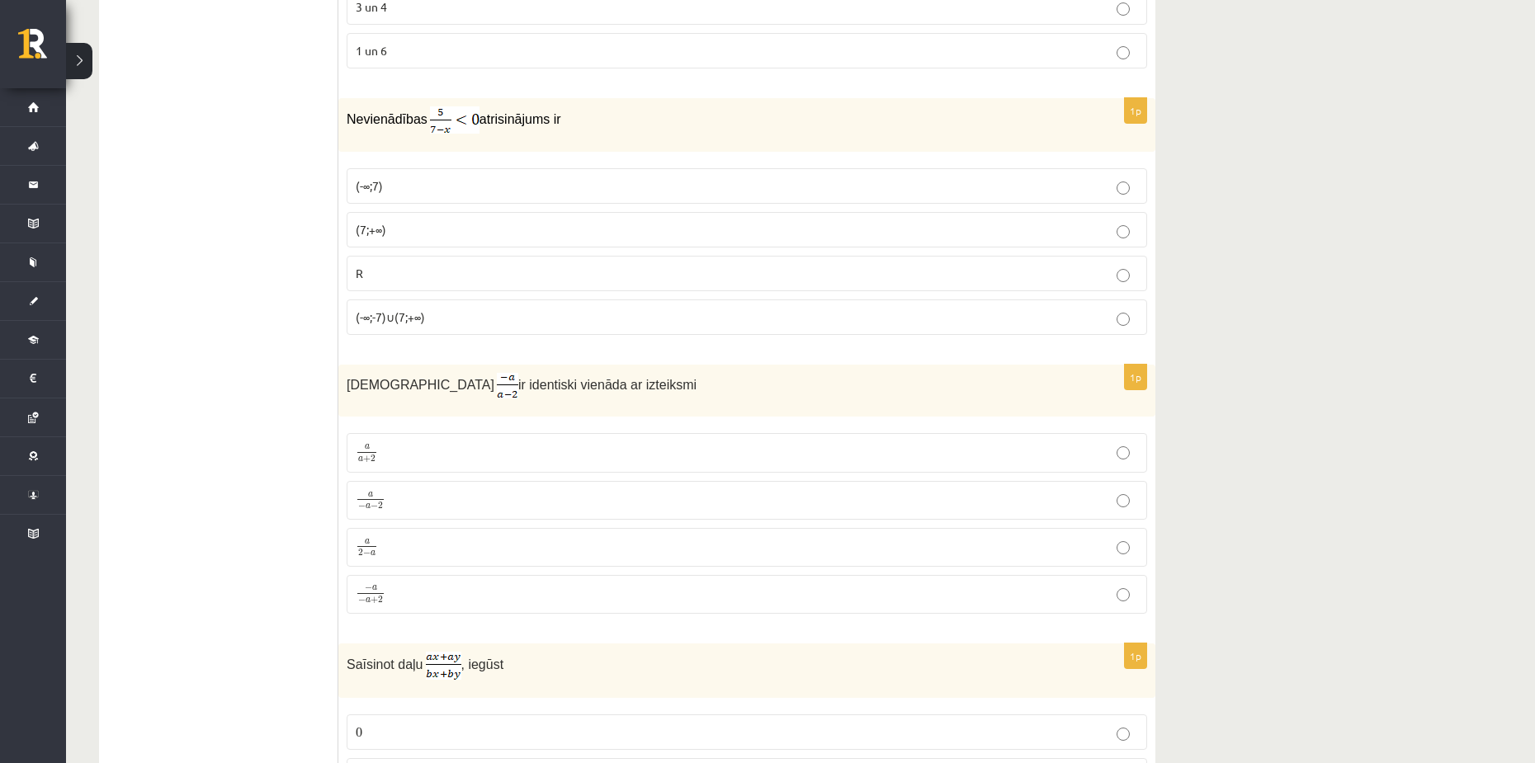
scroll to position [2063, 0]
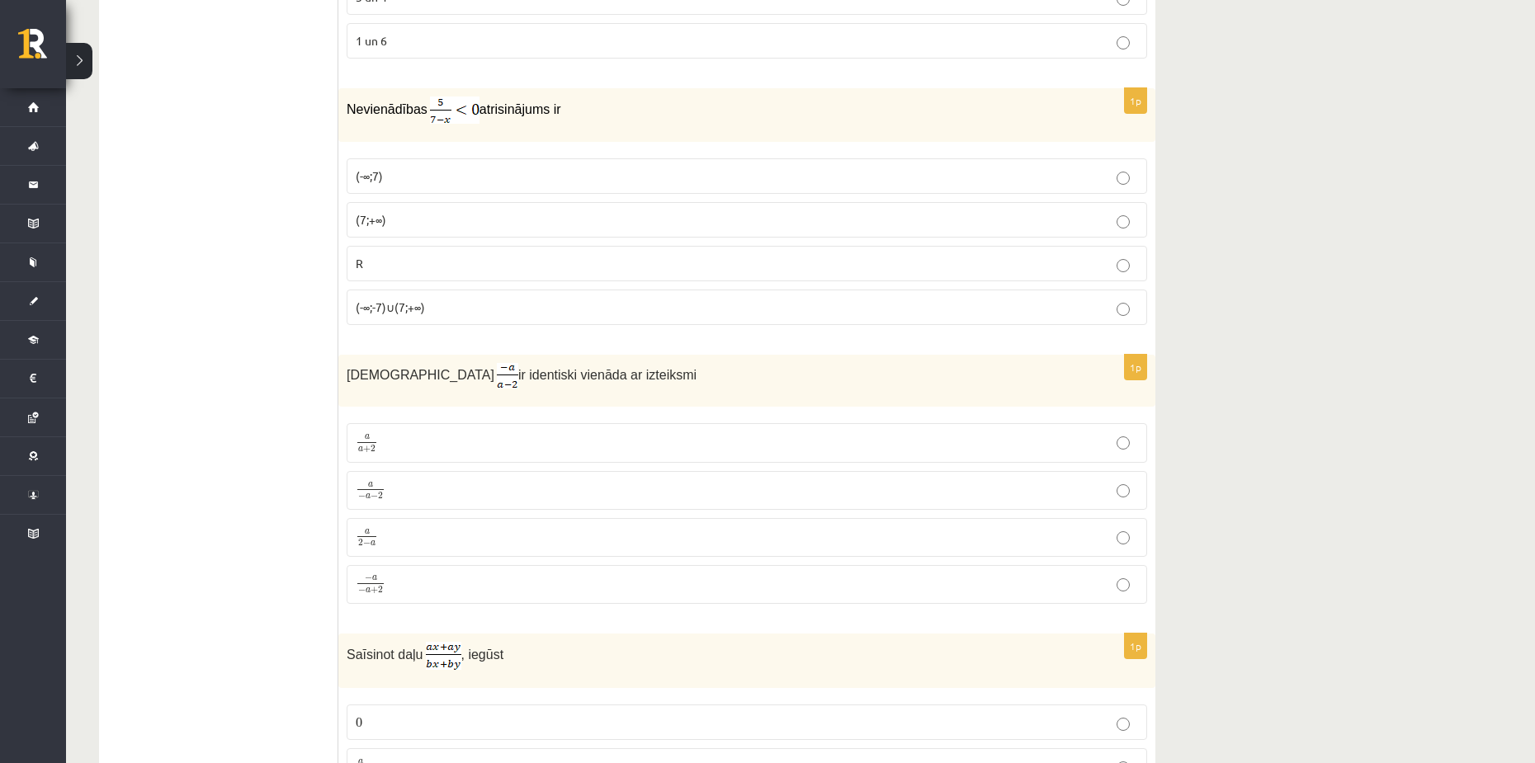
click at [434, 213] on p "(7;+∞)" at bounding box center [747, 219] width 782 height 17
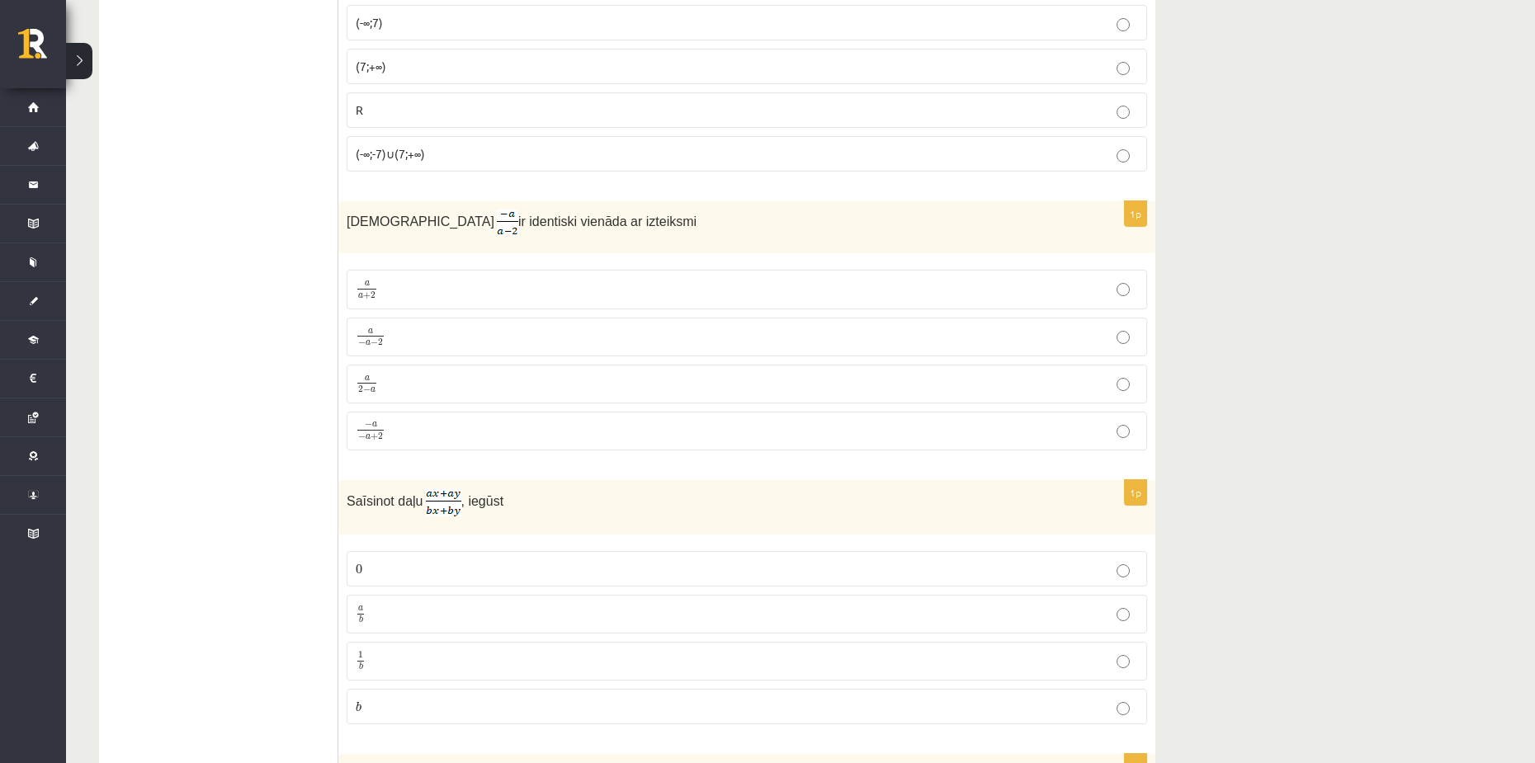
scroll to position [2228, 0]
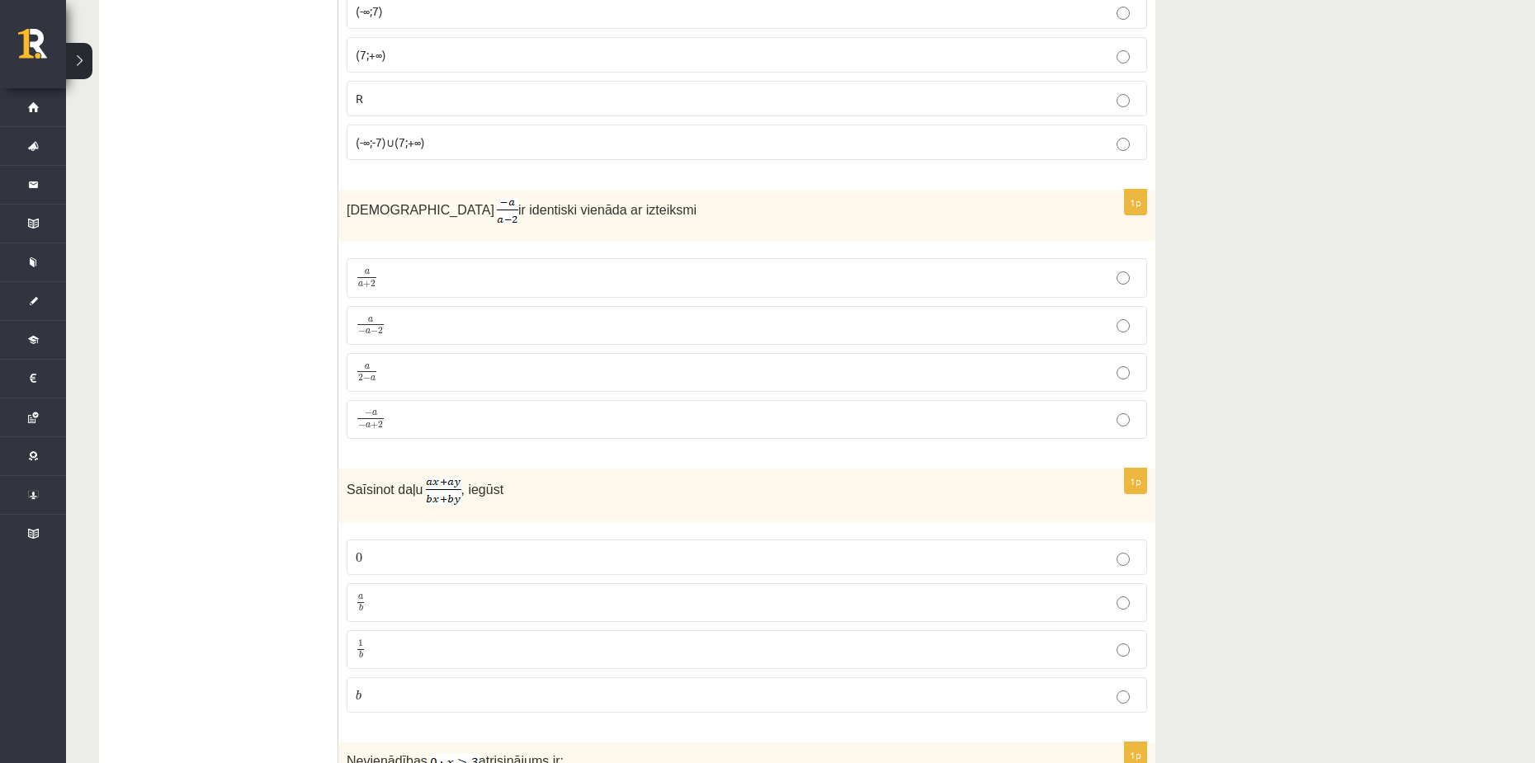
click at [401, 378] on p "a 2 − a a 2 − a" at bounding box center [747, 372] width 782 height 21
click at [497, 206] on img at bounding box center [507, 211] width 21 height 26
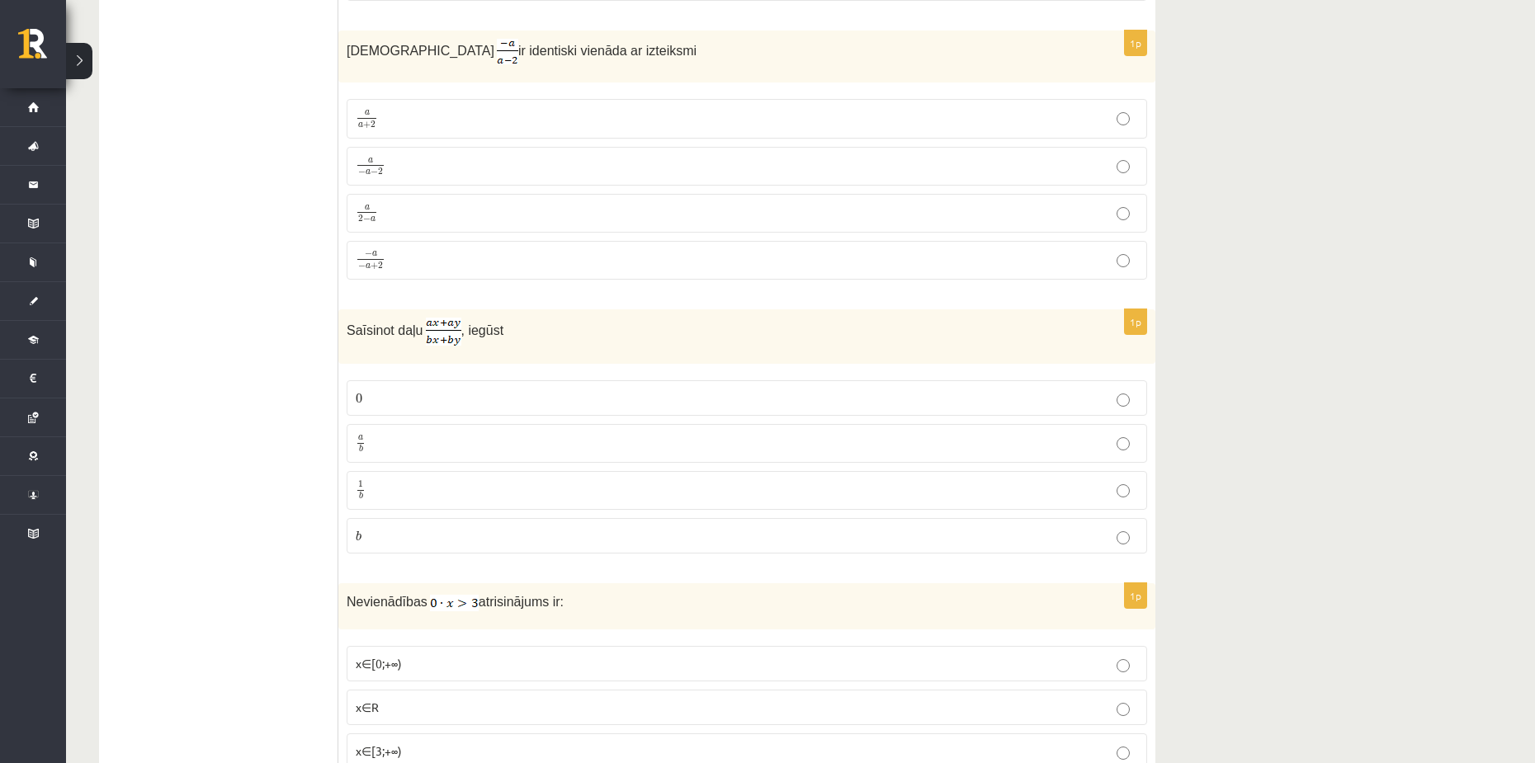
scroll to position [2476, 0]
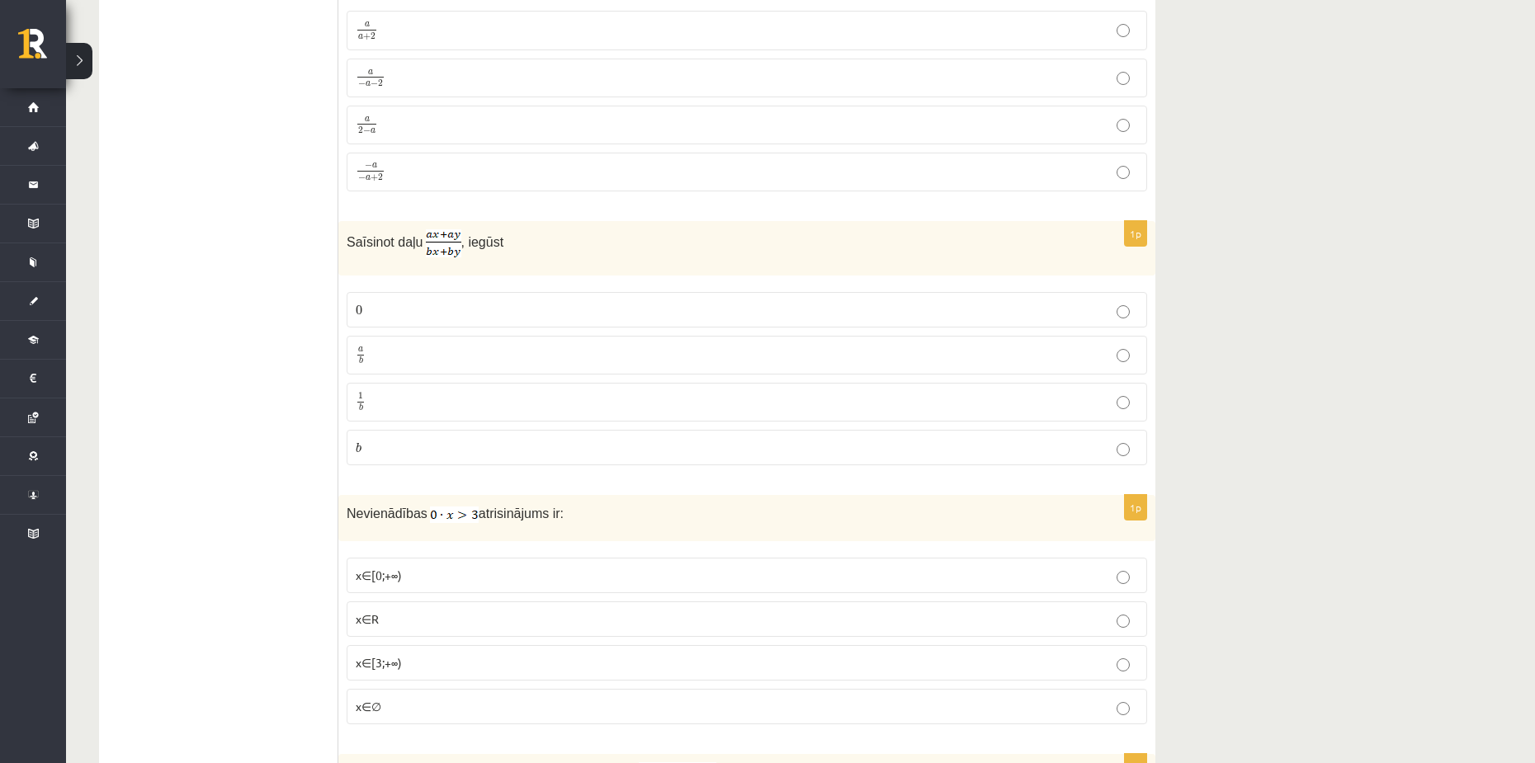
click at [380, 349] on p "a b a b" at bounding box center [747, 355] width 782 height 21
drag, startPoint x: 1217, startPoint y: 320, endPoint x: 1226, endPoint y: 320, distance: 9.1
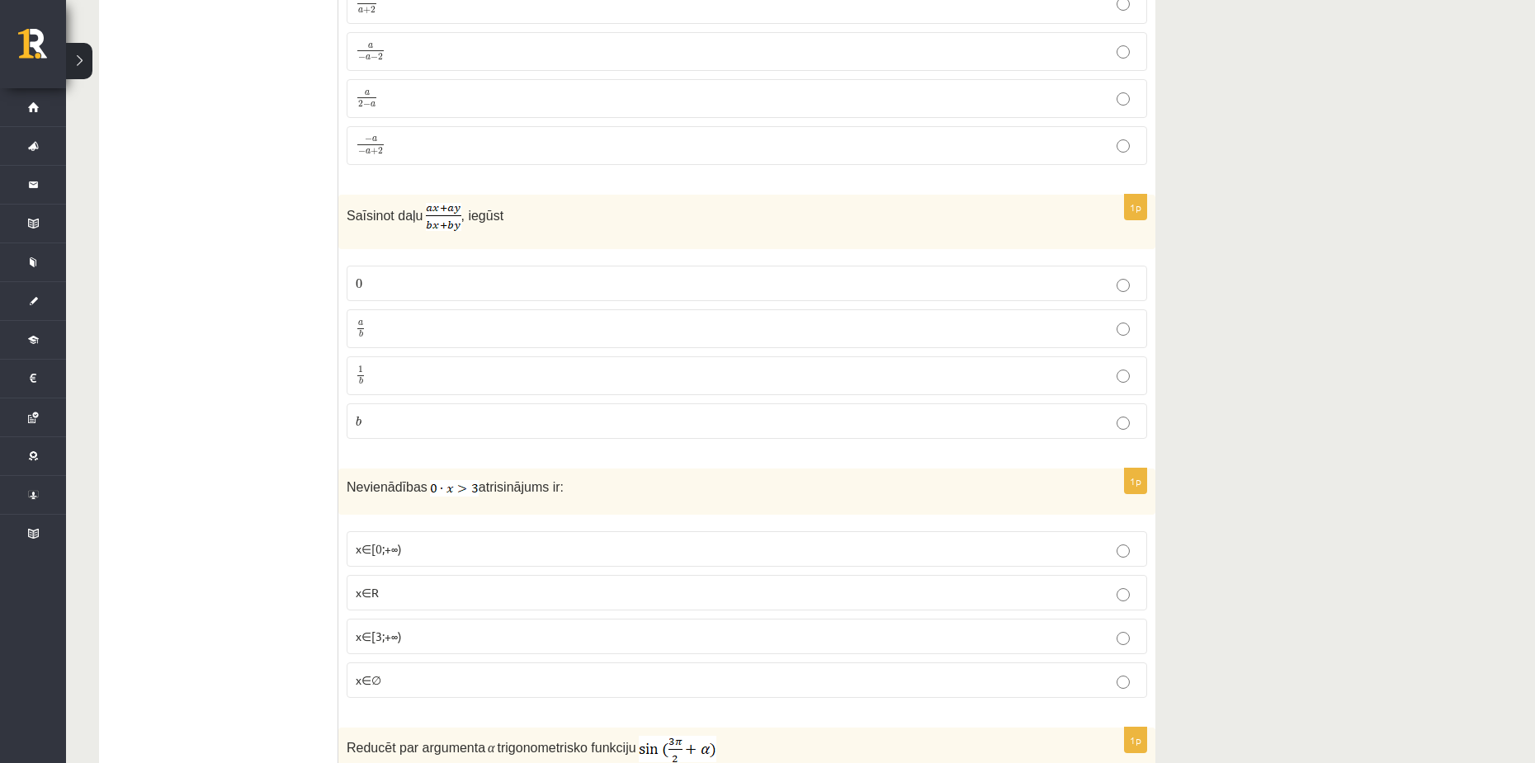
scroll to position [2559, 0]
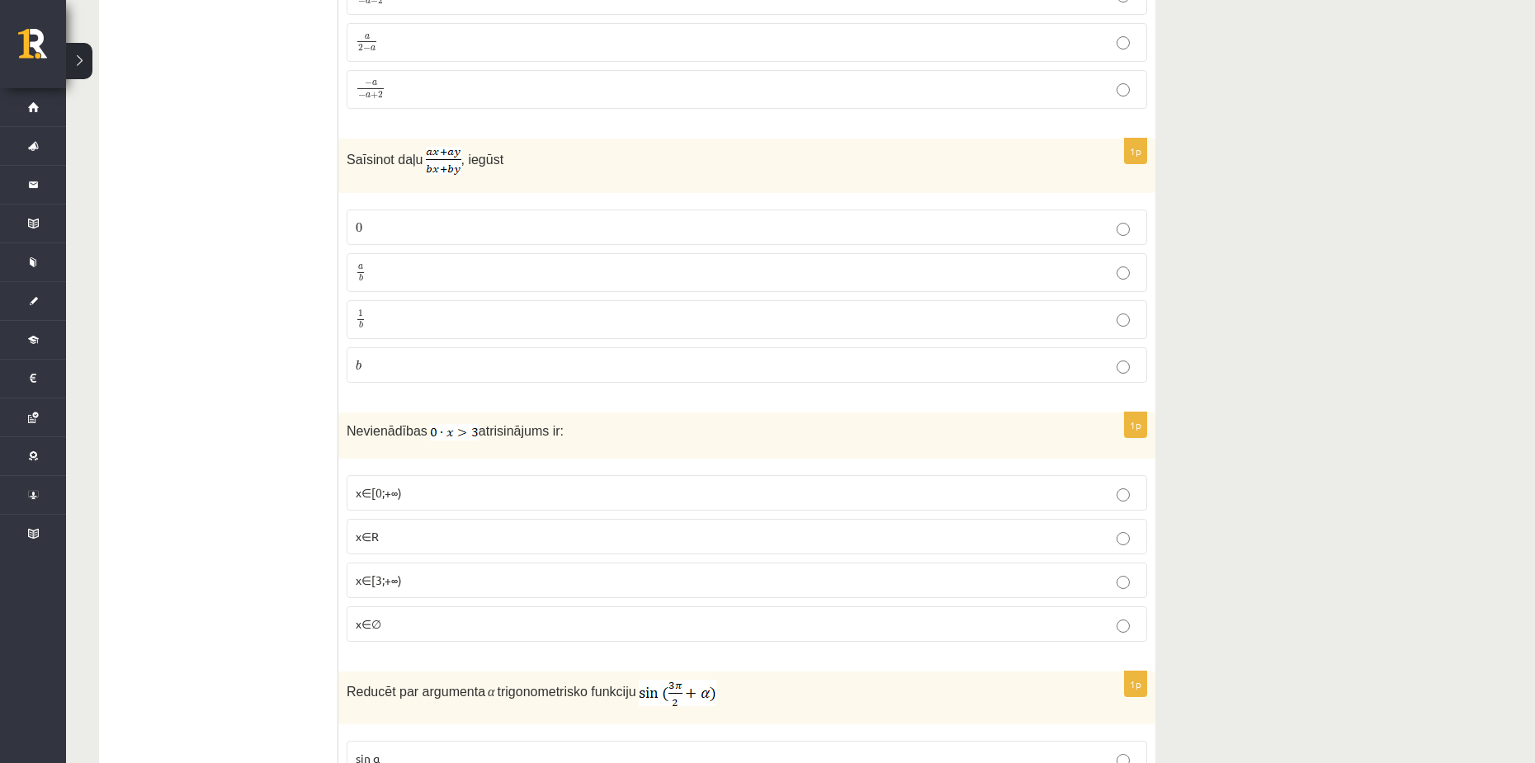
click at [418, 494] on p "x∈[0;+∞)" at bounding box center [747, 492] width 782 height 17
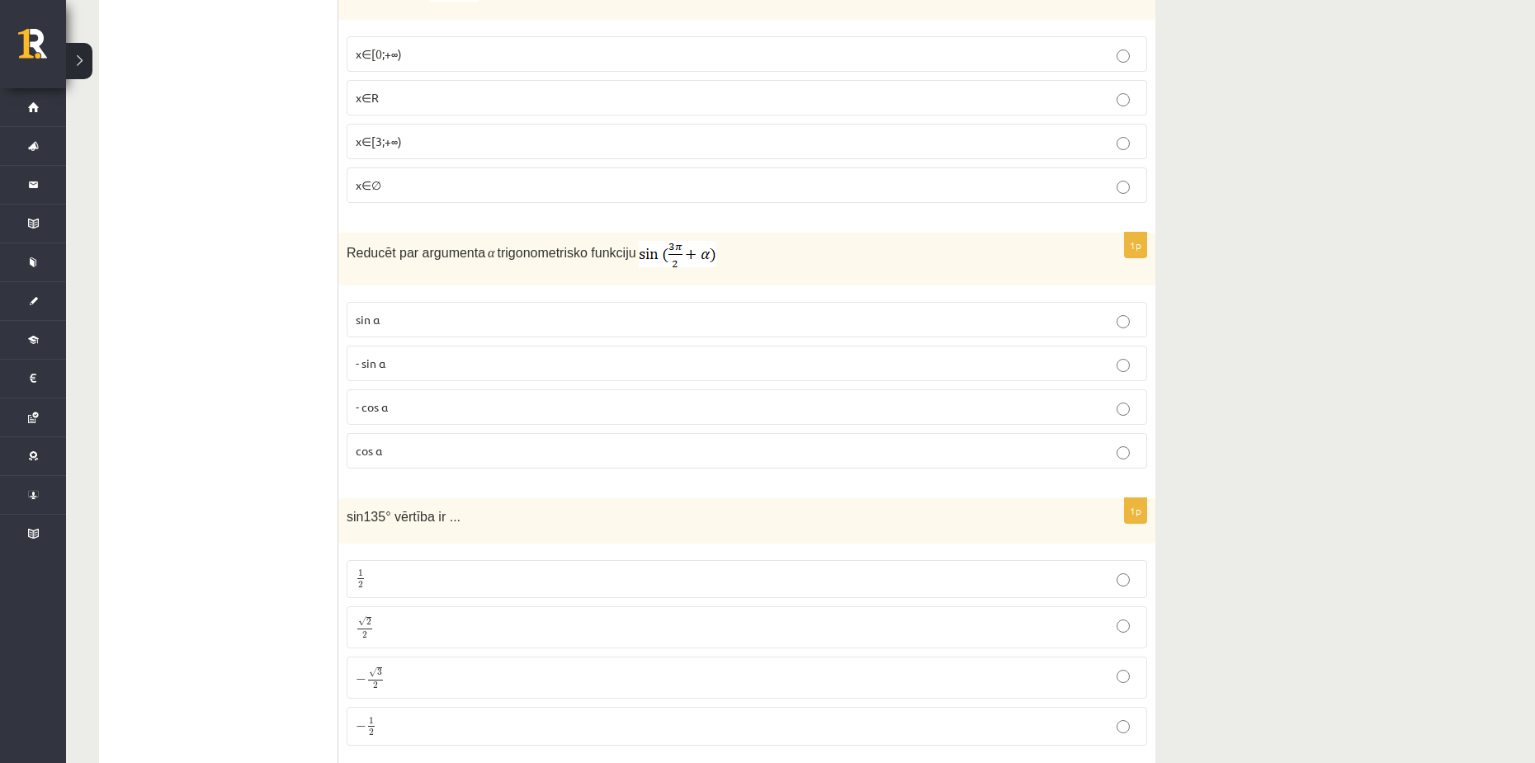
scroll to position [3054, 0]
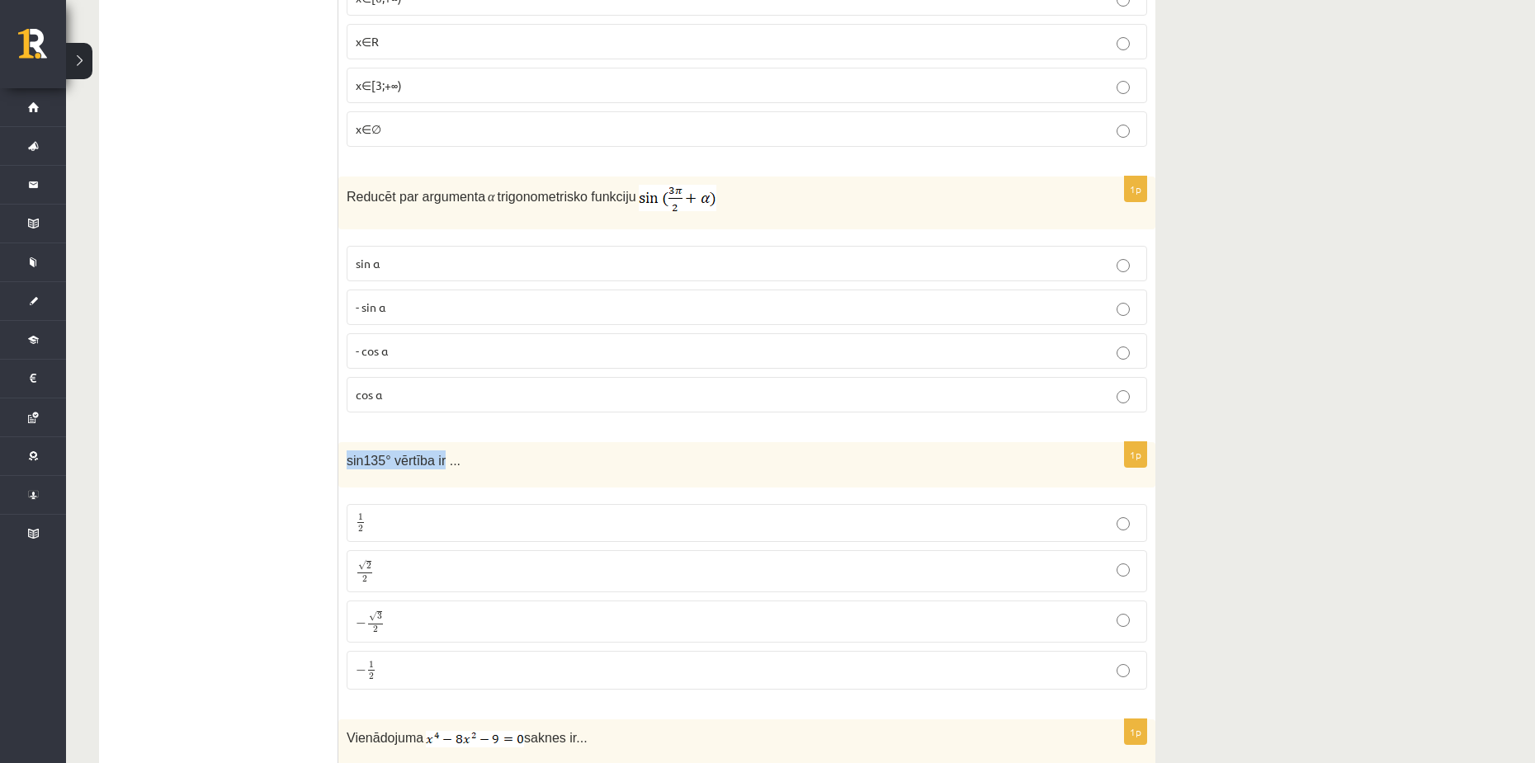
drag, startPoint x: 346, startPoint y: 456, endPoint x: 437, endPoint y: 455, distance: 91.6
click at [437, 455] on div "sin135° vērtība ir ..." at bounding box center [746, 464] width 817 height 45
copy span "sin135° vērtība ir"
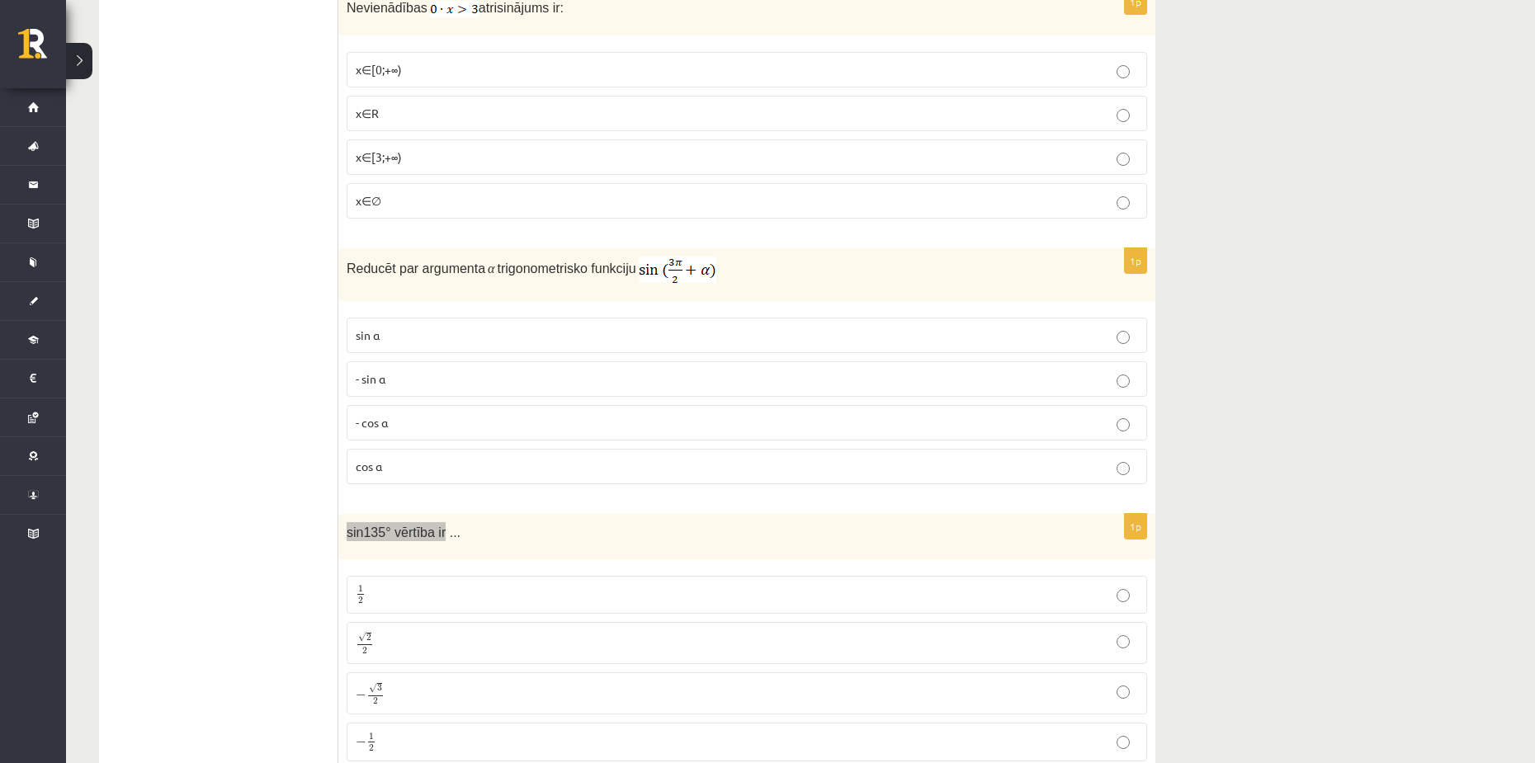
scroll to position [2971, 0]
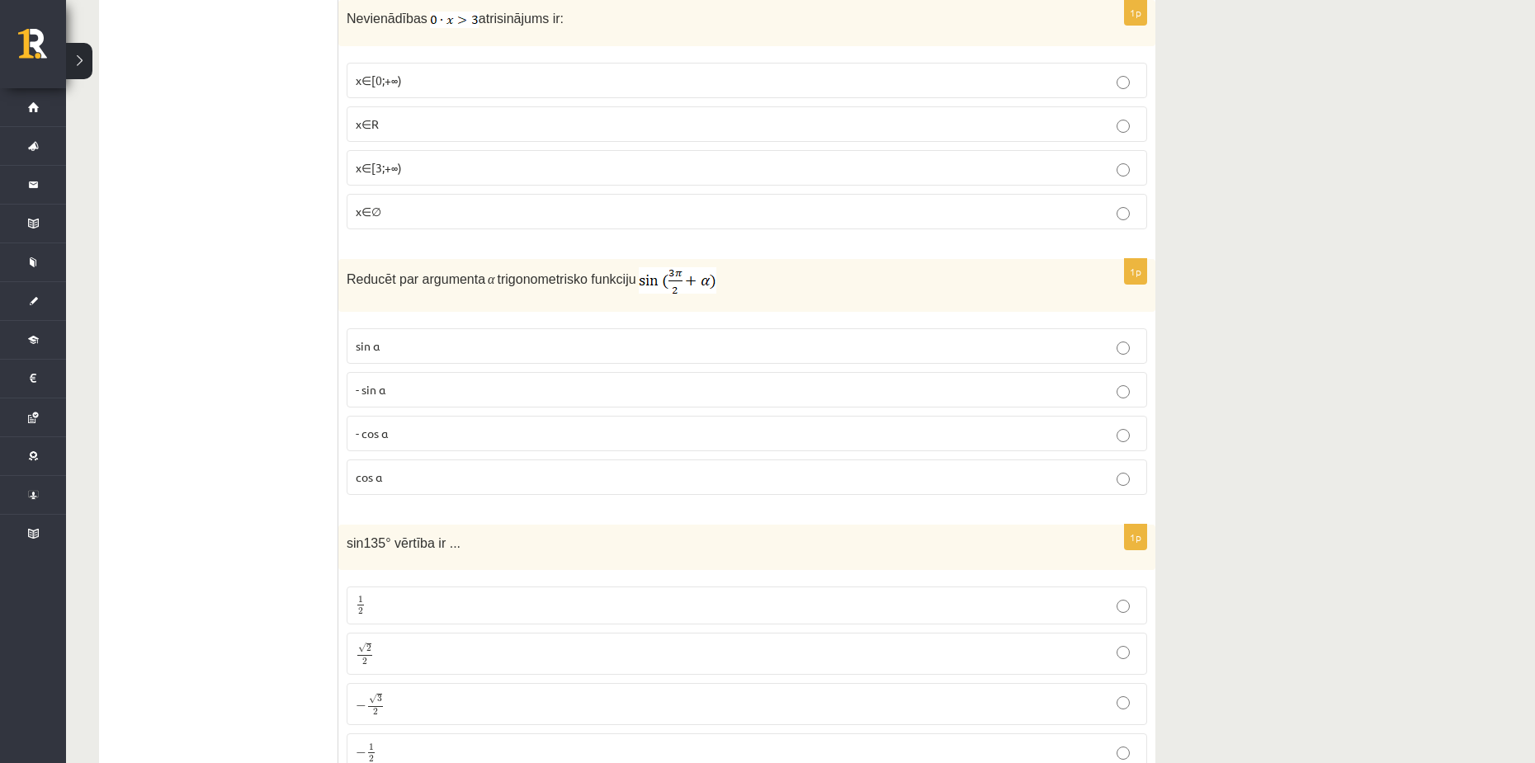
drag, startPoint x: 412, startPoint y: 479, endPoint x: 446, endPoint y: 483, distance: 34.1
click at [415, 479] on p "cos⁡ α" at bounding box center [747, 477] width 782 height 17
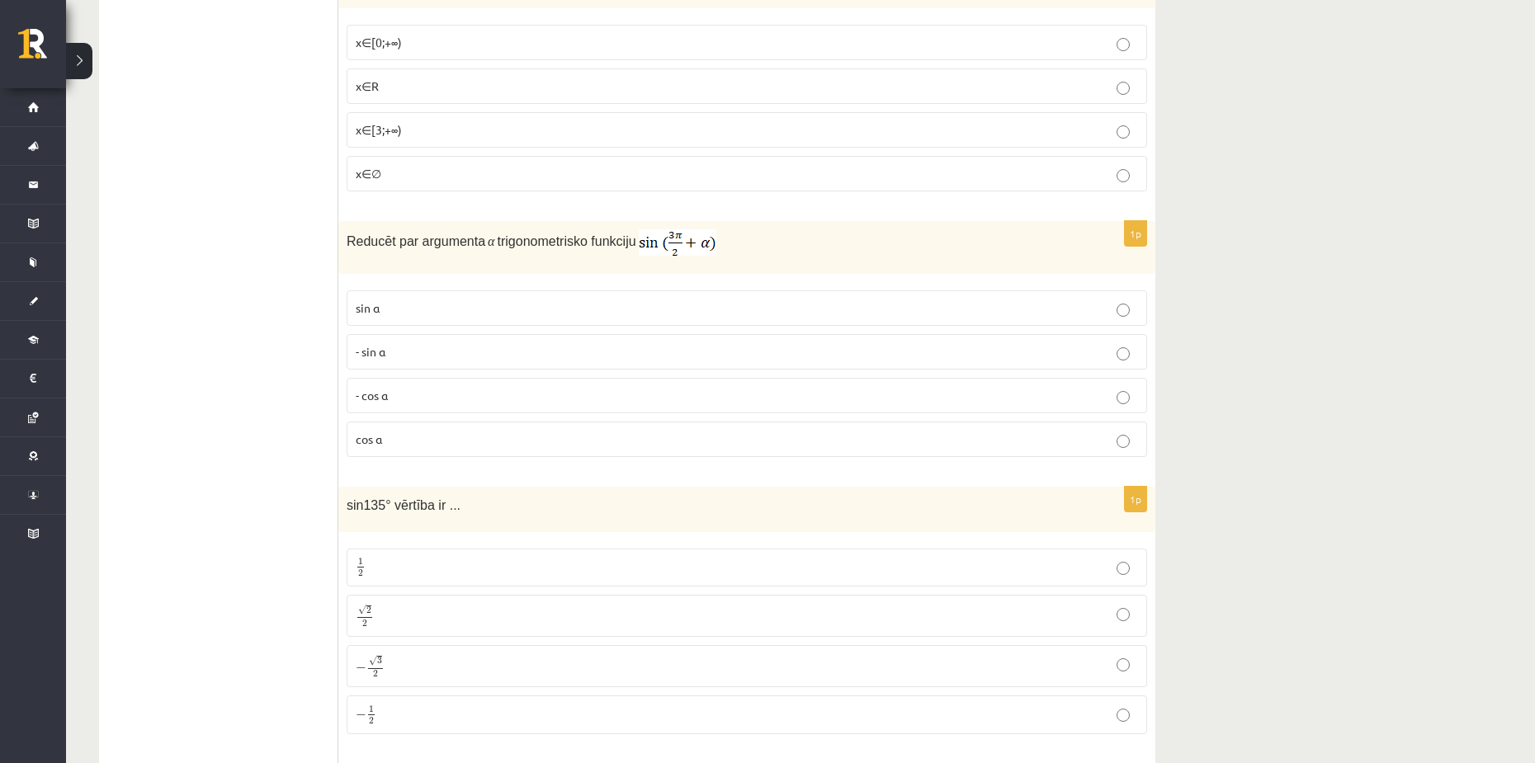
scroll to position [3219, 0]
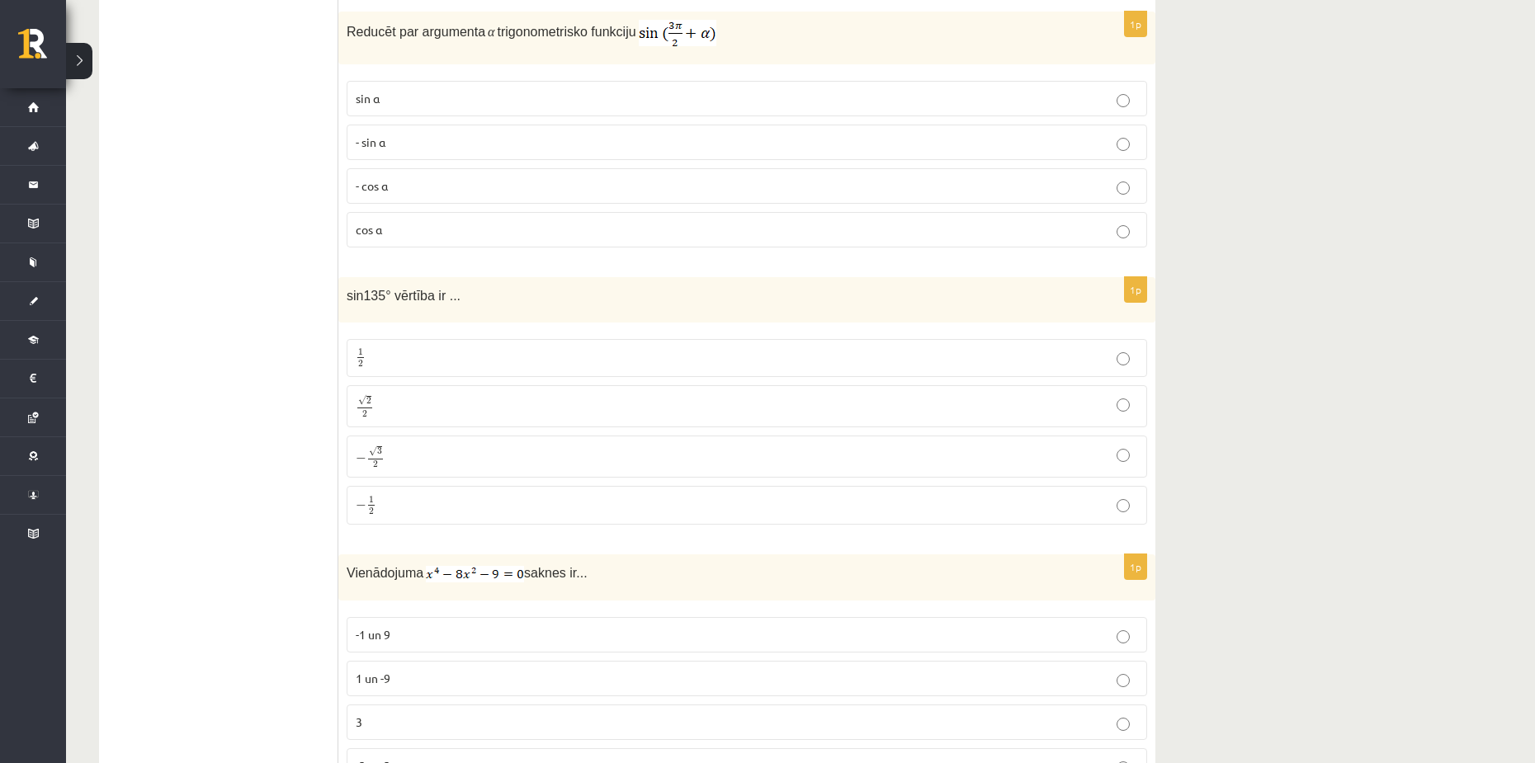
click at [412, 406] on p "√ 2 2 2 2" at bounding box center [747, 407] width 782 height 24
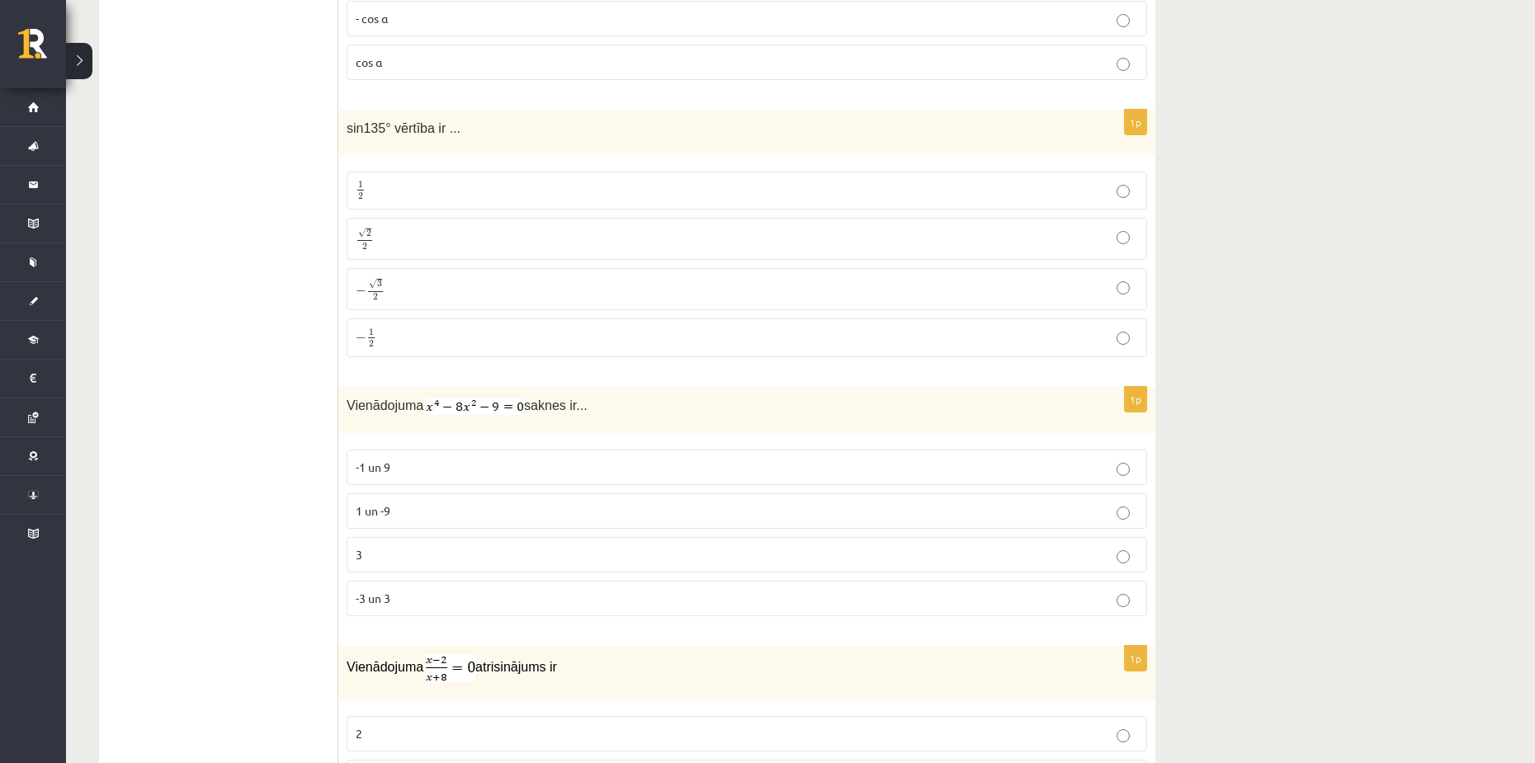
scroll to position [3549, 0]
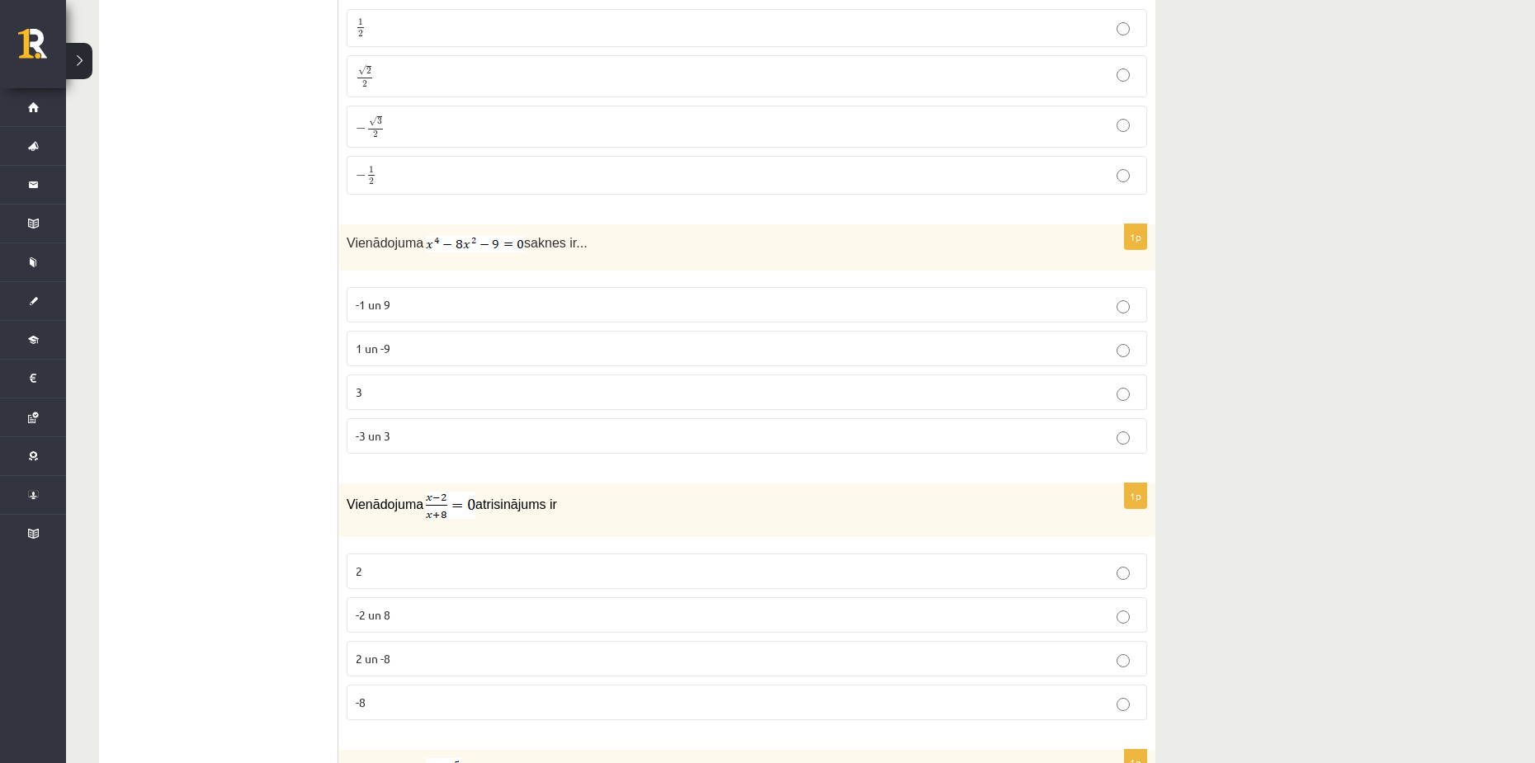
click at [601, 314] on label "-1 un 9" at bounding box center [747, 304] width 801 height 35
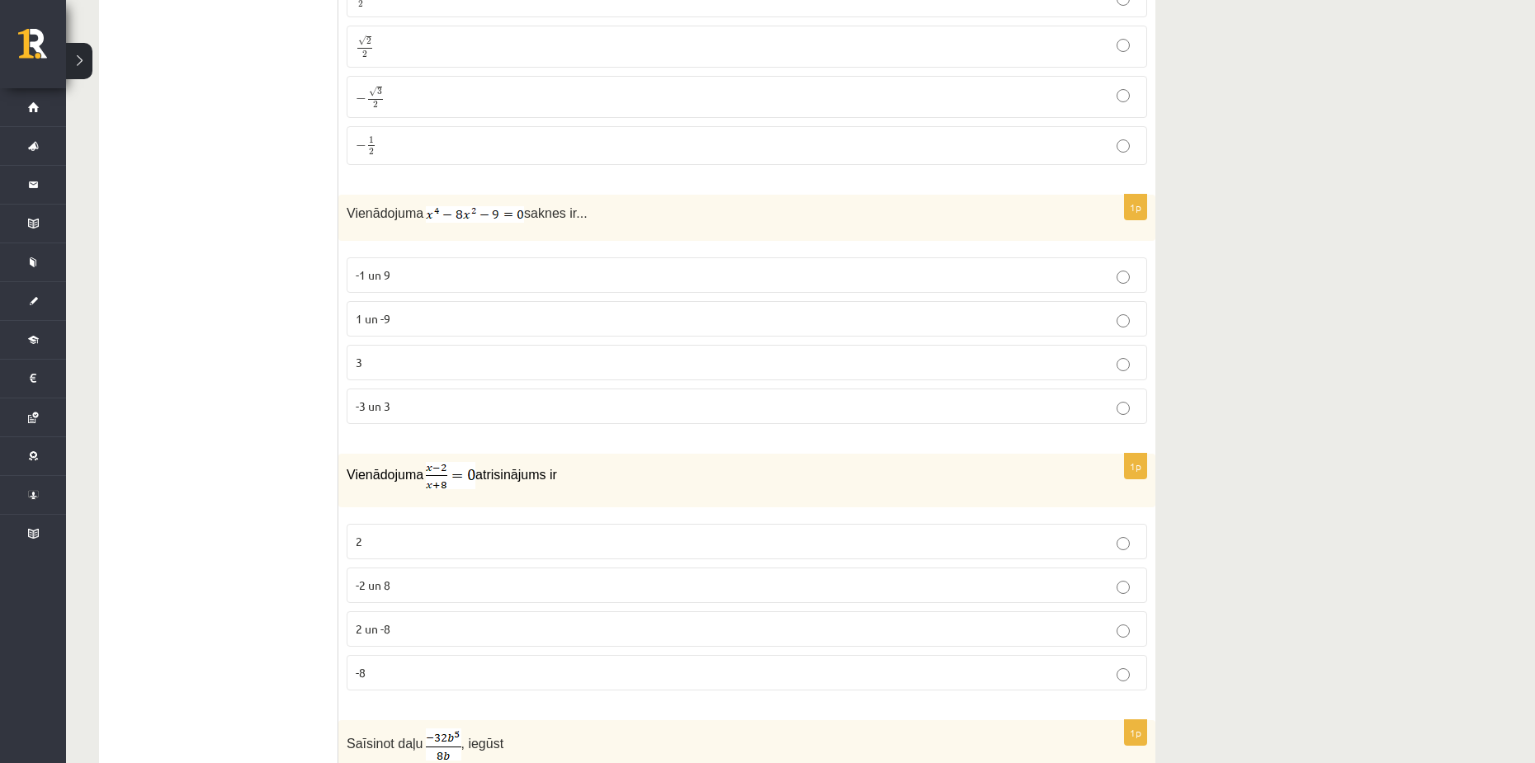
scroll to position [3714, 0]
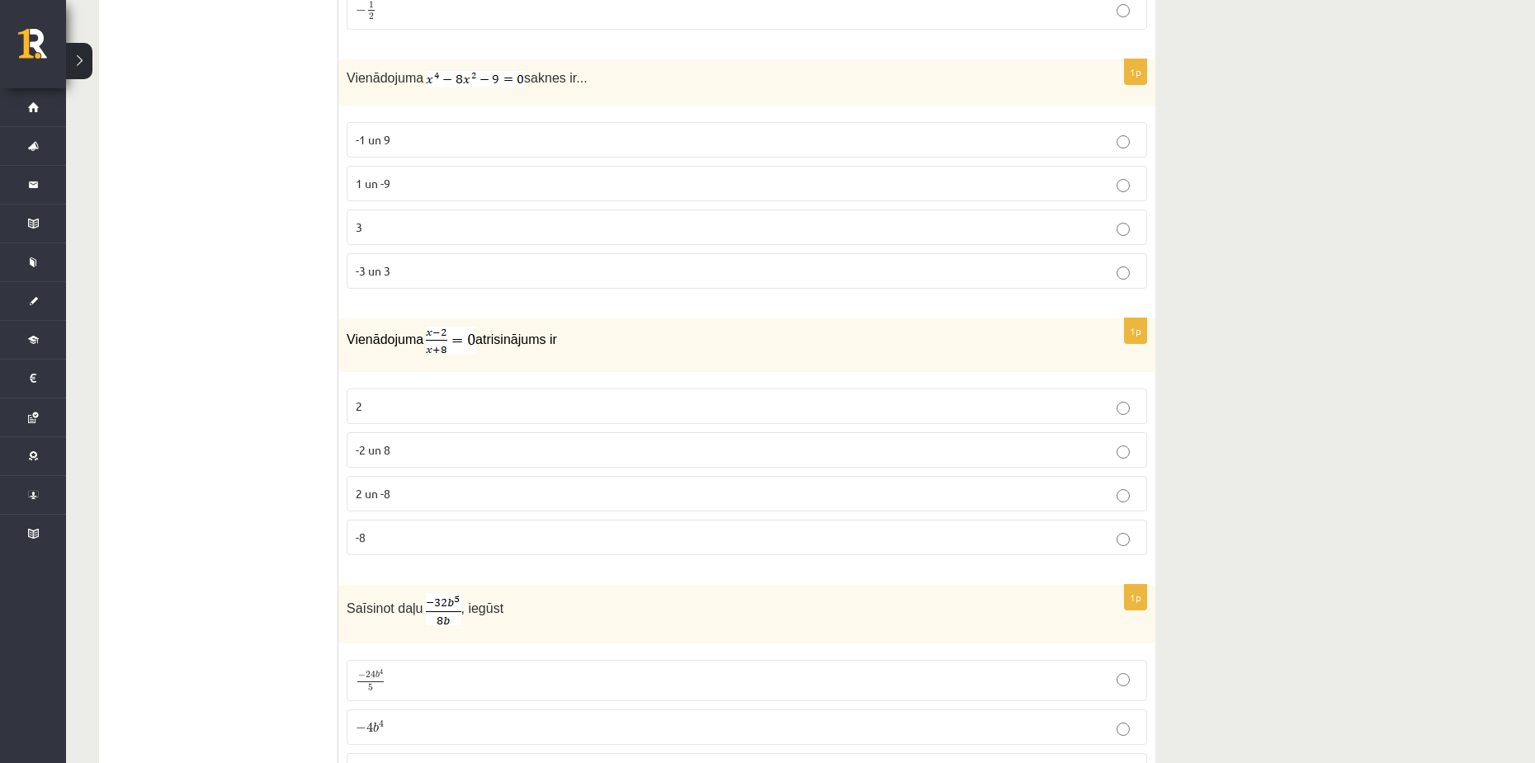
click at [403, 406] on p "2" at bounding box center [747, 406] width 782 height 17
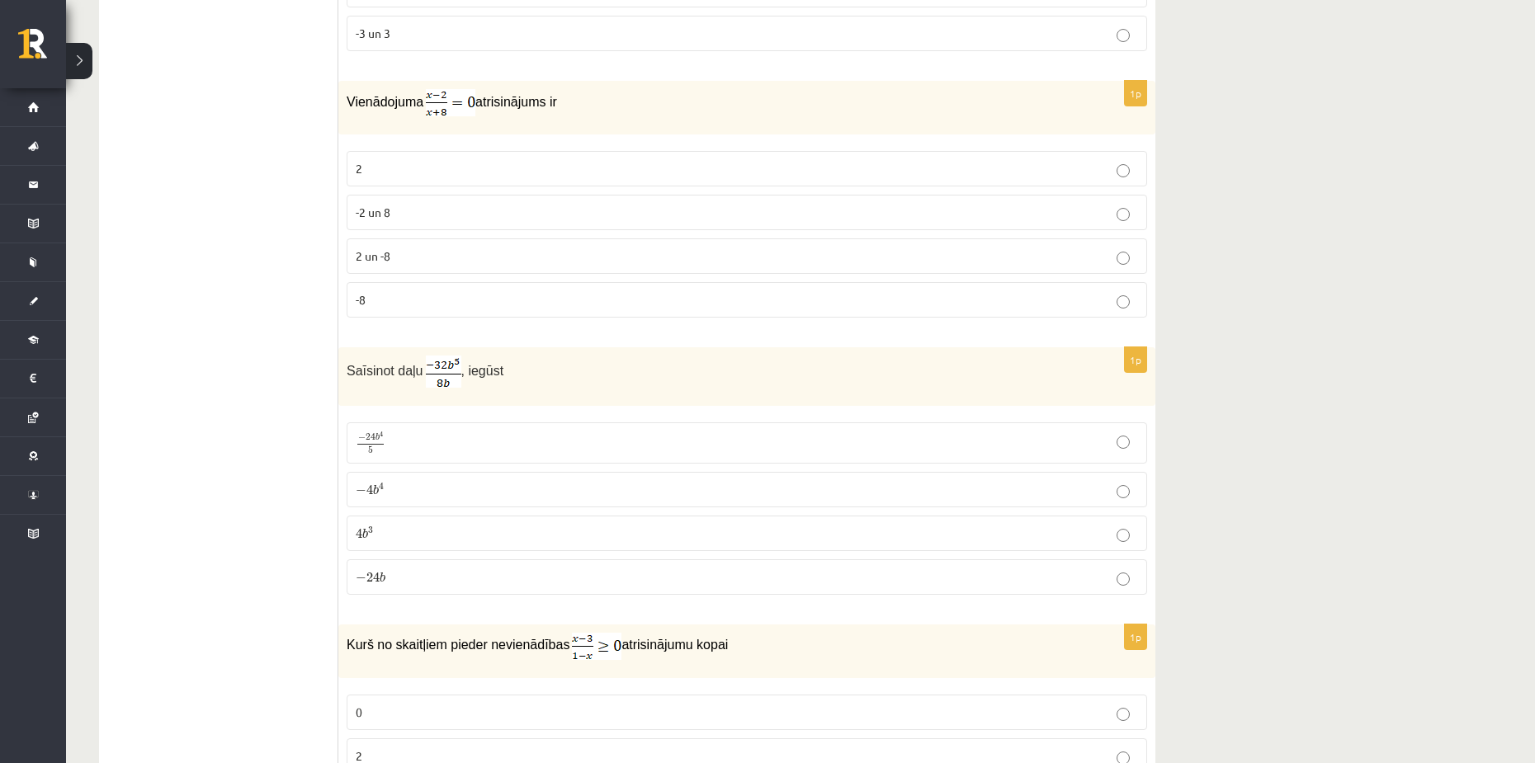
scroll to position [3962, 0]
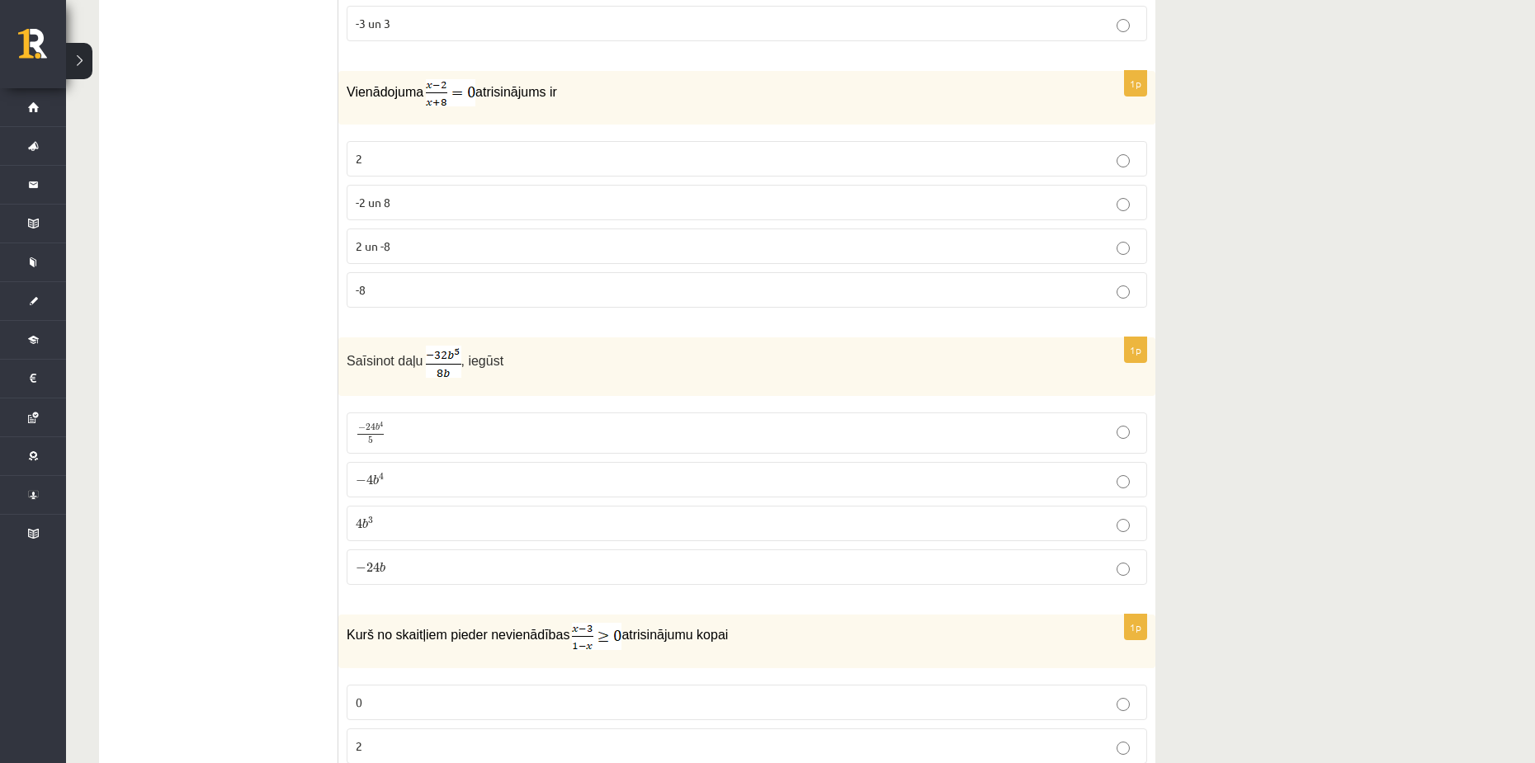
drag, startPoint x: 175, startPoint y: 272, endPoint x: 168, endPoint y: 276, distance: 8.5
click at [174, 272] on ul "Tests Izvērtējums!" at bounding box center [227, 513] width 223 height 8356
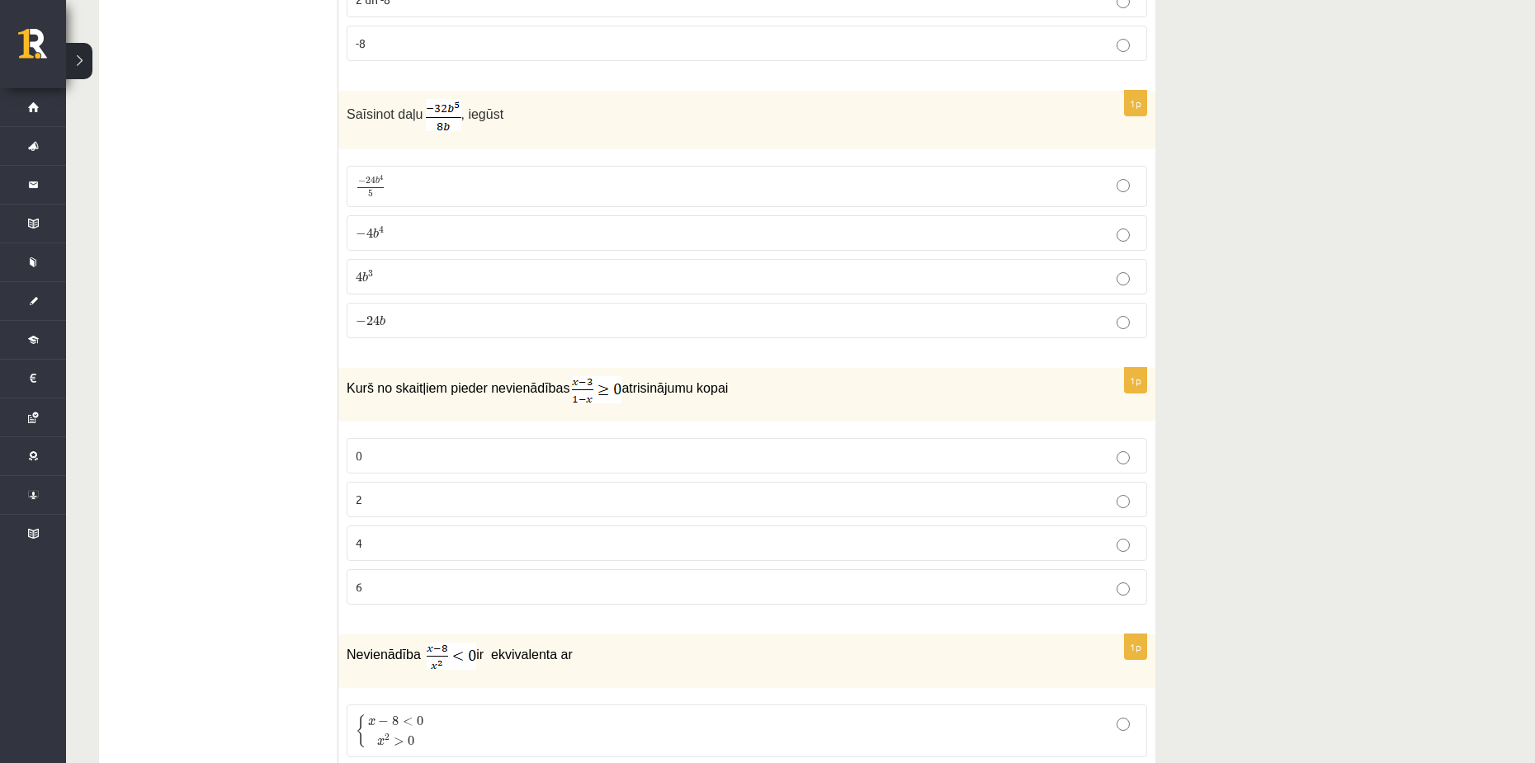
scroll to position [4209, 0]
click at [377, 267] on p "4 b 3 4 b 3" at bounding box center [747, 275] width 782 height 17
click at [561, 238] on label "− 4 b 4 − 4 b 4" at bounding box center [747, 232] width 801 height 35
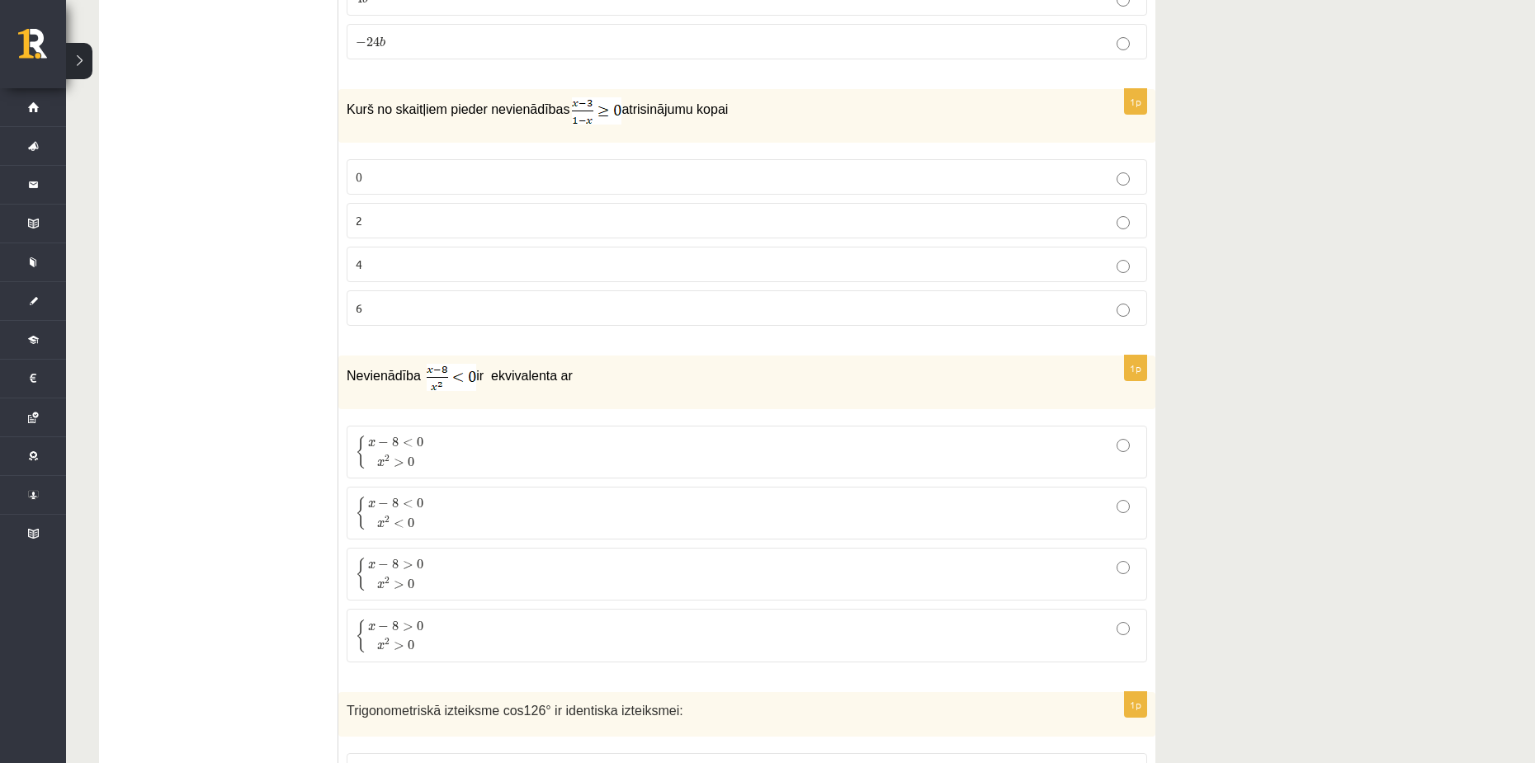
scroll to position [4292, 0]
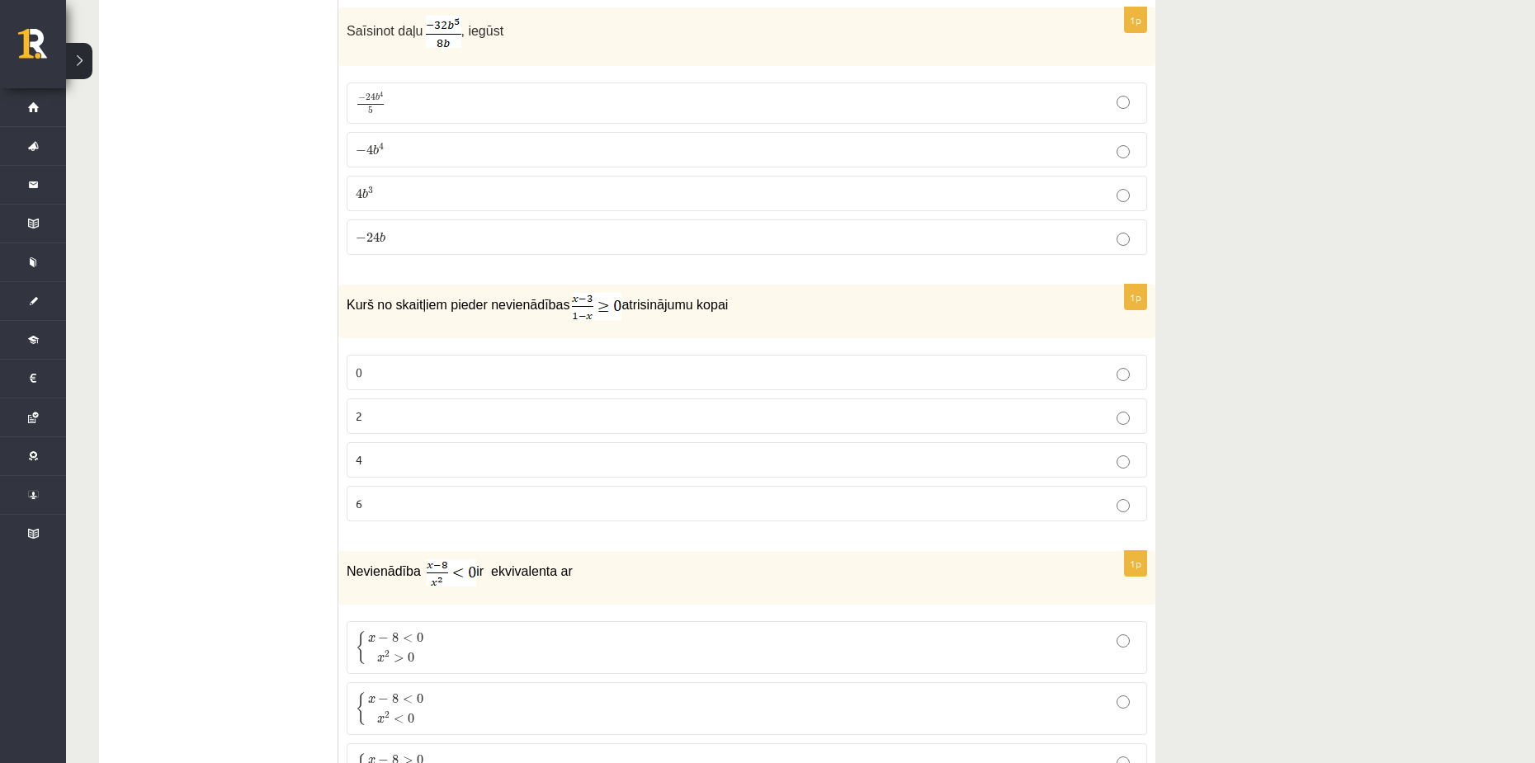
click at [593, 412] on p "2" at bounding box center [747, 416] width 782 height 17
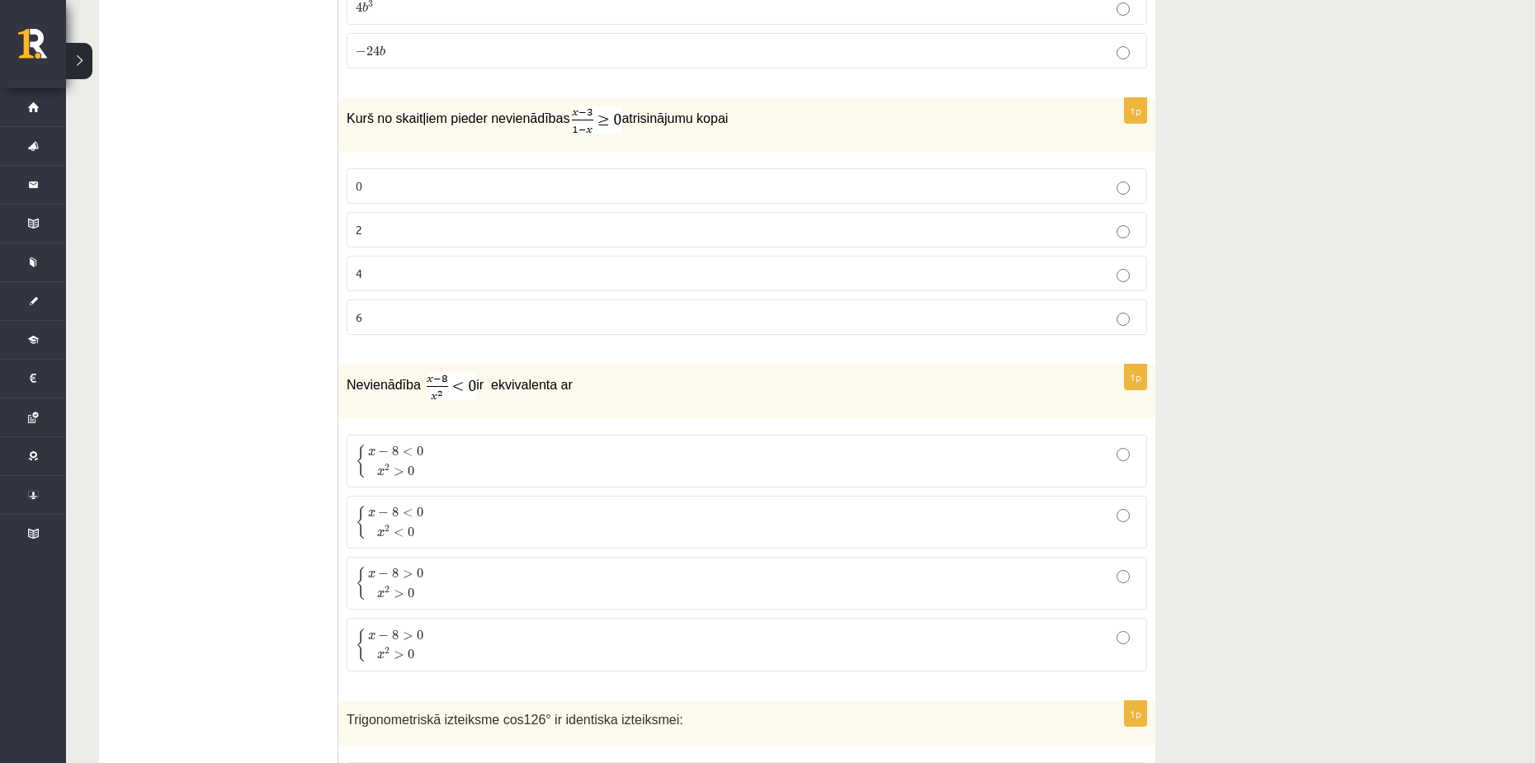
scroll to position [4534, 0]
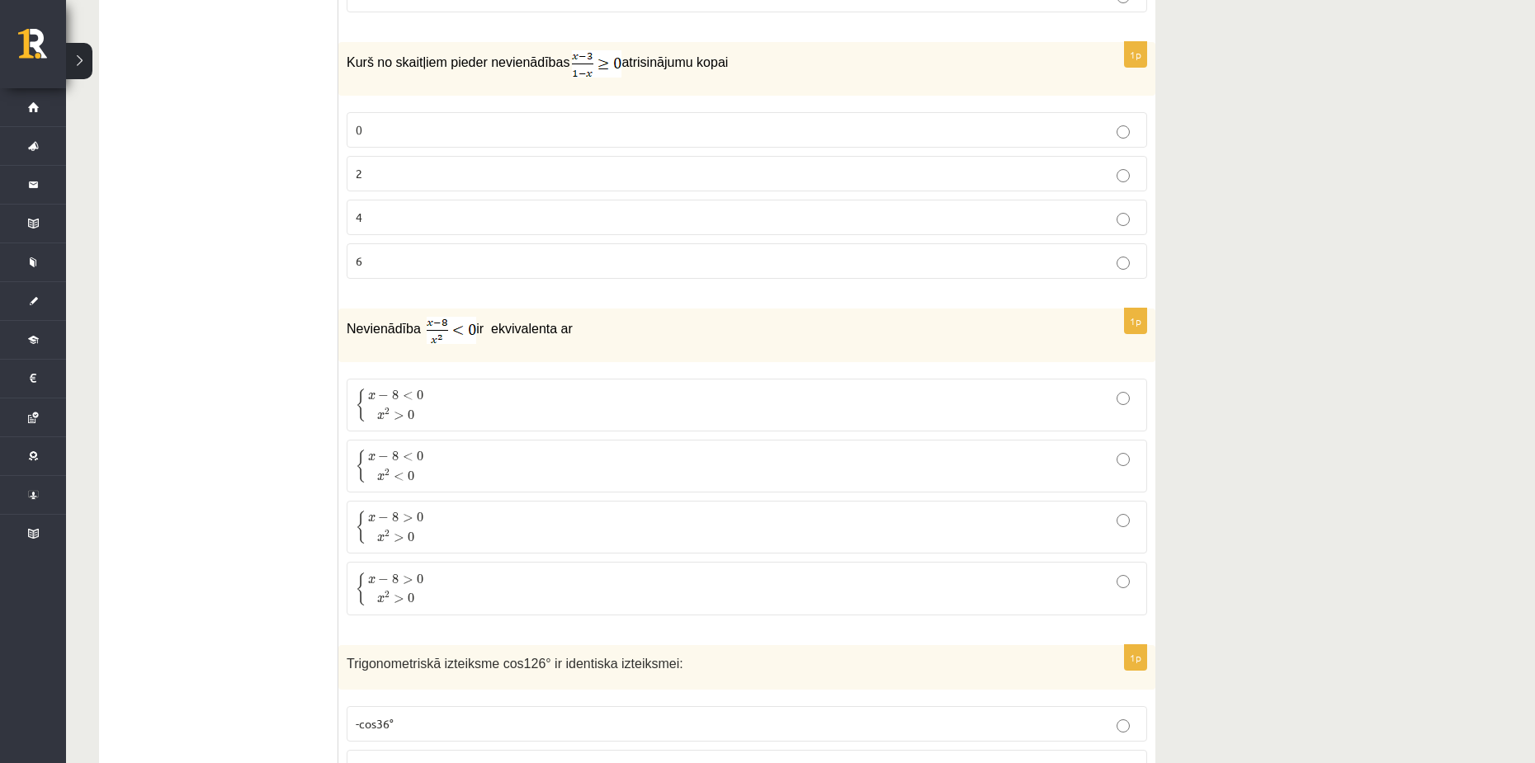
click at [574, 504] on label "{ x − 8 > 0 x 2 > 0 { x − 8 > 0 x 2 > 0" at bounding box center [747, 527] width 801 height 53
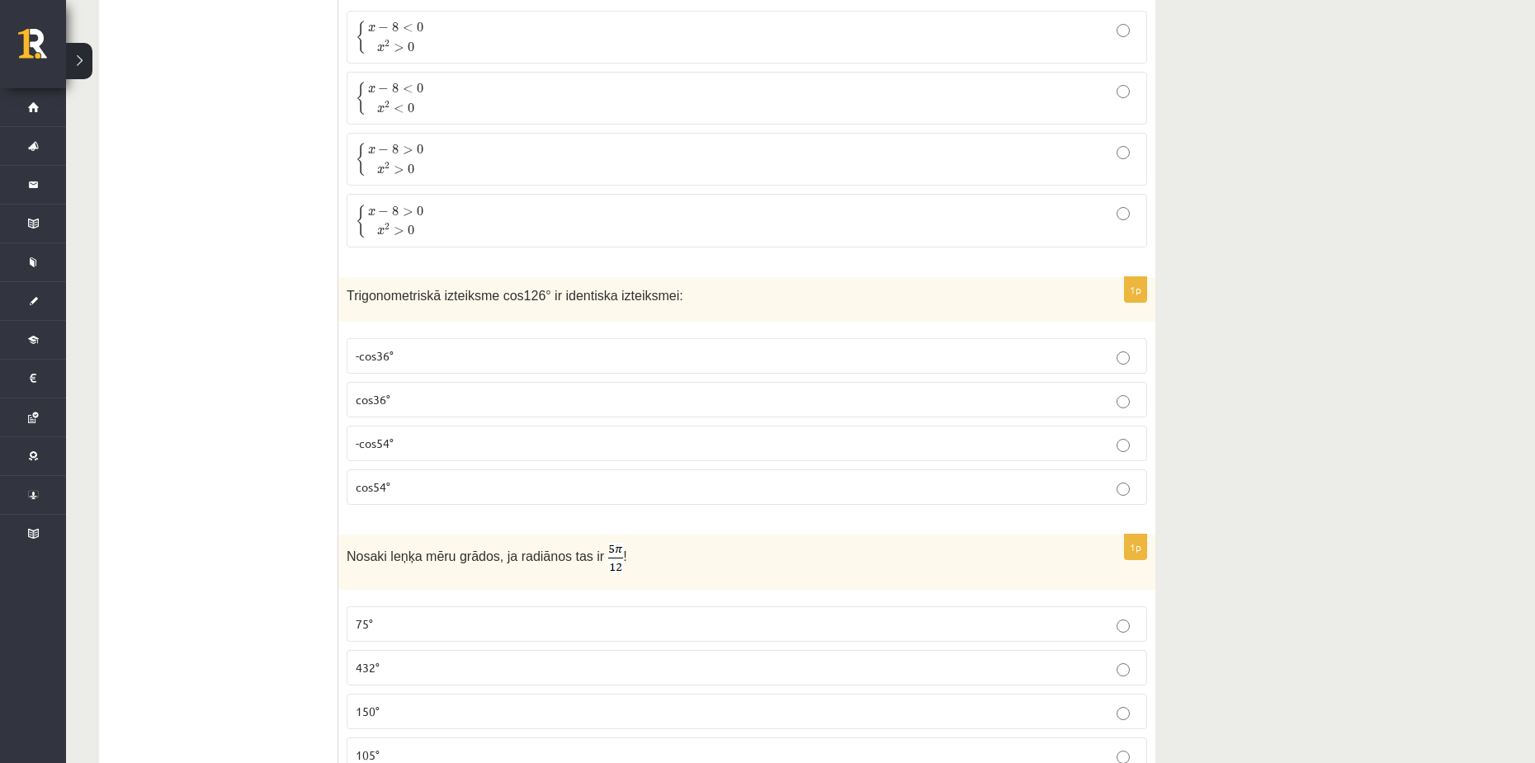
scroll to position [4947, 0]
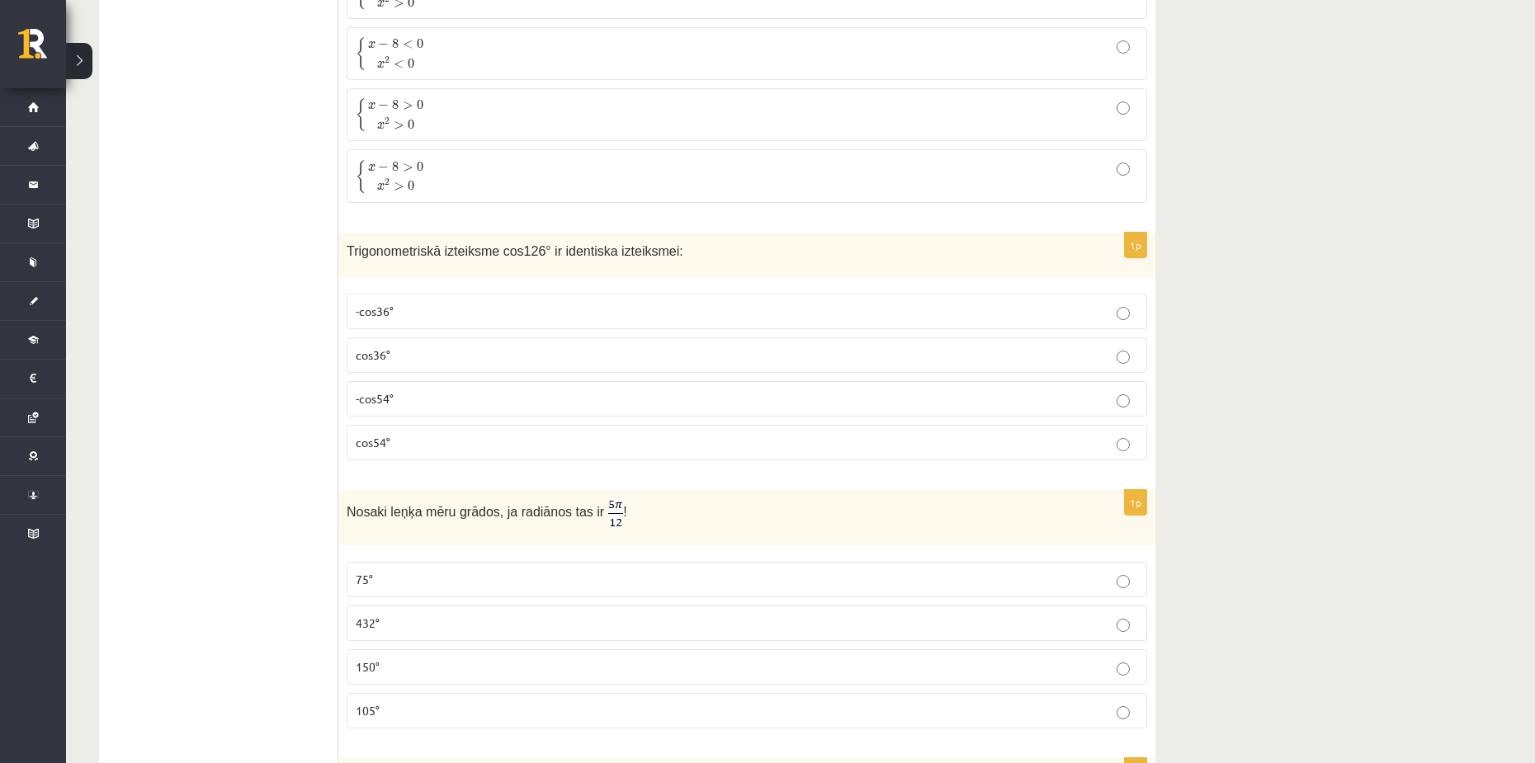
click at [569, 303] on p "-cos36°" at bounding box center [747, 311] width 782 height 17
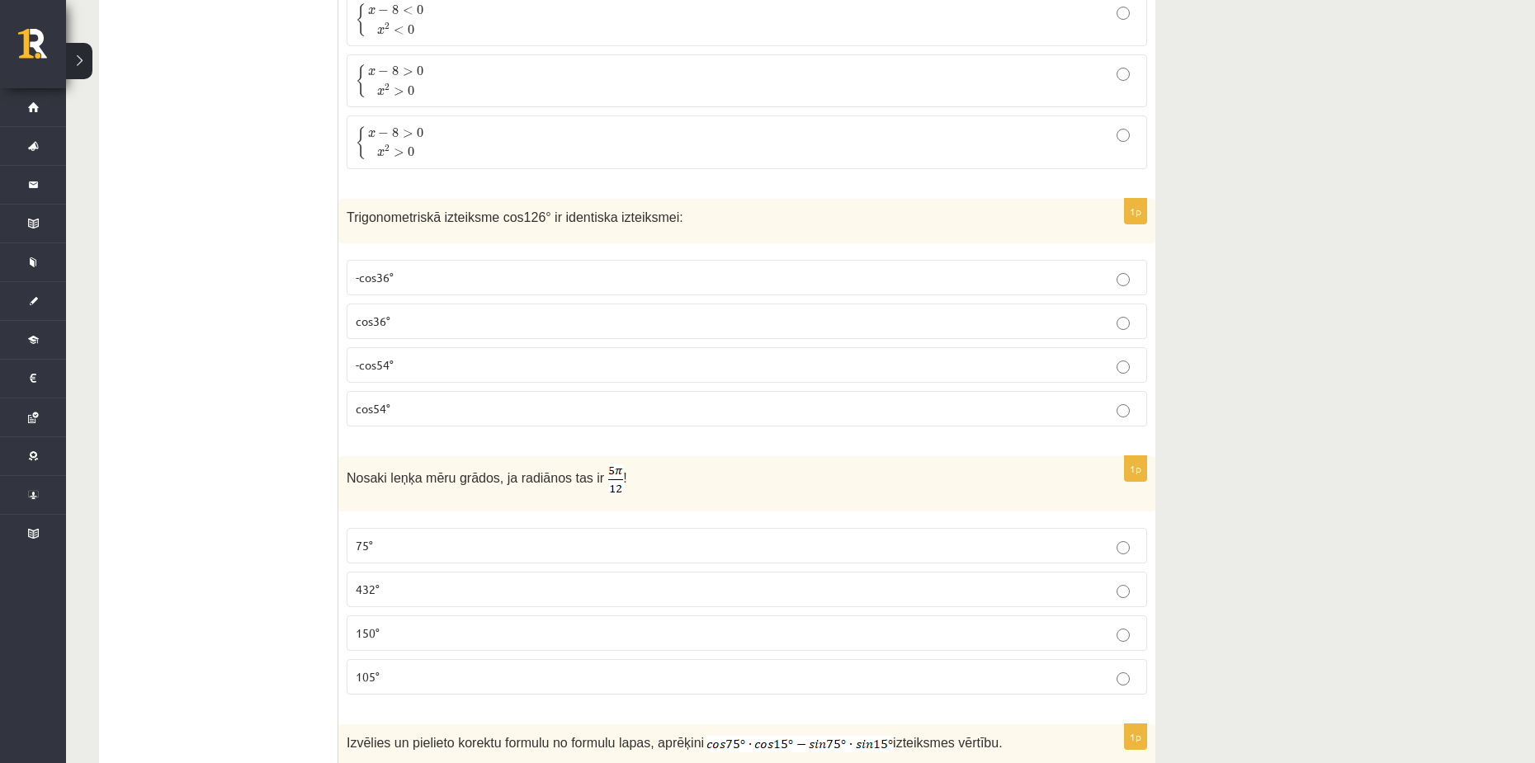
scroll to position [5112, 0]
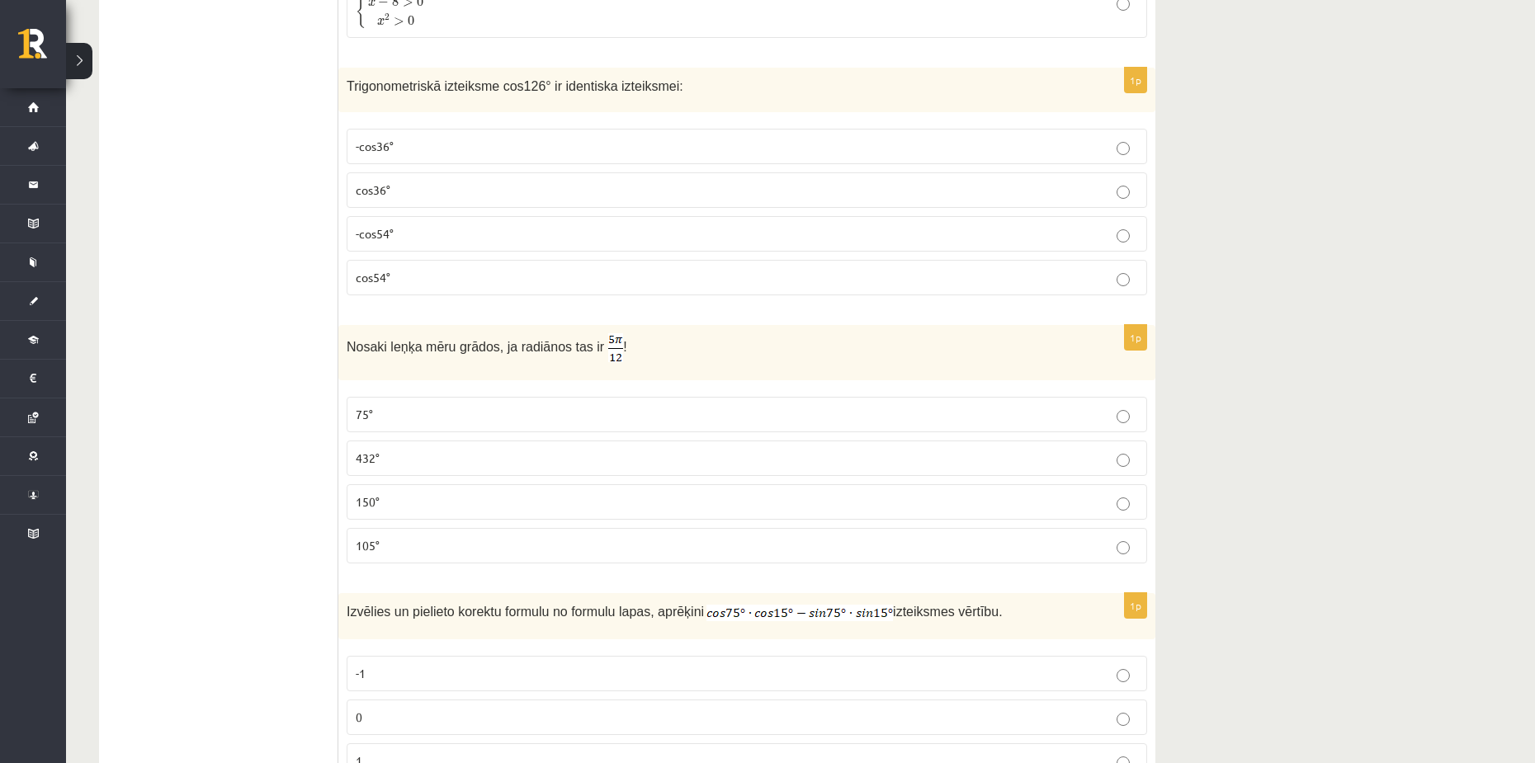
click at [390, 506] on p "150°" at bounding box center [747, 502] width 782 height 17
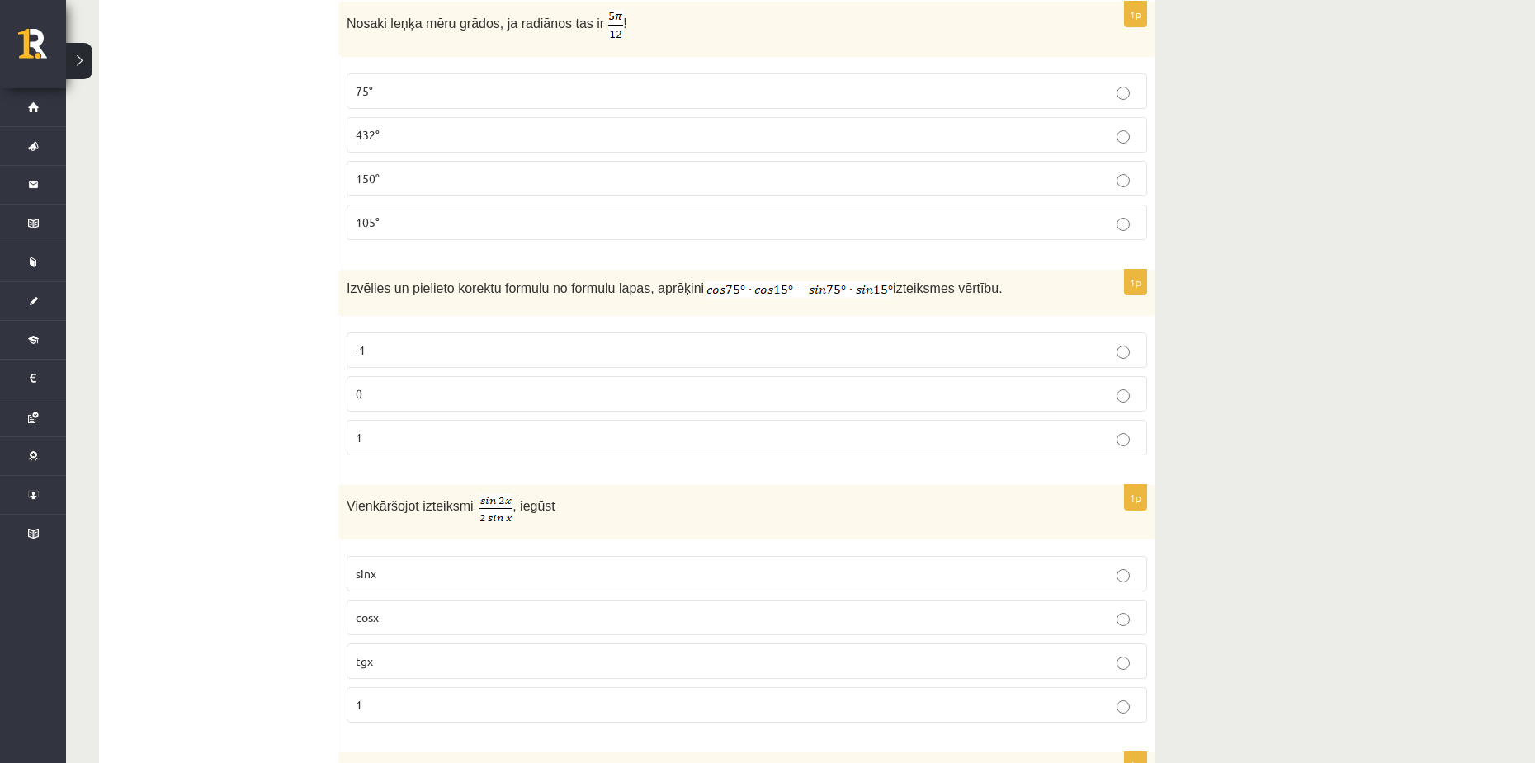
scroll to position [5442, 0]
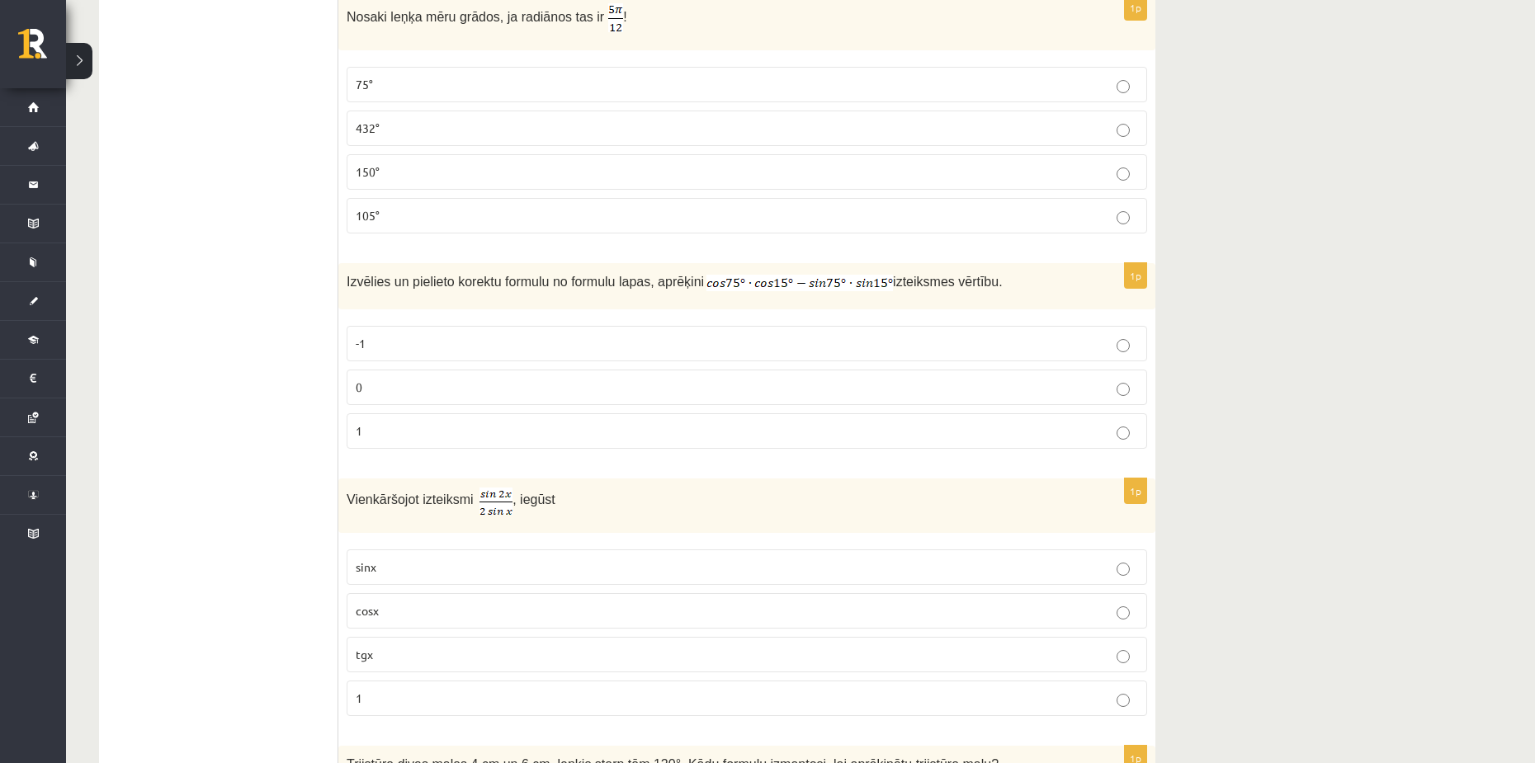
click at [706, 277] on img at bounding box center [799, 283] width 187 height 17
click at [891, 290] on div "Izvēlies un pielieto korektu formulu no formulu lapas, aprēķini izteiksmes vērt…" at bounding box center [746, 286] width 817 height 46
click at [437, 380] on p "0" at bounding box center [747, 387] width 782 height 17
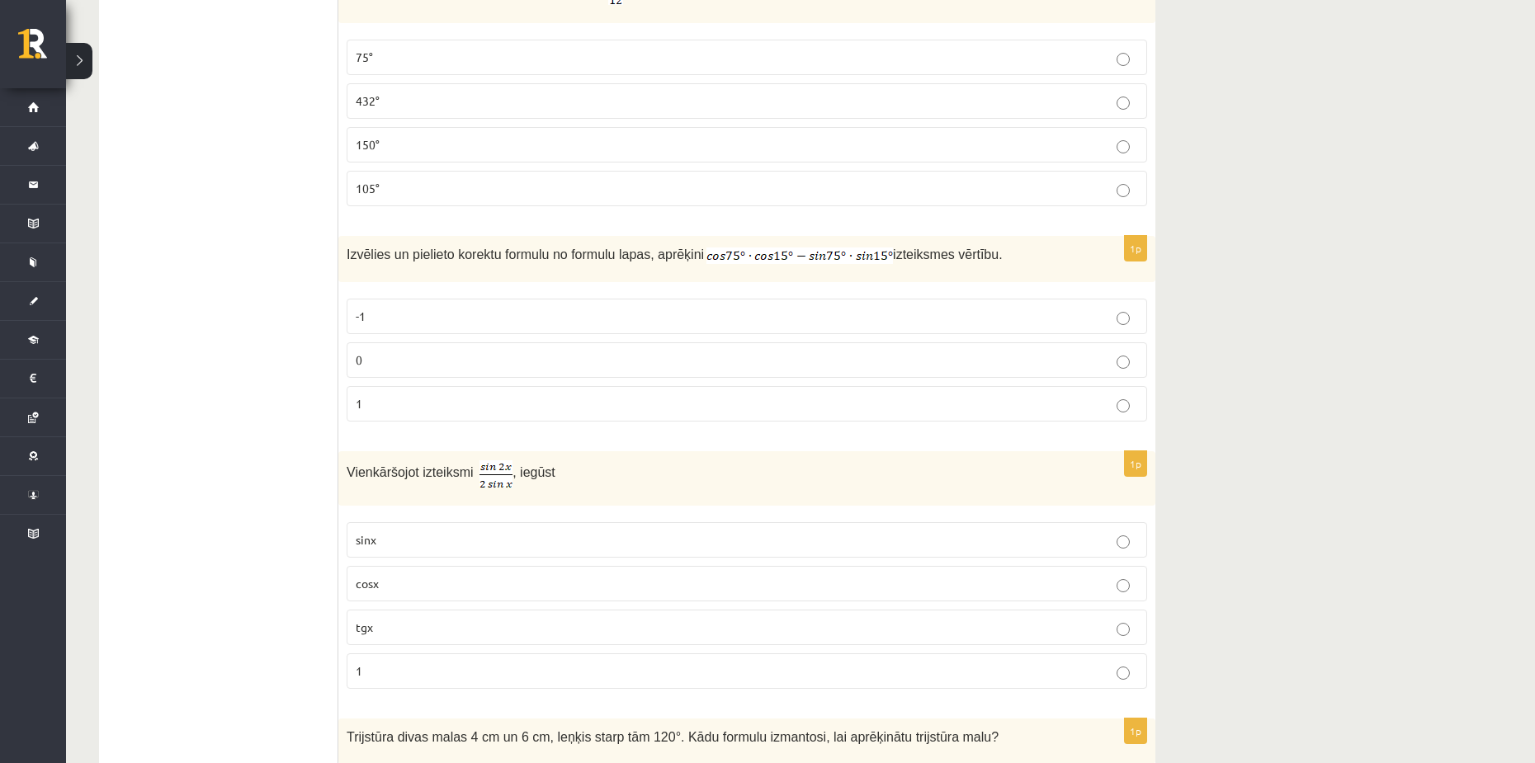
scroll to position [5772, 0]
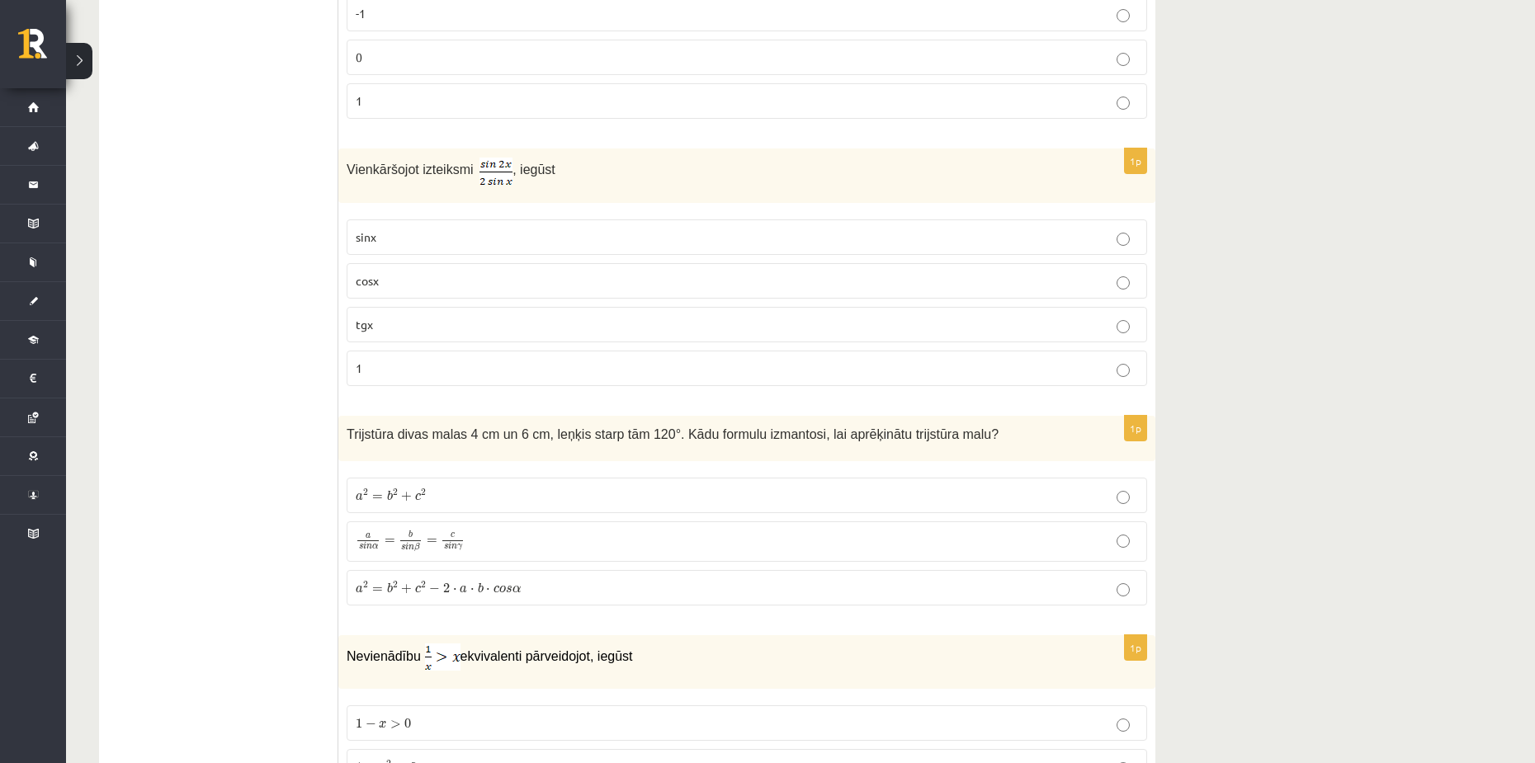
click at [433, 316] on p "tgx" at bounding box center [747, 324] width 782 height 17
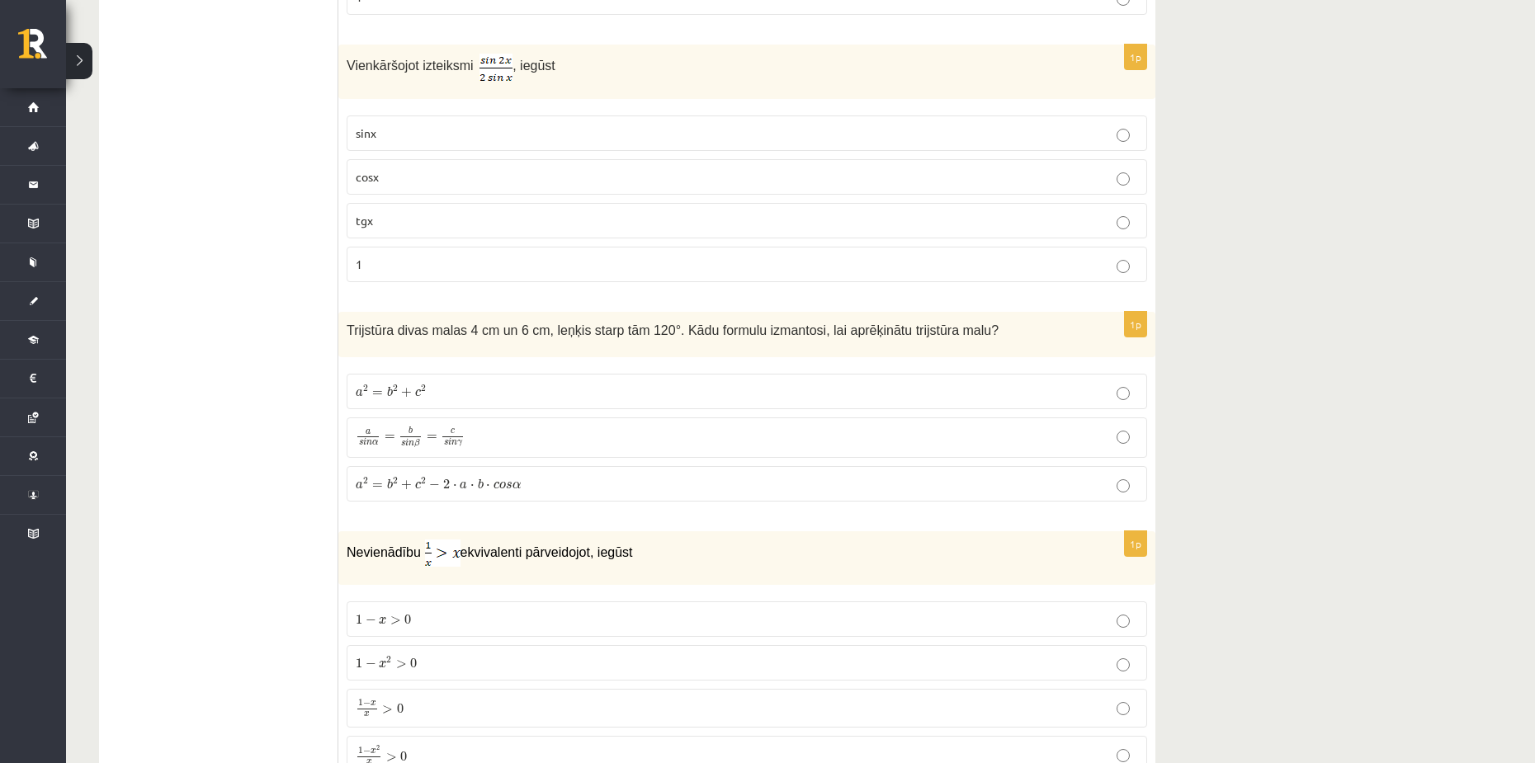
scroll to position [6020, 0]
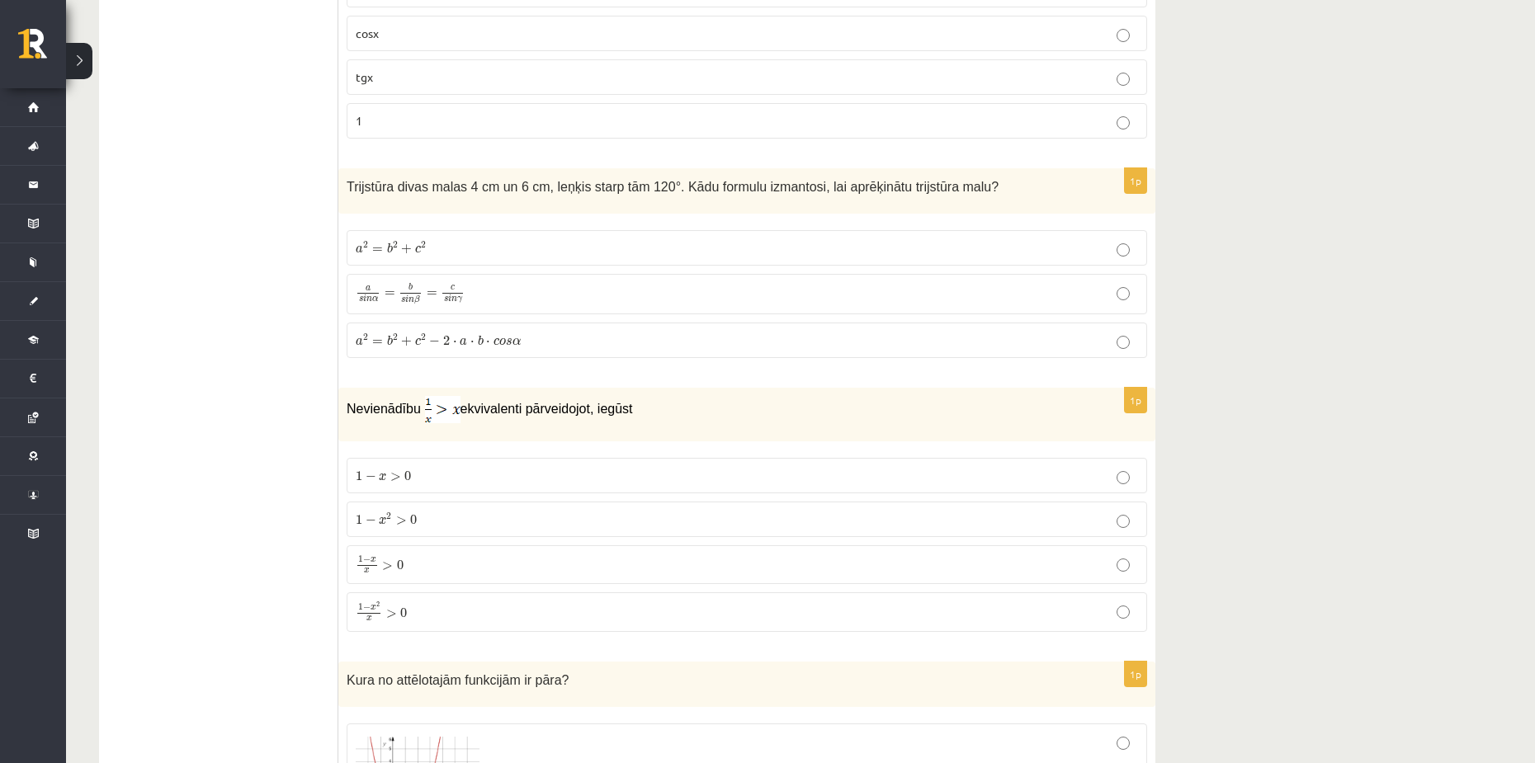
click at [607, 337] on p "a 2 = b 2 + c 2 − 2 ⋅ a ⋅ b ⋅ c o s α a 2 = b 2 + c 2 − 2 ⋅ a ⋅ b ⋅ c o s α" at bounding box center [747, 340] width 782 height 17
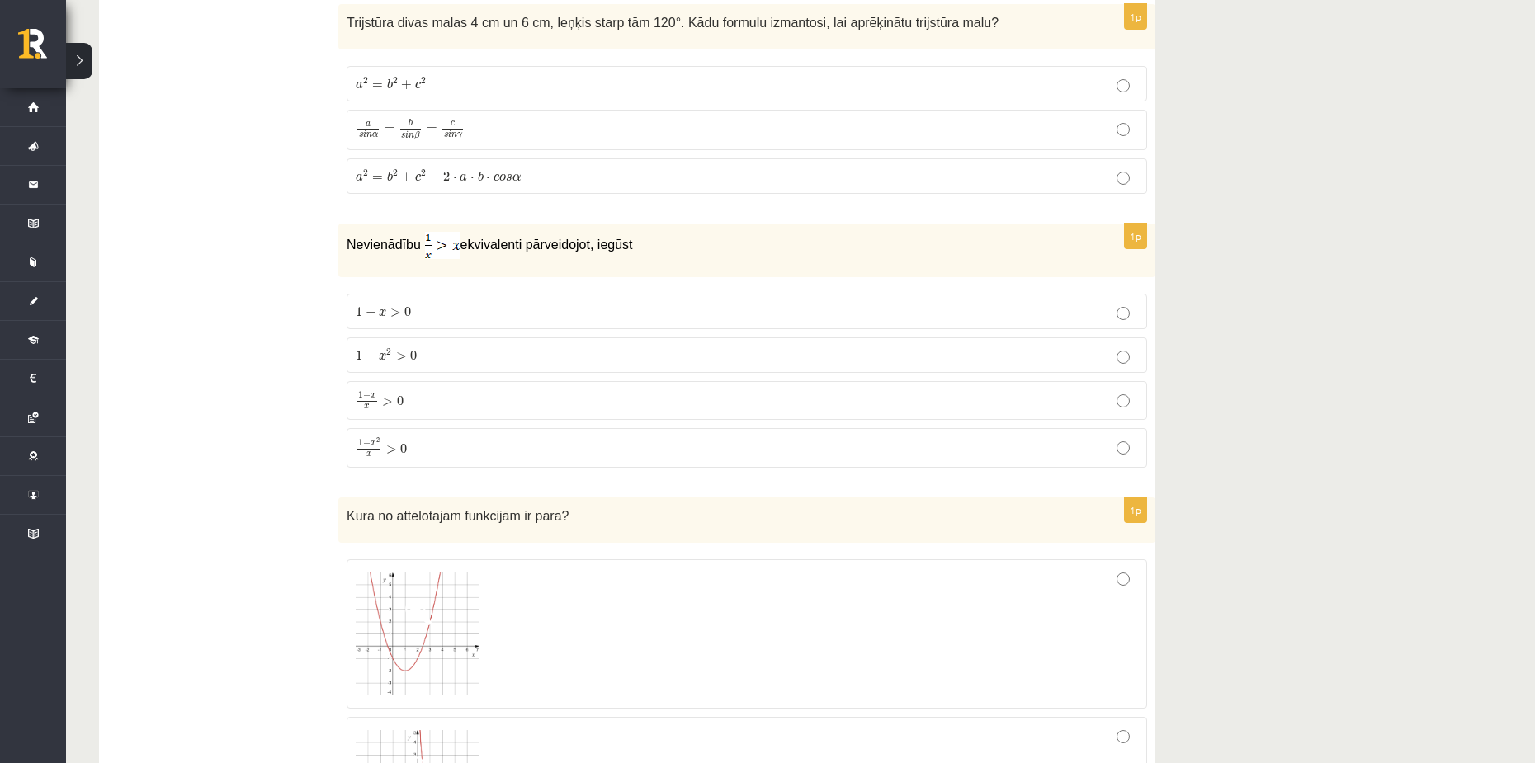
scroll to position [6185, 0]
click at [433, 390] on p "1 − x x > 0 1 − x x > 0" at bounding box center [747, 400] width 782 height 20
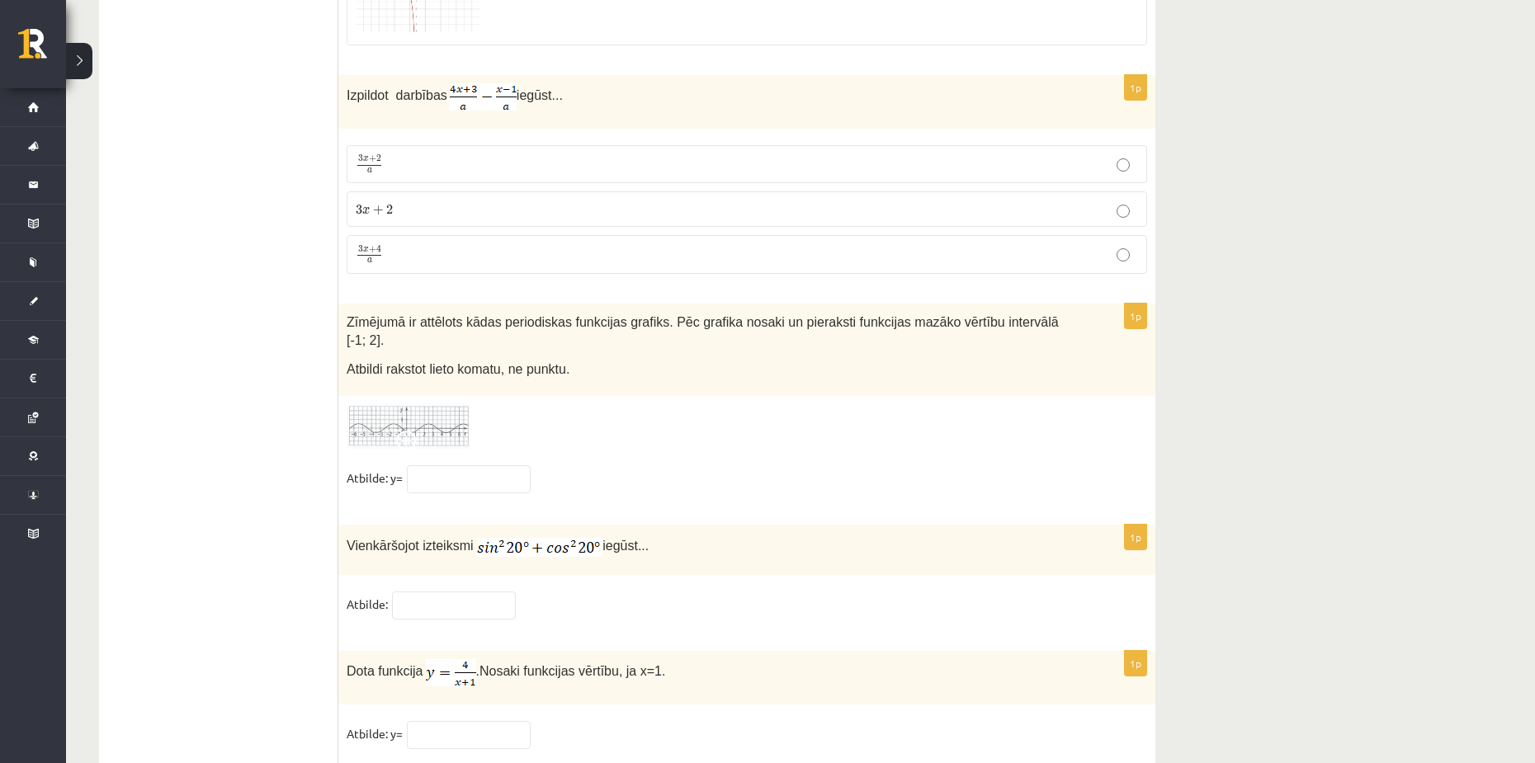
scroll to position [7918, 0]
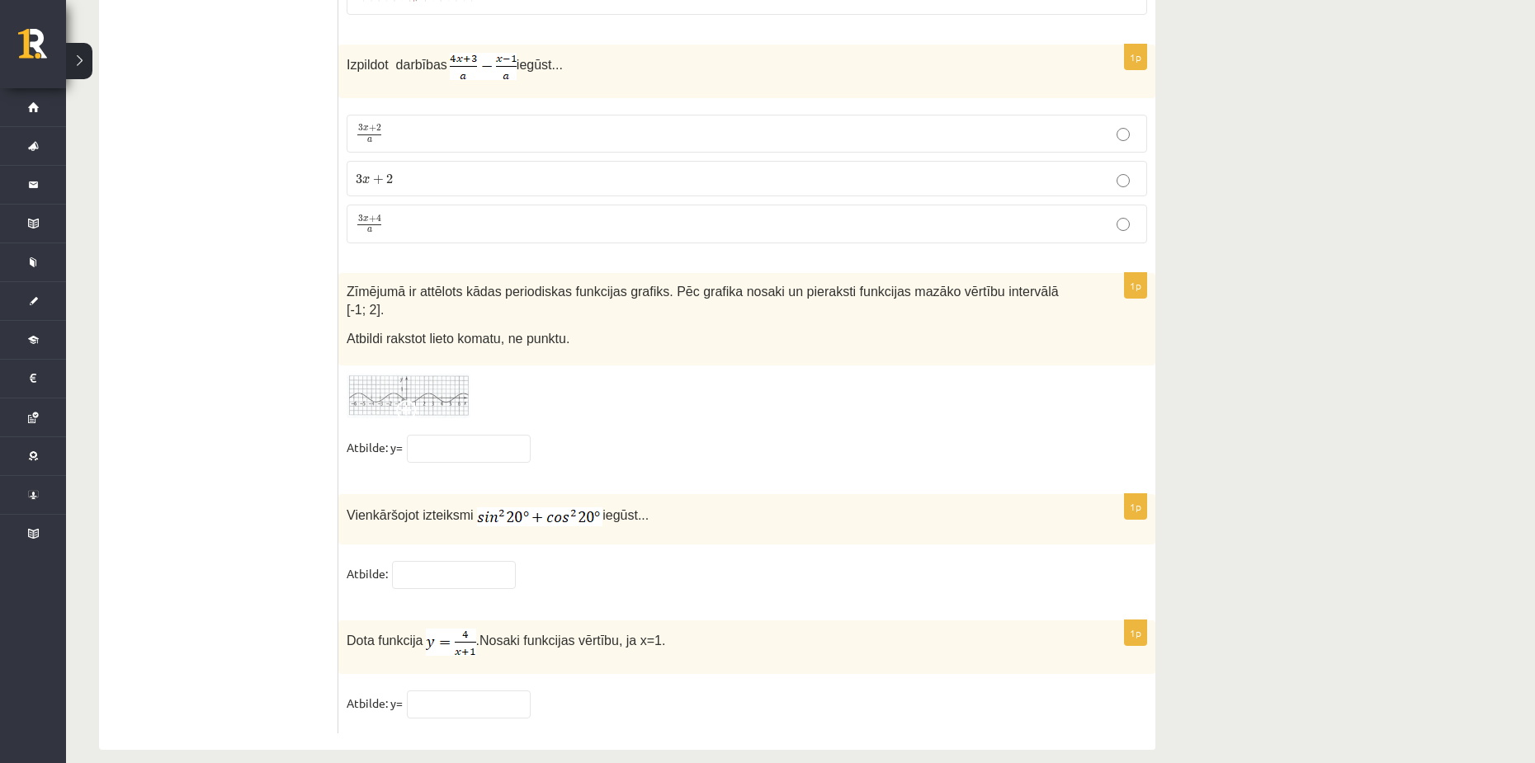
click at [414, 374] on img at bounding box center [409, 396] width 124 height 45
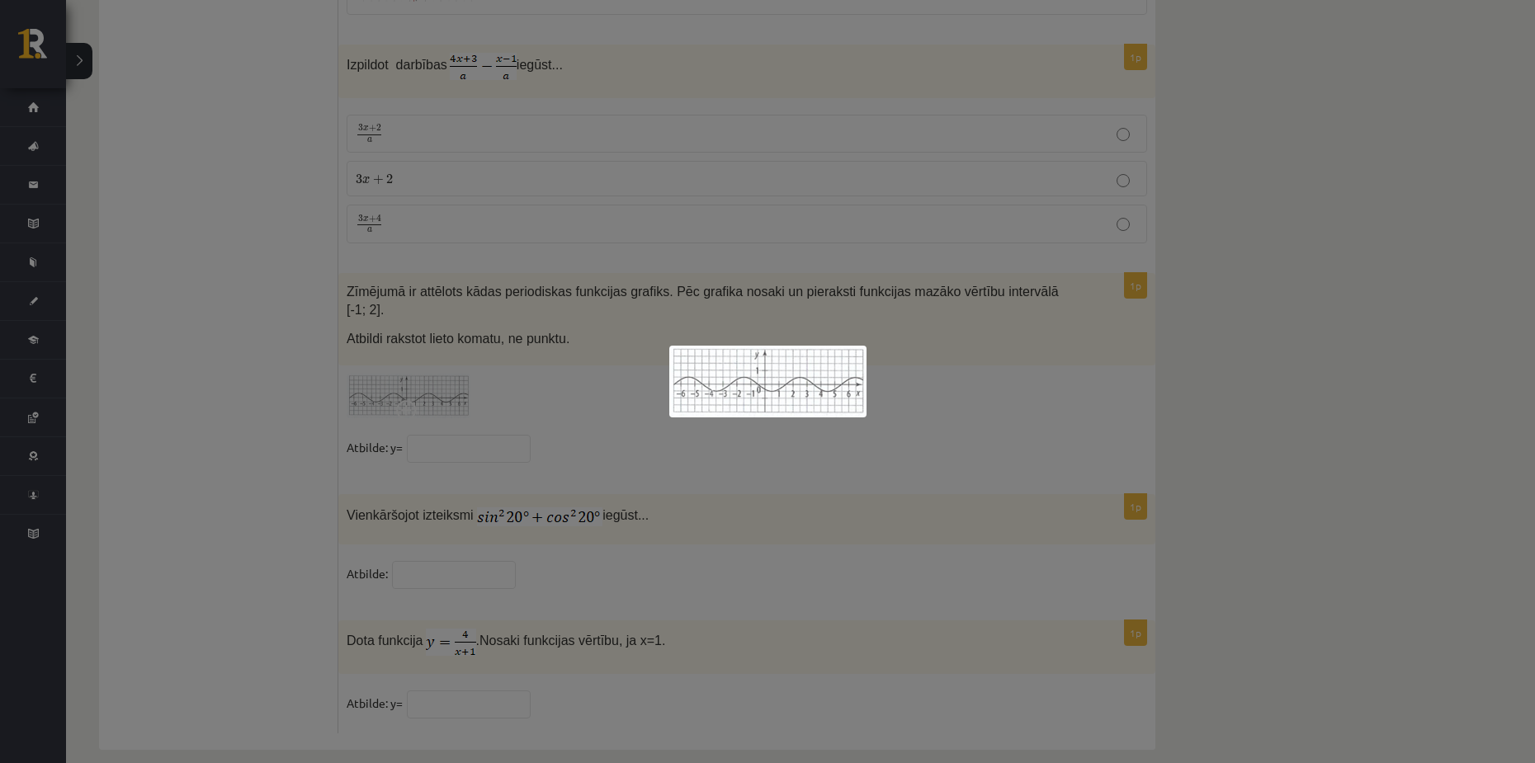
click at [807, 488] on div at bounding box center [767, 381] width 1535 height 763
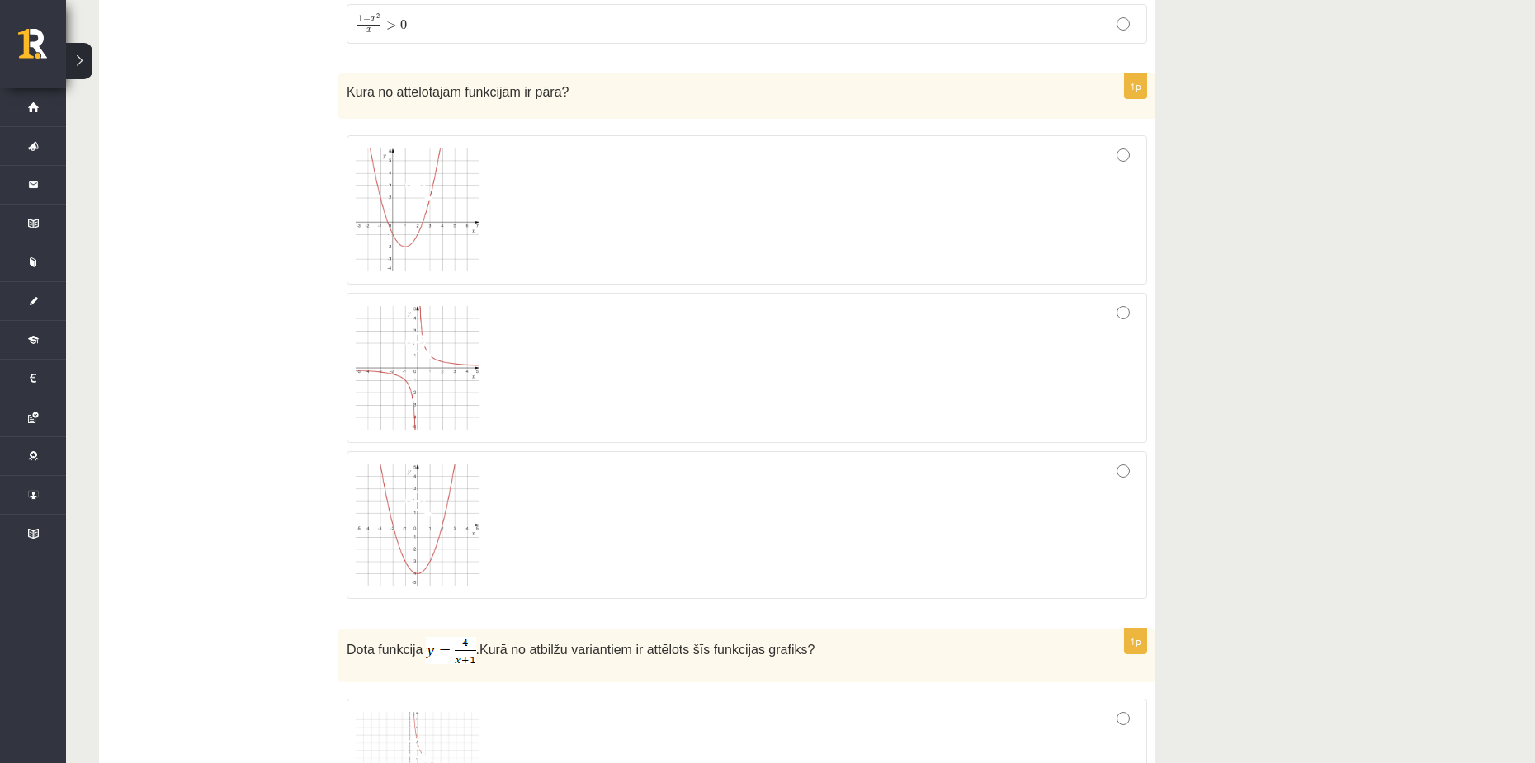
scroll to position [6598, 0]
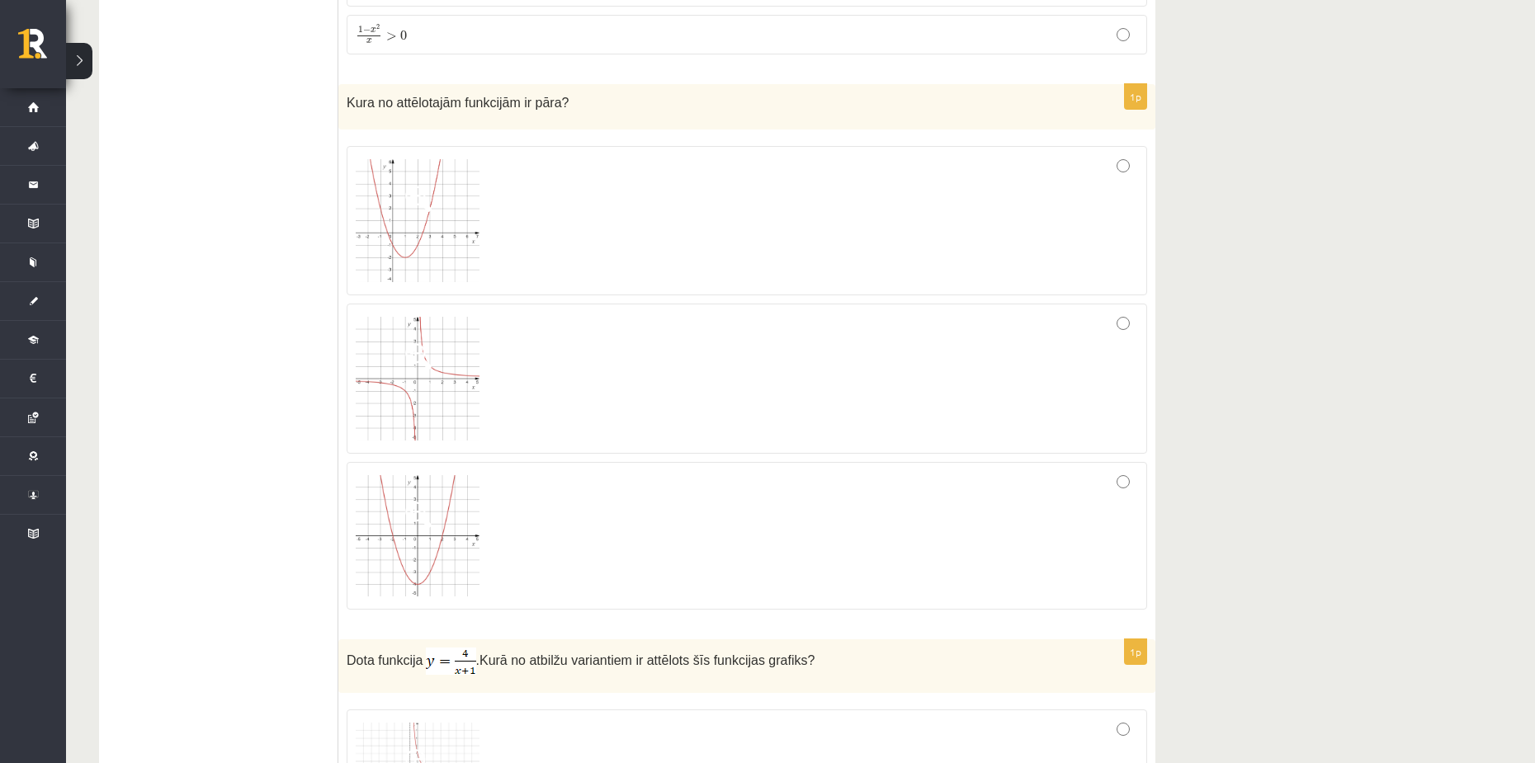
click at [409, 522] on span at bounding box center [418, 515] width 26 height 26
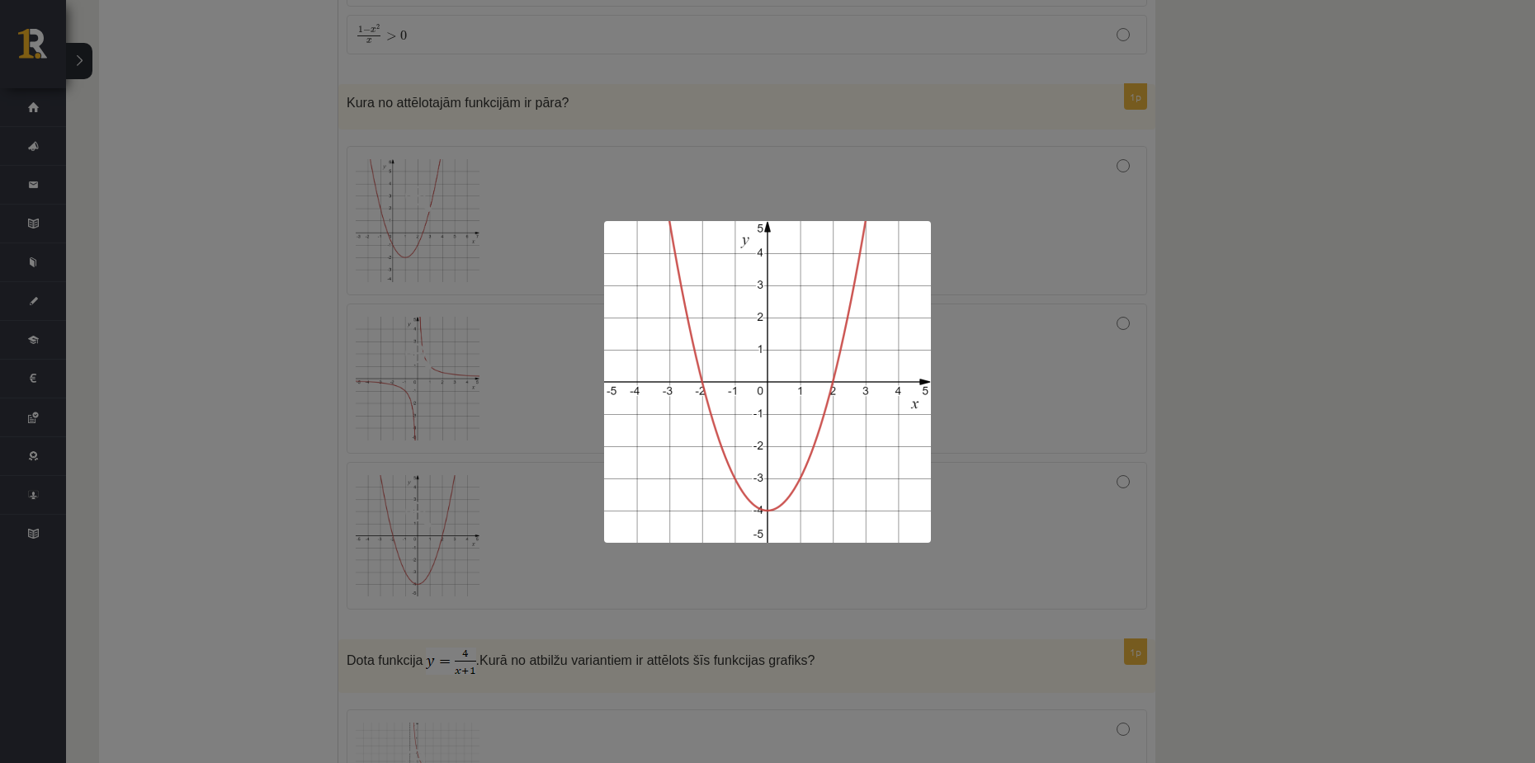
click at [412, 522] on div at bounding box center [767, 381] width 1535 height 763
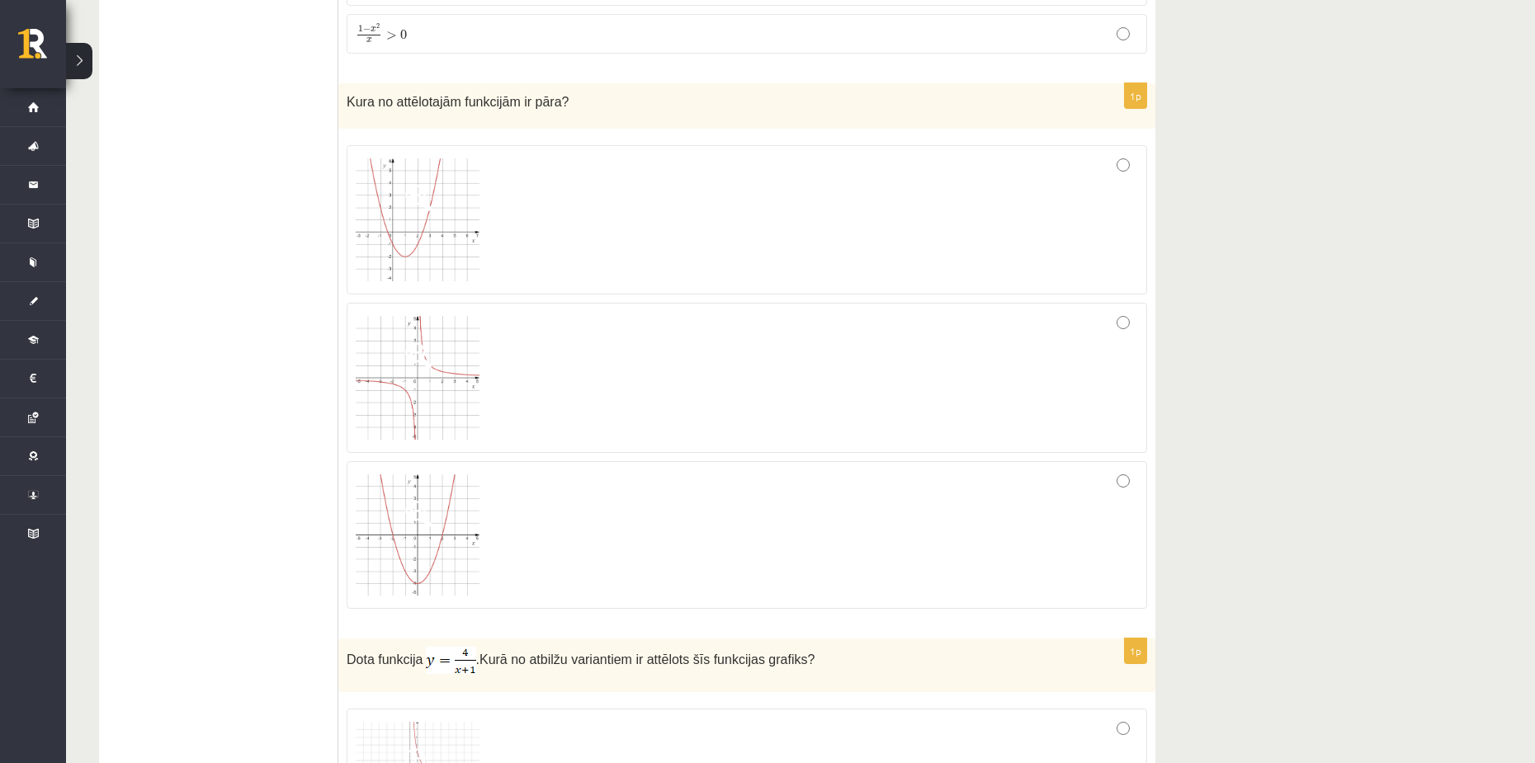
scroll to position [6515, 0]
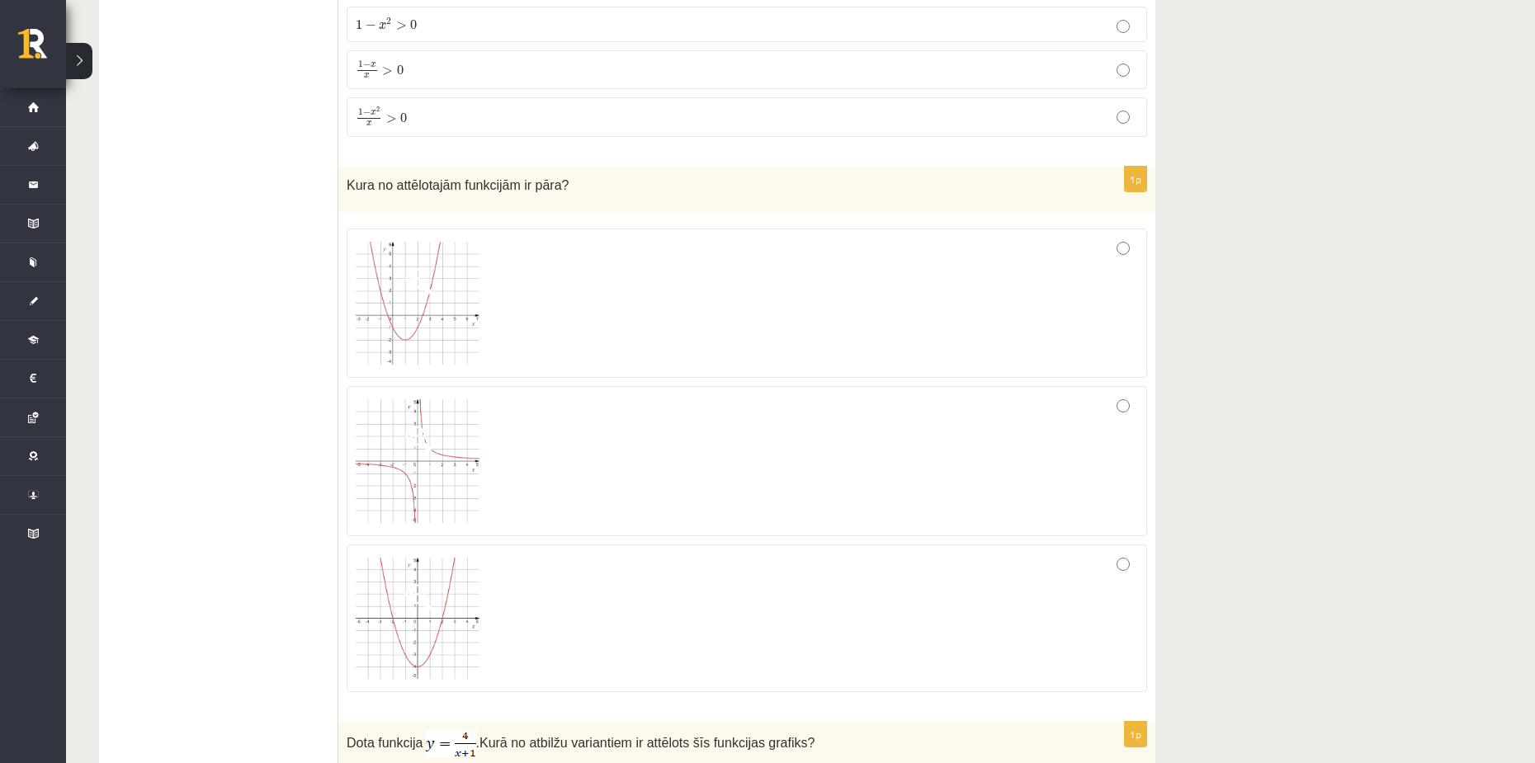
click at [418, 590] on span at bounding box center [418, 597] width 26 height 26
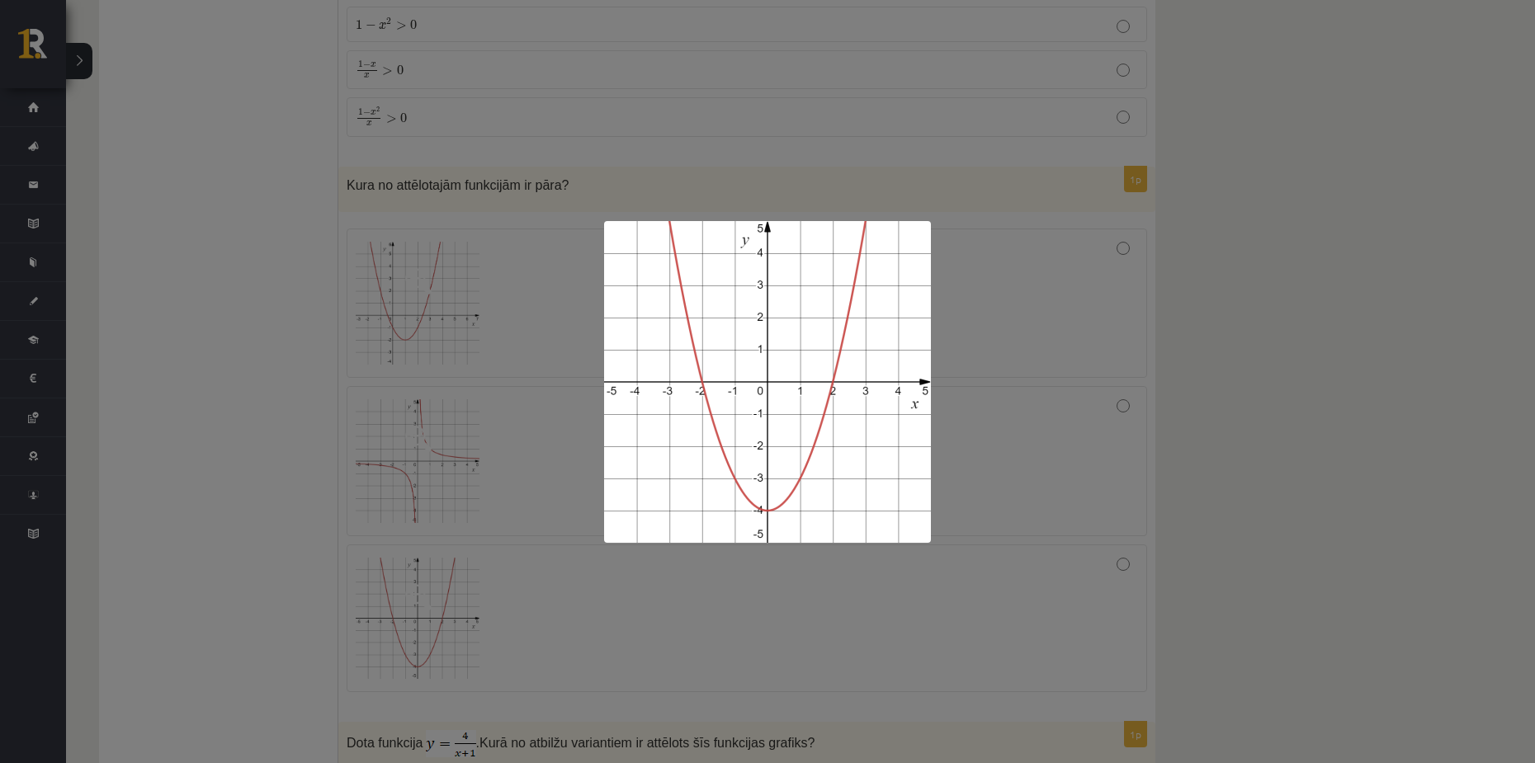
drag, startPoint x: 287, startPoint y: 413, endPoint x: 754, endPoint y: 610, distance: 506.8
click at [288, 413] on div at bounding box center [767, 381] width 1535 height 763
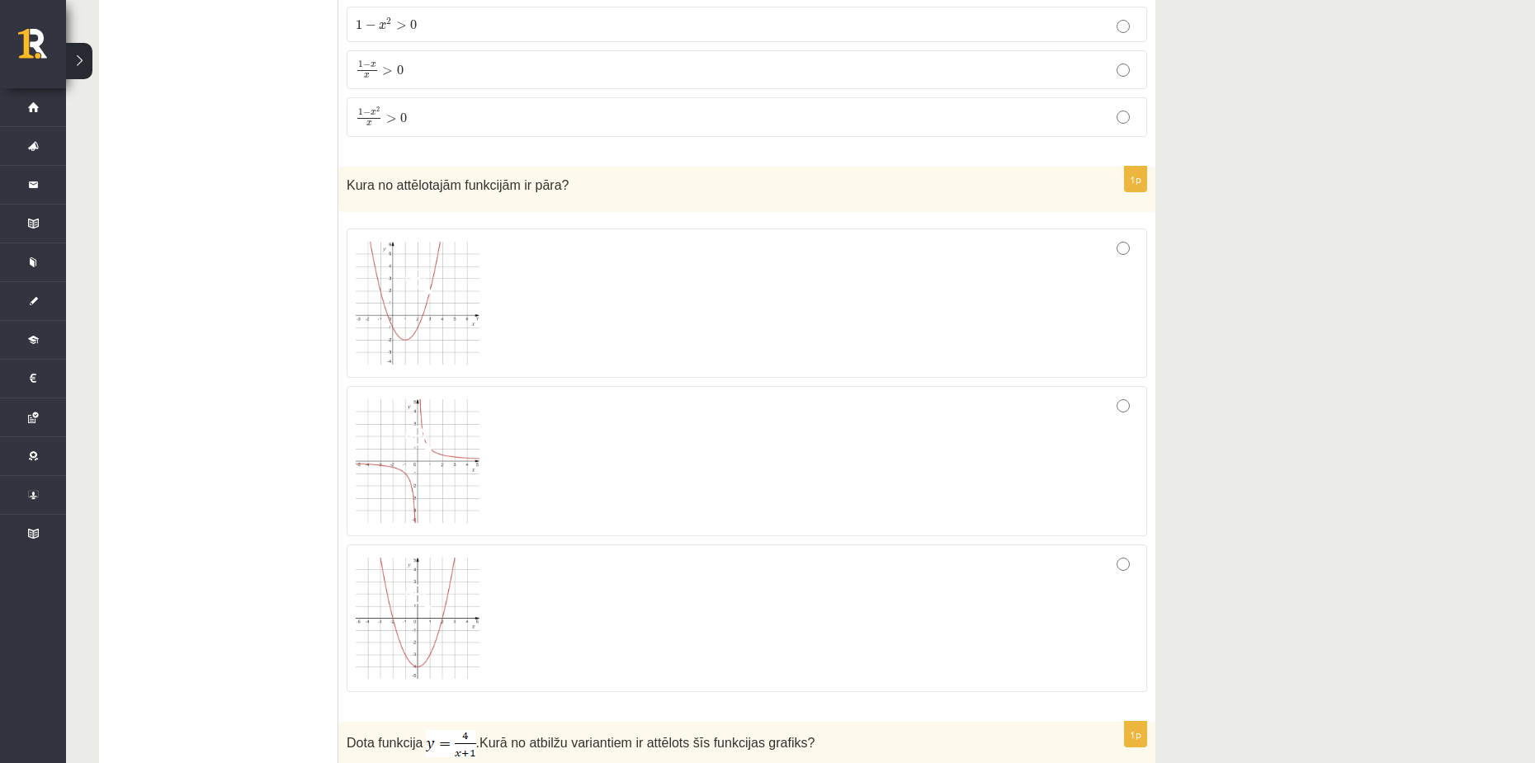
click at [1103, 576] on div at bounding box center [747, 619] width 782 height 130
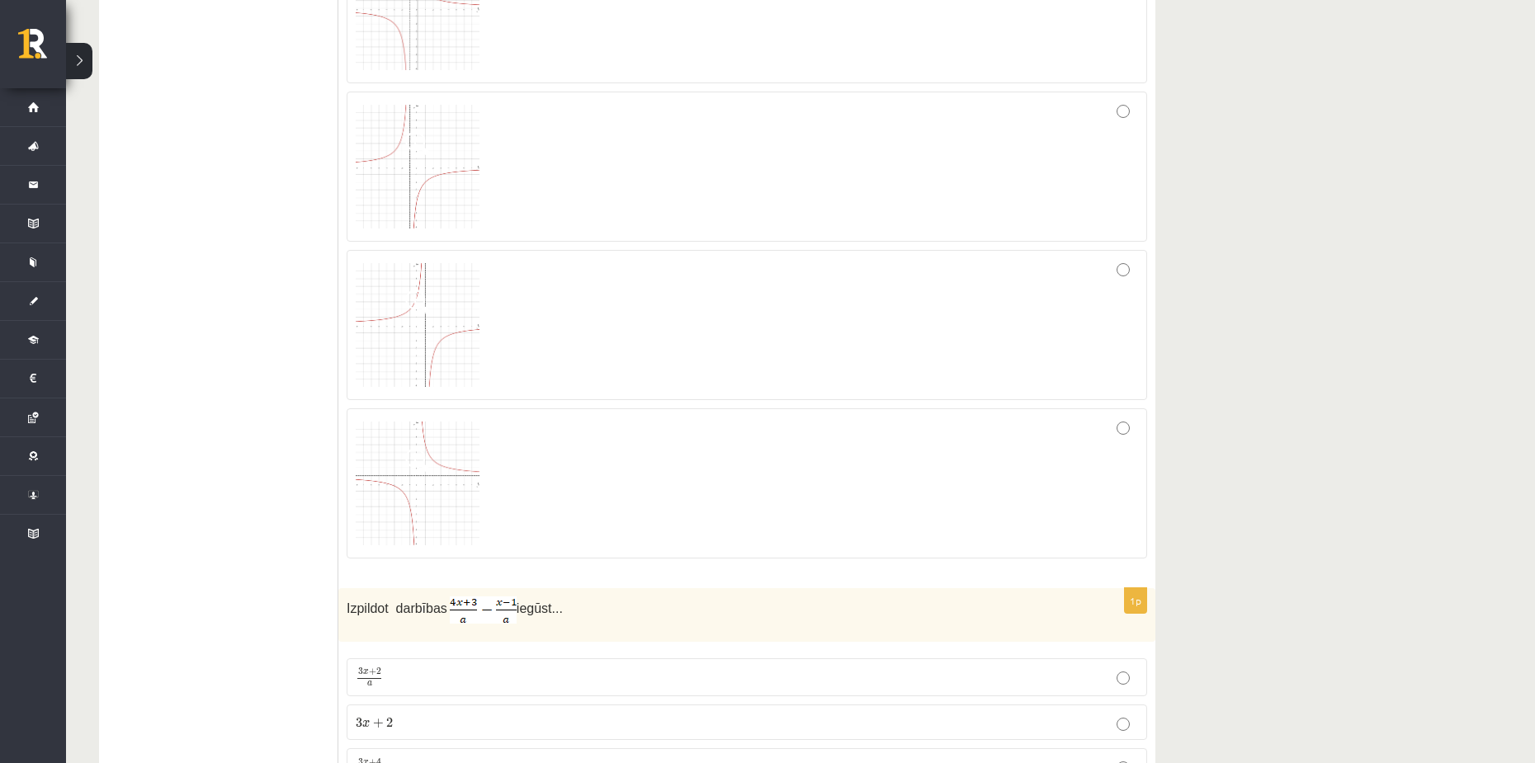
scroll to position [7093, 0]
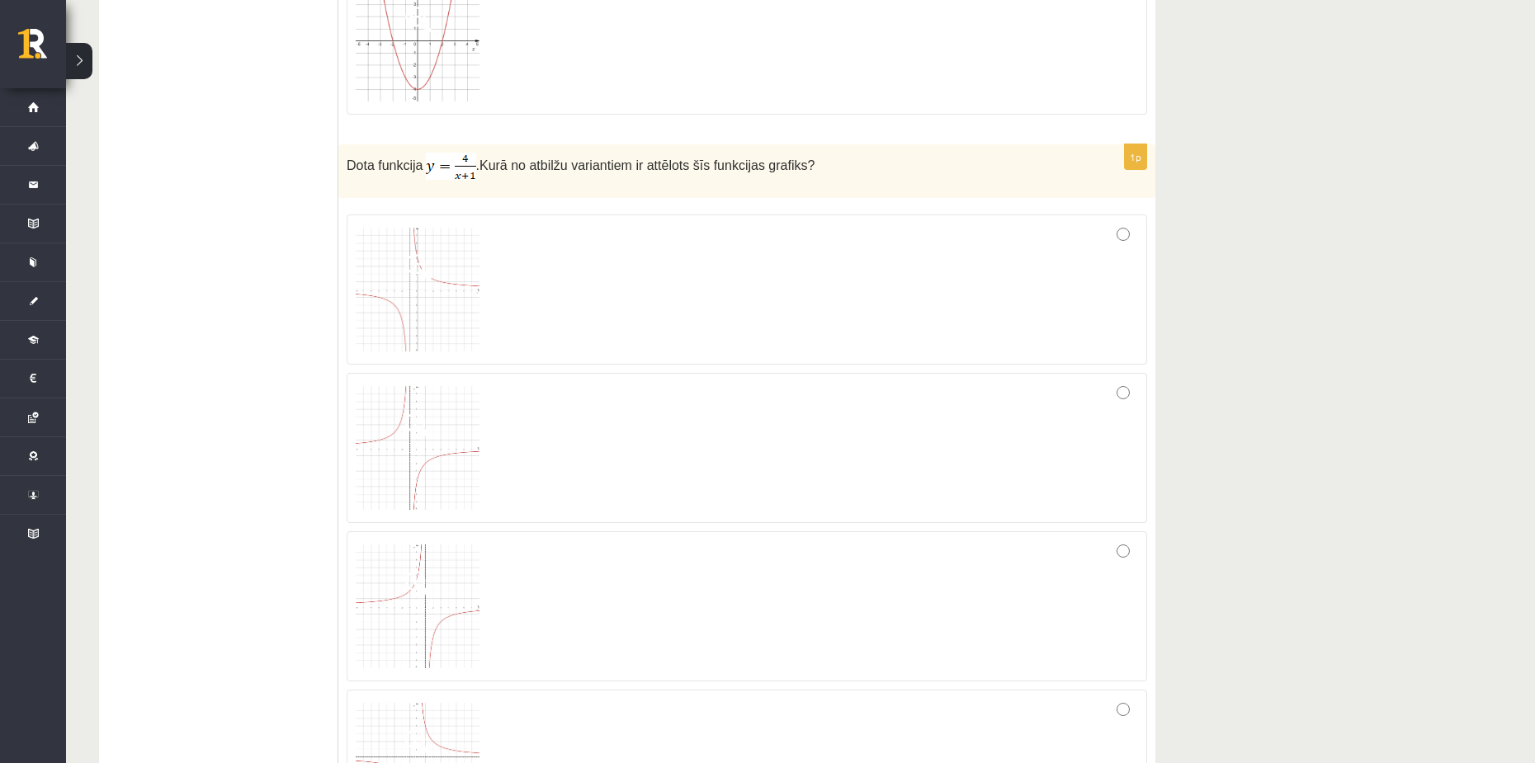
click at [582, 445] on div at bounding box center [747, 448] width 782 height 132
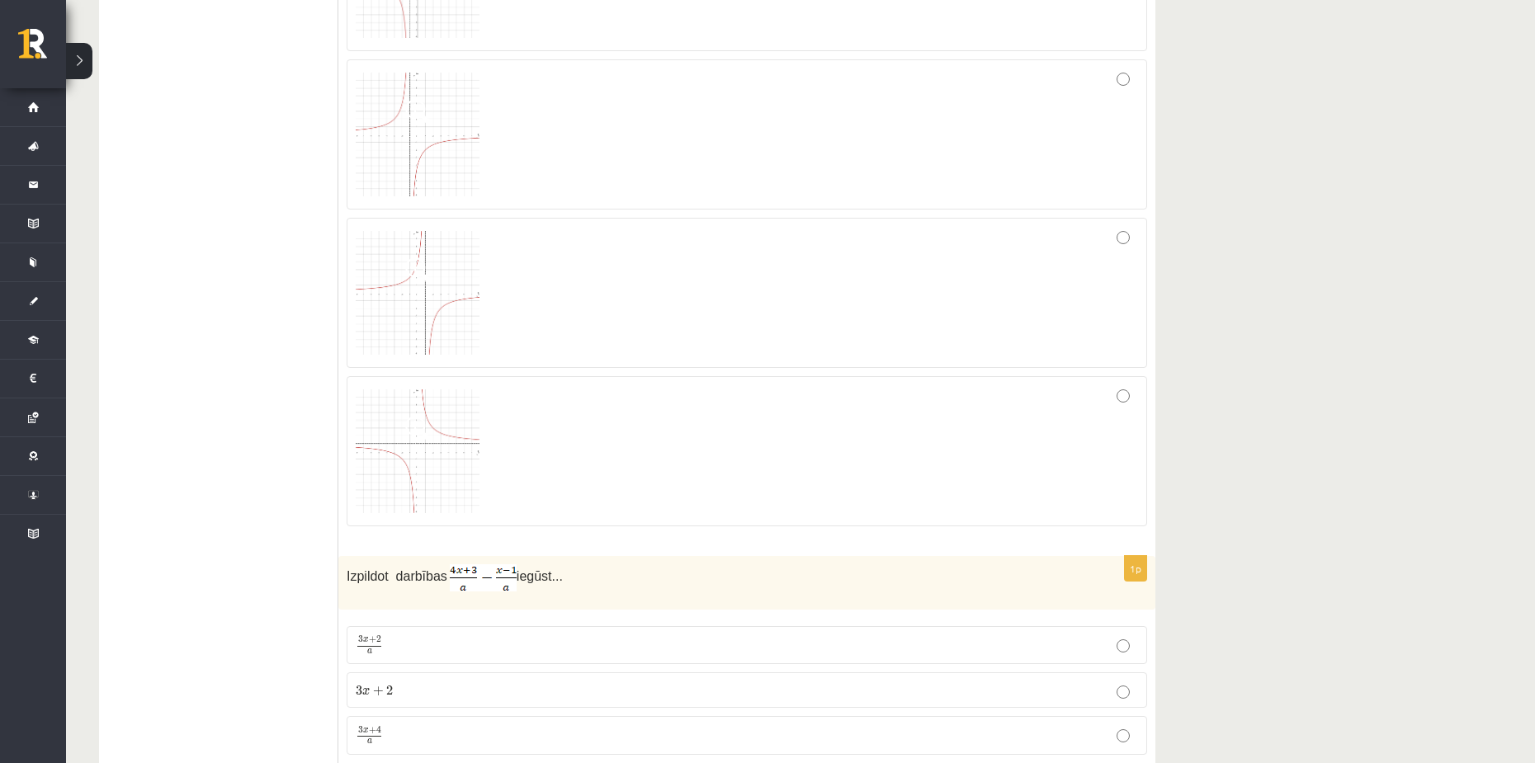
scroll to position [7671, 0]
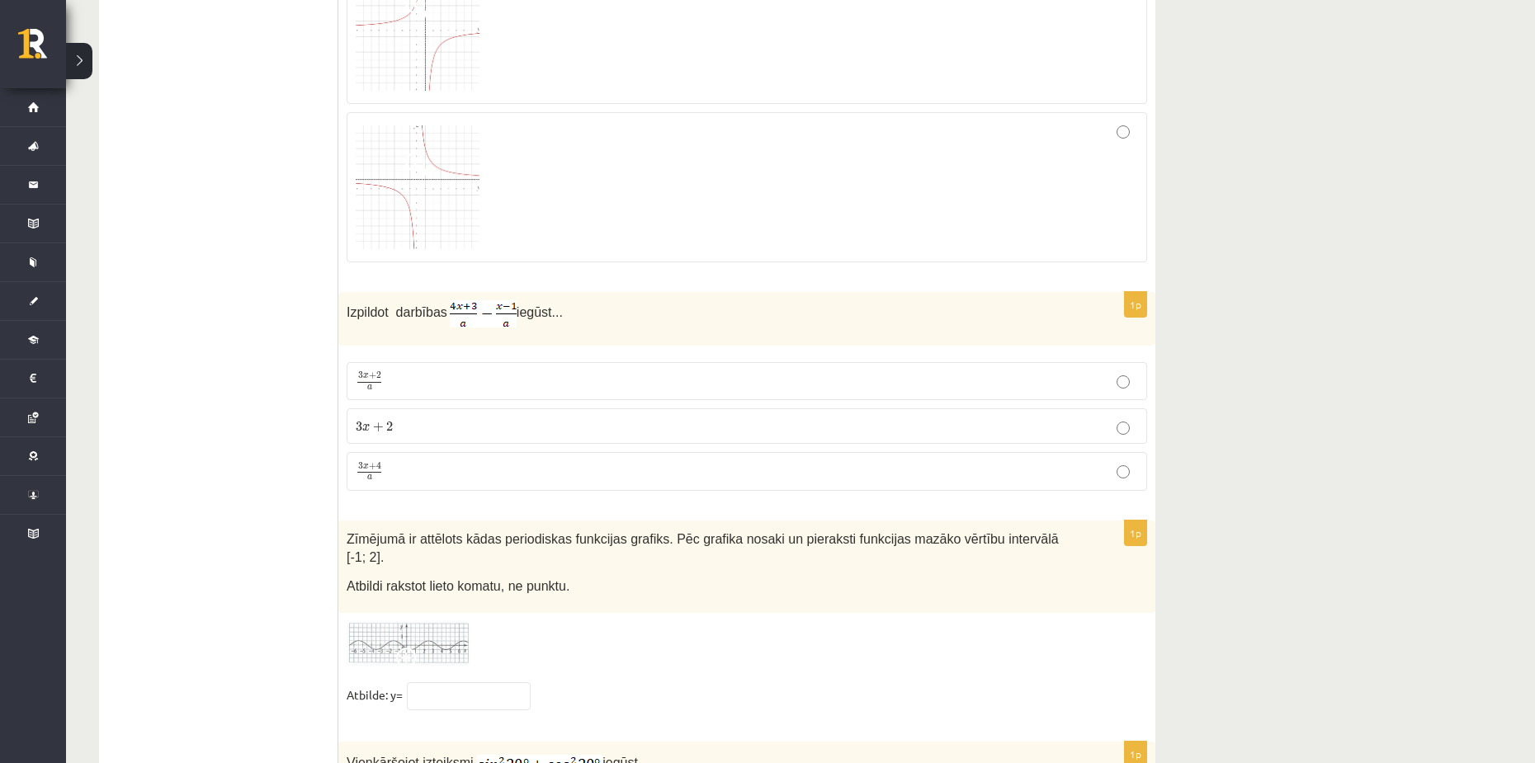
click at [438, 465] on p "3 x + 4 a 3 x + 4 a" at bounding box center [747, 471] width 782 height 21
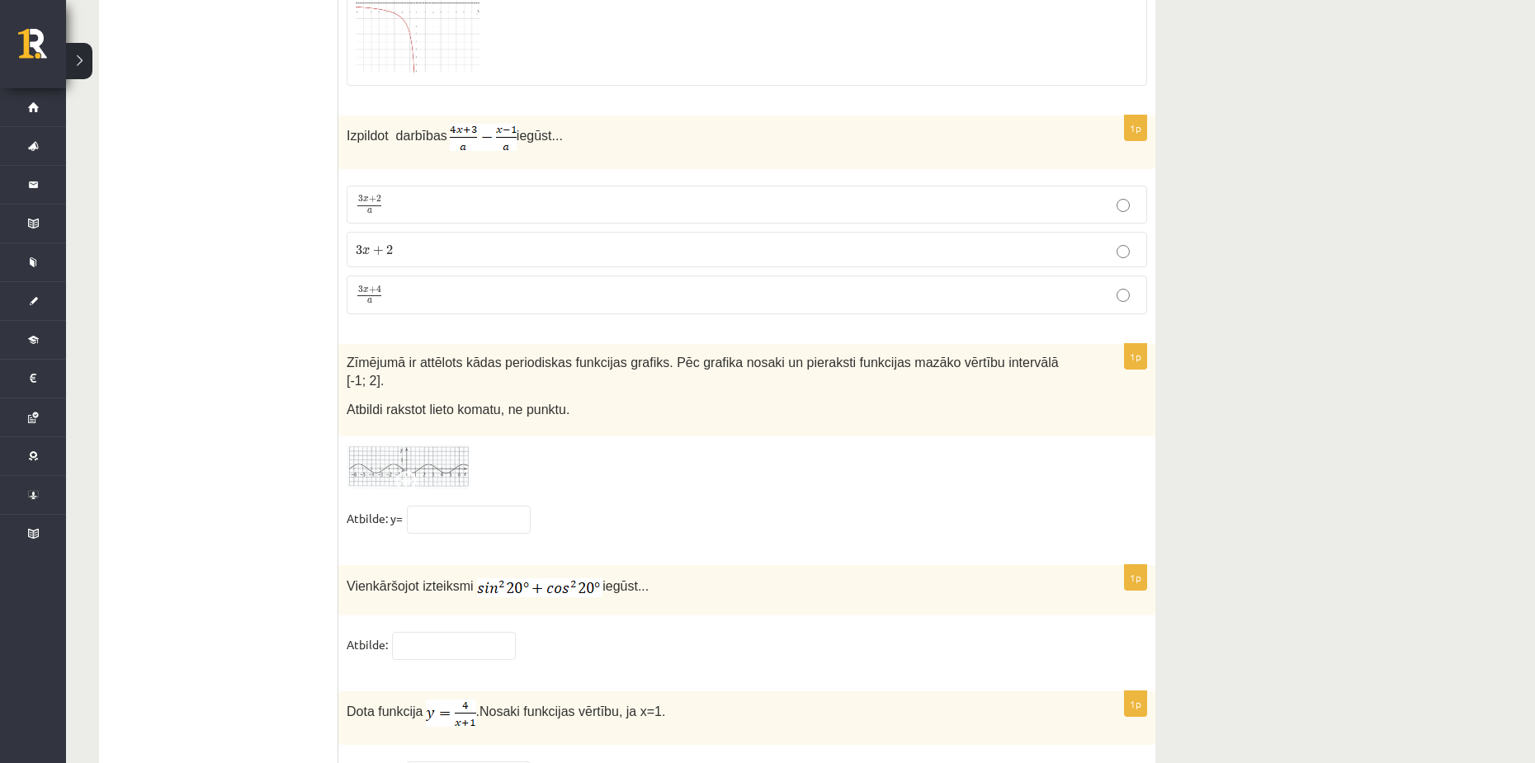
scroll to position [7918, 0]
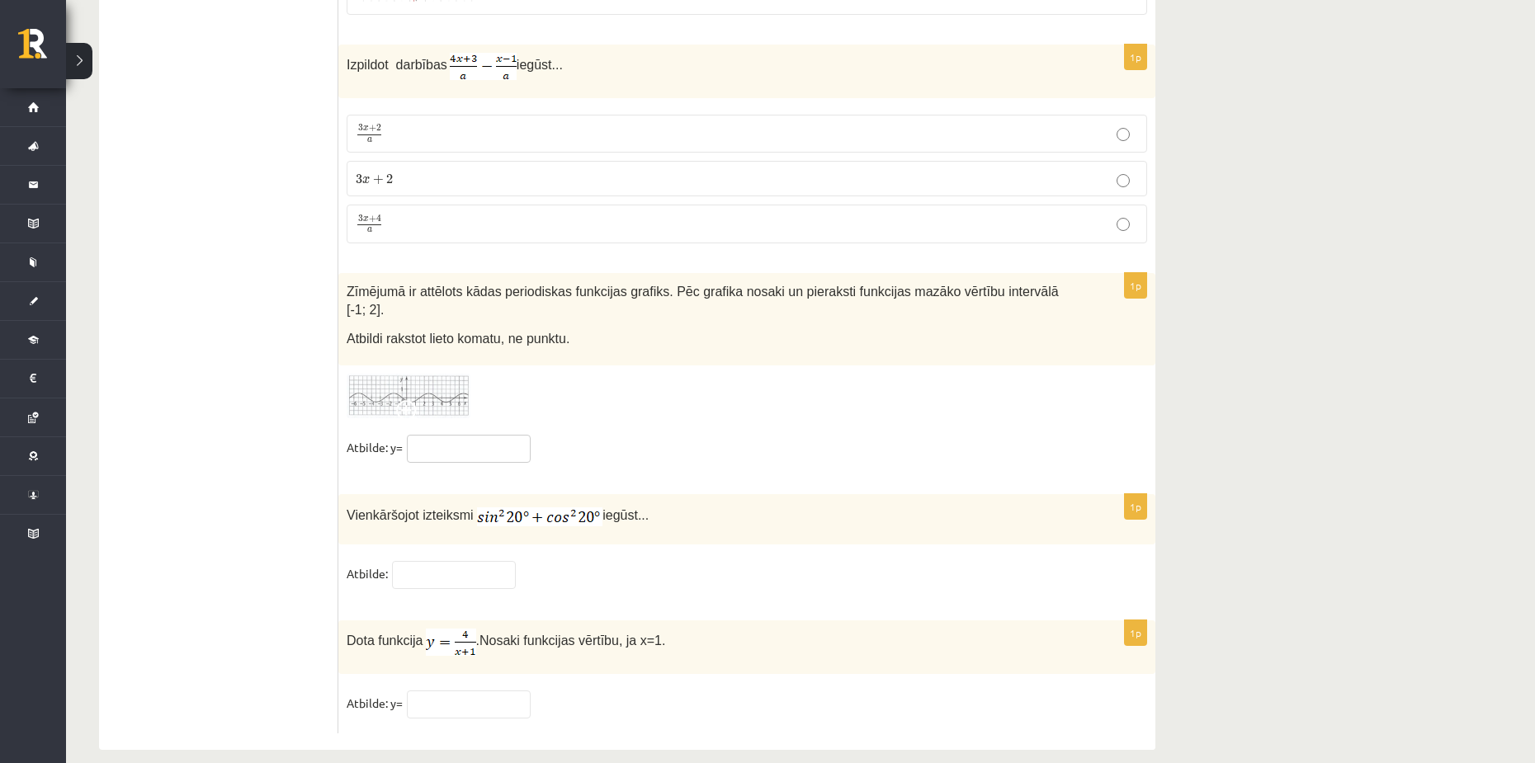
click at [442, 435] on input "text" at bounding box center [469, 449] width 124 height 28
click at [434, 435] on input "text" at bounding box center [469, 449] width 124 height 28
click at [431, 561] on input "text" at bounding box center [454, 575] width 124 height 28
click at [480, 692] on input "text" at bounding box center [469, 705] width 124 height 28
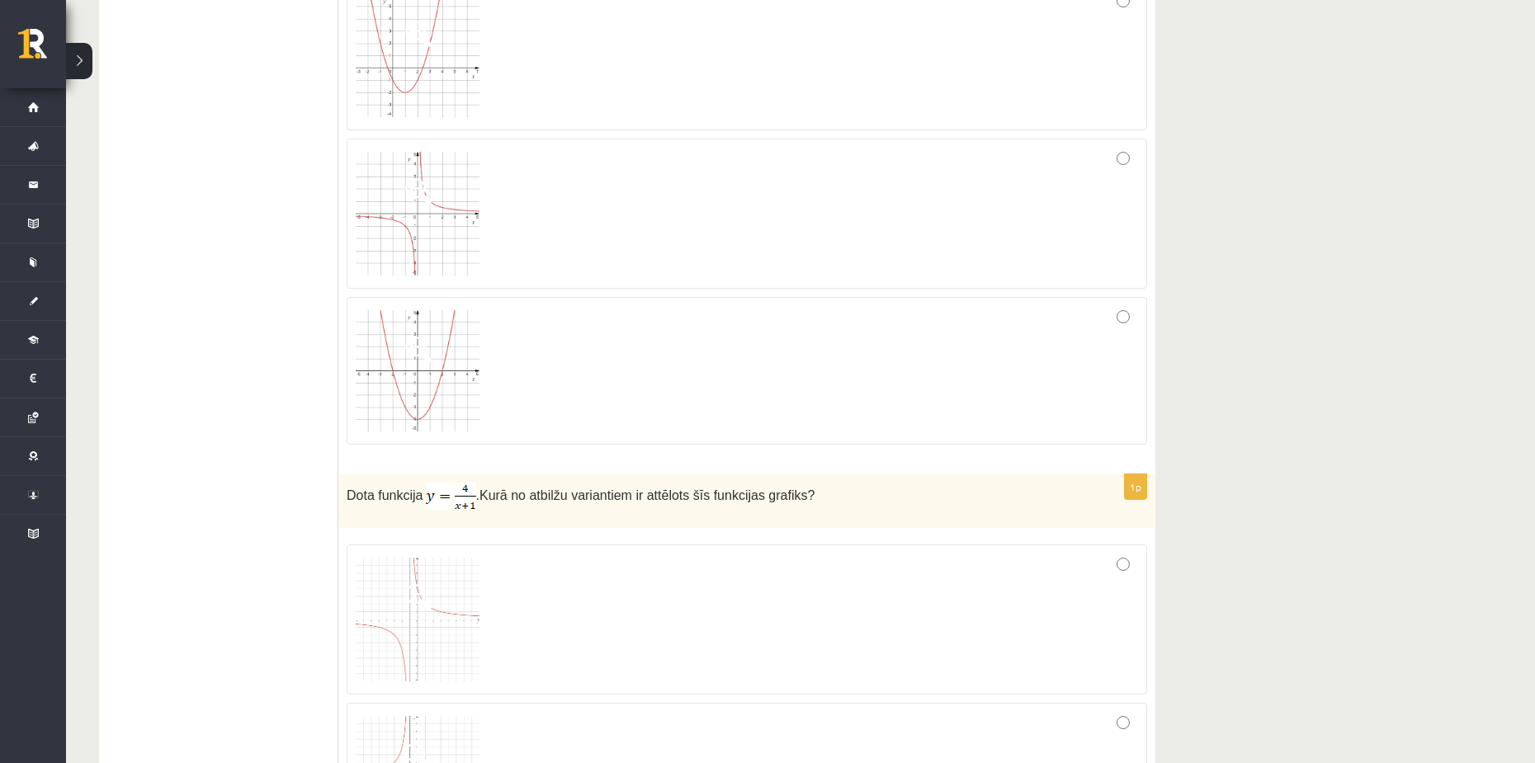
drag, startPoint x: 295, startPoint y: 515, endPoint x: 300, endPoint y: 449, distance: 66.2
drag, startPoint x: 250, startPoint y: 152, endPoint x: 286, endPoint y: 260, distance: 113.8
drag, startPoint x: 286, startPoint y: 260, endPoint x: 281, endPoint y: 208, distance: 52.2
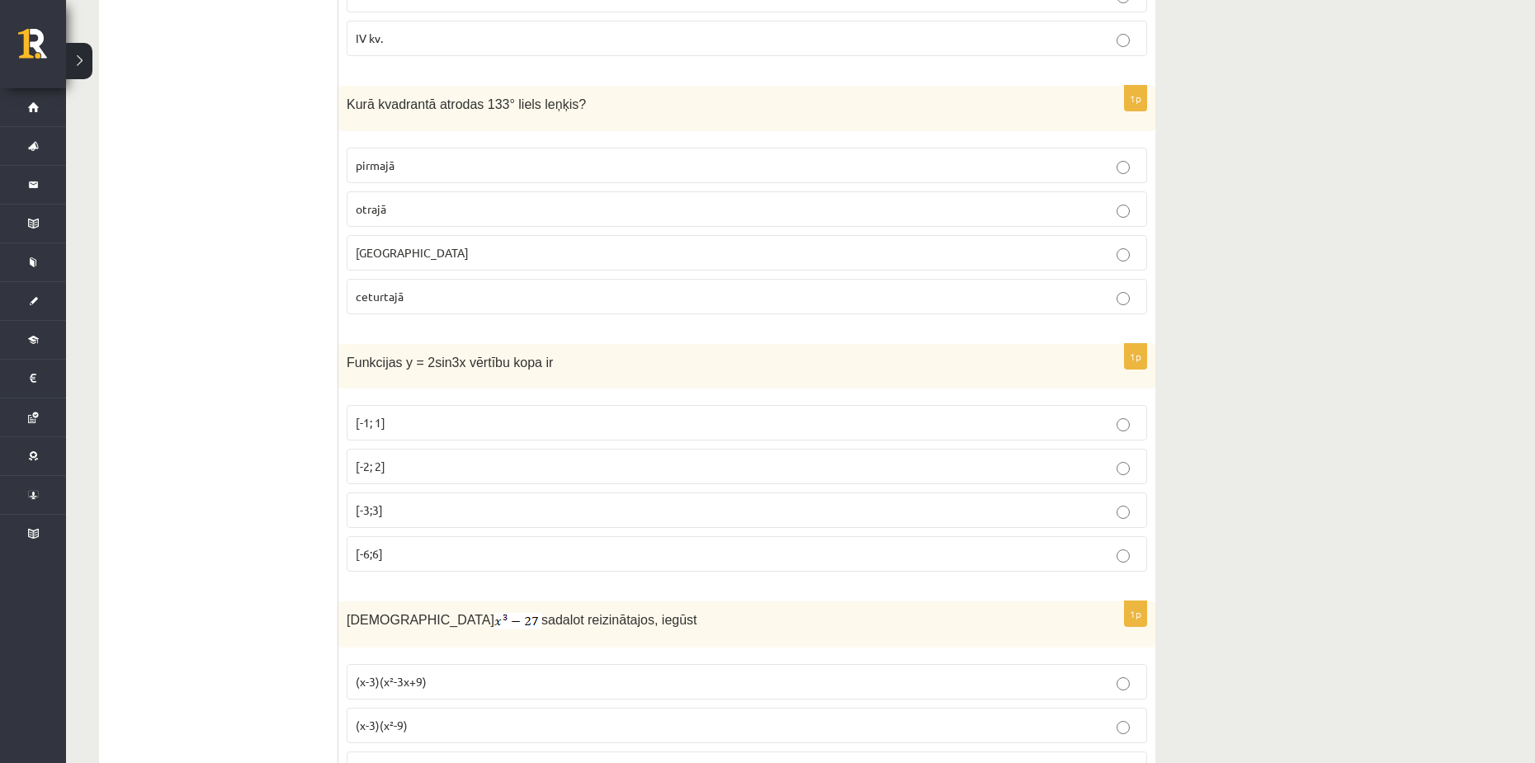
scroll to position [0, 0]
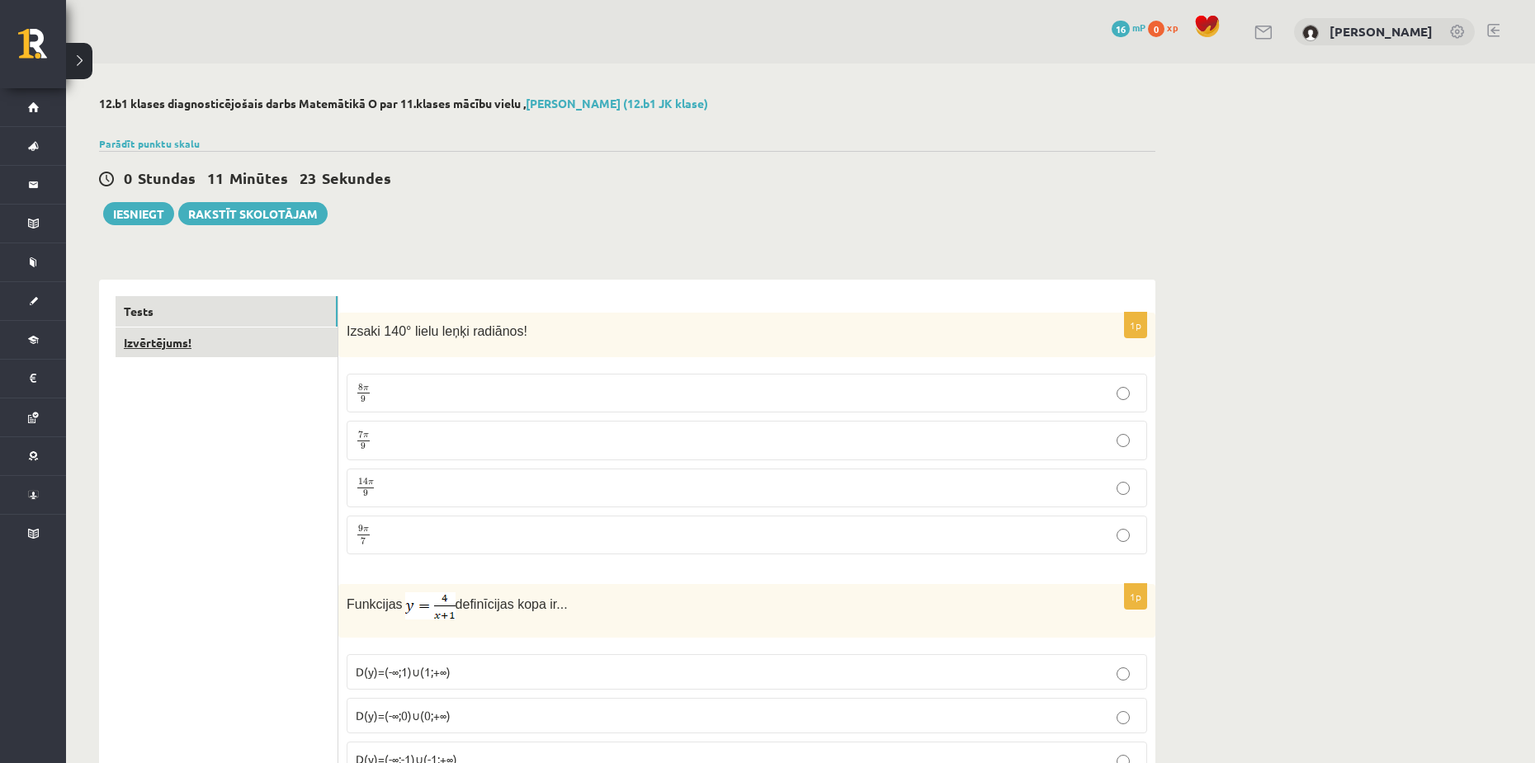
click at [168, 330] on link "Izvērtējums!" at bounding box center [227, 343] width 222 height 31
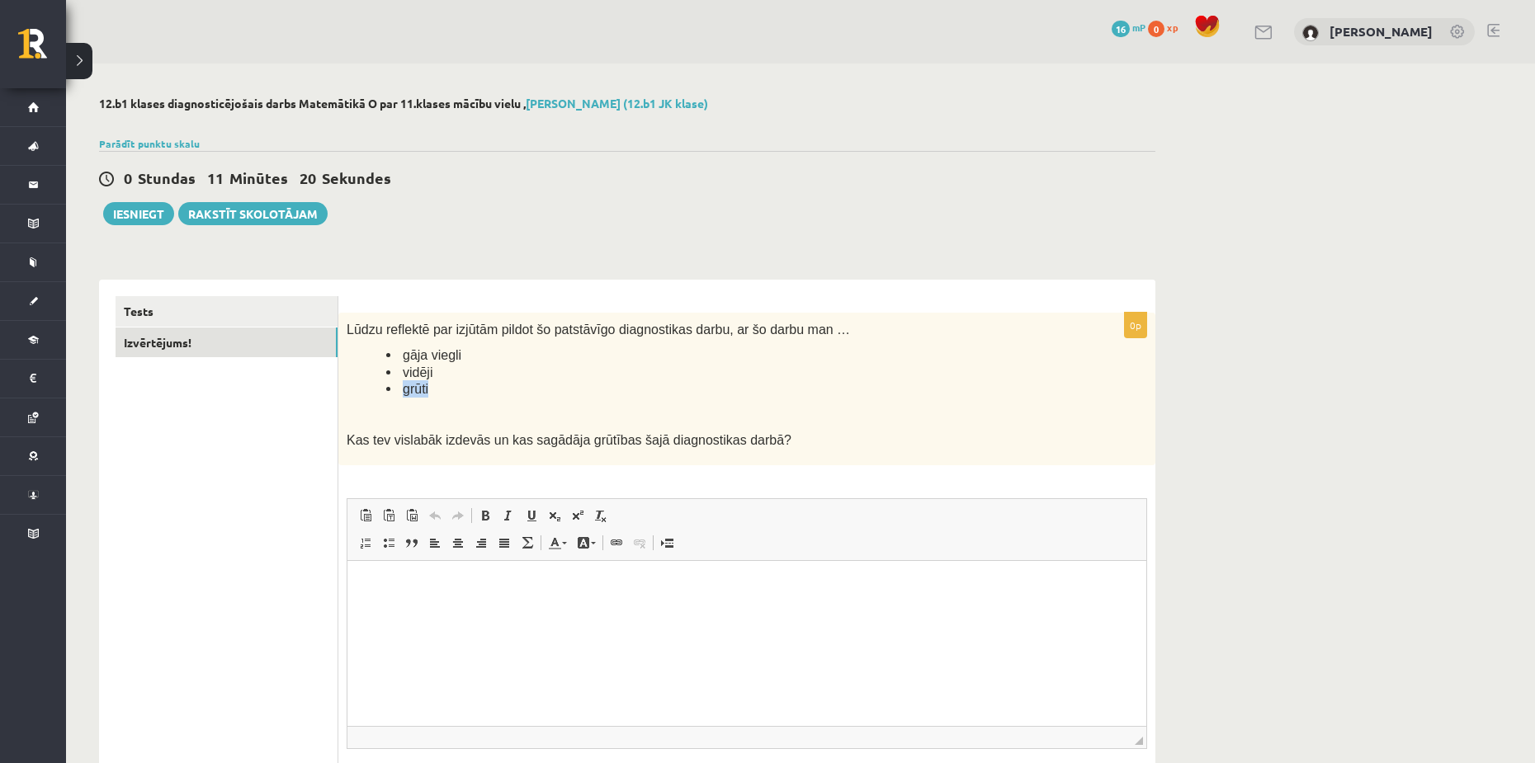
drag, startPoint x: 428, startPoint y: 389, endPoint x: 453, endPoint y: 404, distance: 30.0
click at [405, 393] on li "grūti" at bounding box center [725, 388] width 678 height 17
drag, startPoint x: 522, startPoint y: 408, endPoint x: 510, endPoint y: 410, distance: 12.6
click at [518, 409] on p at bounding box center [706, 414] width 718 height 17
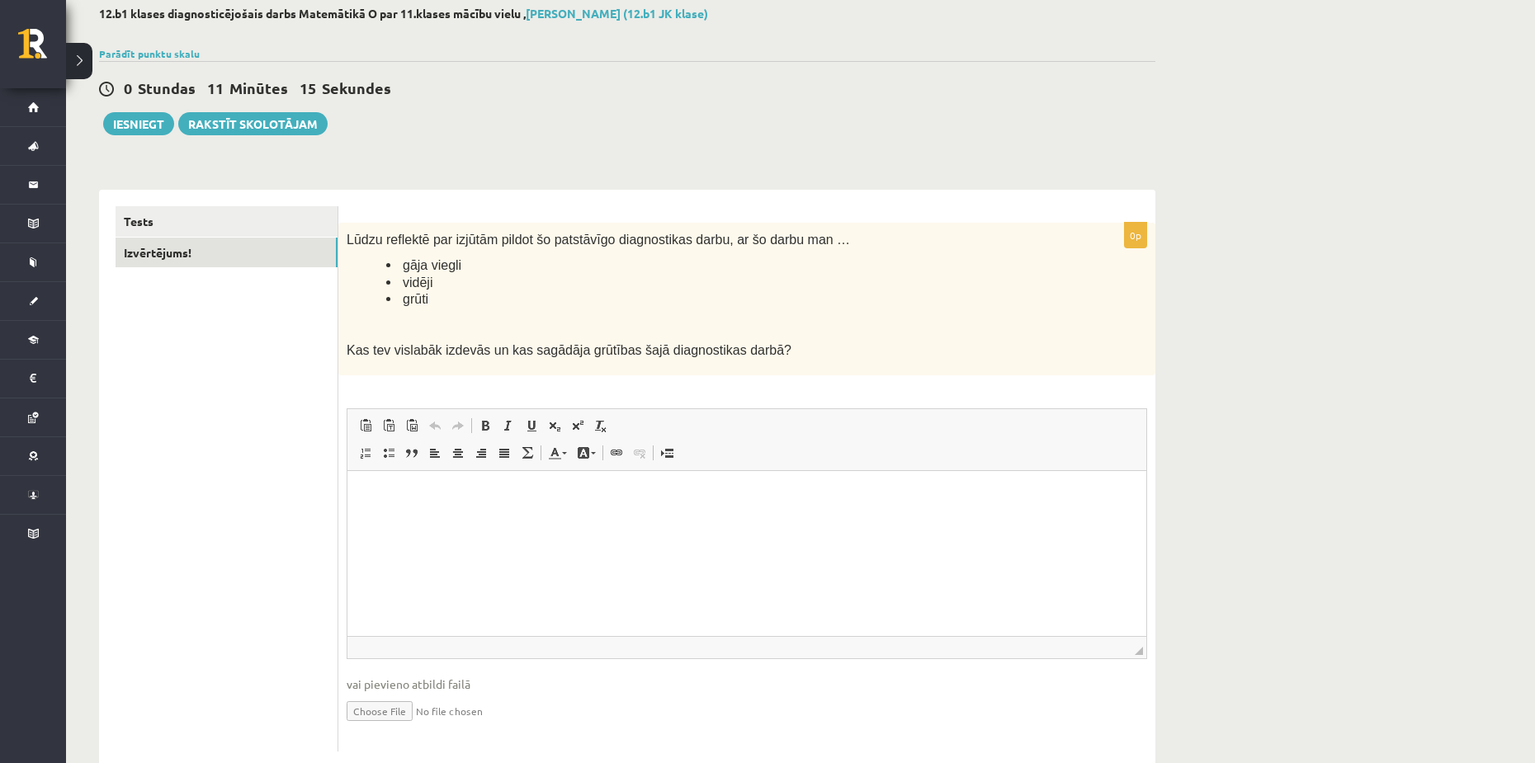
scroll to position [130, 0]
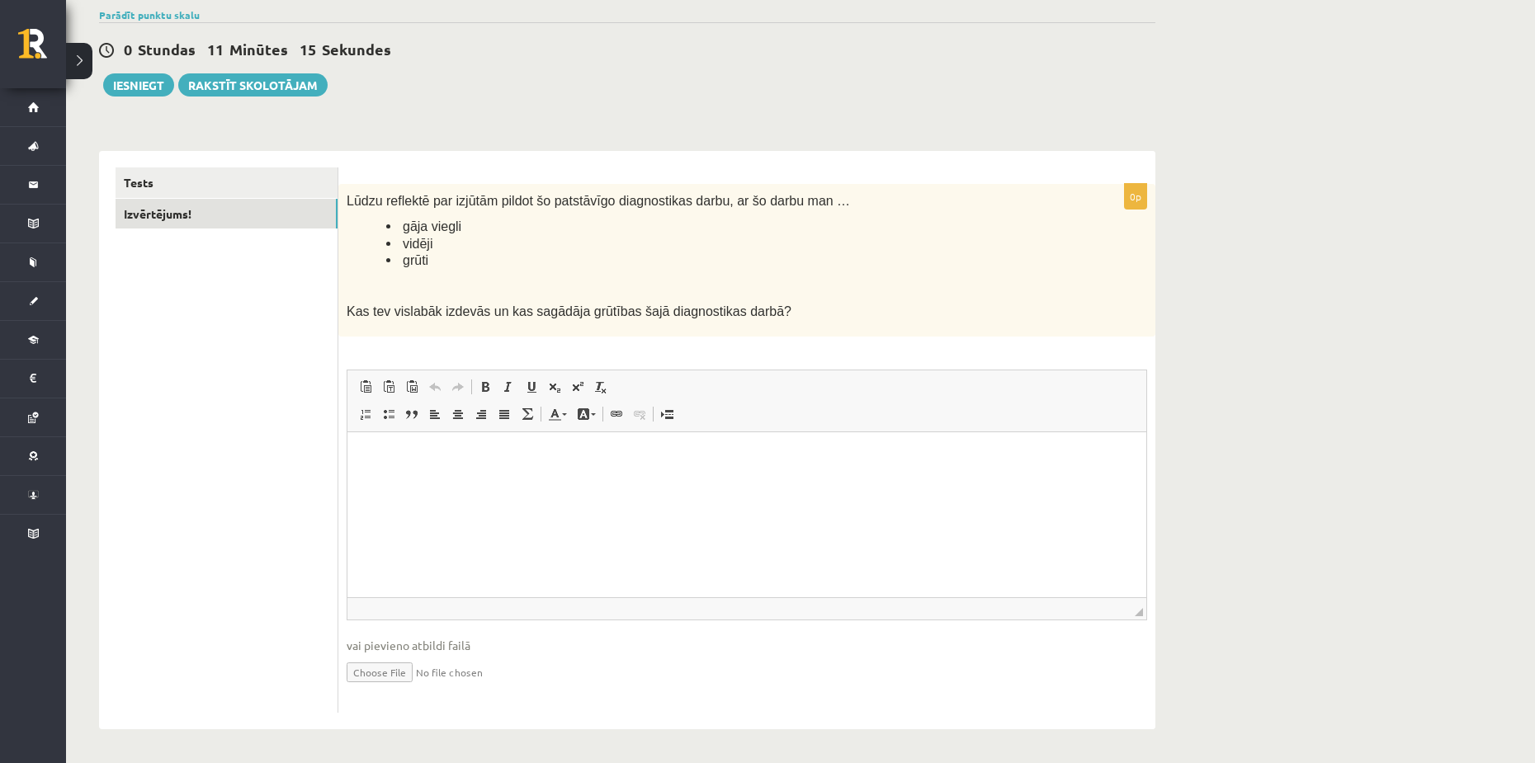
click at [615, 482] on html at bounding box center [746, 457] width 799 height 50
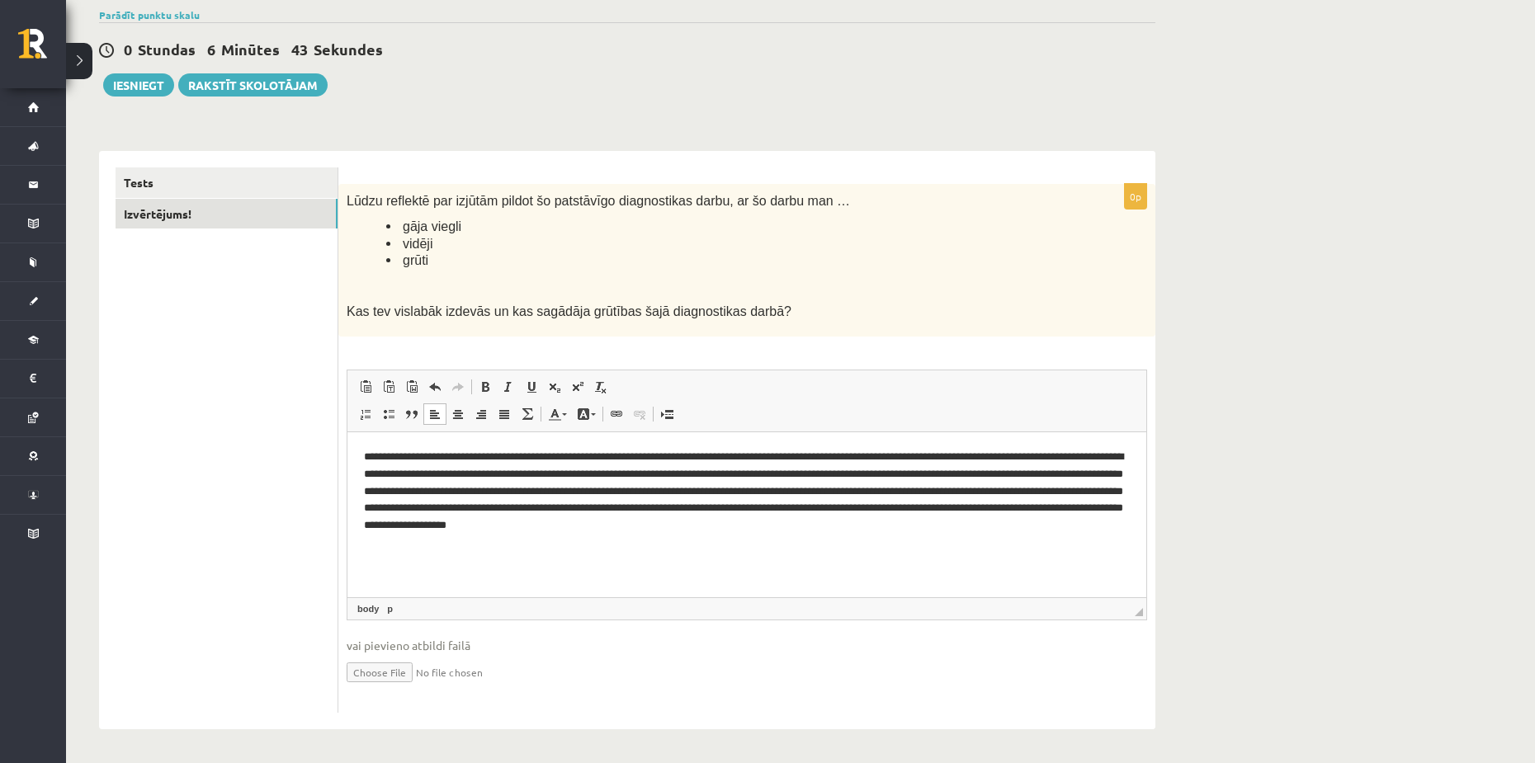
click at [486, 267] on li "grūti" at bounding box center [725, 260] width 678 height 17
click at [765, 274] on div "Lūdzu reflektē par izjūtām pildot šo patstāvīgo diagnostikas darbu, ar šo darbu…" at bounding box center [746, 260] width 817 height 153
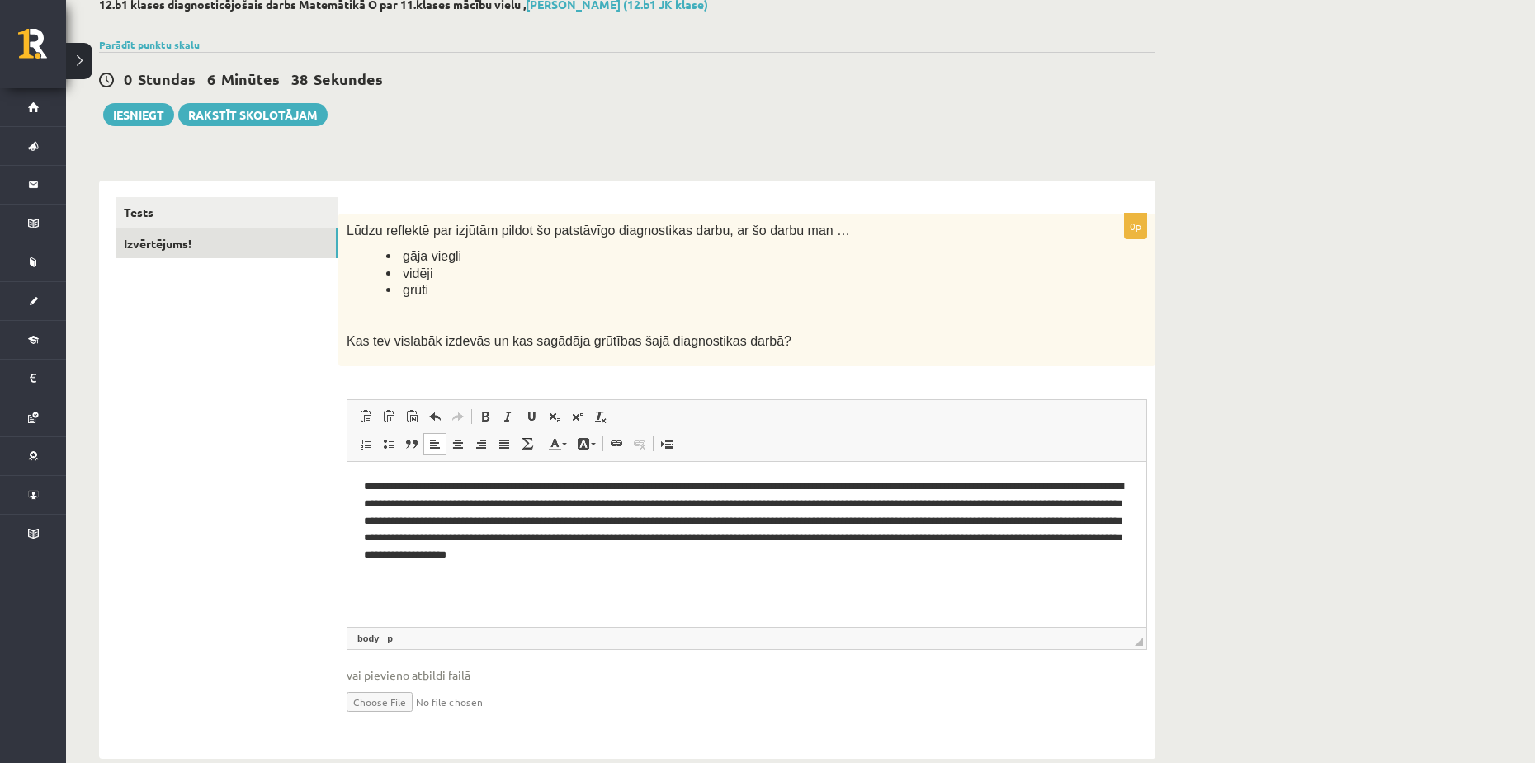
scroll to position [0, 0]
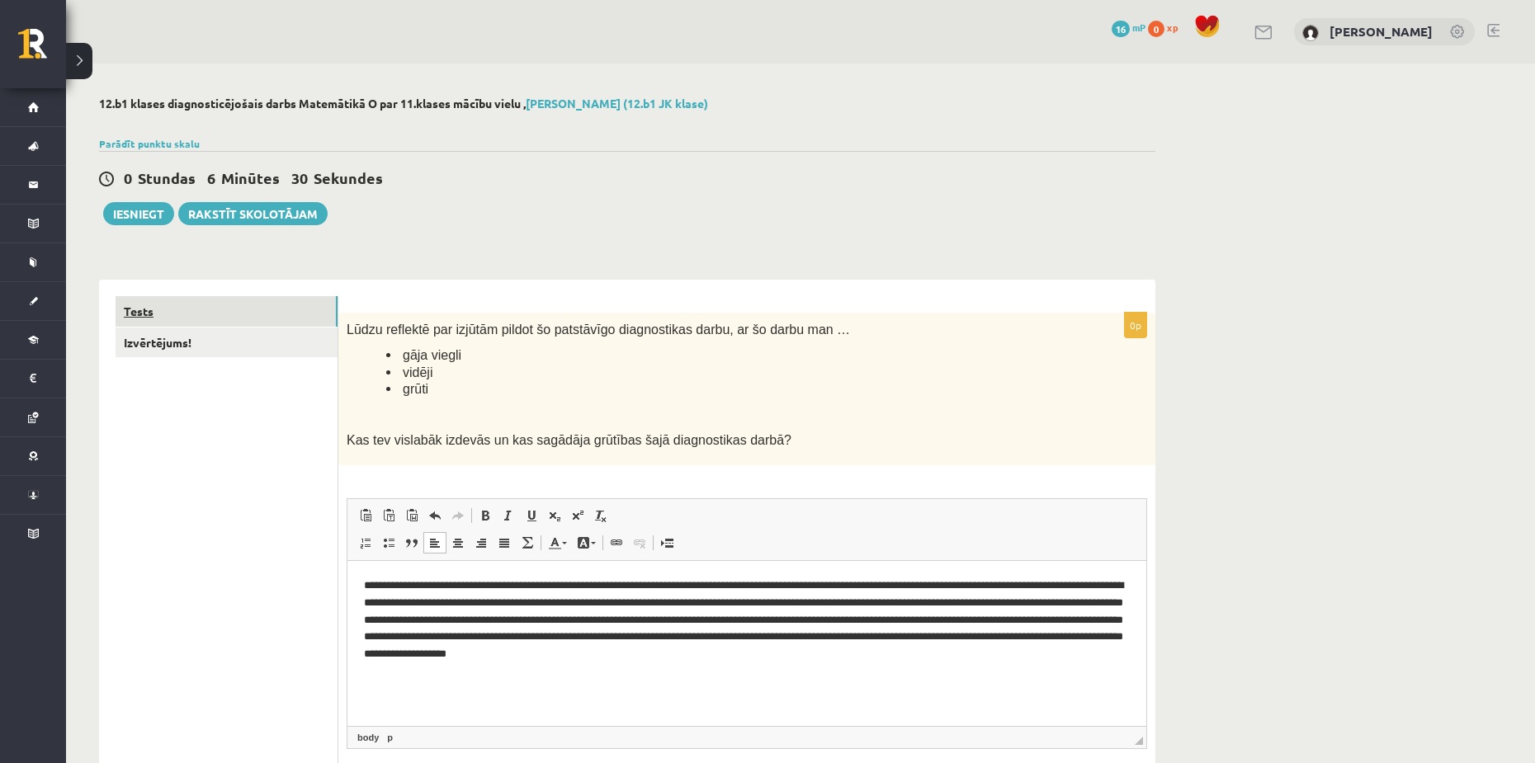
click at [256, 318] on link "Tests" at bounding box center [227, 311] width 222 height 31
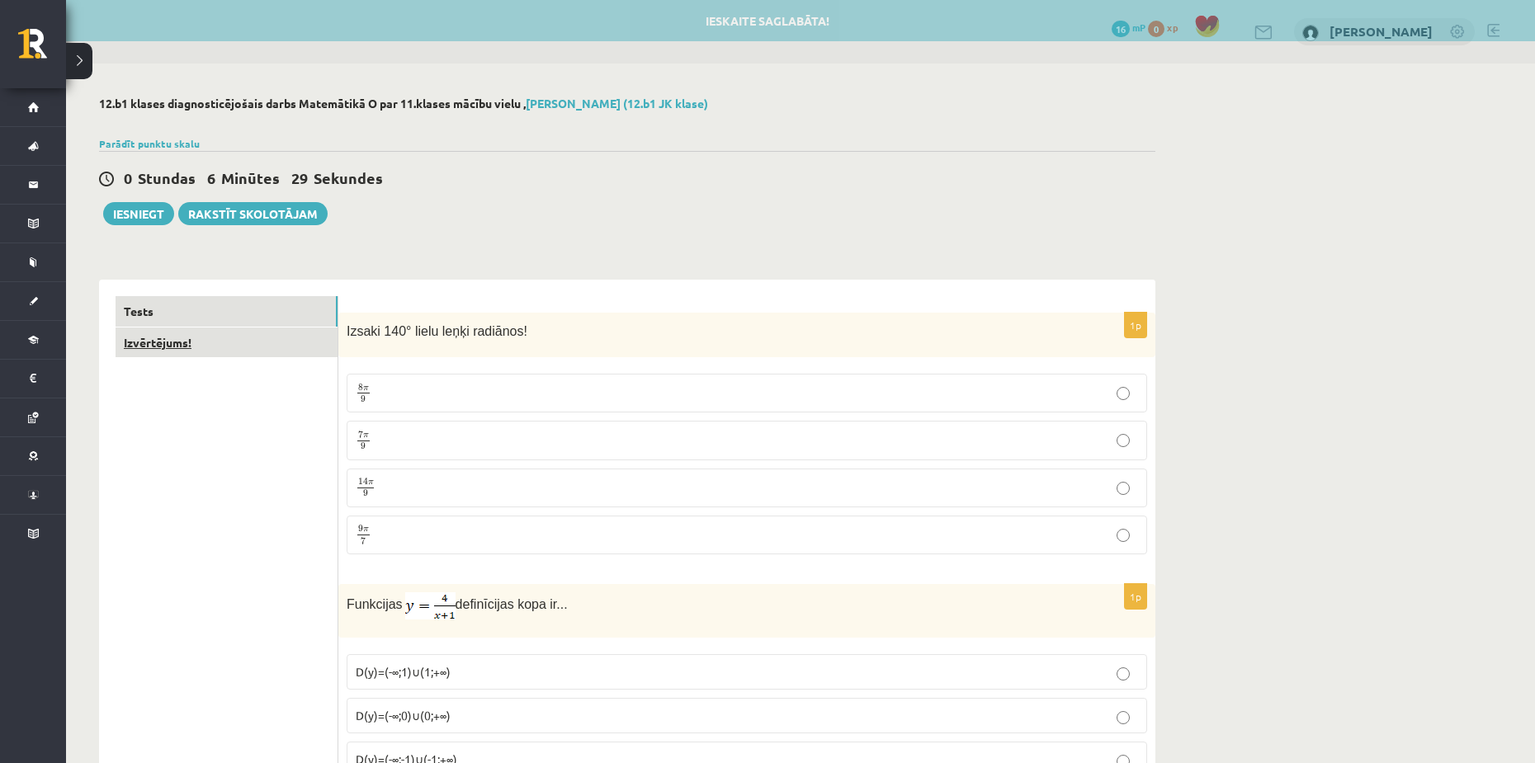
click at [258, 345] on link "Izvērtējums!" at bounding box center [227, 343] width 222 height 31
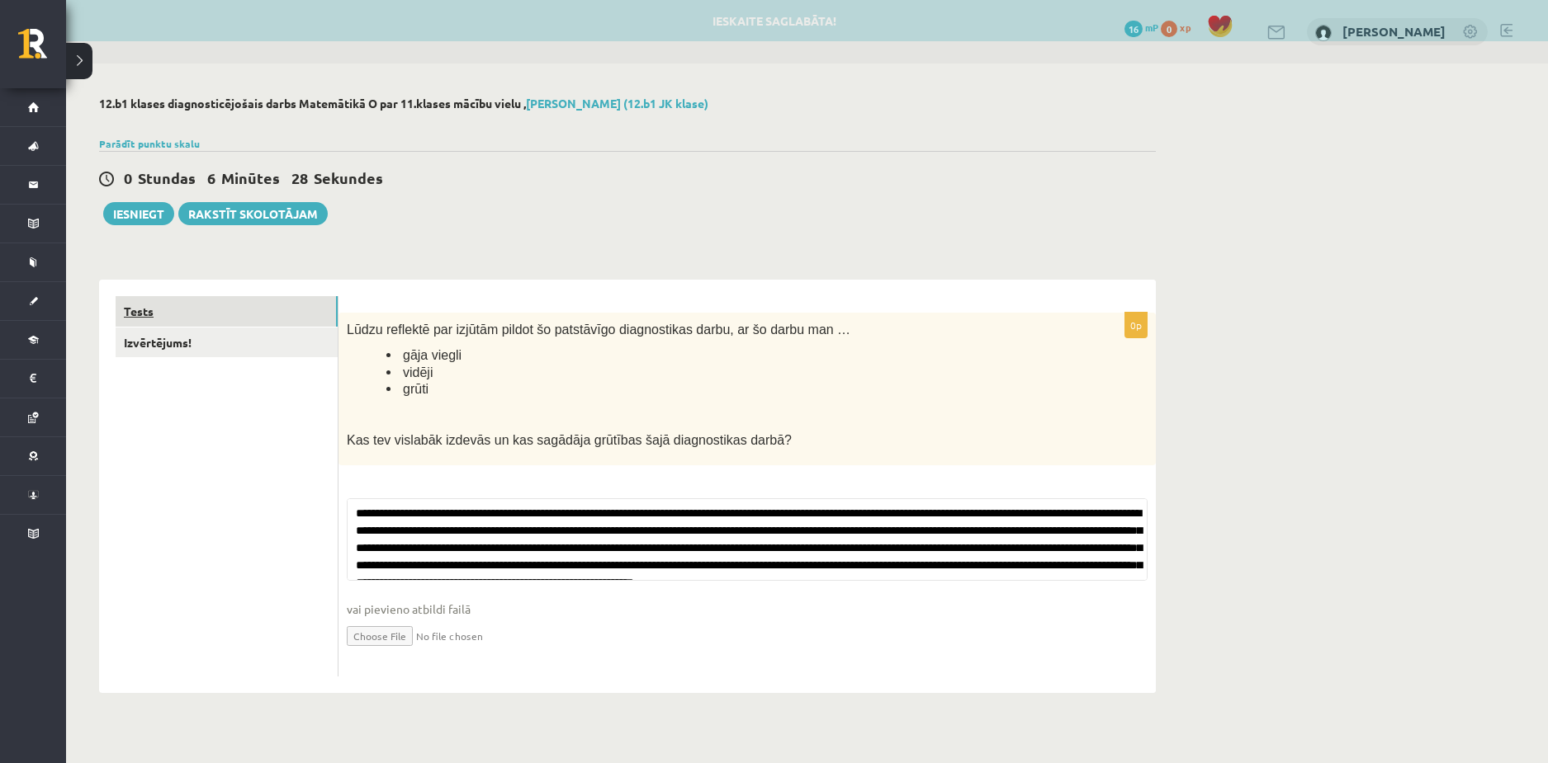
click at [246, 305] on link "Tests" at bounding box center [227, 311] width 222 height 31
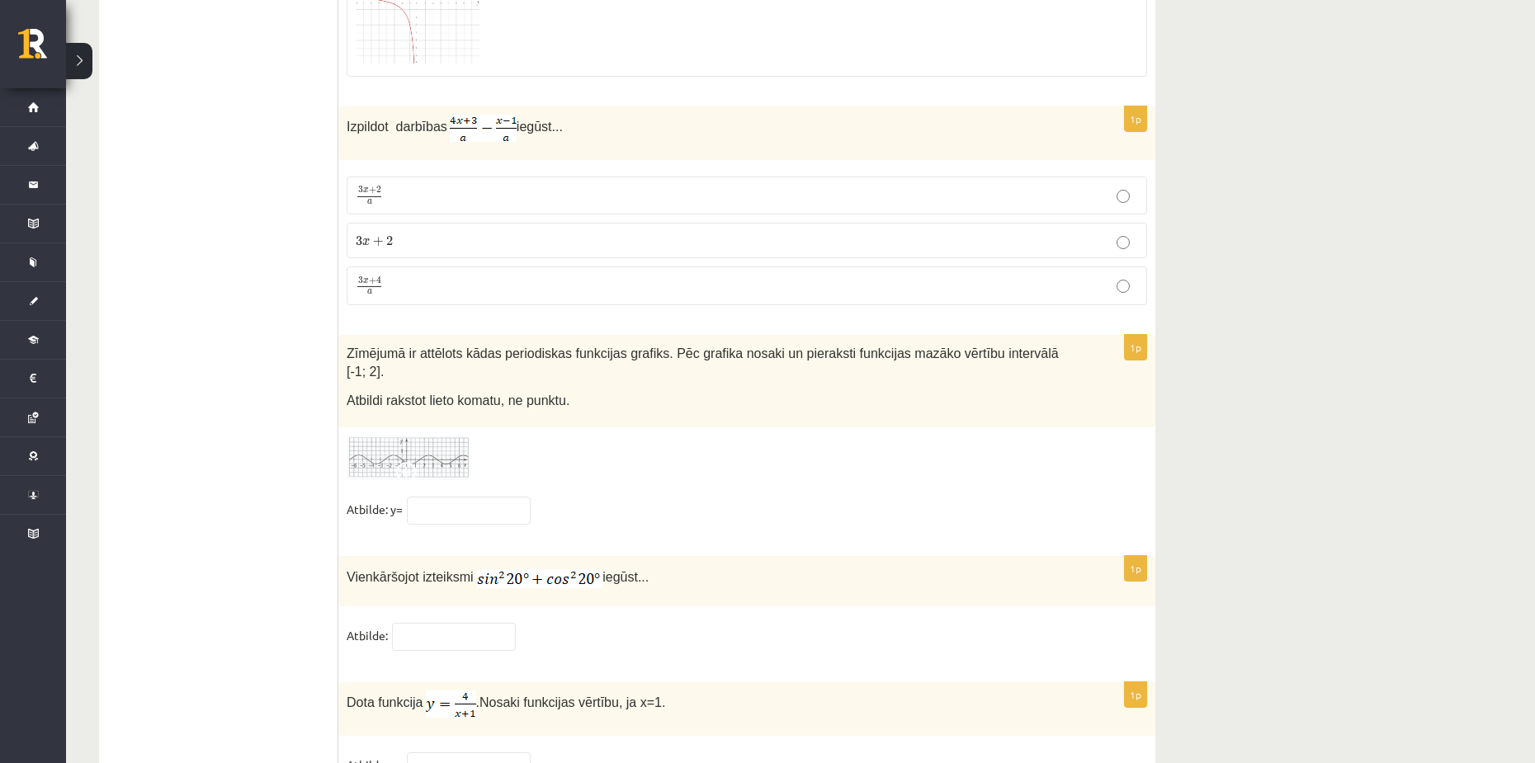
scroll to position [7918, 0]
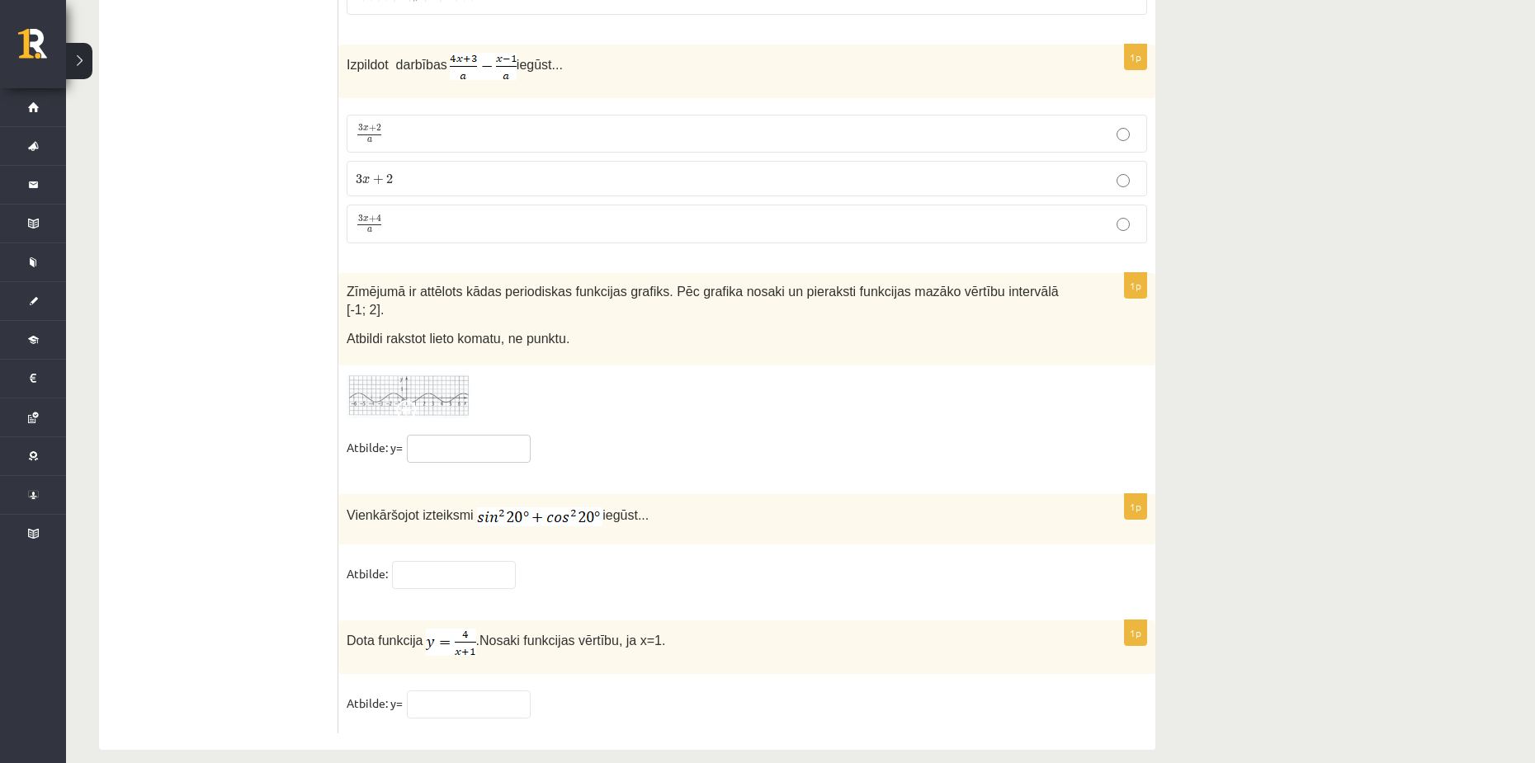
click at [475, 435] on input "text" at bounding box center [469, 449] width 124 height 28
click at [444, 374] on img at bounding box center [409, 396] width 124 height 45
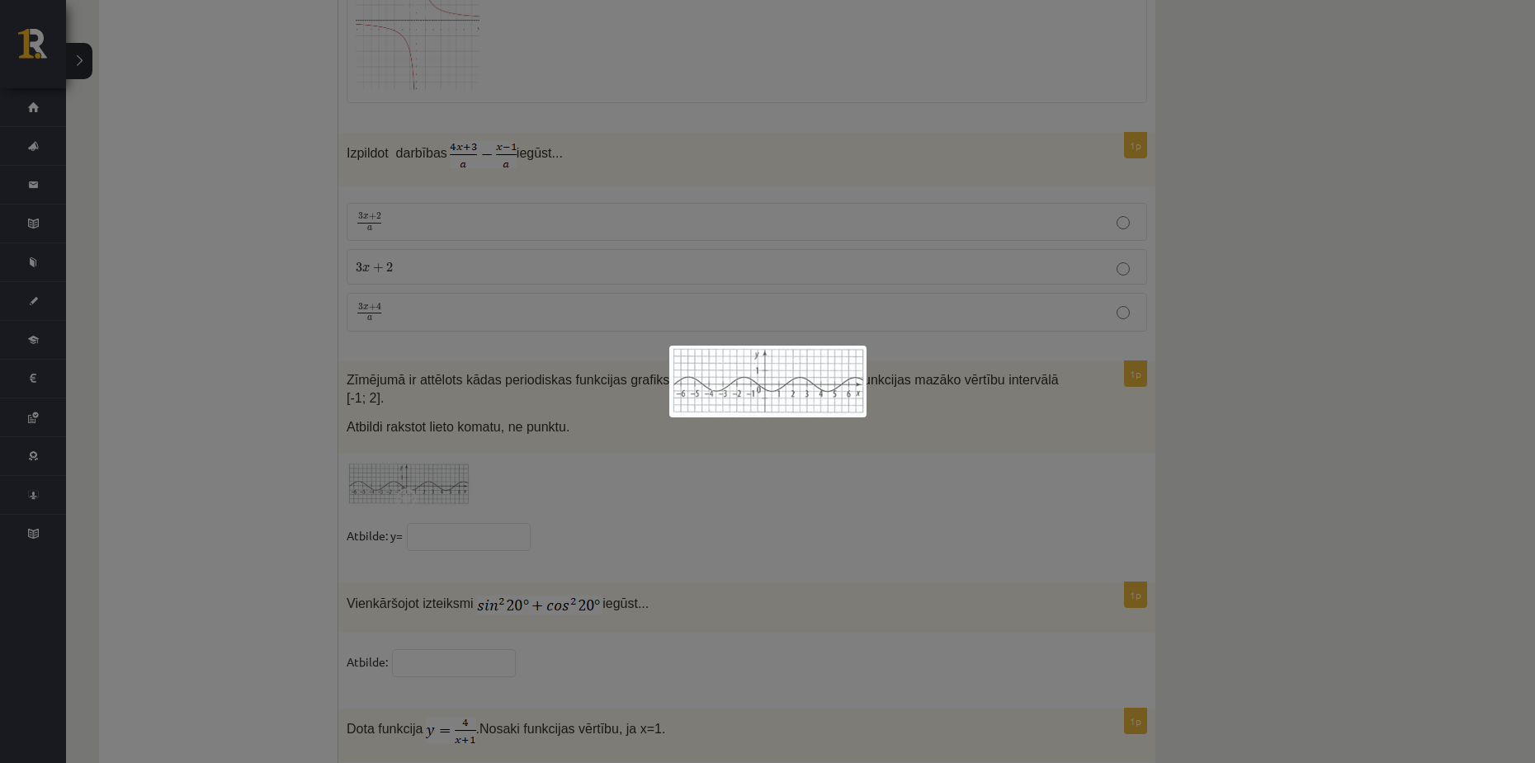
scroll to position [7753, 0]
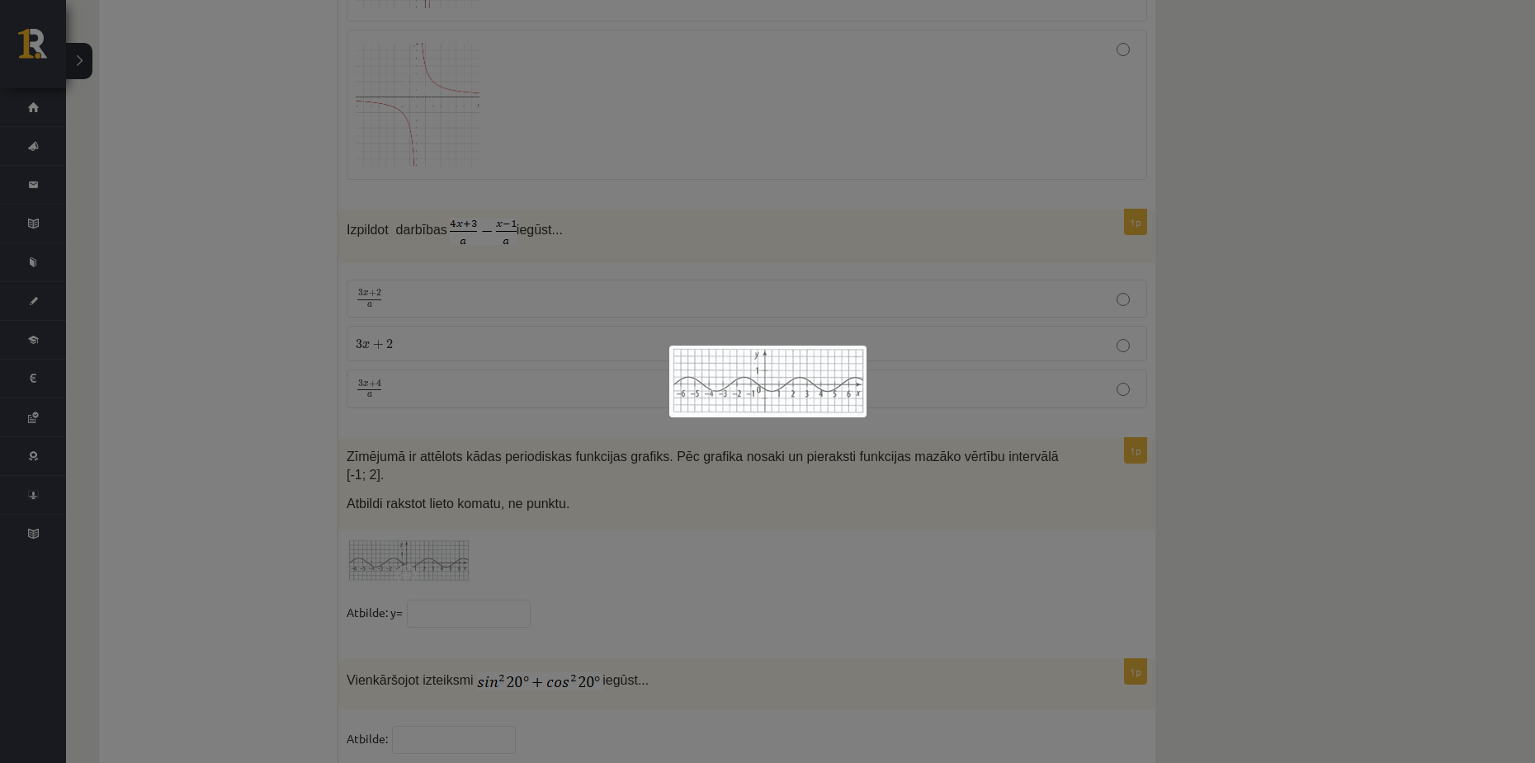
click at [799, 450] on div at bounding box center [767, 381] width 1535 height 763
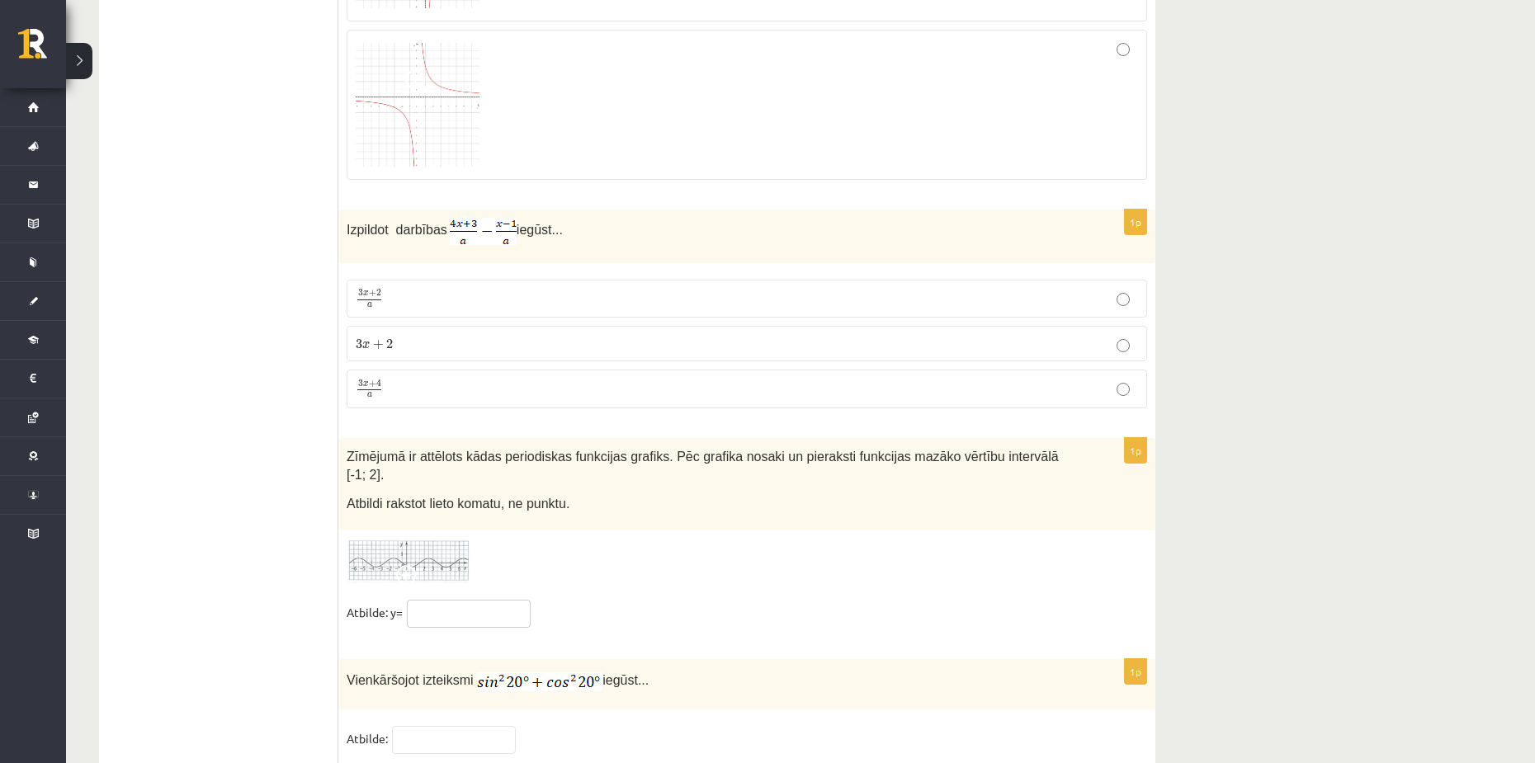
click at [466, 600] on input "text" at bounding box center [469, 614] width 124 height 28
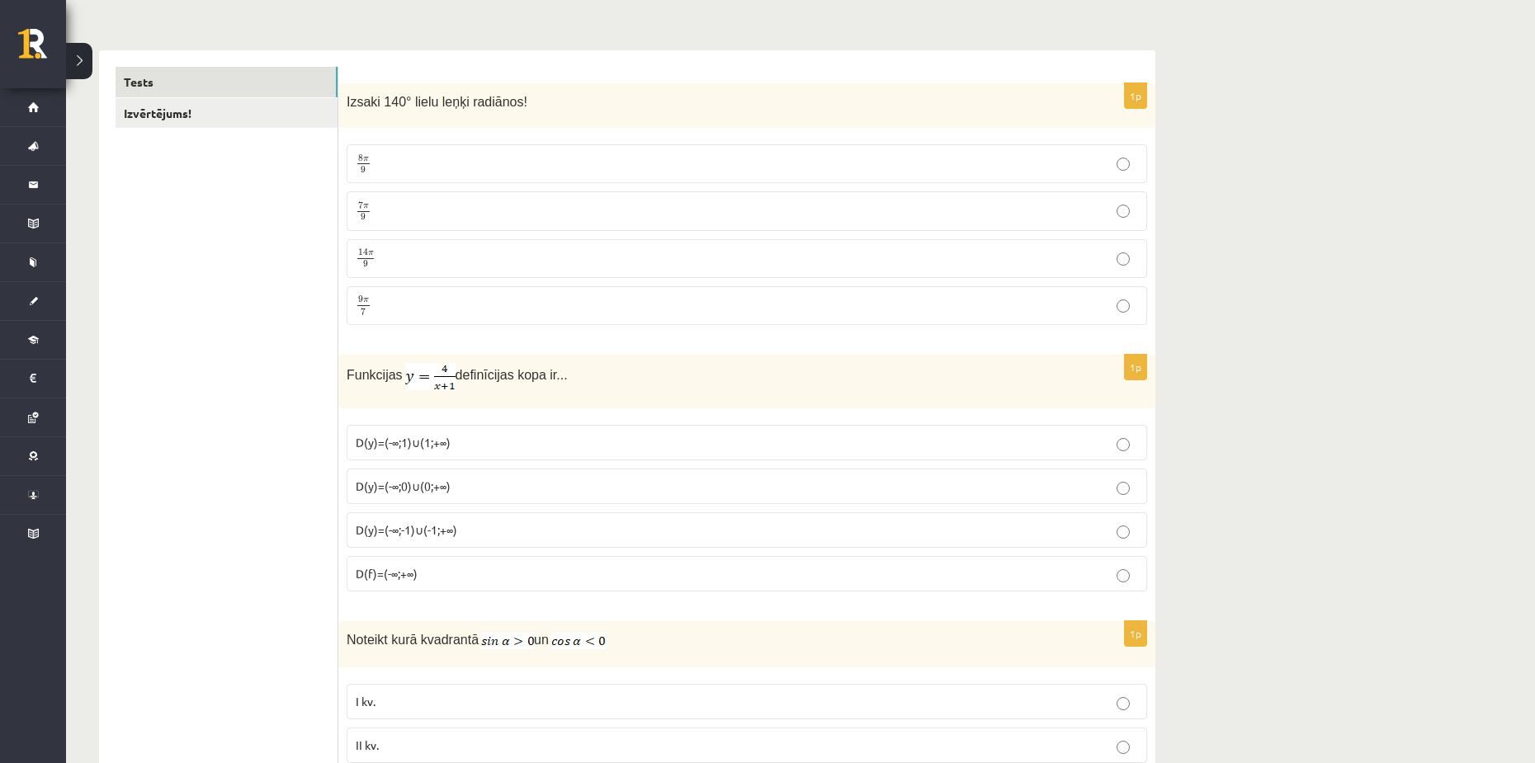
scroll to position [0, 0]
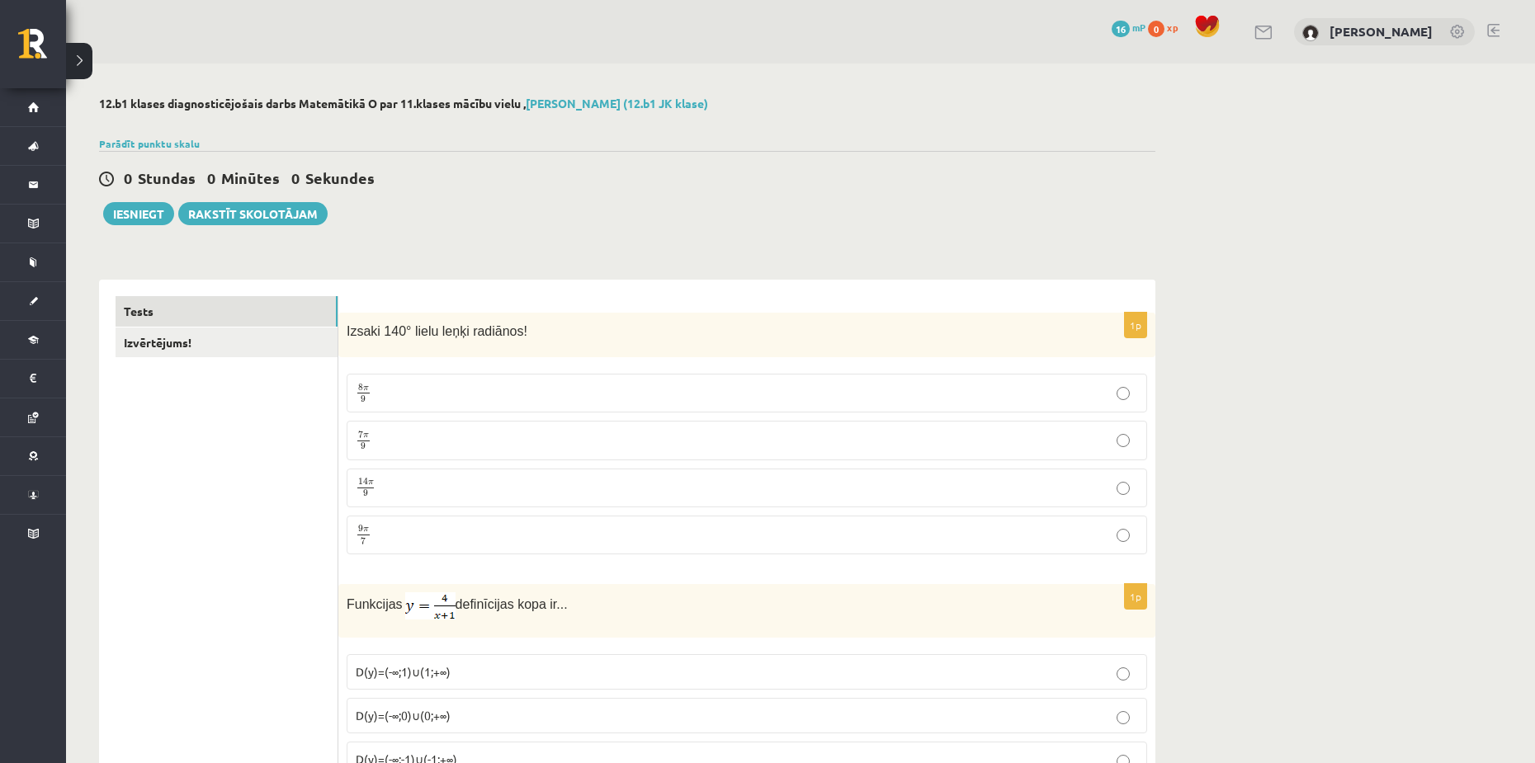
type input "*****"
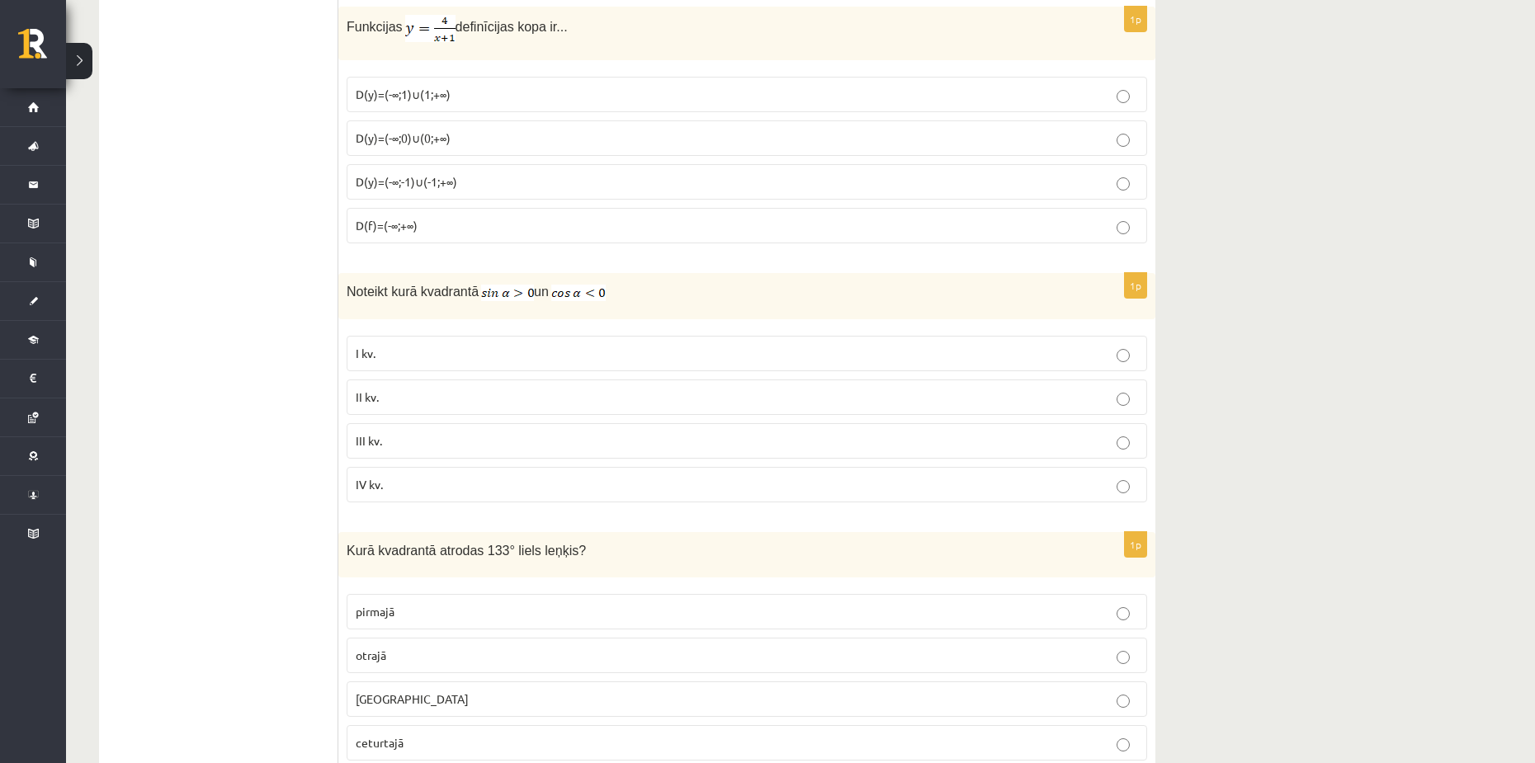
scroll to position [579, 0]
drag, startPoint x: 336, startPoint y: 374, endPoint x: 321, endPoint y: 488, distance: 114.9
drag, startPoint x: 292, startPoint y: 419, endPoint x: 262, endPoint y: 434, distance: 33.2
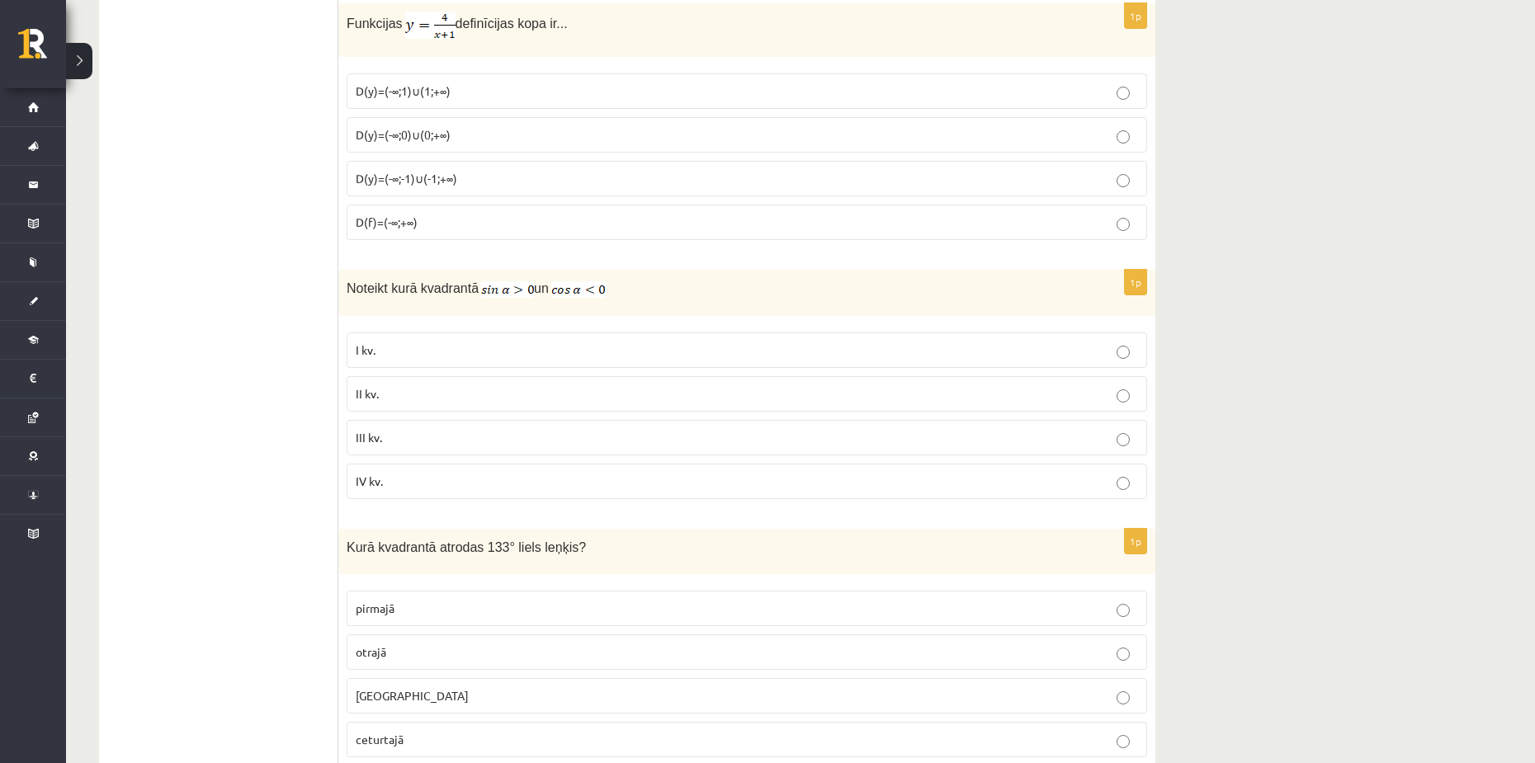
drag, startPoint x: 271, startPoint y: 148, endPoint x: 235, endPoint y: 299, distance: 155.2
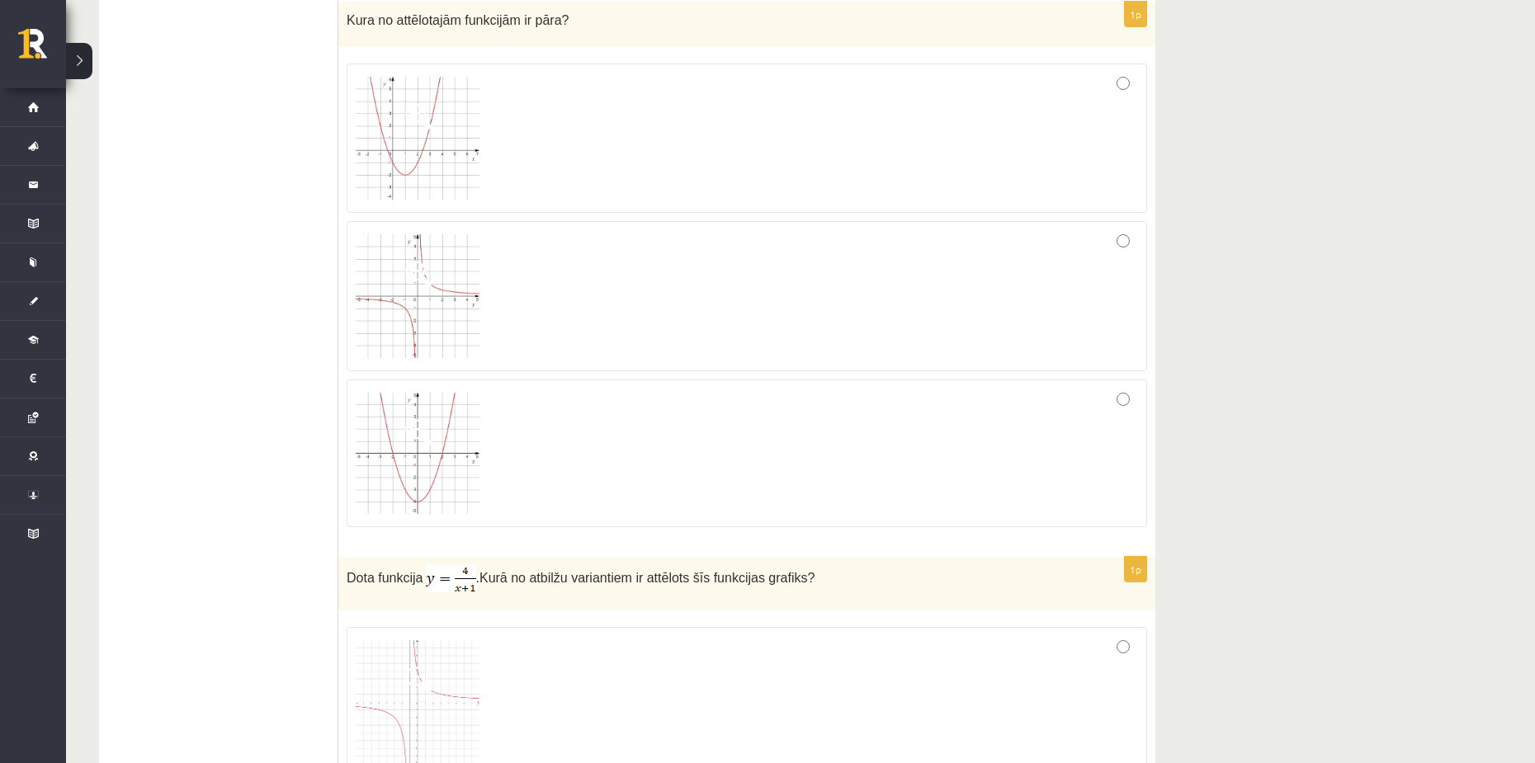
scroll to position [7918, 0]
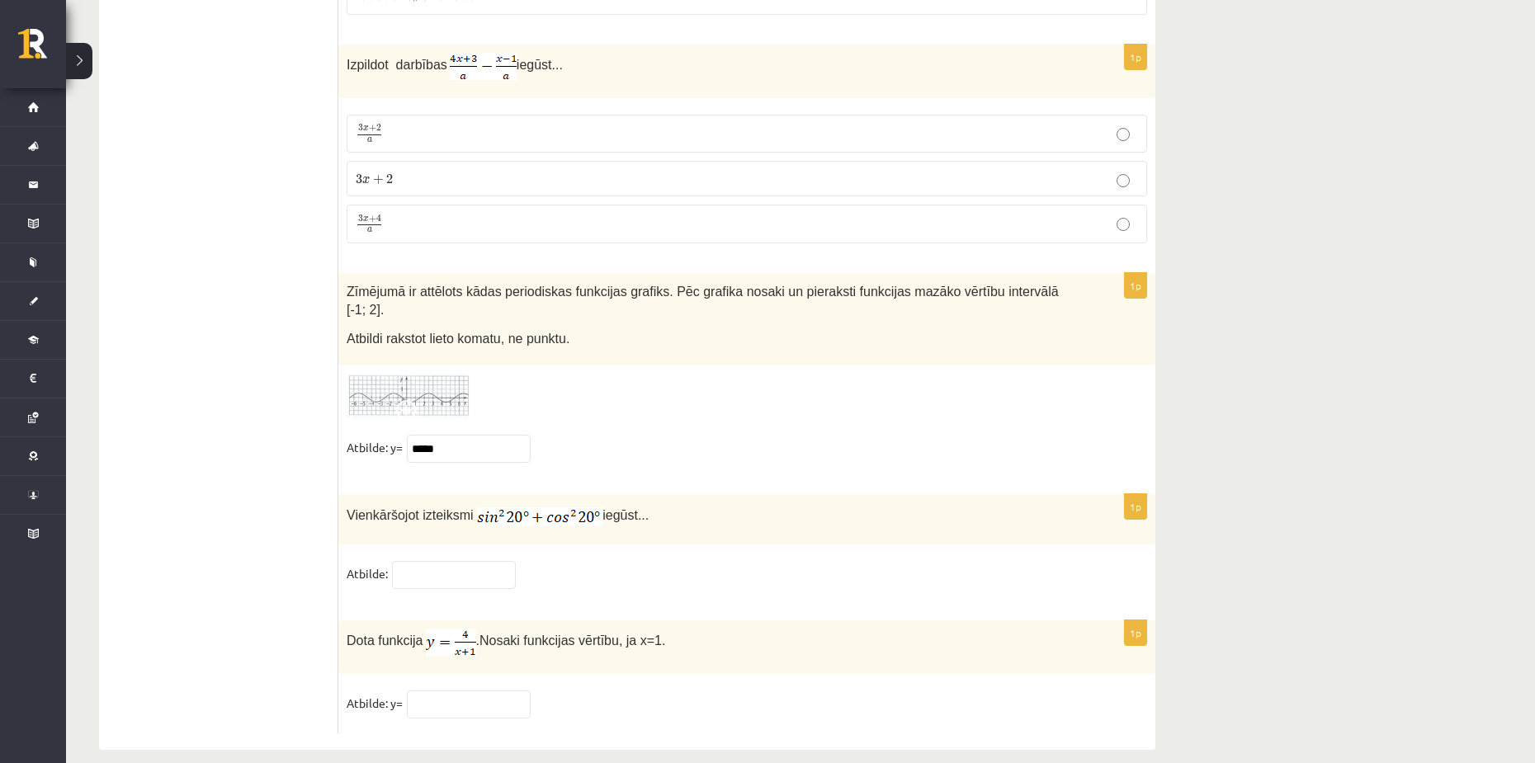
drag, startPoint x: 588, startPoint y: 475, endPoint x: 578, endPoint y: 442, distance: 35.5
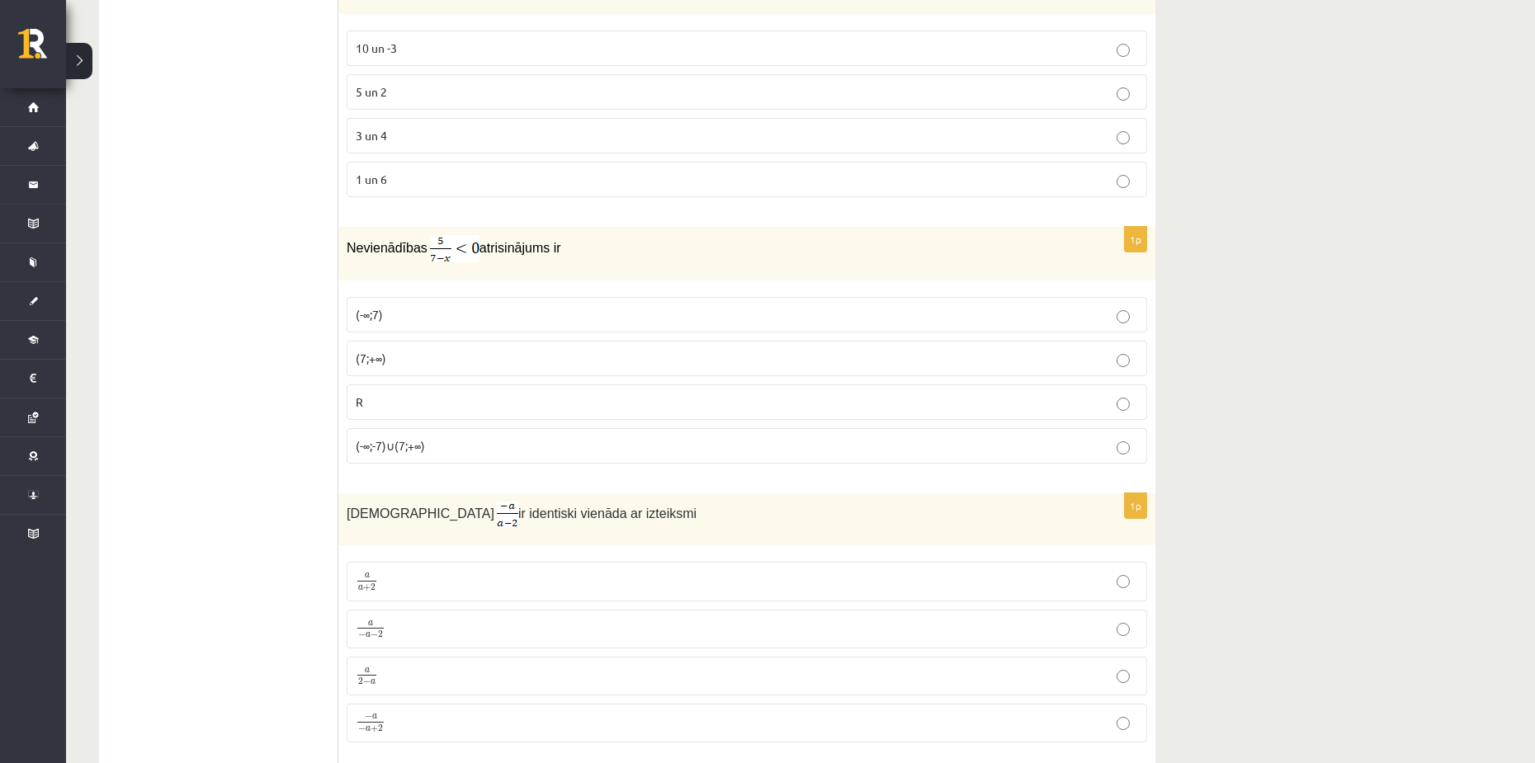
scroll to position [0, 0]
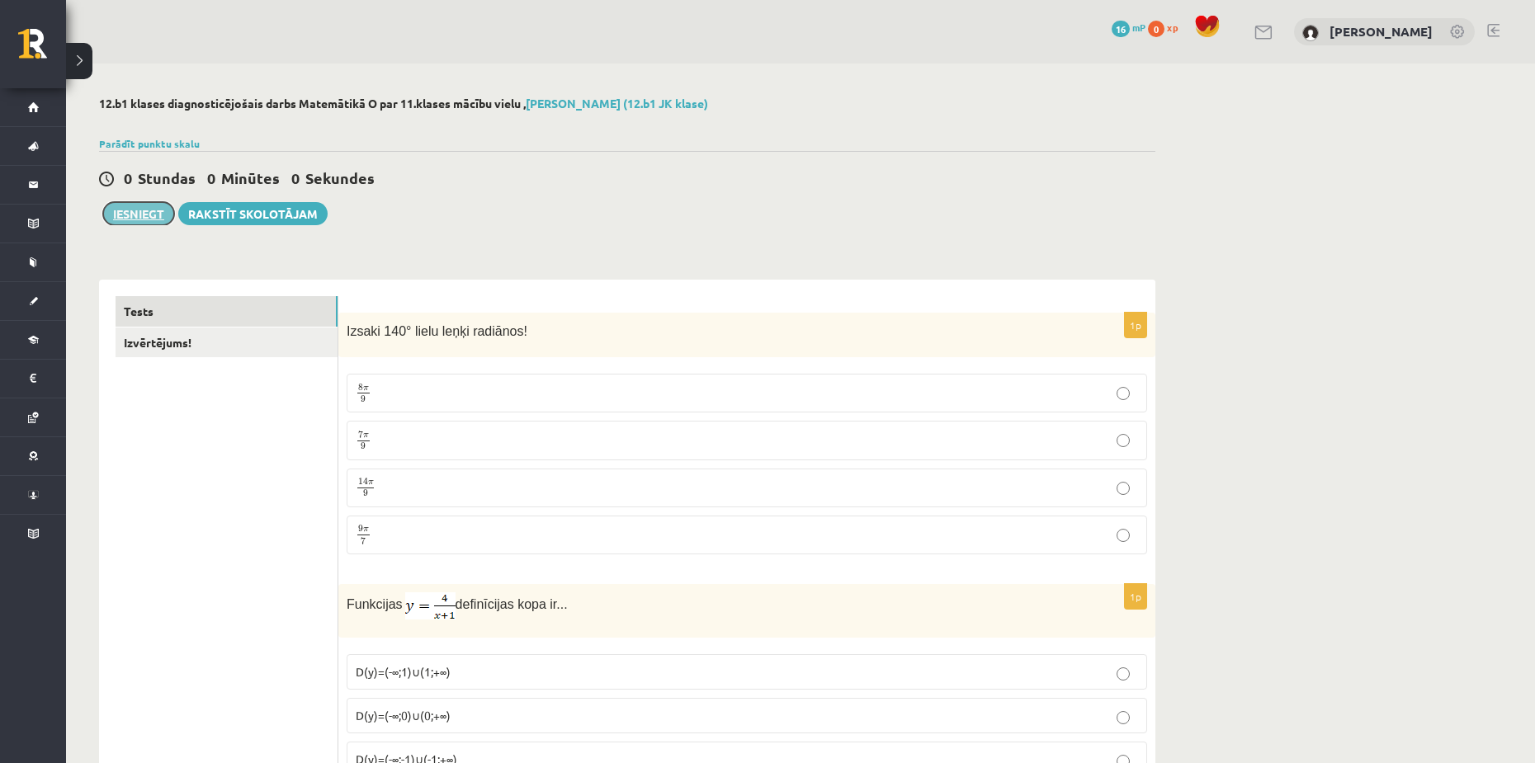
click at [144, 215] on button "Iesniegt" at bounding box center [138, 213] width 71 height 23
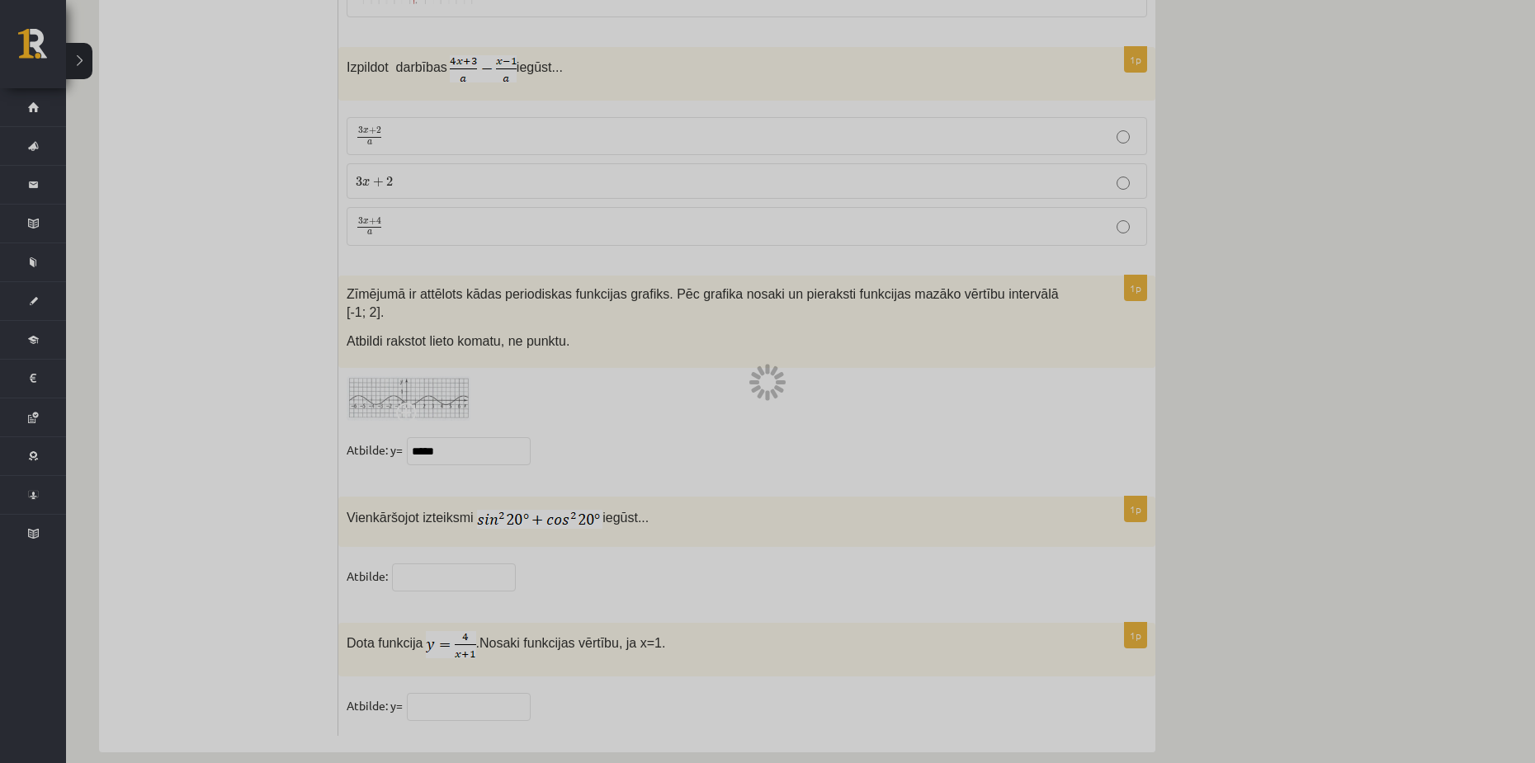
scroll to position [7918, 0]
drag, startPoint x: 731, startPoint y: 471, endPoint x: 723, endPoint y: 249, distance: 222.2
click at [715, 196] on div at bounding box center [767, 381] width 1535 height 763
drag, startPoint x: 692, startPoint y: 237, endPoint x: 655, endPoint y: 28, distance: 212.1
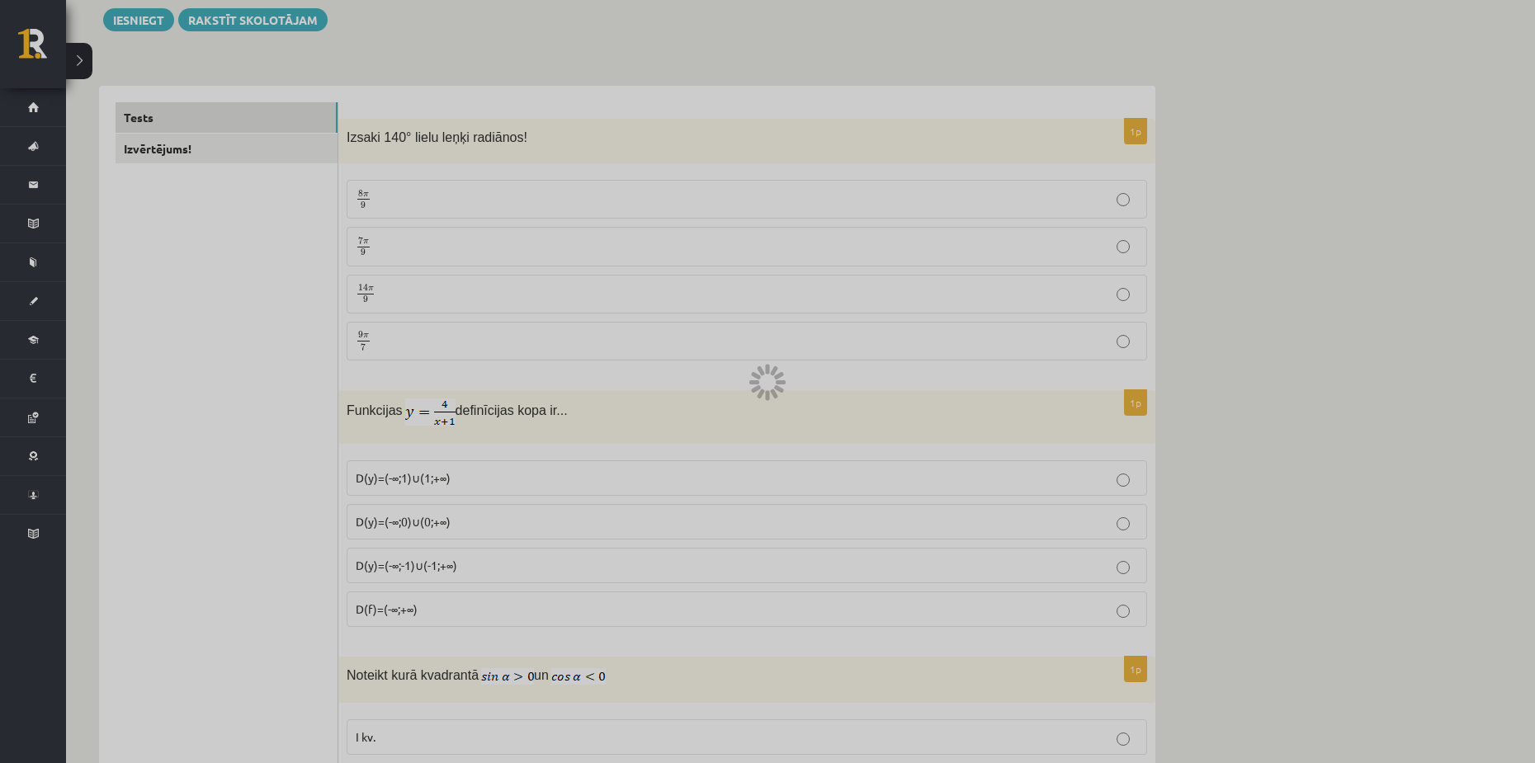
scroll to position [0, 0]
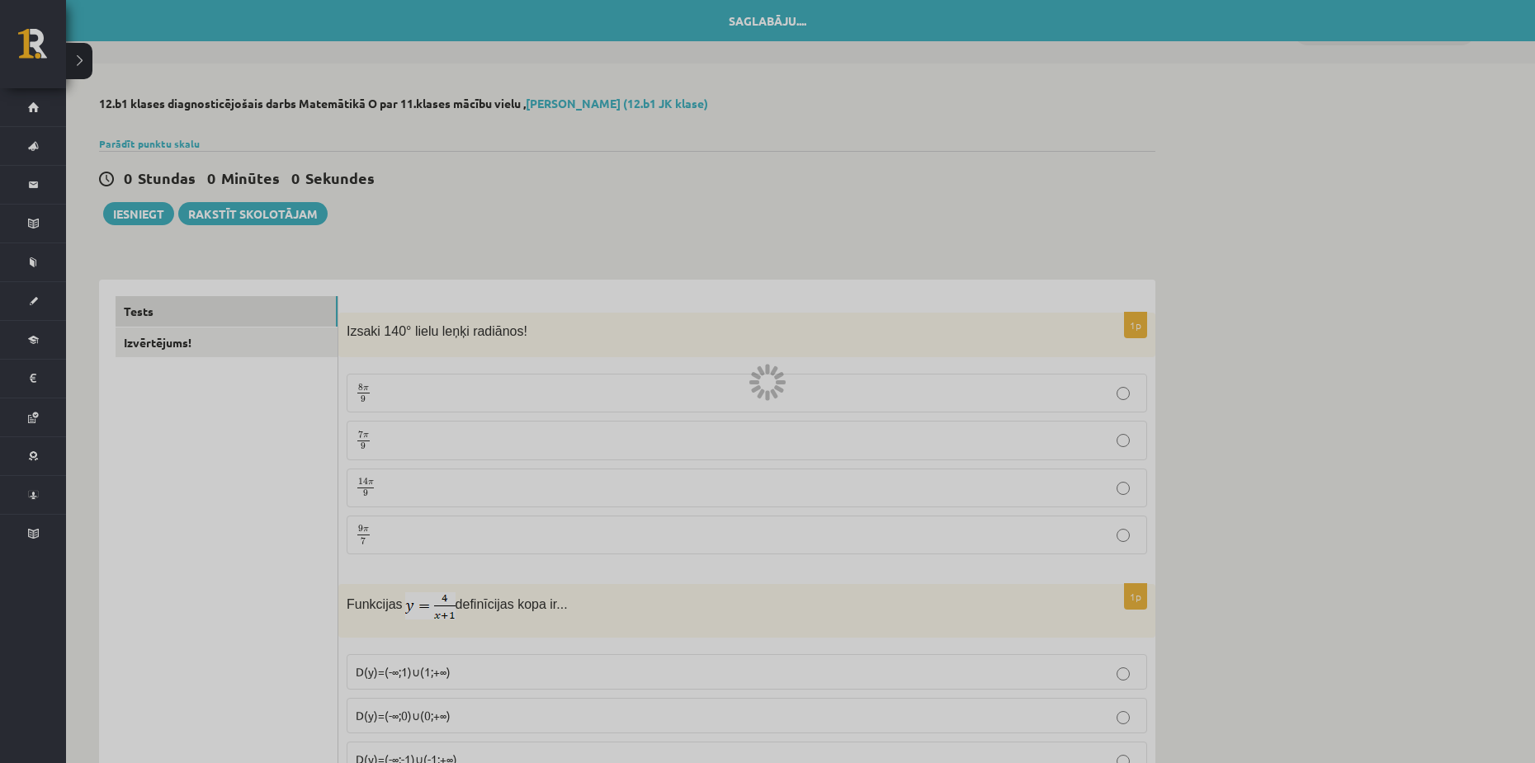
drag, startPoint x: 362, startPoint y: 371, endPoint x: 347, endPoint y: 368, distance: 15.2
click at [357, 370] on div at bounding box center [767, 381] width 1535 height 763
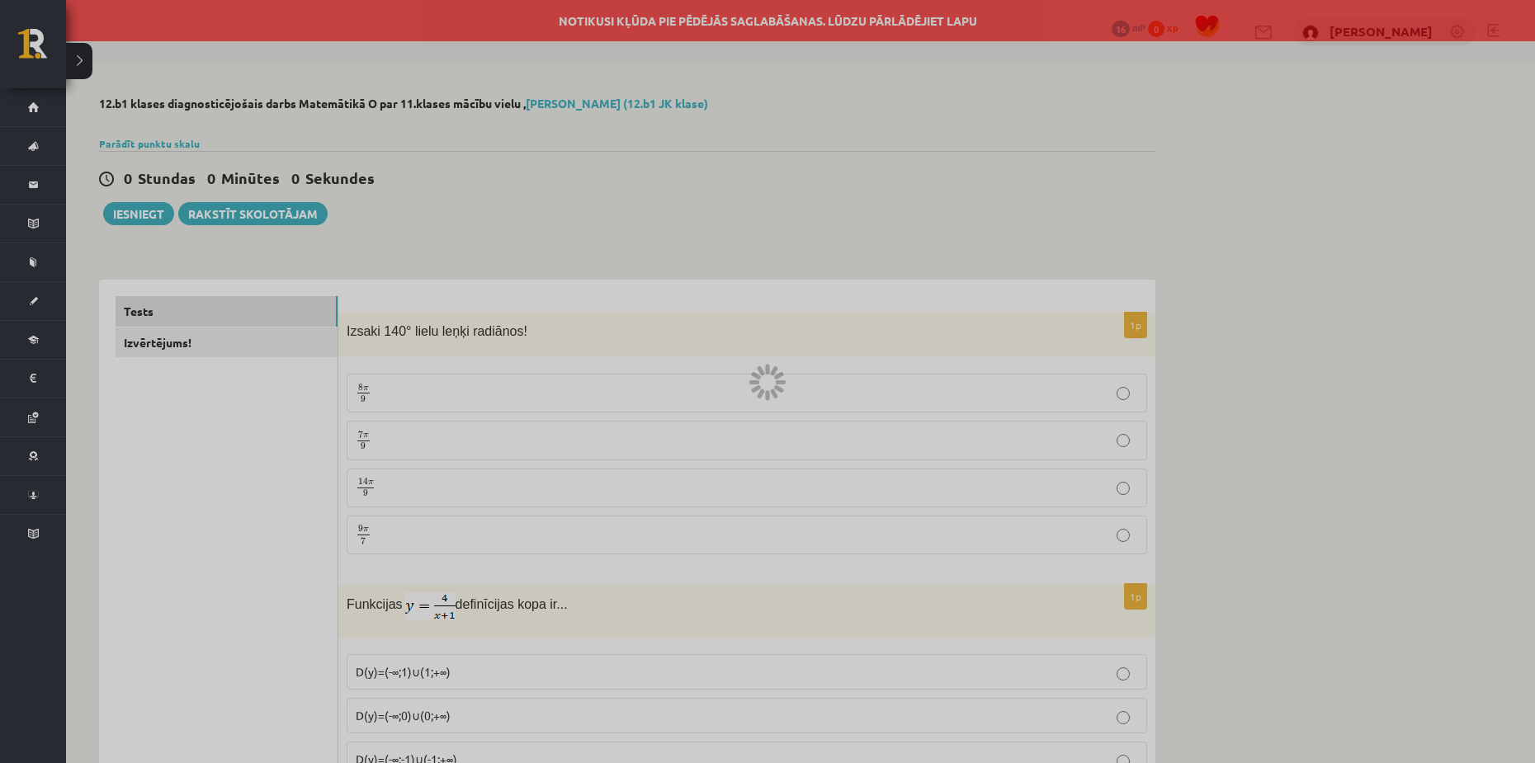
click at [658, 183] on div at bounding box center [767, 381] width 1535 height 763
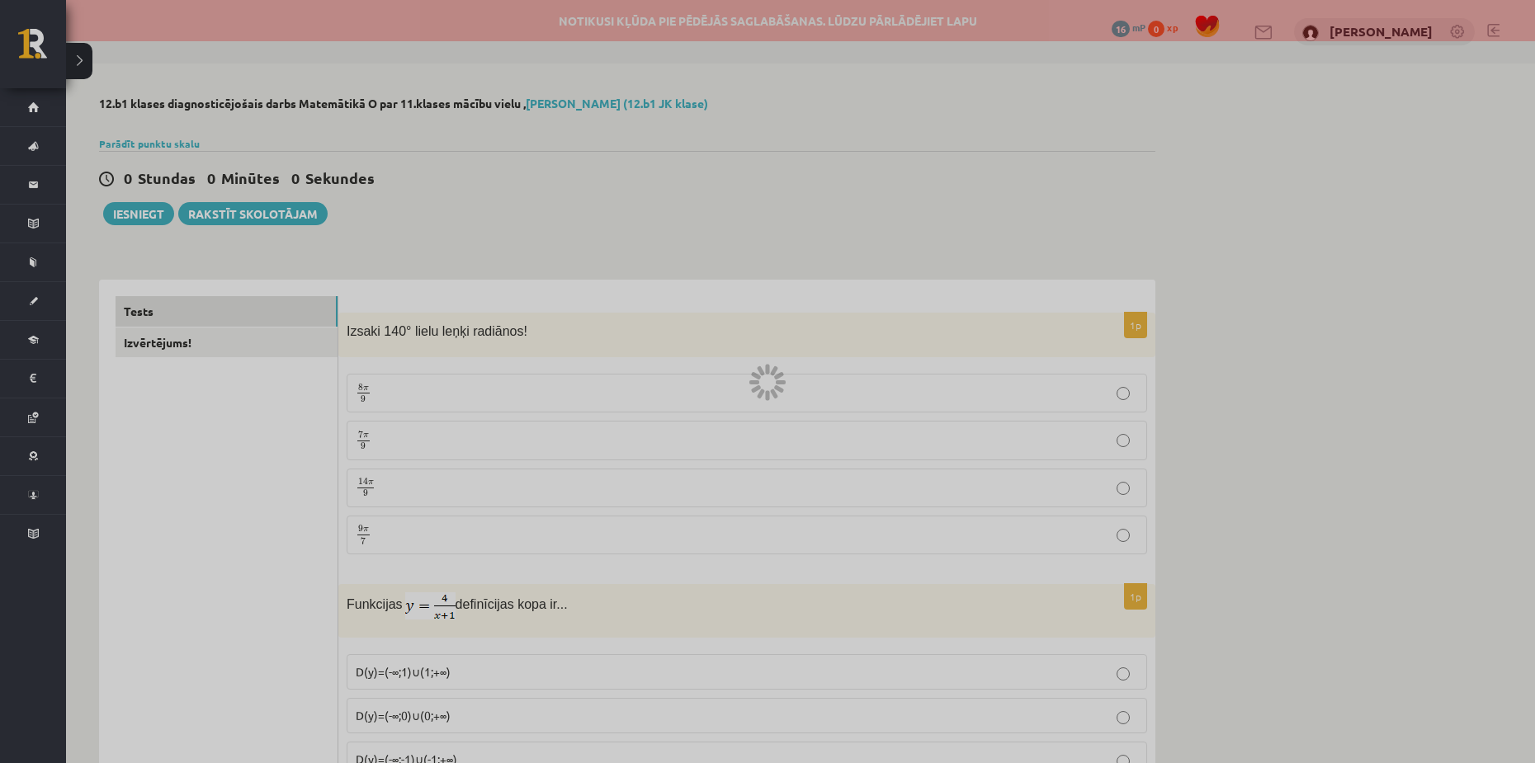
drag, startPoint x: 691, startPoint y: 172, endPoint x: 701, endPoint y: 125, distance: 48.1
click at [692, 172] on div at bounding box center [767, 381] width 1535 height 763
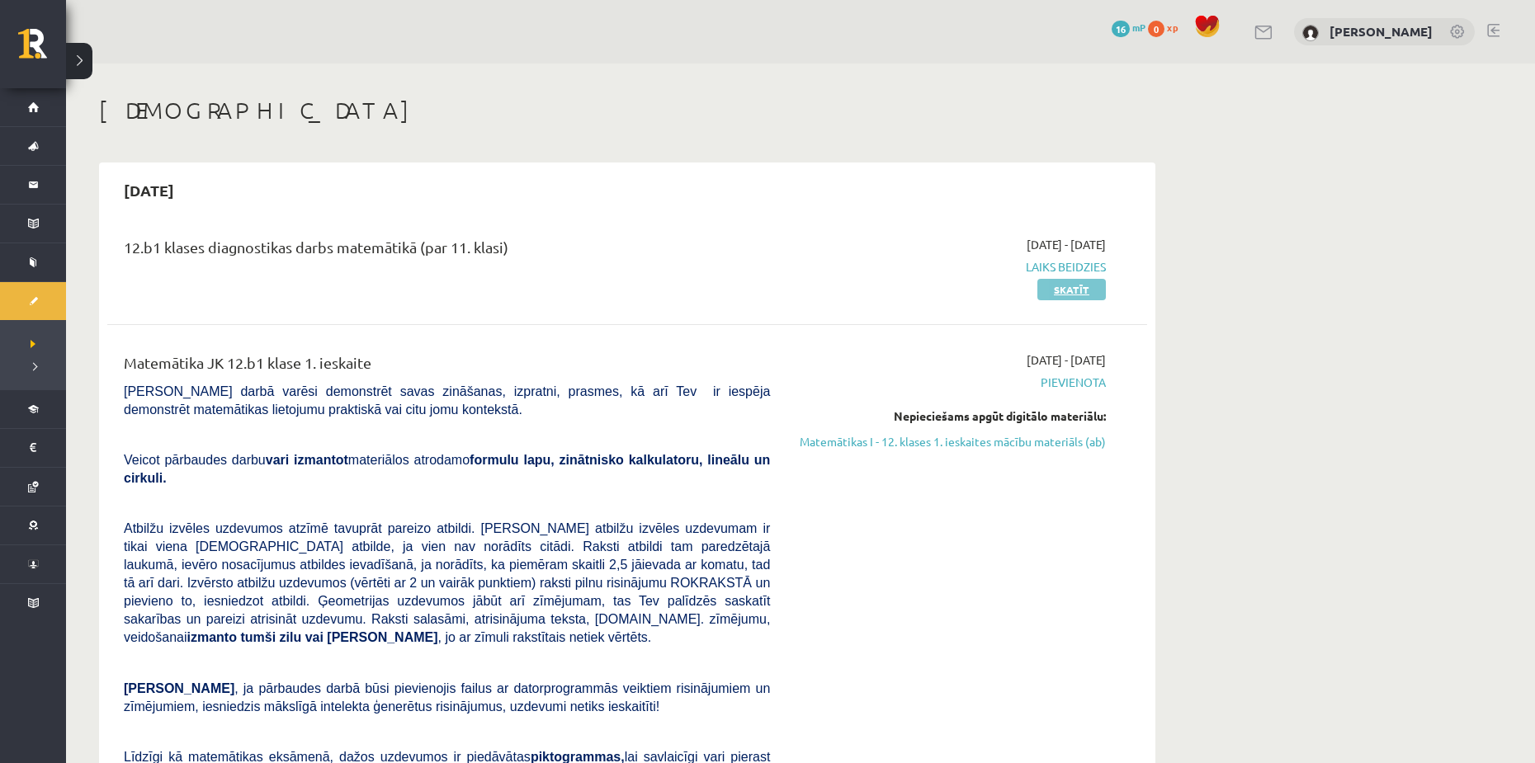
click at [1071, 293] on link "Skatīt" at bounding box center [1071, 289] width 69 height 21
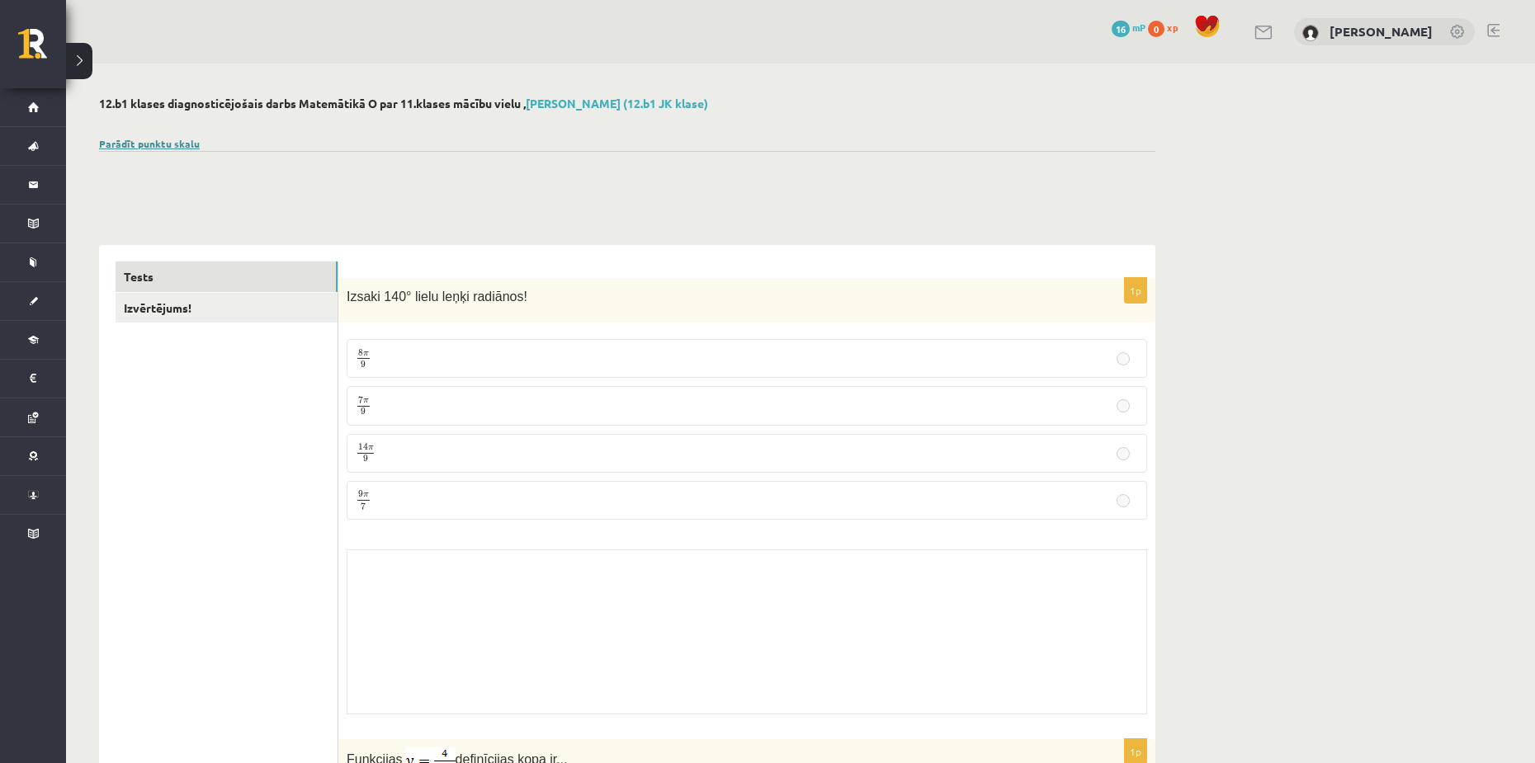
click at [168, 141] on link "Parādīt punktu skalu" at bounding box center [149, 143] width 101 height 13
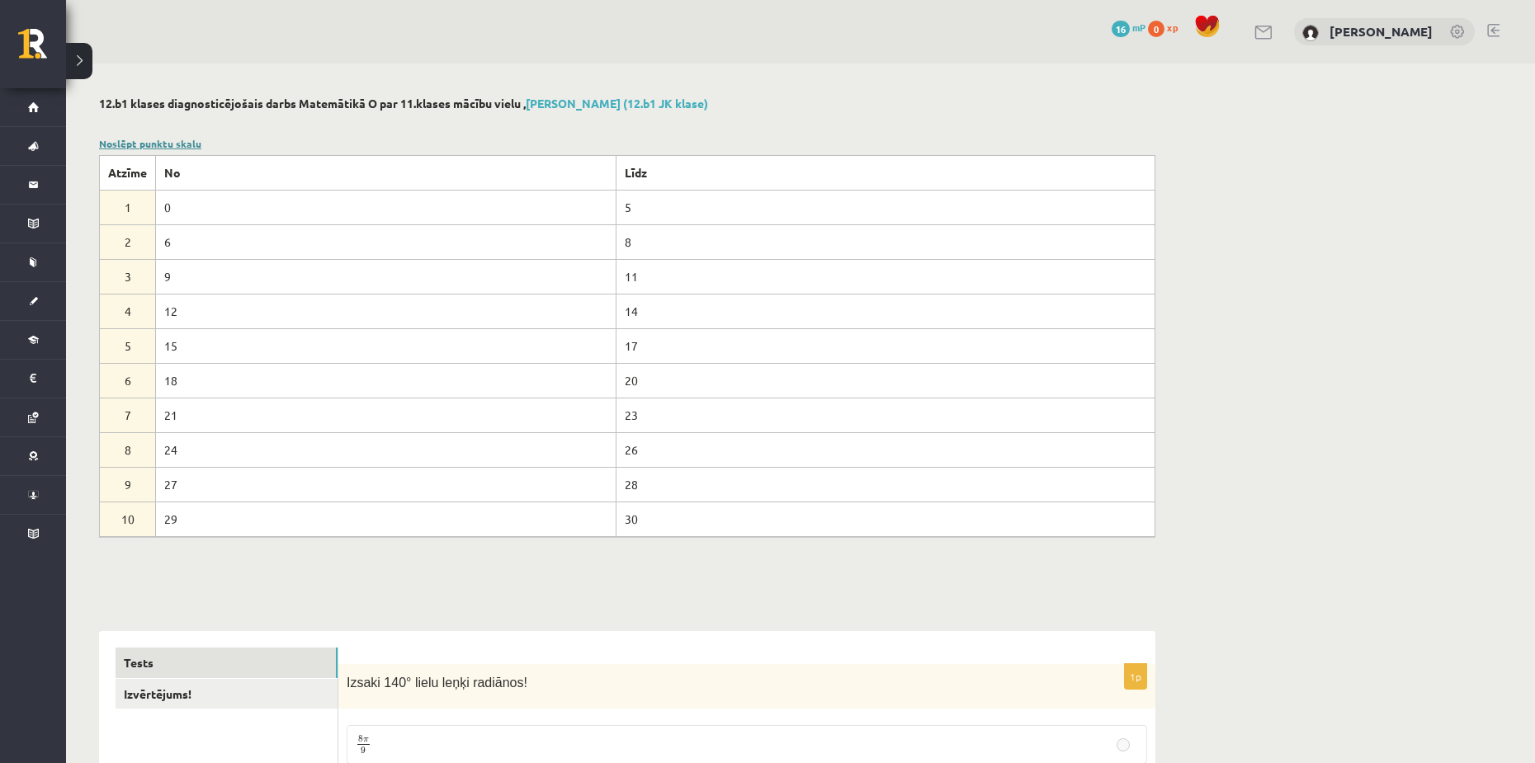
drag, startPoint x: 133, startPoint y: 135, endPoint x: 139, endPoint y: 145, distance: 11.9
click at [134, 136] on div "Noslēpt punktu skalu Atzīme No Līdz 1 0 5 2 6 8 3 9 11 4 12 14 5 15 17 6 18 20 …" at bounding box center [627, 336] width 1056 height 401
click at [139, 145] on link "Noslēpt punktu skalu" at bounding box center [150, 143] width 102 height 13
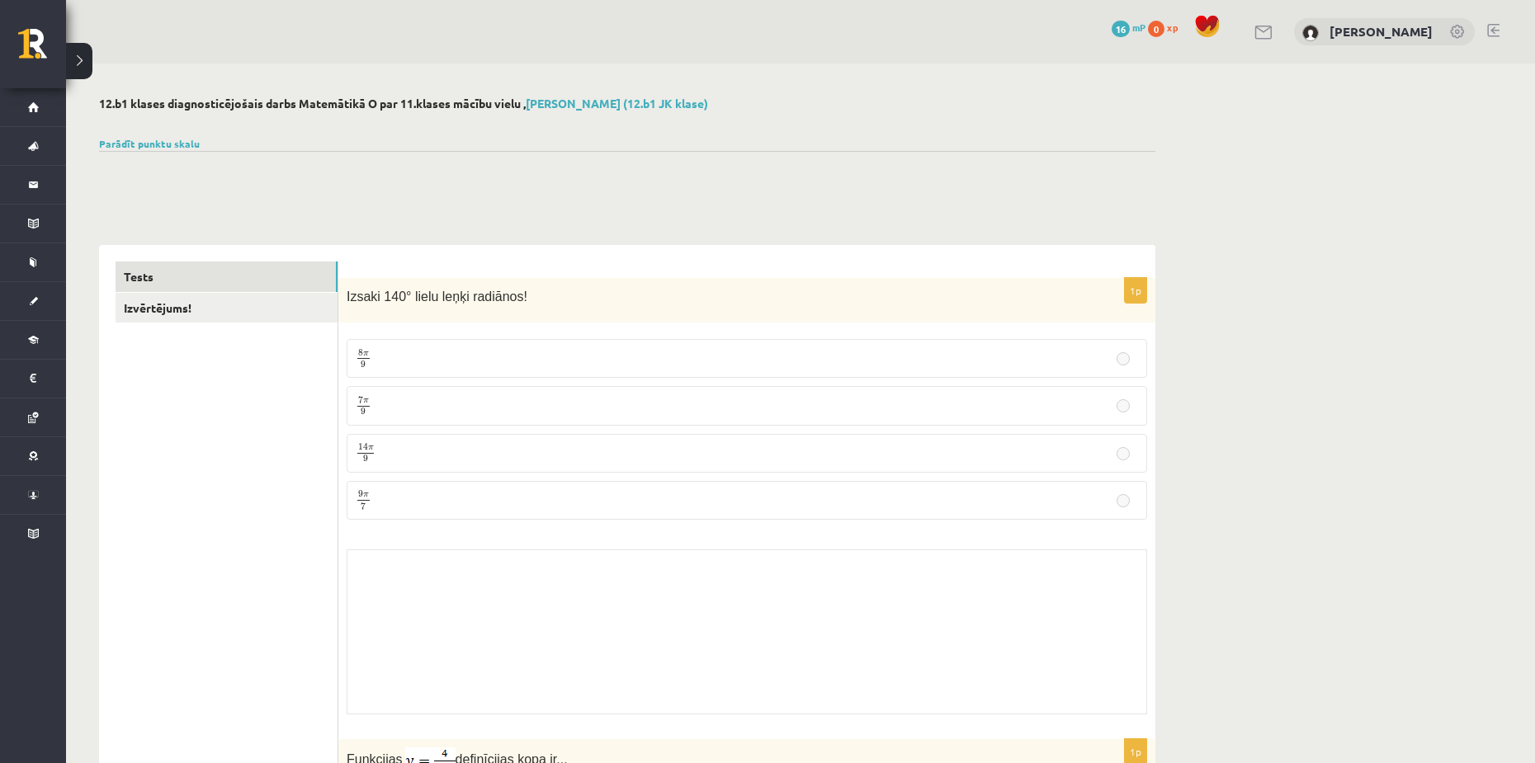
drag, startPoint x: 295, startPoint y: 196, endPoint x: 357, endPoint y: 565, distance: 373.1
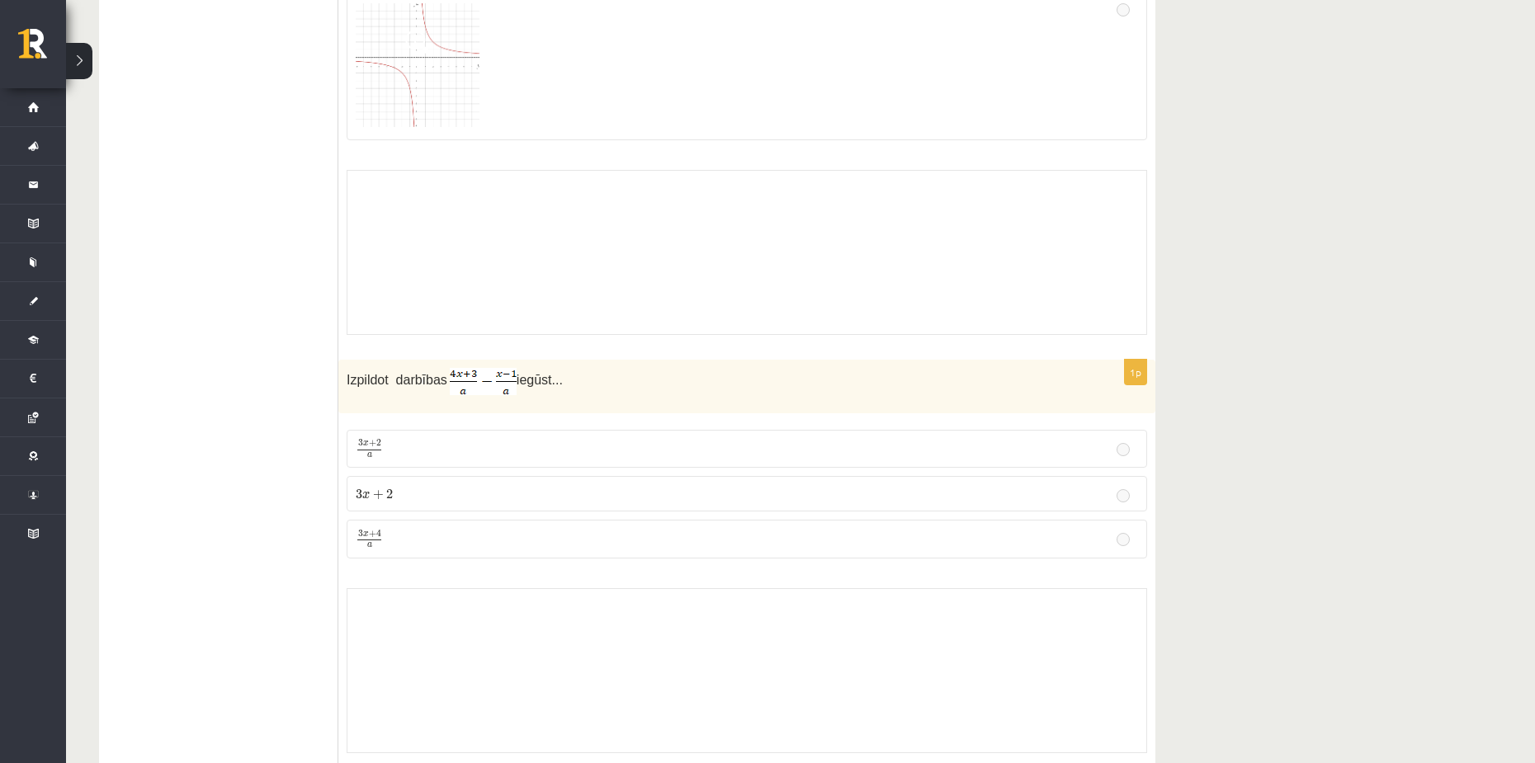
drag, startPoint x: 308, startPoint y: 521, endPoint x: 337, endPoint y: 246, distance: 276.4
click at [357, 172] on div "Skolotāja pielikums" at bounding box center [747, 254] width 801 height 165
drag, startPoint x: 344, startPoint y: 328, endPoint x: 366, endPoint y: 148, distance: 182.0
drag, startPoint x: 272, startPoint y: 163, endPoint x: 267, endPoint y: 189, distance: 26.9
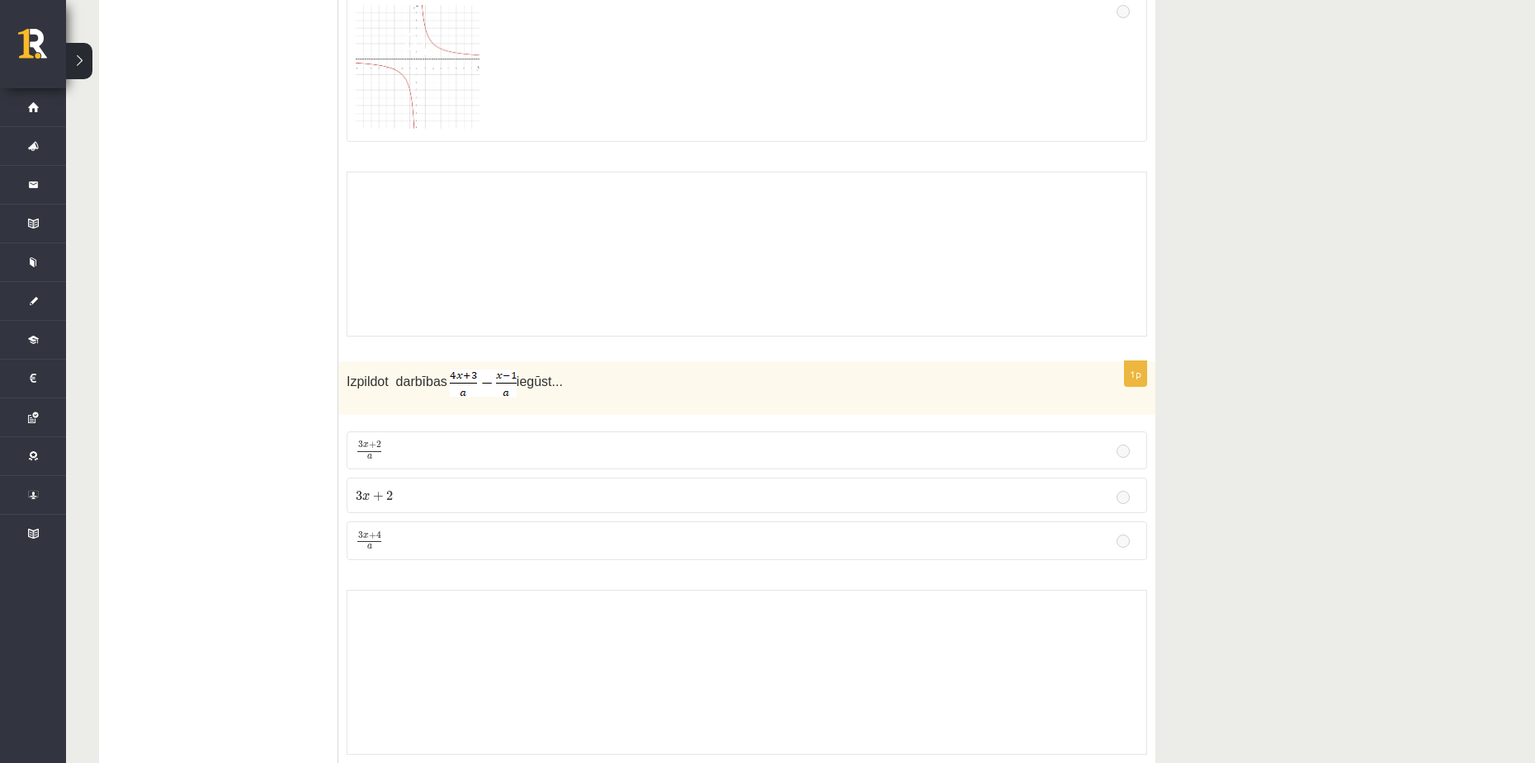
drag, startPoint x: 239, startPoint y: 359, endPoint x: 282, endPoint y: 130, distance: 232.8
drag, startPoint x: 280, startPoint y: 139, endPoint x: 271, endPoint y: 295, distance: 155.4
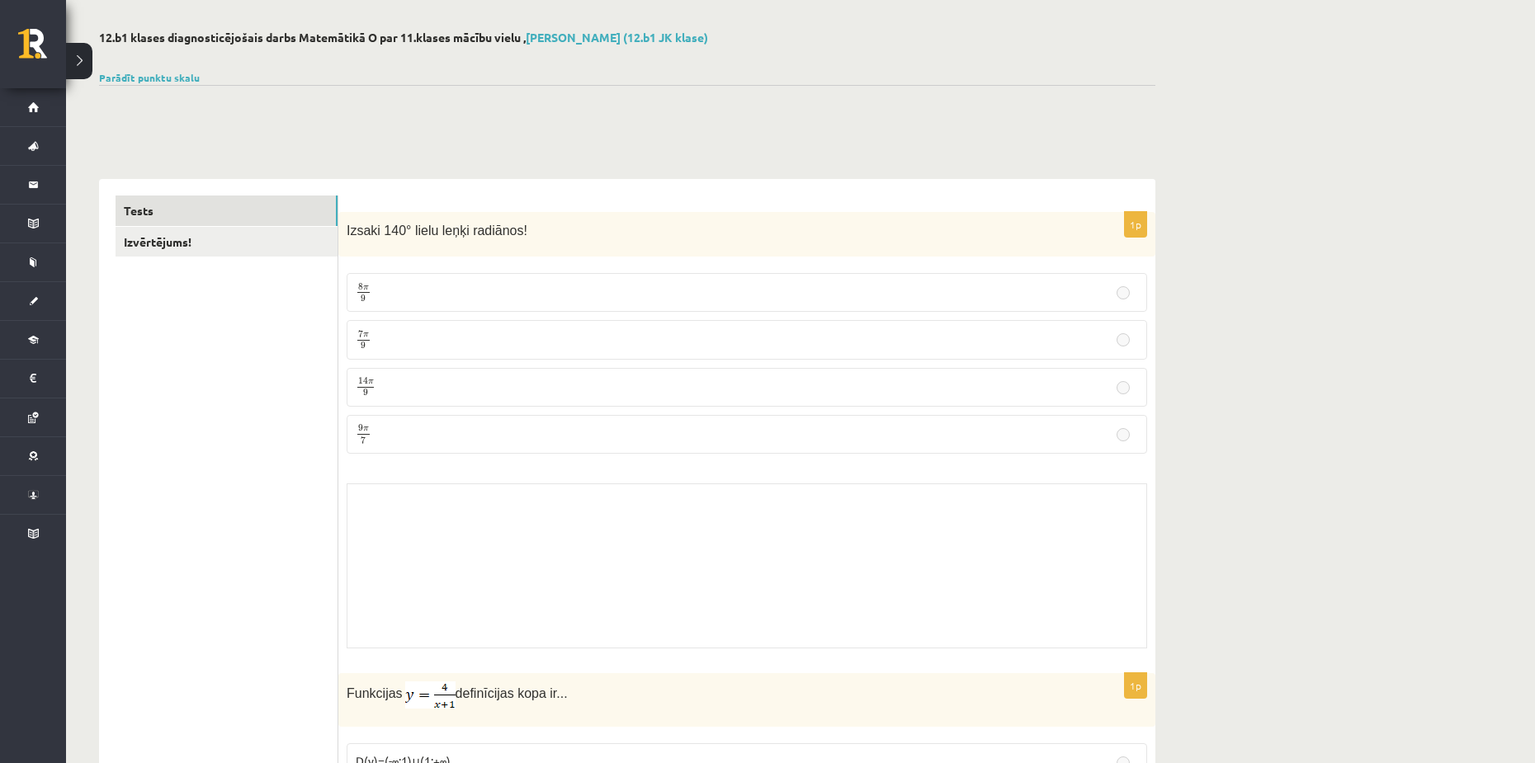
scroll to position [0, 0]
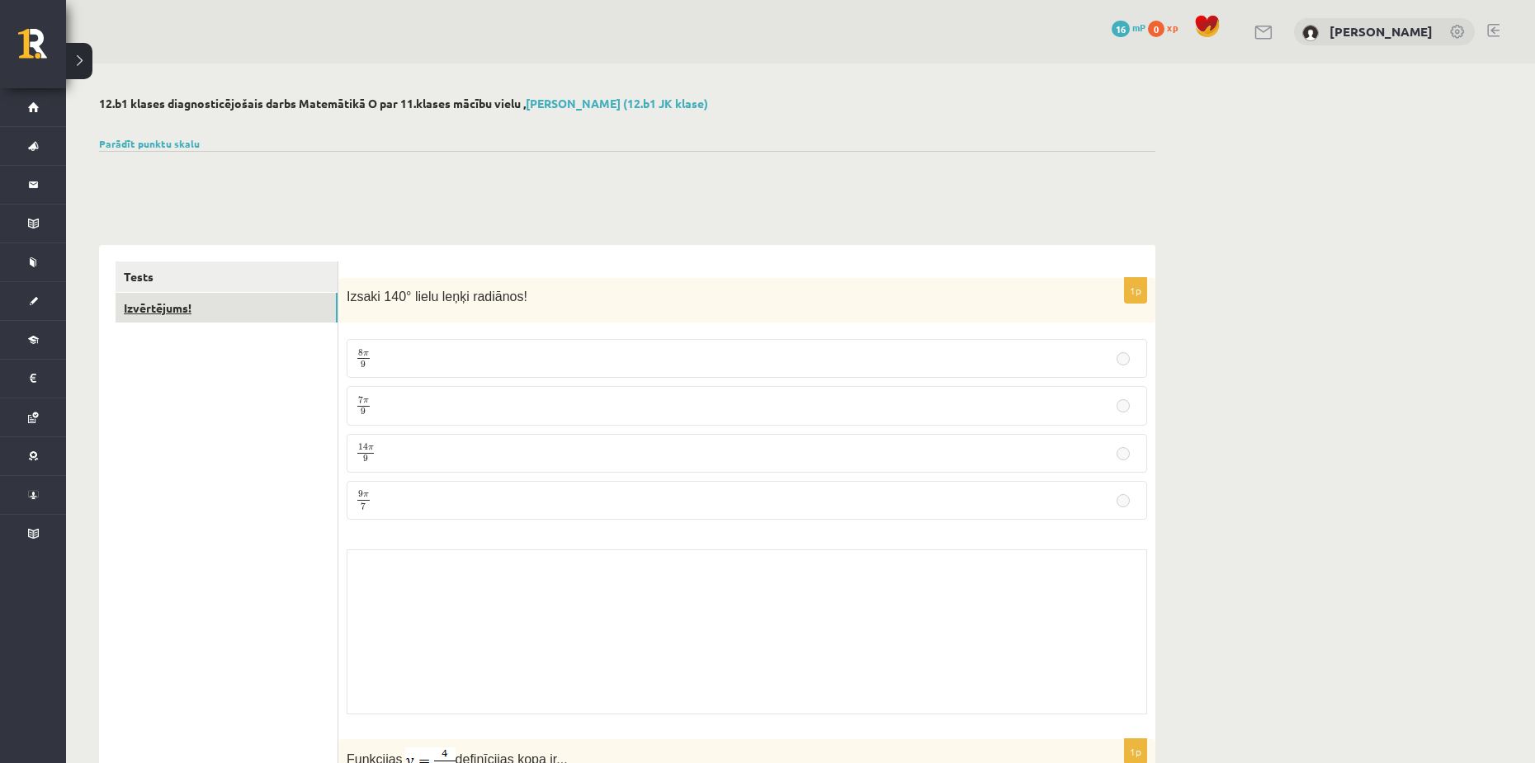
click at [178, 302] on link "Izvērtējums!" at bounding box center [227, 308] width 222 height 31
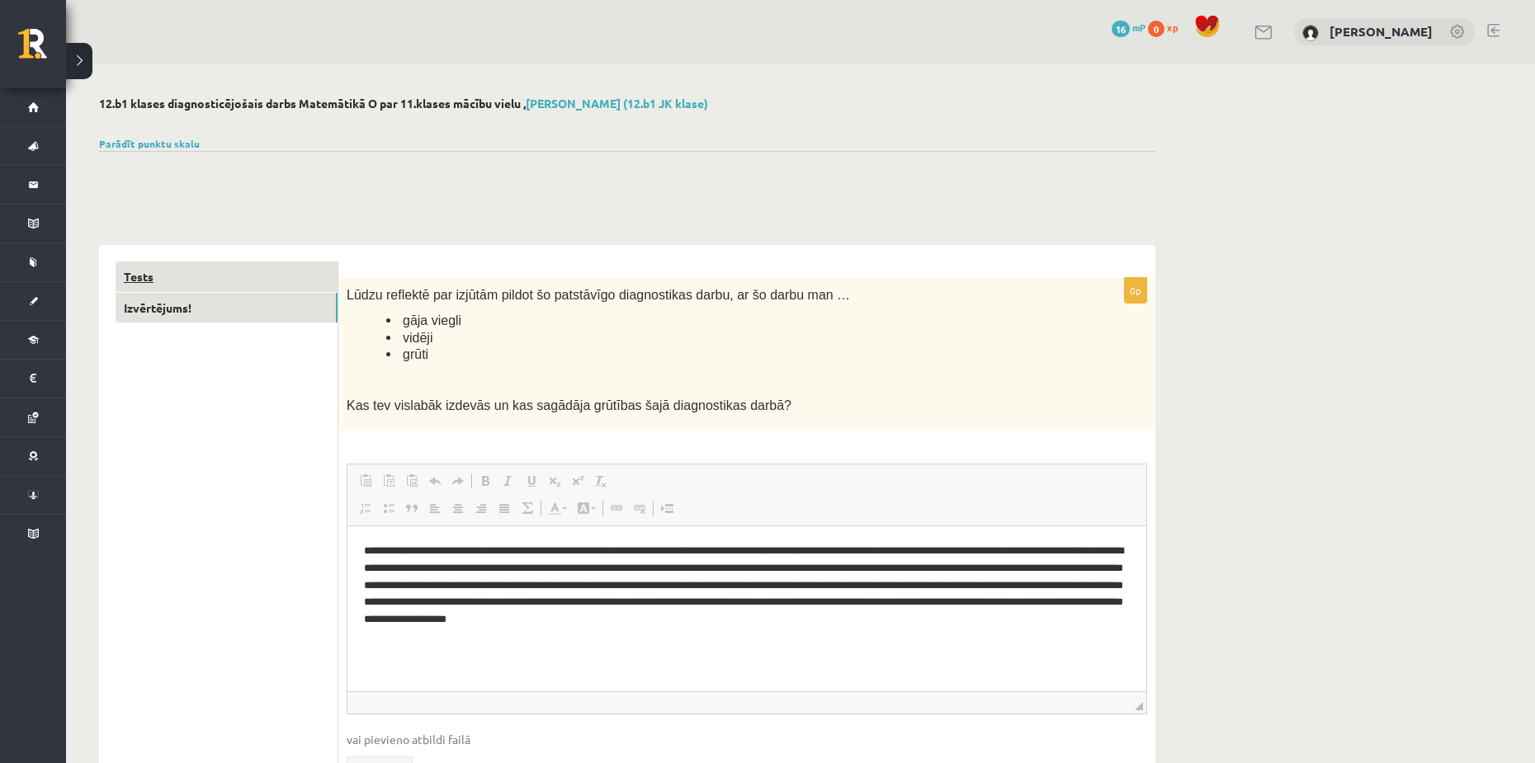
click at [176, 270] on link "Tests" at bounding box center [227, 277] width 222 height 31
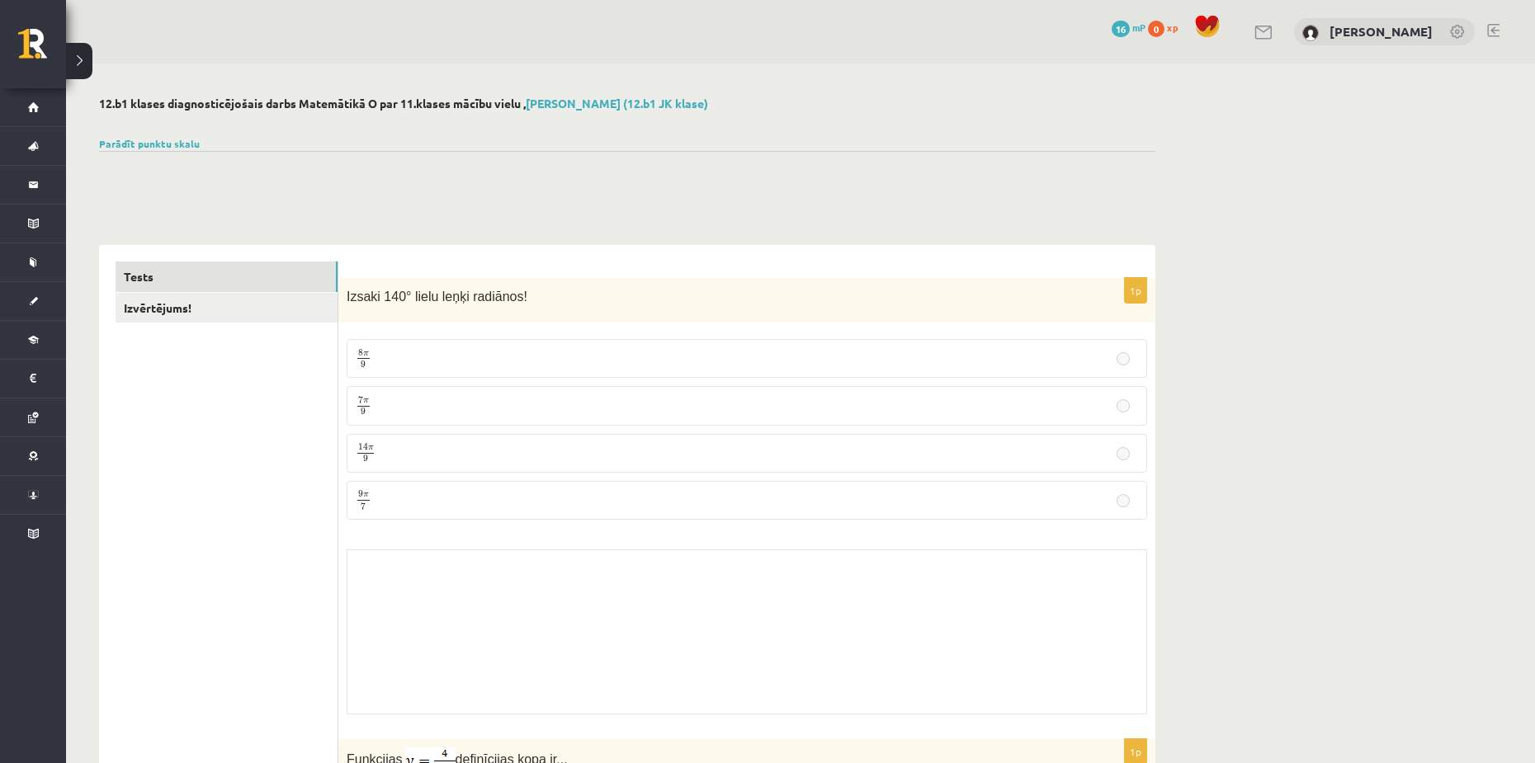
click at [1039, 360] on p "8 π 9 8 π 9" at bounding box center [747, 358] width 782 height 21
click at [1051, 414] on p "7 π 9 7 π 9" at bounding box center [747, 405] width 782 height 21
click at [165, 148] on link "Parādīt punktu skalu" at bounding box center [149, 143] width 101 height 13
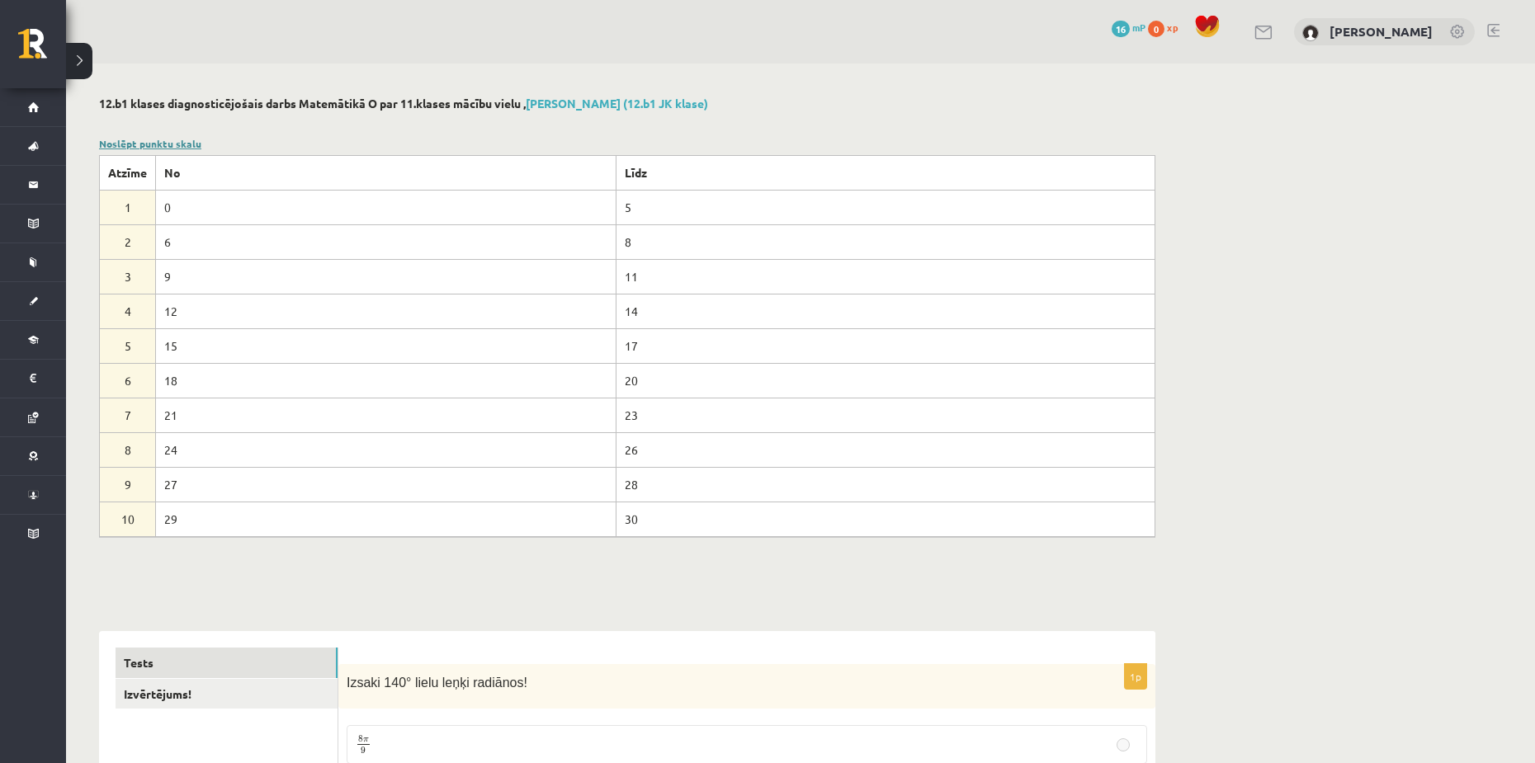
click at [159, 144] on link "Noslēpt punktu skalu" at bounding box center [150, 143] width 102 height 13
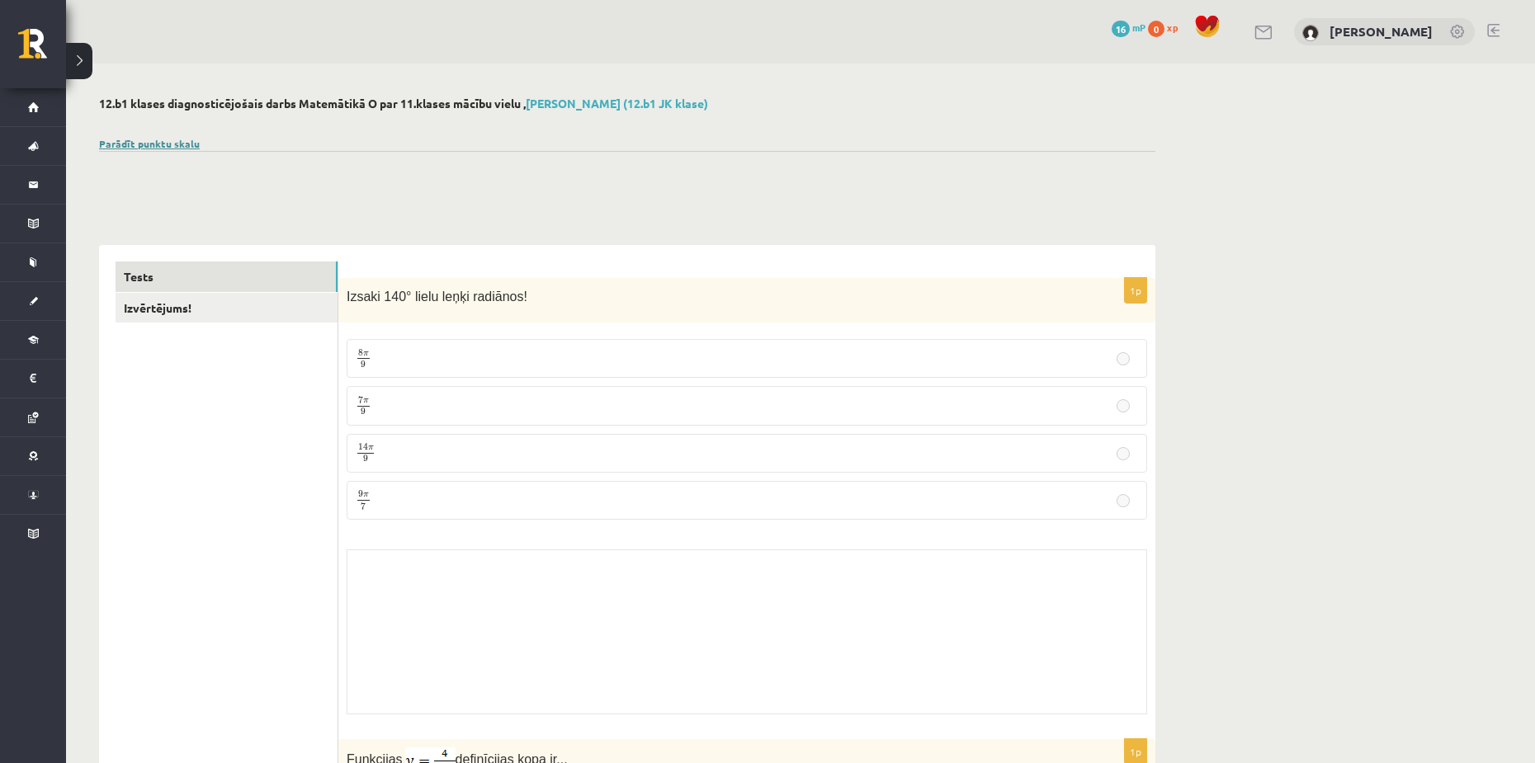
click at [159, 144] on link "Parādīt punktu skalu" at bounding box center [149, 143] width 101 height 13
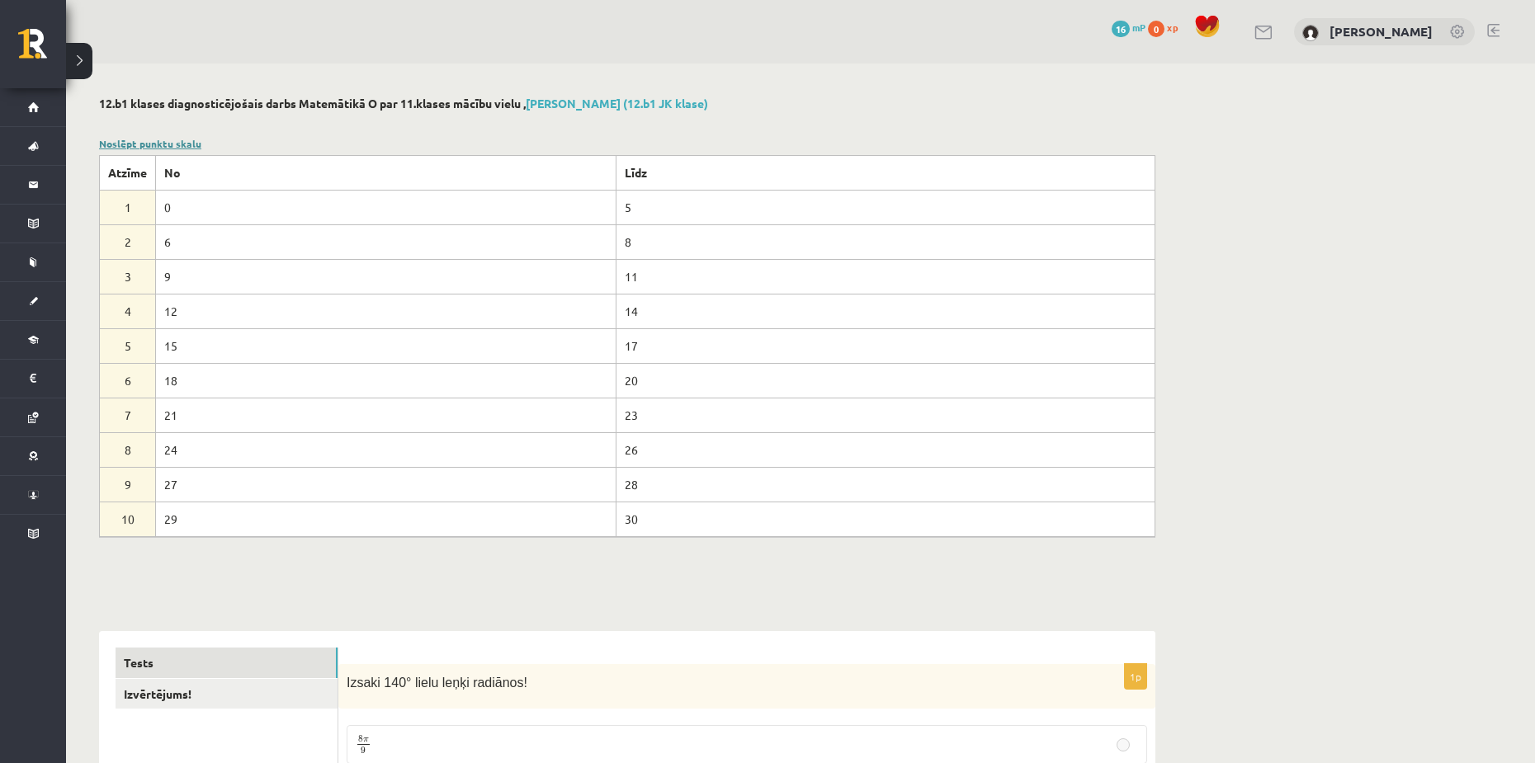
click at [148, 143] on link "Noslēpt punktu skalu" at bounding box center [150, 143] width 102 height 13
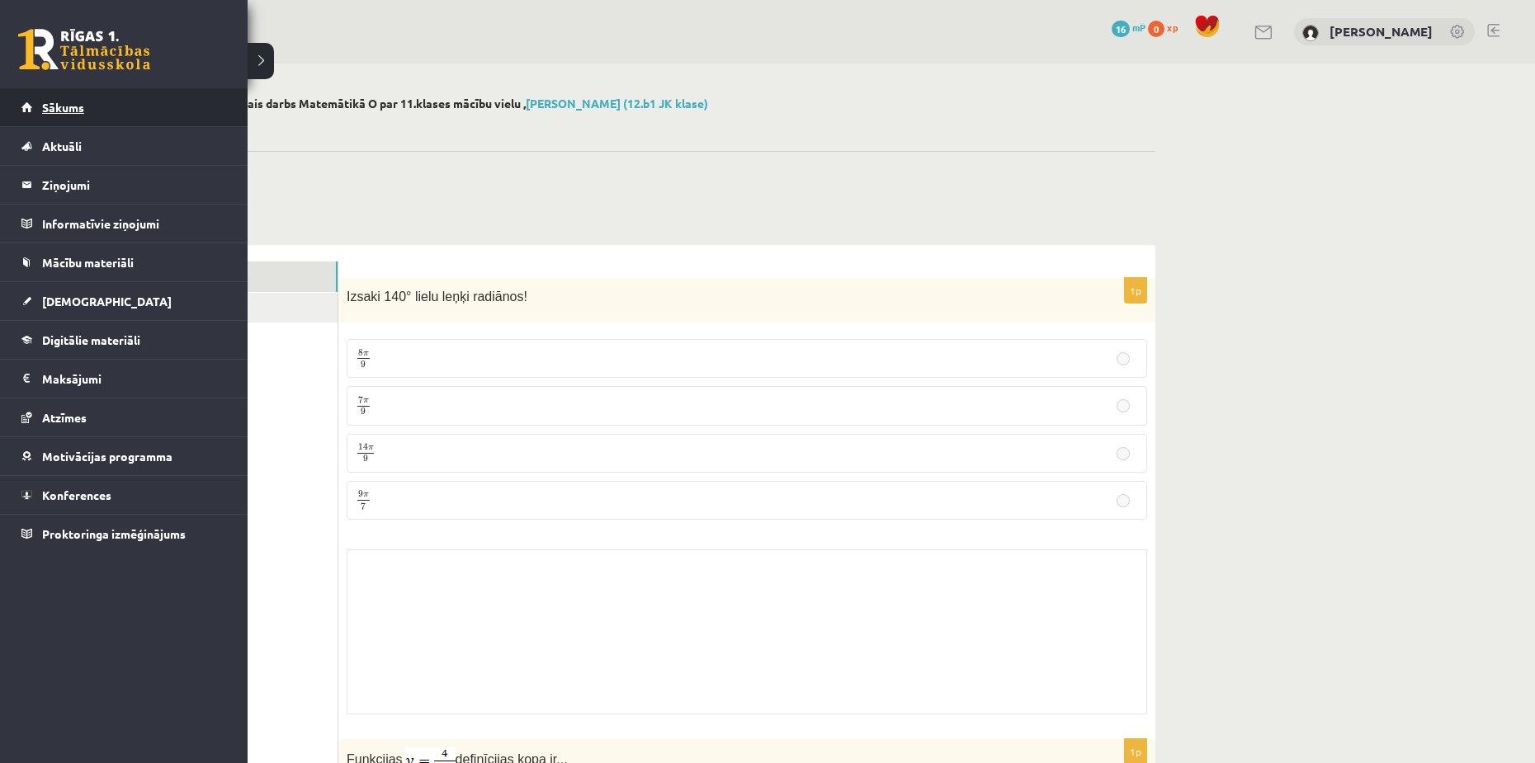
click at [38, 104] on link "Sākums" at bounding box center [124, 107] width 206 height 38
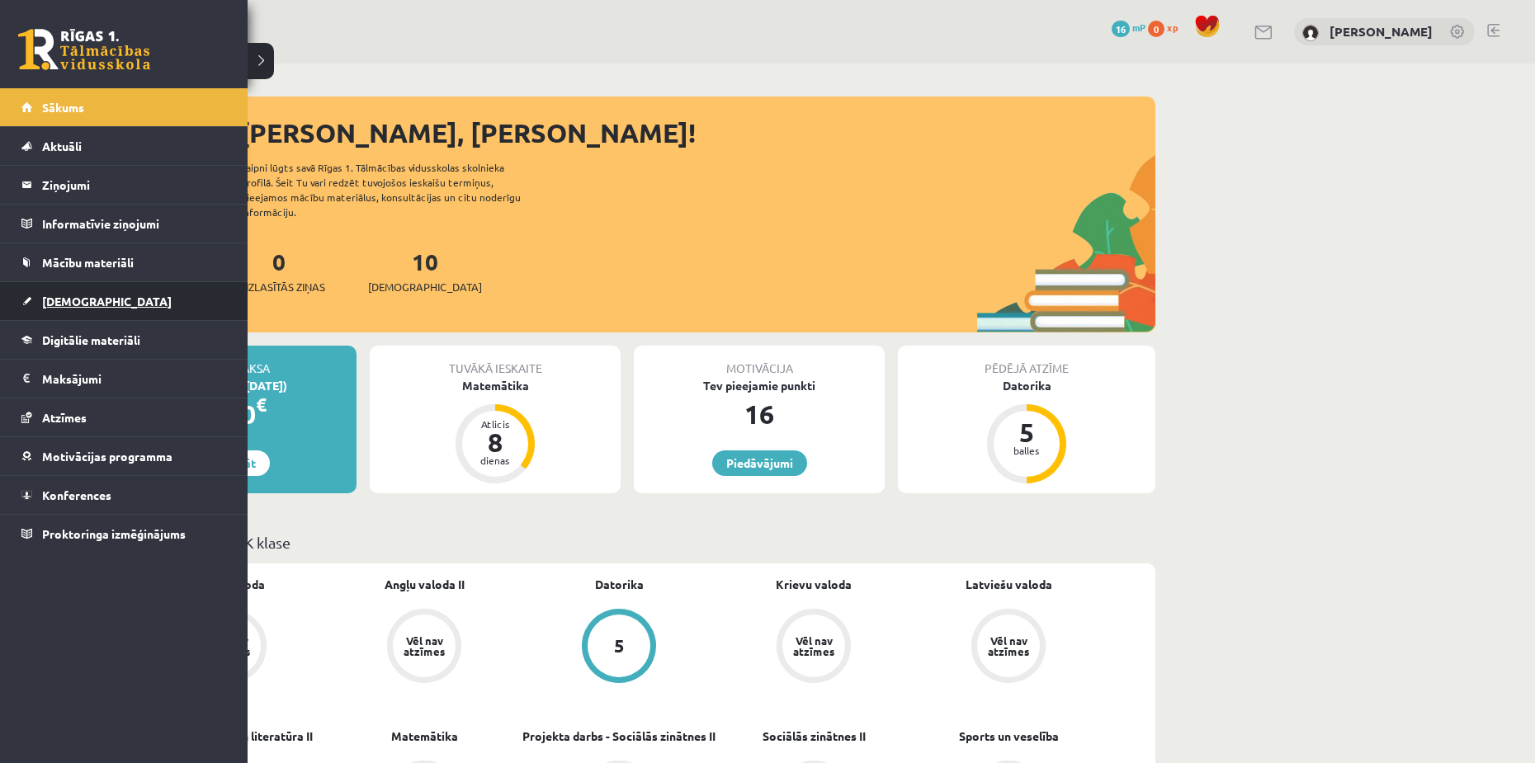
click at [63, 302] on span "[DEMOGRAPHIC_DATA]" at bounding box center [107, 301] width 130 height 15
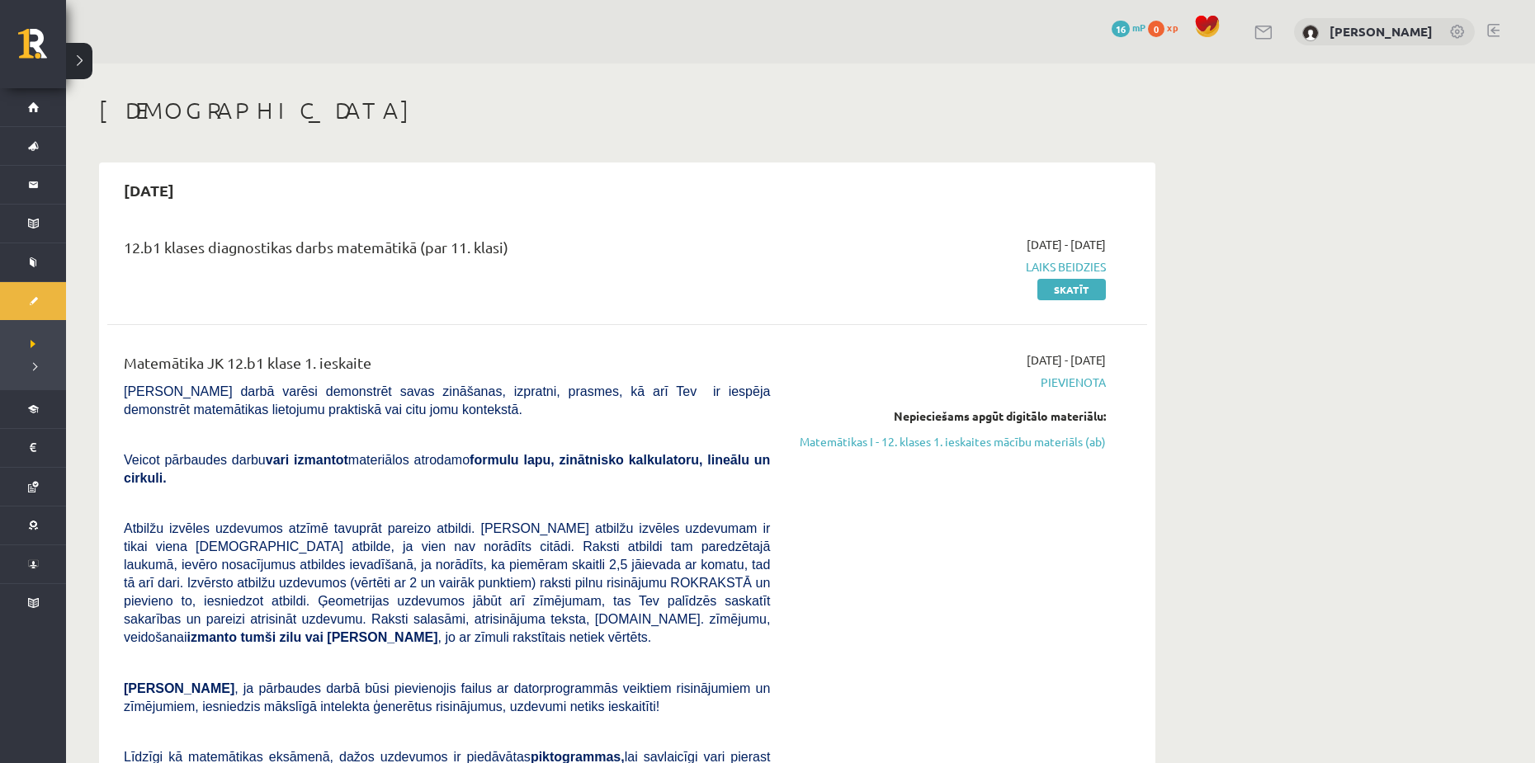
click at [1068, 263] on span "Laiks beidzies" at bounding box center [950, 266] width 311 height 17
click at [1070, 233] on div "12.b1 klases diagnostikas darbs matemātikā (par 11. klasi) [DATE] - [DATE] Laik…" at bounding box center [627, 267] width 1040 height 95
click at [392, 247] on div "12.b1 klases diagnostikas darbs matemātikā (par 11. klasi)" at bounding box center [447, 251] width 646 height 31
click at [1255, 31] on div "0 Dāvanas 16 mP 0 xp [PERSON_NAME]" at bounding box center [800, 32] width 1469 height 64
click at [1073, 287] on link "Skatīt" at bounding box center [1071, 289] width 69 height 21
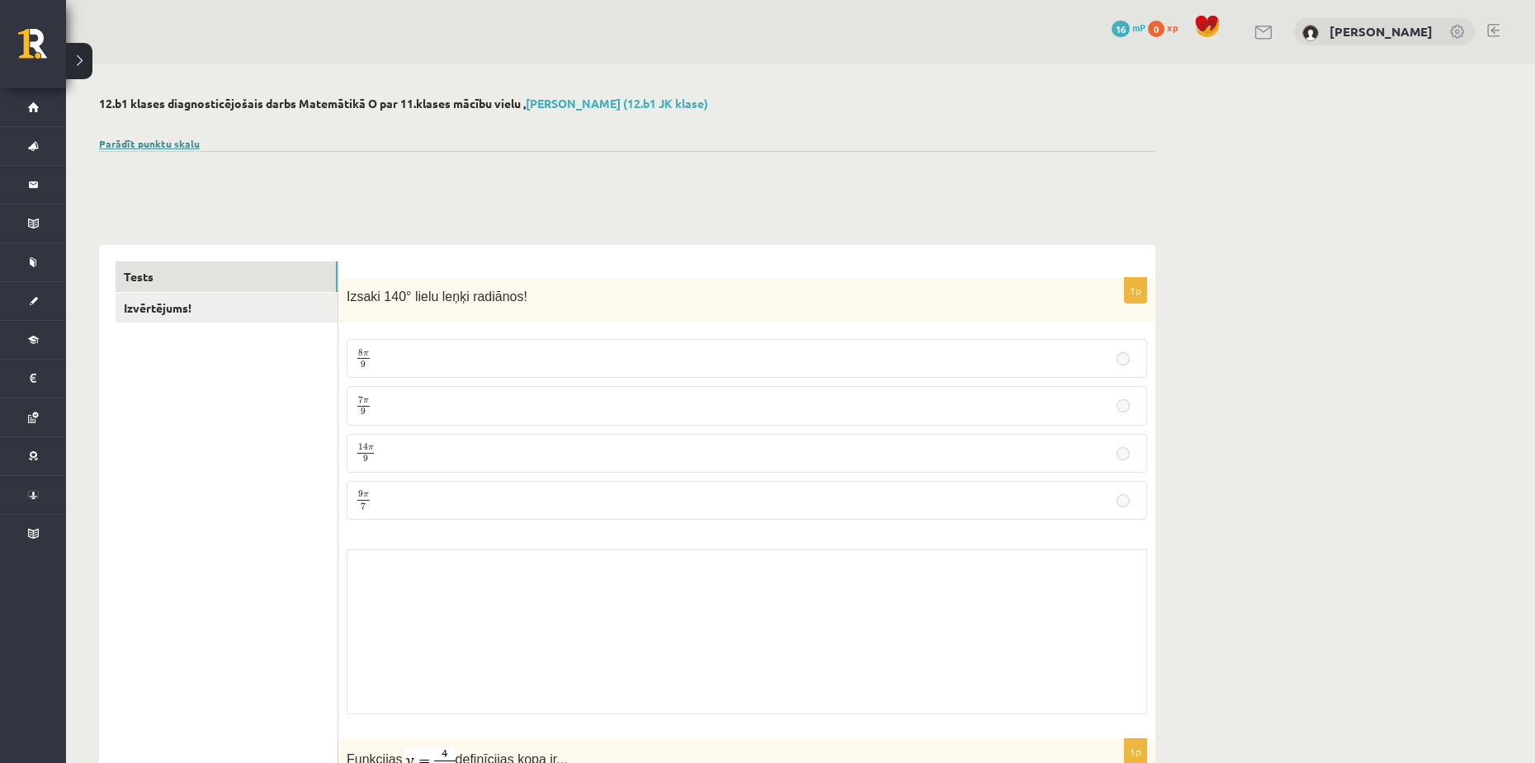
click at [160, 146] on link "Parādīt punktu skalu" at bounding box center [149, 143] width 101 height 13
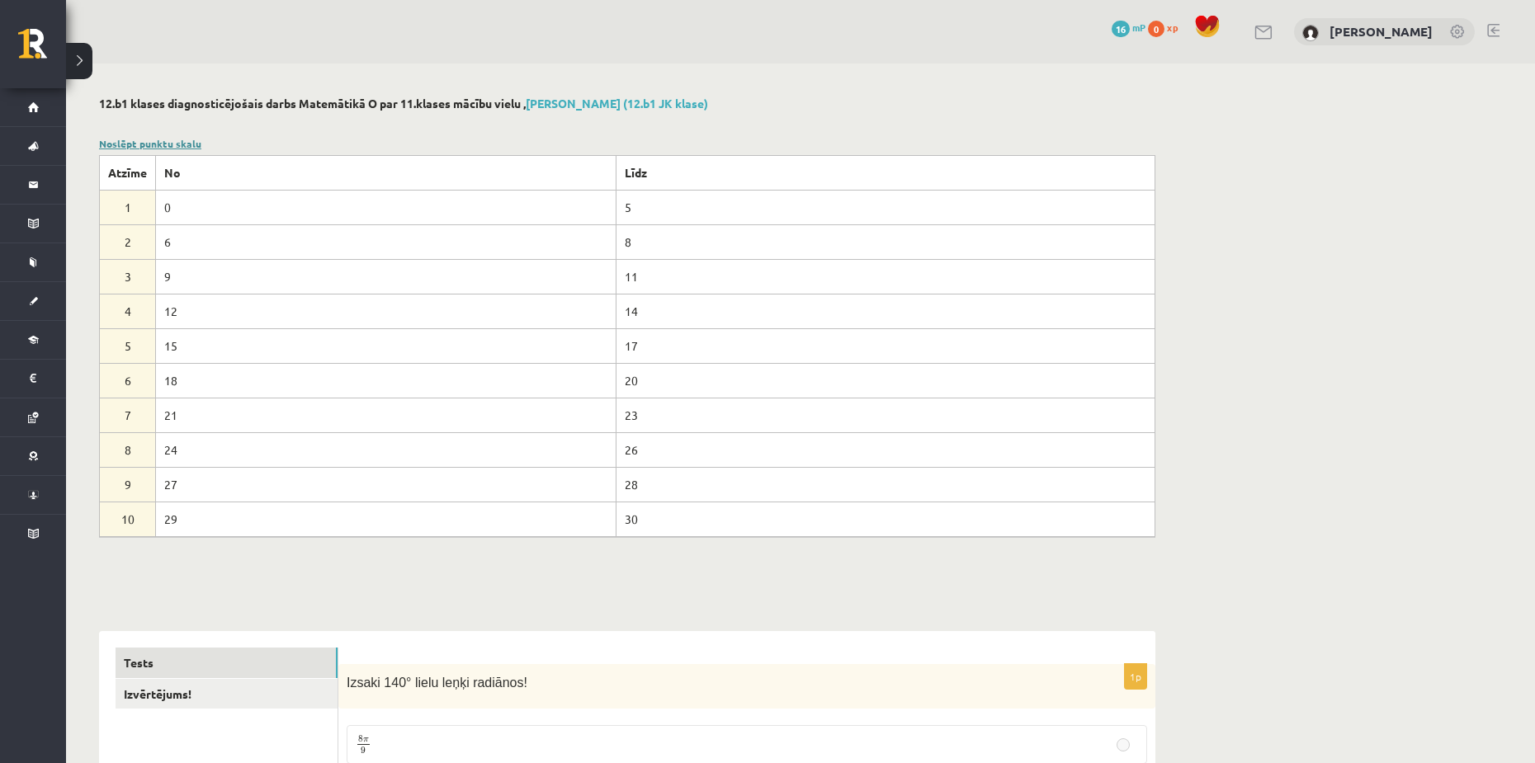
click link "Noslēpt punktu skalu"
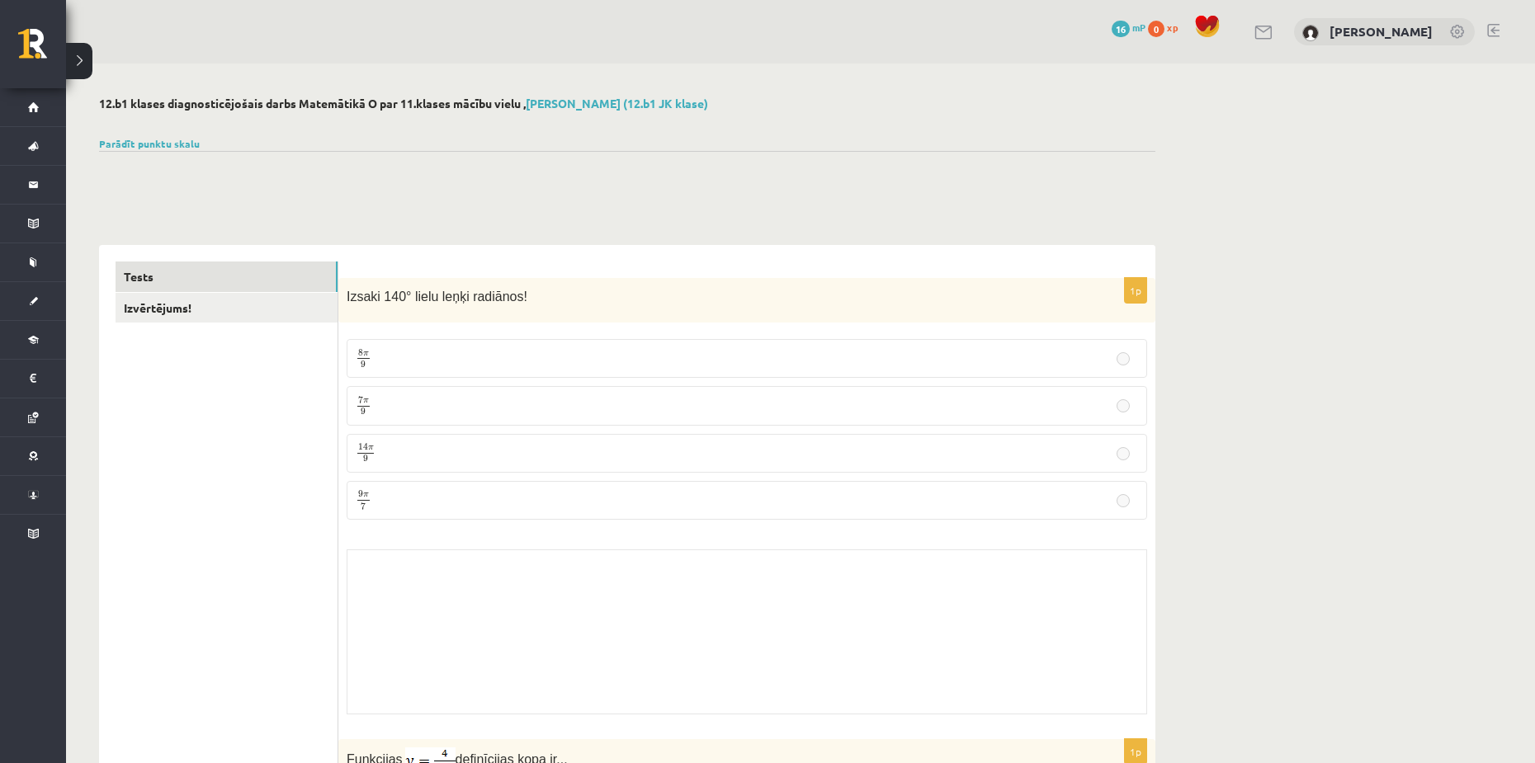
click div "[PERSON_NAME]"
click link "[PERSON_NAME]"
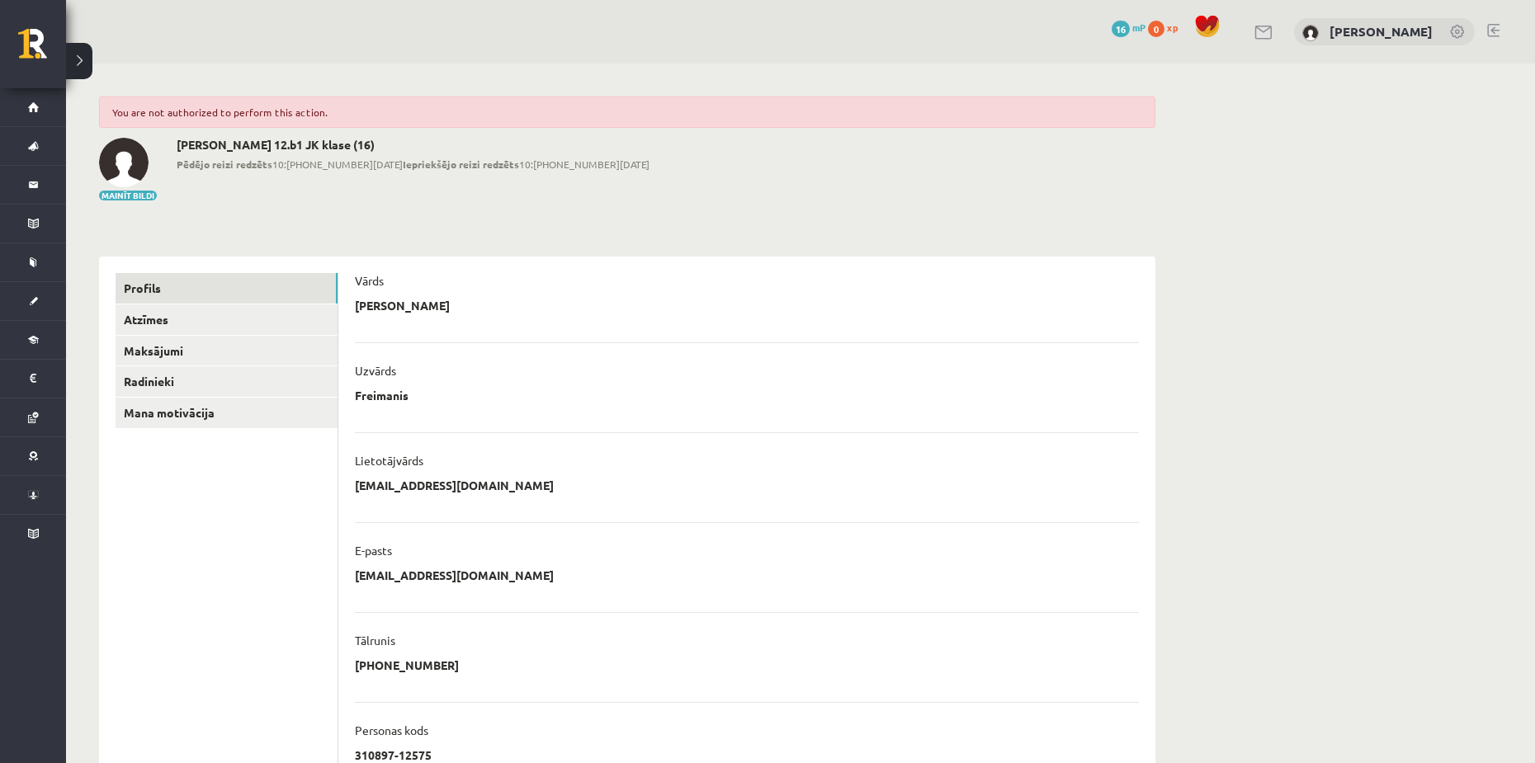
click at [298, 114] on div "You are not authorized to perform this action." at bounding box center [627, 112] width 1056 height 31
click at [176, 380] on link "Radinieki" at bounding box center [227, 381] width 222 height 31
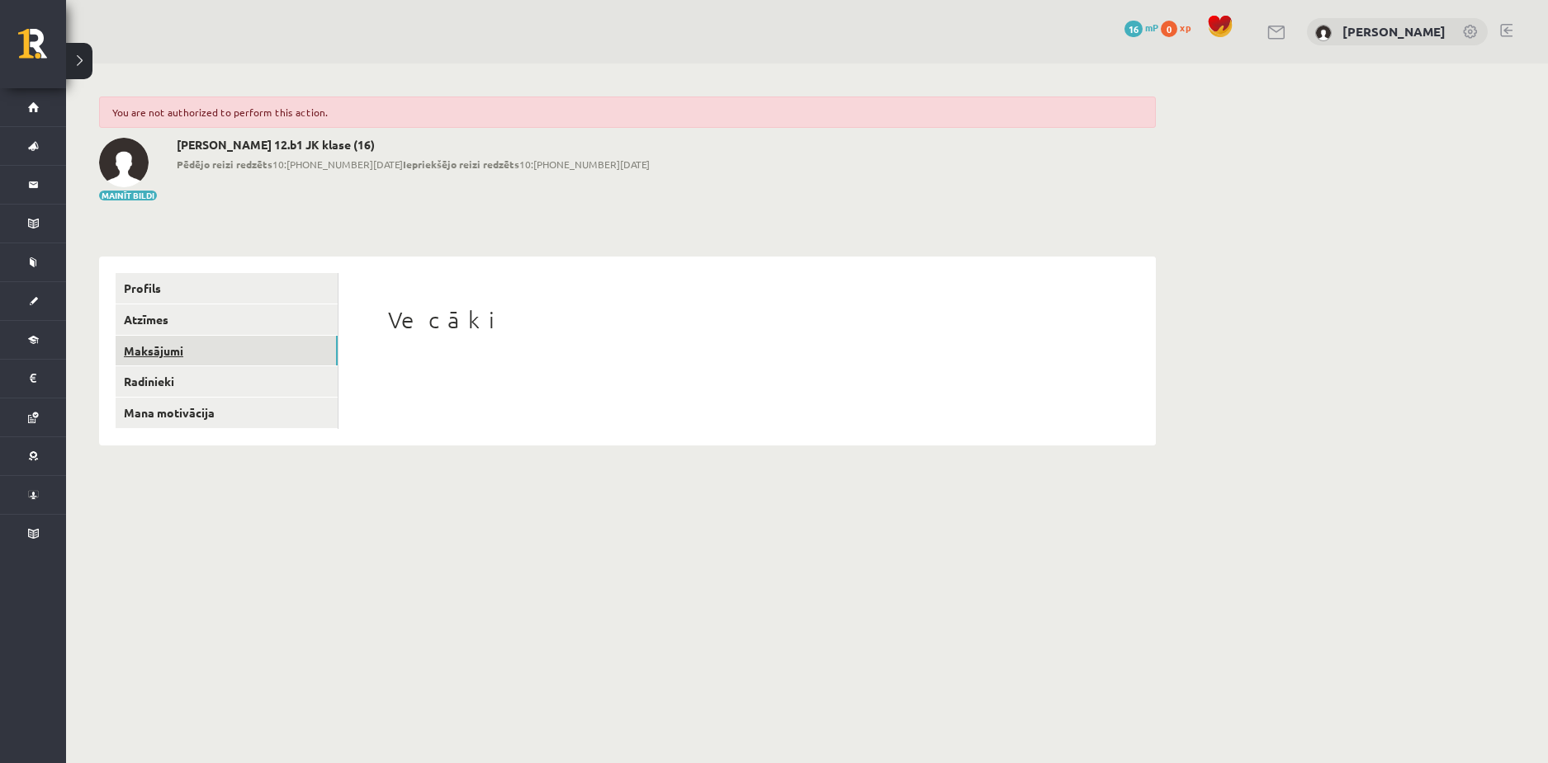
click at [178, 347] on link "Maksājumi" at bounding box center [227, 351] width 222 height 31
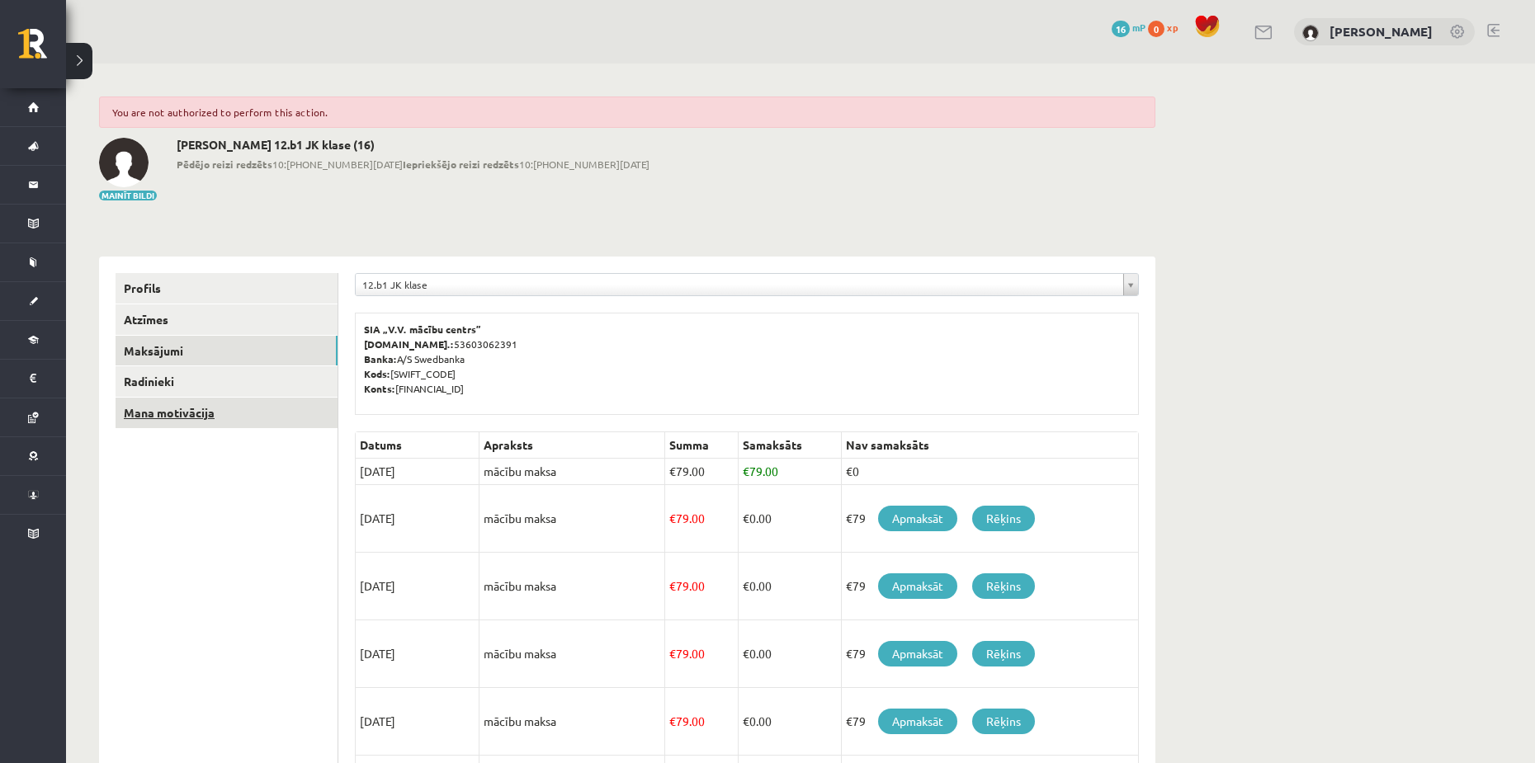
click at [178, 409] on link "Mana motivācija" at bounding box center [227, 413] width 222 height 31
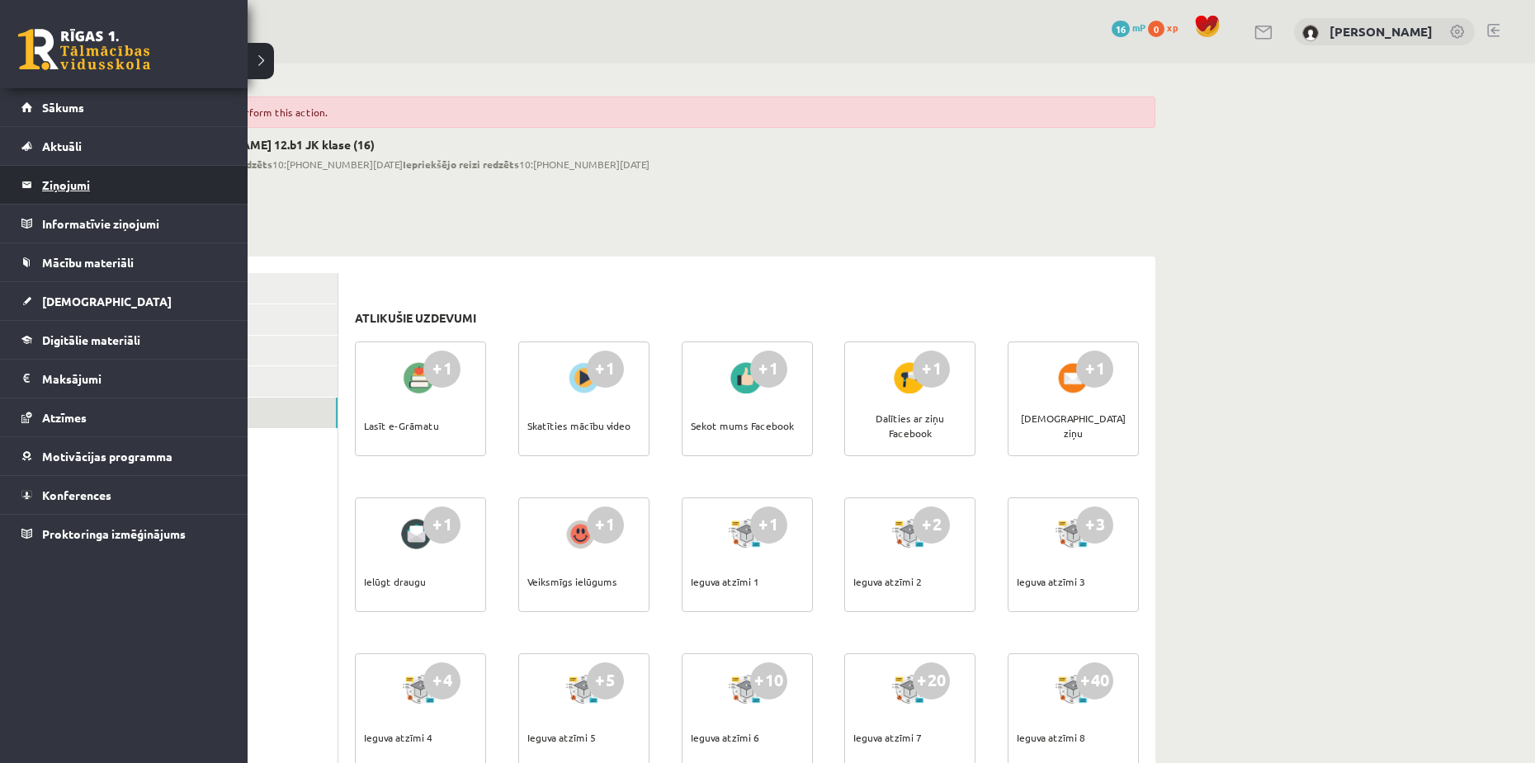
click at [48, 186] on legend "Ziņojumi 0" at bounding box center [134, 185] width 185 height 38
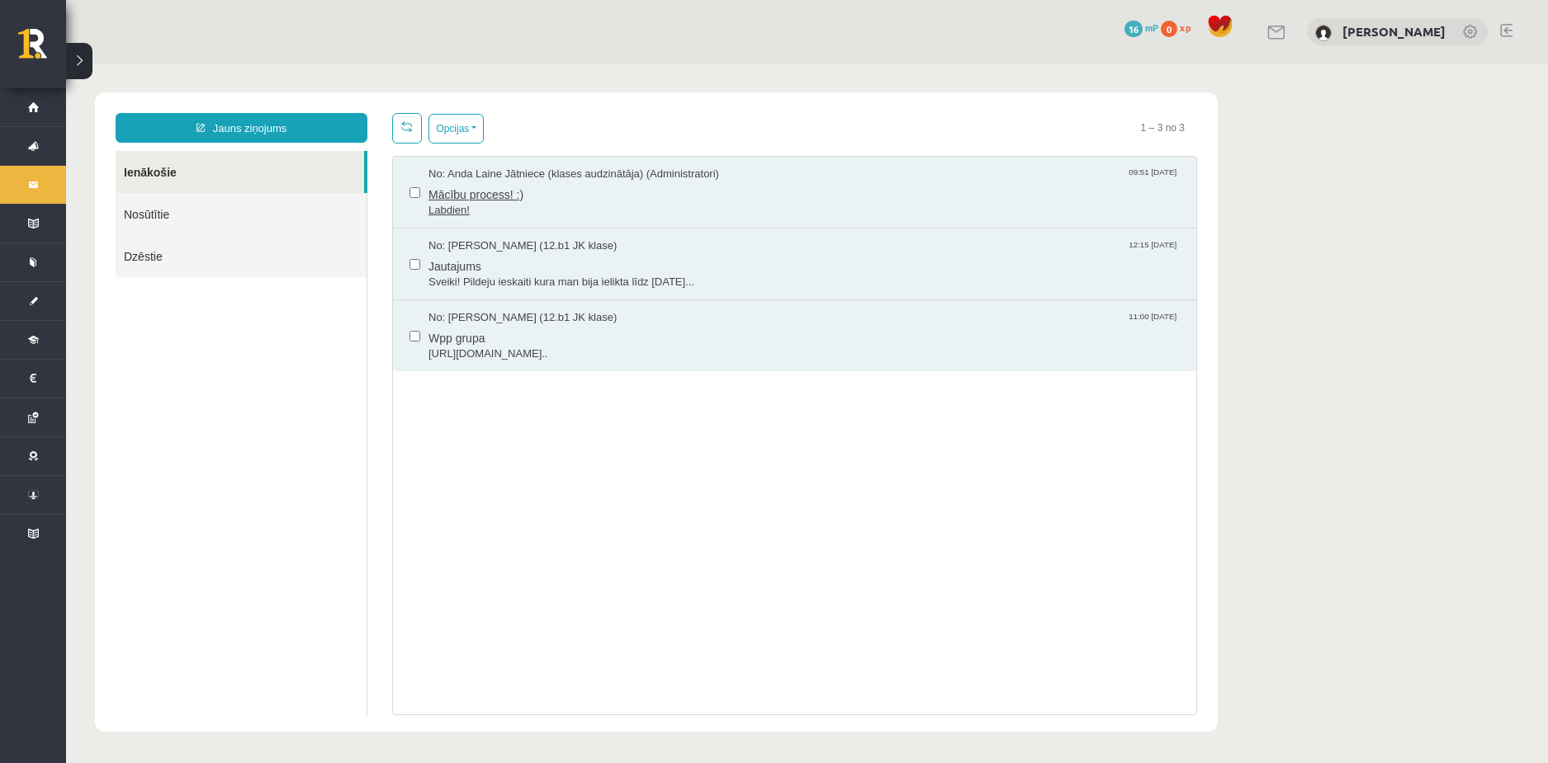
click at [562, 168] on span "No: Anda Laine Jātniece (klases audzinātāja) (Administratori)" at bounding box center [573, 175] width 291 height 16
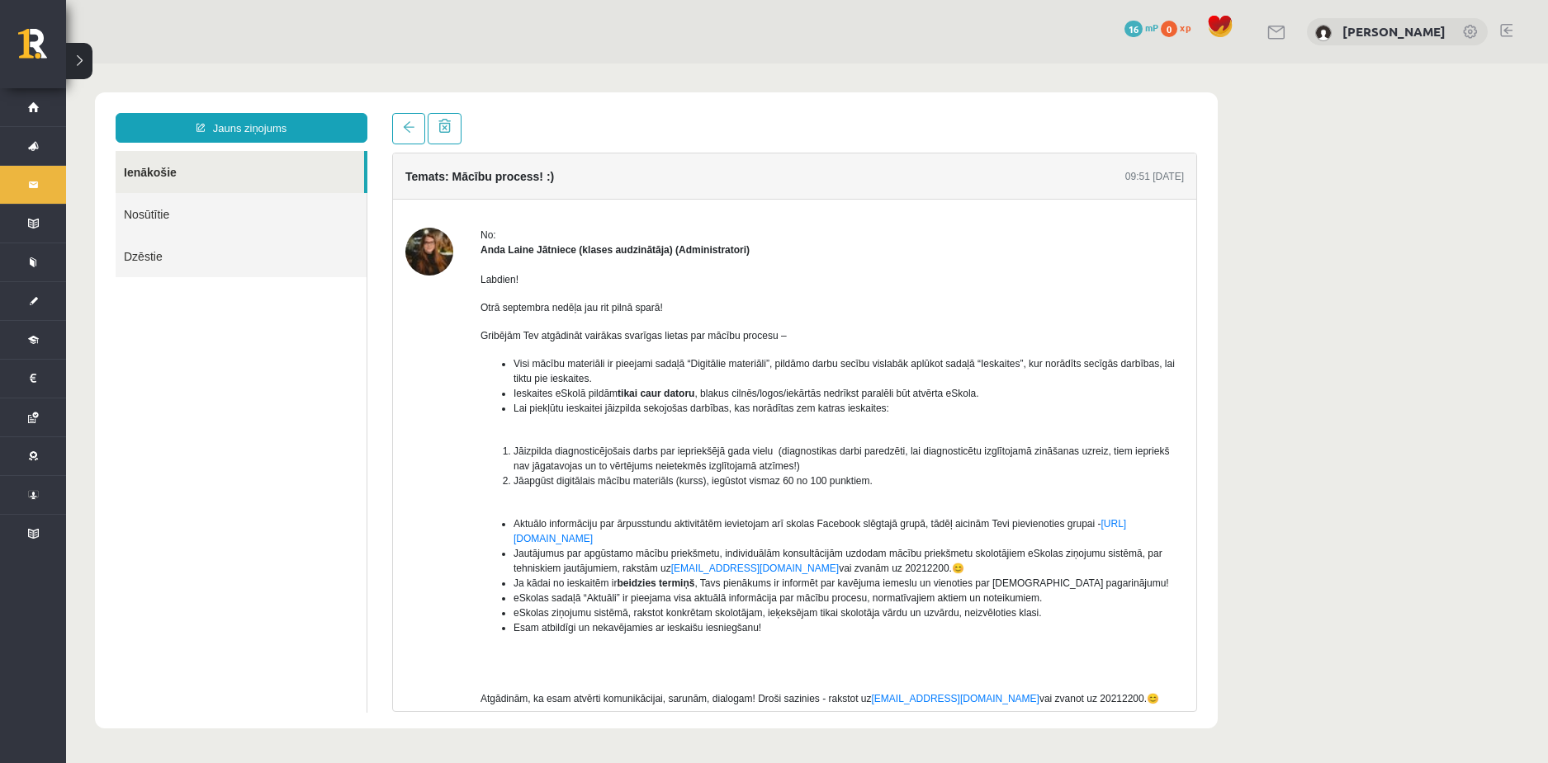
click at [428, 253] on img at bounding box center [429, 252] width 48 height 48
click at [566, 250] on strong "Anda Laine Jātniece (klases audzinātāja) (Administratori)" at bounding box center [614, 250] width 269 height 12
click at [566, 252] on strong "Anda Laine Jātniece (klases audzinātāja) (Administratori)" at bounding box center [614, 250] width 269 height 12
click at [886, 278] on p "Labdien!" at bounding box center [831, 279] width 703 height 15
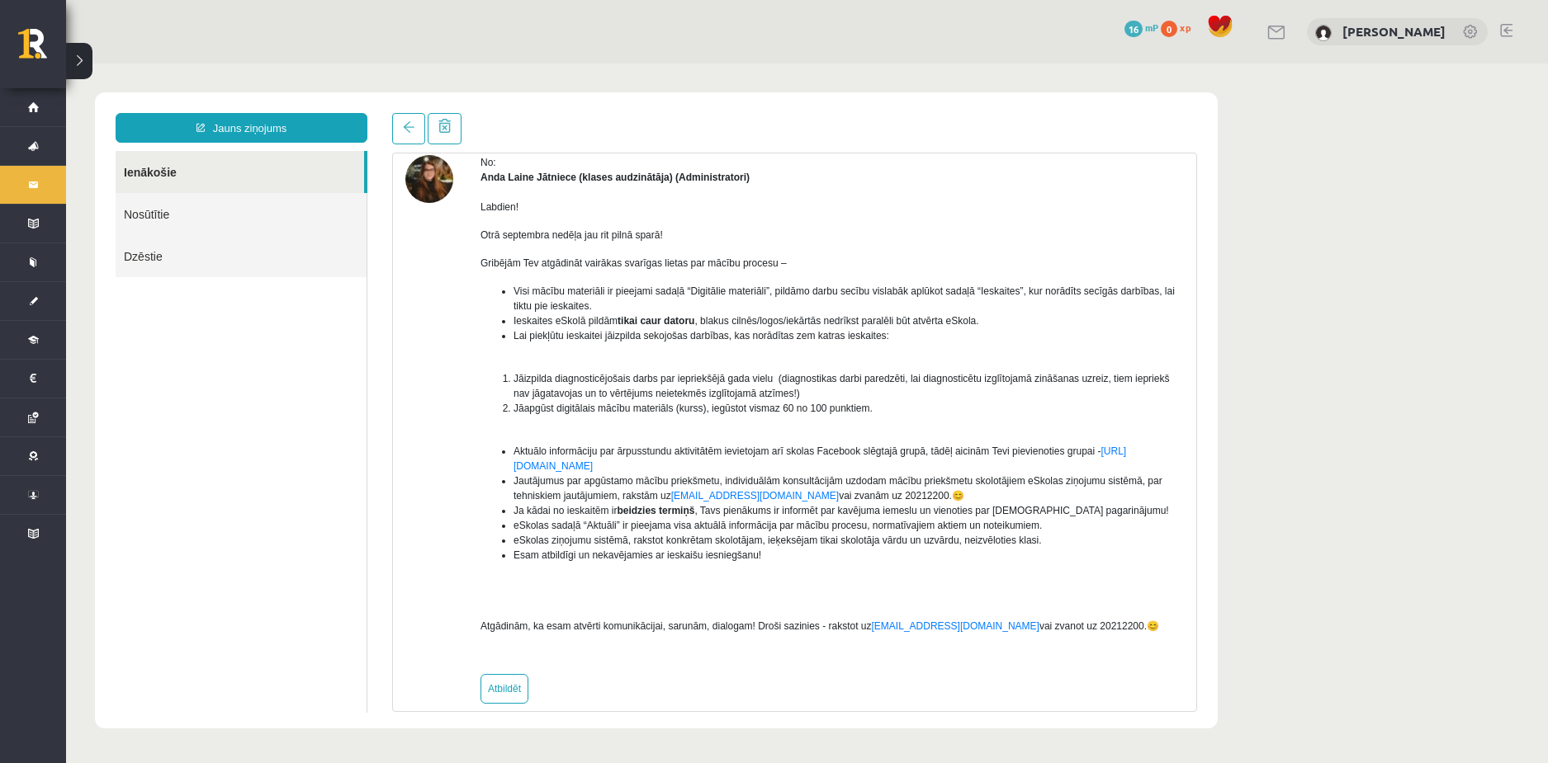
scroll to position [93, 0]
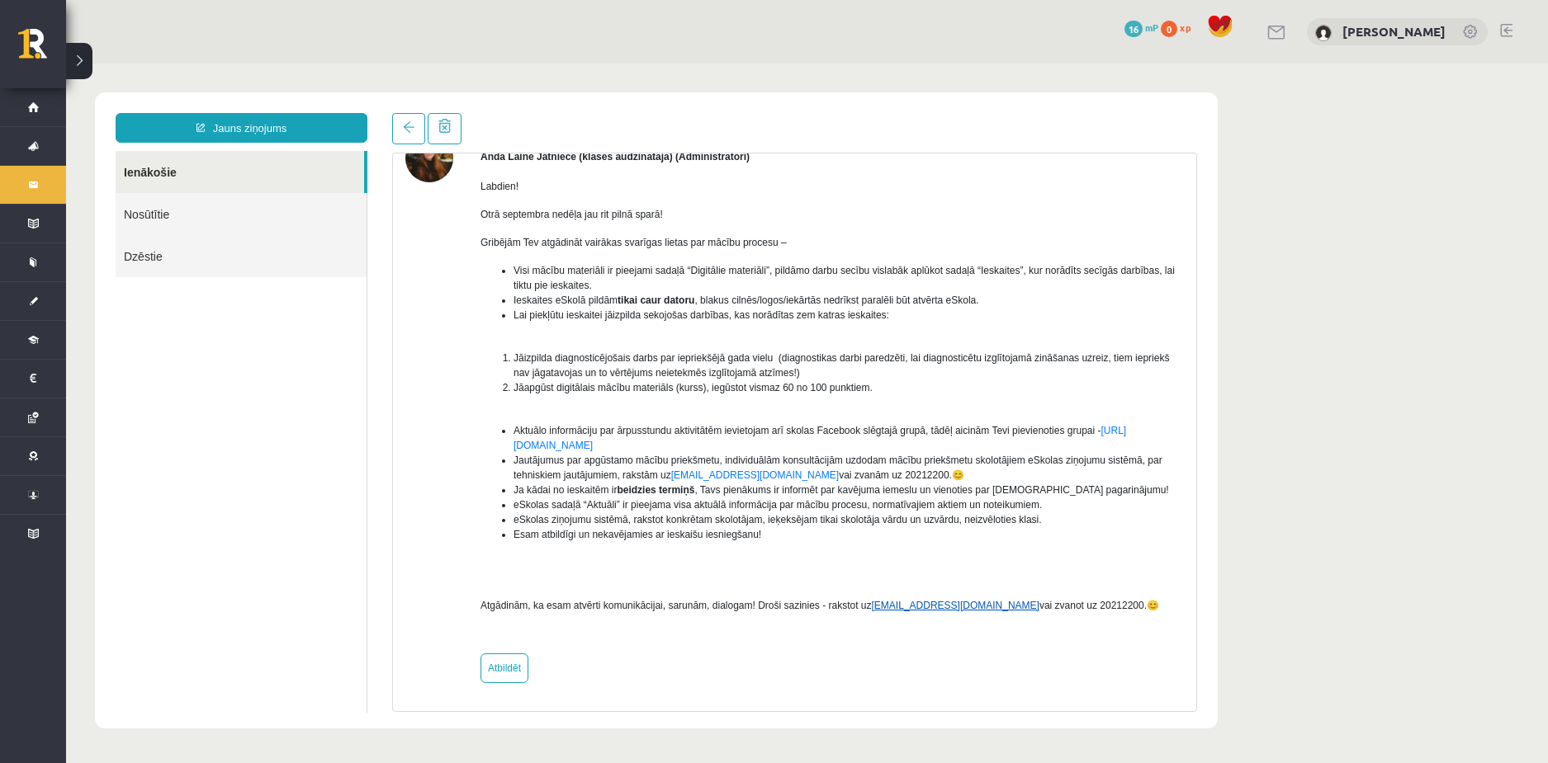
click at [909, 608] on link "info@r1tv.lv" at bounding box center [956, 606] width 168 height 12
click at [947, 625] on div "Labdien! Otrā septembra nedēļa jau rit pilnā sparā! Gribējām Tev atgādināt vair…" at bounding box center [831, 402] width 703 height 477
drag, startPoint x: 923, startPoint y: 607, endPoint x: 868, endPoint y: 606, distance: 54.5
click at [868, 606] on span "Atgādinām, ka esam atvērti komunikācijai, sarunām, dialogam! Droši sazinies - r…" at bounding box center [819, 606] width 678 height 12
copy span "info@r1tv.lv"
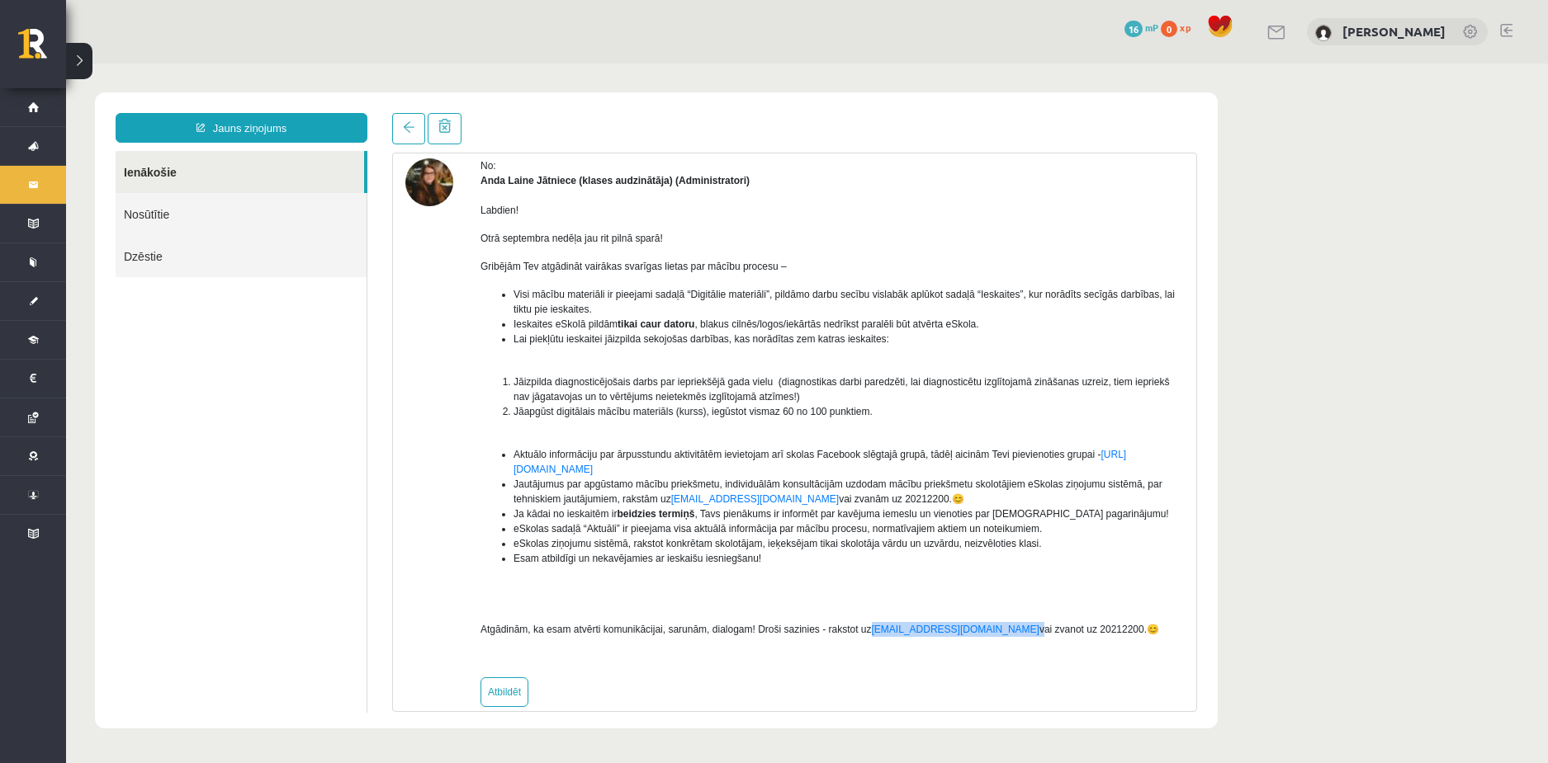
scroll to position [0, 0]
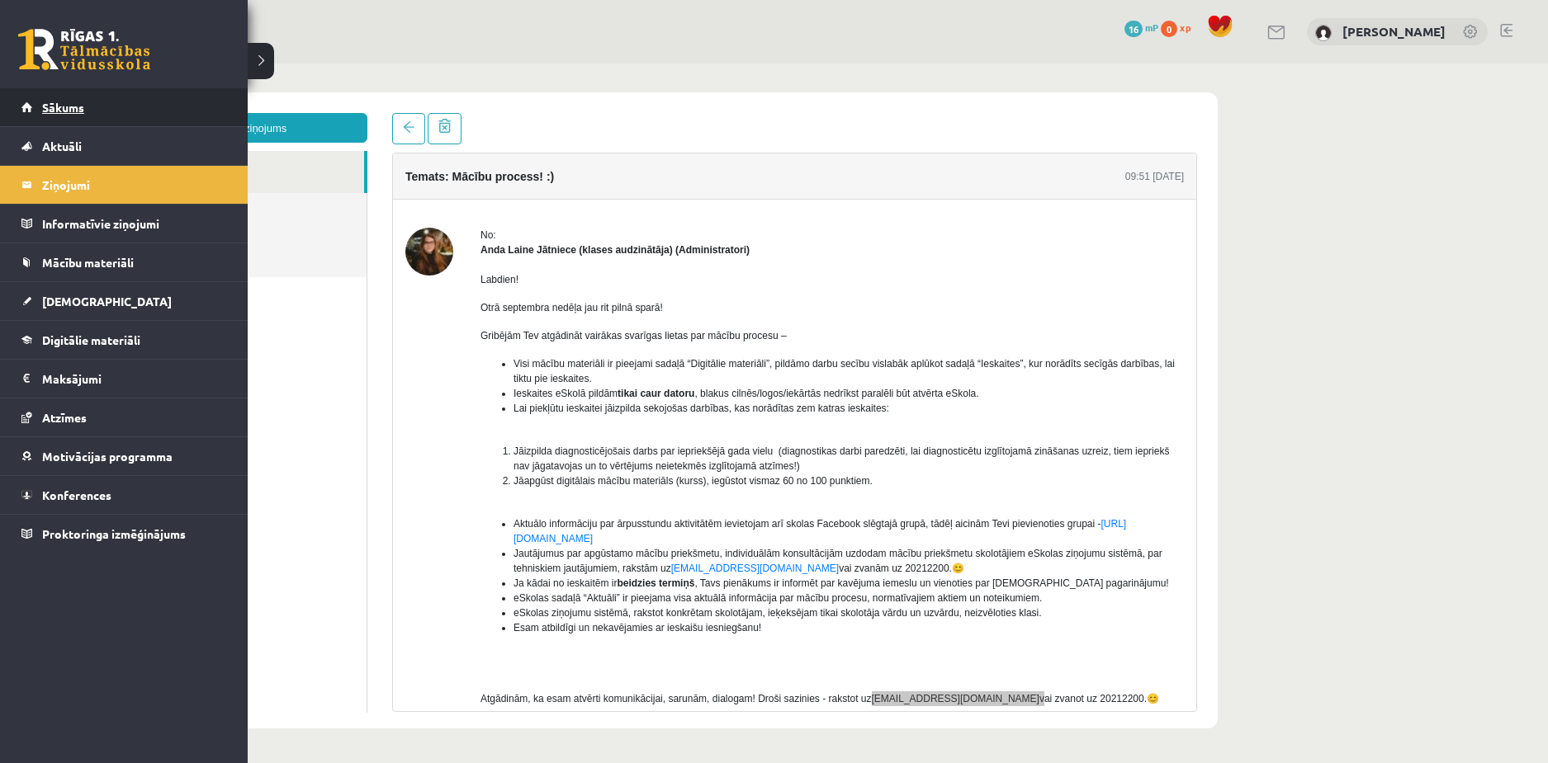
click at [65, 108] on span "Sākums" at bounding box center [63, 107] width 42 height 15
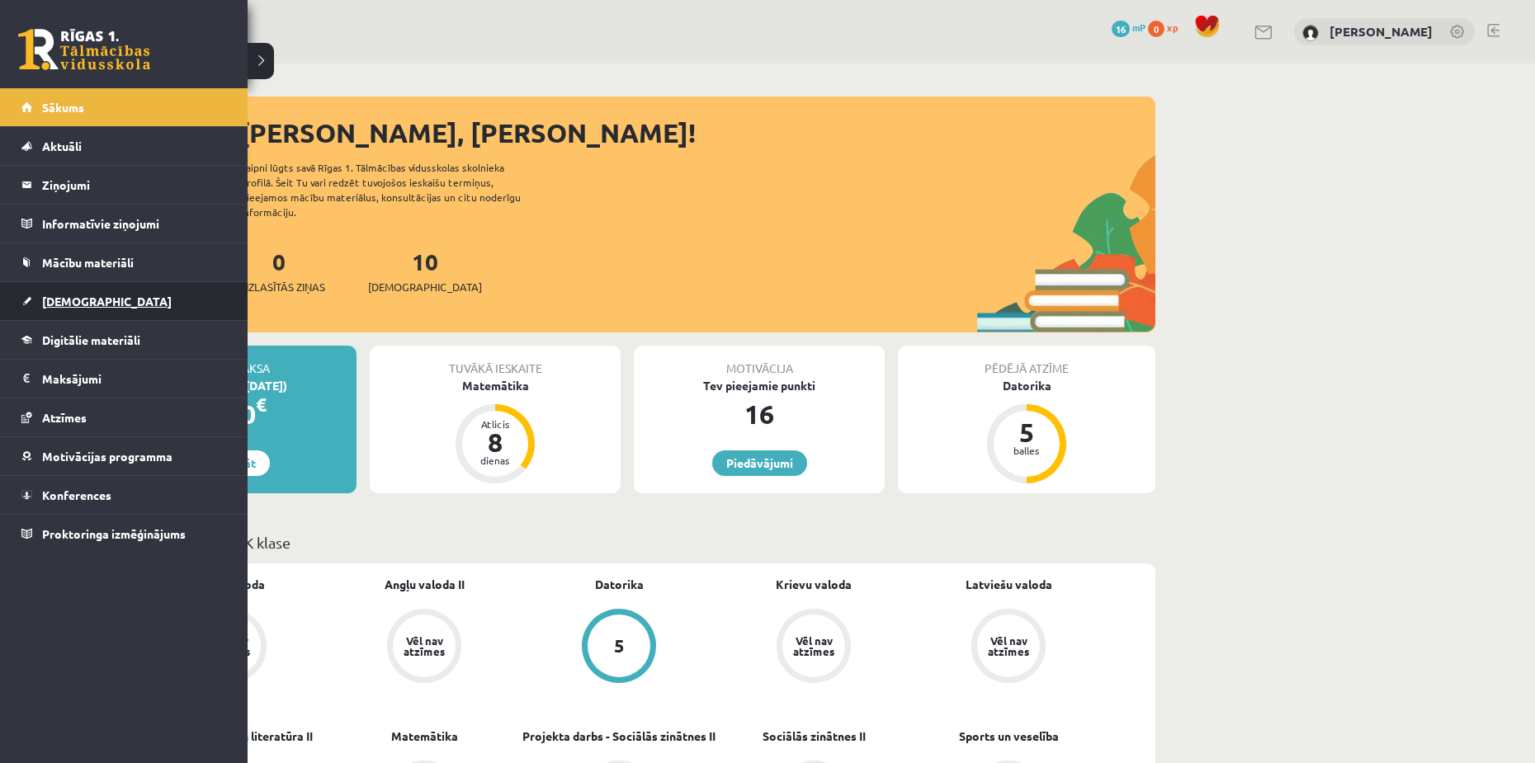
click at [94, 300] on link "[DEMOGRAPHIC_DATA]" at bounding box center [124, 301] width 206 height 38
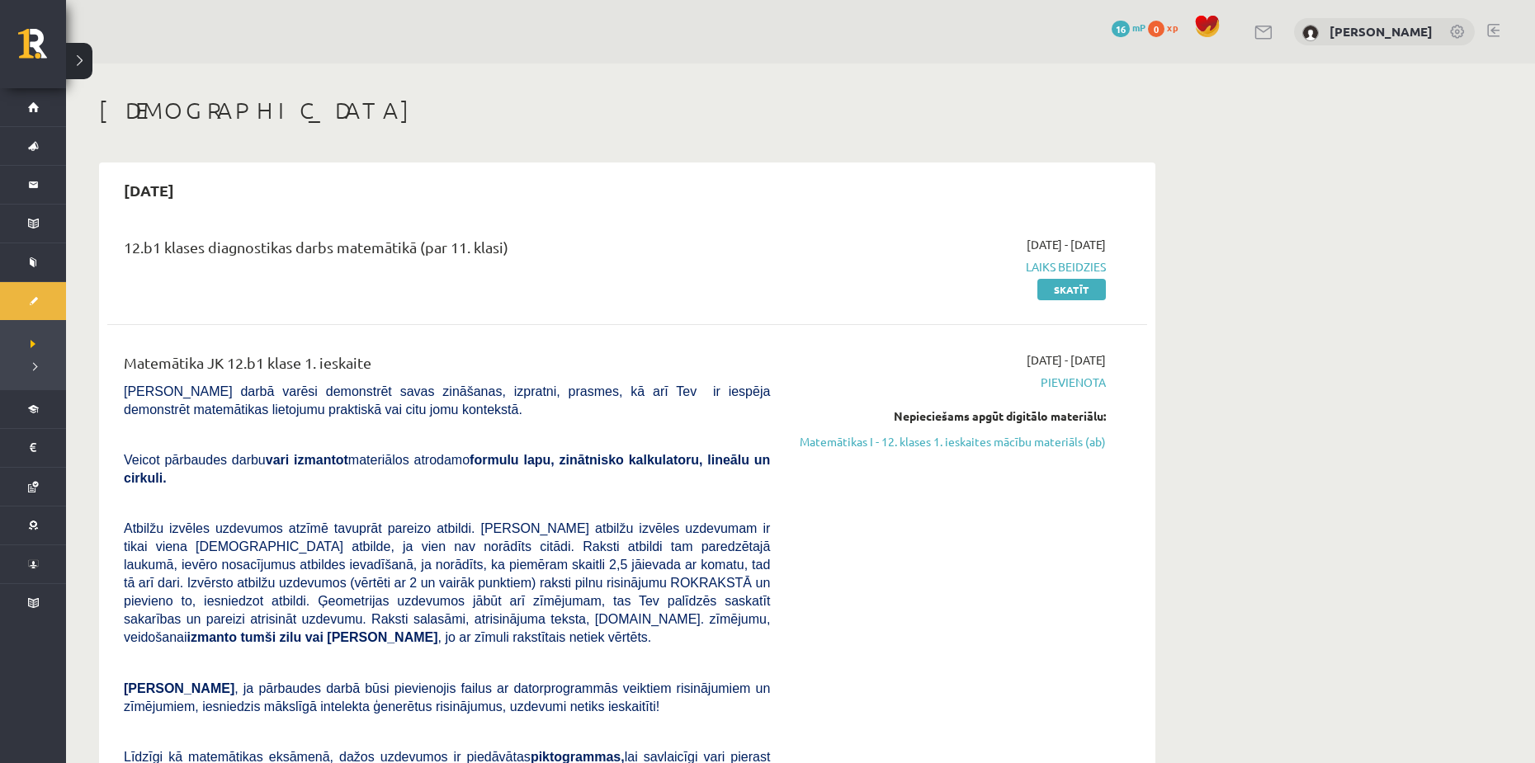
click at [1087, 260] on span "Laiks beidzies" at bounding box center [950, 266] width 311 height 17
click at [192, 239] on div "12.b1 klases diagnostikas darbs matemātikā (par 11. klasi)" at bounding box center [447, 251] width 646 height 31
click at [170, 253] on div "12.b1 klases diagnostikas darbs matemātikā (par 11. klasi)" at bounding box center [447, 251] width 646 height 31
drag, startPoint x: 170, startPoint y: 253, endPoint x: 261, endPoint y: 263, distance: 91.3
click at [172, 254] on div "12.b1 klases diagnostikas darbs matemātikā (par 11. klasi)" at bounding box center [447, 251] width 646 height 31
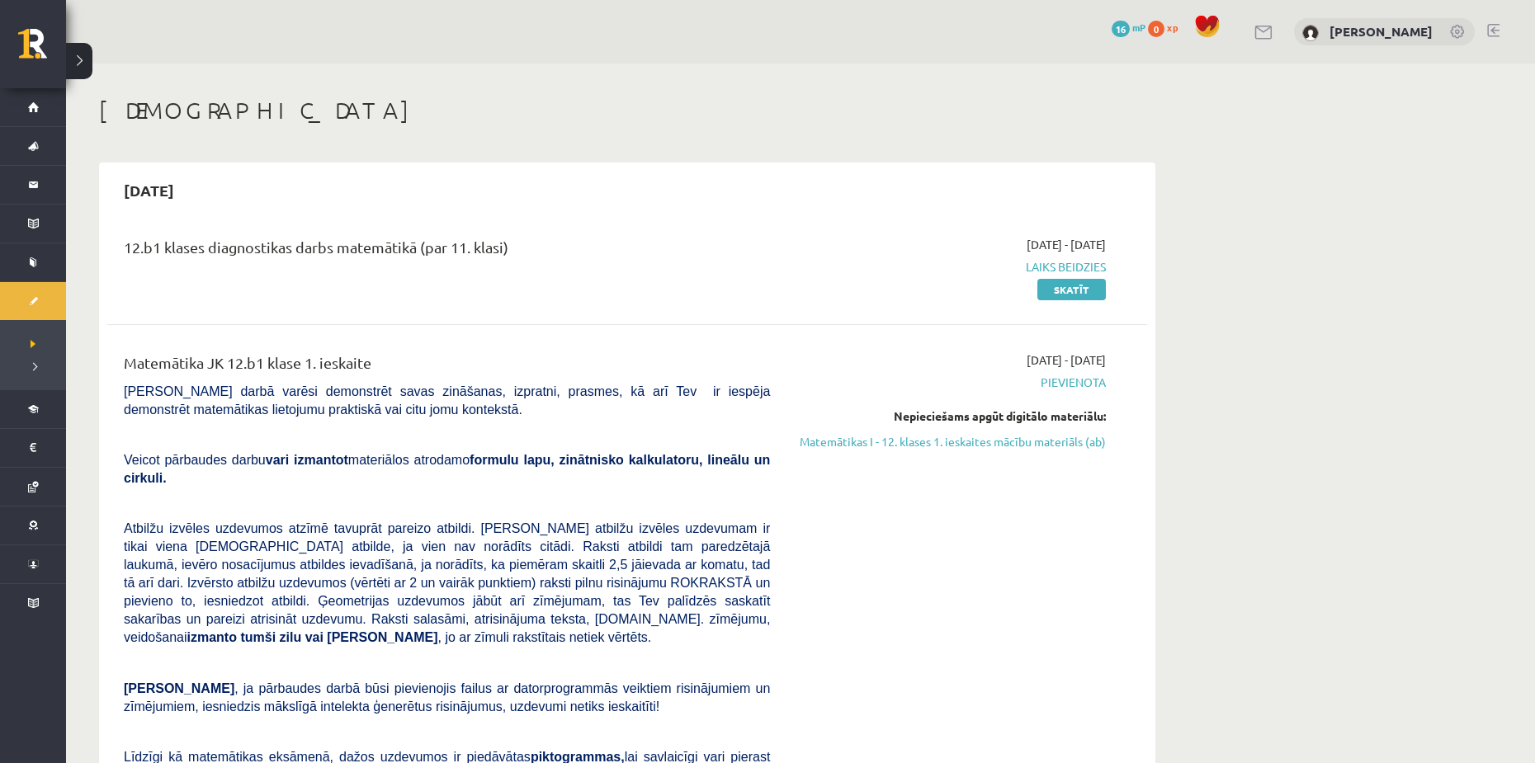
click at [341, 264] on div "12.b1 klases diagnostikas darbs matemātikā (par 11. klasi)" at bounding box center [447, 251] width 646 height 31
click at [1083, 291] on link "Skatīt" at bounding box center [1071, 289] width 69 height 21
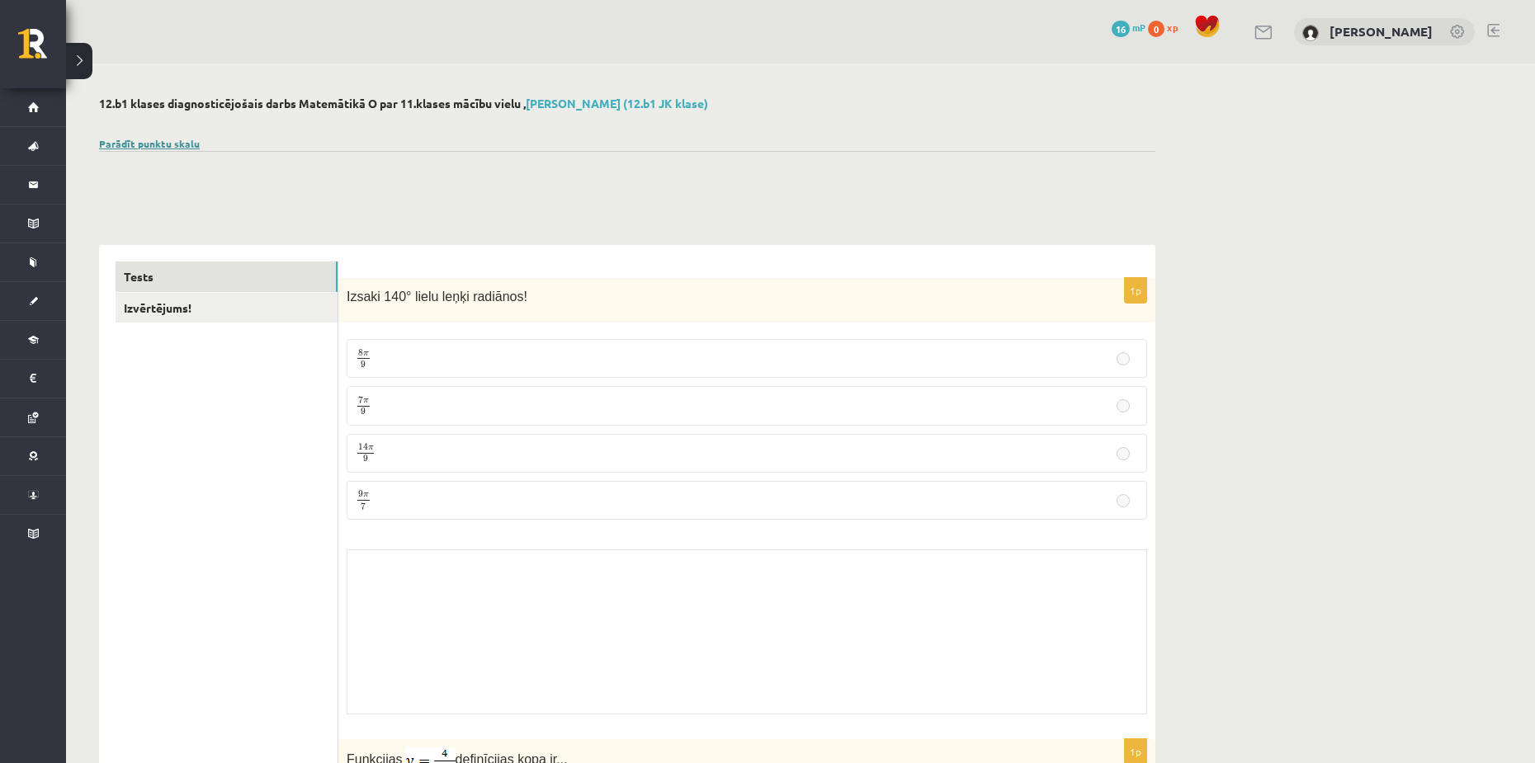
click at [153, 143] on link "Parādīt punktu skalu" at bounding box center [149, 143] width 101 height 13
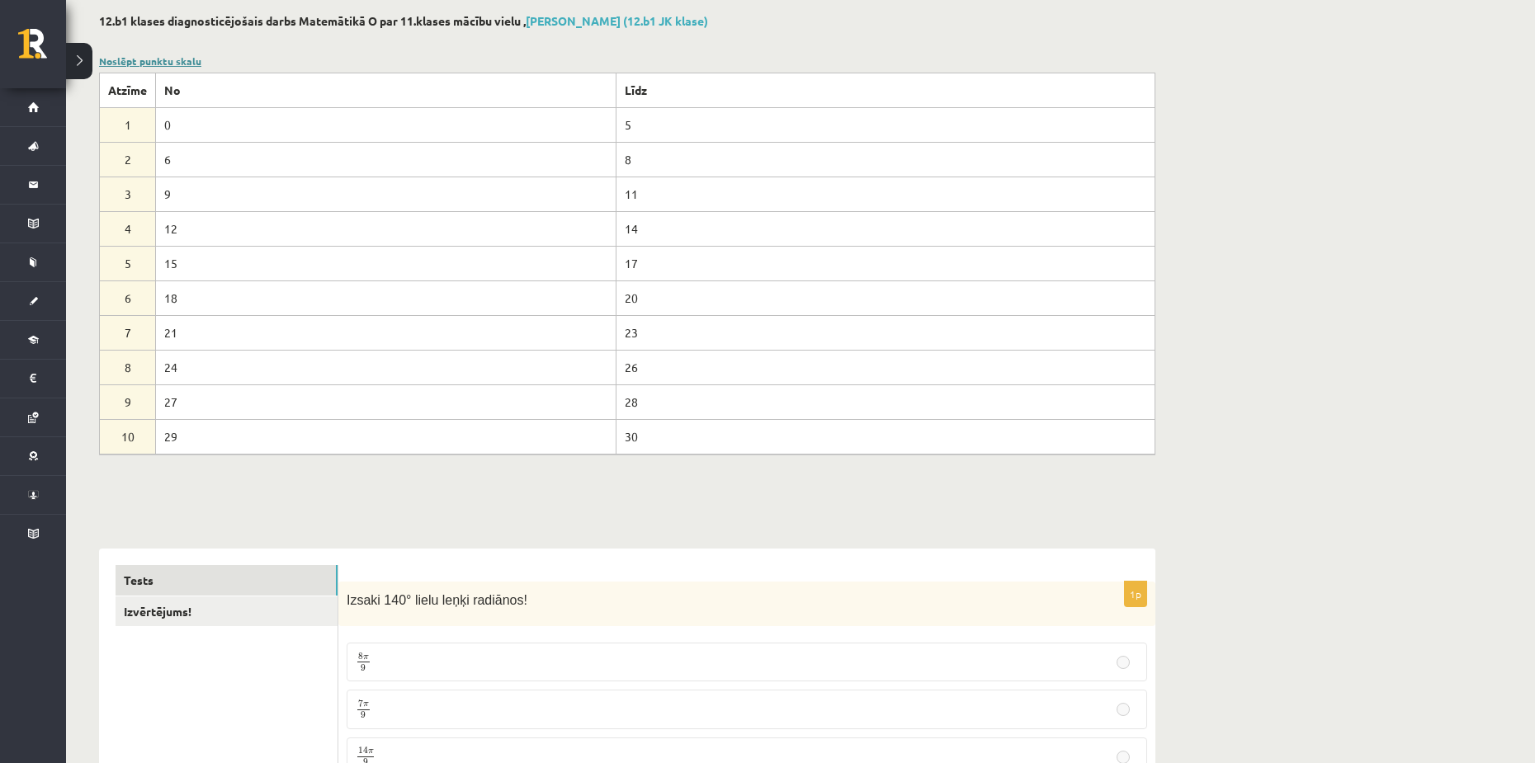
click at [151, 61] on link "Noslēpt punktu skalu" at bounding box center [150, 60] width 102 height 13
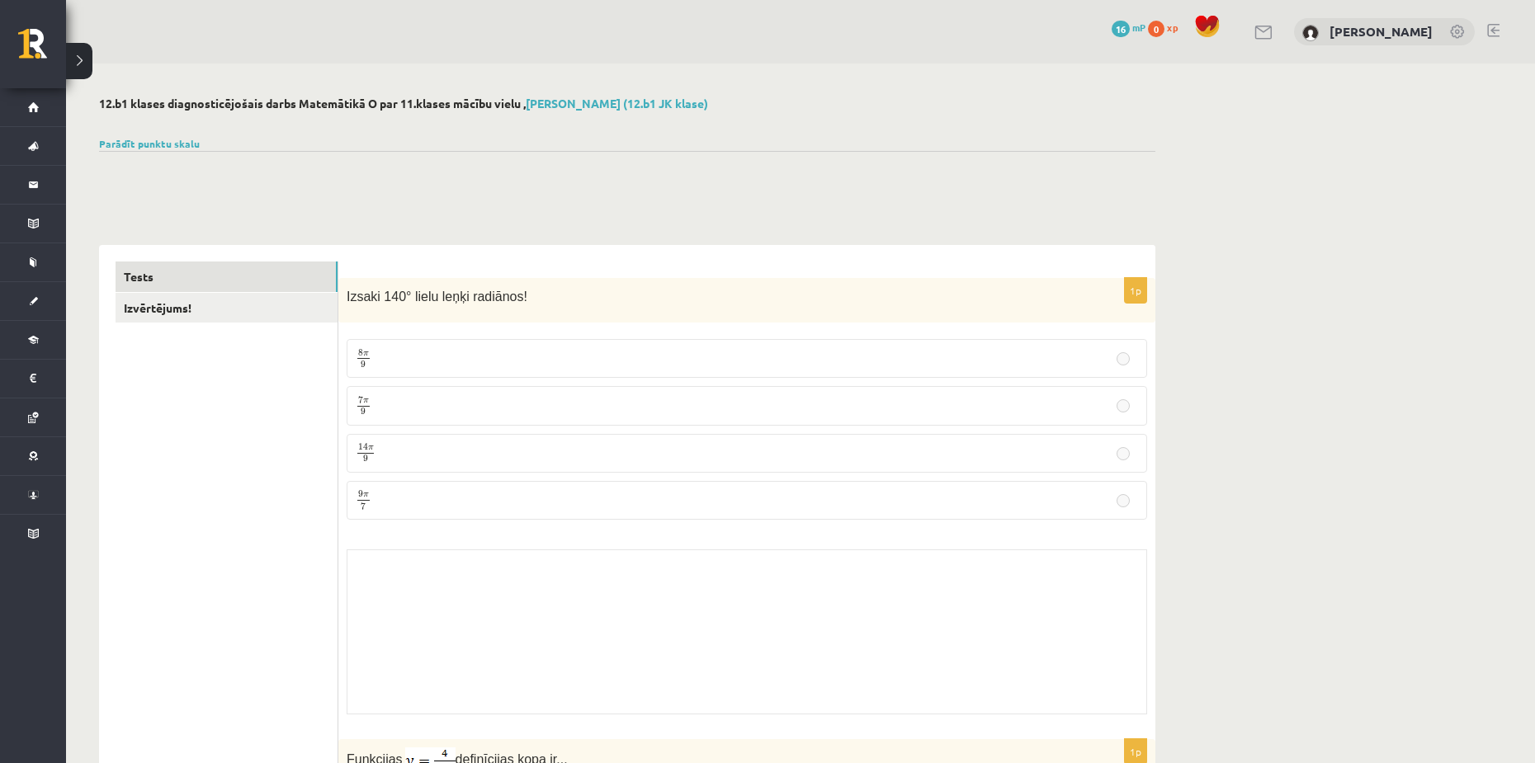
click at [95, 60] on div "0 Dāvanas 16 mP 0 xp [PERSON_NAME]" at bounding box center [800, 32] width 1469 height 64
click at [91, 61] on button at bounding box center [79, 61] width 26 height 36
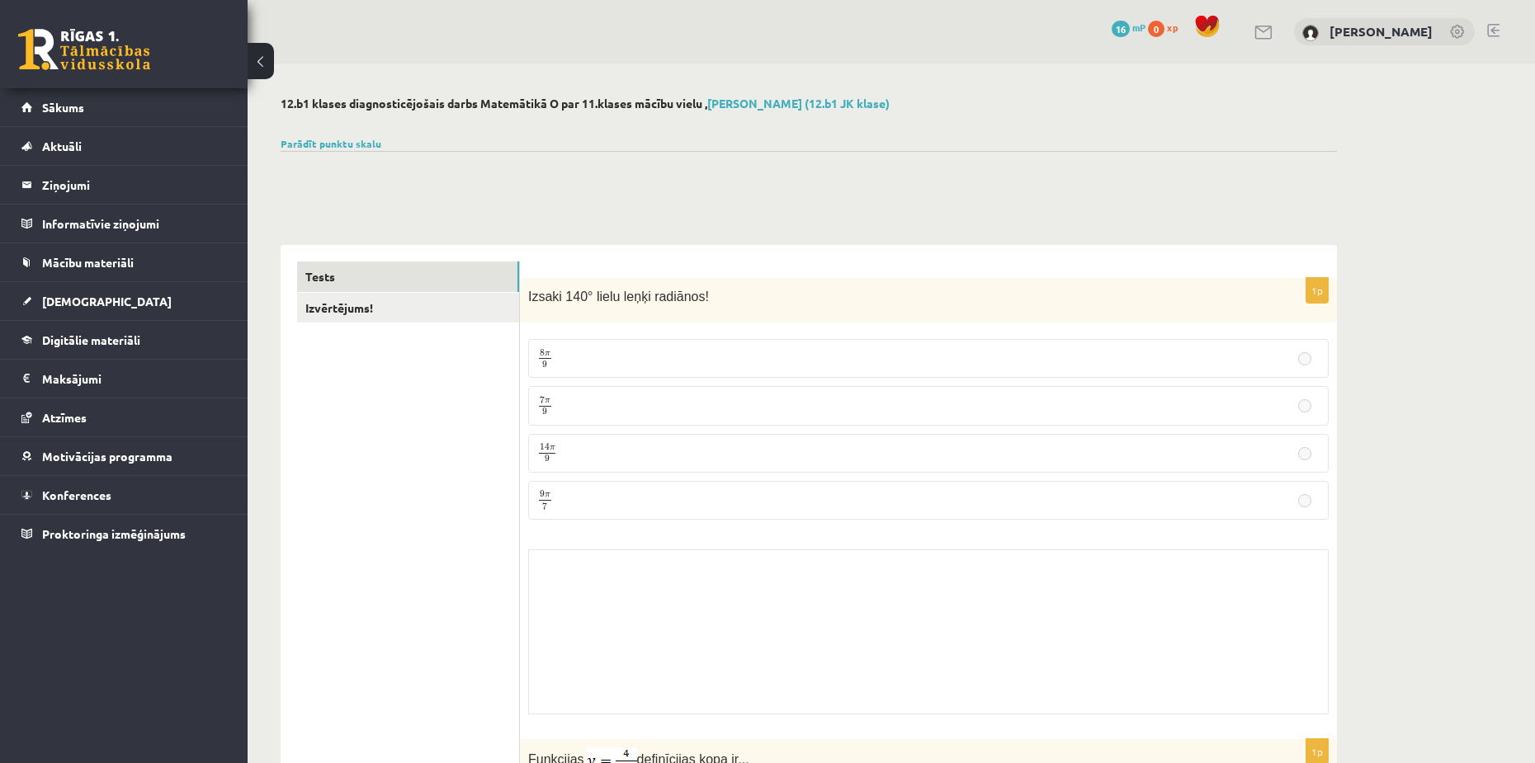
click at [234, 54] on div "0 Dāvanas 16 mP 0 xp" at bounding box center [124, 44] width 248 height 88
click at [244, 85] on div "0 Dāvanas 16 mP 0 xp" at bounding box center [124, 44] width 248 height 88
click at [235, 75] on div "0 Dāvanas 16 mP 0 xp" at bounding box center [124, 44] width 248 height 88
click at [270, 60] on button at bounding box center [261, 61] width 26 height 36
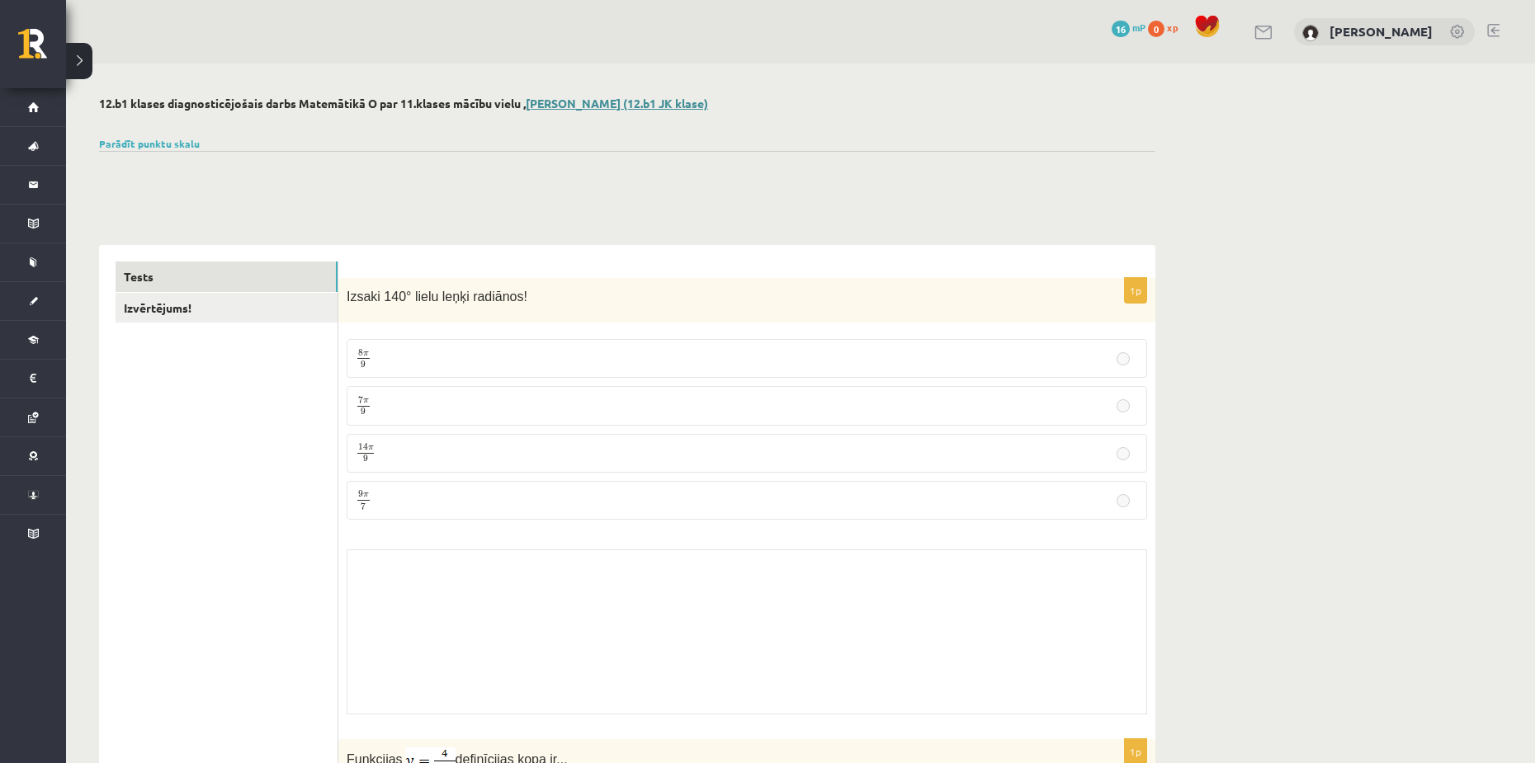
drag, startPoint x: 610, startPoint y: 112, endPoint x: 614, endPoint y: 102, distance: 11.5
click at [615, 106] on div "12.b1 klases diagnosticējošais darbs Matemātikā O par 11.klases mācību vielu , …" at bounding box center [627, 106] width 1056 height 19
click at [614, 99] on link "Edgars Freimanis (12.b1 JK klase)" at bounding box center [617, 103] width 182 height 15
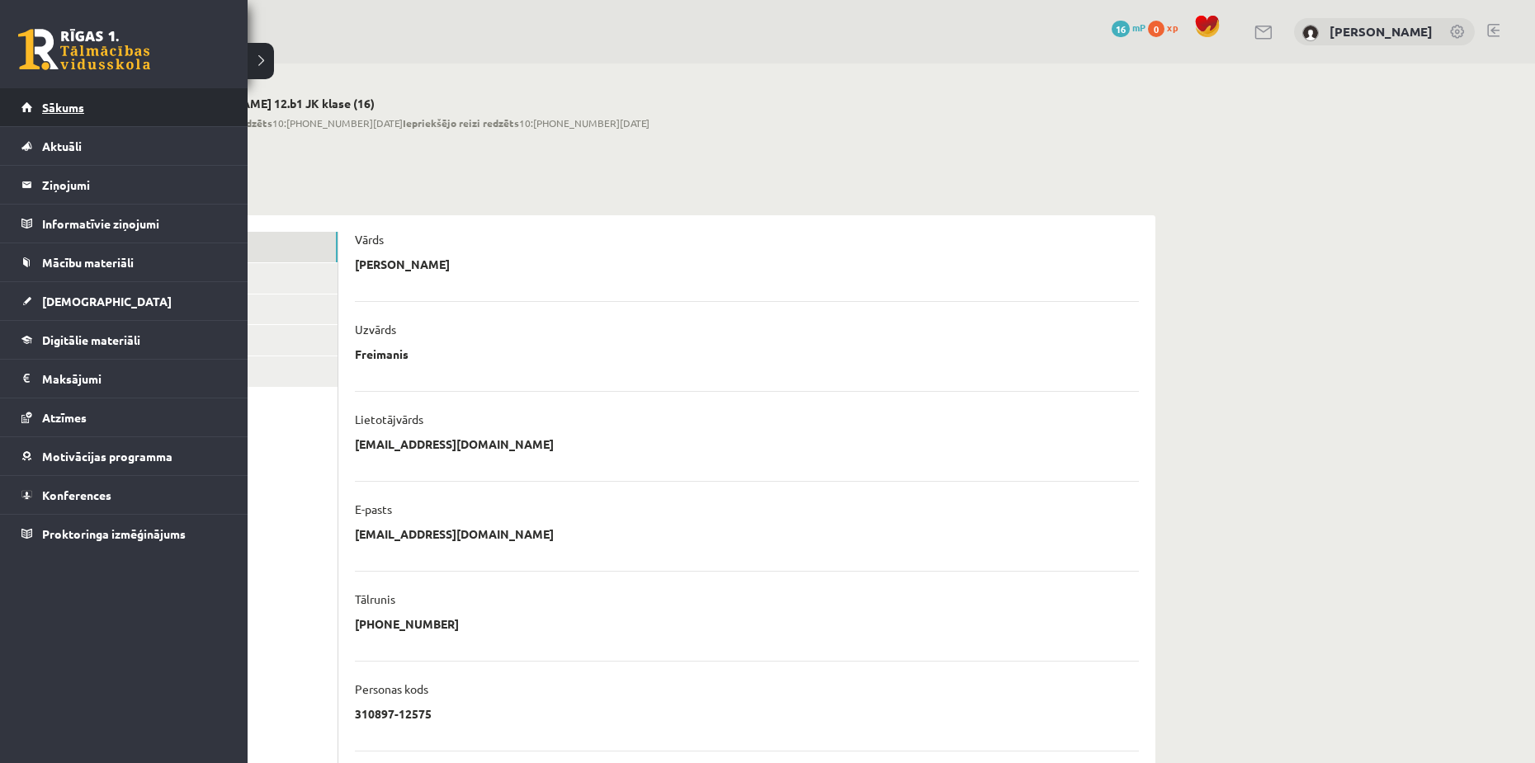
click at [69, 110] on span "Sākums" at bounding box center [63, 107] width 42 height 15
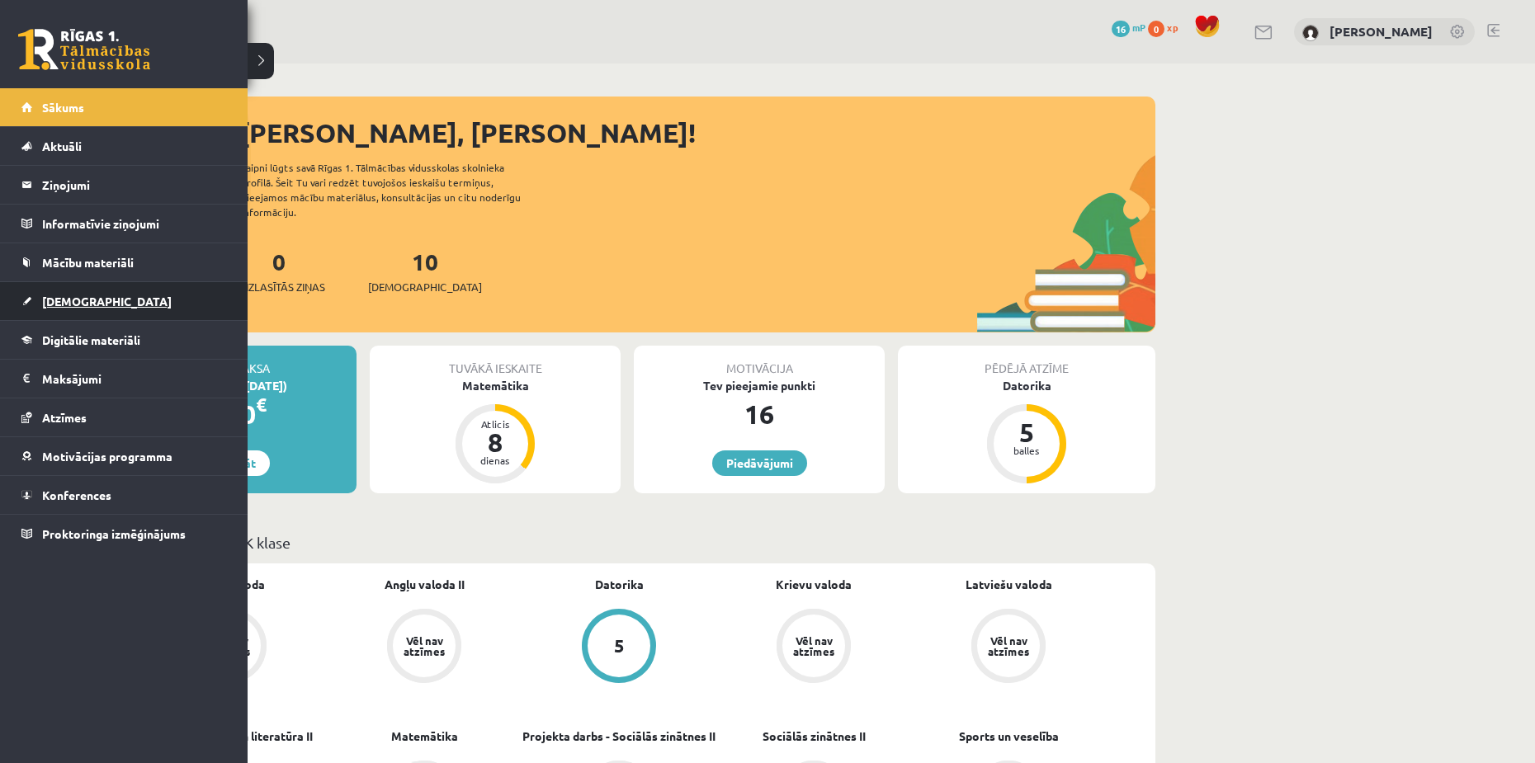
click at [99, 305] on link "[DEMOGRAPHIC_DATA]" at bounding box center [124, 301] width 206 height 38
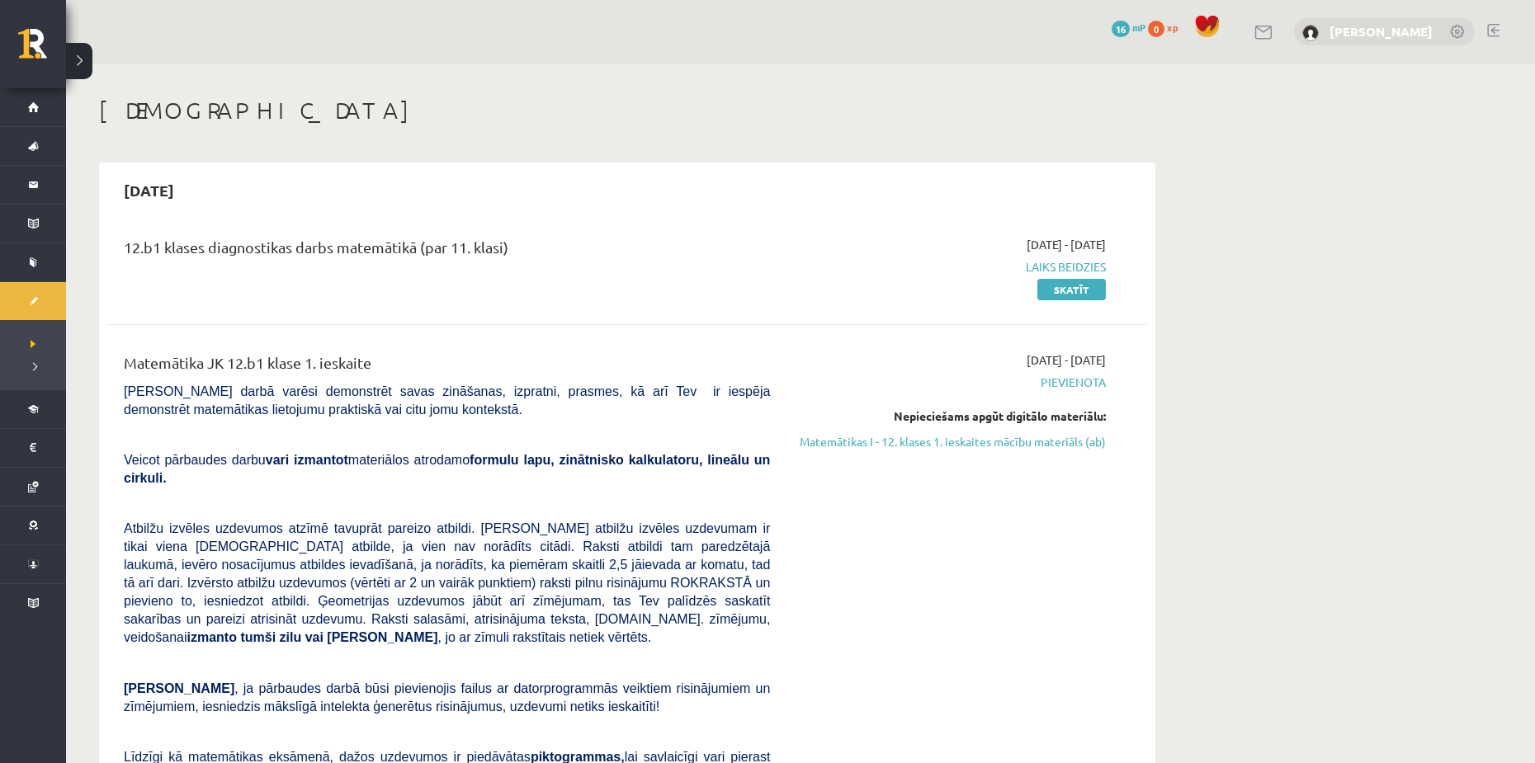
click at [1359, 25] on link "[PERSON_NAME]" at bounding box center [1381, 31] width 103 height 17
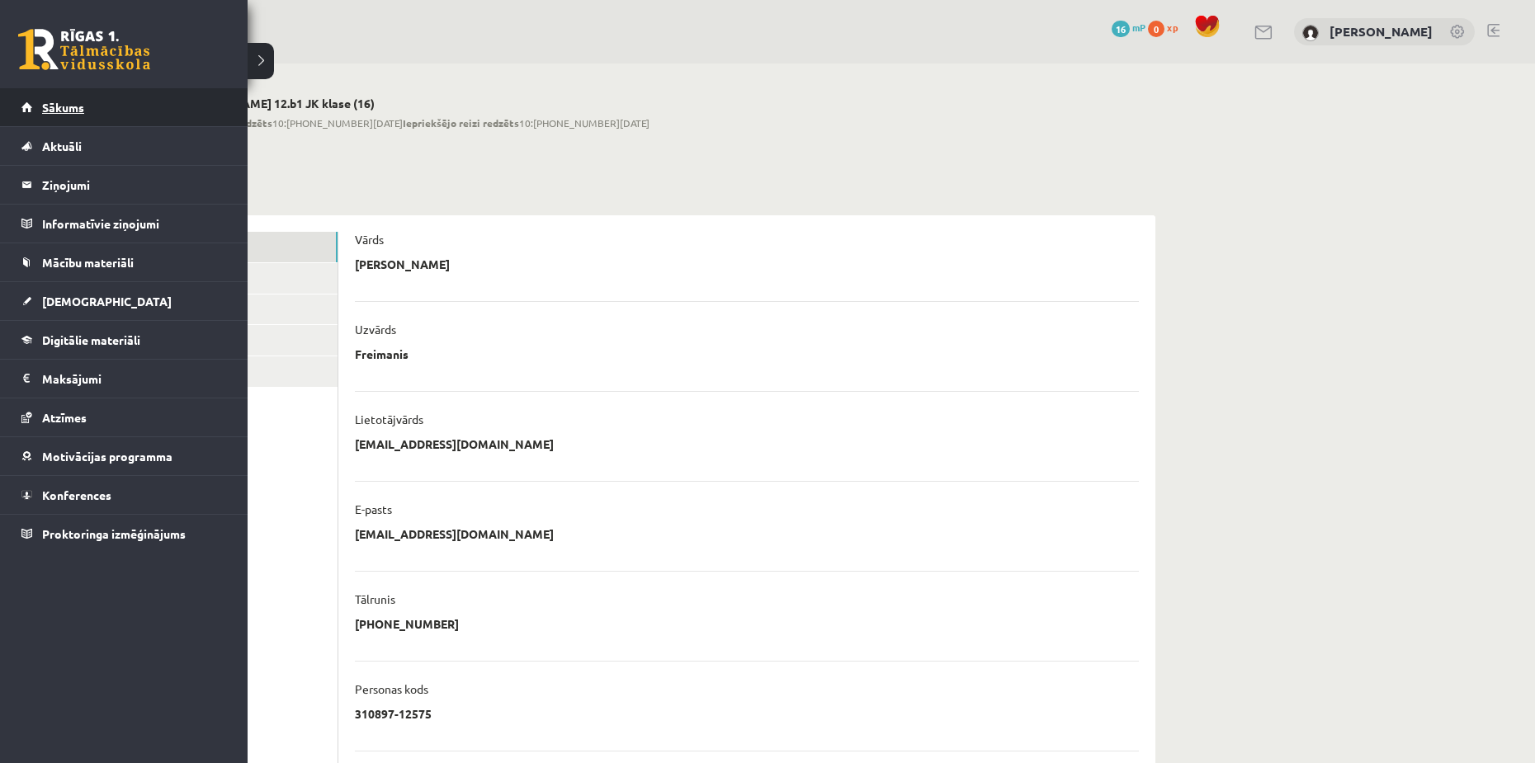
click at [33, 112] on link "Sākums" at bounding box center [124, 107] width 206 height 38
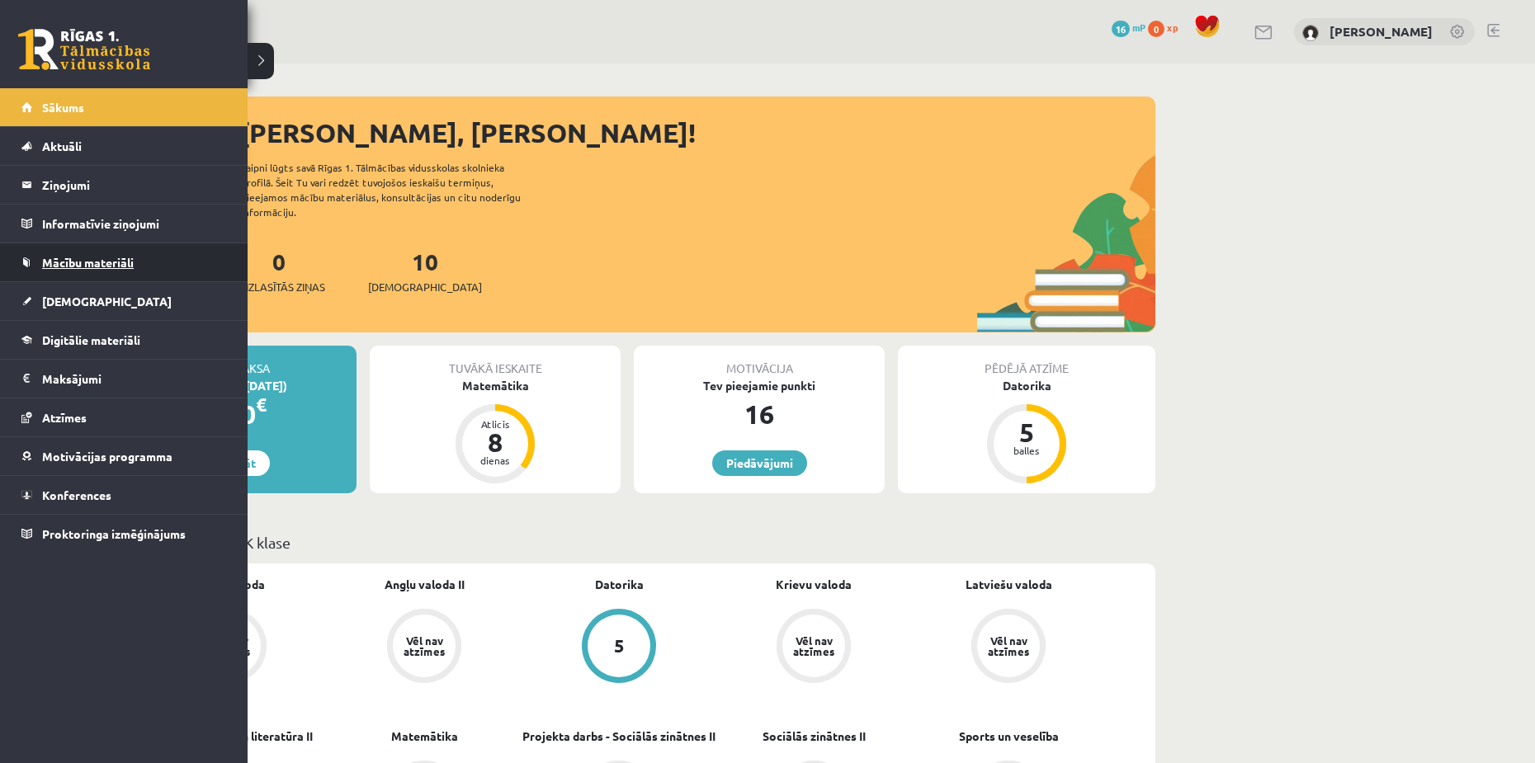
click at [124, 272] on link "Mācību materiāli" at bounding box center [124, 262] width 206 height 38
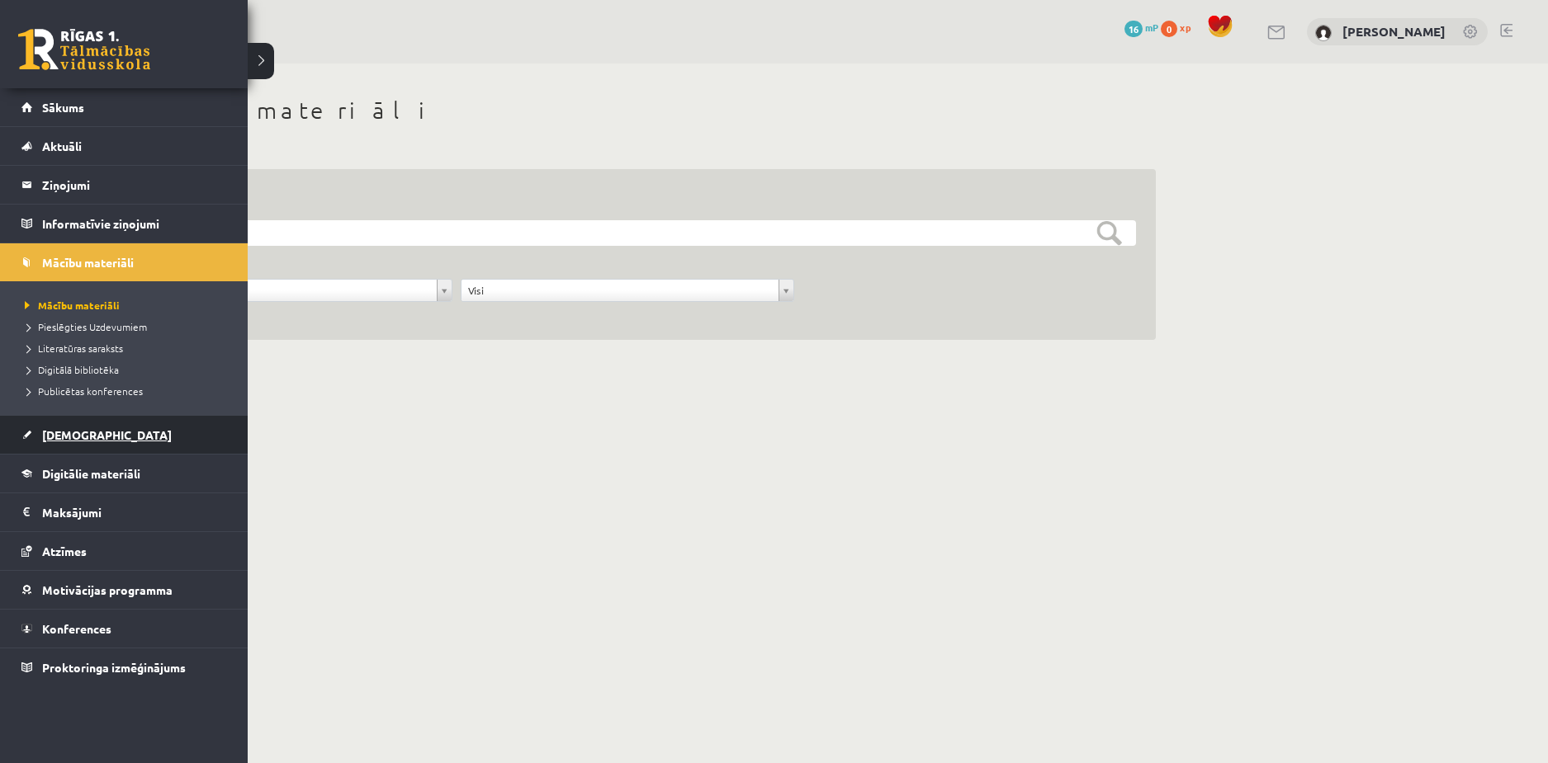
click at [86, 426] on link "[DEMOGRAPHIC_DATA]" at bounding box center [124, 435] width 206 height 38
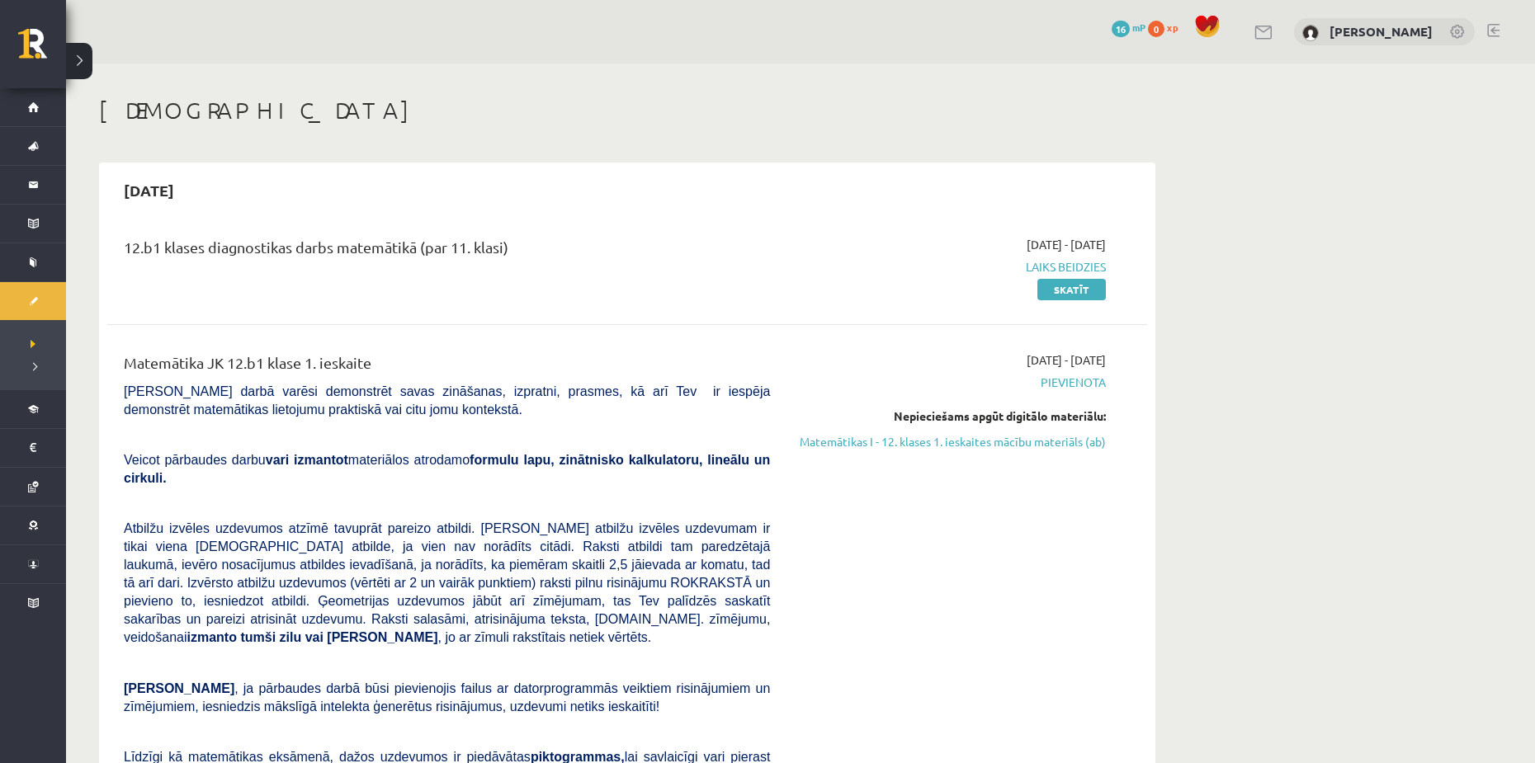
click at [1080, 263] on span "Laiks beidzies" at bounding box center [950, 266] width 311 height 17
drag, startPoint x: 128, startPoint y: 257, endPoint x: 545, endPoint y: 266, distance: 416.9
click at [545, 266] on div "12.b1 klases diagnostikas darbs matemātikā (par 11. klasi)" at bounding box center [447, 251] width 646 height 31
copy div "12.b1 klases diagnostikas darbs matemātikā (par 11. klasi)"
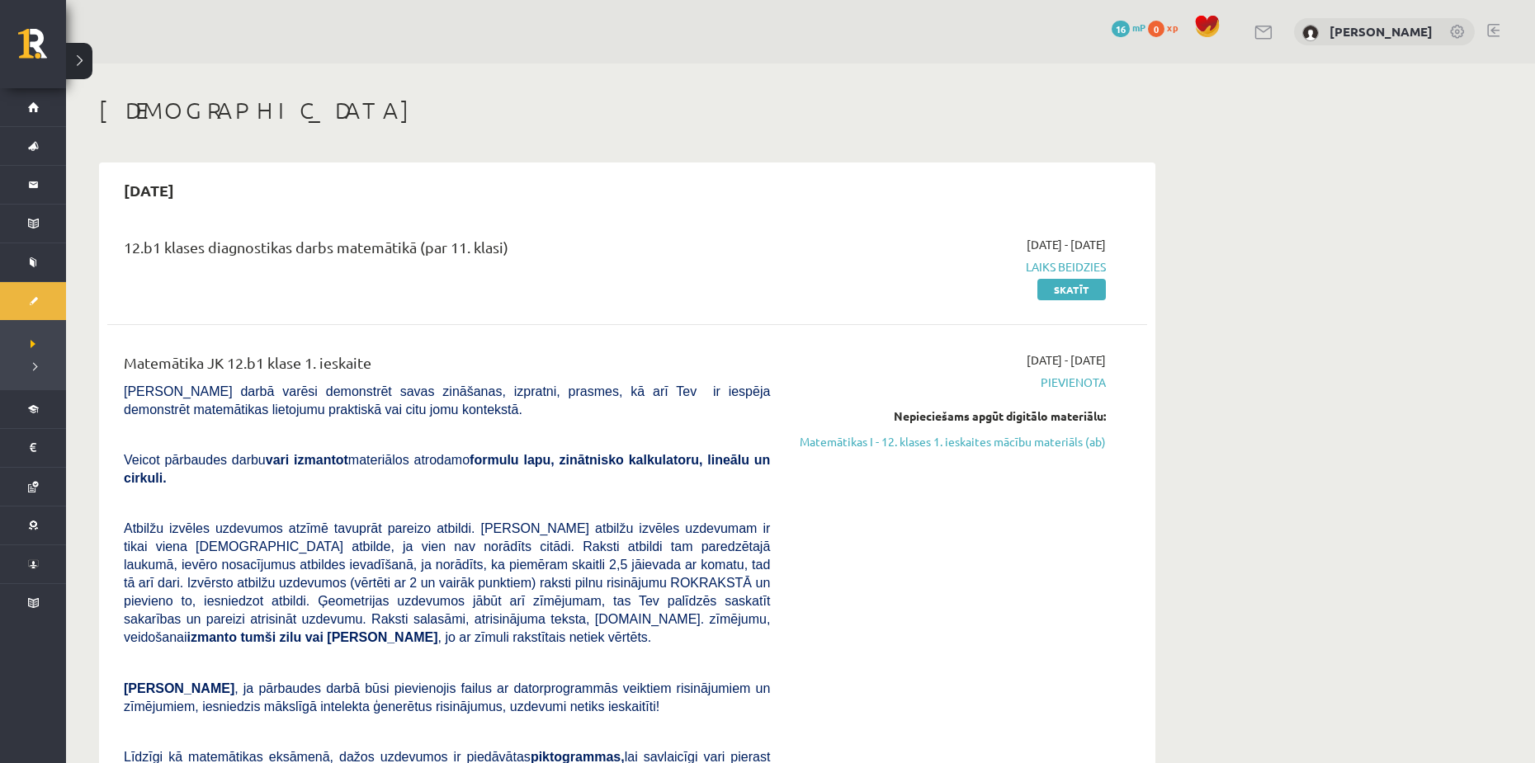
click at [1273, 32] on link at bounding box center [1265, 33] width 20 height 14
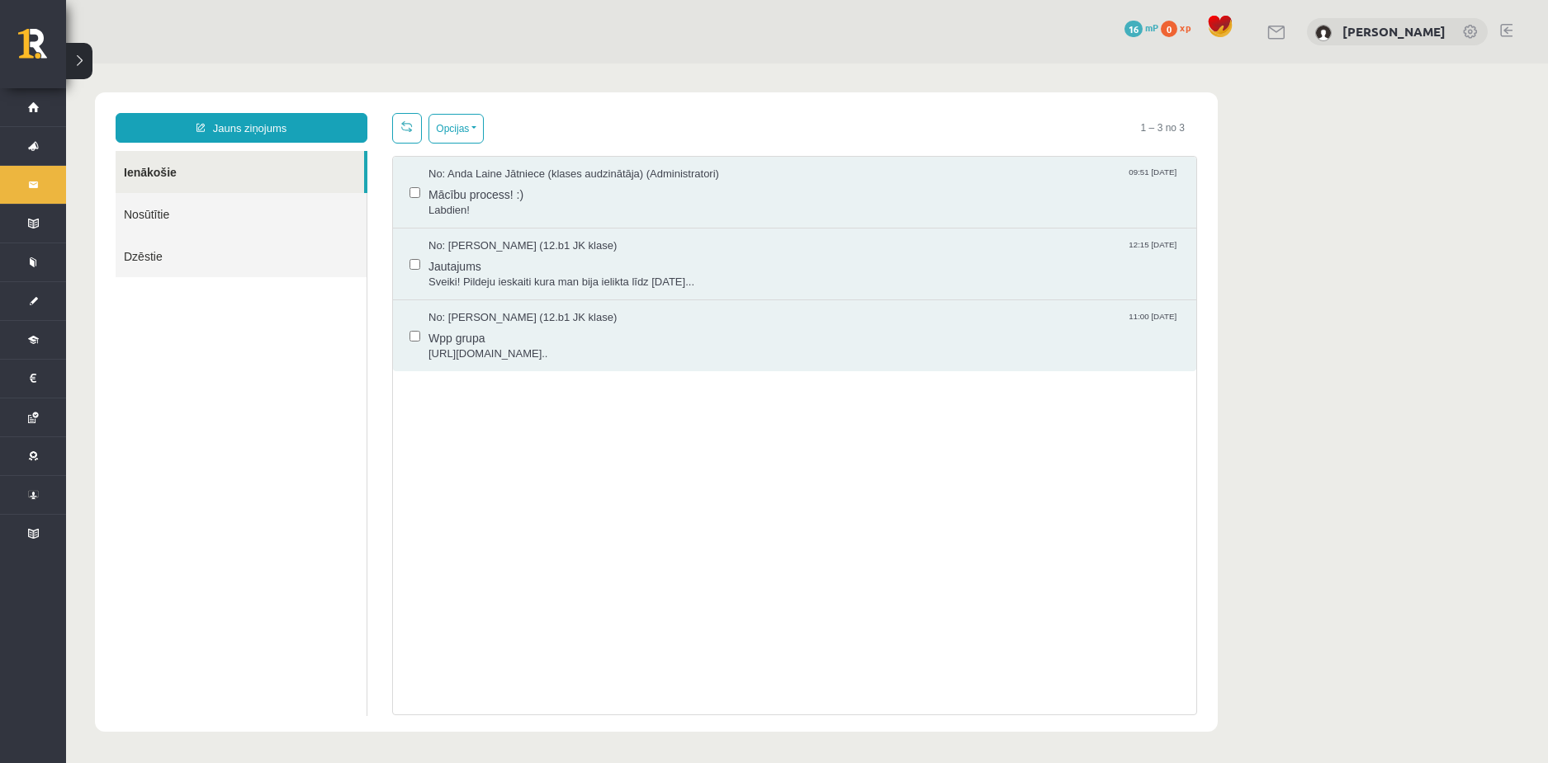
click at [507, 163] on div "No: Anda Laine Jātniece (klases audzinātāja) (Administratori) 09:51 08/09/2025 …" at bounding box center [794, 193] width 803 height 72
click at [507, 172] on span "No: Anda Laine Jātniece (klases audzinātāja) (Administratori)" at bounding box center [573, 175] width 291 height 16
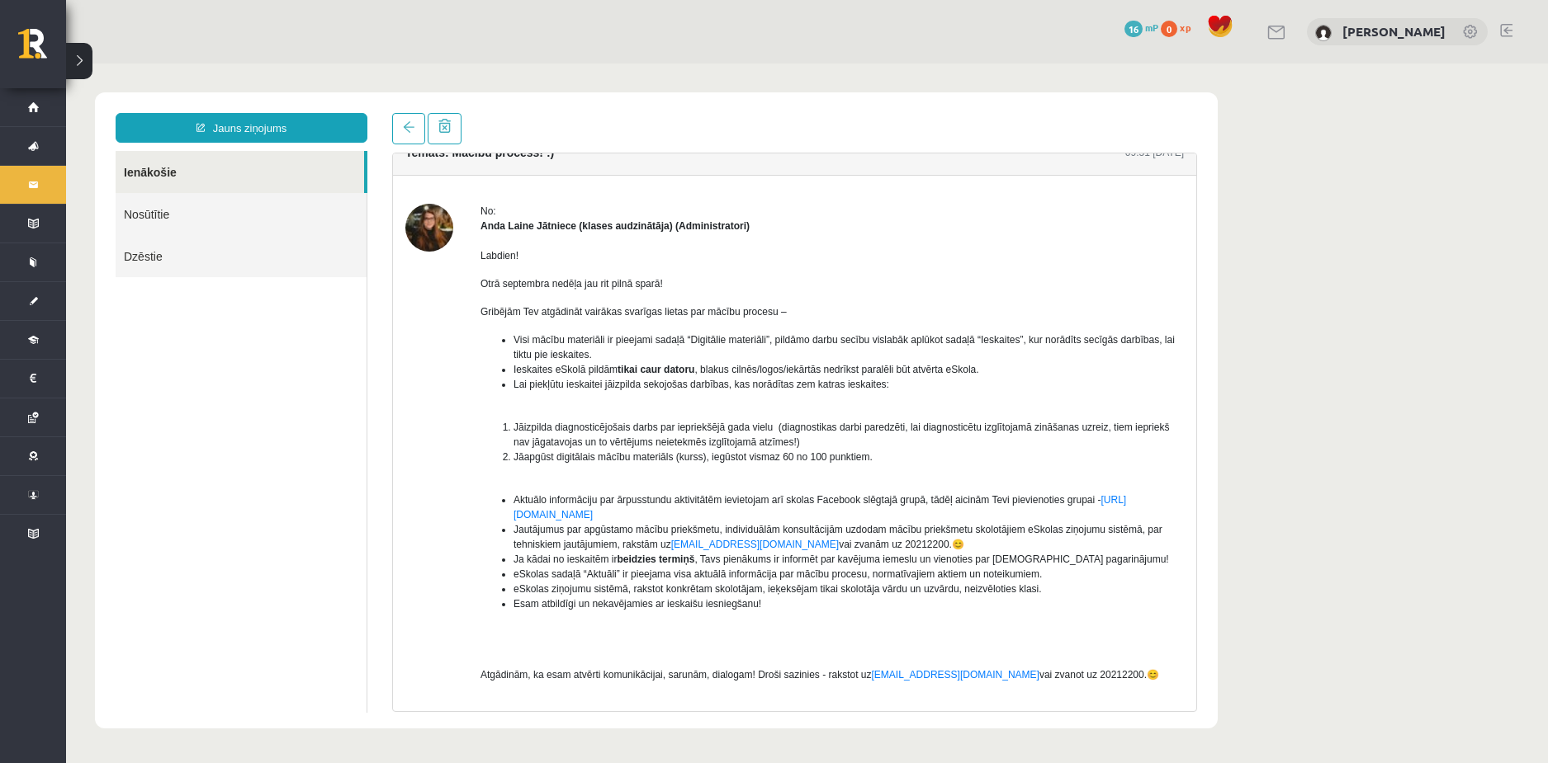
scroll to position [93, 0]
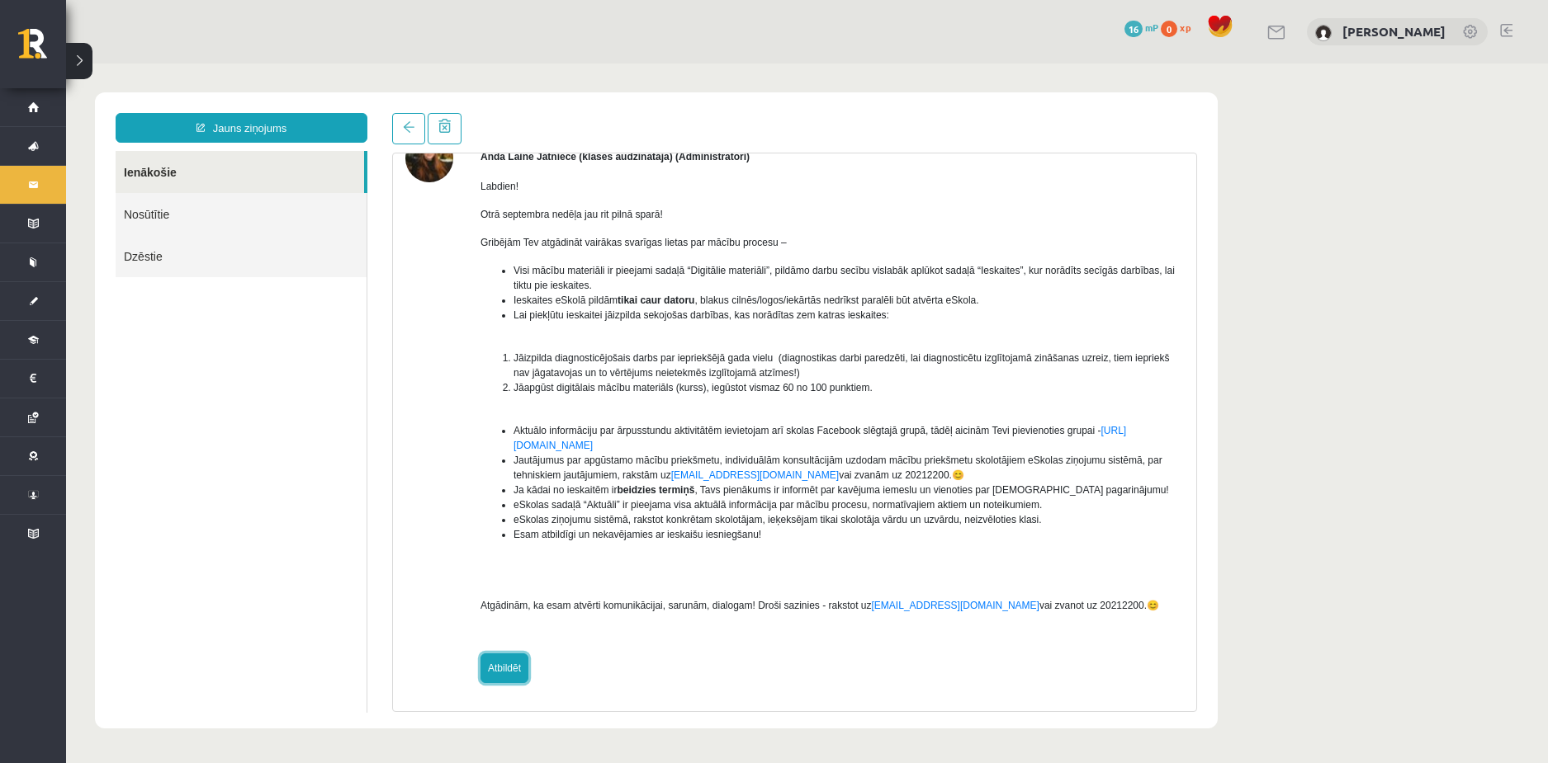
click at [501, 666] on link "Atbildēt" at bounding box center [504, 669] width 48 height 30
type input "**********"
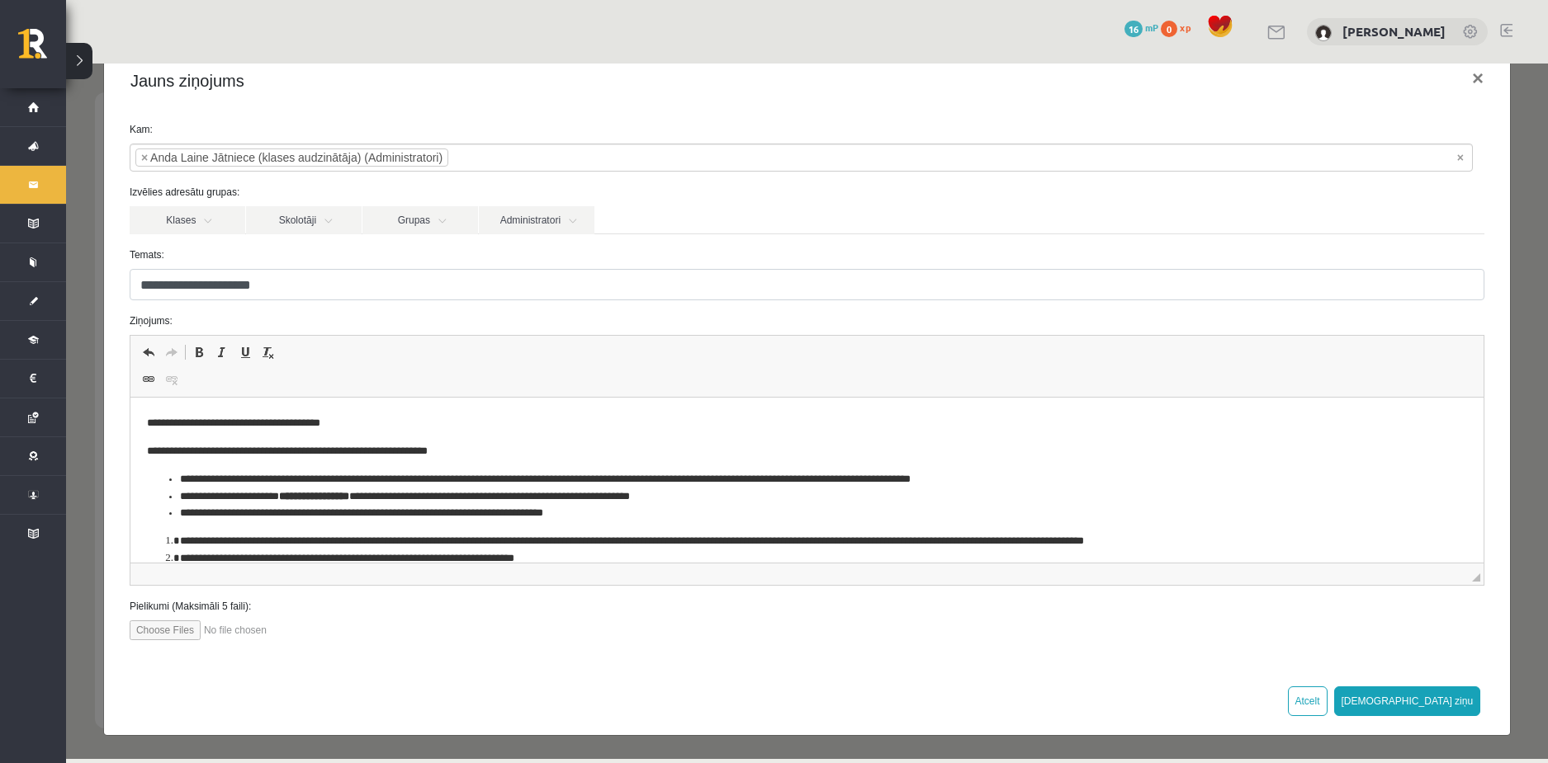
scroll to position [0, 0]
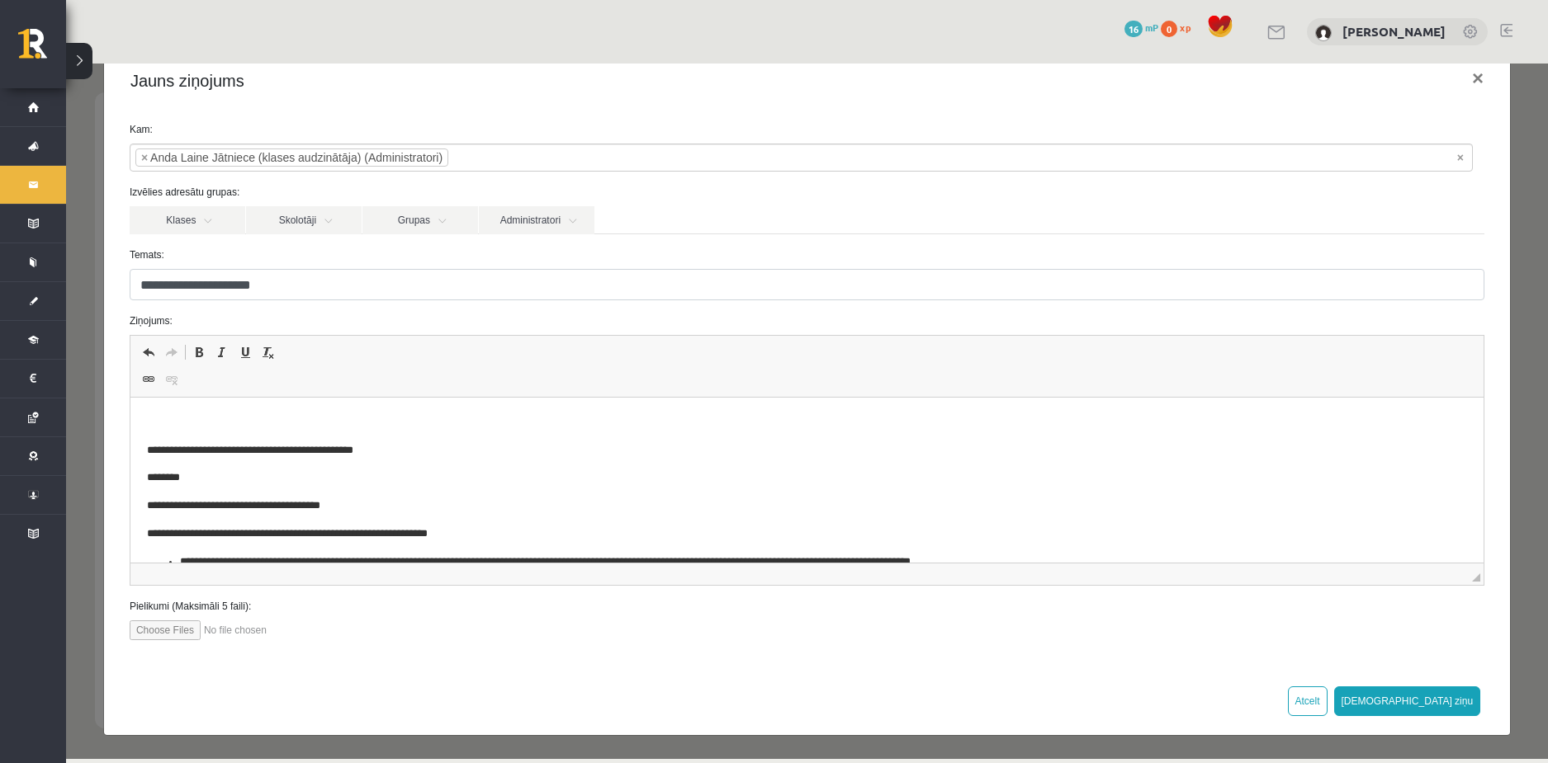
click at [210, 423] on p "Editor, wiswyg-editor-47024774502300-1757323985-310" at bounding box center [806, 422] width 1320 height 17
drag, startPoint x: 214, startPoint y: 423, endPoint x: 221, endPoint y: 418, distance: 8.9
click at [215, 423] on p "Editor, wiswyg-editor-47024774502300-1757323985-310" at bounding box center [806, 422] width 1320 height 17
click at [235, 398] on html "**********" at bounding box center [806, 617] width 1353 height 438
click at [235, 397] on span "Editor toolbars Undo Keyboard shortcut Ctrl+Z Redo Keyboard shortcut Ctrl+Y Bol…" at bounding box center [806, 367] width 1353 height 62
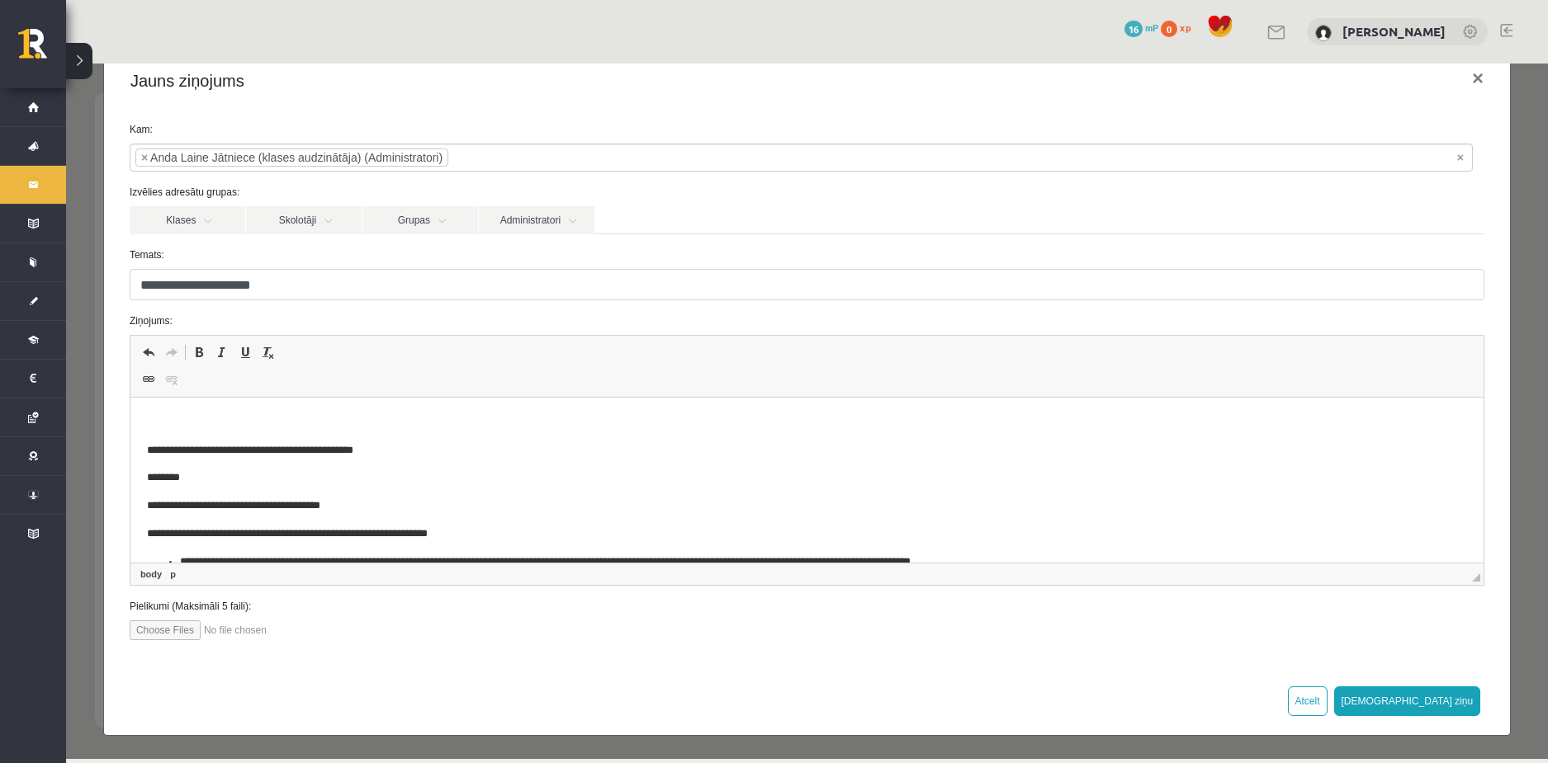
click at [246, 409] on html "**********" at bounding box center [806, 617] width 1353 height 438
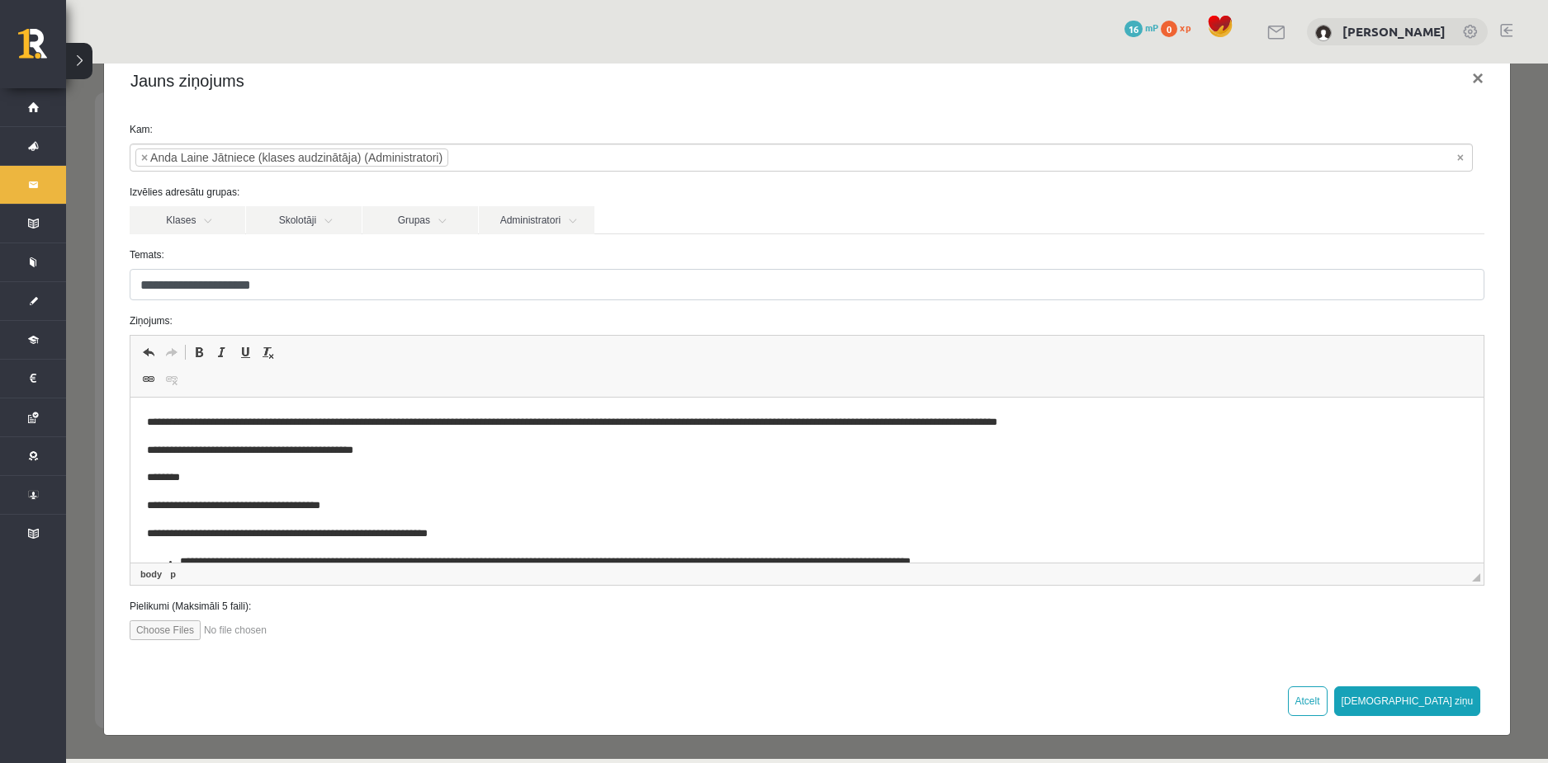
click at [1165, 444] on p "**********" at bounding box center [794, 450] width 1296 height 17
click at [198, 418] on p "**********" at bounding box center [794, 422] width 1296 height 17
click at [285, 425] on p "**********" at bounding box center [794, 422] width 1296 height 17
click at [442, 421] on p "**********" at bounding box center [794, 422] width 1296 height 17
click at [508, 428] on p "**********" at bounding box center [794, 422] width 1296 height 17
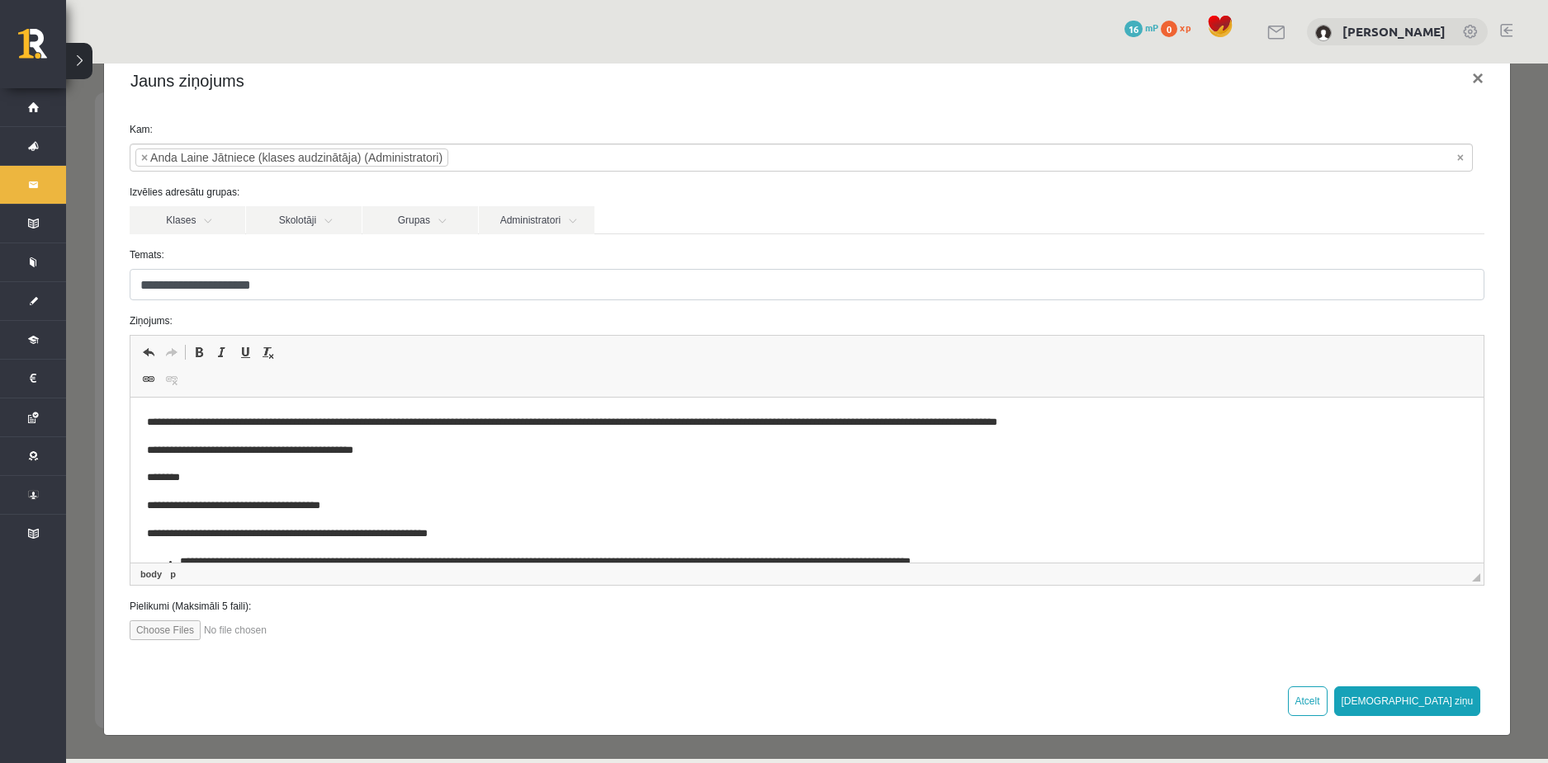
click at [1040, 419] on p "**********" at bounding box center [794, 422] width 1296 height 17
click at [1056, 415] on p "**********" at bounding box center [794, 422] width 1296 height 17
click at [1050, 416] on p "**********" at bounding box center [794, 422] width 1296 height 17
click at [1051, 416] on p "**********" at bounding box center [794, 422] width 1296 height 17
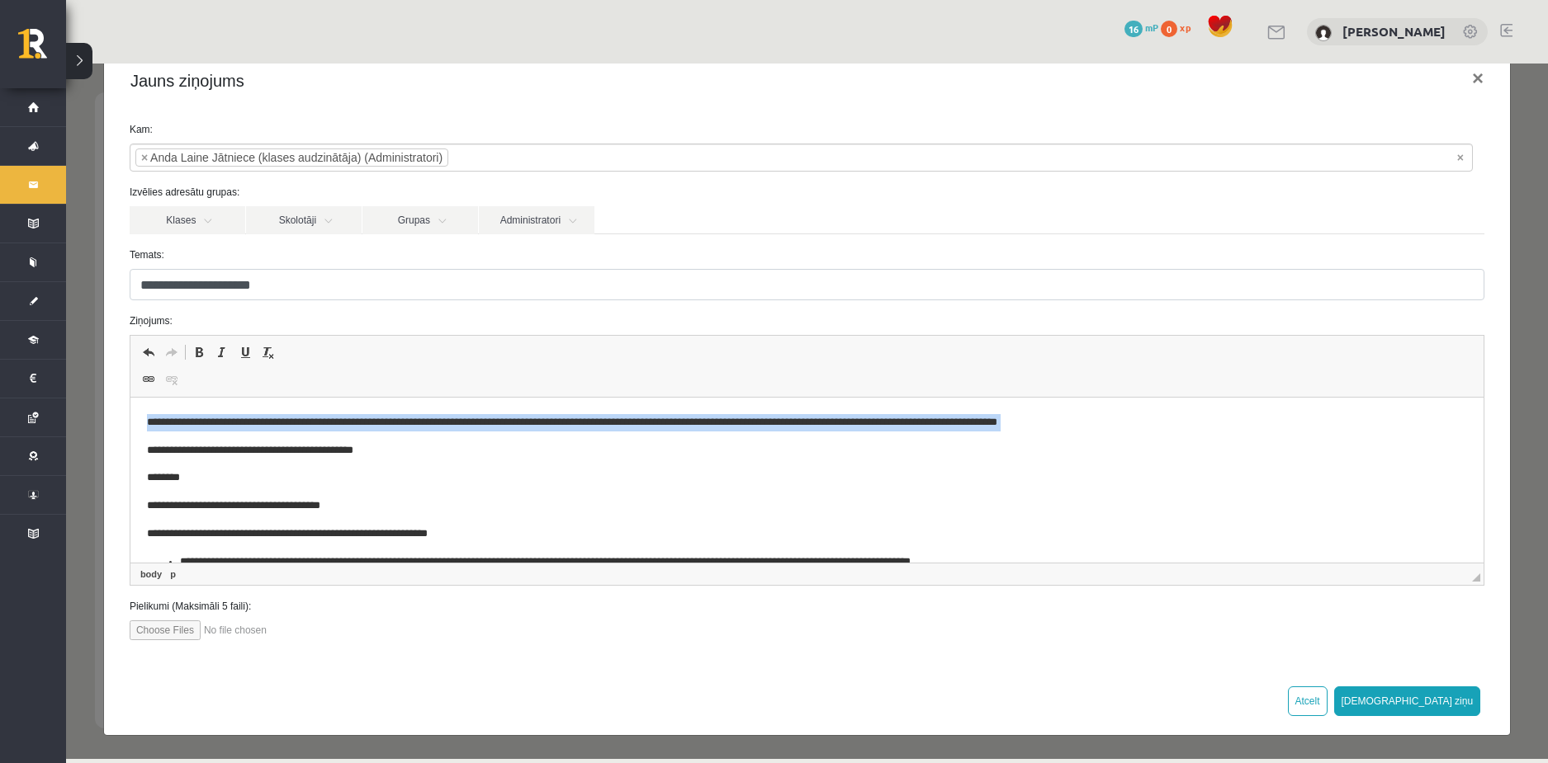
click at [1049, 417] on p "**********" at bounding box center [794, 422] width 1296 height 17
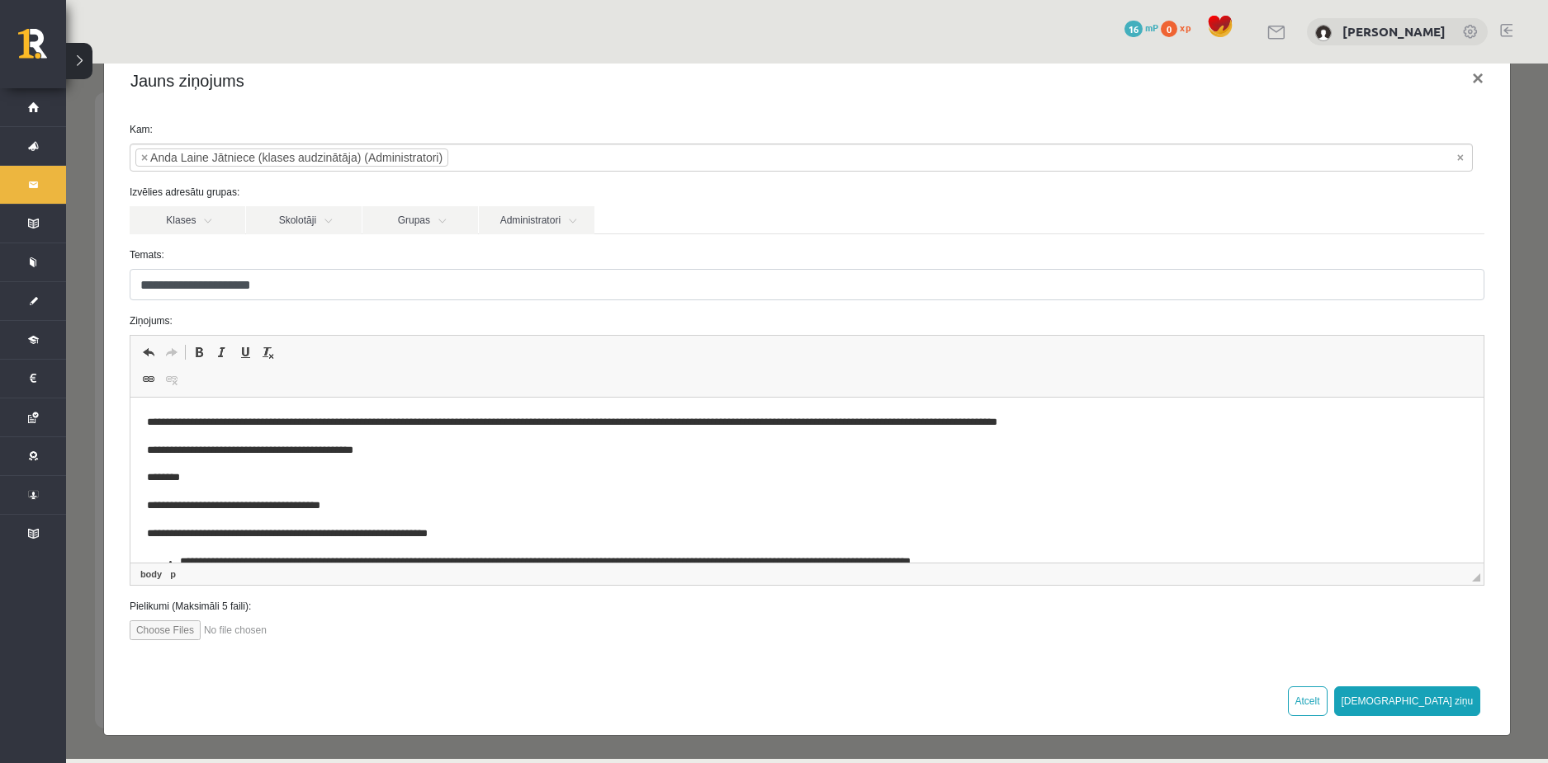
click at [1052, 418] on p "**********" at bounding box center [794, 422] width 1296 height 17
click at [1049, 420] on p "**********" at bounding box center [794, 422] width 1296 height 17
click at [1184, 430] on p "**********" at bounding box center [794, 422] width 1296 height 17
click at [1446, 705] on button "Sūtīt ziņu" at bounding box center [1407, 702] width 147 height 30
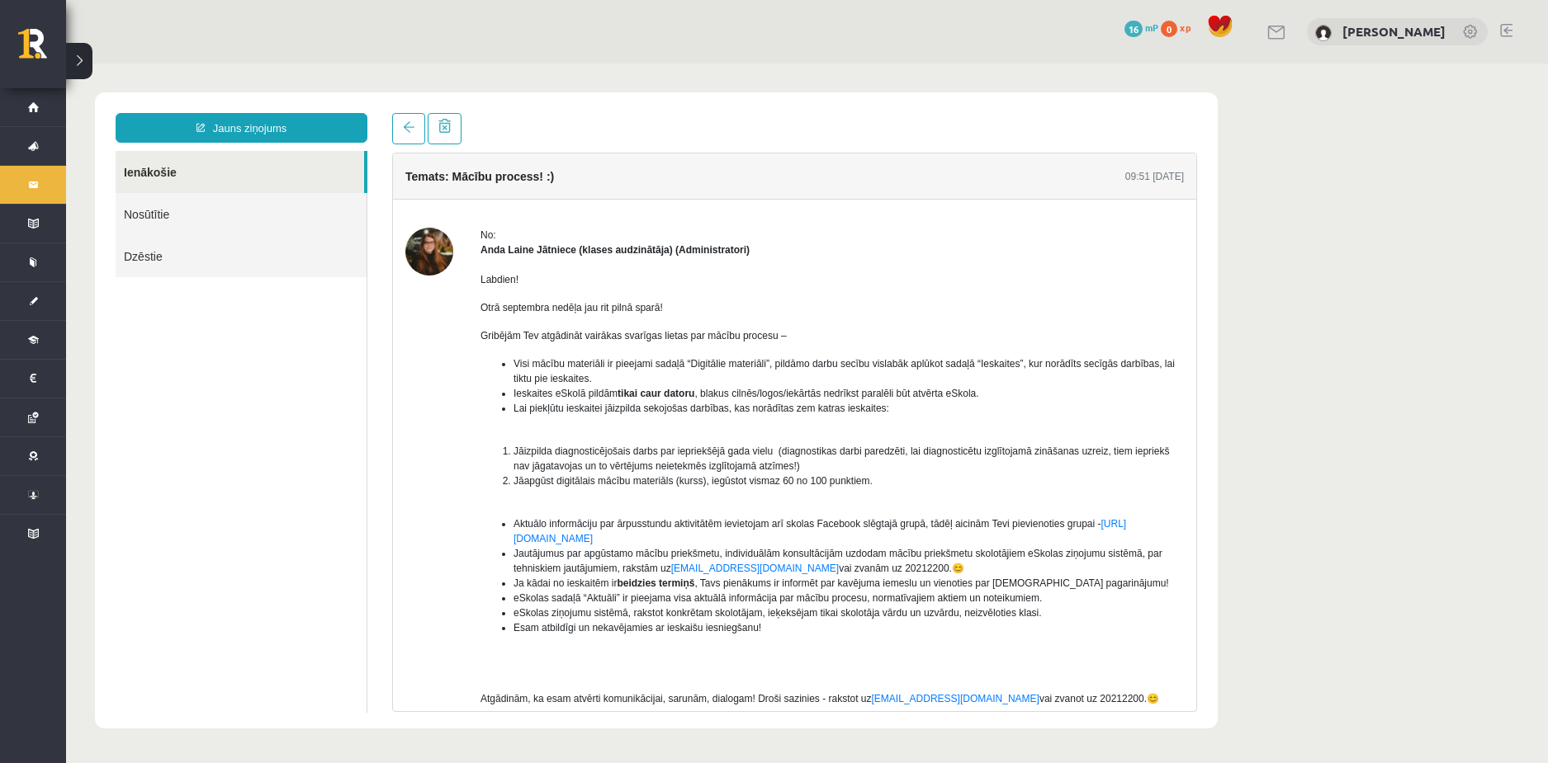
click at [196, 204] on link "Nosūtītie" at bounding box center [241, 214] width 251 height 42
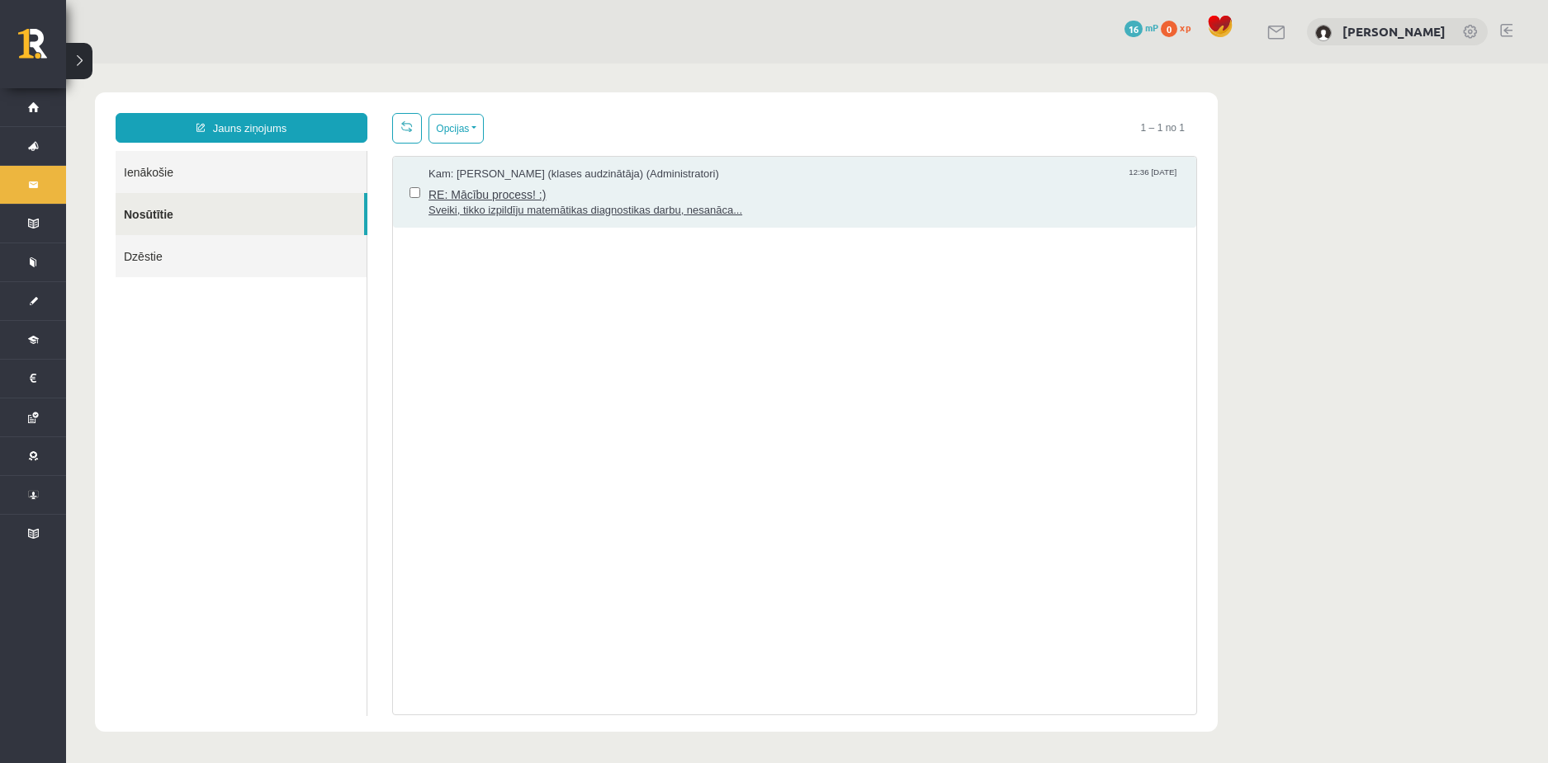
click at [566, 169] on span "Kam: Anda Laine Jātniece (klases audzinātāja) (Administratori)" at bounding box center [573, 175] width 291 height 16
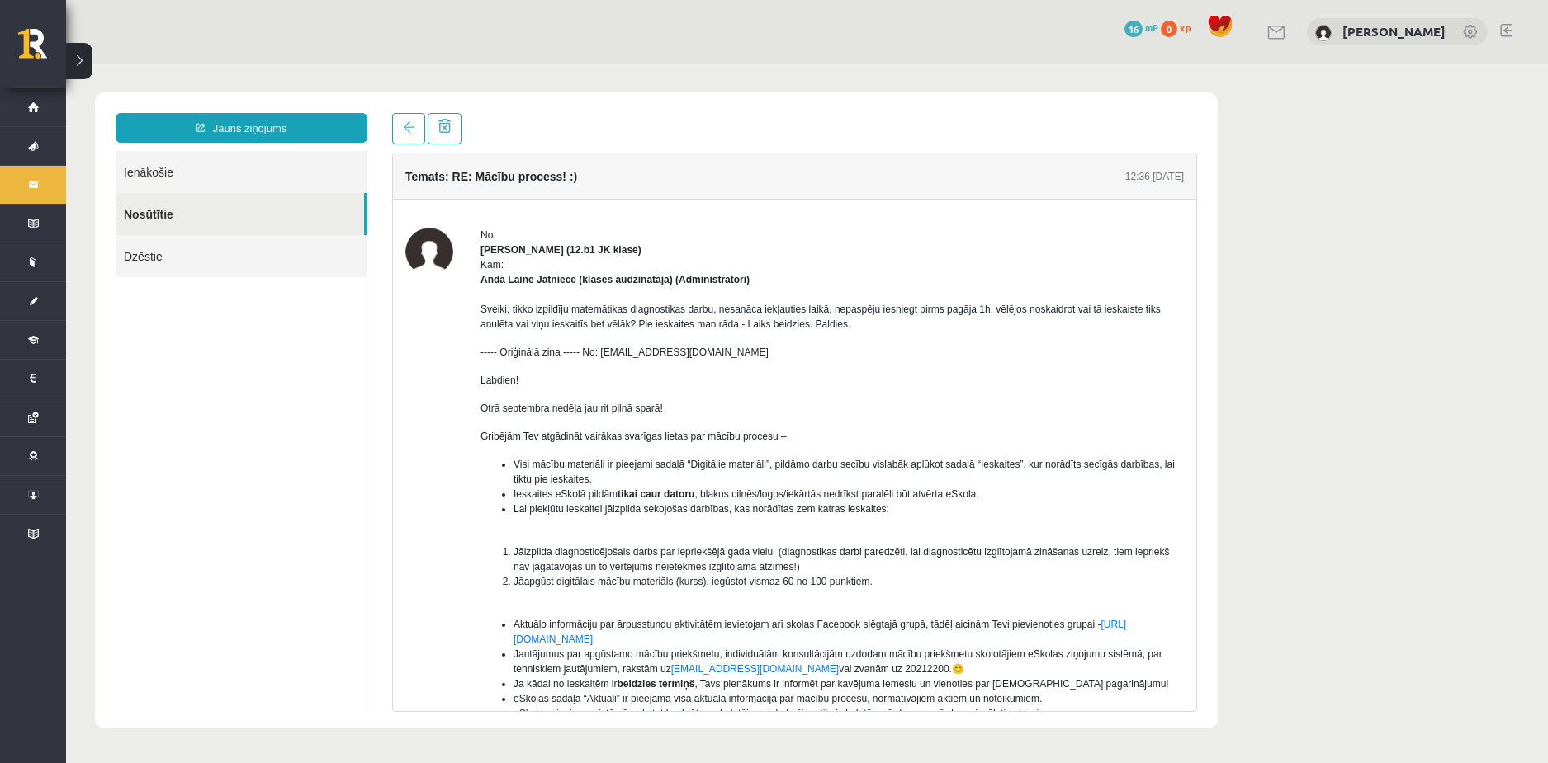
click at [430, 258] on img at bounding box center [429, 252] width 48 height 48
click at [564, 252] on strong "Edgars Freimanis (12.b1 JK klase)" at bounding box center [560, 250] width 161 height 12
click at [177, 185] on link "Ienākošie" at bounding box center [241, 172] width 251 height 42
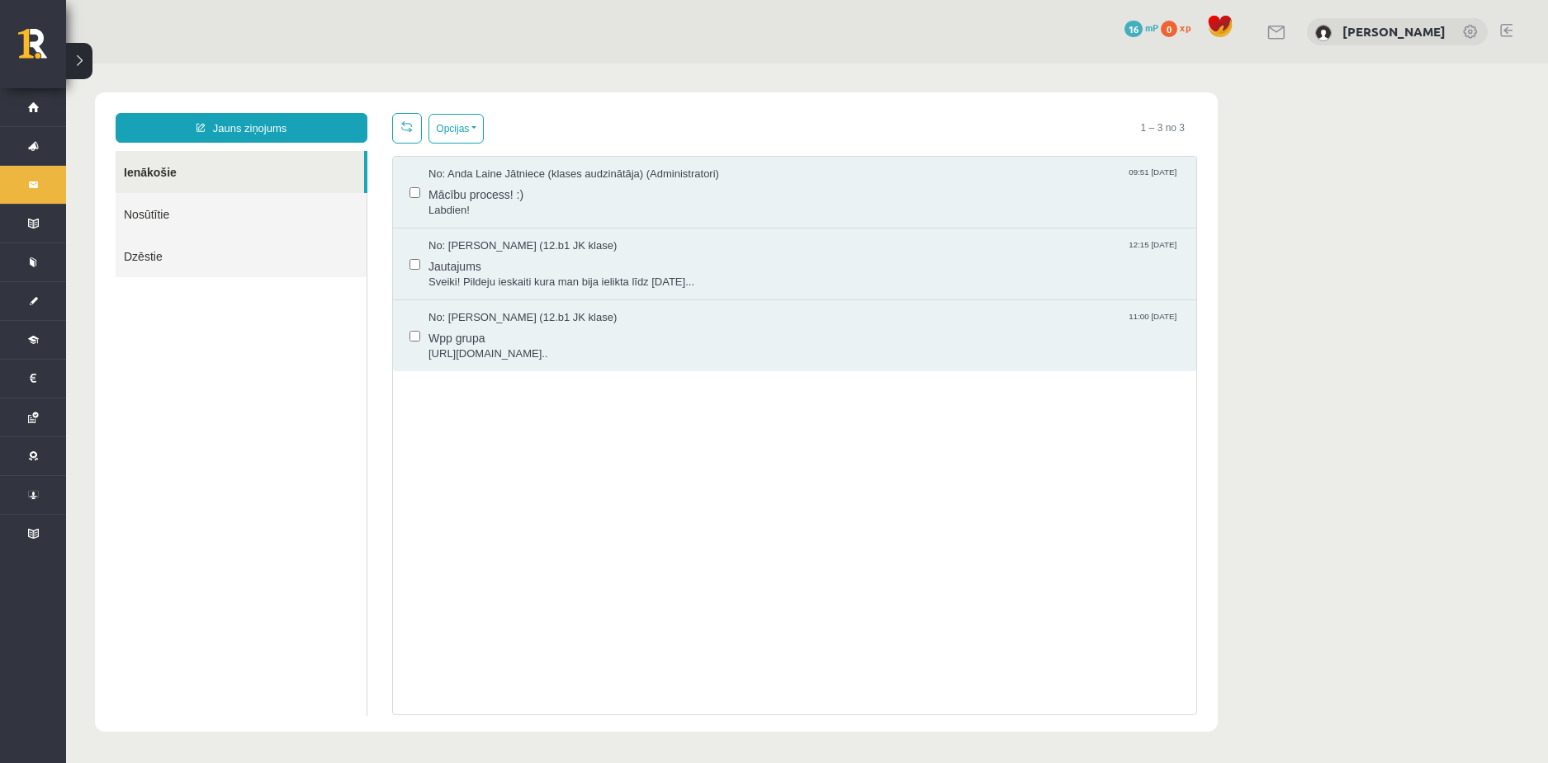
click at [467, 161] on div "No: Anda Laine Jātniece (klases audzinātāja) (Administratori) 09:51 08/09/2025 …" at bounding box center [794, 193] width 803 height 72
click at [467, 175] on span "No: Anda Laine Jātniece (klases audzinātāja) (Administratori)" at bounding box center [573, 175] width 291 height 16
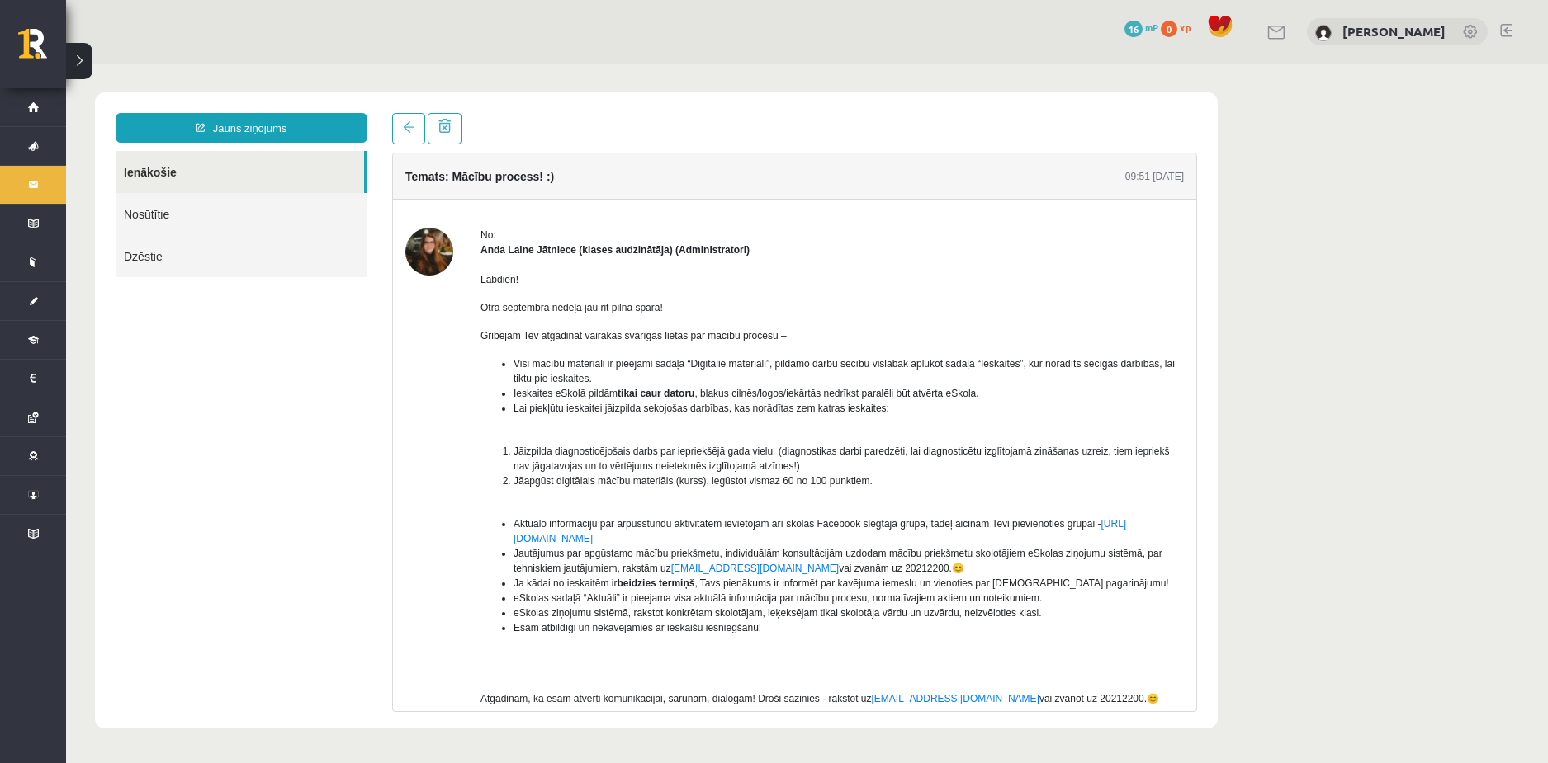
click at [435, 254] on img at bounding box center [429, 252] width 48 height 48
drag, startPoint x: 489, startPoint y: 233, endPoint x: 524, endPoint y: 255, distance: 41.2
click at [489, 234] on div "No:" at bounding box center [831, 235] width 703 height 15
click at [512, 254] on strong "Anda Laine Jātniece (klases audzinātāja) (Administratori)" at bounding box center [614, 250] width 269 height 12
click at [446, 254] on img at bounding box center [429, 252] width 48 height 48
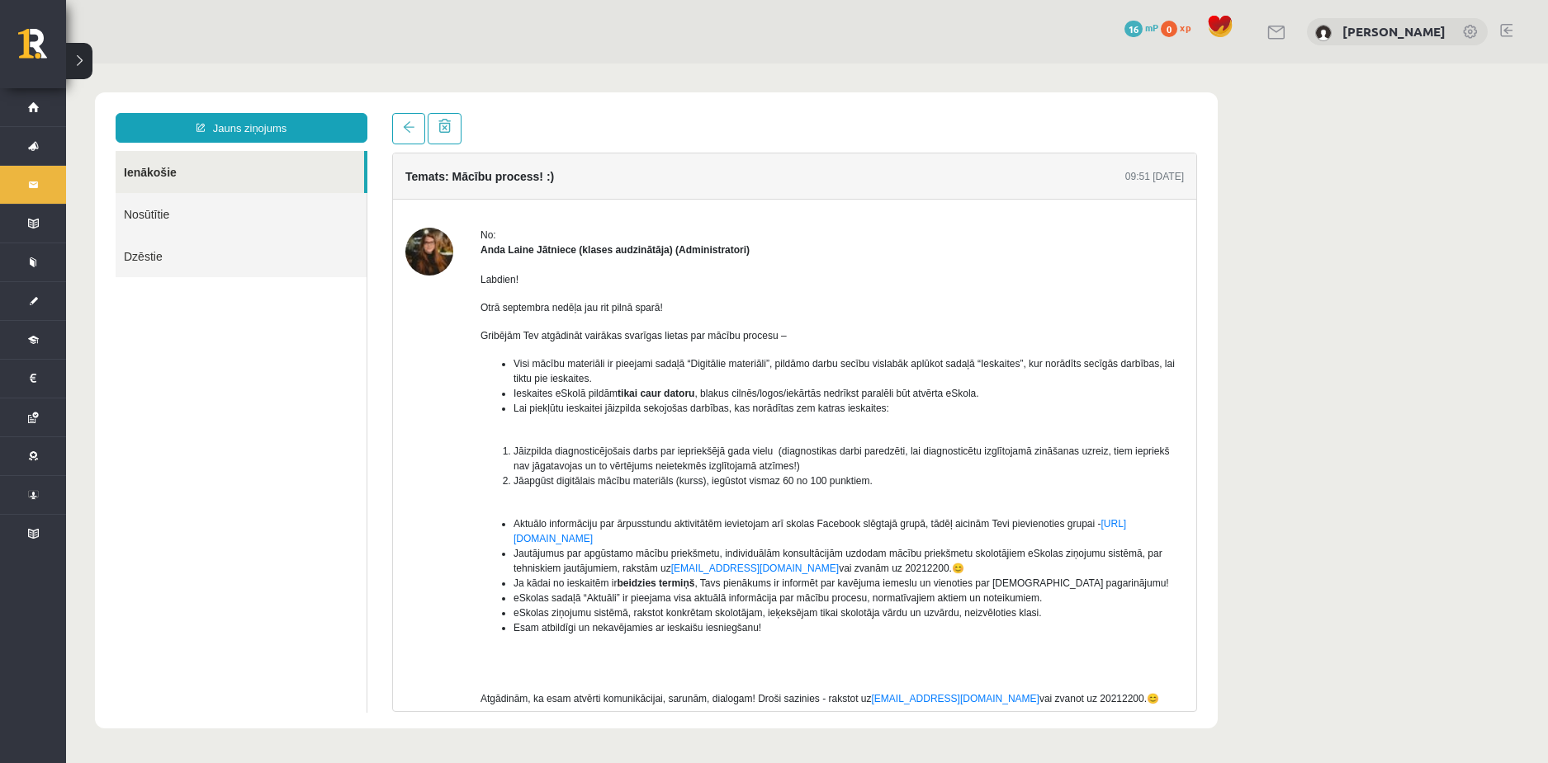
click at [439, 254] on img at bounding box center [429, 252] width 48 height 48
click at [196, 206] on link "Nosūtītie" at bounding box center [241, 214] width 251 height 42
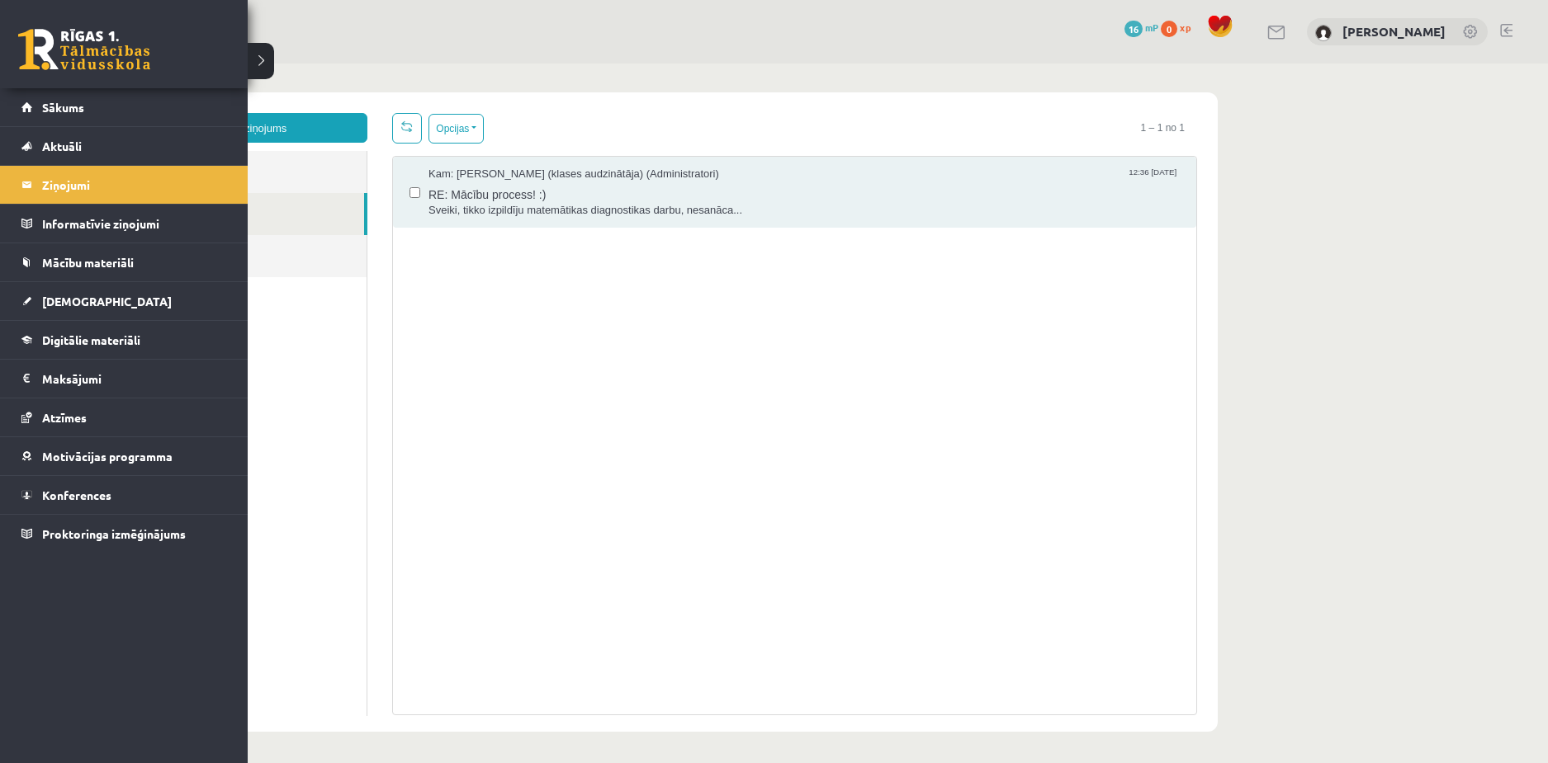
click at [49, 30] on link at bounding box center [84, 49] width 132 height 41
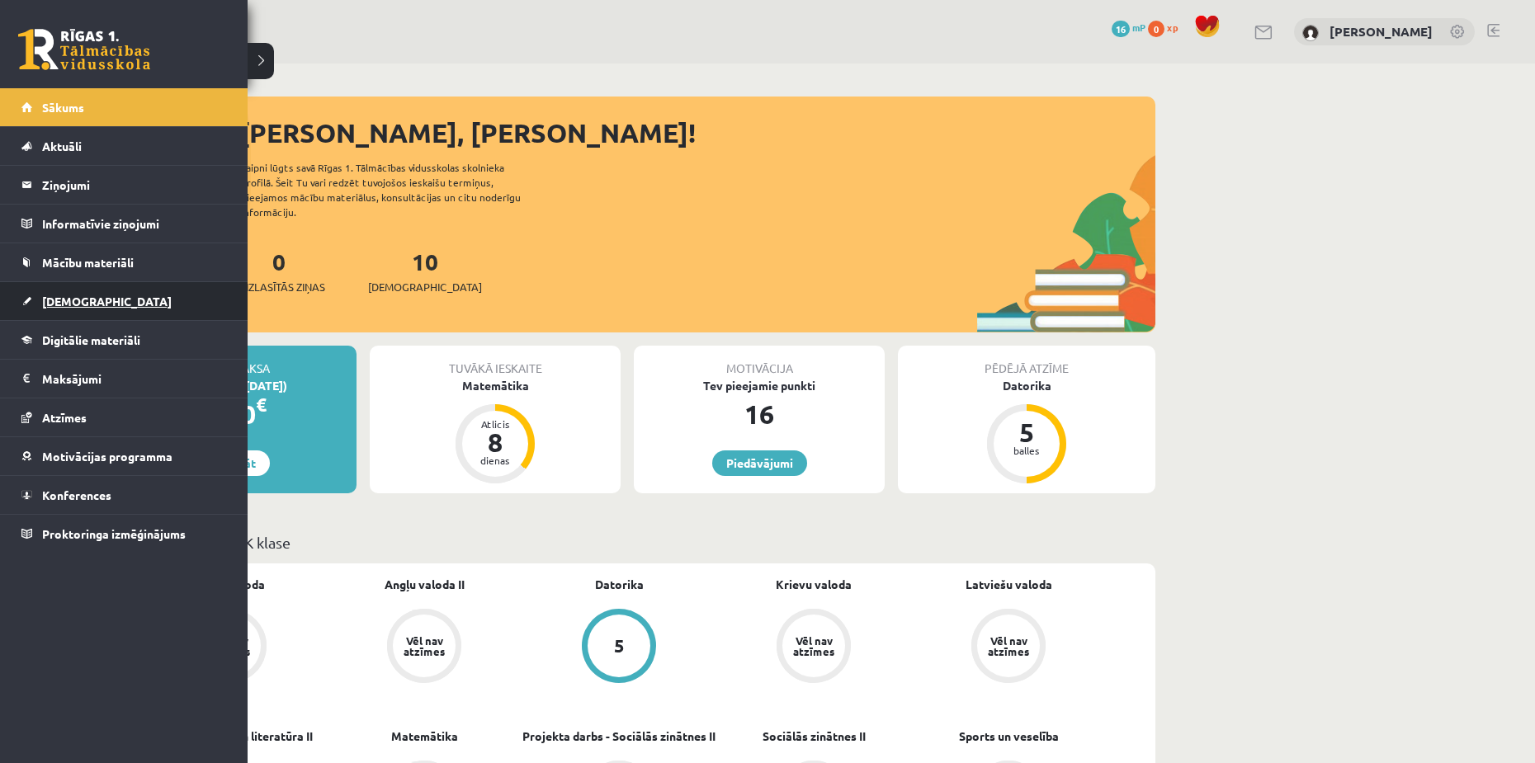
click at [72, 289] on link "[DEMOGRAPHIC_DATA]" at bounding box center [124, 301] width 206 height 38
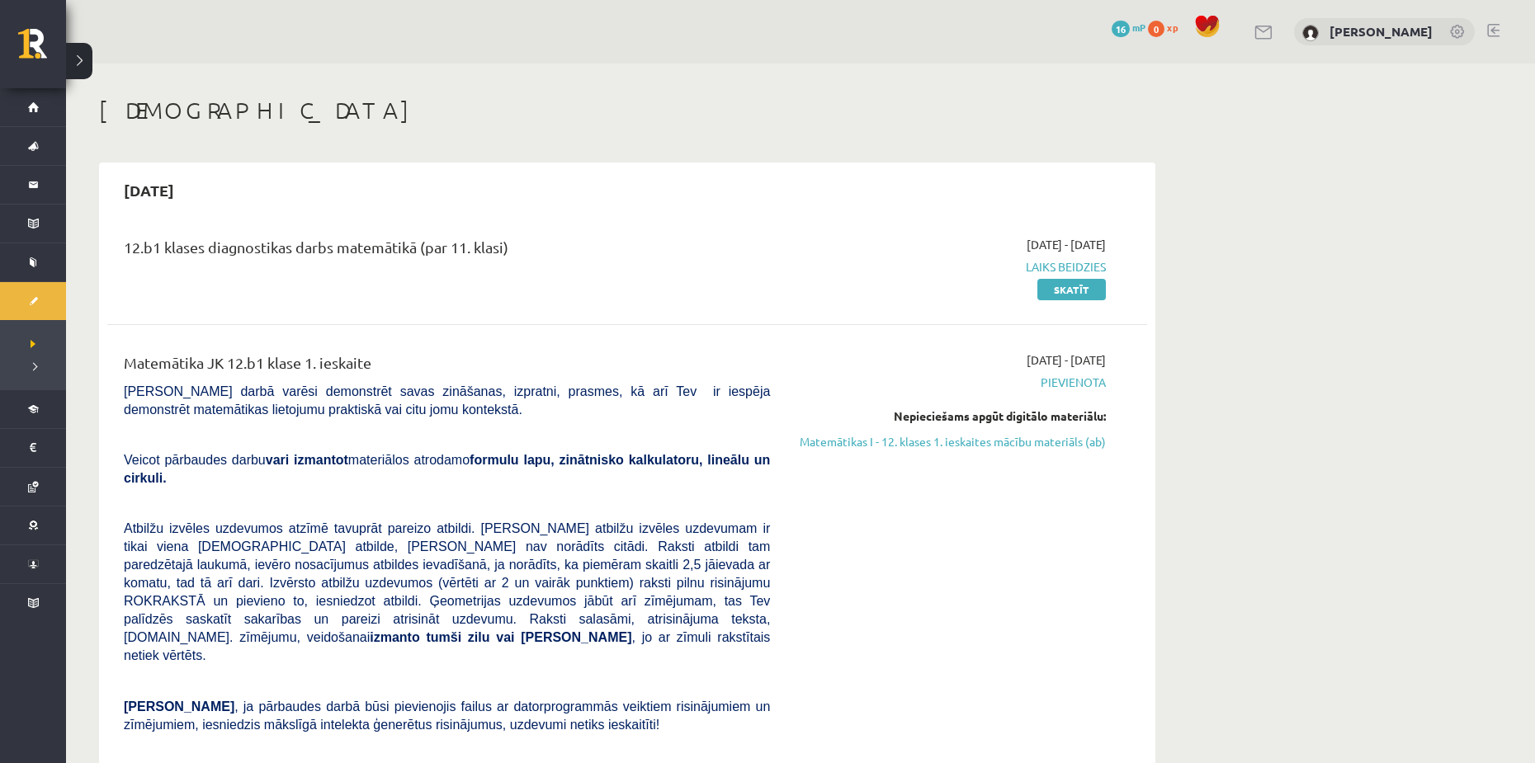
drag, startPoint x: 1114, startPoint y: 265, endPoint x: 1020, endPoint y: 258, distance: 94.4
click at [1020, 258] on div "[DATE] - [DATE] Laiks beidzies Skatīt" at bounding box center [950, 267] width 336 height 62
copy span "Laiks beidzies"
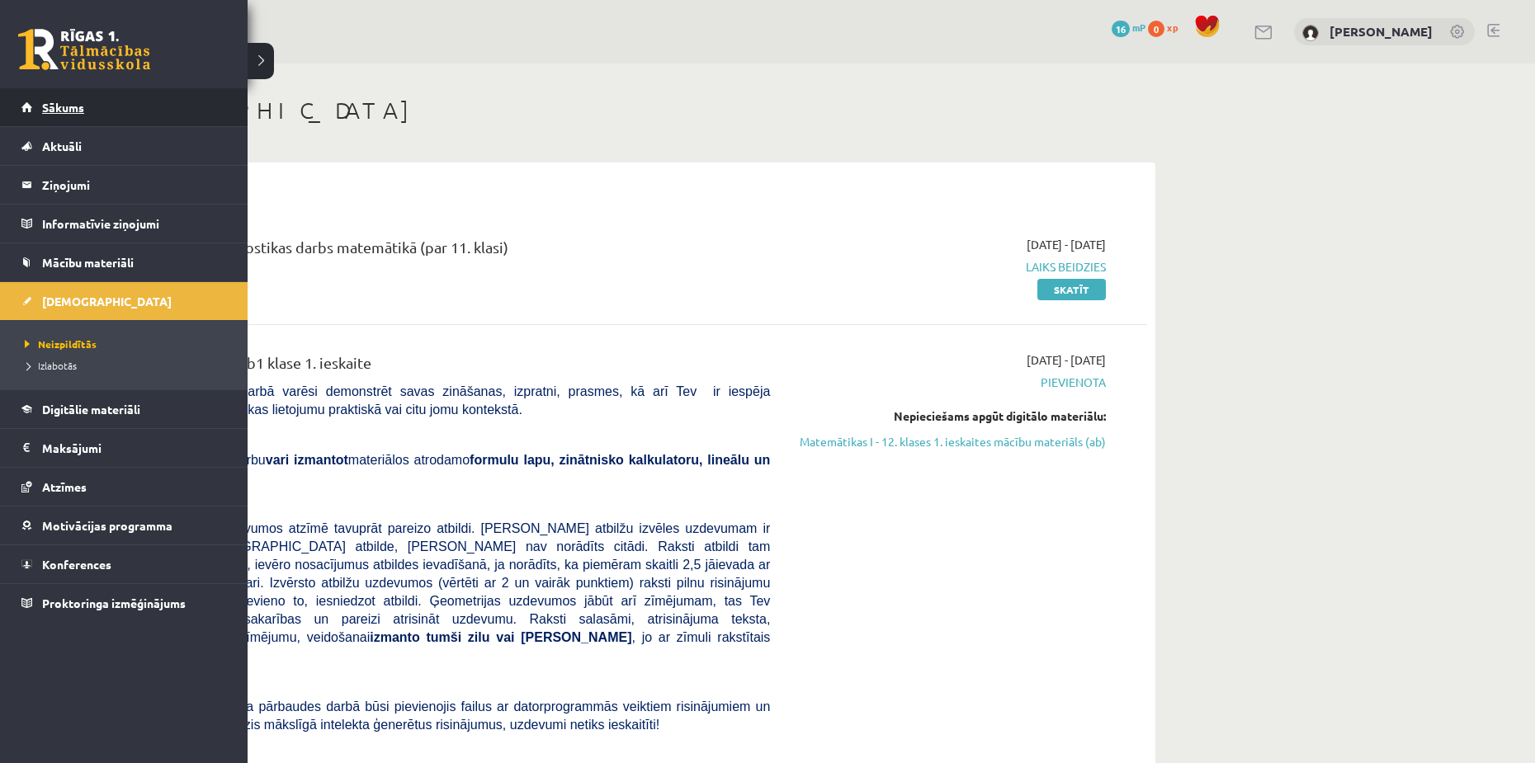
click at [41, 103] on link "Sākums" at bounding box center [124, 107] width 206 height 38
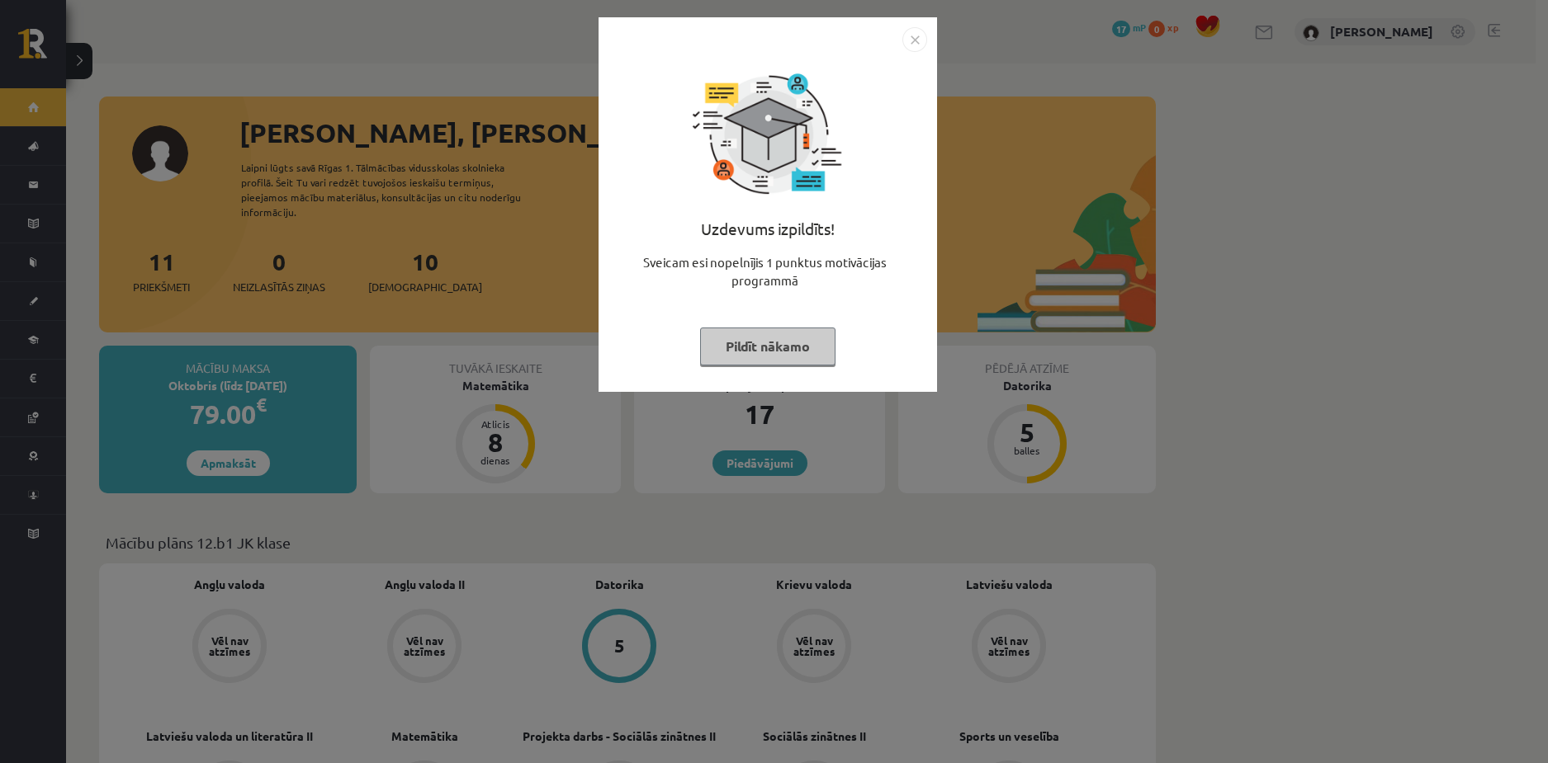
click at [763, 352] on button "Pildīt nākamo" at bounding box center [767, 347] width 135 height 38
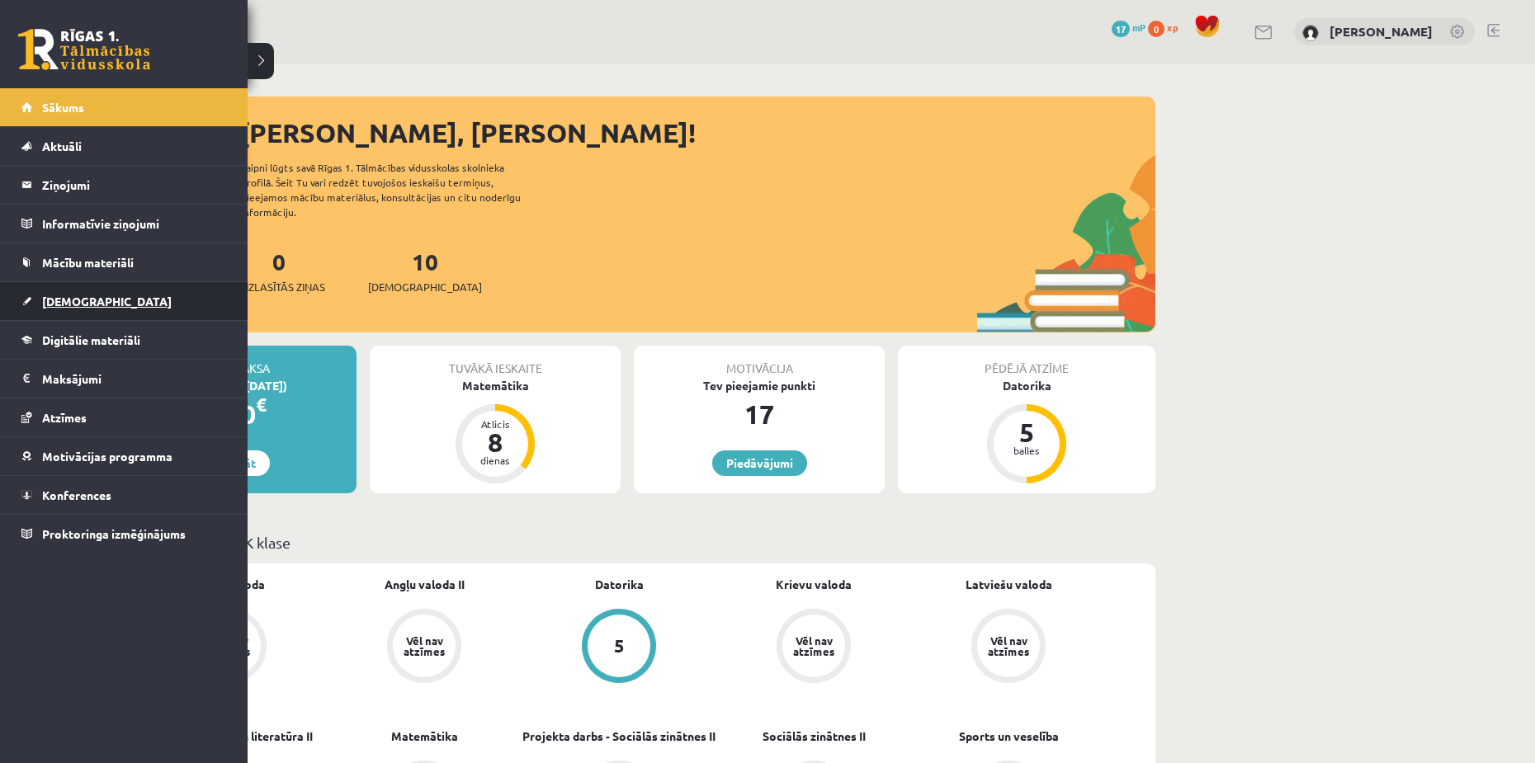
click at [60, 311] on link "[DEMOGRAPHIC_DATA]" at bounding box center [124, 301] width 206 height 38
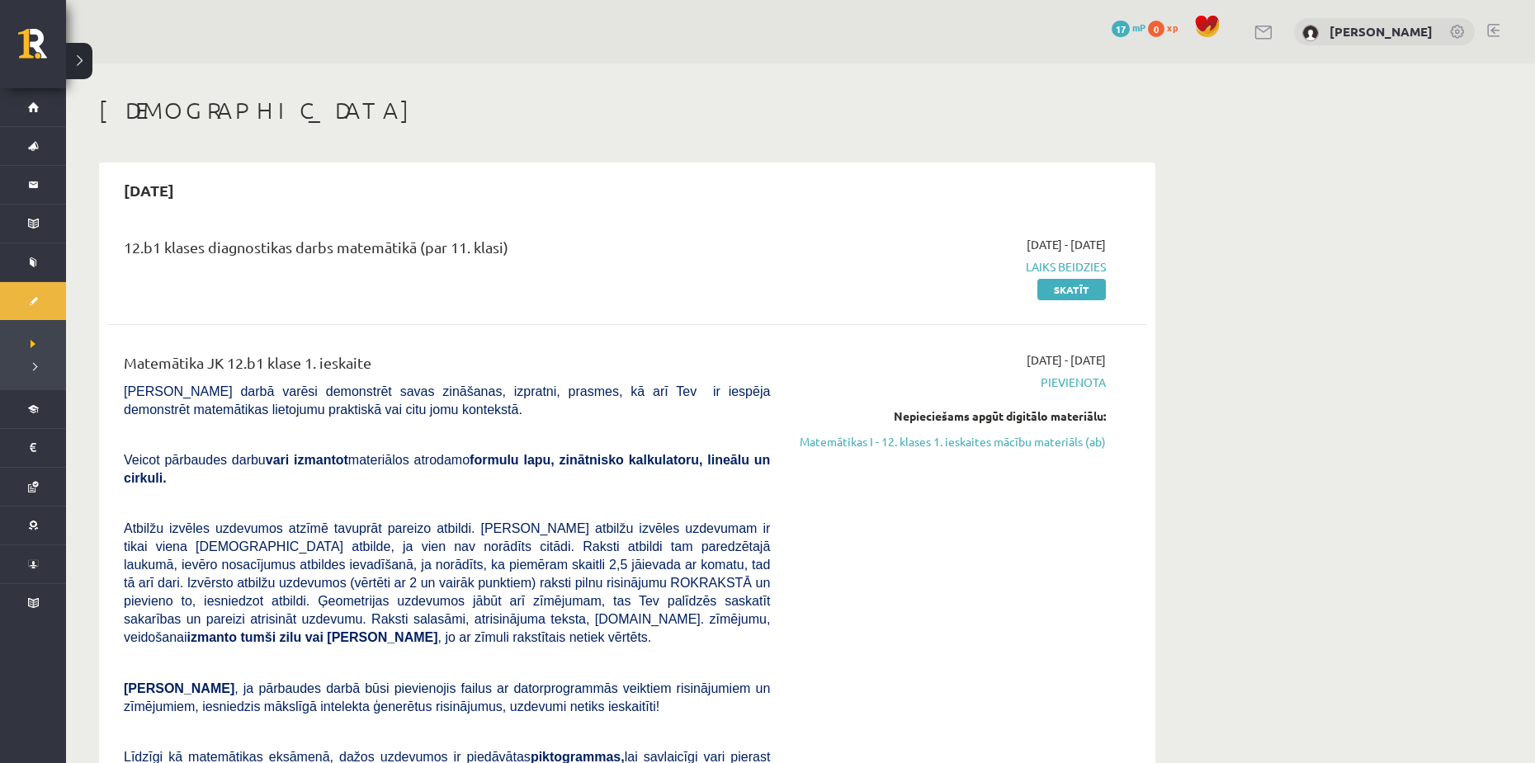
click at [1075, 264] on span "Laiks beidzies" at bounding box center [950, 266] width 311 height 17
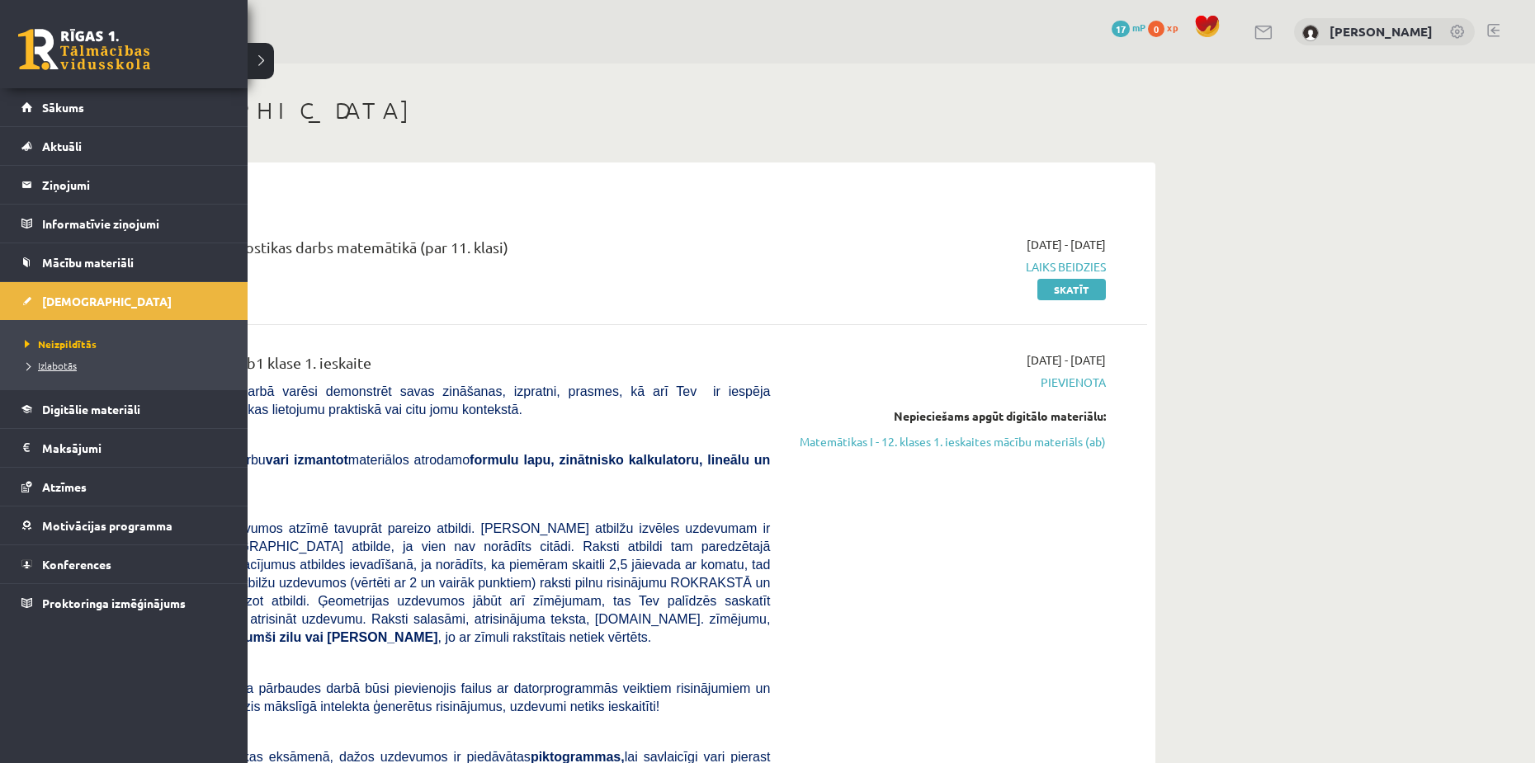
click at [76, 367] on span "Izlabotās" at bounding box center [49, 365] width 56 height 13
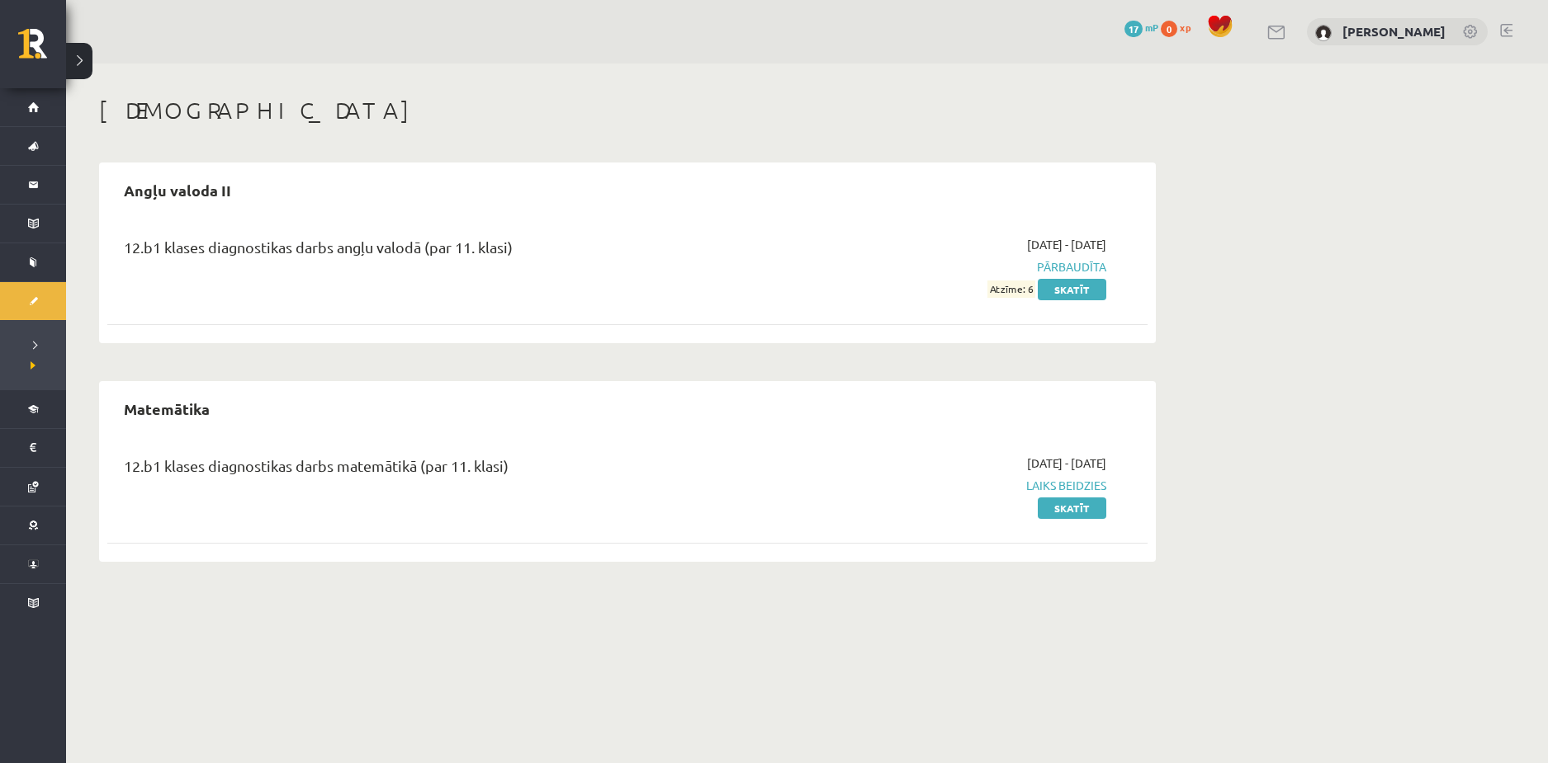
click at [1073, 266] on span "Pārbaudīta" at bounding box center [950, 266] width 311 height 17
click at [1006, 280] on div "[DATE] - [DATE] Pārbaudīta Atzīme: 6 Skatīt" at bounding box center [950, 267] width 336 height 62
click at [174, 412] on h2 "Matemātika" at bounding box center [166, 409] width 119 height 39
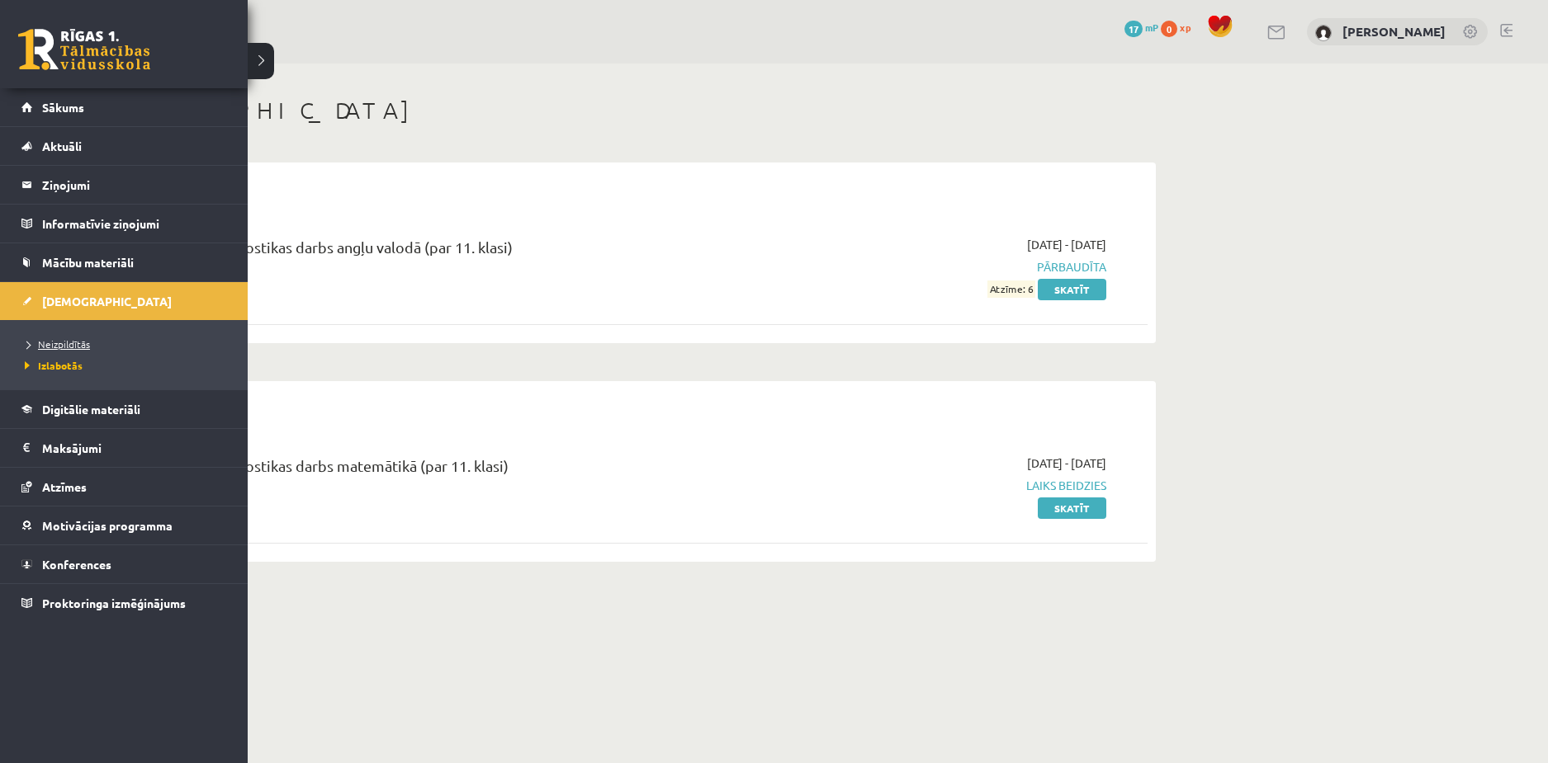
click at [72, 338] on link "Neizpildītās" at bounding box center [126, 344] width 210 height 15
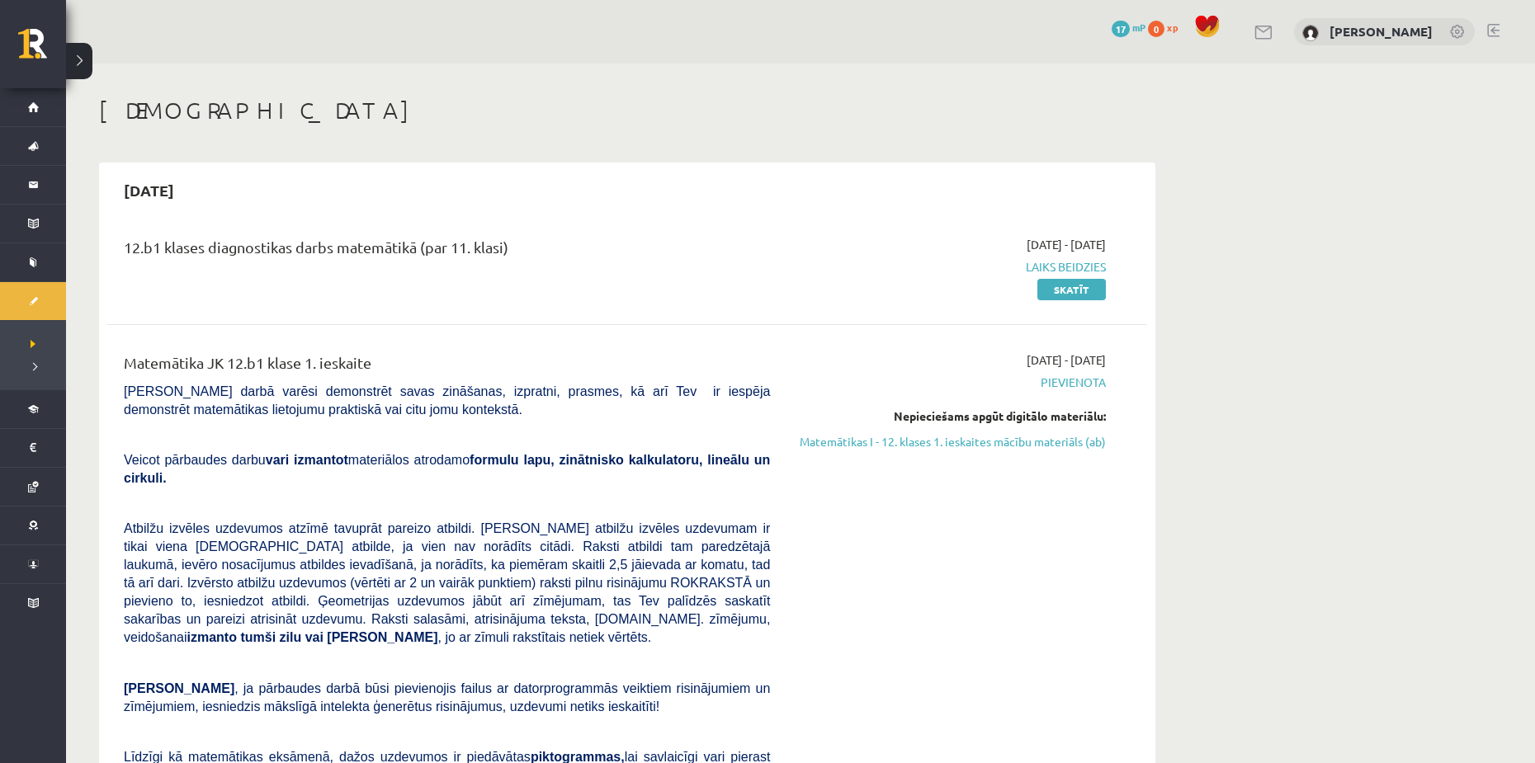
click at [593, 311] on div "12.b1 klases diagnostikas darbs matemātikā (par 11. klasi) [DATE] - [DATE] Laik…" at bounding box center [627, 267] width 1040 height 95
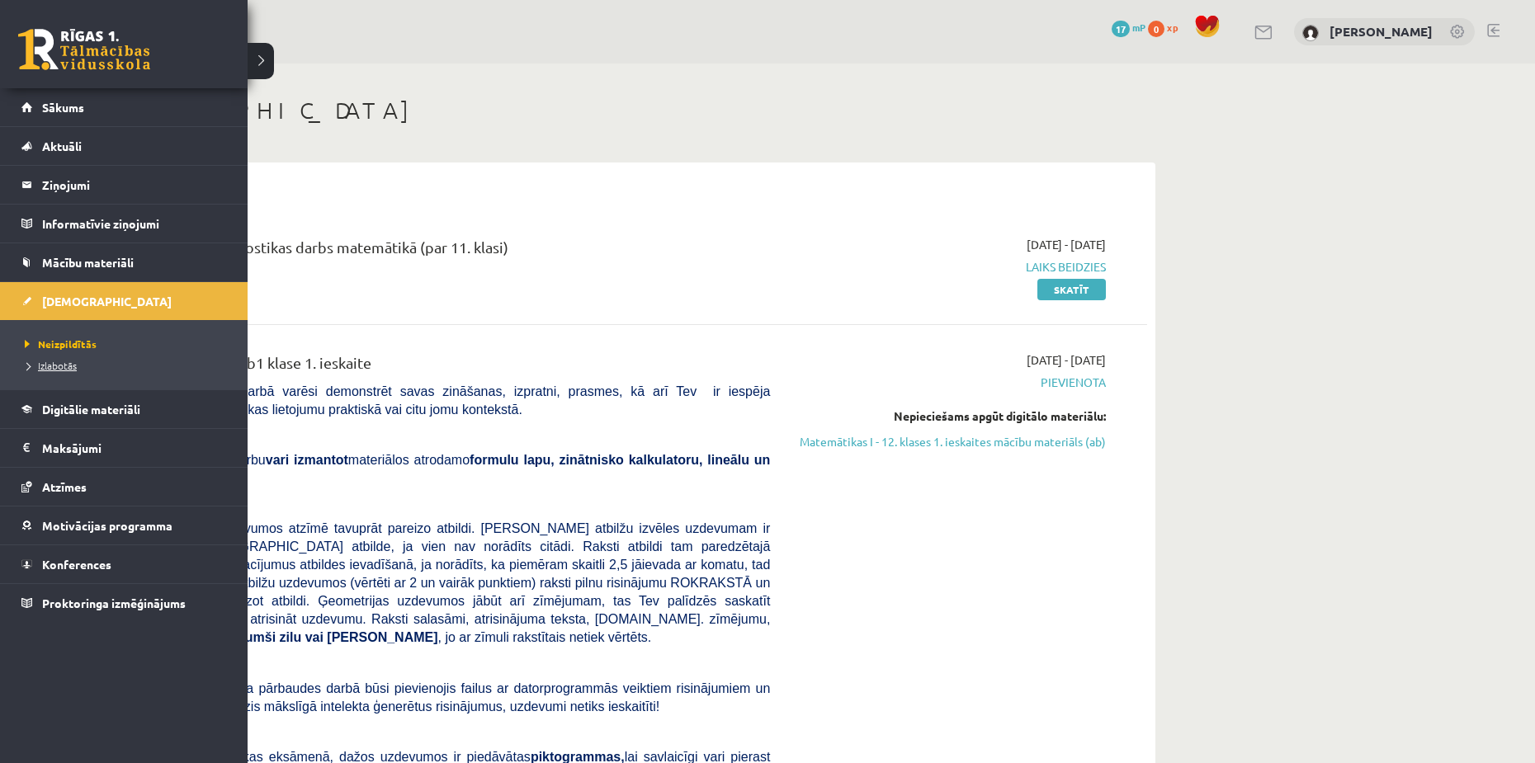
click at [64, 367] on span "Izlabotās" at bounding box center [49, 365] width 56 height 13
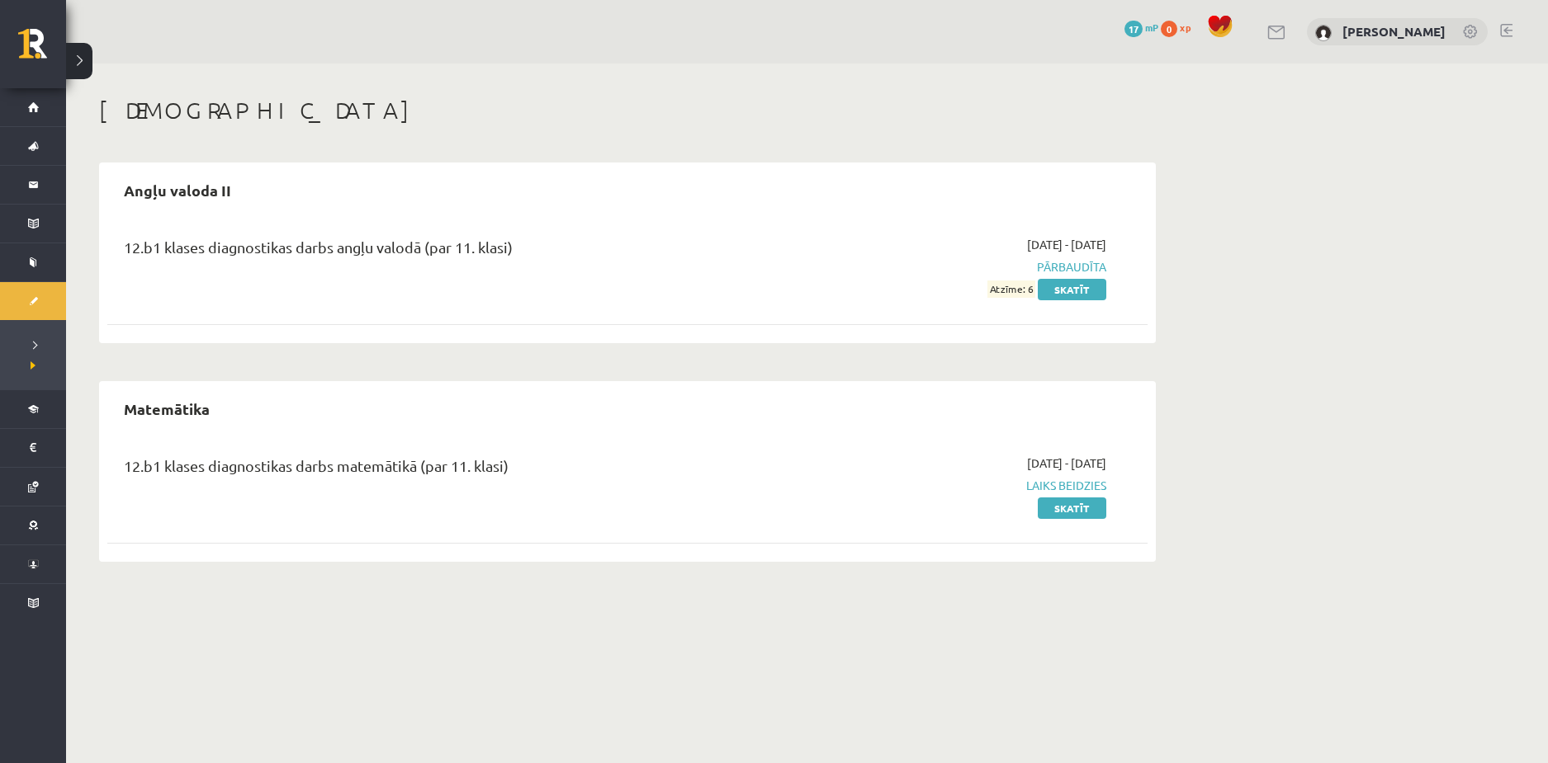
click at [475, 286] on div "12.b1 klases diagnostikas darbs angļu valodā (par 11. klasi)" at bounding box center [446, 267] width 671 height 62
drag, startPoint x: 1026, startPoint y: 293, endPoint x: 1021, endPoint y: 404, distance: 111.5
click at [1024, 294] on span "Atzīme: 6" at bounding box center [1011, 289] width 48 height 17
click at [1051, 486] on span "Laiks beidzies" at bounding box center [950, 485] width 311 height 17
click at [1064, 509] on link "Skatīt" at bounding box center [1071, 508] width 69 height 21
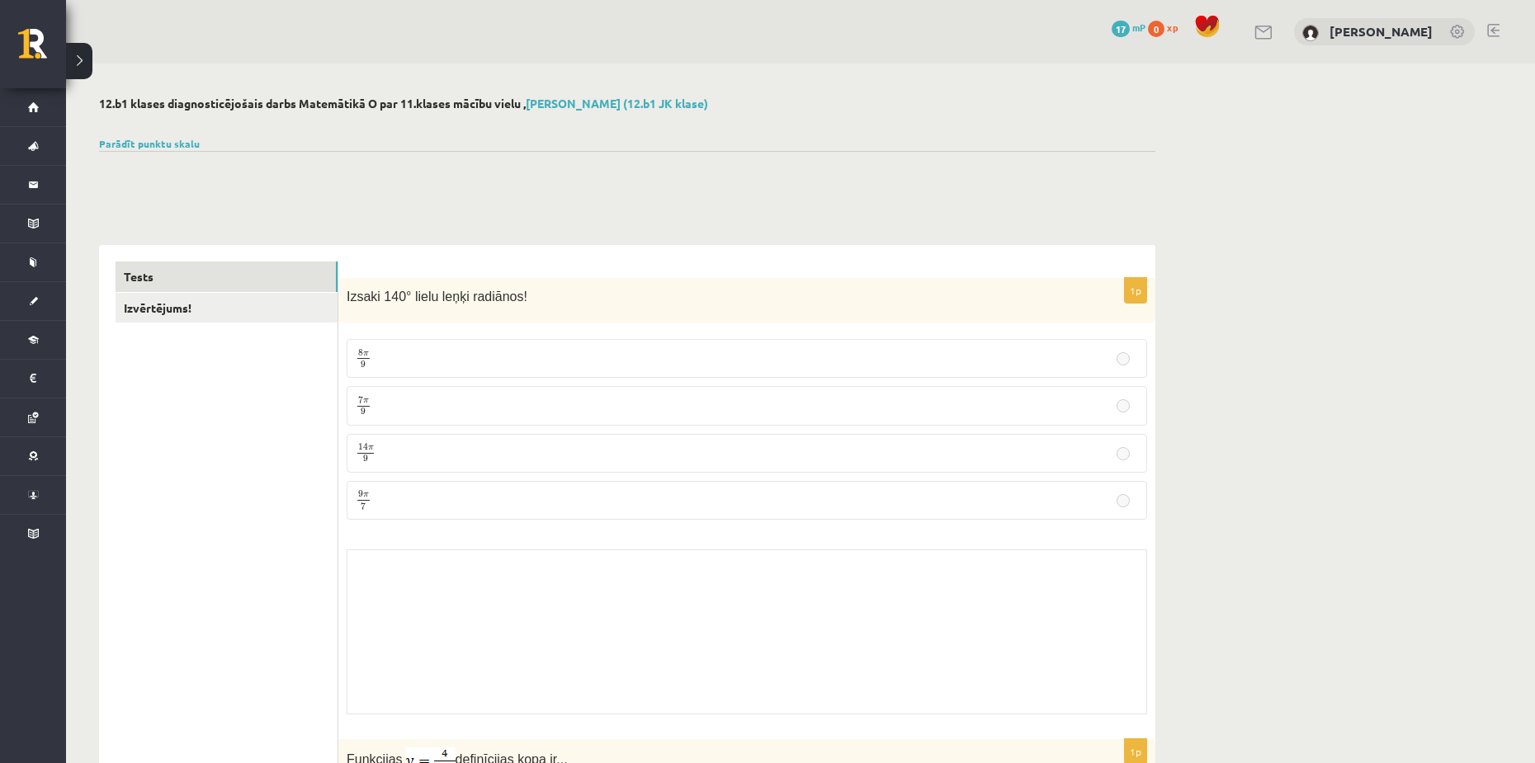
click at [593, 362] on p "8 π 9 8 π 9" at bounding box center [747, 358] width 782 height 21
click at [588, 390] on label "7 π 9 7 π 9" at bounding box center [747, 405] width 801 height 39
click at [149, 144] on link "Parādīt punktu skalu" at bounding box center [149, 143] width 101 height 13
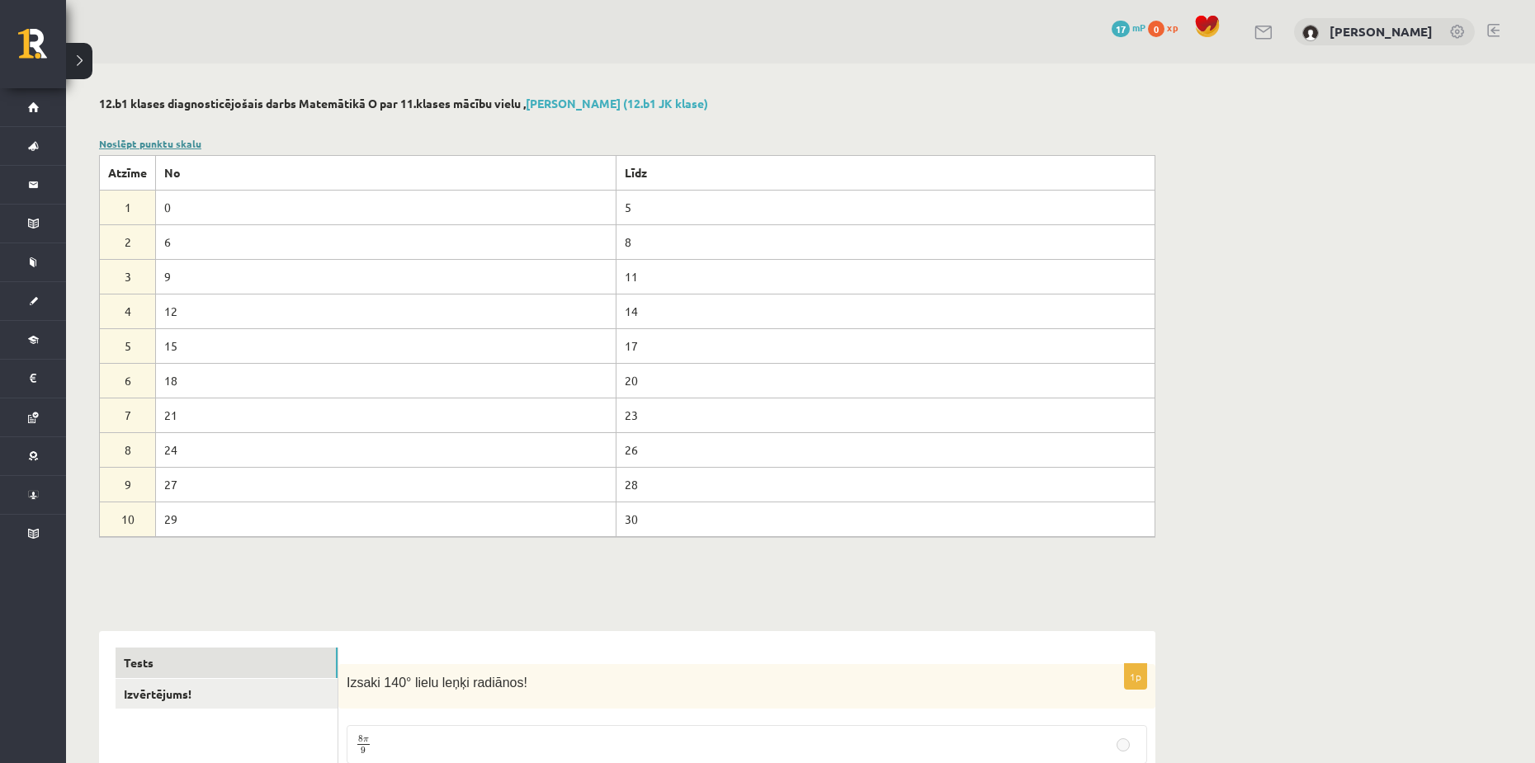
click at [157, 138] on link "Noslēpt punktu skalu" at bounding box center [150, 143] width 102 height 13
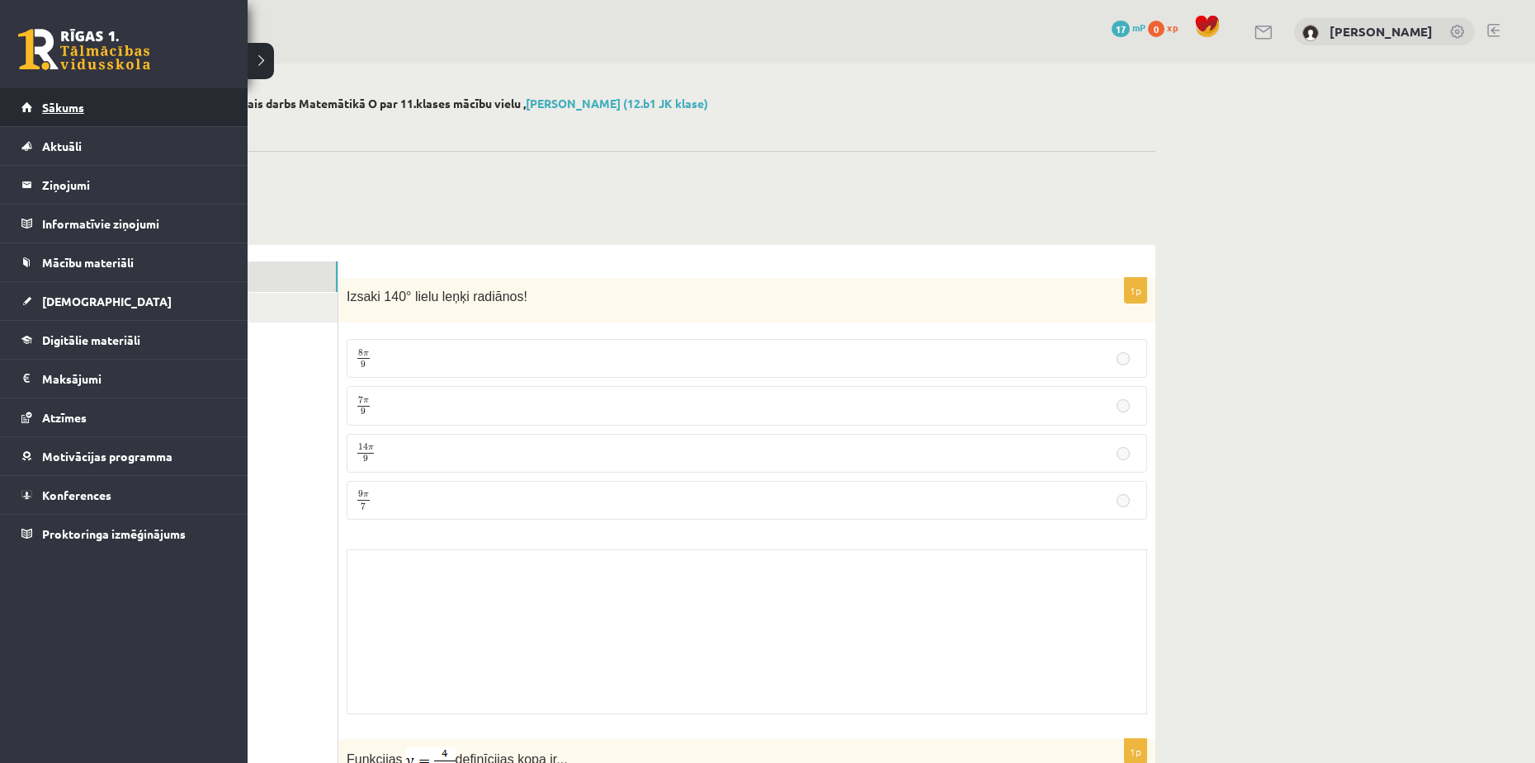
click at [72, 121] on link "Sākums" at bounding box center [124, 107] width 206 height 38
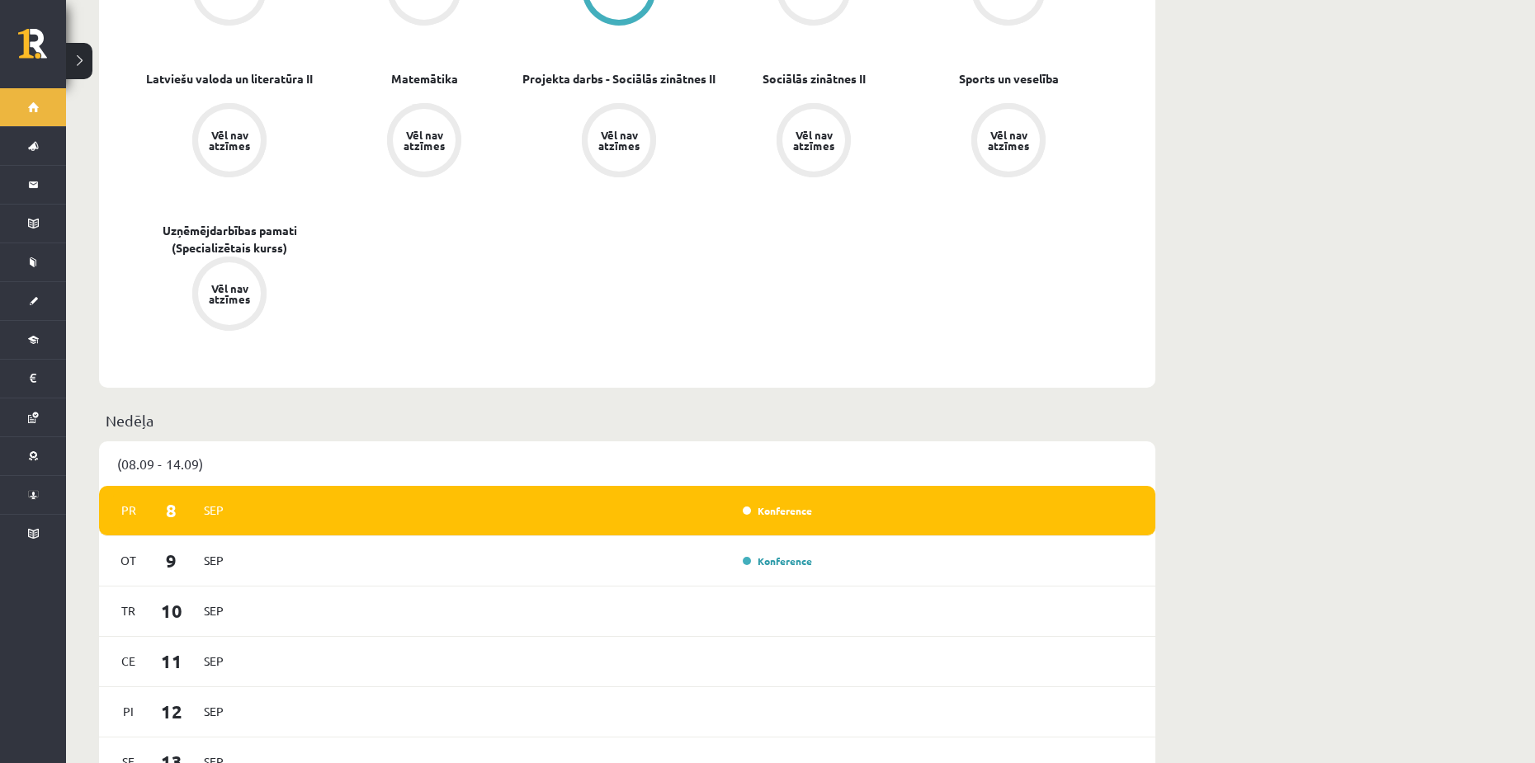
scroll to position [660, 0]
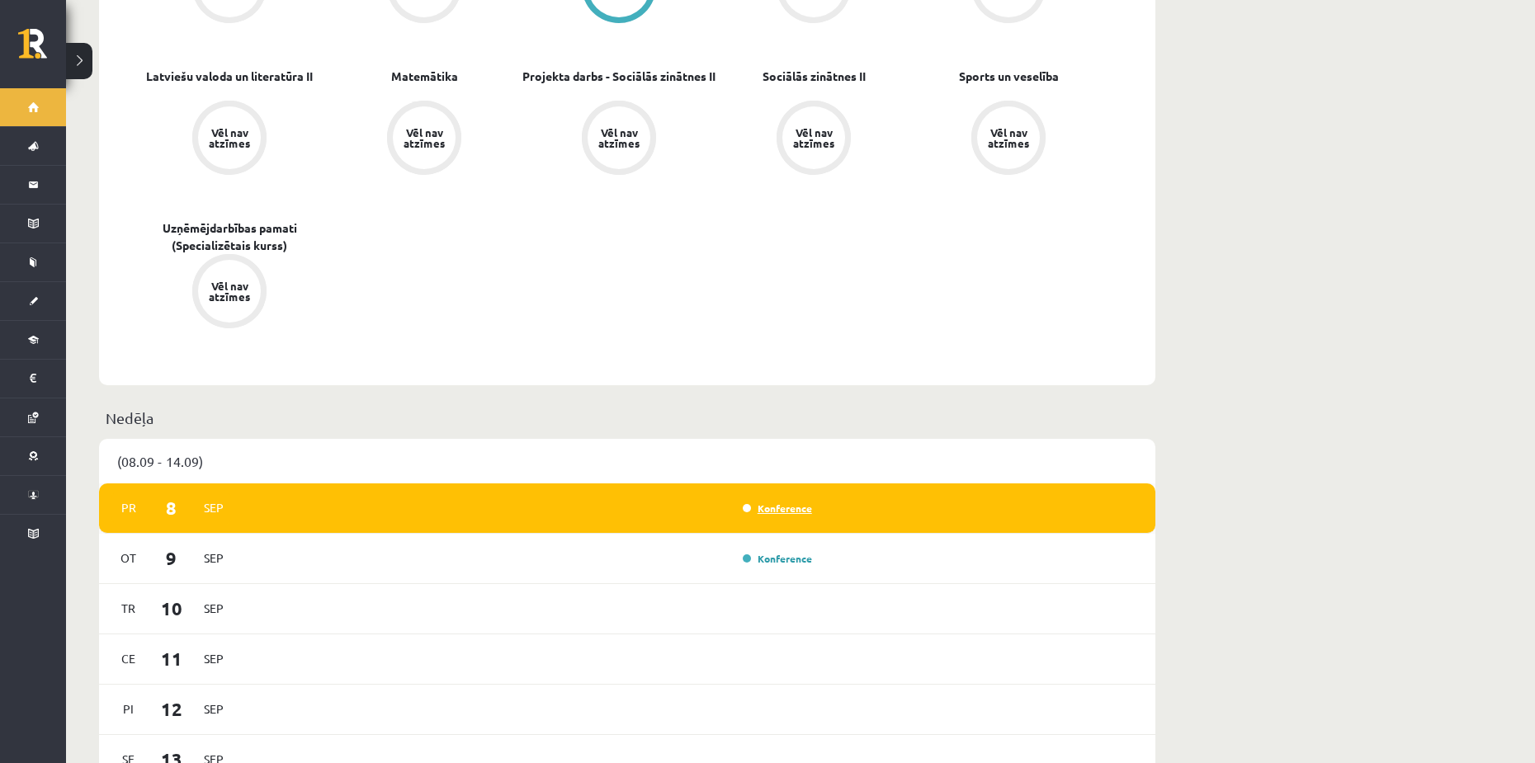
click at [792, 502] on link "Konference" at bounding box center [777, 508] width 69 height 13
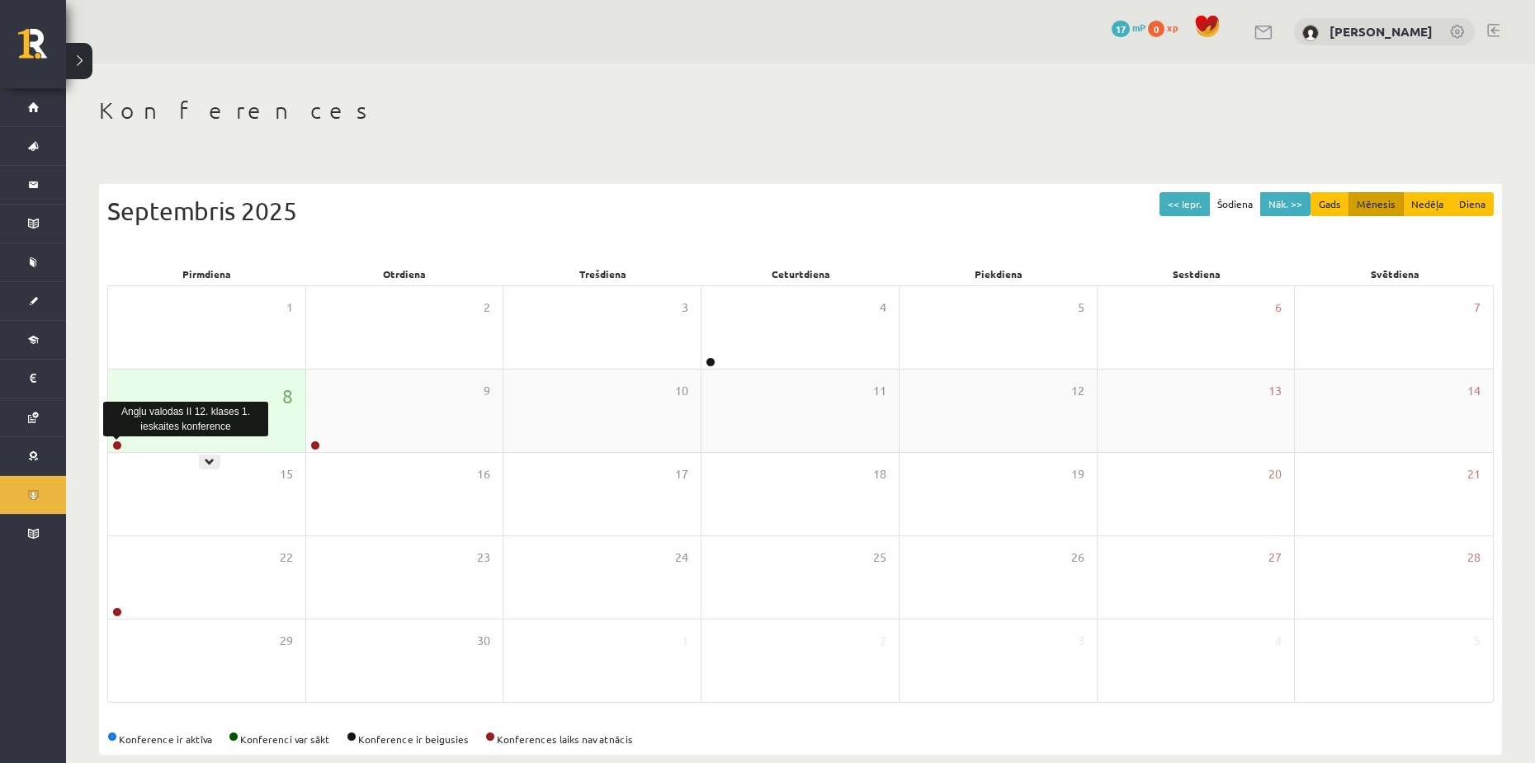
click at [120, 443] on link at bounding box center [117, 446] width 10 height 10
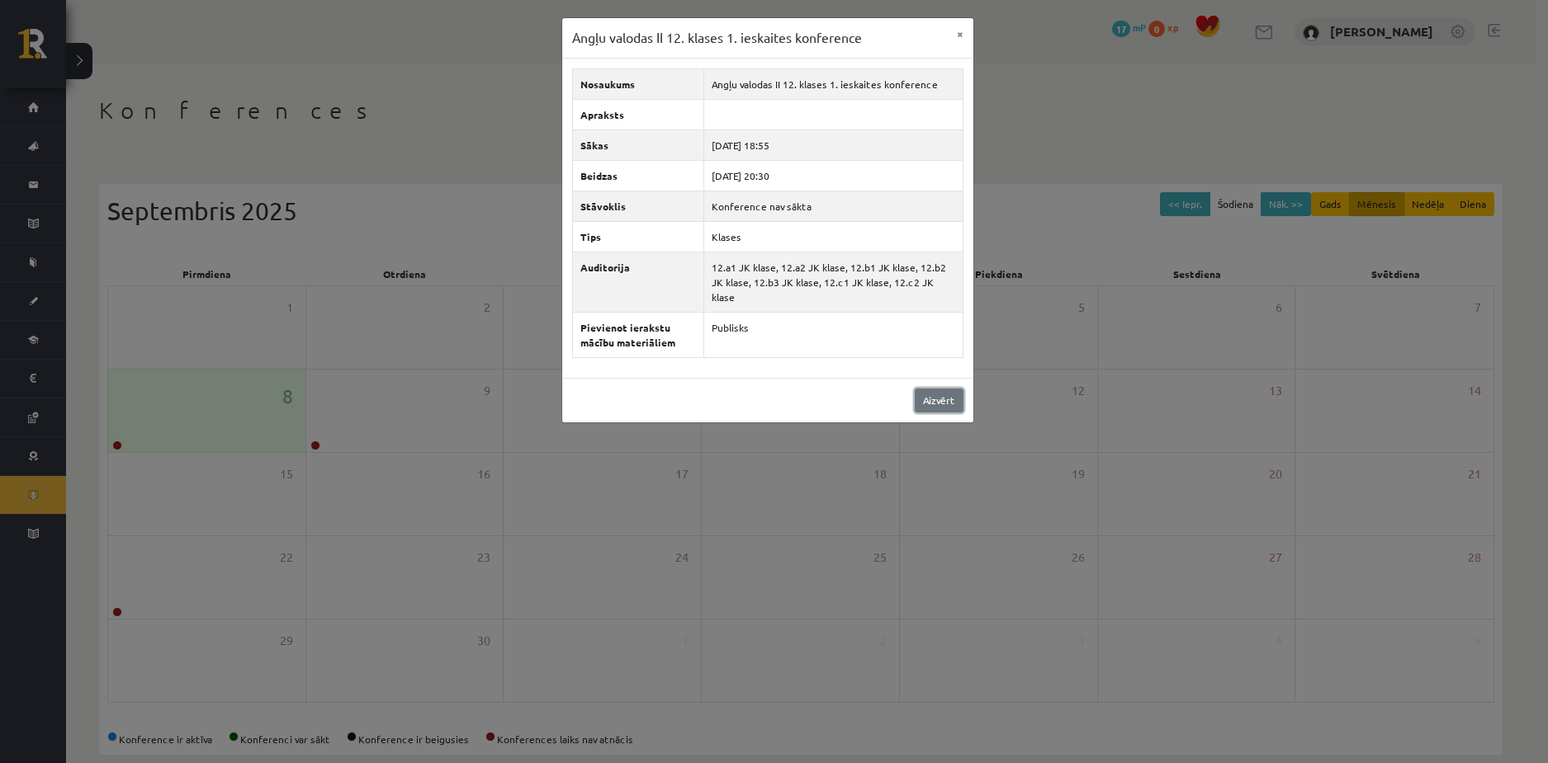
click at [923, 389] on link "Aizvērt" at bounding box center [938, 401] width 49 height 24
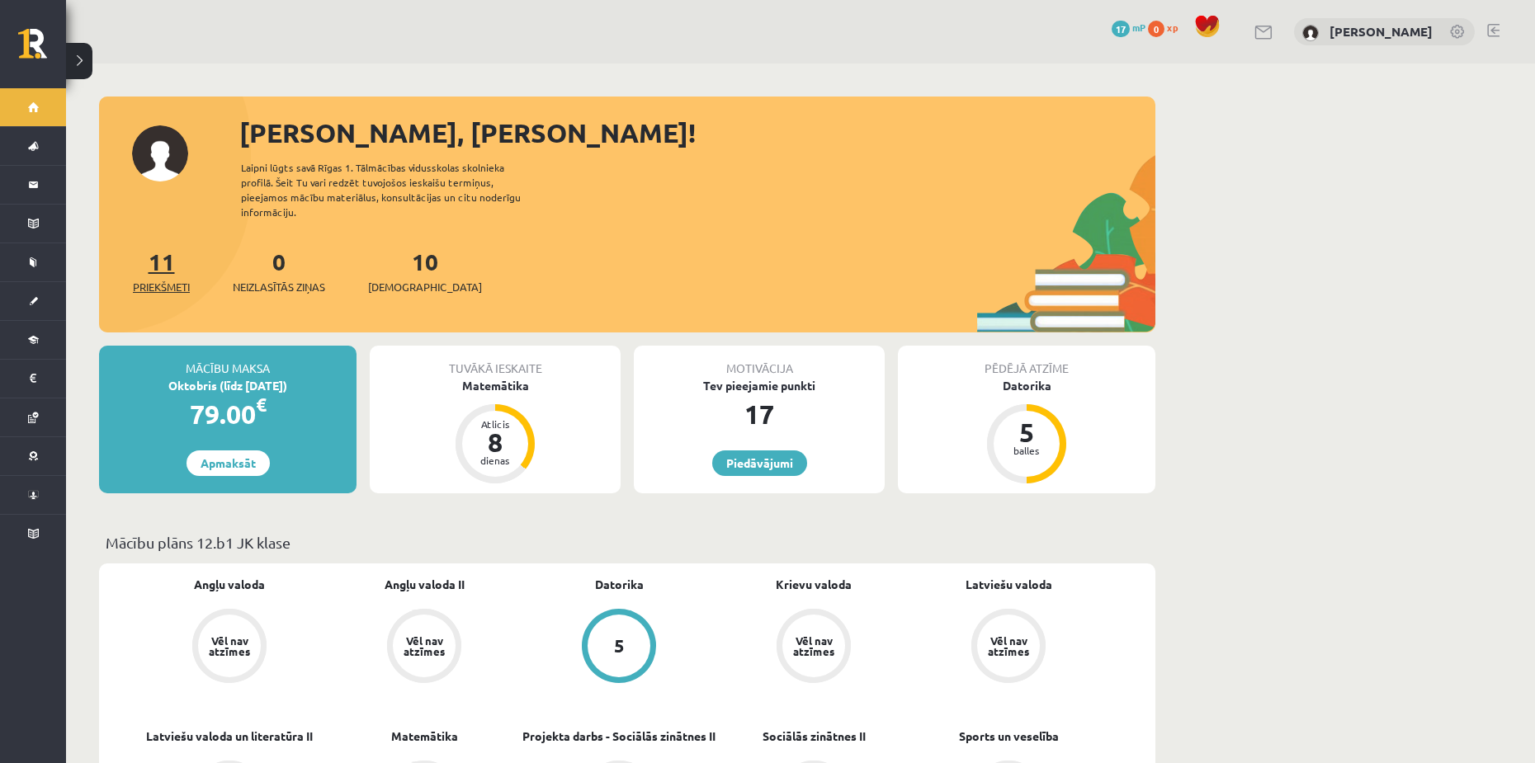
click at [172, 253] on link "11 Priekšmeti" at bounding box center [161, 271] width 57 height 49
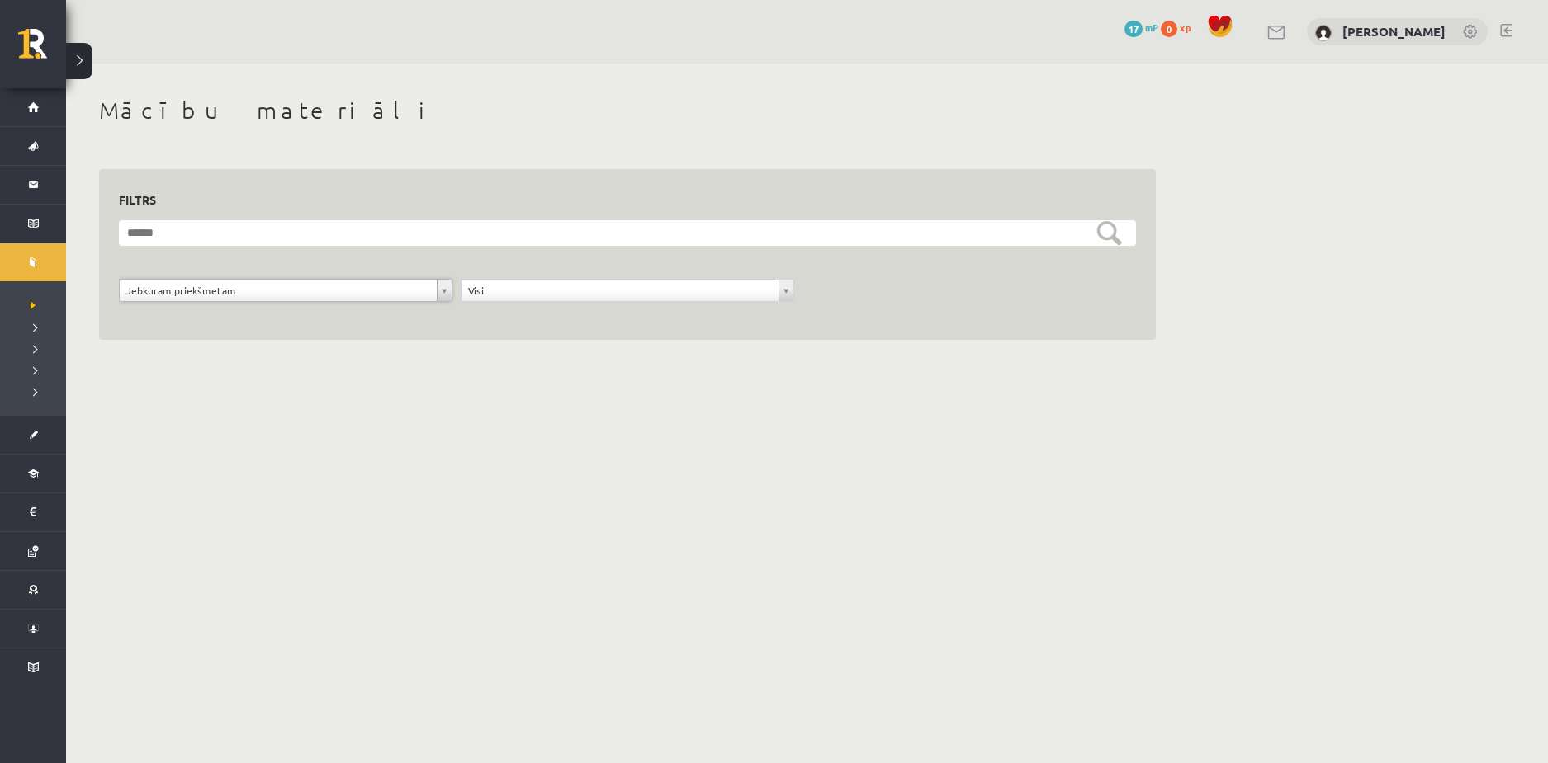
click at [219, 273] on form "**********" at bounding box center [627, 270] width 1017 height 100
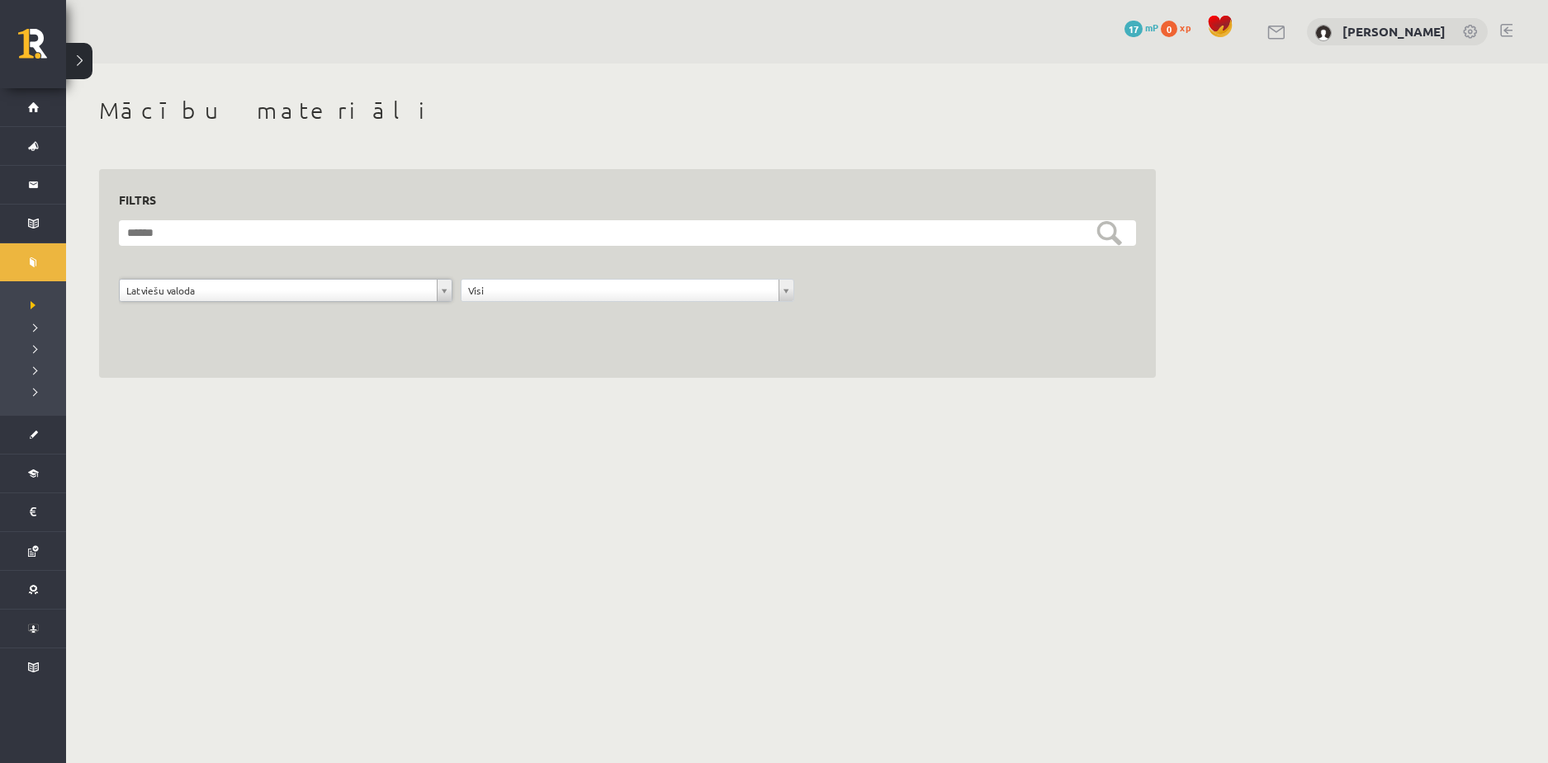
click at [324, 304] on div "**********" at bounding box center [286, 294] width 342 height 31
drag, startPoint x: 314, startPoint y: 286, endPoint x: 298, endPoint y: 300, distance: 21.7
drag, startPoint x: 252, startPoint y: 268, endPoint x: 255, endPoint y: 295, distance: 26.6
click at [252, 270] on form "**********" at bounding box center [627, 270] width 1017 height 100
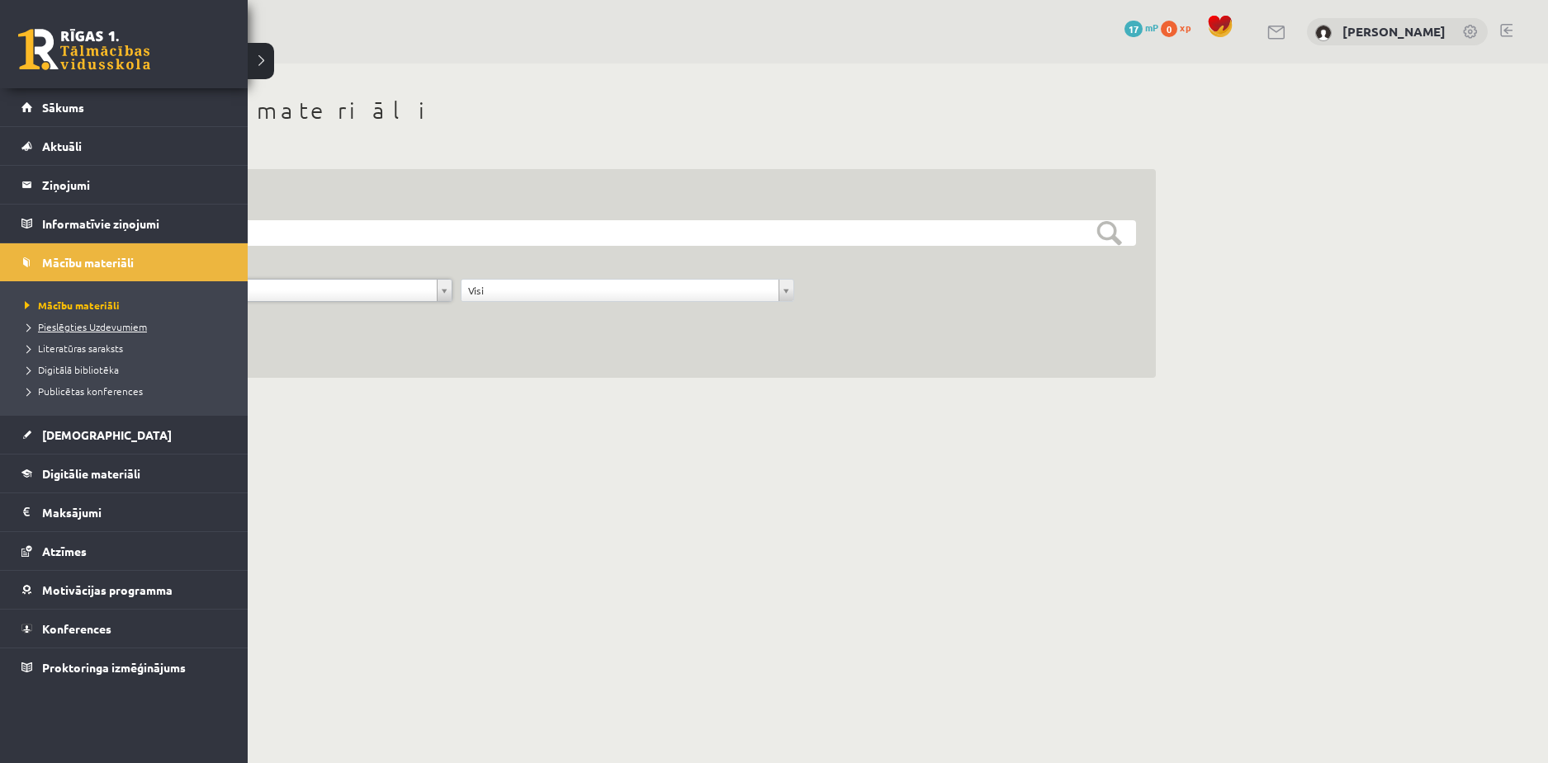
click at [81, 332] on link "Pieslēgties Uzdevumiem" at bounding box center [126, 326] width 210 height 15
click at [53, 106] on span "Sākums" at bounding box center [63, 107] width 42 height 15
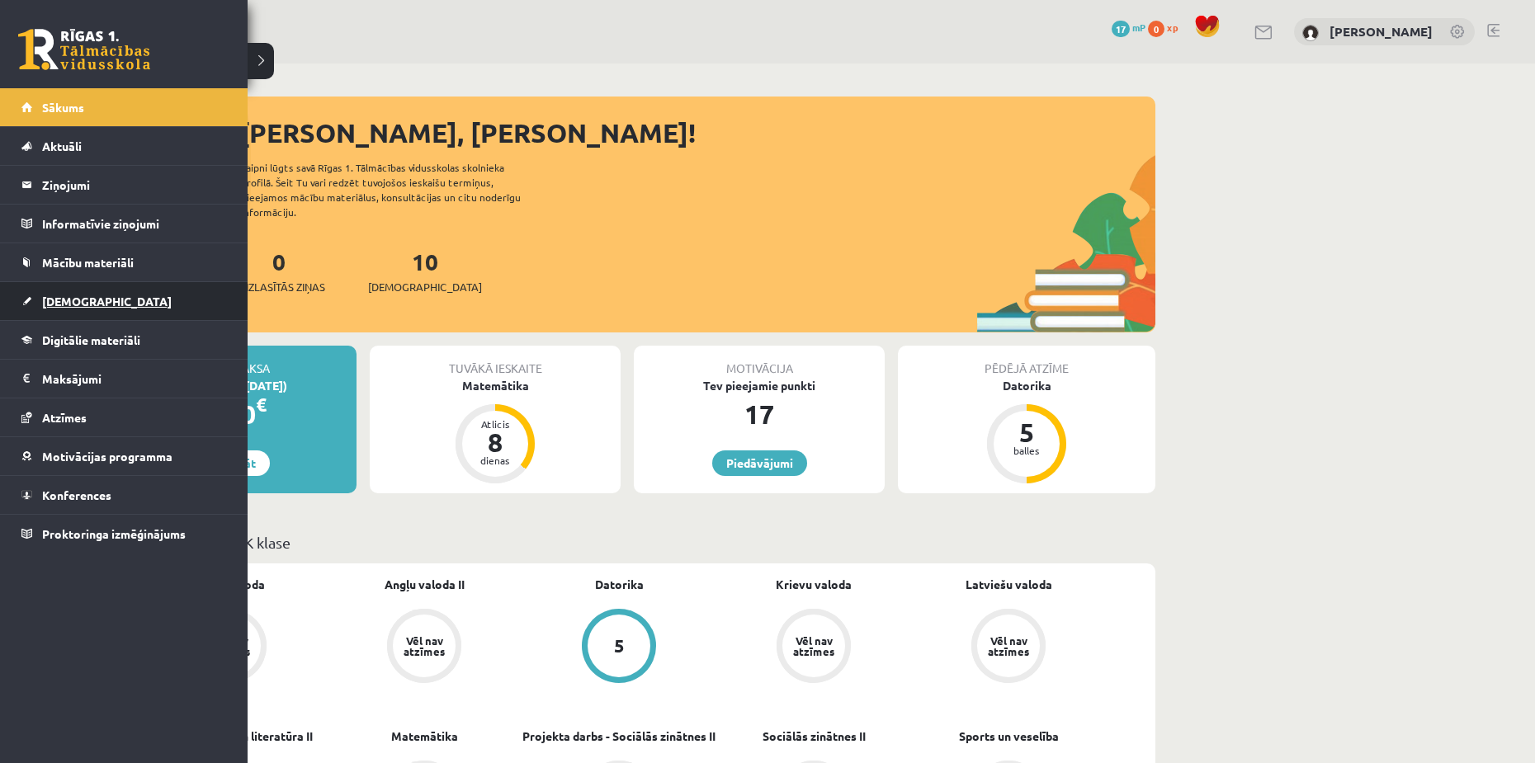
click at [77, 303] on span "[DEMOGRAPHIC_DATA]" at bounding box center [107, 301] width 130 height 15
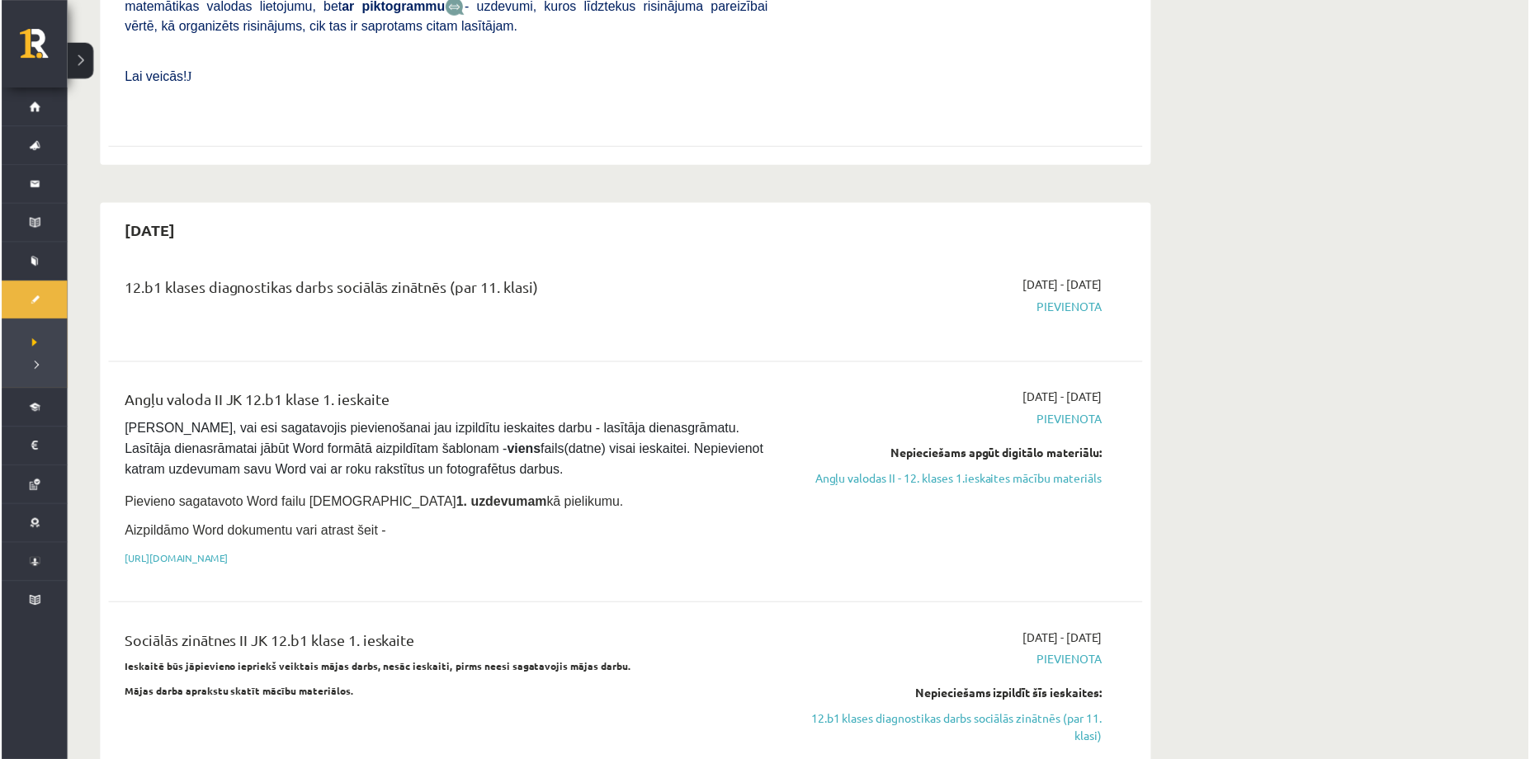
scroll to position [825, 0]
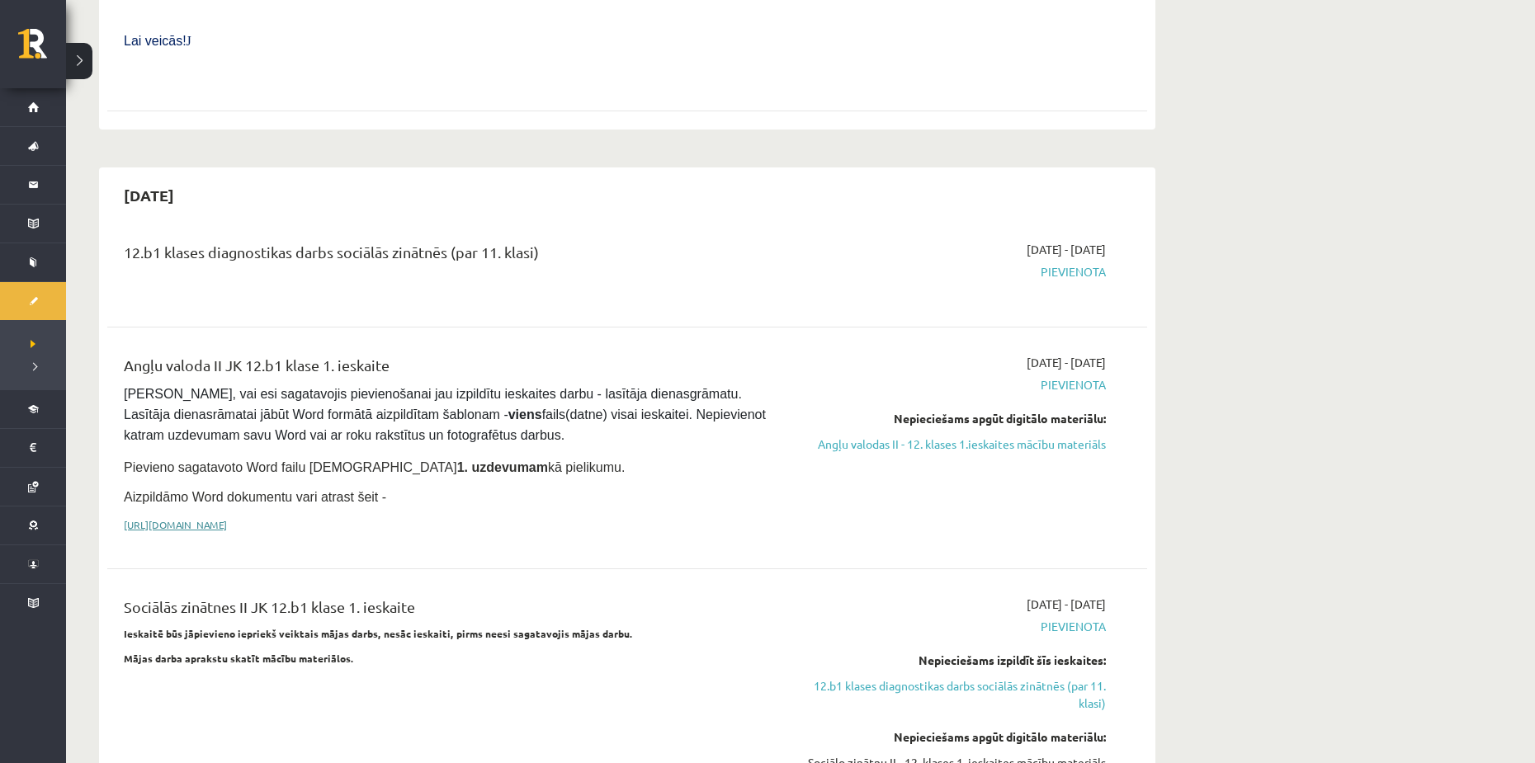
click at [227, 518] on link "[URL][DOMAIN_NAME]" at bounding box center [175, 524] width 103 height 13
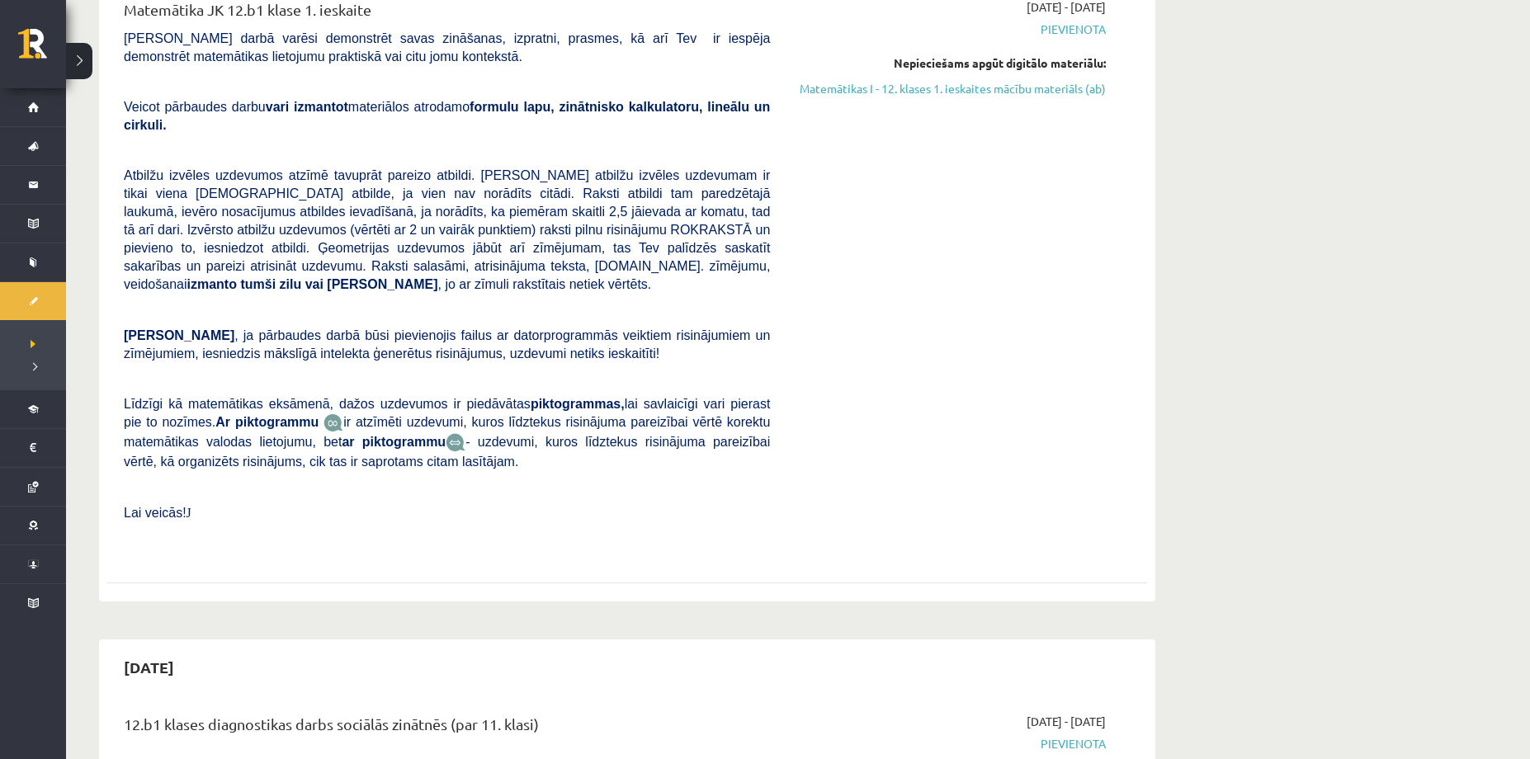
scroll to position [0, 0]
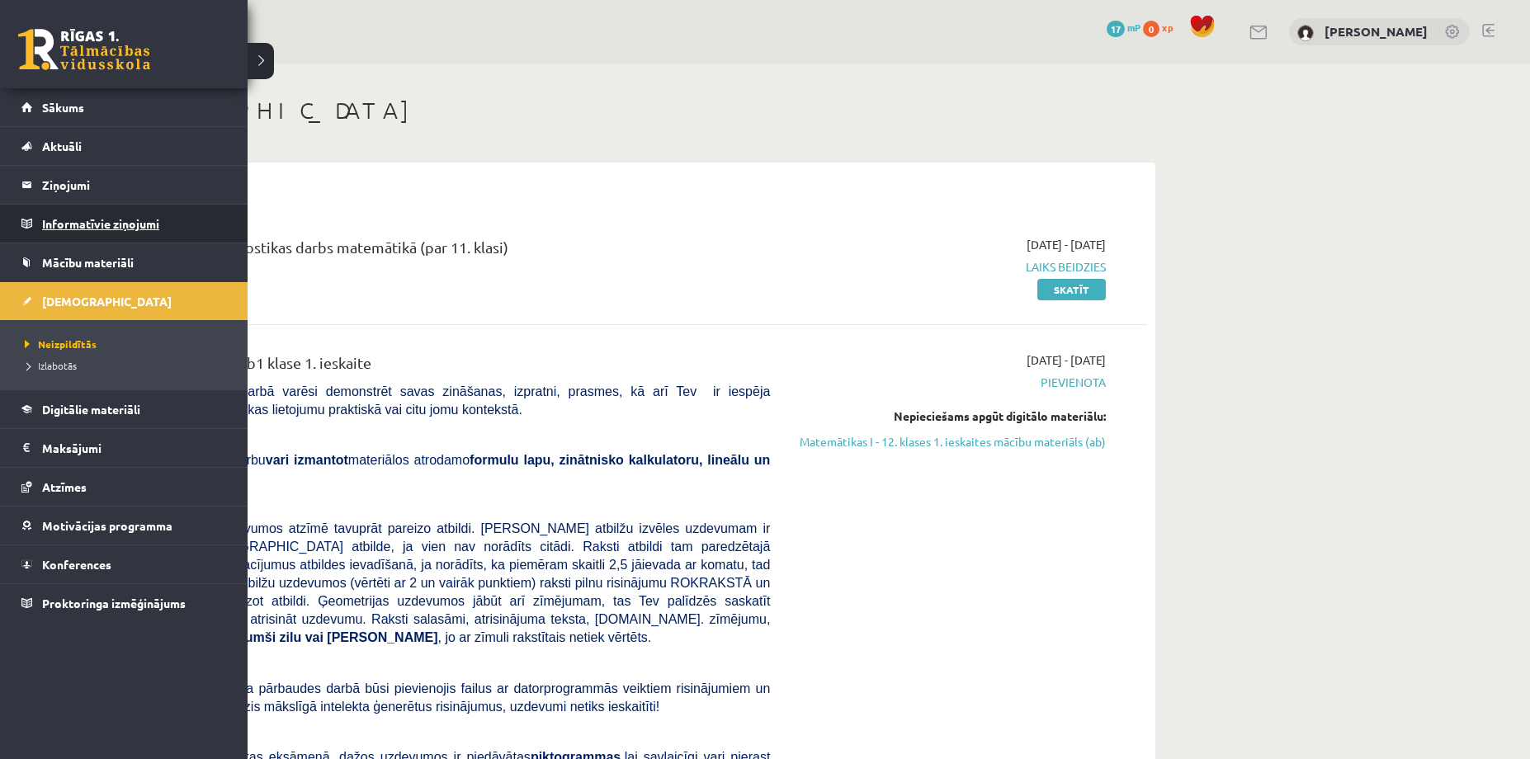
click at [66, 229] on legend "Informatīvie ziņojumi 0" at bounding box center [134, 224] width 185 height 38
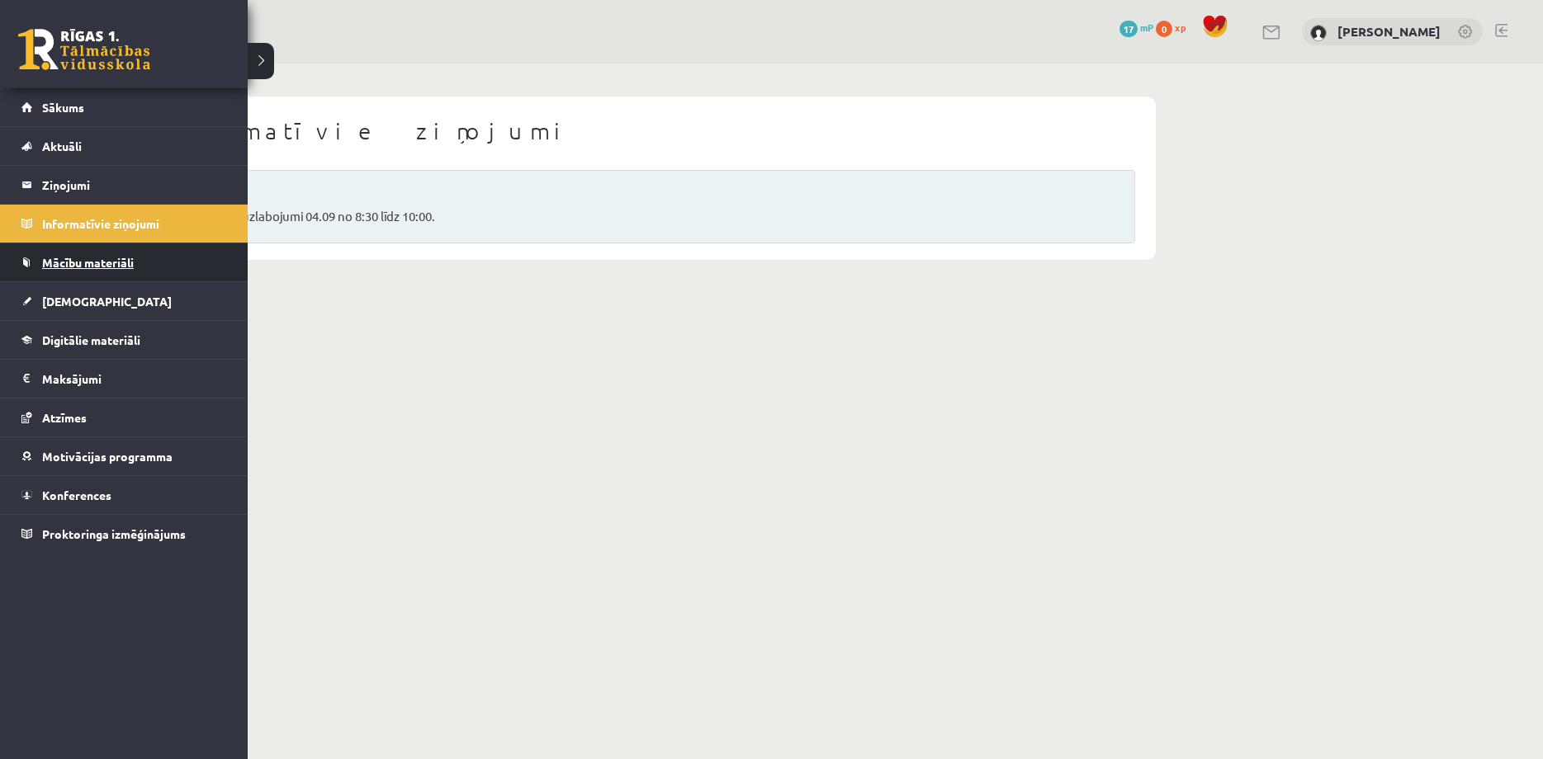
click at [77, 267] on span "Mācību materiāli" at bounding box center [88, 262] width 92 height 15
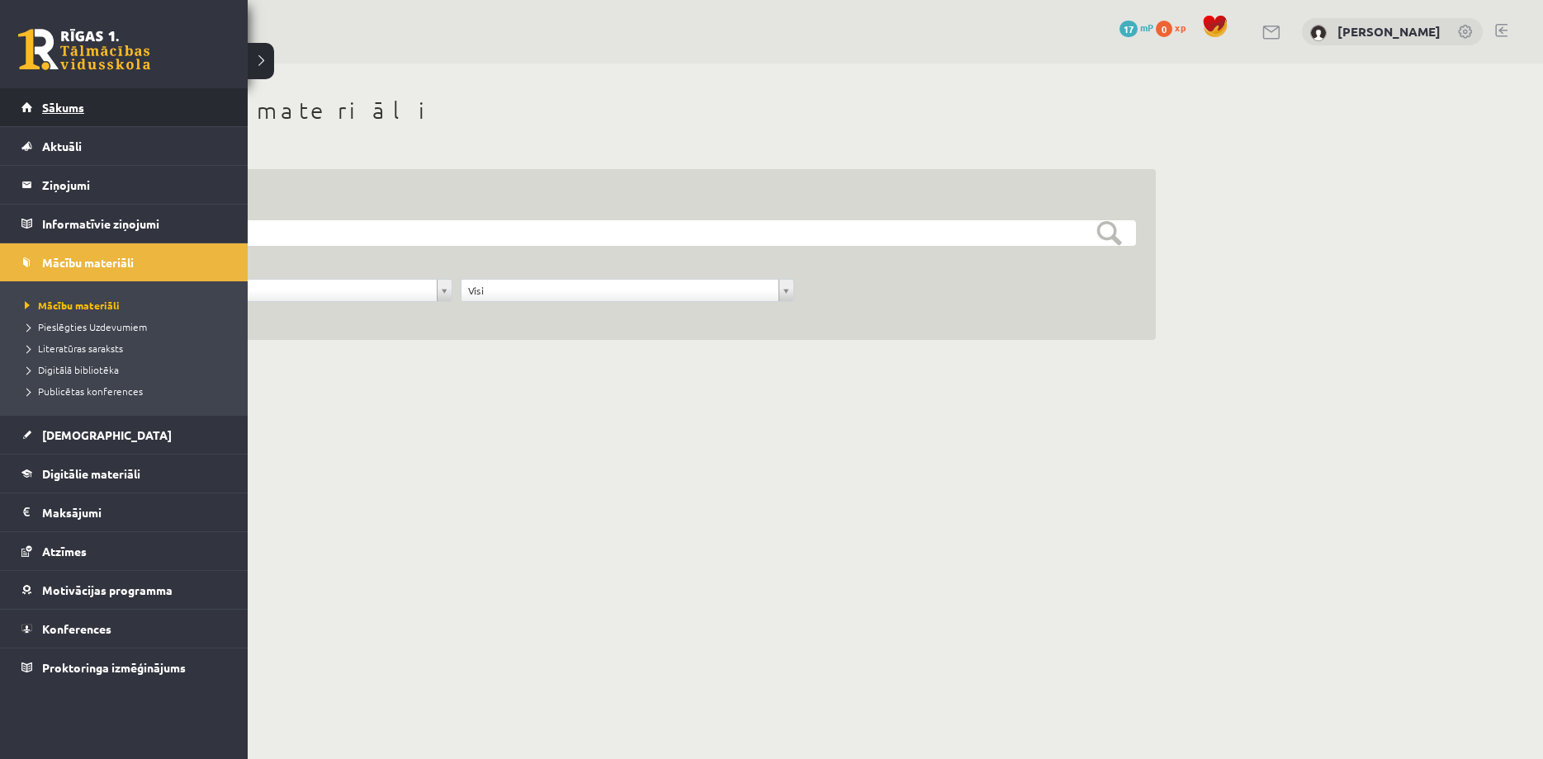
click at [45, 124] on link "Sākums" at bounding box center [124, 107] width 206 height 38
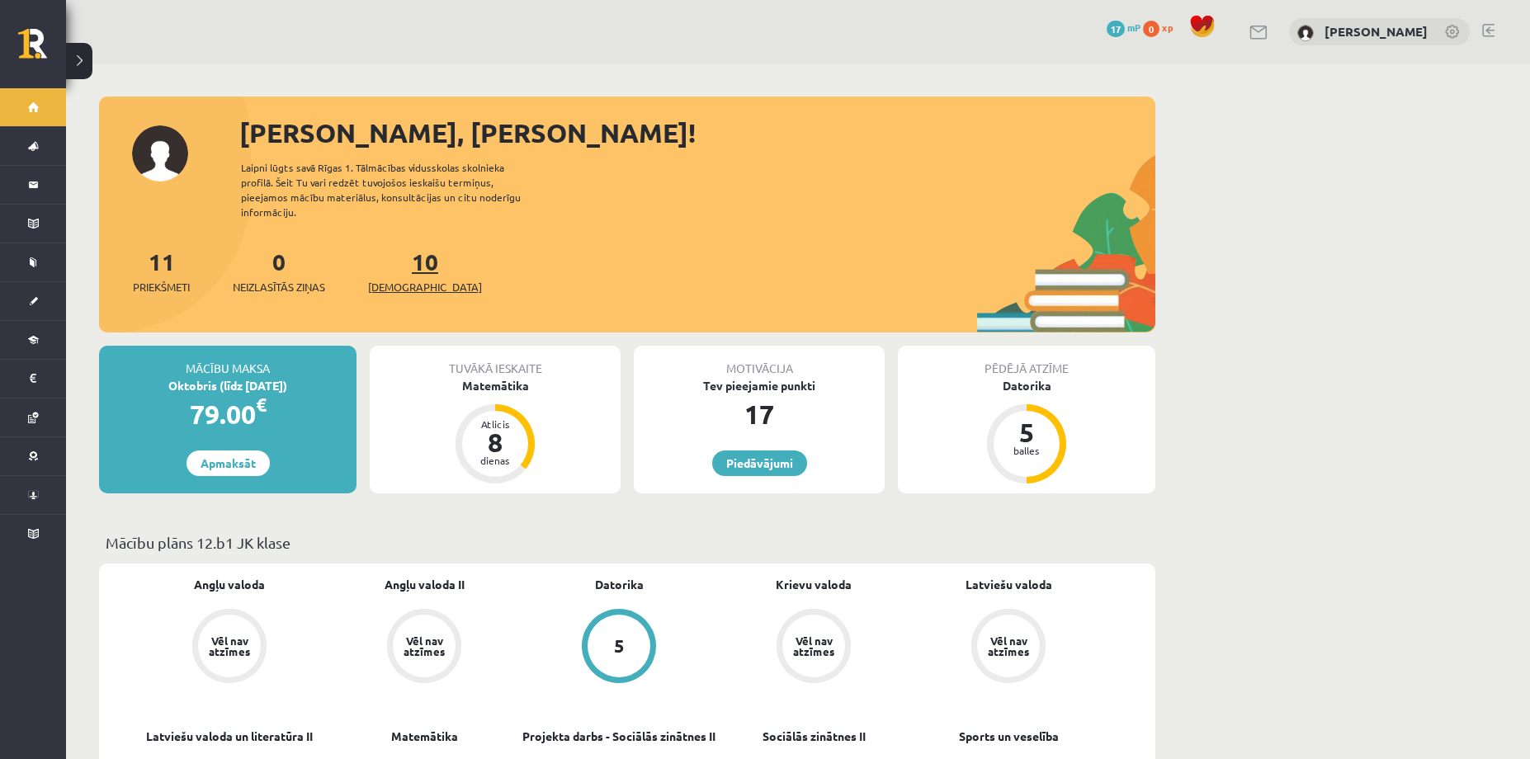
click at [405, 248] on link "10 Ieskaites" at bounding box center [425, 271] width 114 height 49
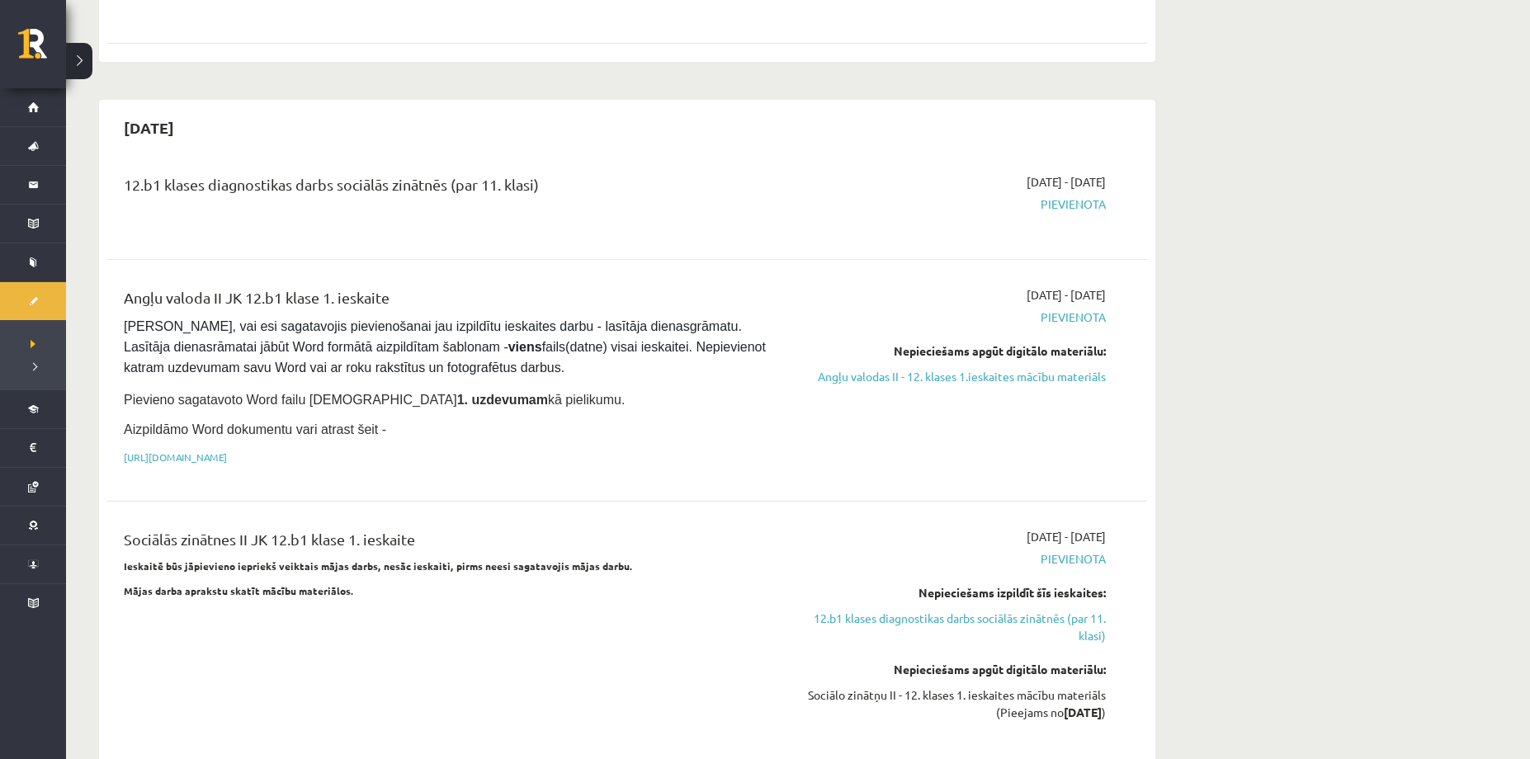
scroll to position [908, 0]
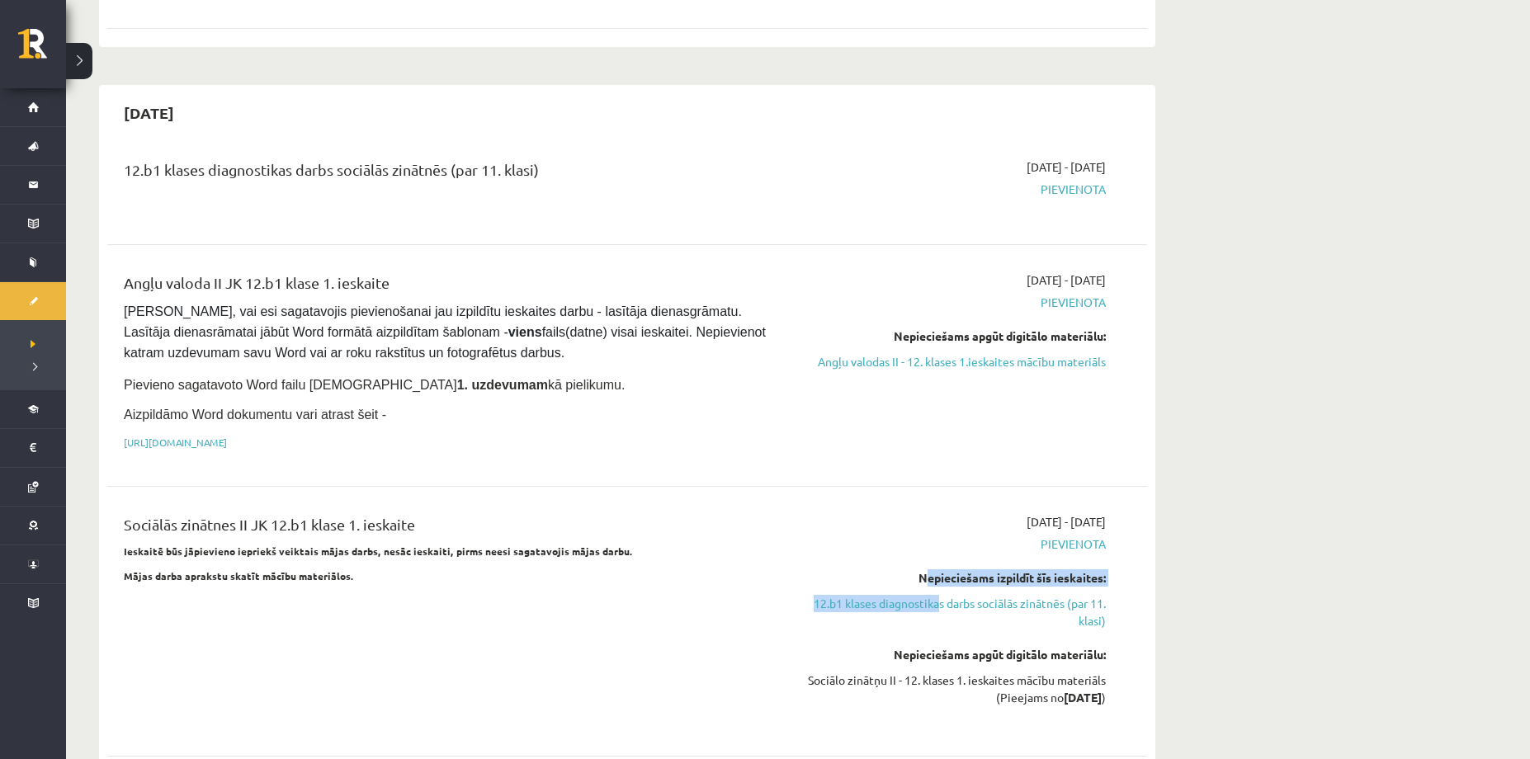
drag, startPoint x: 936, startPoint y: 565, endPoint x: 855, endPoint y: 522, distance: 91.6
click at [824, 536] on span "Pievienota" at bounding box center [950, 544] width 311 height 17
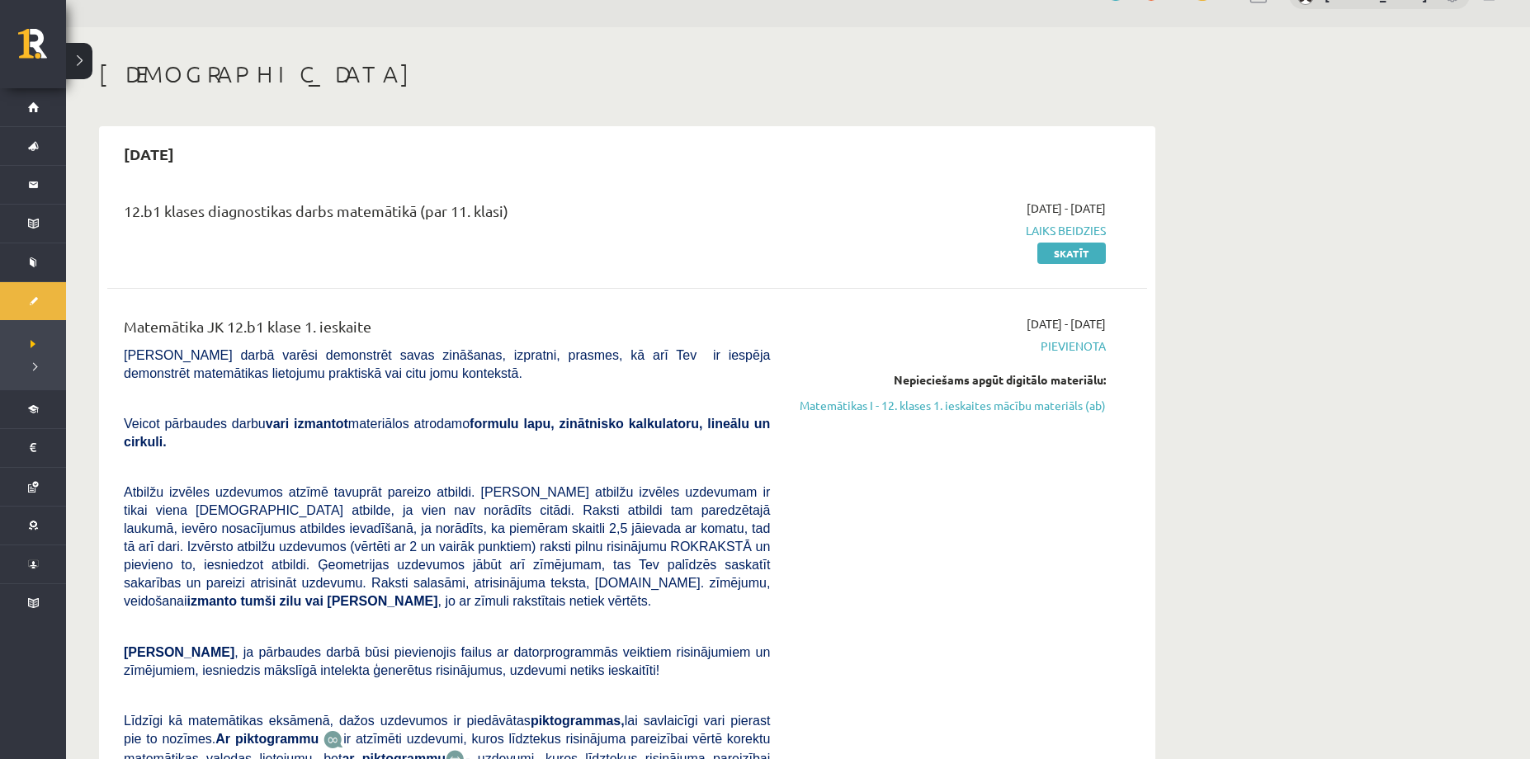
scroll to position [0, 0]
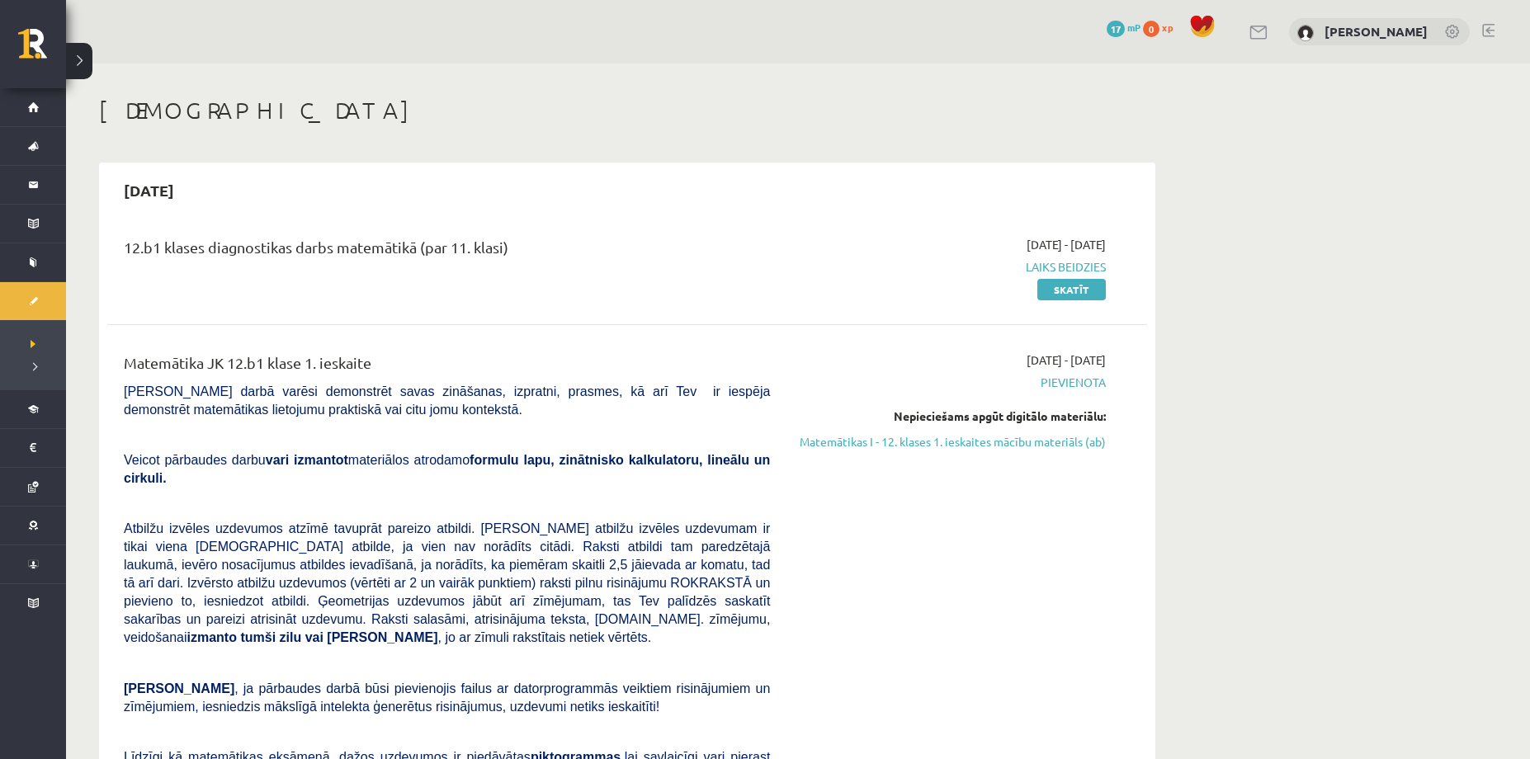
click link
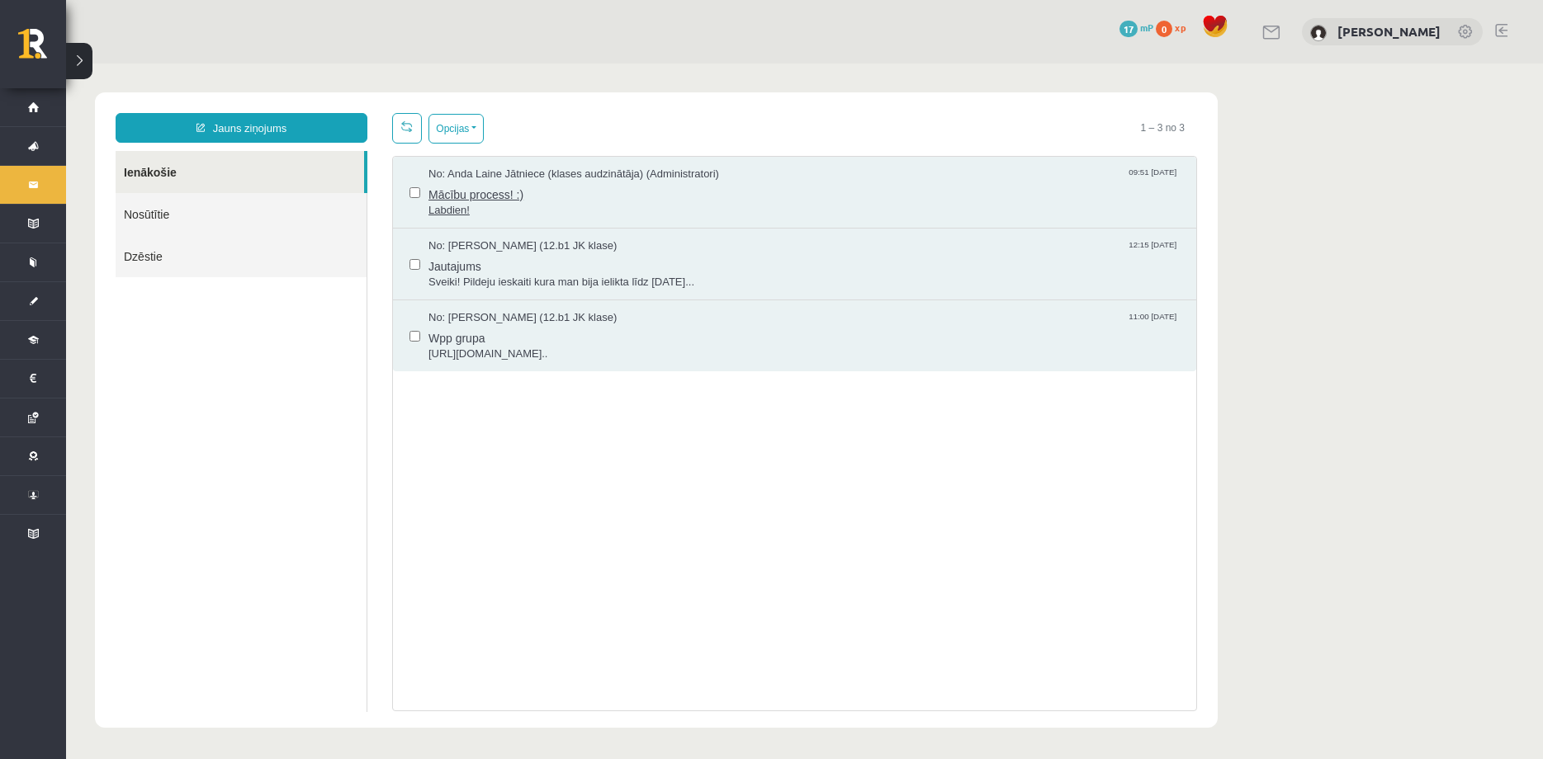
click at [511, 203] on span "Labdien!" at bounding box center [803, 211] width 751 height 16
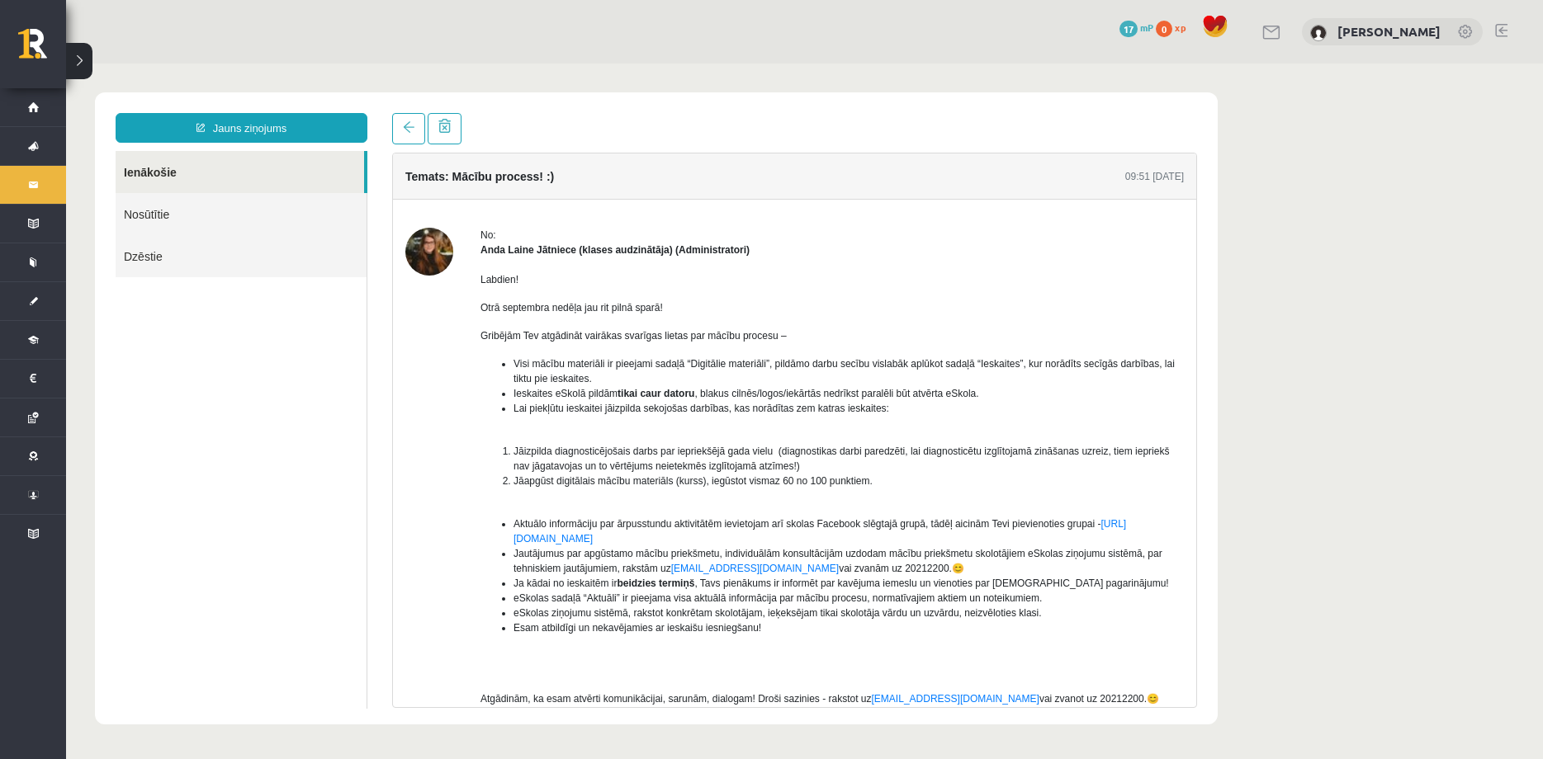
click at [506, 173] on h4 "Temats: Mācību process! :)" at bounding box center [479, 176] width 149 height 13
click at [401, 138] on link at bounding box center [408, 128] width 33 height 31
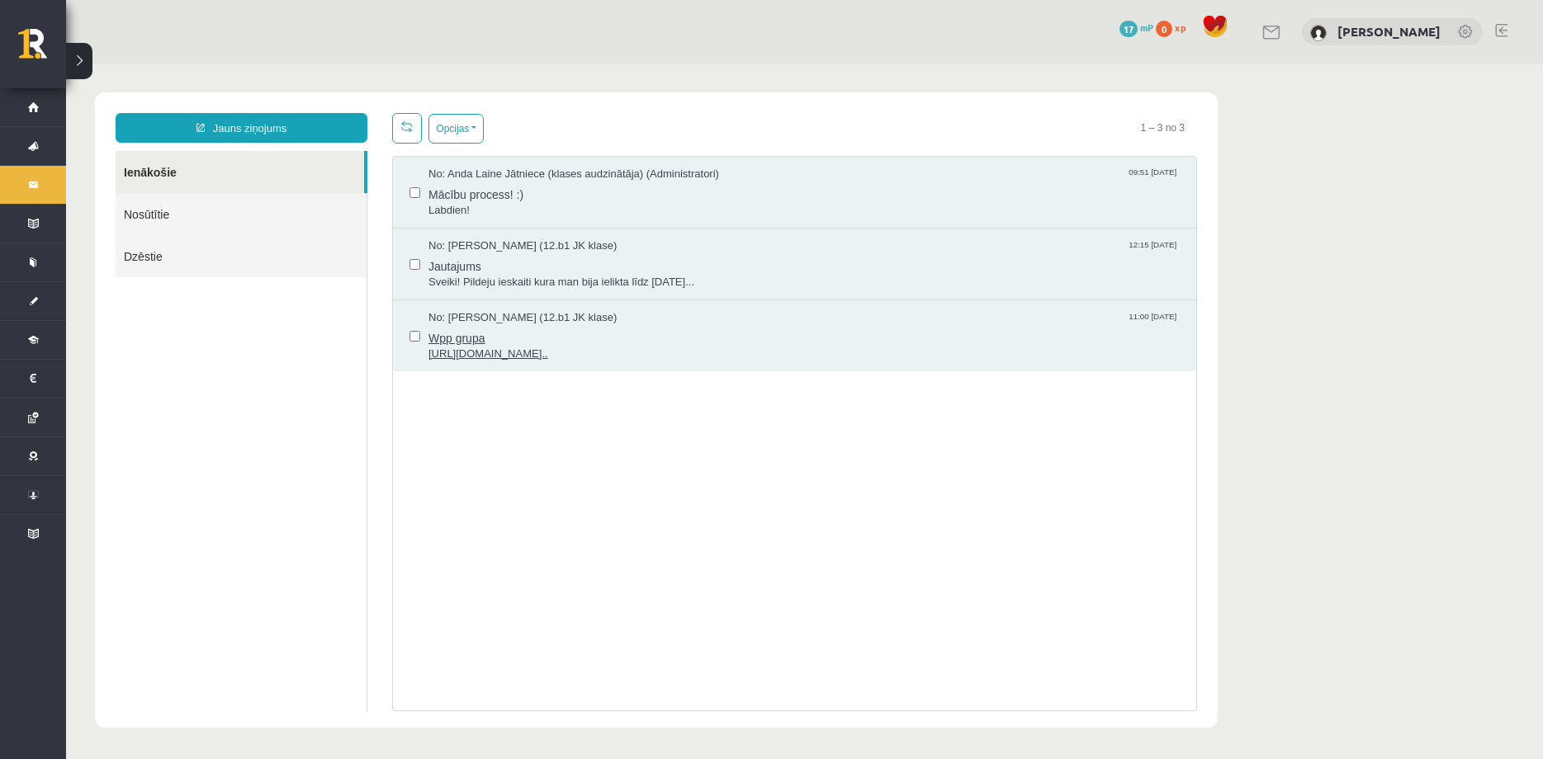
click at [559, 343] on span "Wpp grupa" at bounding box center [803, 336] width 751 height 21
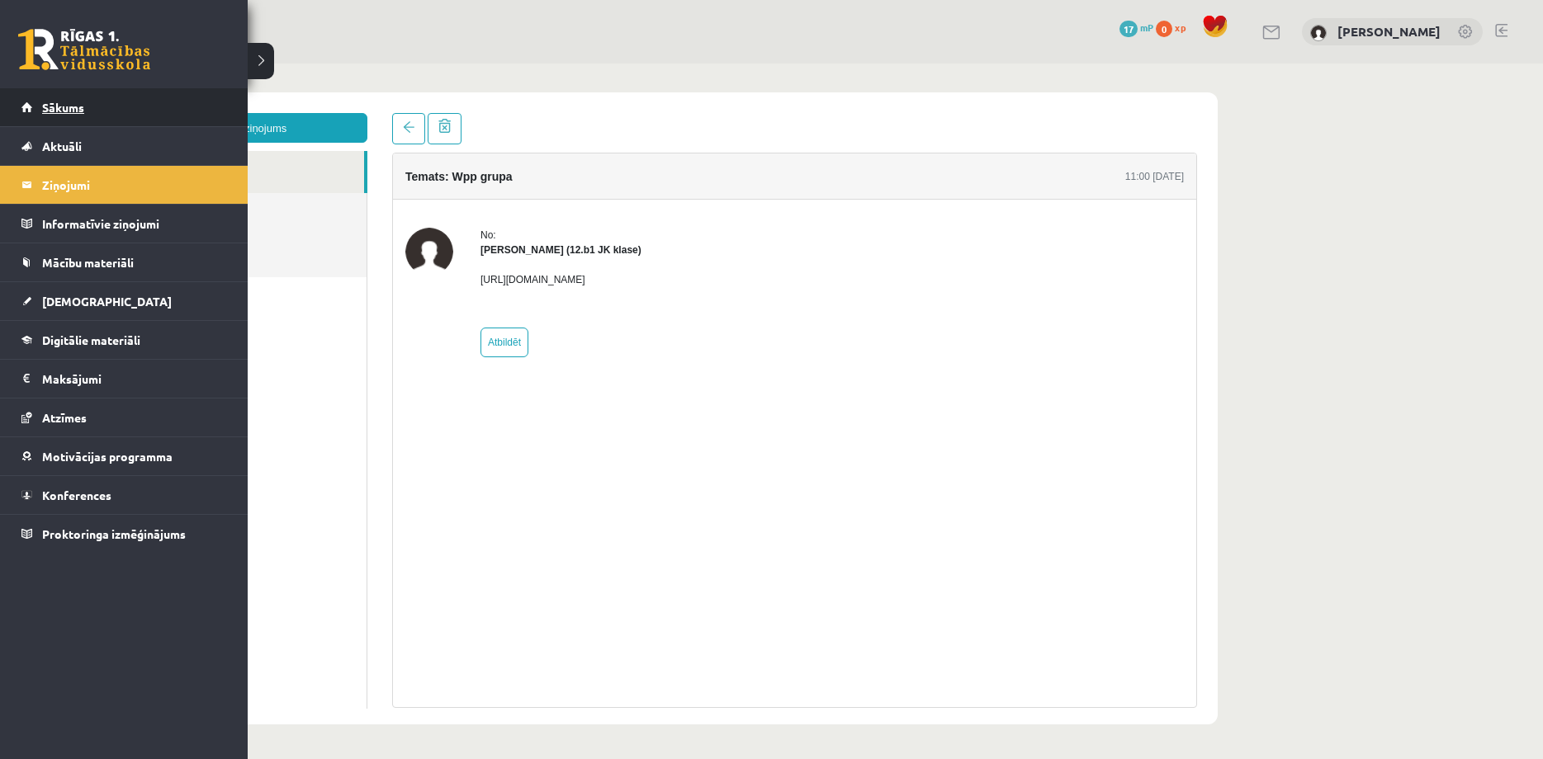
click at [53, 103] on span "Sākums" at bounding box center [63, 107] width 42 height 15
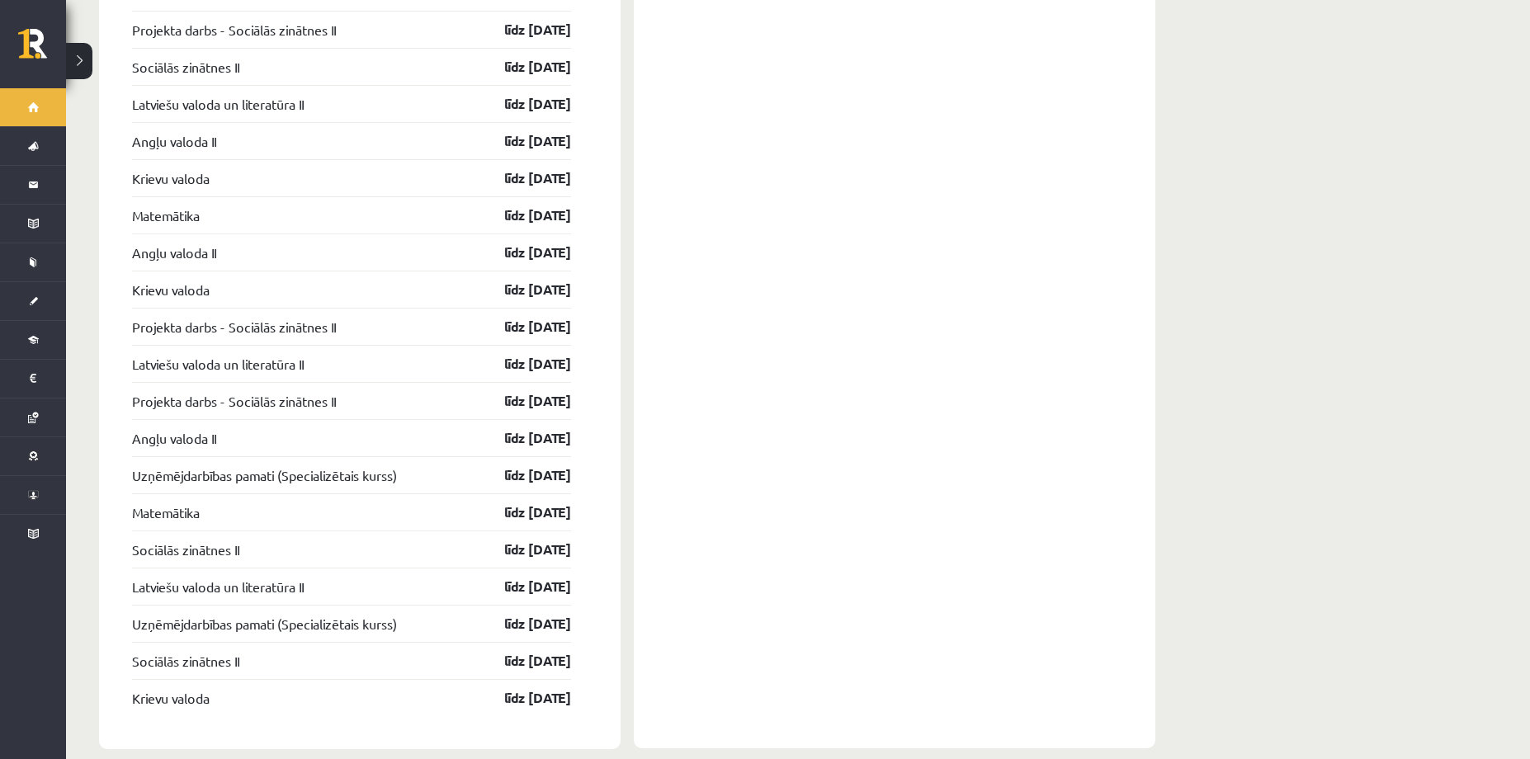
scroll to position [2341, 0]
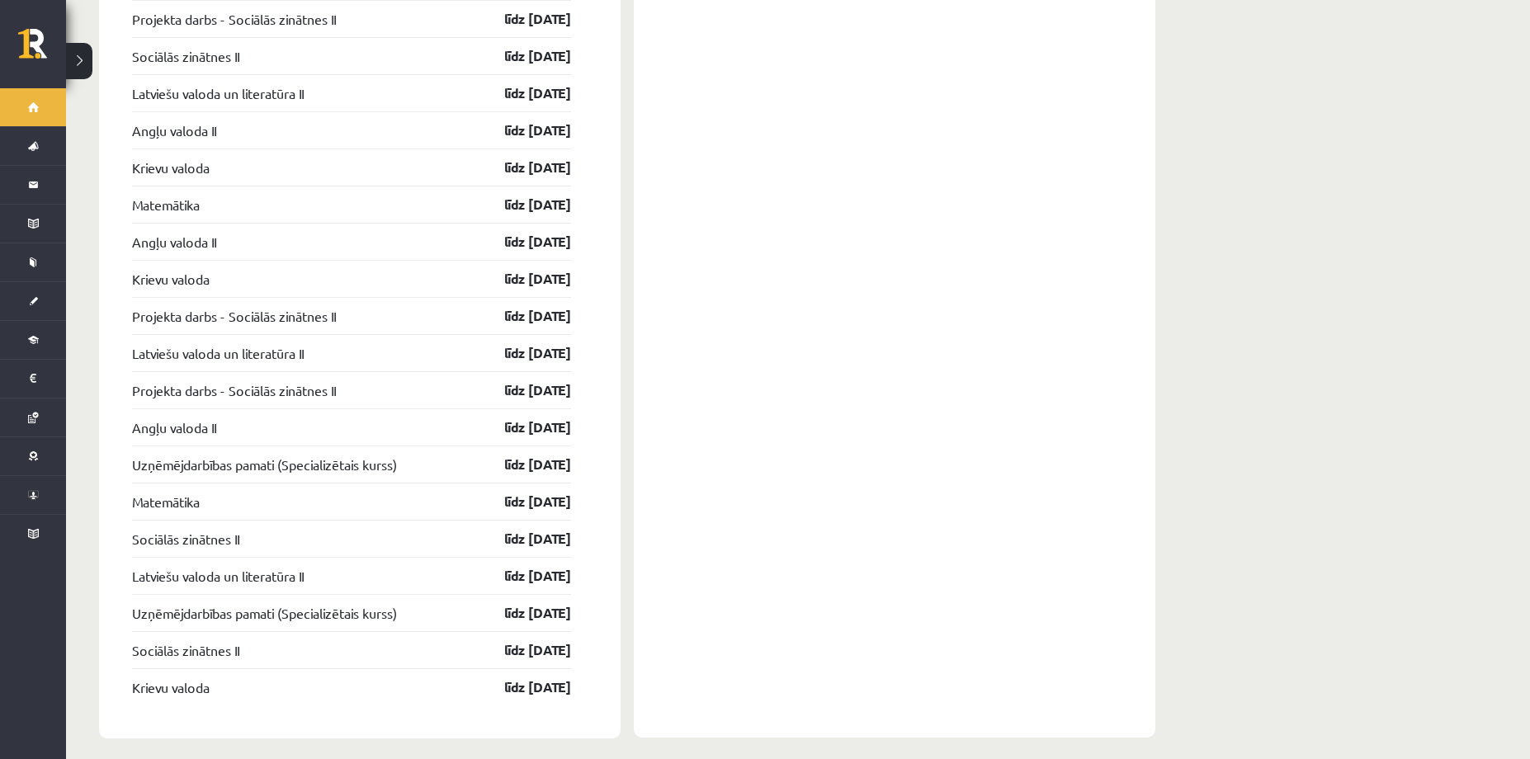
drag, startPoint x: 736, startPoint y: 564, endPoint x: 701, endPoint y: 521, distance: 55.7
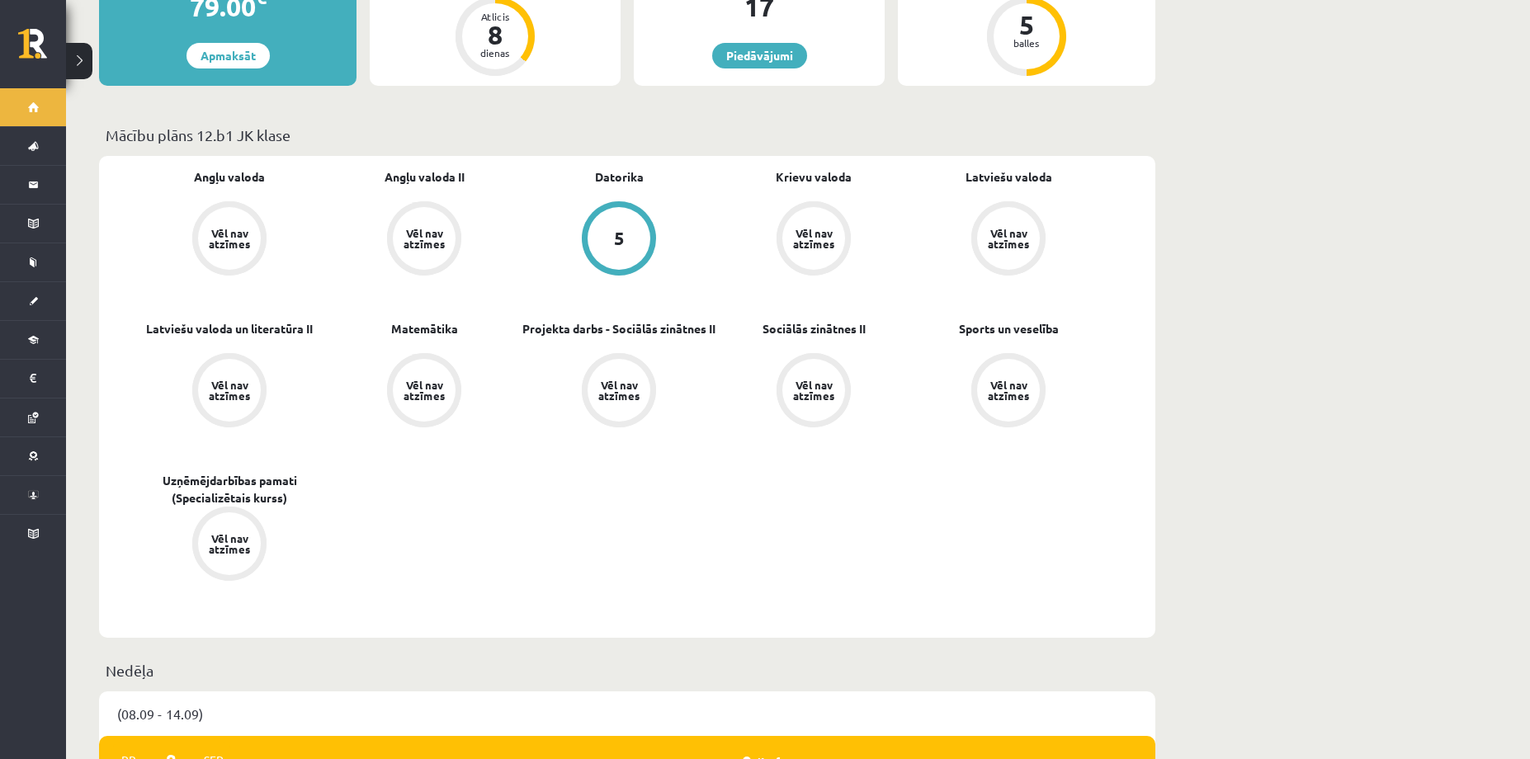
scroll to position [0, 0]
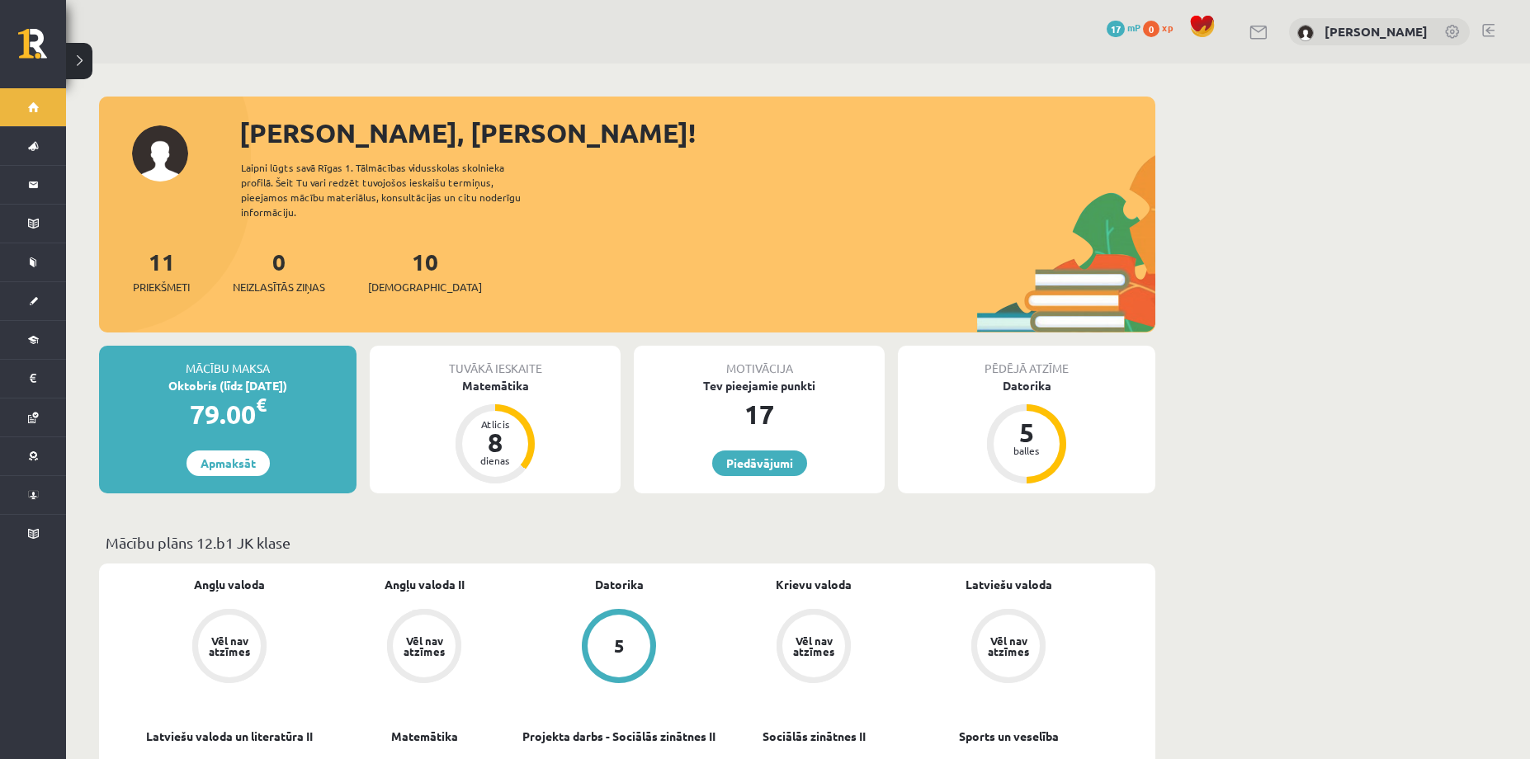
click at [1152, 449] on div "Pēdējā atzīme Datorika 5 balles" at bounding box center [1027, 420] width 258 height 148
click at [1033, 377] on div "Datorika" at bounding box center [1027, 385] width 258 height 17
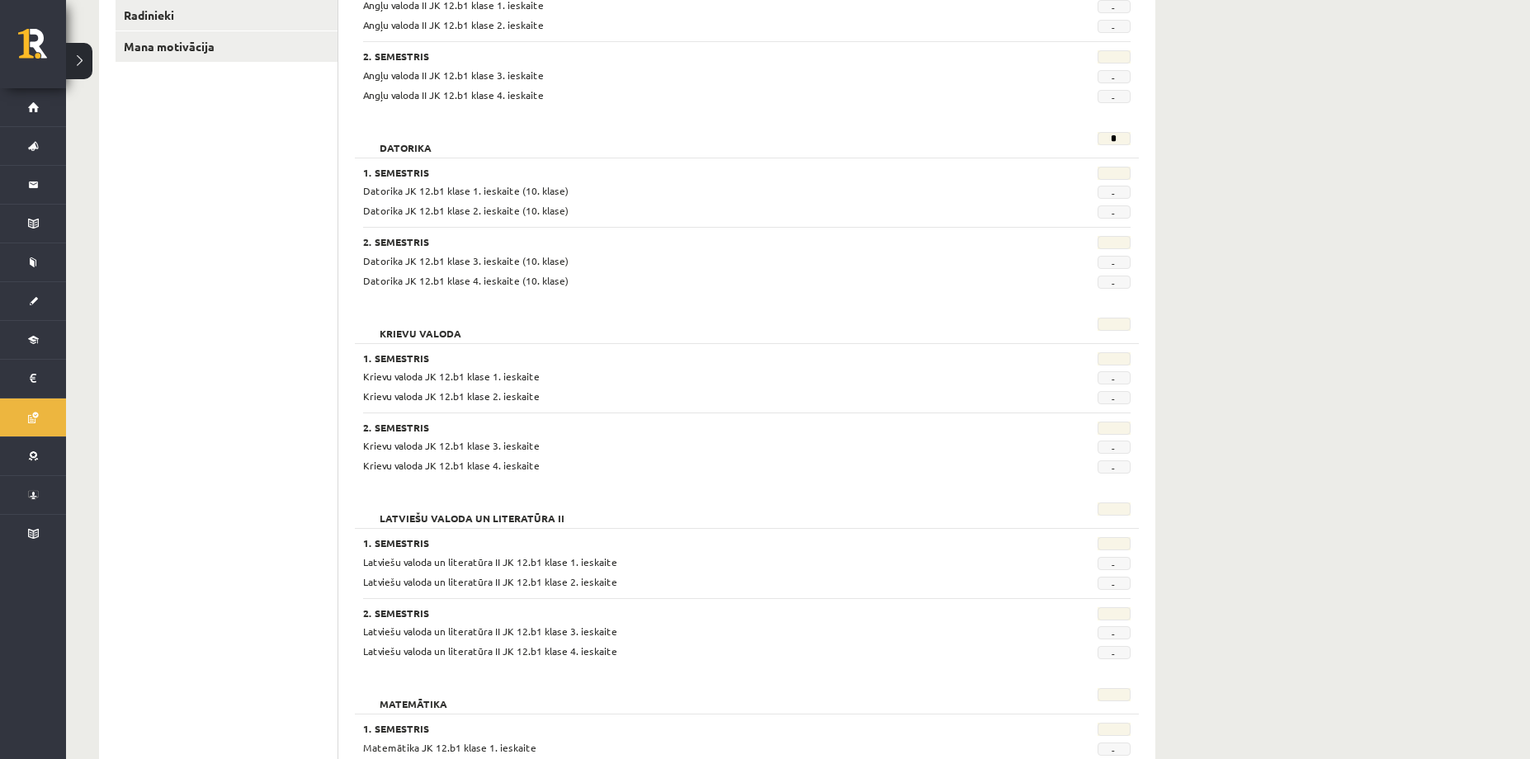
scroll to position [315, 0]
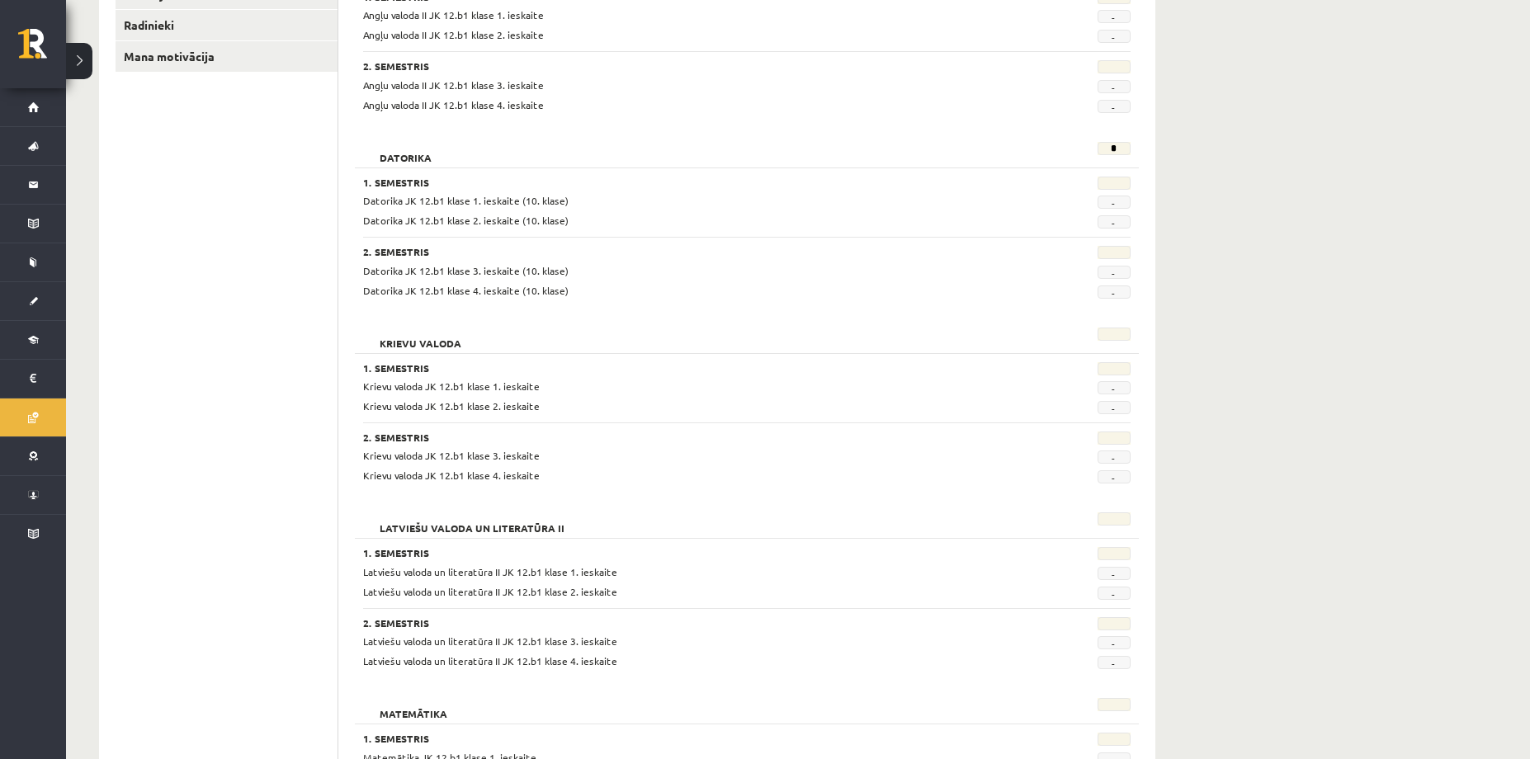
click at [518, 206] on span "Datorika JK 12.b1 klase 1. ieskaite (10. klase)" at bounding box center [466, 200] width 206 height 13
click at [407, 175] on div "1. Semestris Datorika JK 12.b1 klase 1. ieskaite (10. klase) - Datorika JK 12.b…" at bounding box center [747, 233] width 784 height 131
click at [407, 147] on h2 "Datorika" at bounding box center [405, 150] width 85 height 17
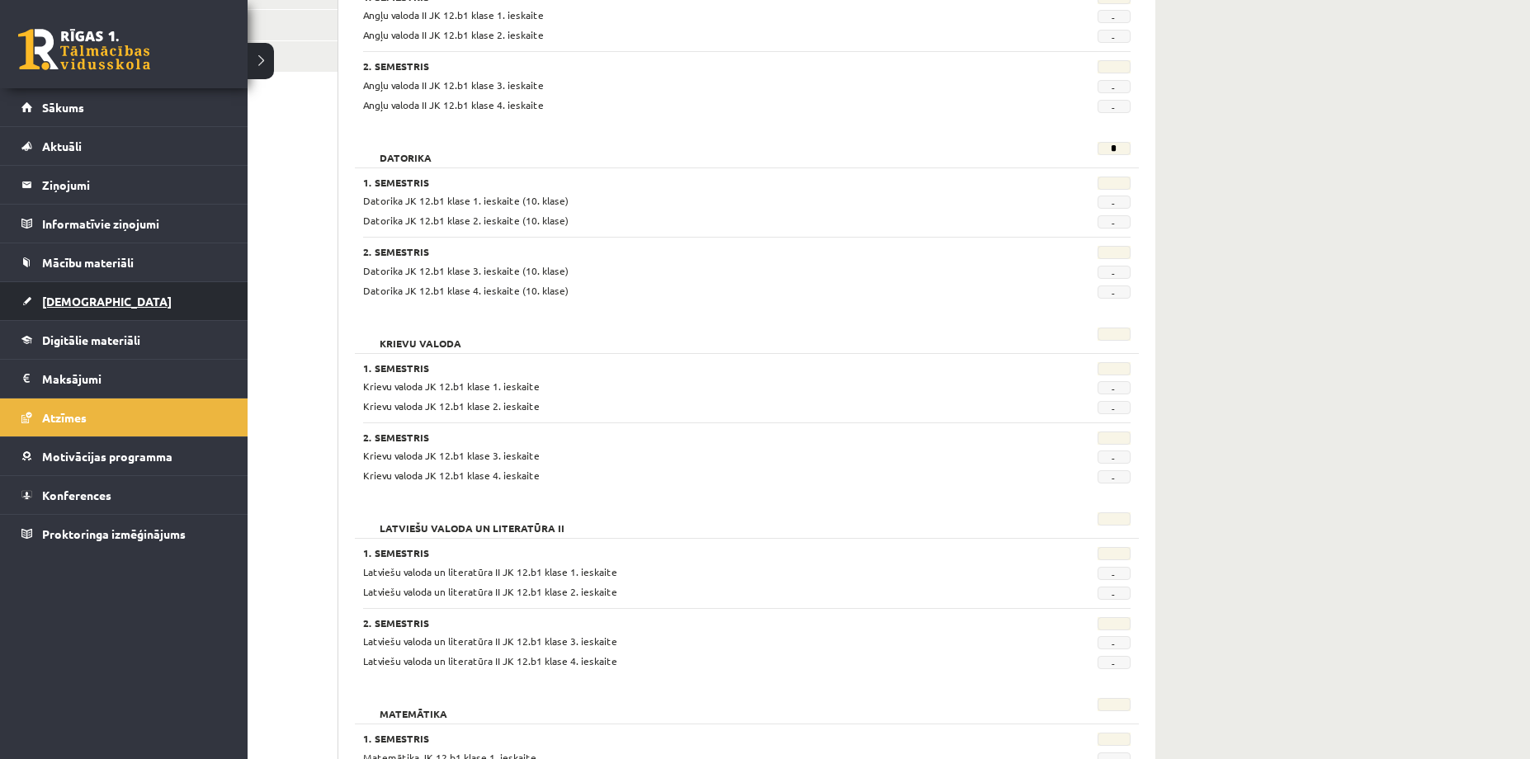
click at [91, 305] on span "[DEMOGRAPHIC_DATA]" at bounding box center [107, 301] width 130 height 15
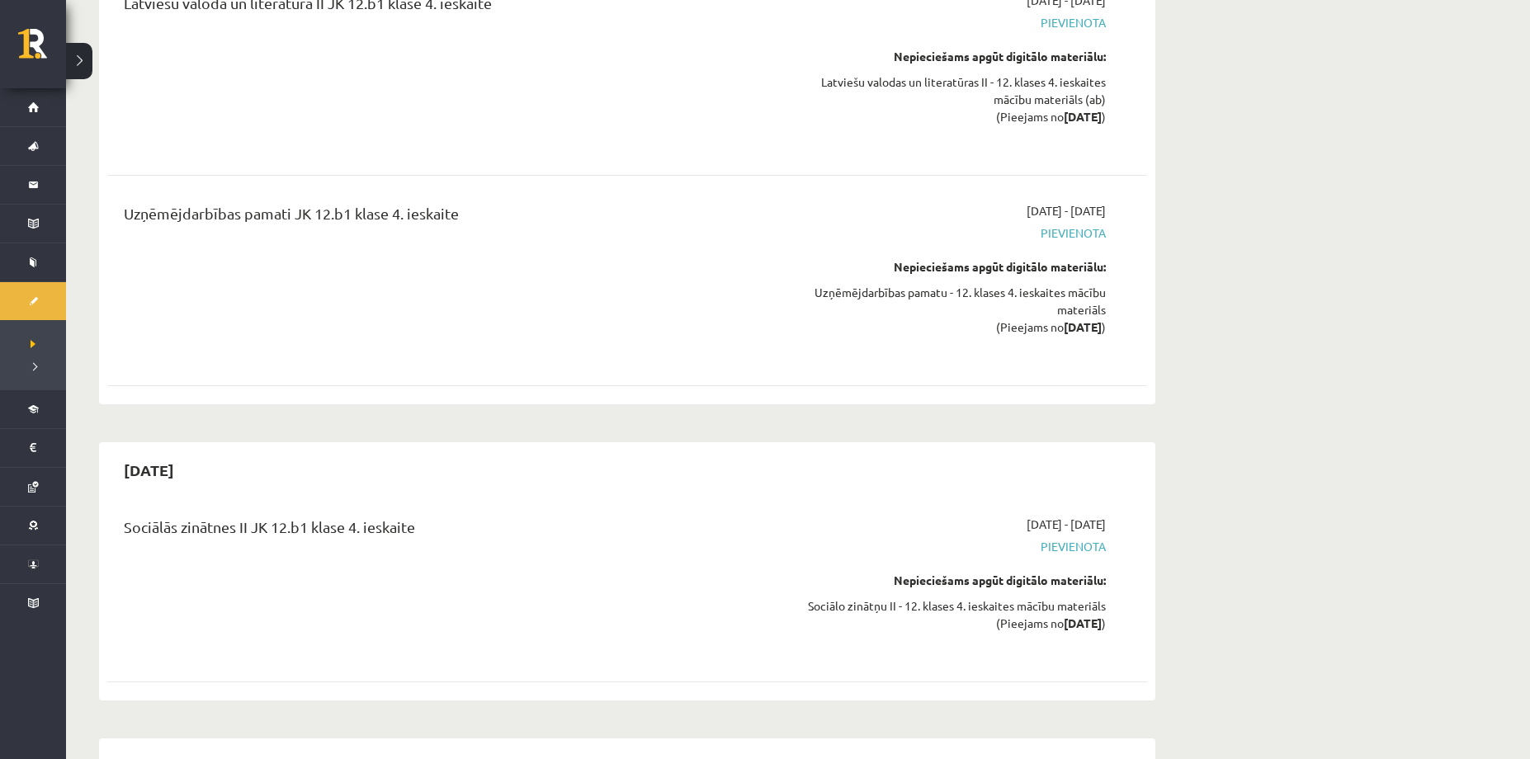
scroll to position [10586, 0]
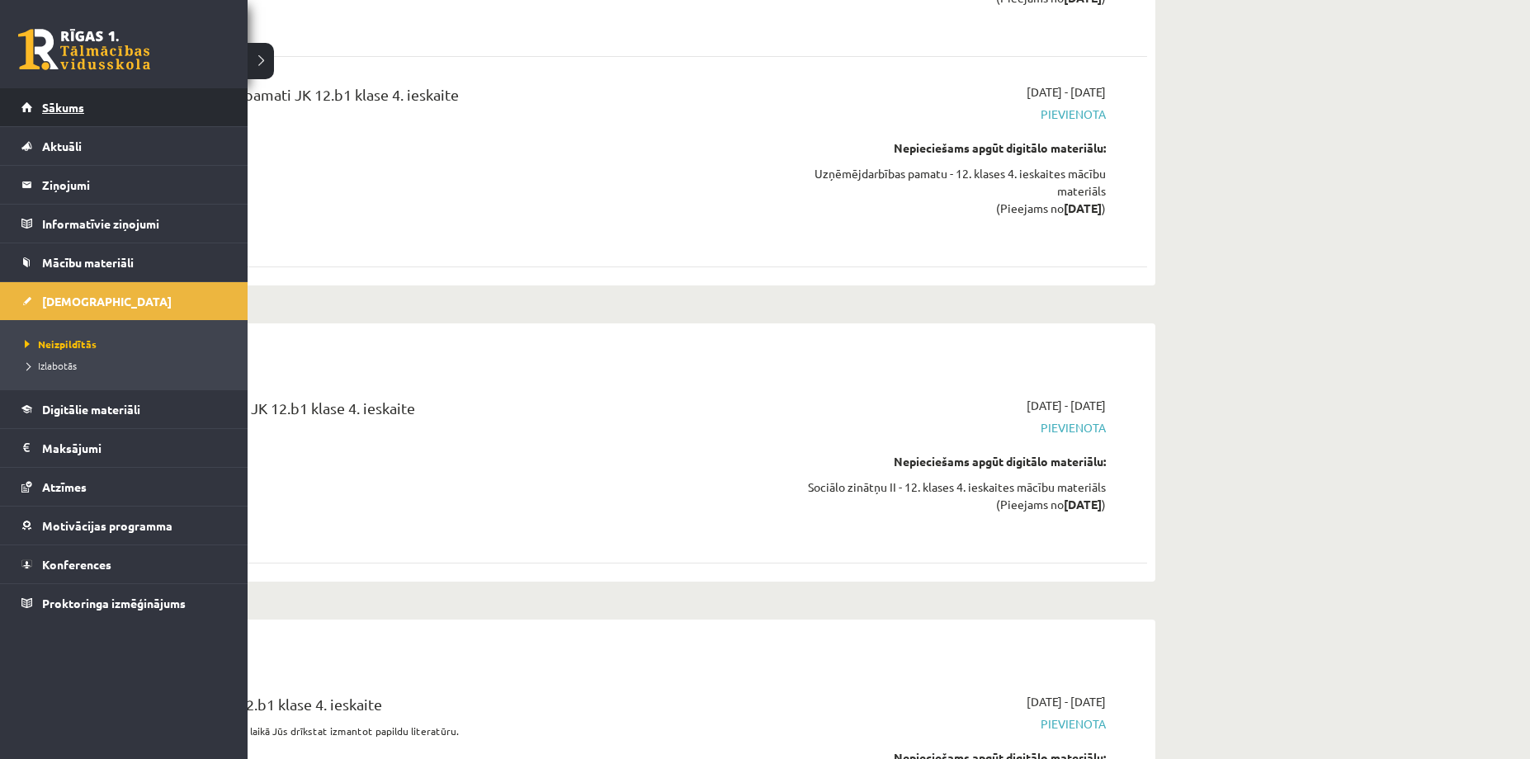
click at [32, 111] on link "Sākums" at bounding box center [124, 107] width 206 height 38
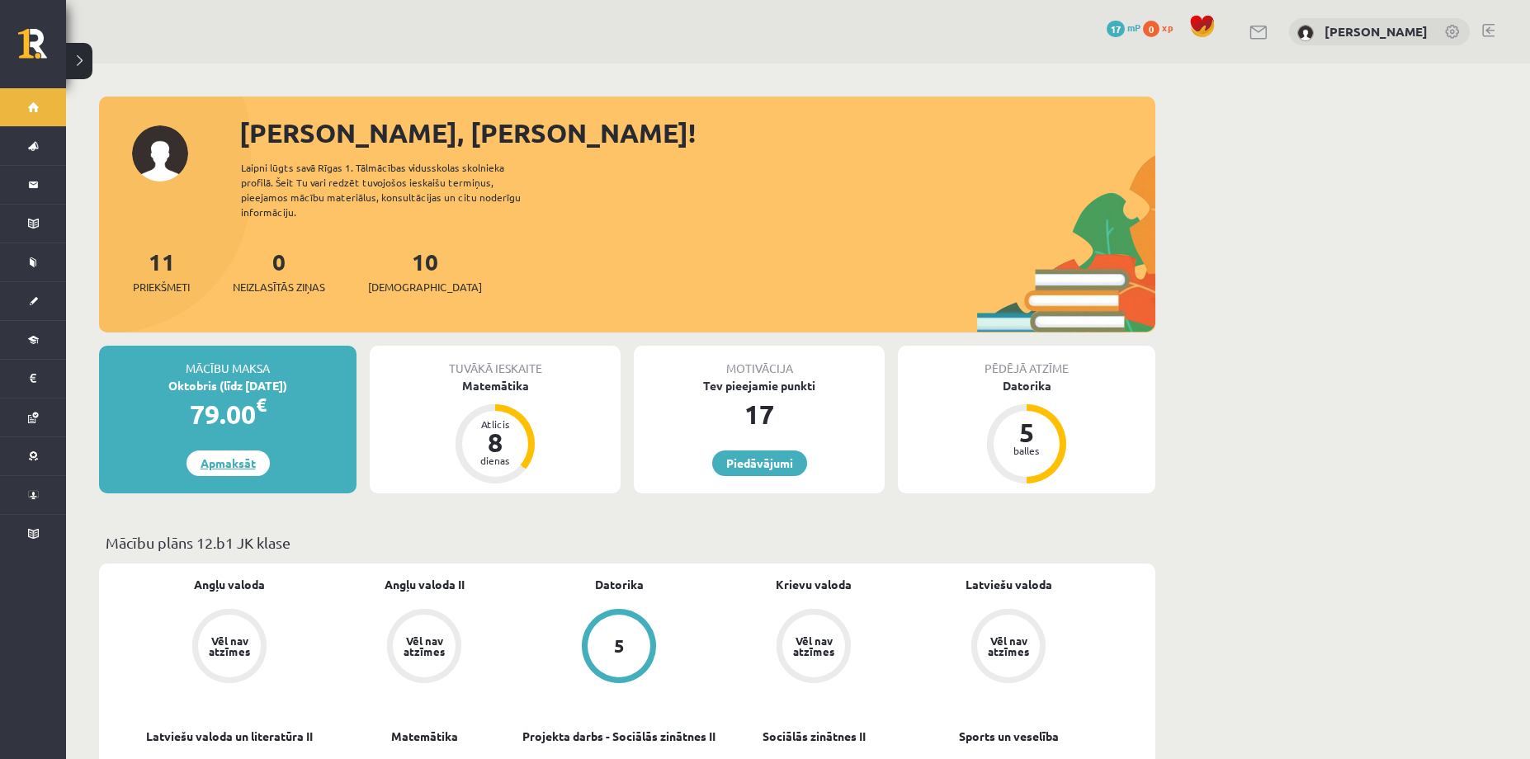
click at [251, 451] on link "Apmaksāt" at bounding box center [228, 464] width 83 height 26
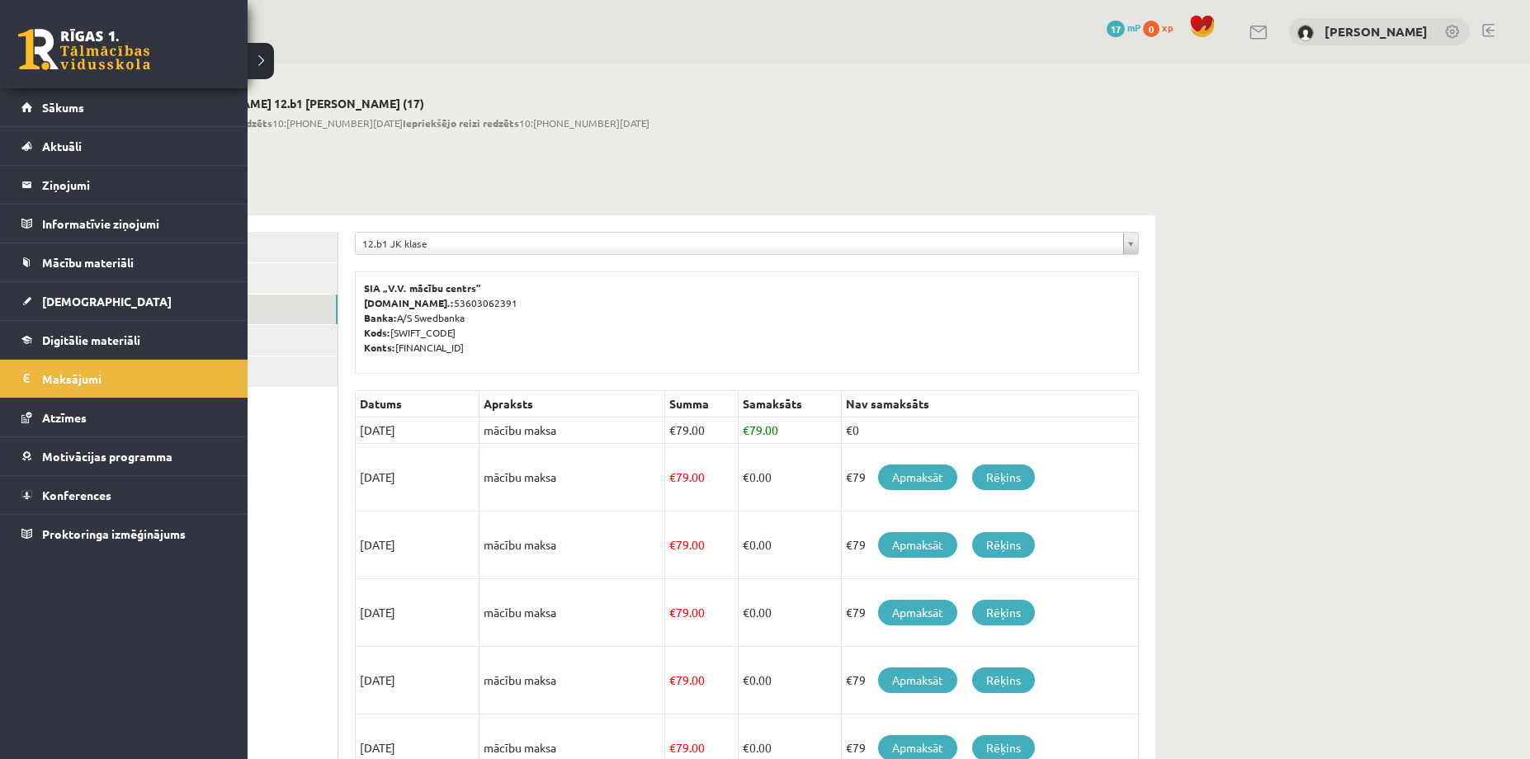
click at [45, 45] on link at bounding box center [84, 49] width 132 height 41
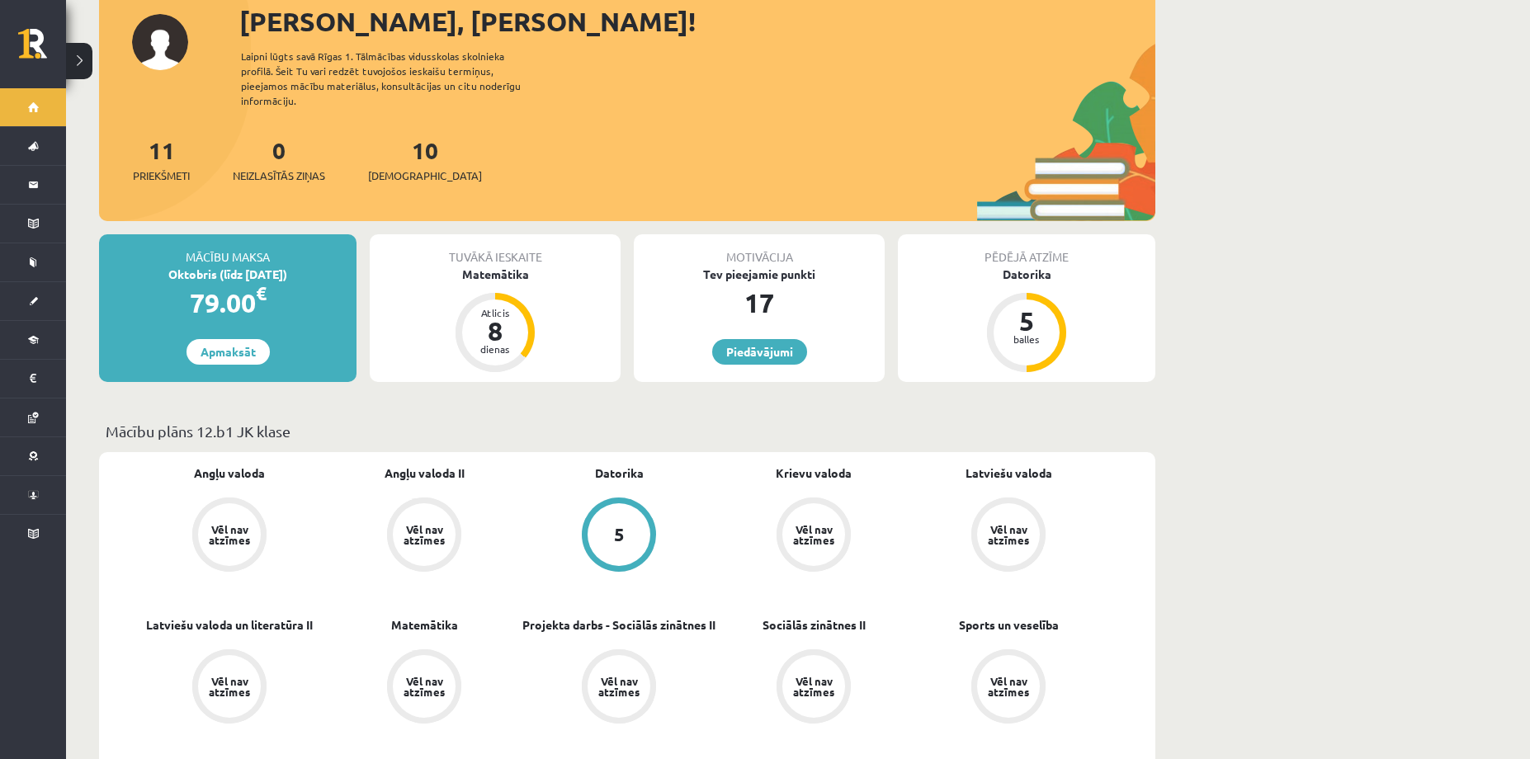
scroll to position [165, 0]
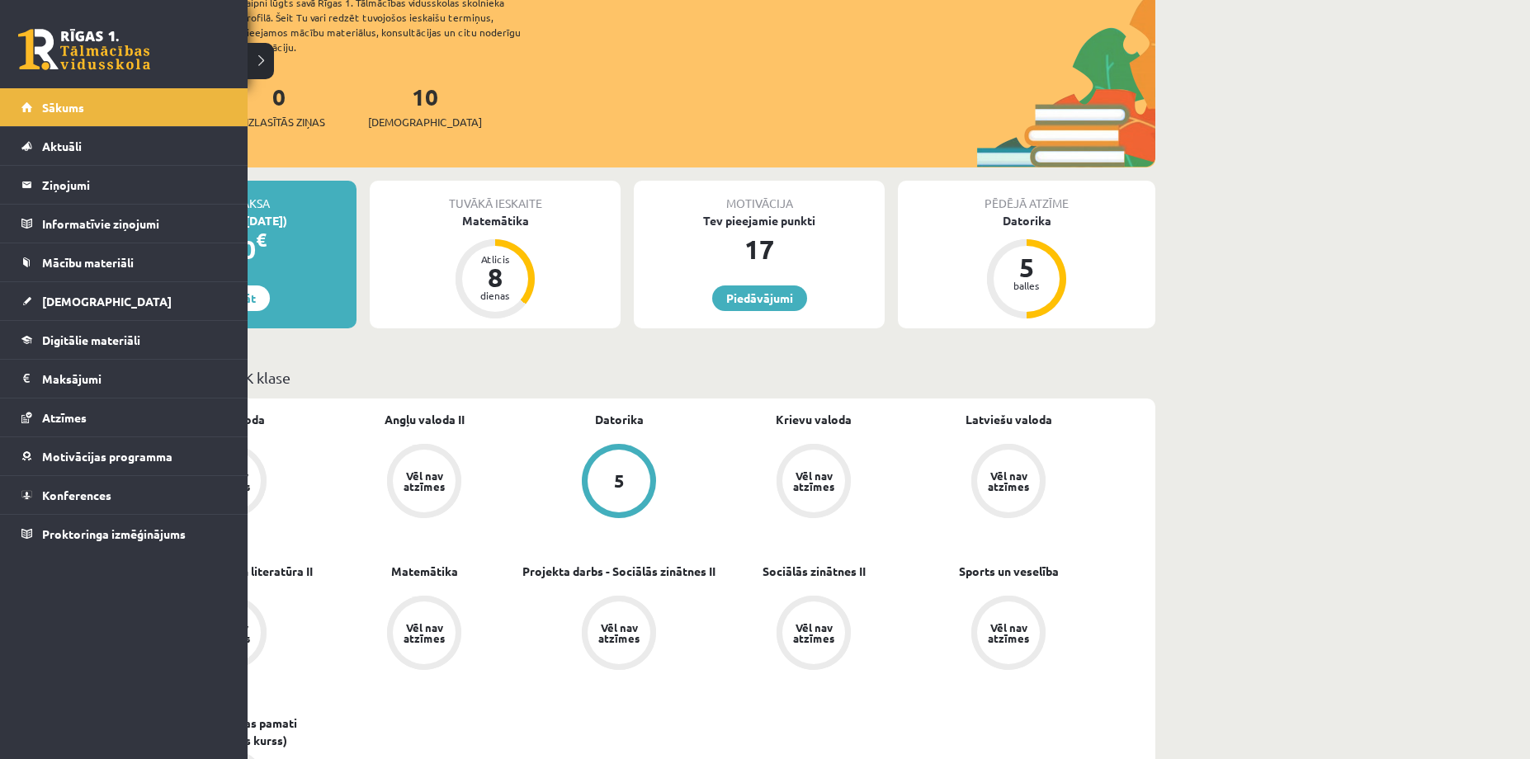
click at [21, 104] on li "Sākums" at bounding box center [124, 107] width 248 height 38
click at [48, 109] on span "Sākums" at bounding box center [63, 107] width 42 height 15
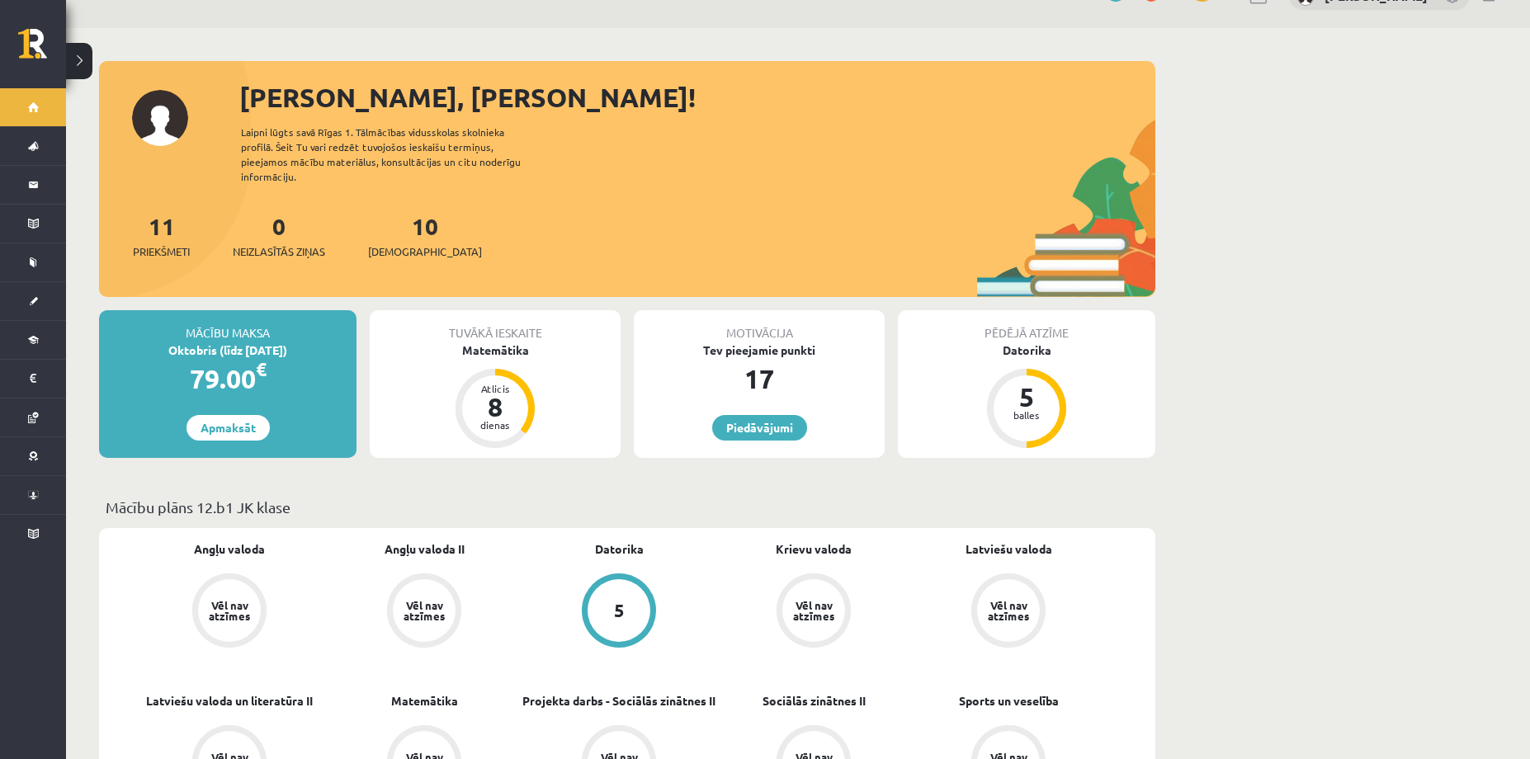
scroll to position [165, 0]
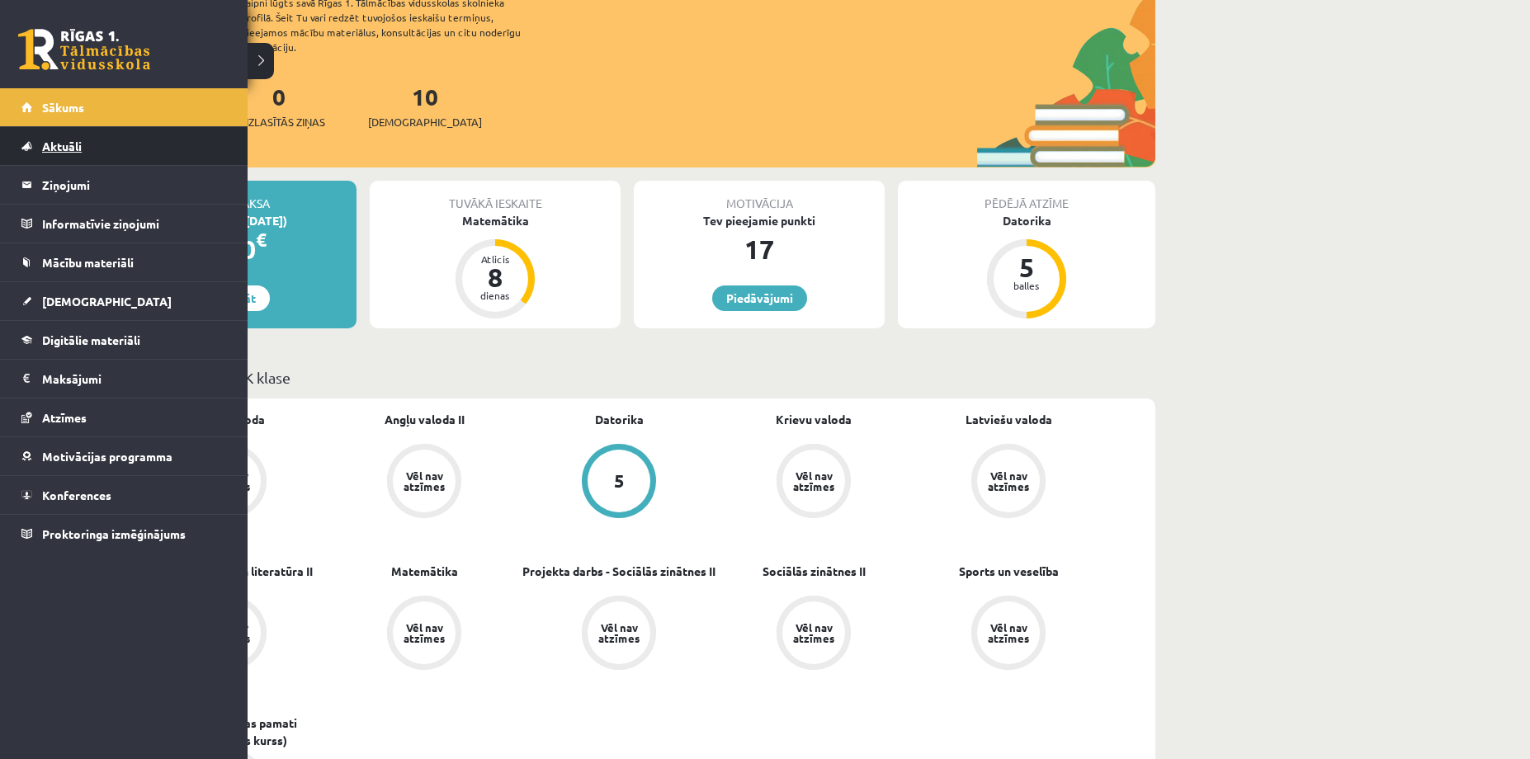
click at [51, 160] on link "Aktuāli" at bounding box center [124, 146] width 206 height 38
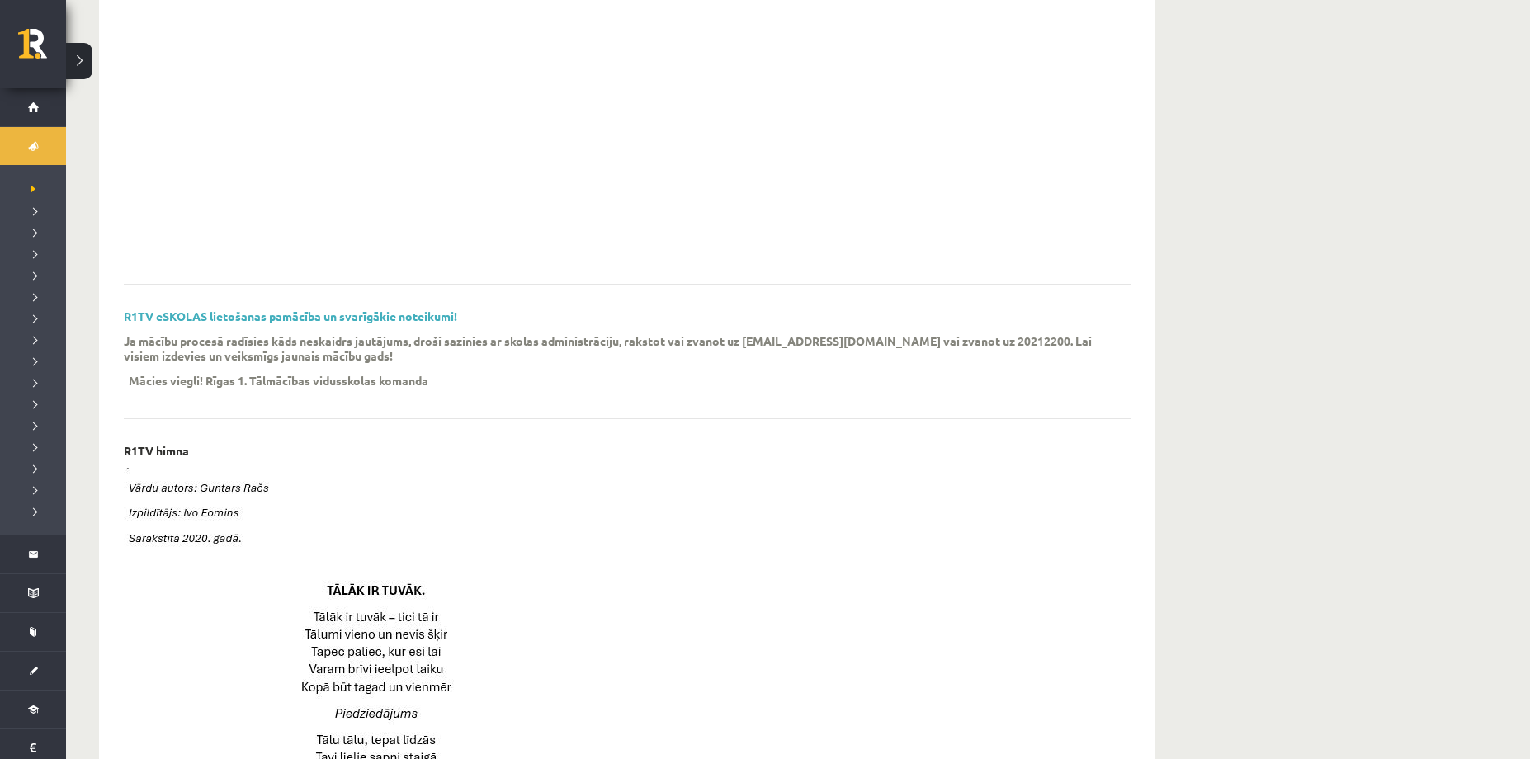
scroll to position [248, 0]
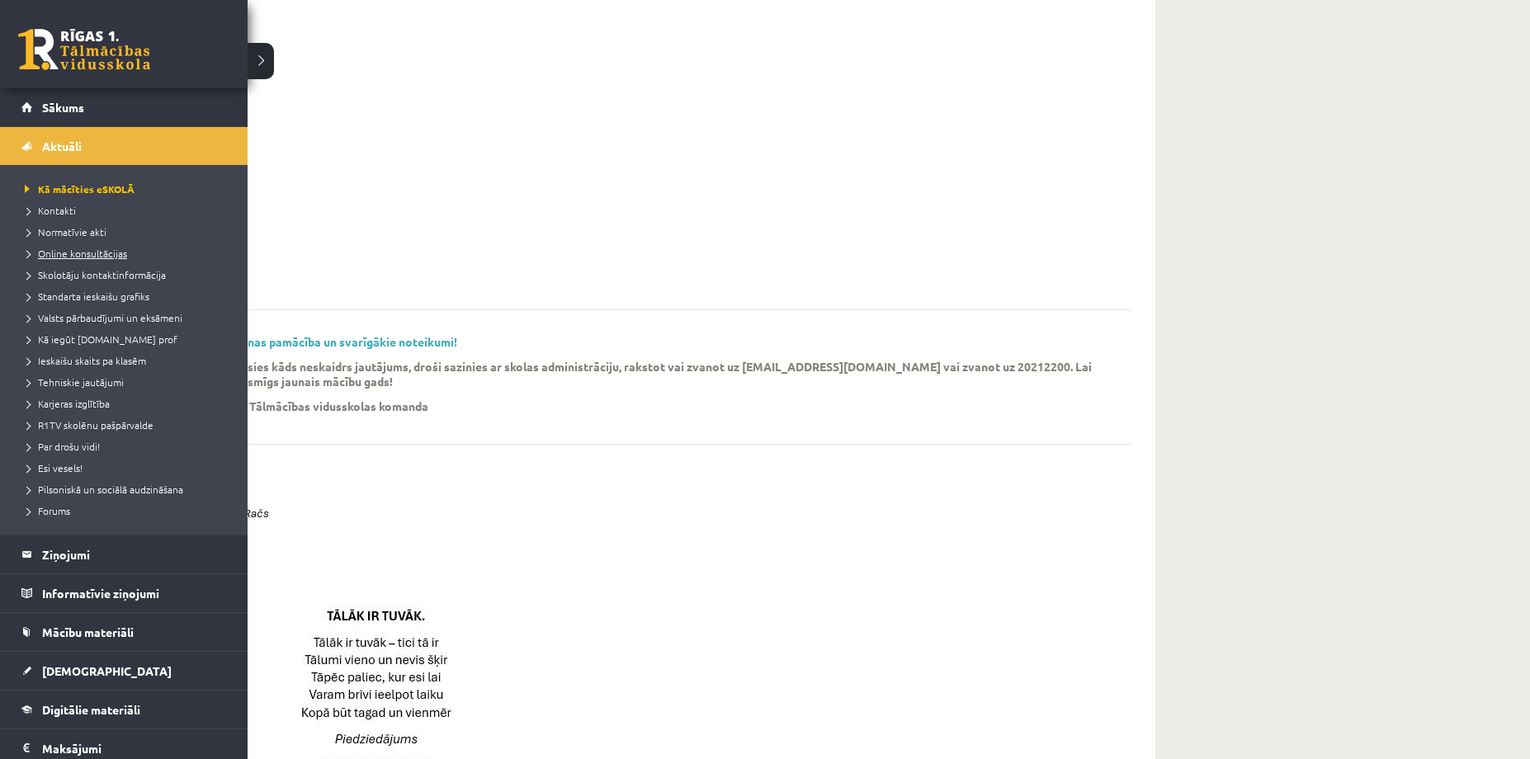
click at [92, 246] on link "Online konsultācijas" at bounding box center [126, 253] width 210 height 15
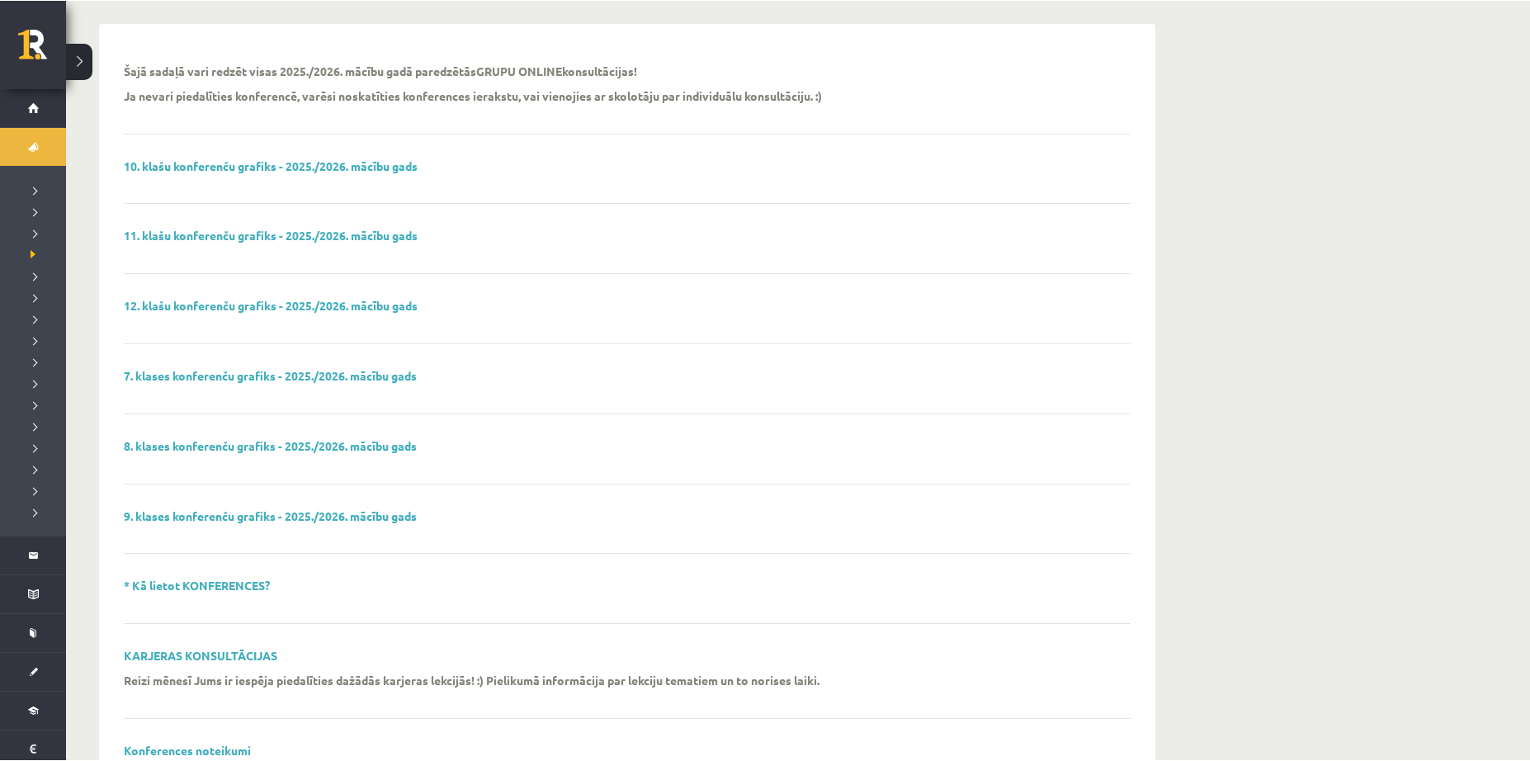
scroll to position [153, 0]
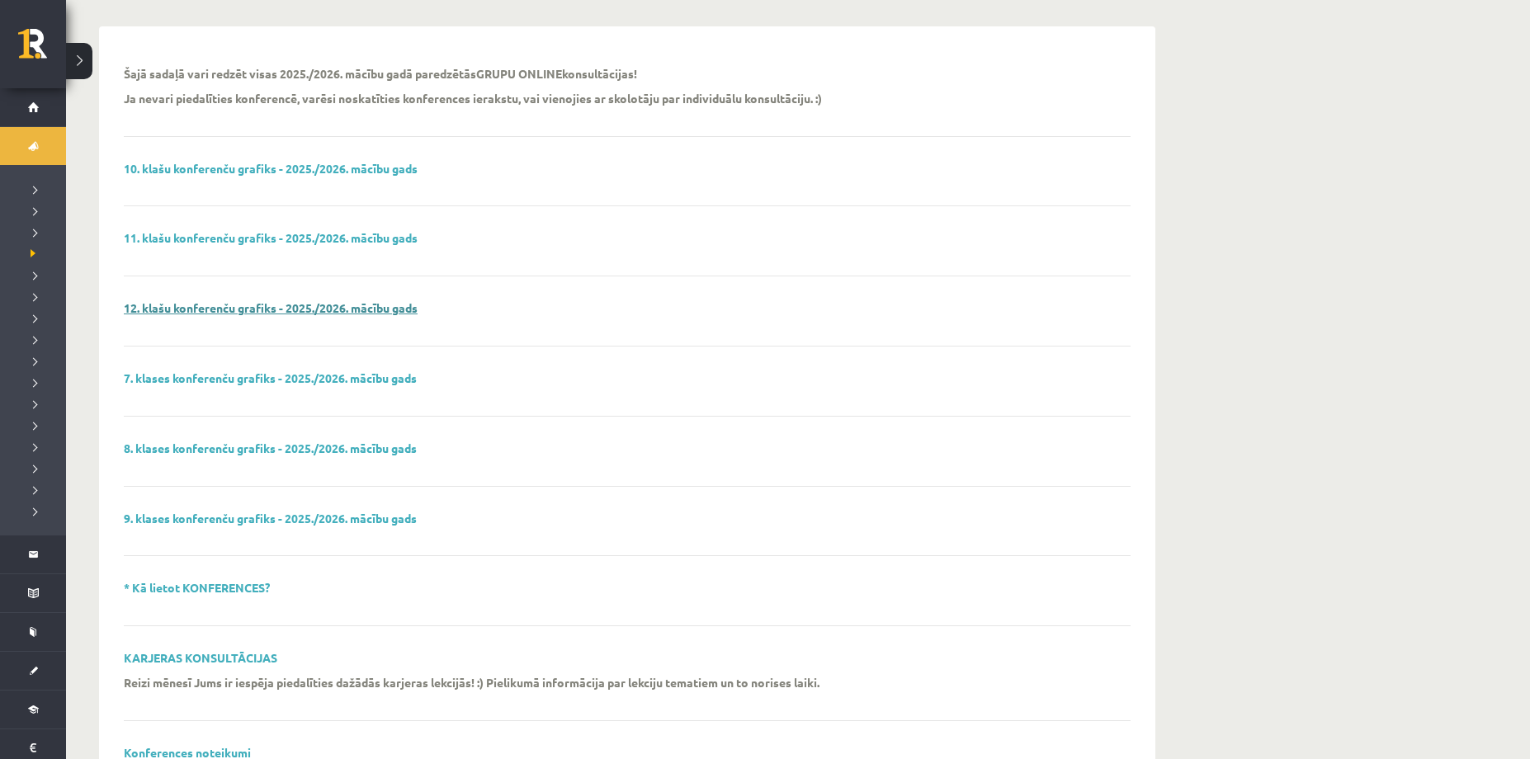
click at [217, 306] on link "12. klašu konferenču grafiks - 2025./2026. mācību gads" at bounding box center [271, 307] width 294 height 15
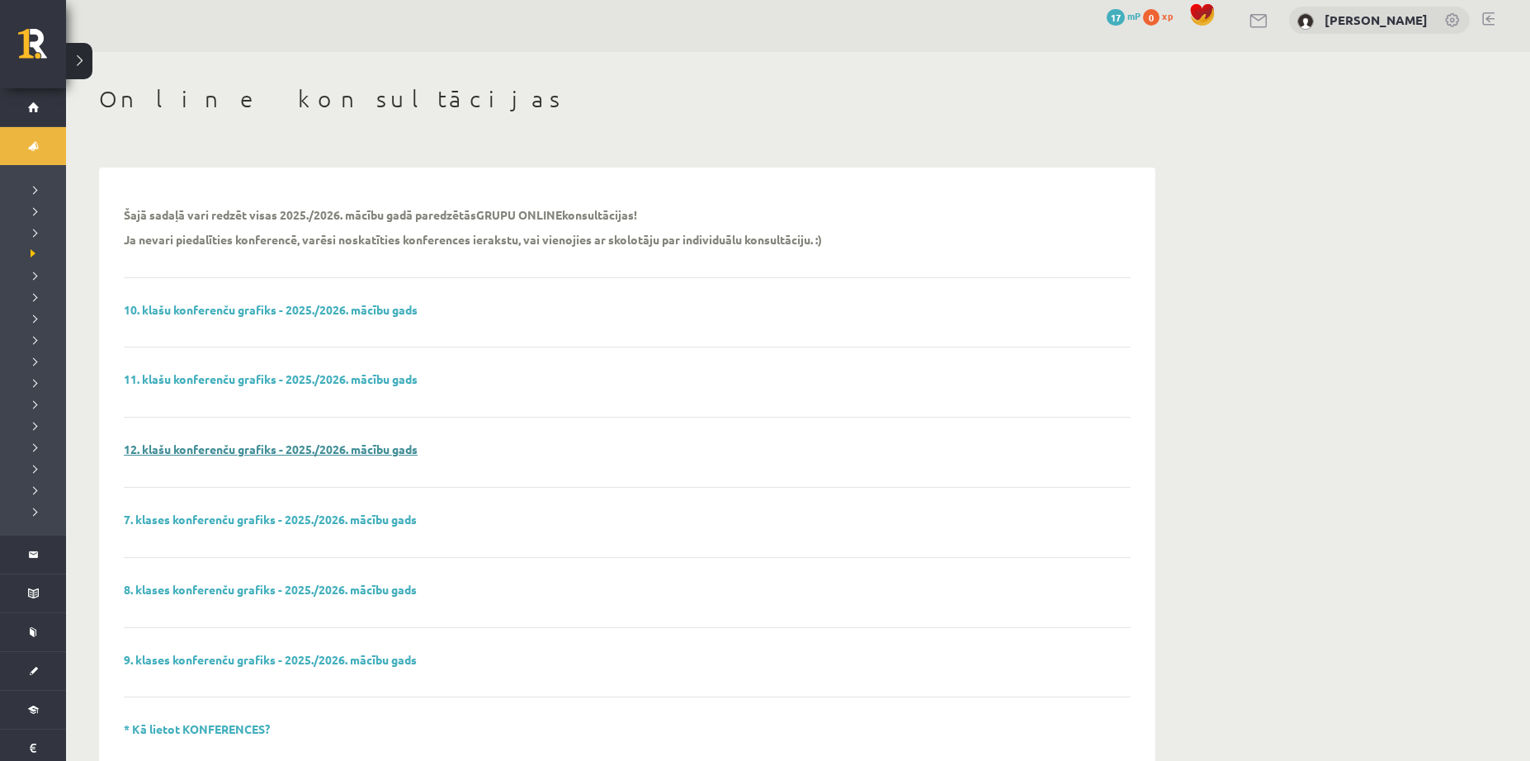
scroll to position [0, 0]
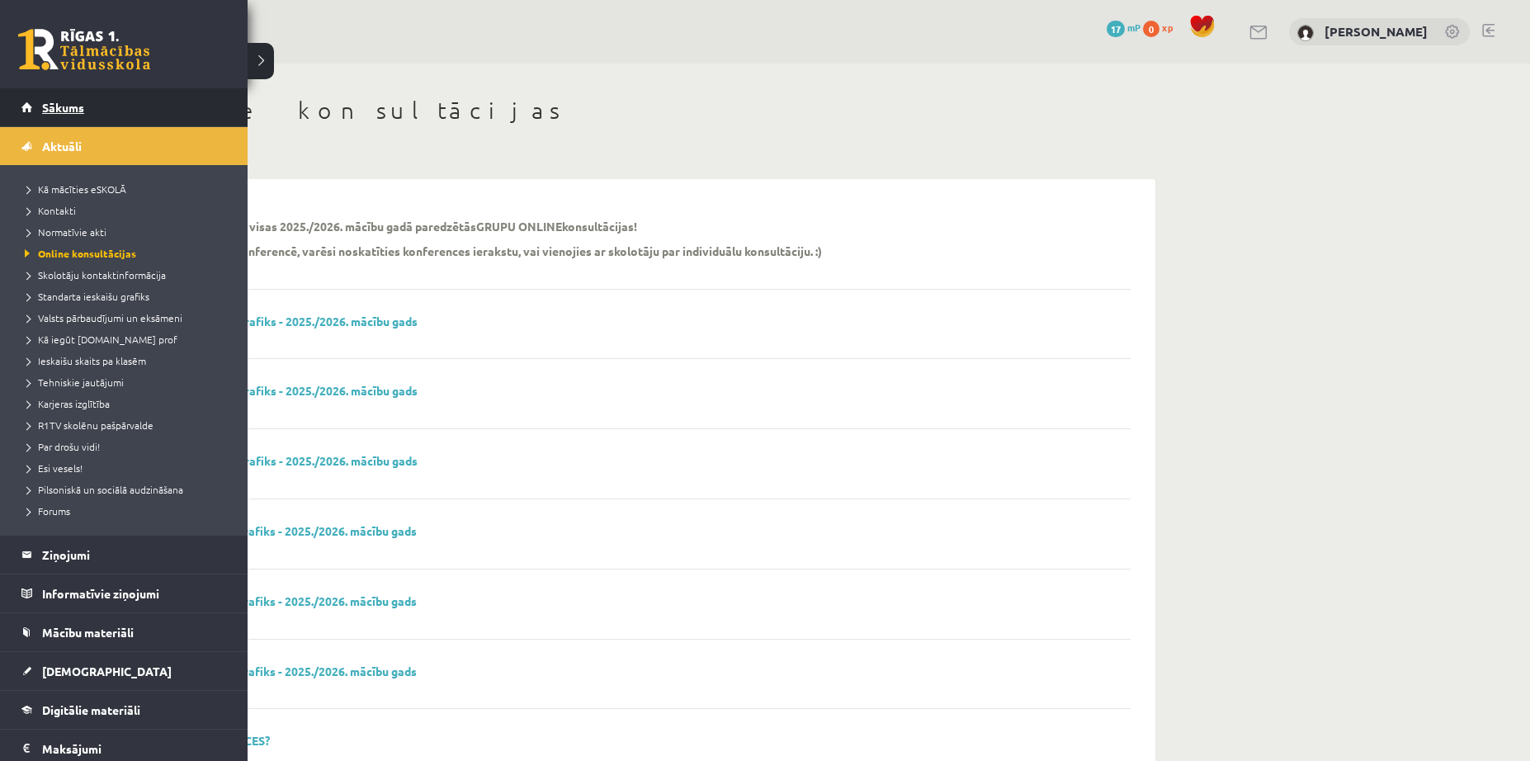
click at [46, 92] on link "Sākums" at bounding box center [124, 107] width 206 height 38
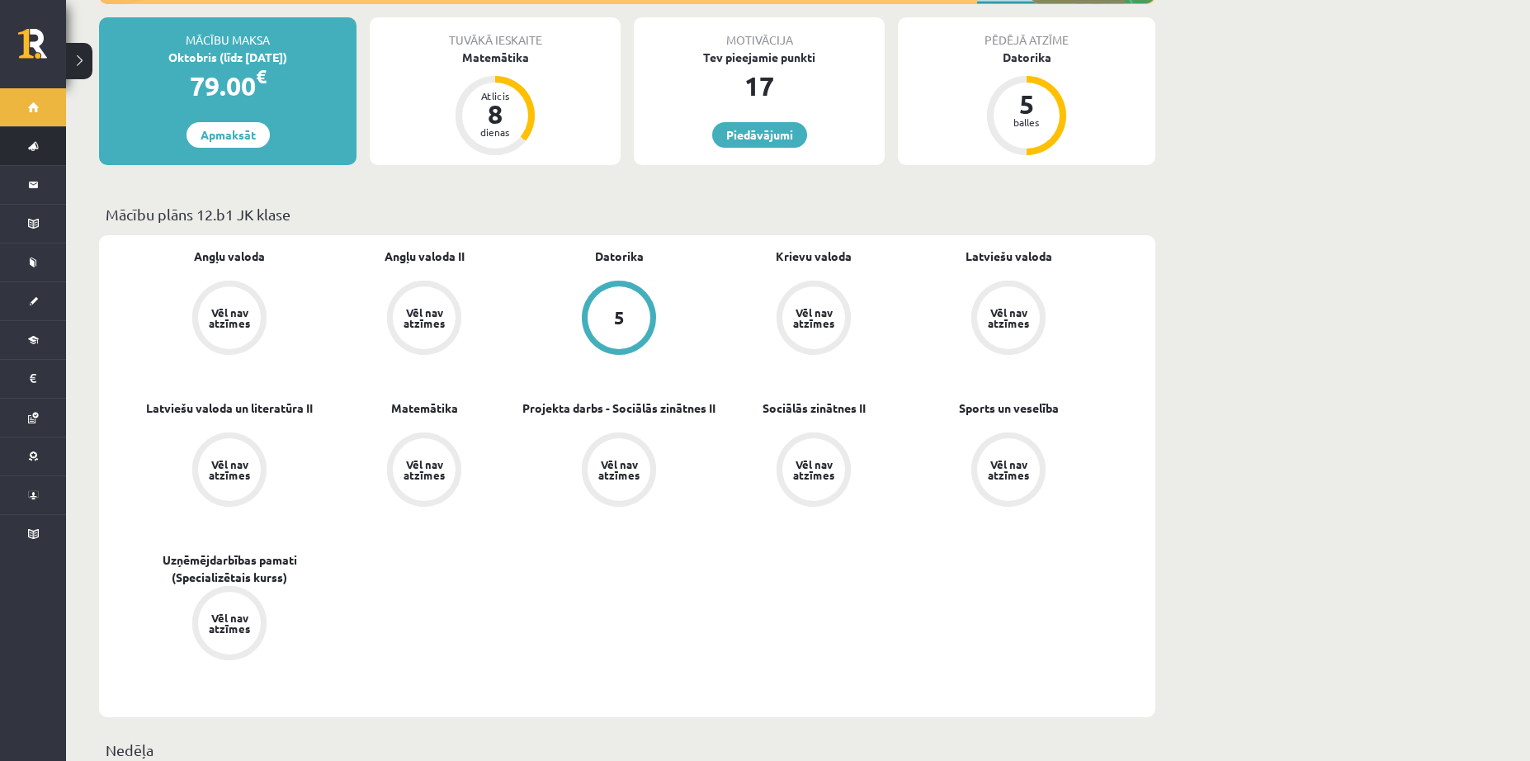
scroll to position [276, 0]
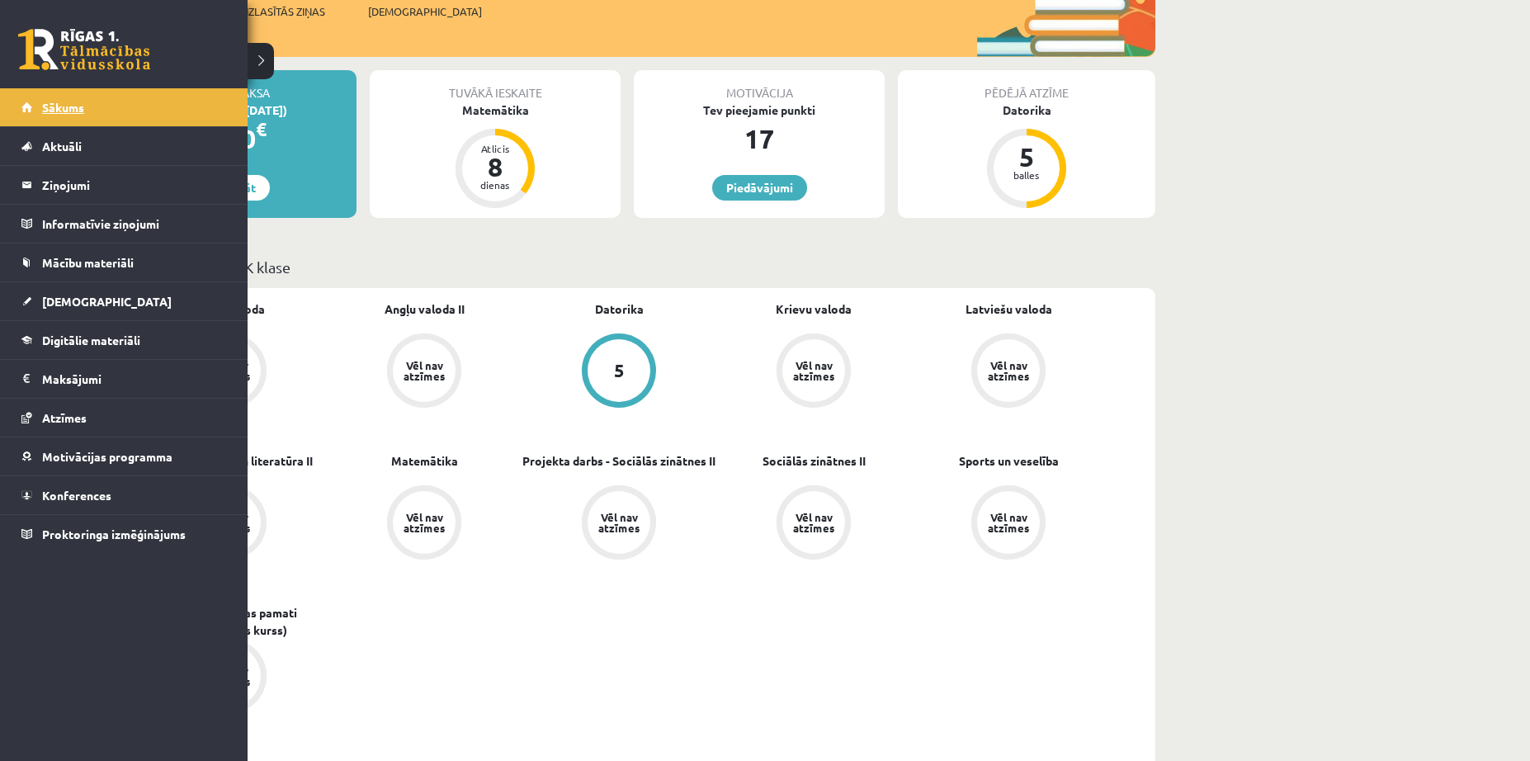
click at [31, 110] on link "Sākums" at bounding box center [124, 107] width 206 height 38
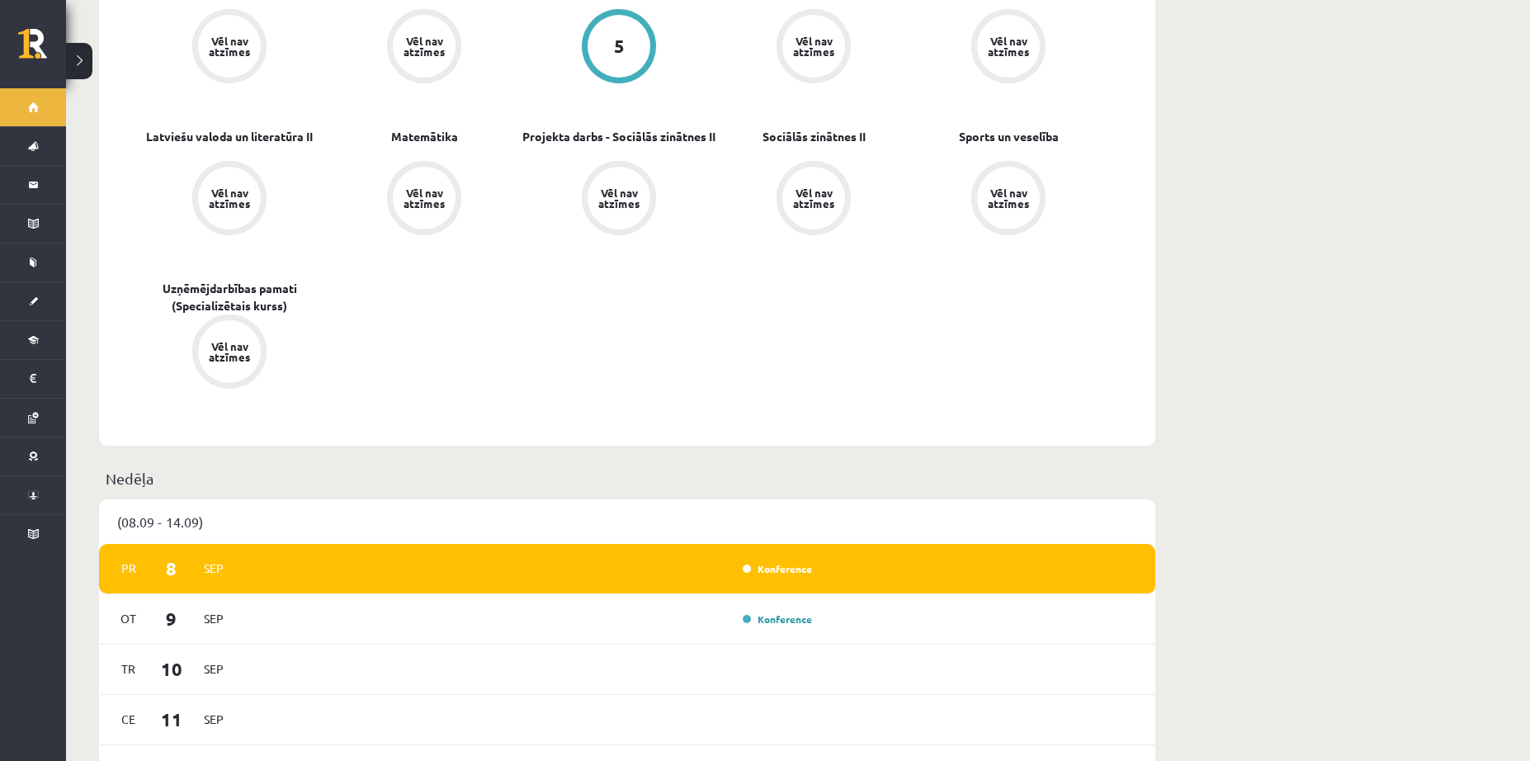
scroll to position [413, 0]
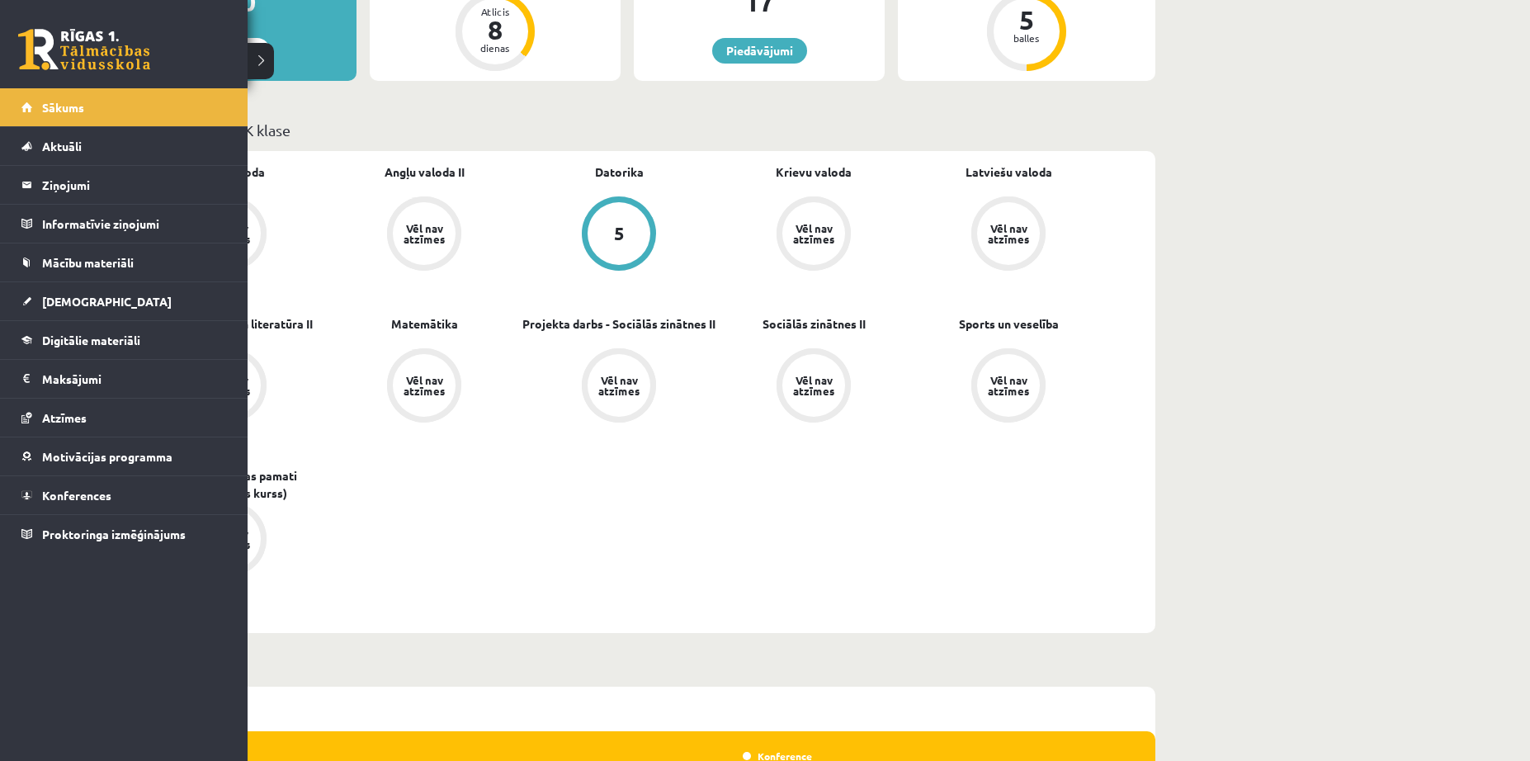
click at [47, 37] on link at bounding box center [84, 49] width 132 height 41
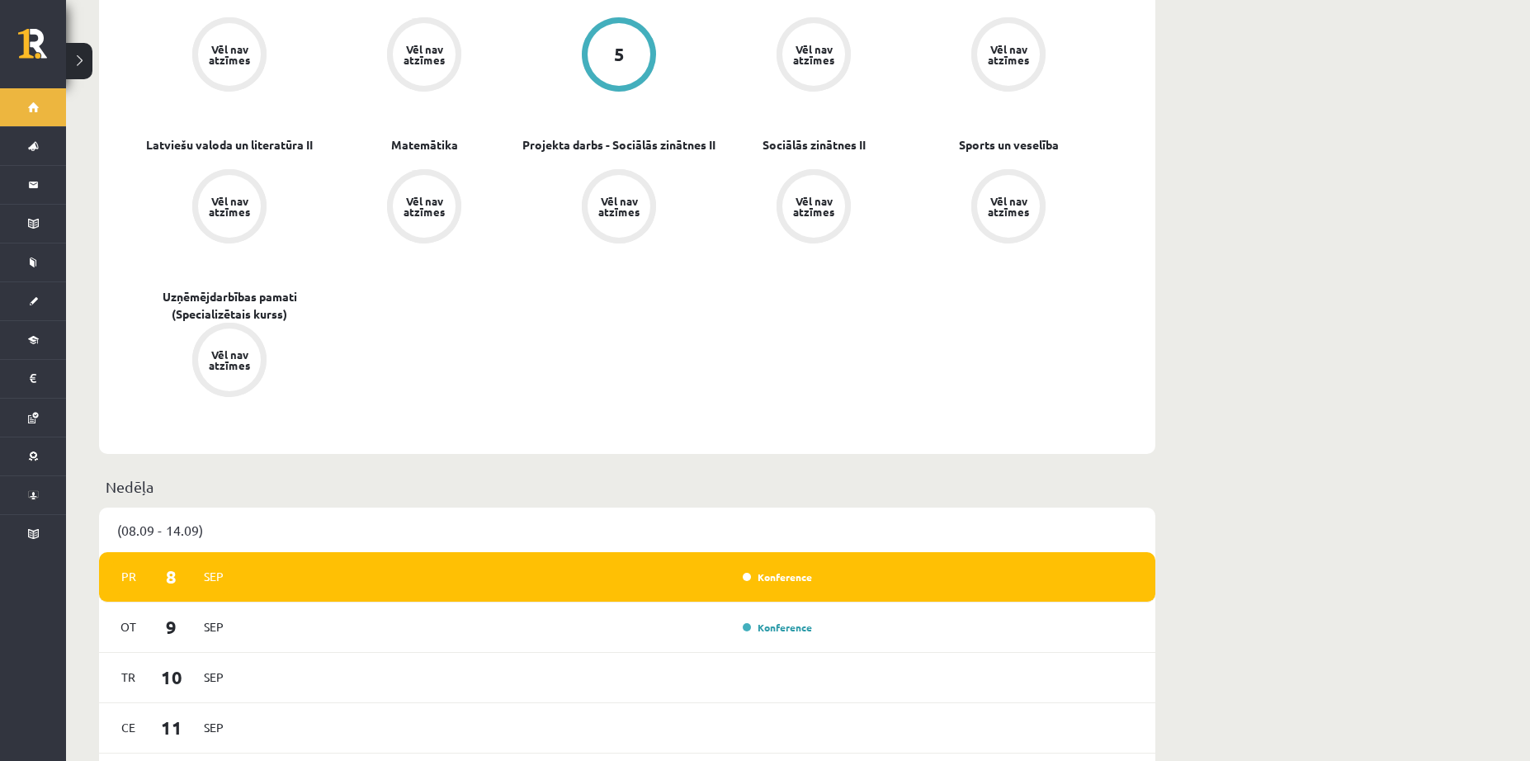
scroll to position [660, 0]
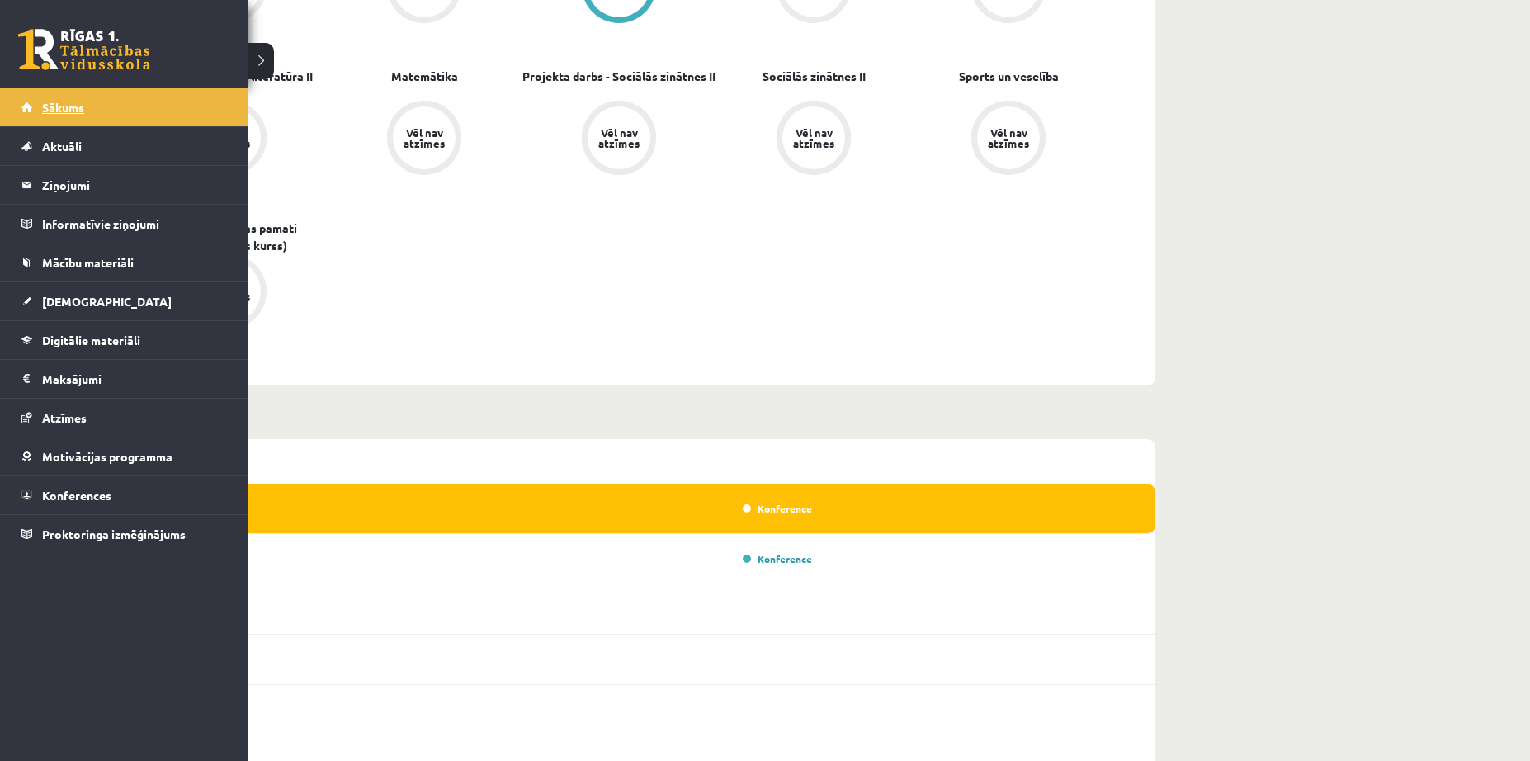
click at [57, 111] on span "Sākums" at bounding box center [63, 107] width 42 height 15
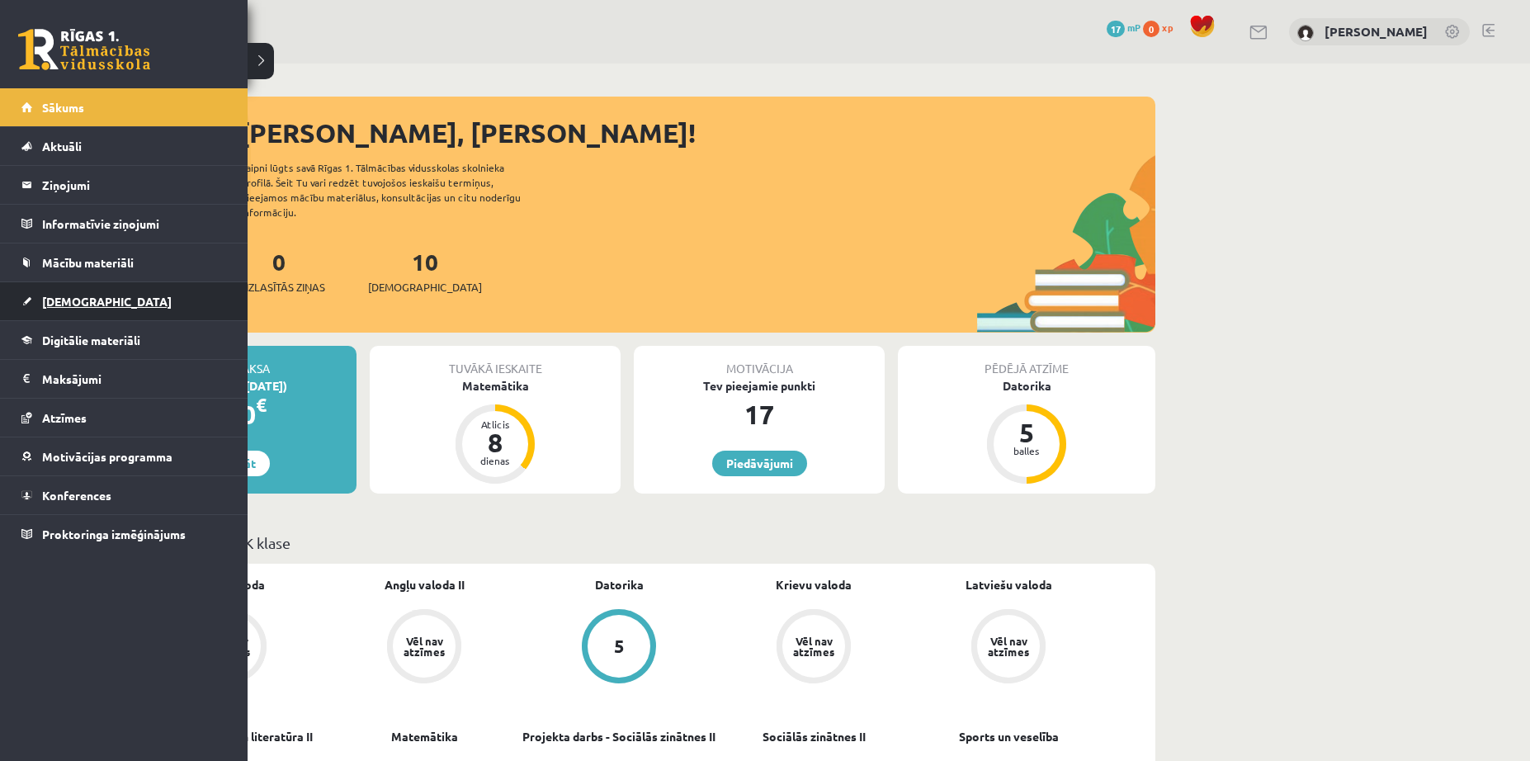
click at [103, 301] on link "[DEMOGRAPHIC_DATA]" at bounding box center [124, 301] width 206 height 38
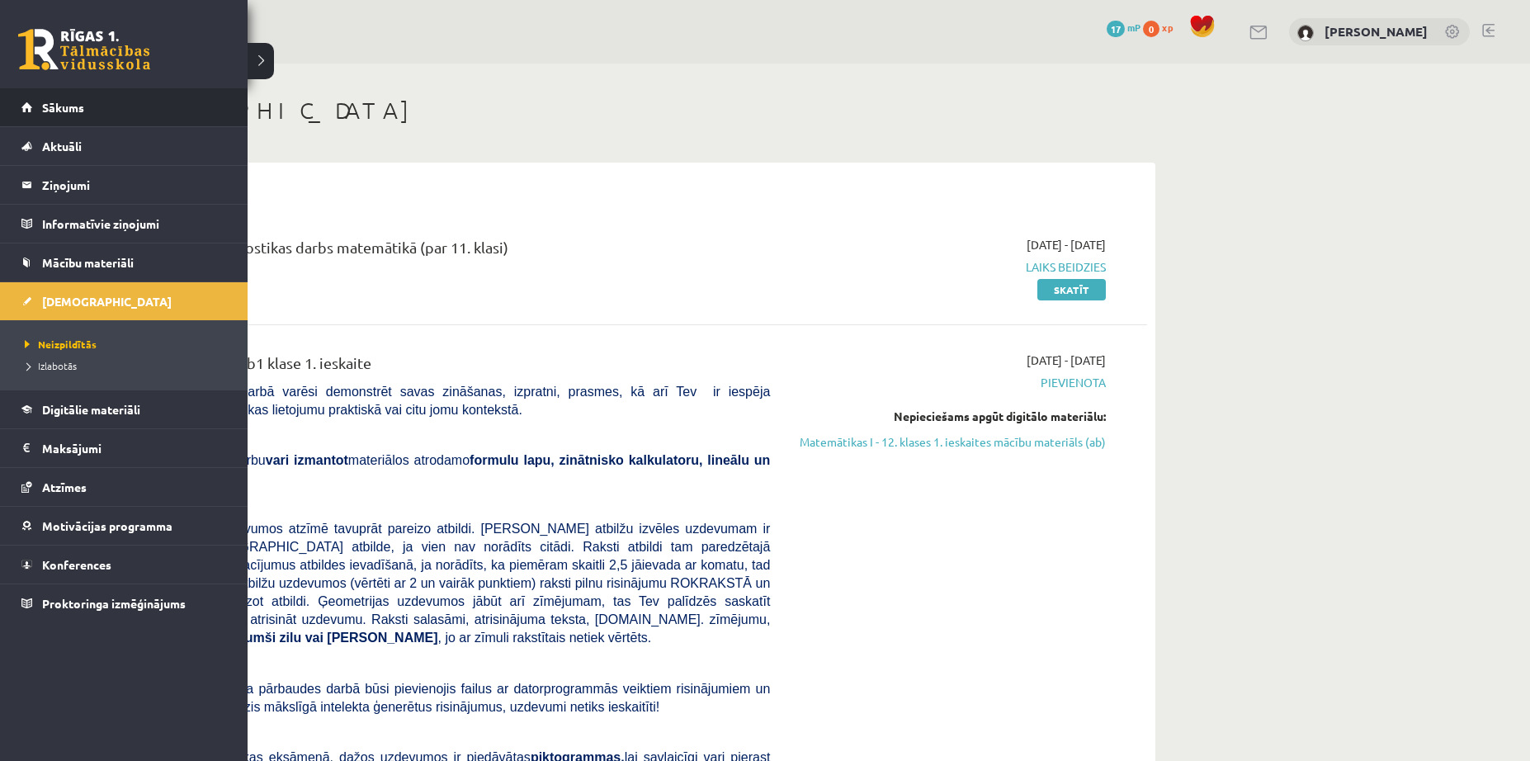
drag, startPoint x: 25, startPoint y: 99, endPoint x: 17, endPoint y: 97, distance: 8.6
click at [69, 110] on span "Sākums" at bounding box center [63, 107] width 42 height 15
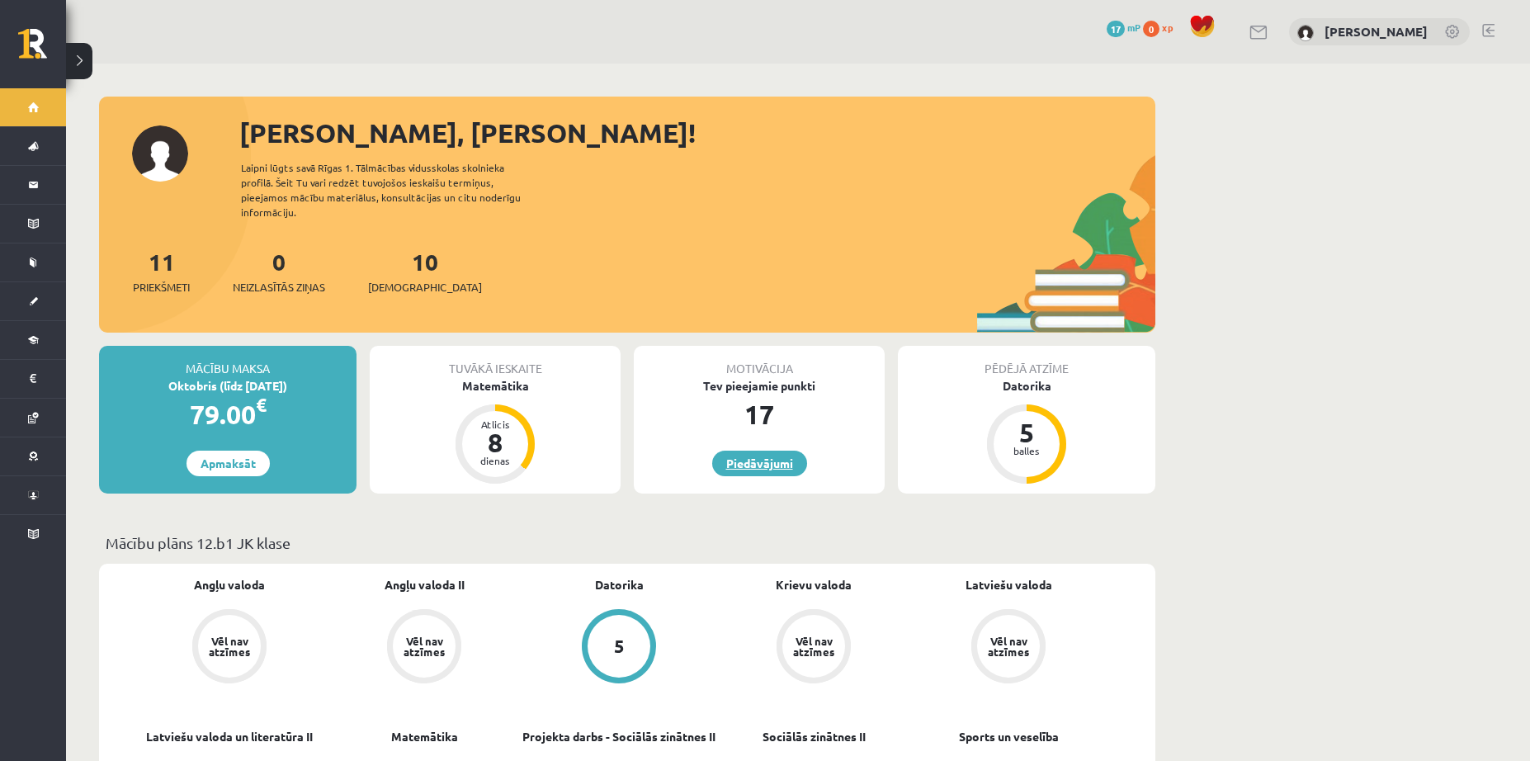
click at [789, 453] on link "Piedāvājumi" at bounding box center [759, 464] width 95 height 26
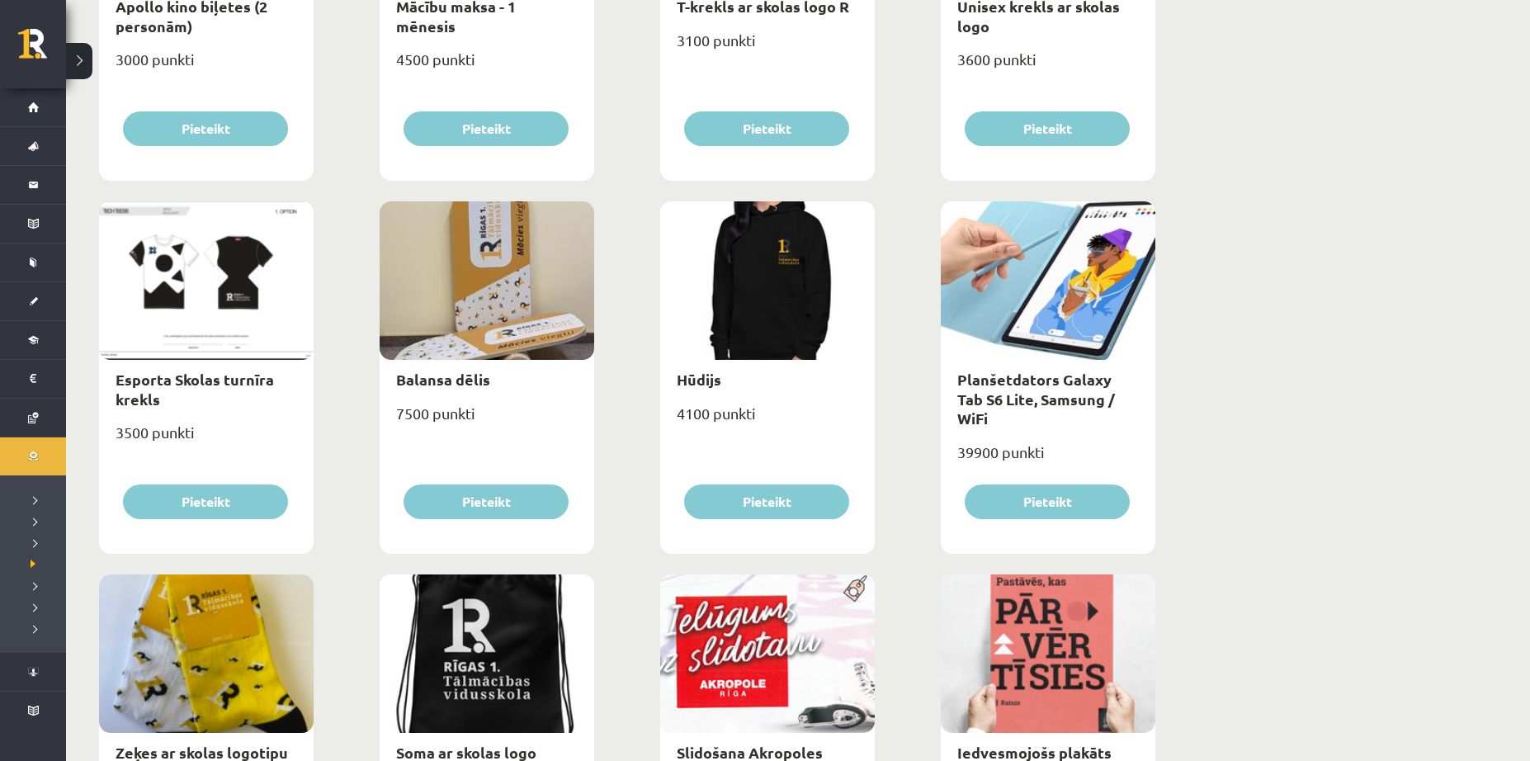
scroll to position [825, 0]
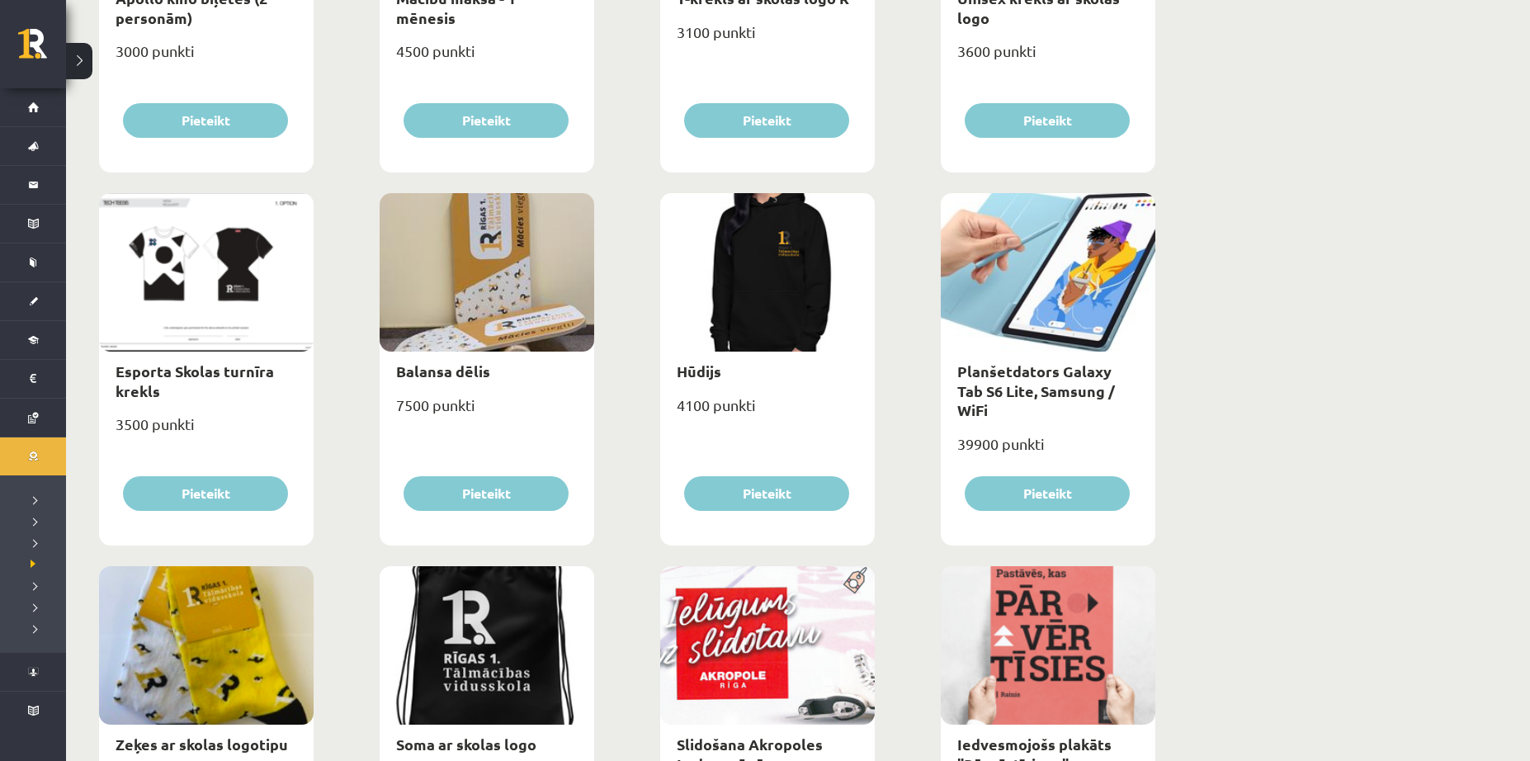
drag, startPoint x: 1242, startPoint y: 653, endPoint x: 1240, endPoint y: 599, distance: 53.7
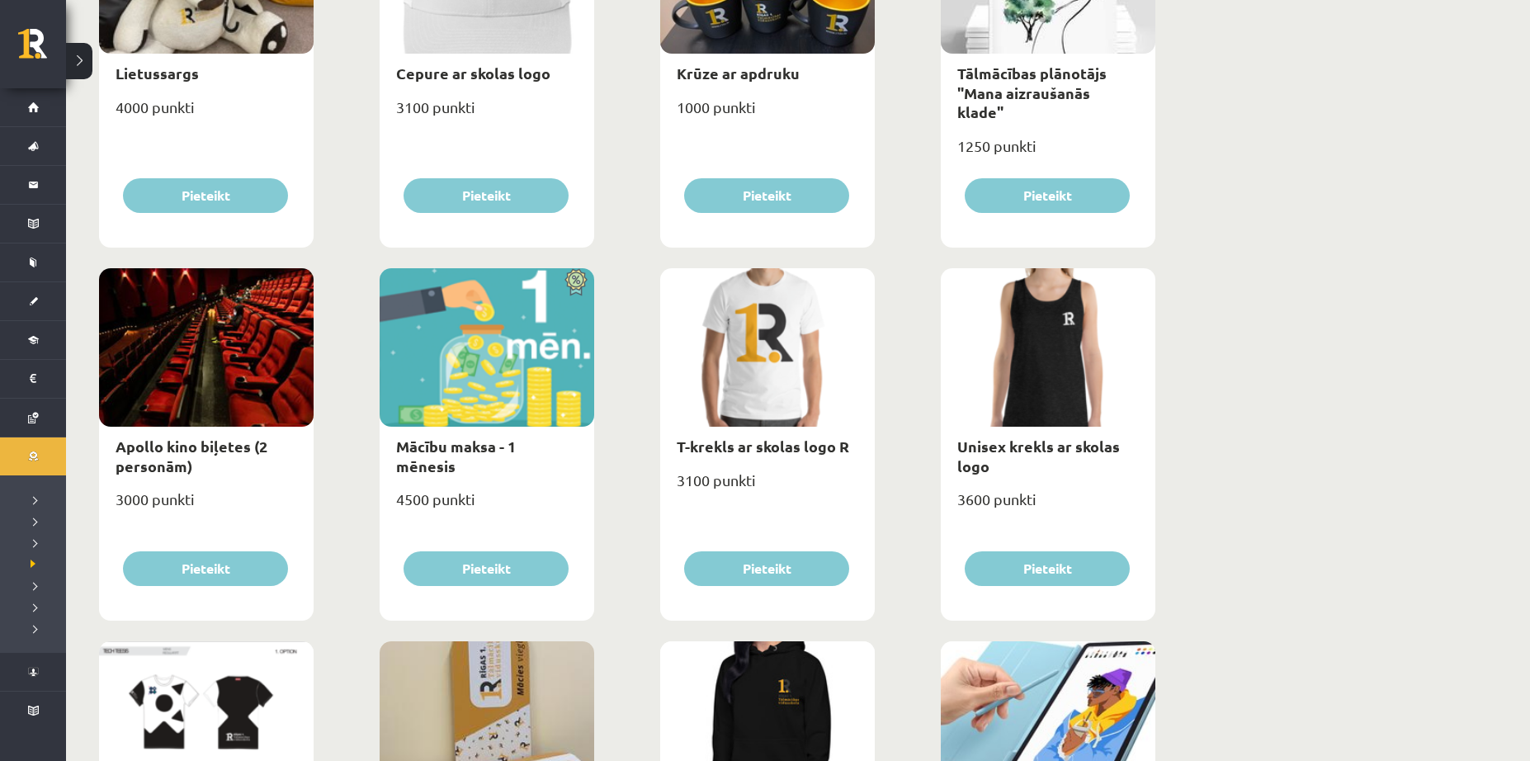
scroll to position [0, 0]
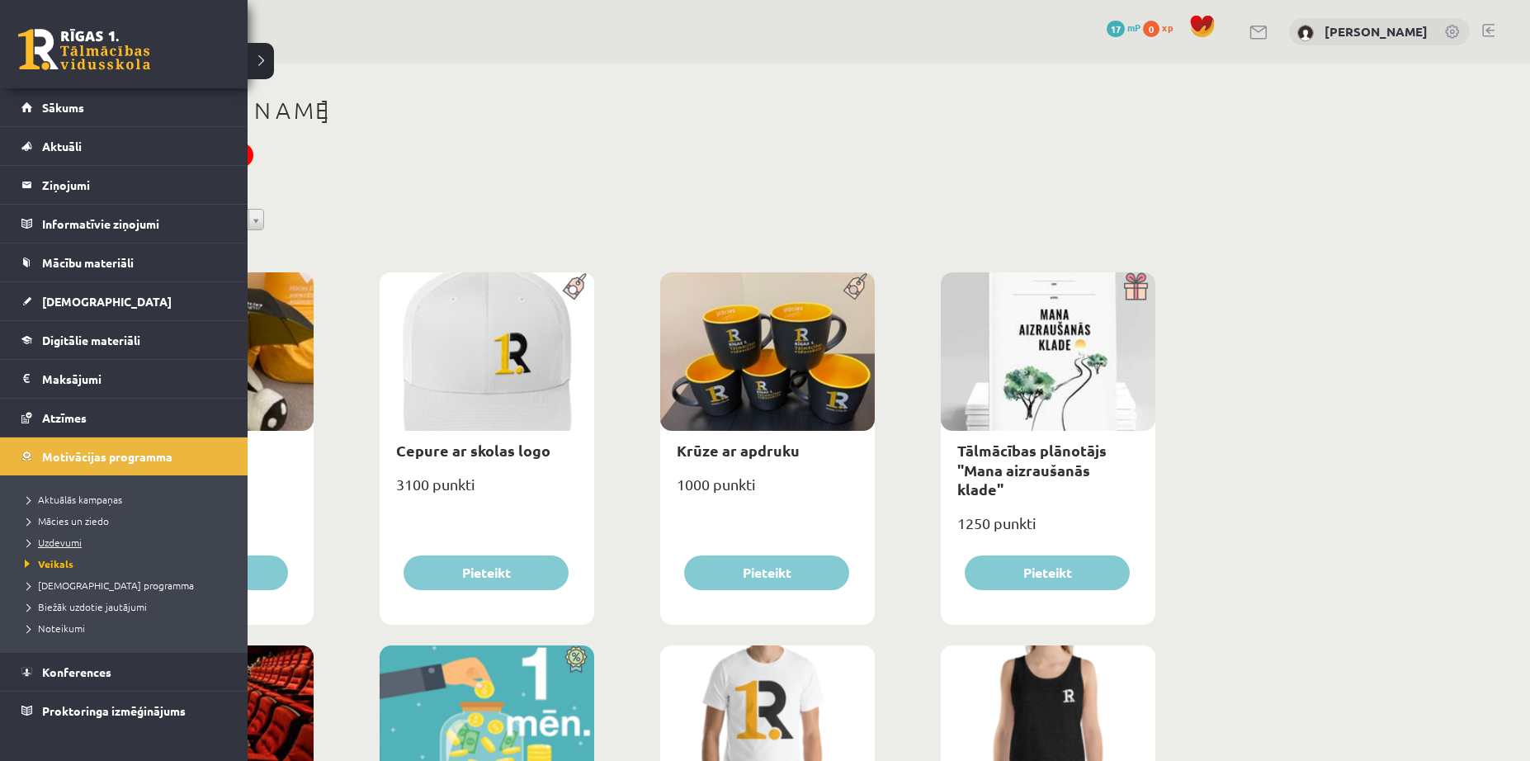
click at [77, 539] on span "Uzdevumi" at bounding box center [51, 542] width 61 height 13
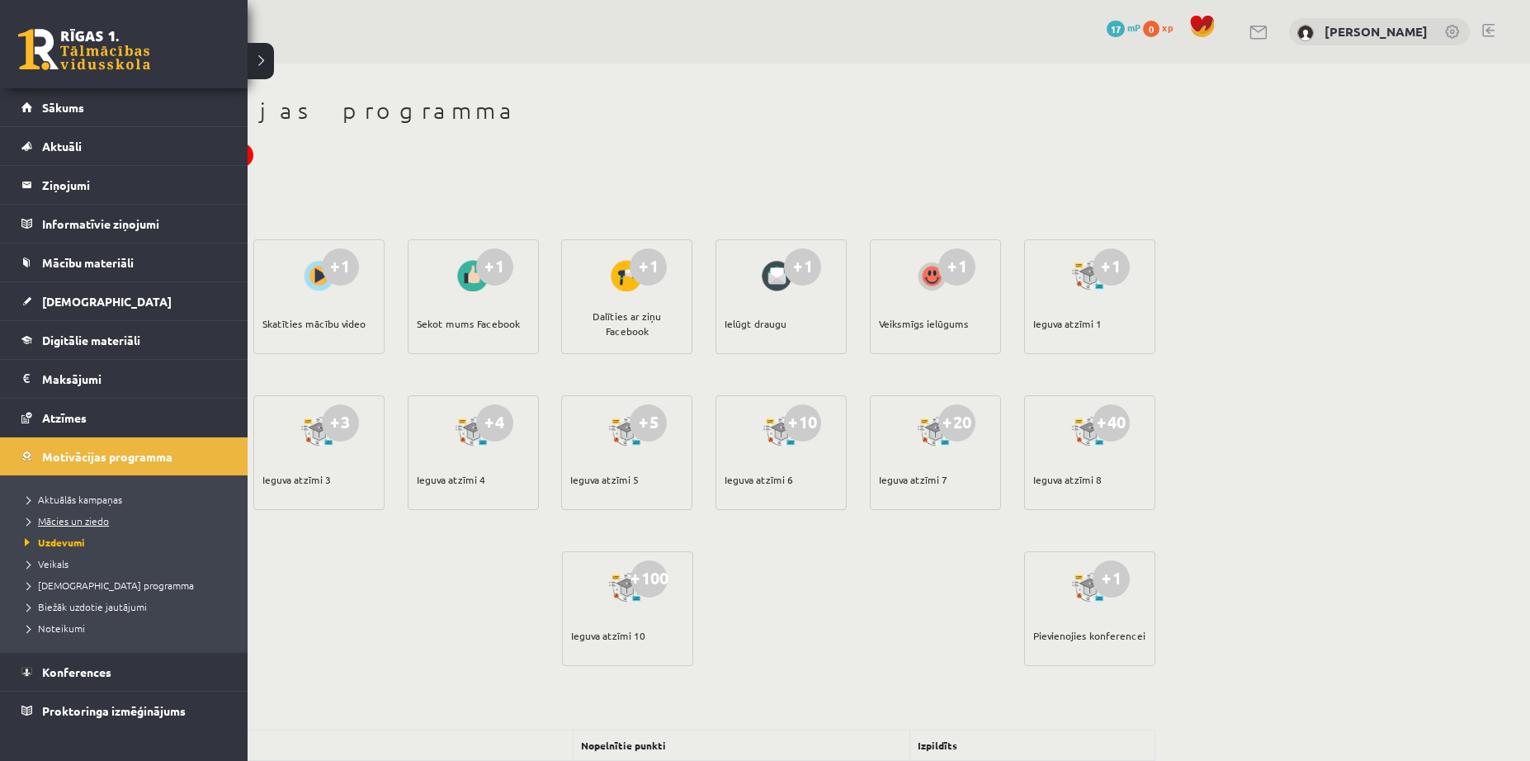
click at [92, 517] on span "Mācies un ziedo" at bounding box center [65, 520] width 88 height 13
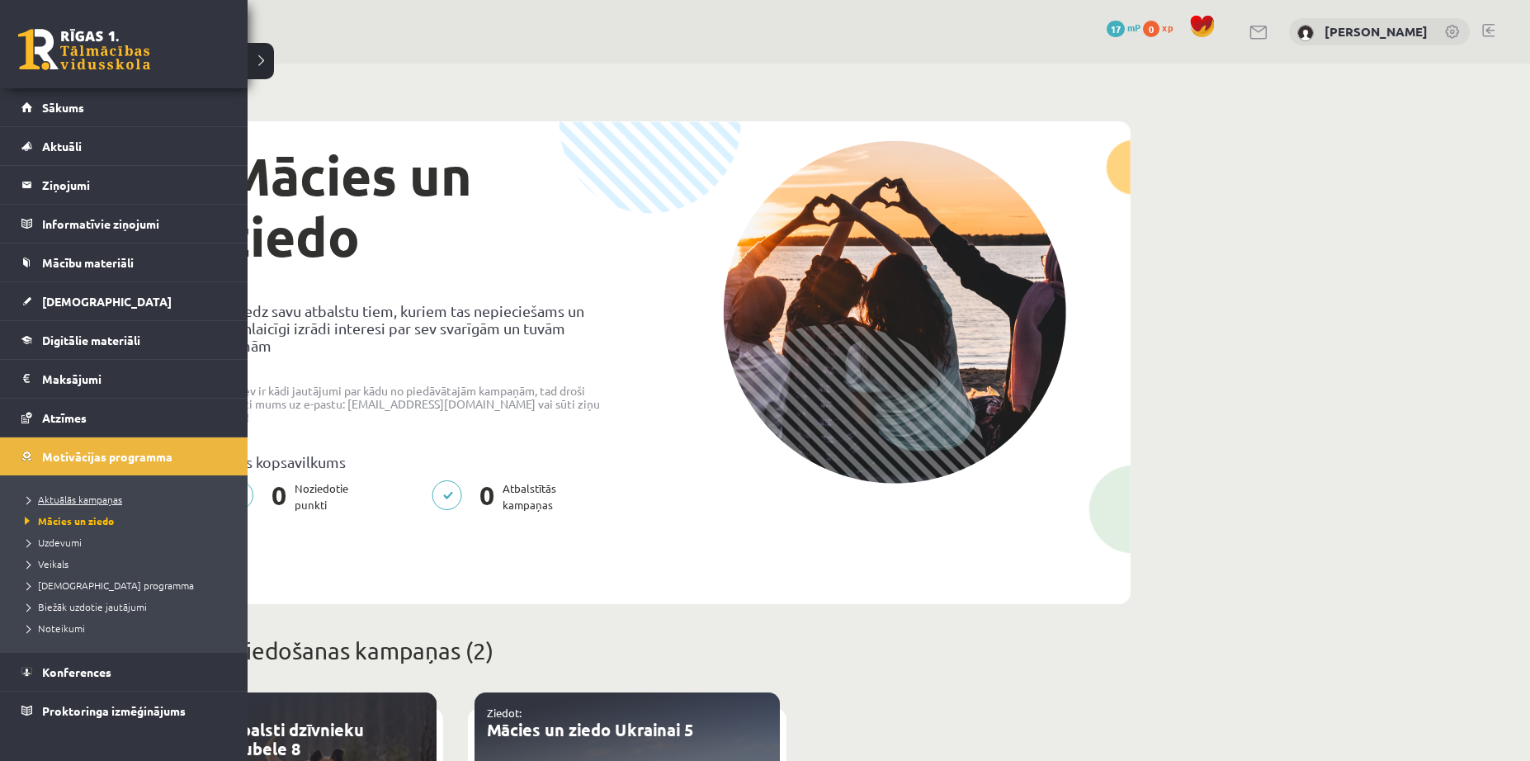
click at [99, 494] on span "Aktuālās kampaņas" at bounding box center [72, 499] width 102 height 13
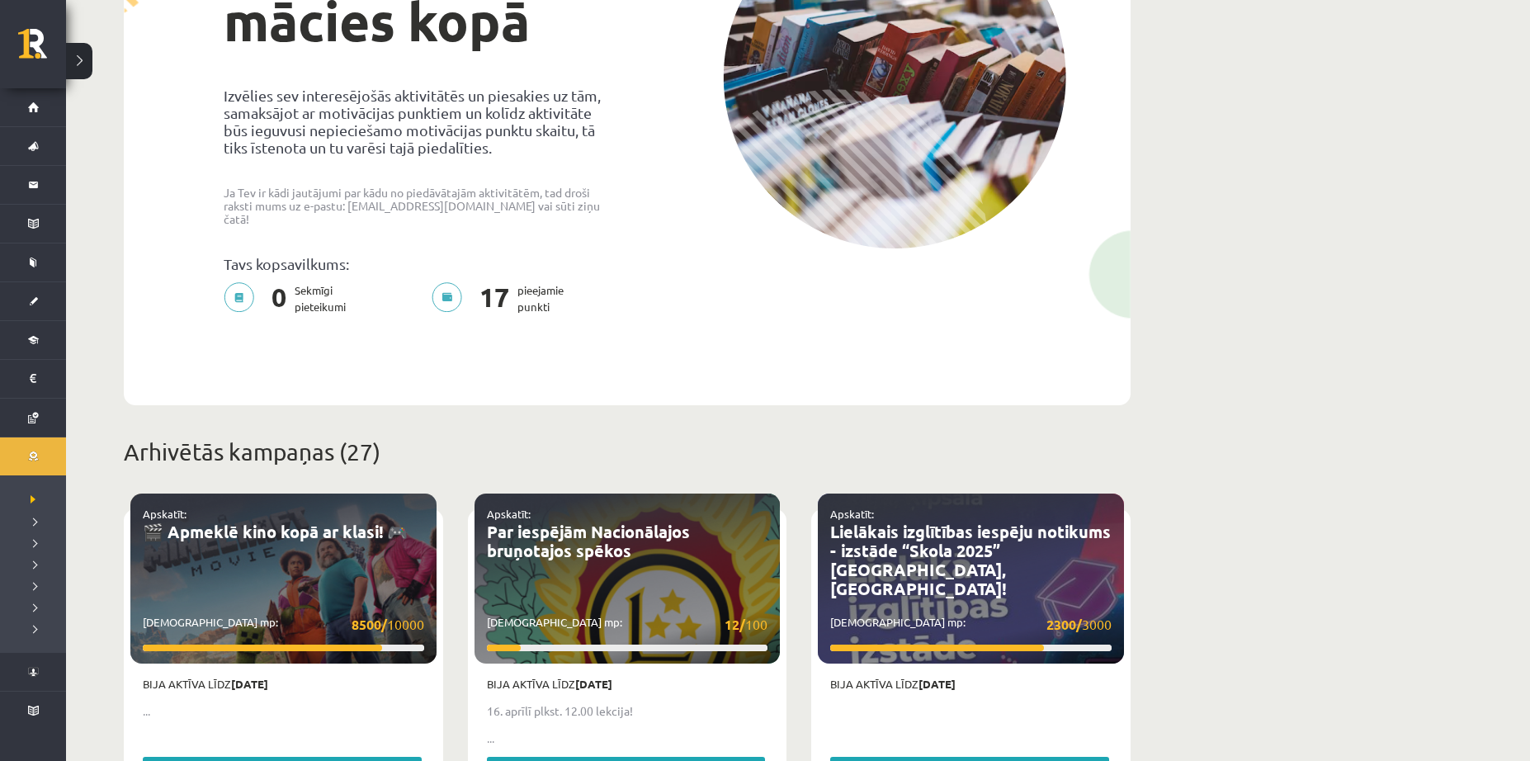
scroll to position [248, 0]
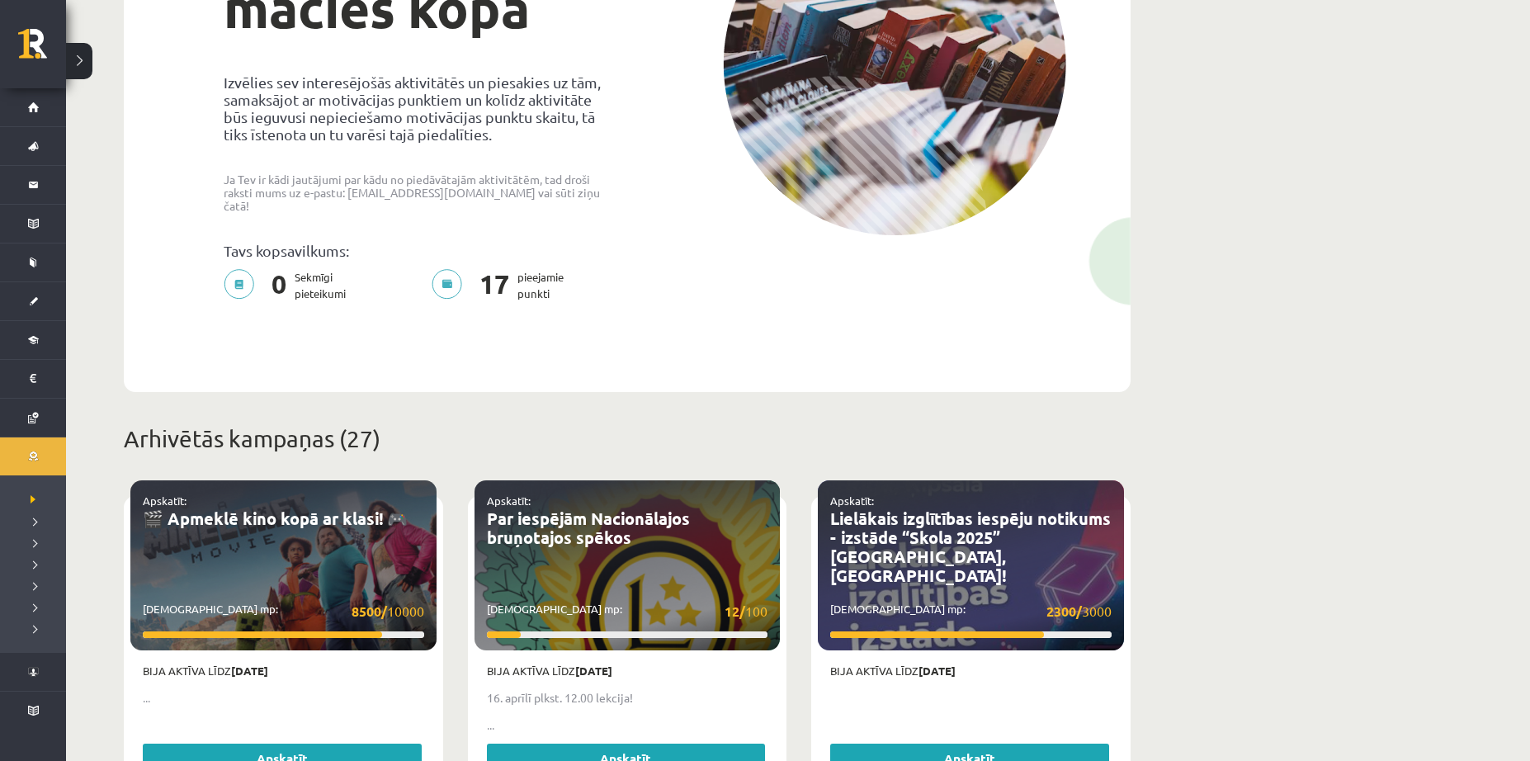
click at [251, 664] on strong "14.04.2025" at bounding box center [249, 671] width 37 height 14
click at [272, 568] on div "Apskatīt: 🎬 Apmeklē kino kopā ar klasi! 🎮 Savākti mp: 8500/ 10000" at bounding box center [283, 565] width 306 height 170
click at [372, 603] on strong "8500/" at bounding box center [369, 611] width 35 height 17
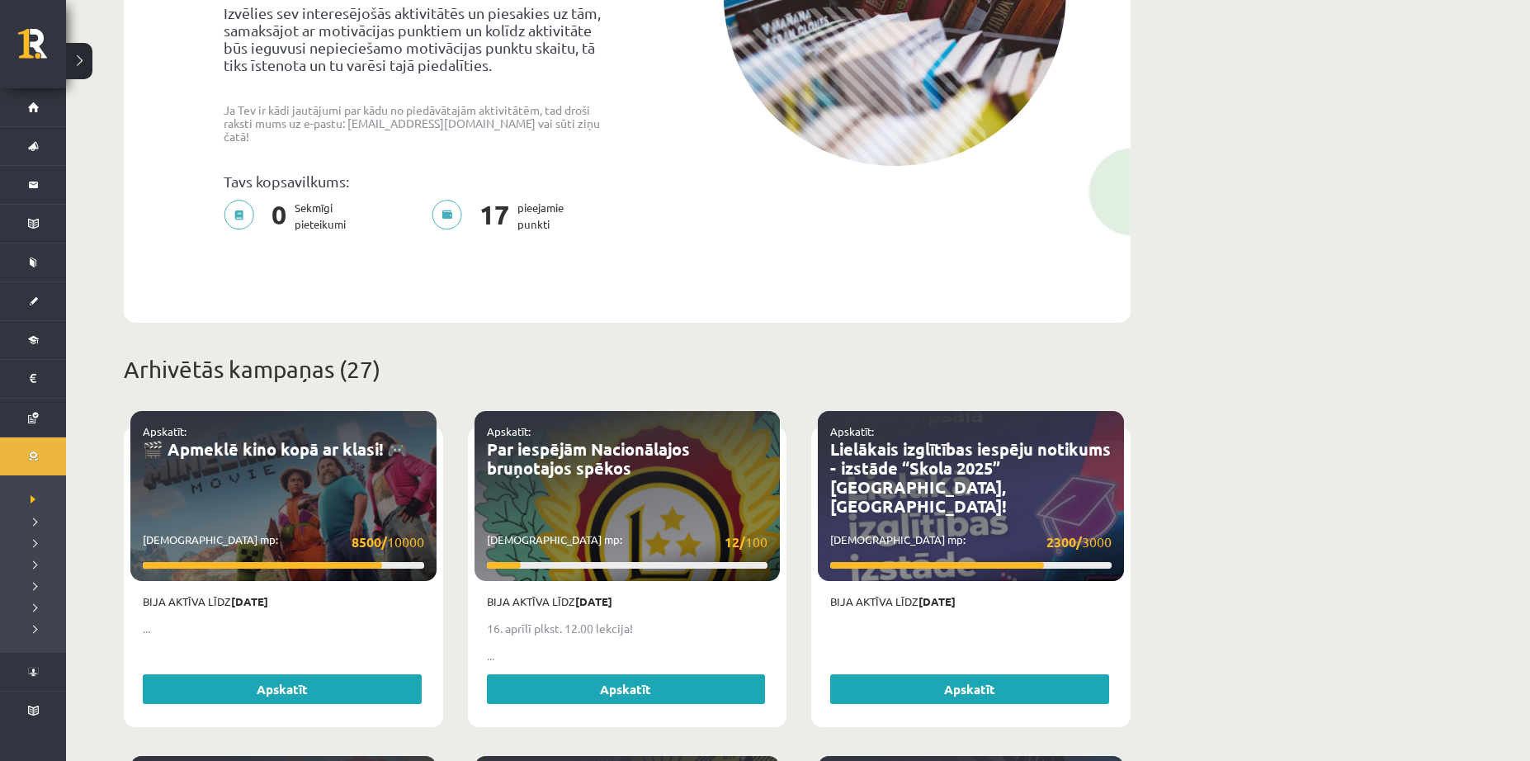
scroll to position [330, 0]
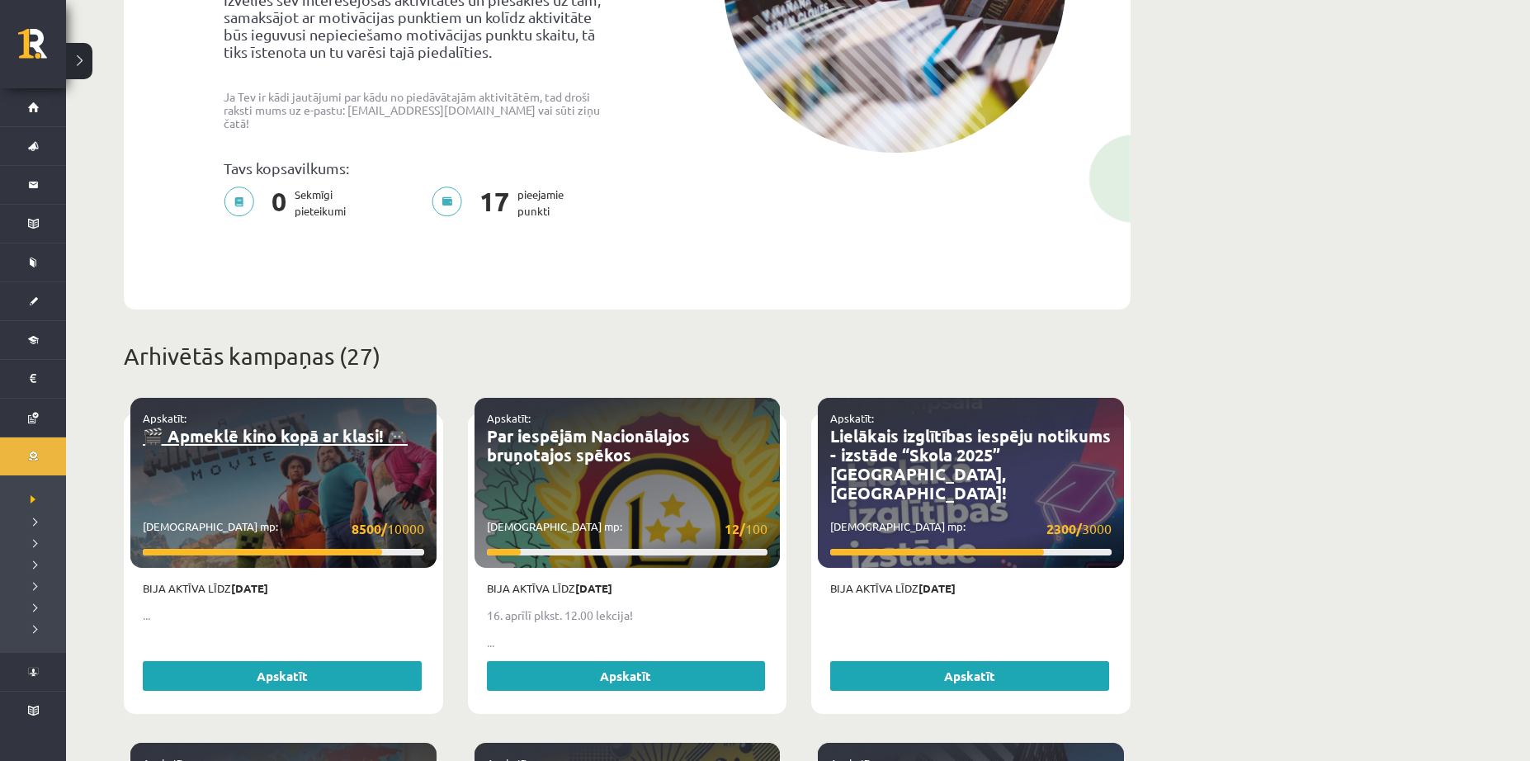
click at [272, 432] on link "🎬 Apmeklē kino kopā ar klasi! 🎮" at bounding box center [275, 435] width 265 height 21
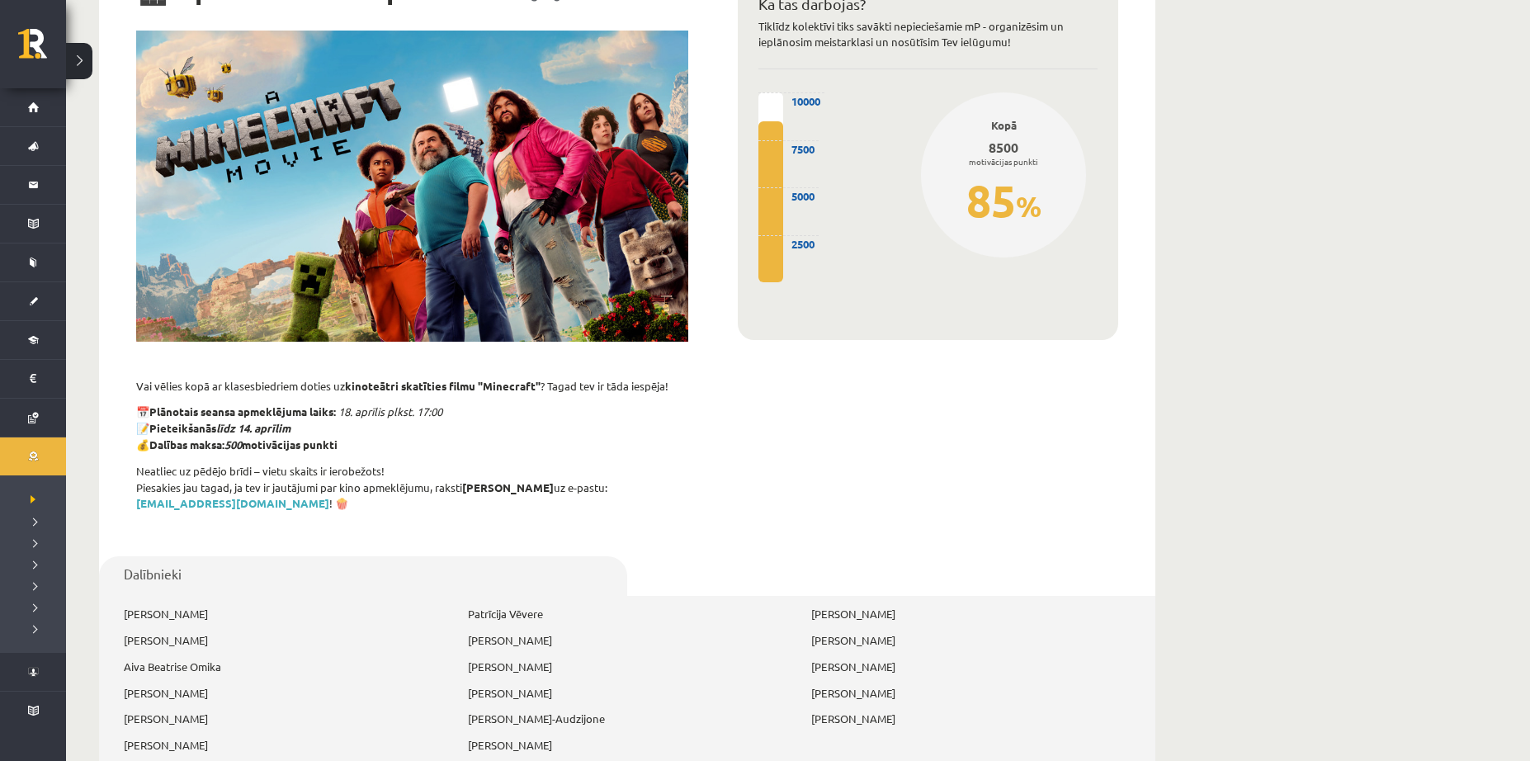
scroll to position [165, 0]
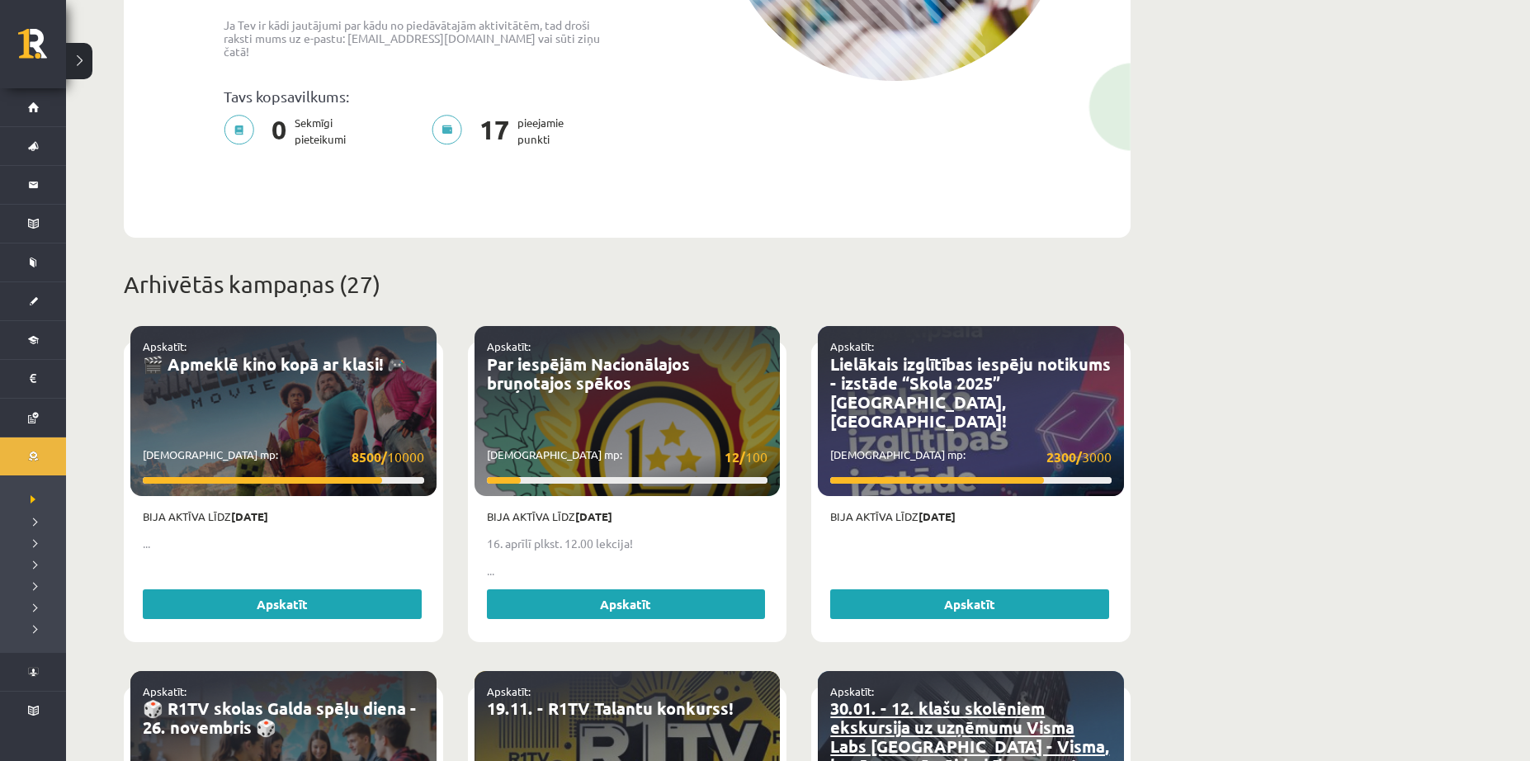
scroll to position [743, 0]
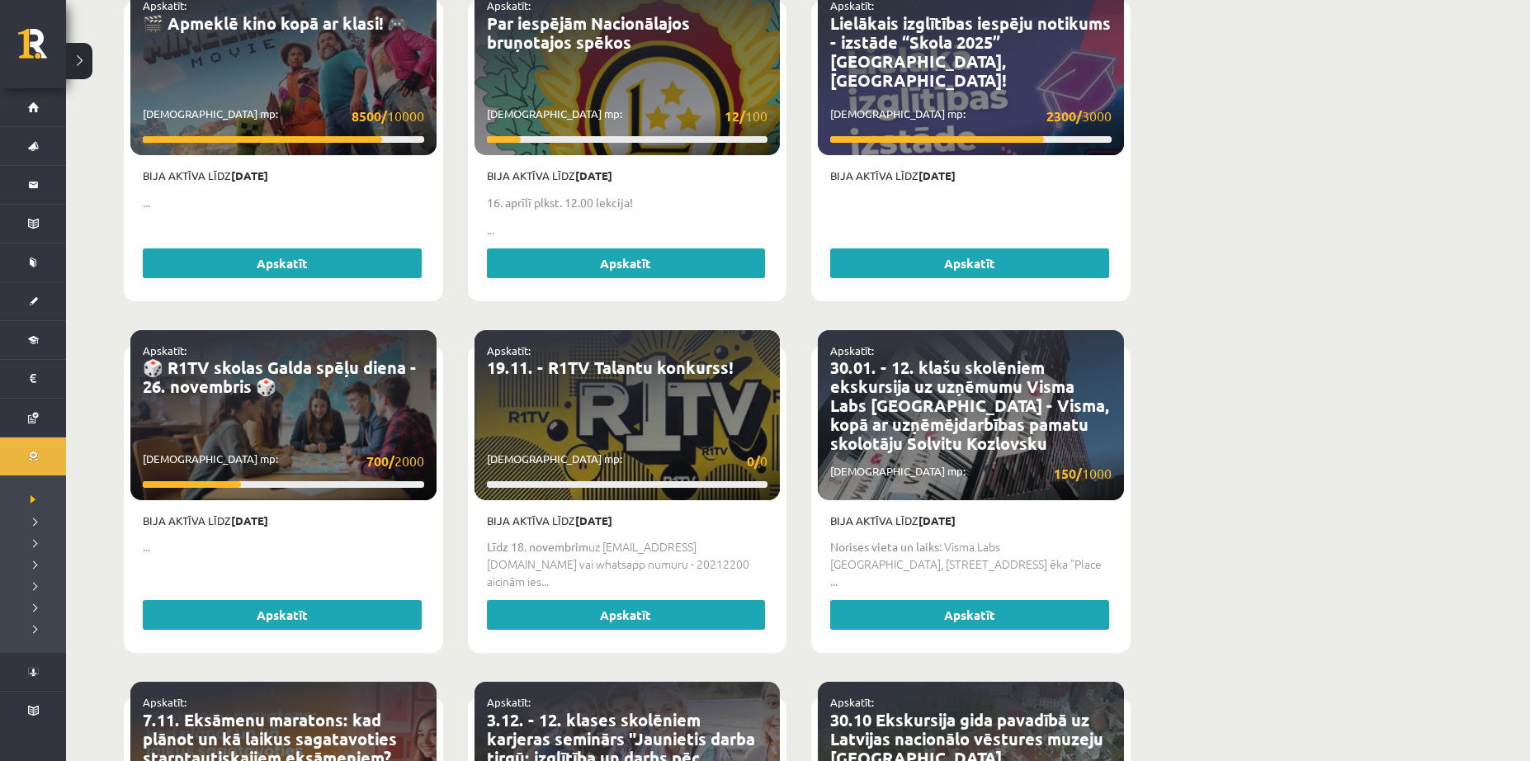
click at [228, 393] on div "Apskatīt: 🎲 R1TV skolas Galda spēļu diena - 26. novembris 🎲 Savākti mp: 700/ 20…" at bounding box center [283, 415] width 306 height 170
click at [221, 365] on link "🎲 R1TV skolas Galda spēļu diena - 26. novembris 🎲" at bounding box center [280, 377] width 274 height 40
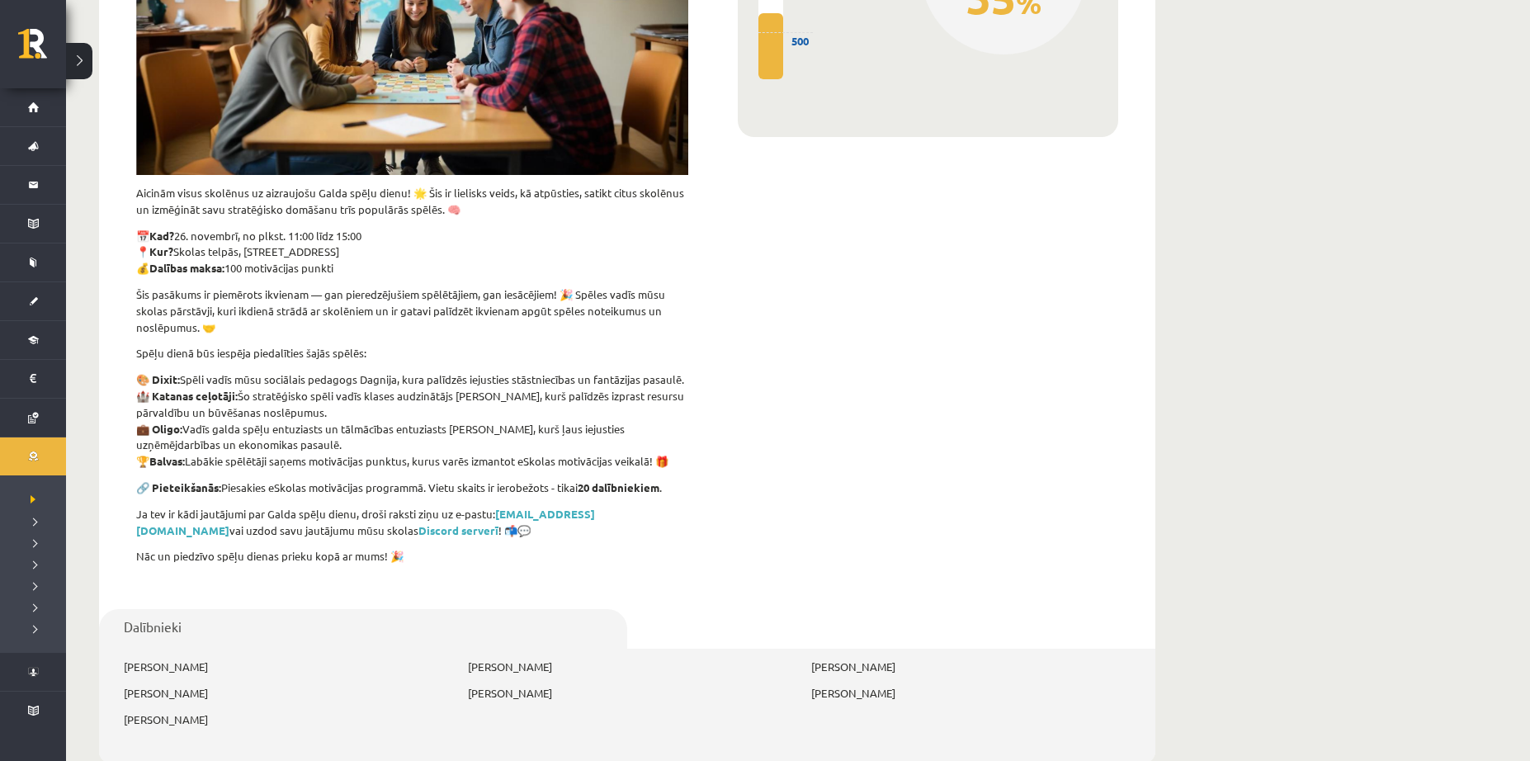
scroll to position [413, 0]
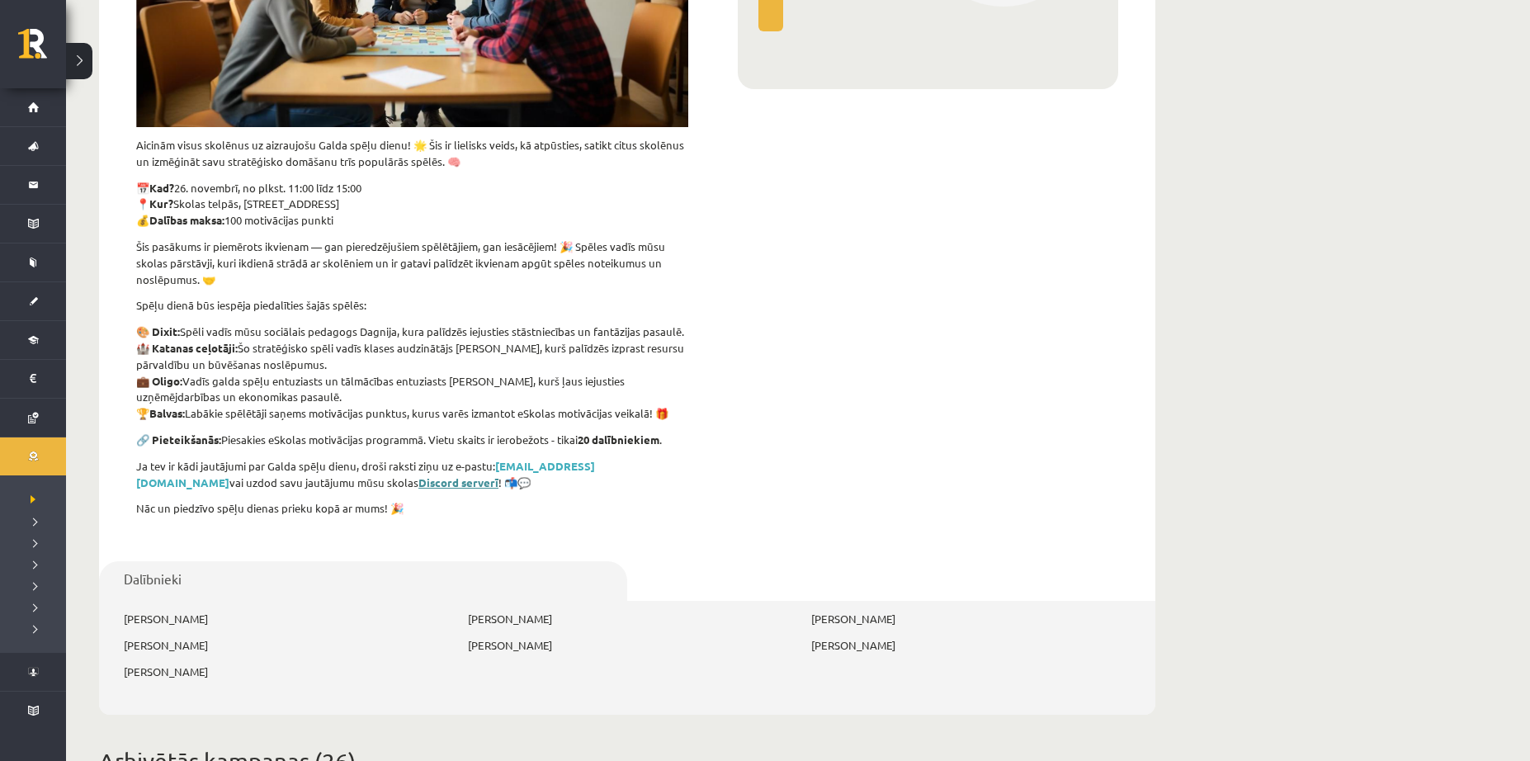
click at [418, 487] on strong "Discord serverī" at bounding box center [458, 482] width 80 height 14
click at [875, 541] on div "Dalībnieki Rebeka Pempere Anna Drobiļenko Kristiāna Kleistrova Rolands Lokmanis…" at bounding box center [627, 623] width 1056 height 182
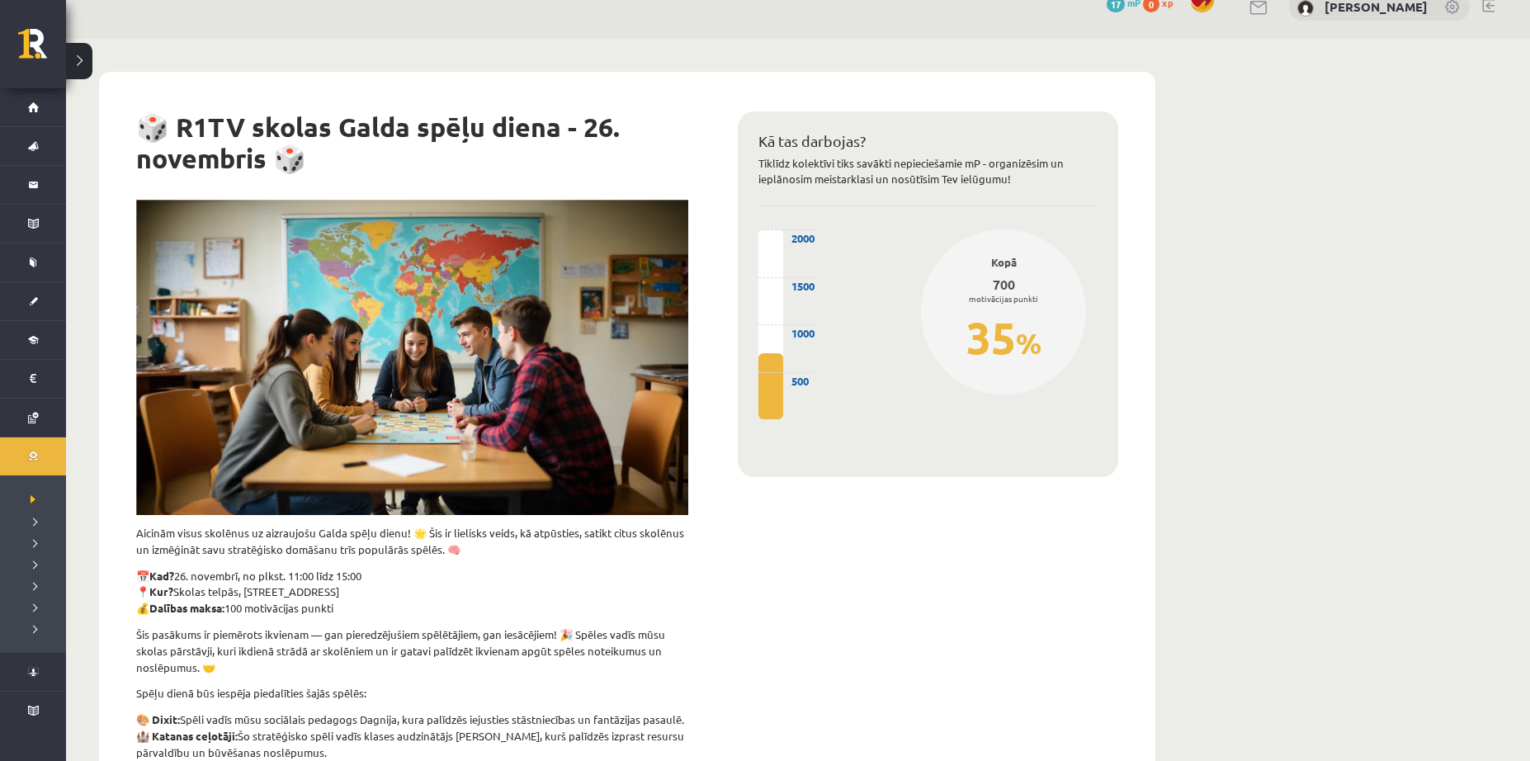
scroll to position [0, 0]
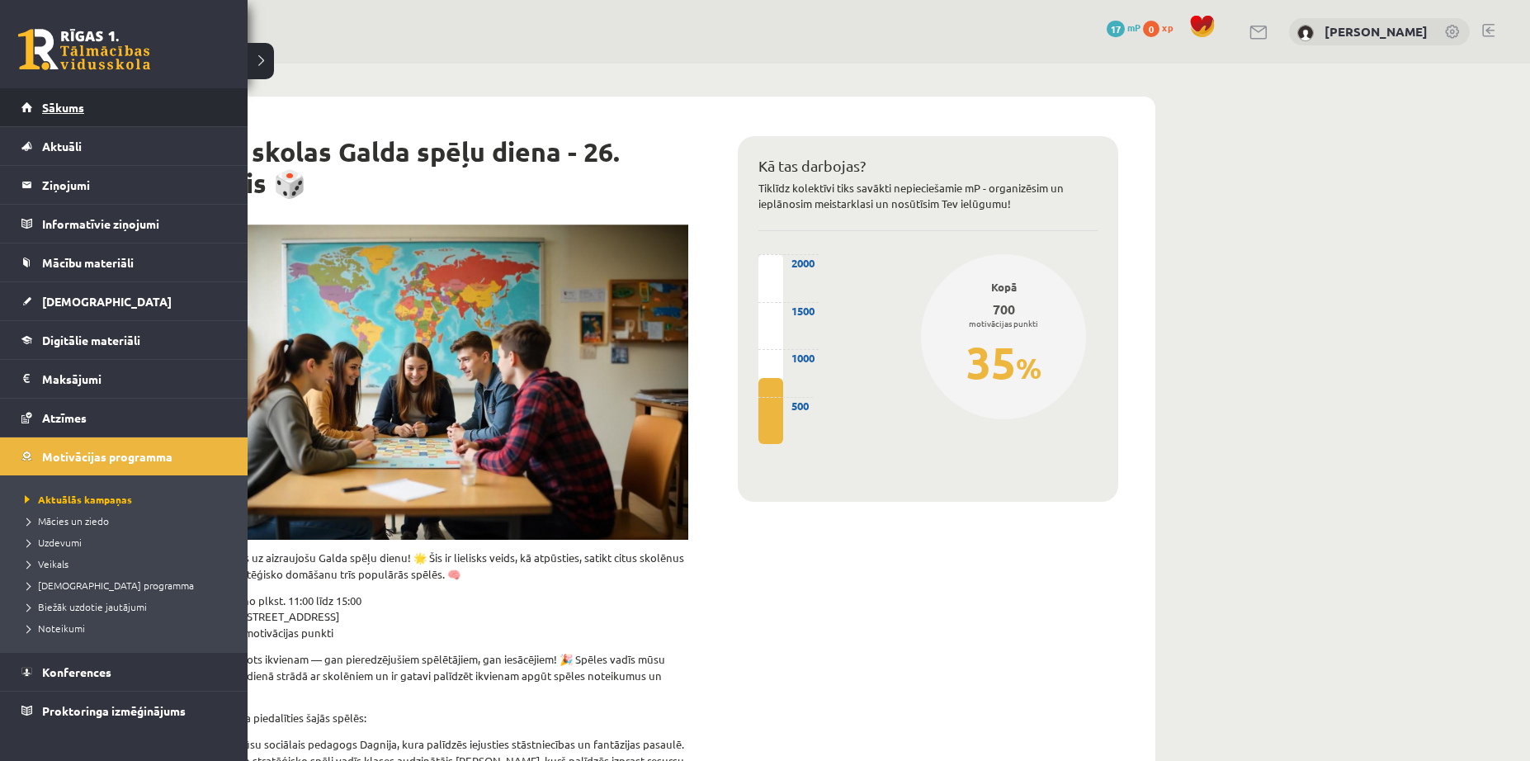
click at [31, 99] on link "Sākums" at bounding box center [124, 107] width 206 height 38
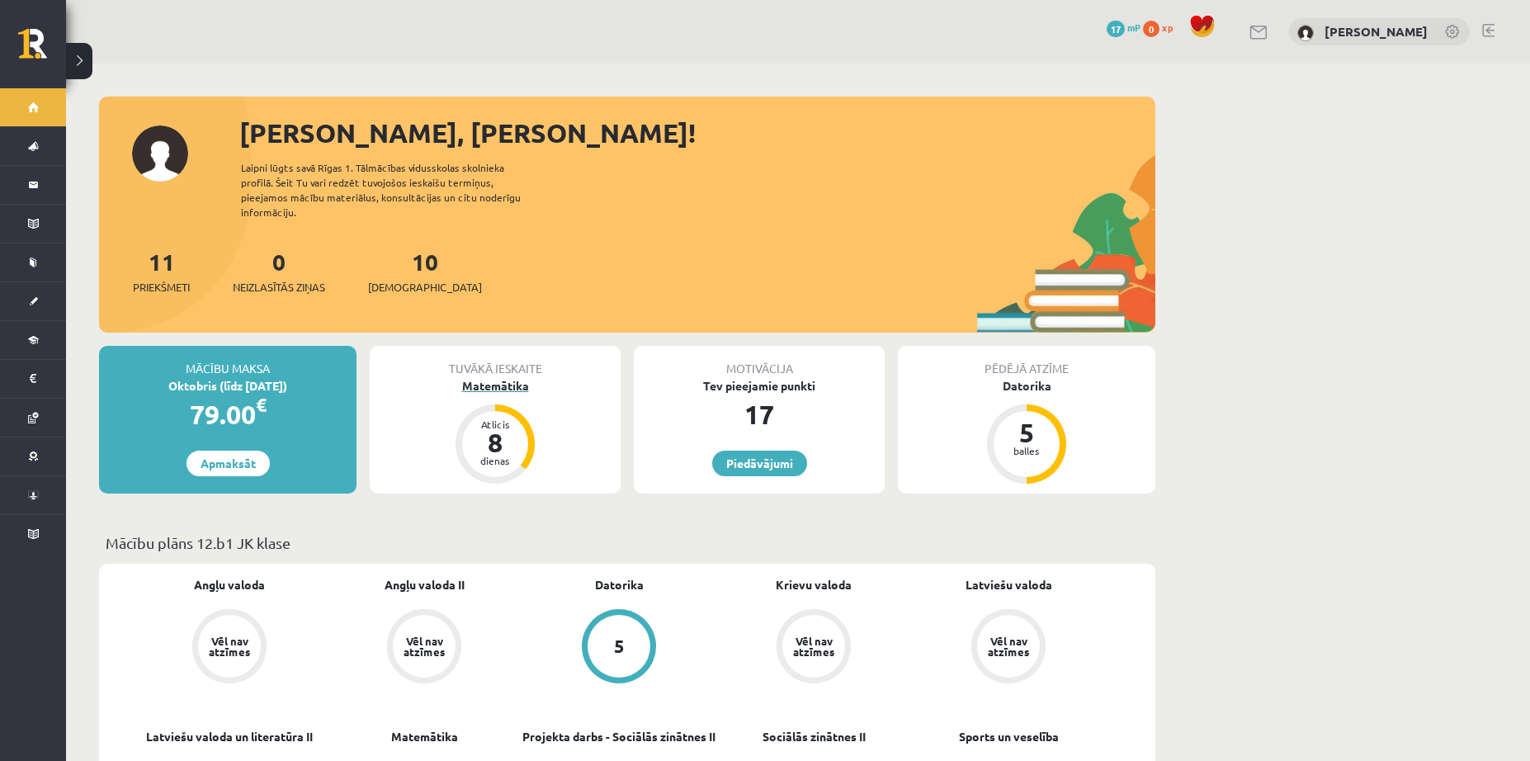
click at [477, 377] on div "Matemātika" at bounding box center [495, 385] width 251 height 17
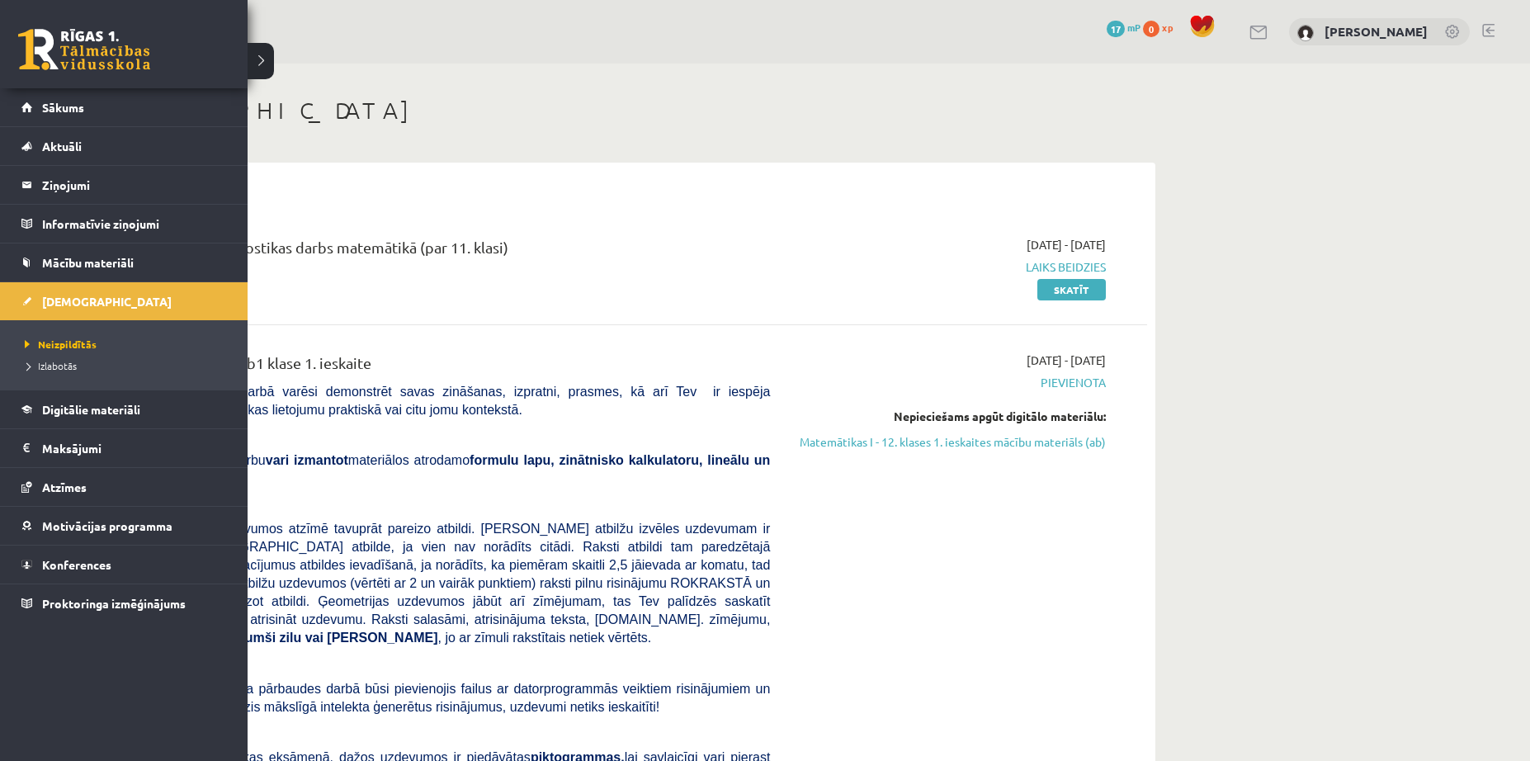
drag, startPoint x: 40, startPoint y: 50, endPoint x: 46, endPoint y: 57, distance: 9.4
click at [41, 50] on link at bounding box center [84, 49] width 132 height 41
